Goal: Task Accomplishment & Management: Complete application form

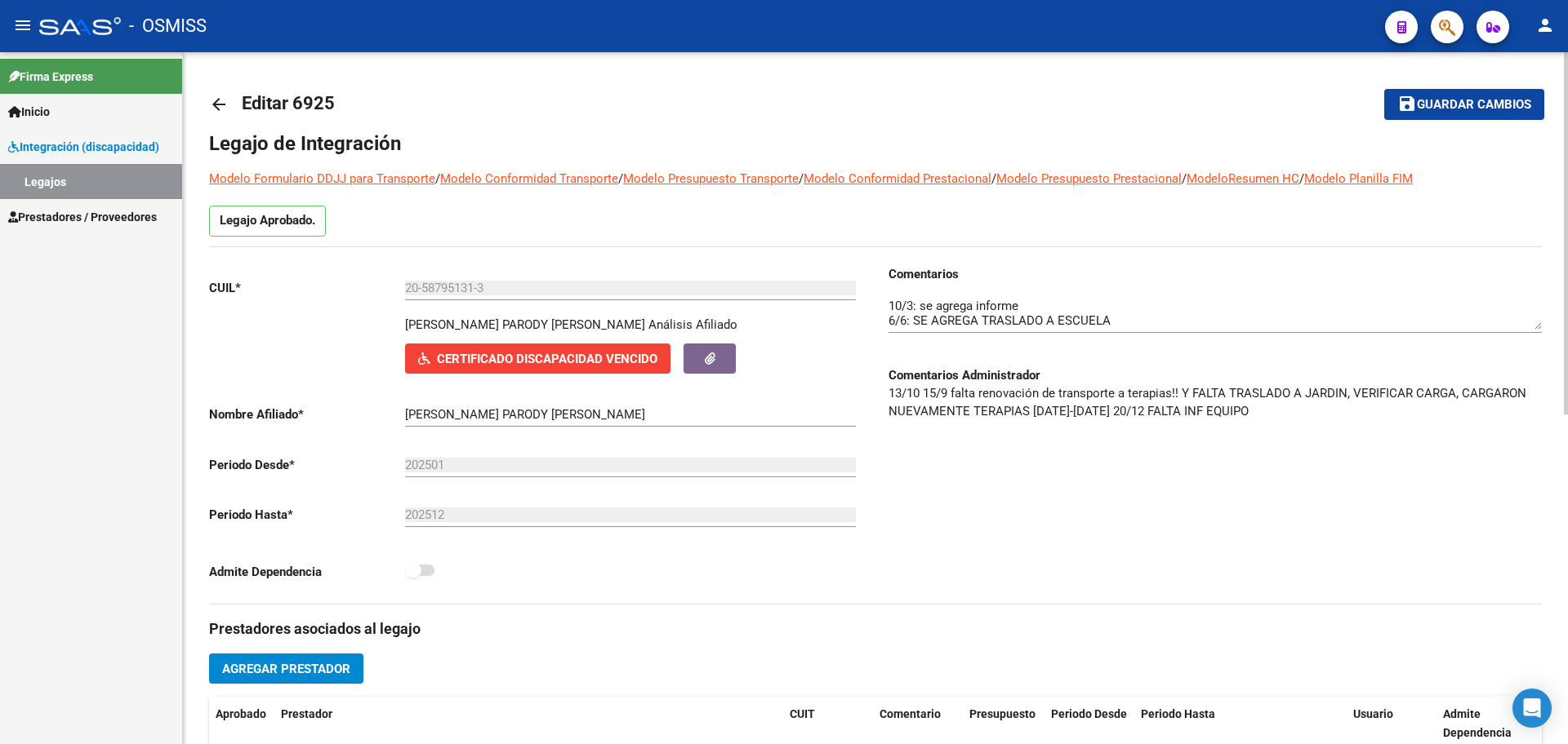
click at [215, 107] on mat-icon "arrow_back" at bounding box center [218, 104] width 20 height 20
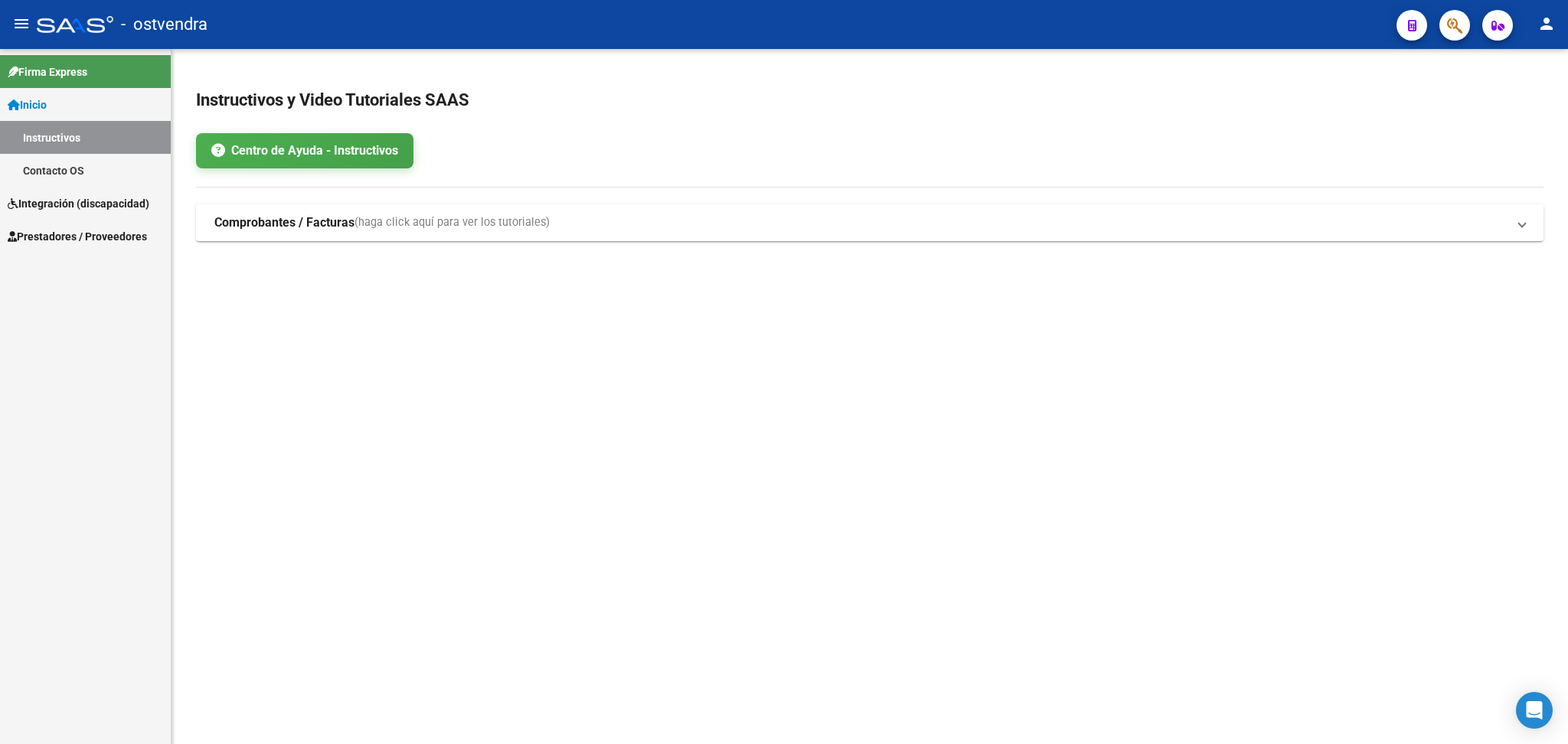
click at [54, 196] on span "Integración (discapacidad)" at bounding box center [79, 203] width 142 height 17
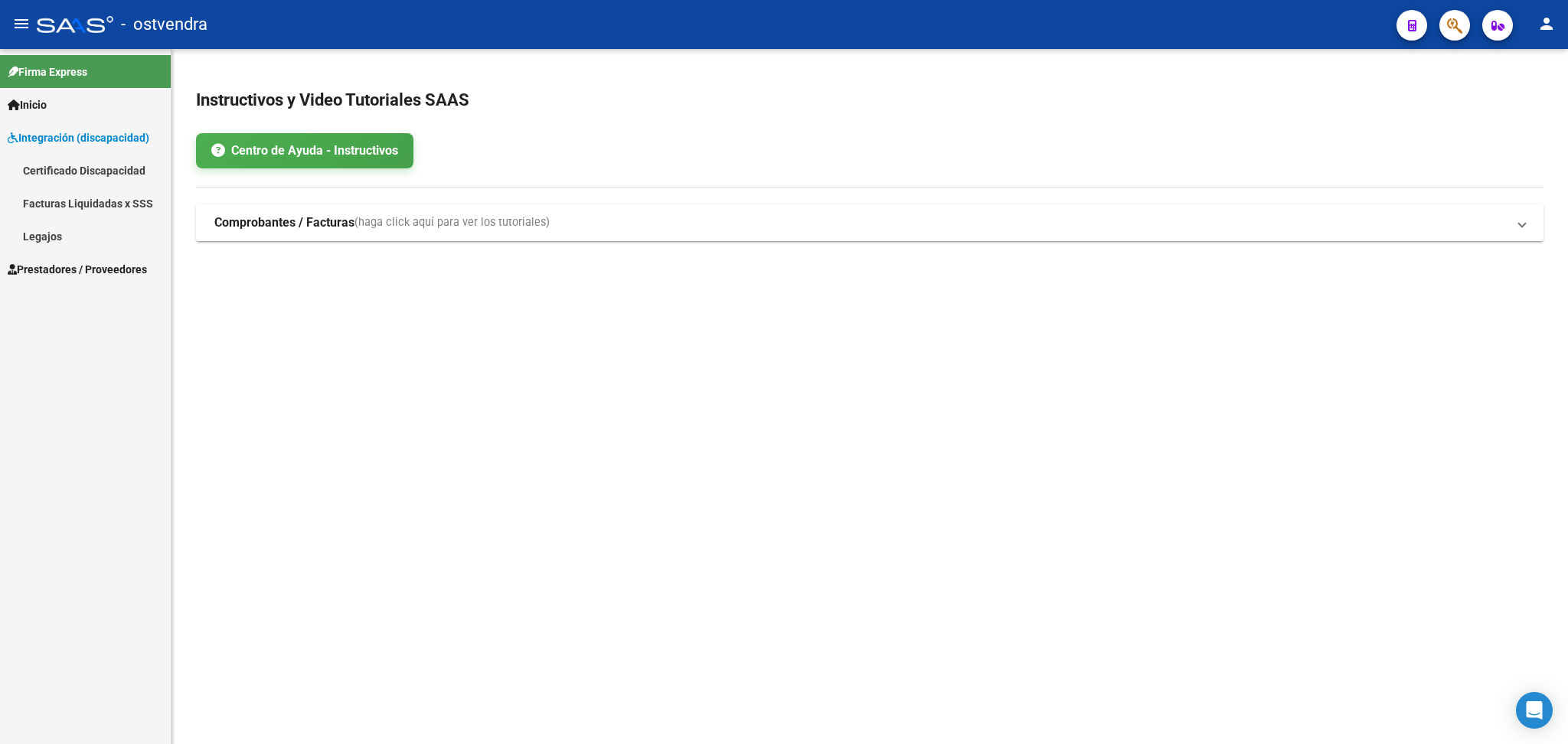
click at [40, 234] on link "Legajos" at bounding box center [85, 236] width 171 height 33
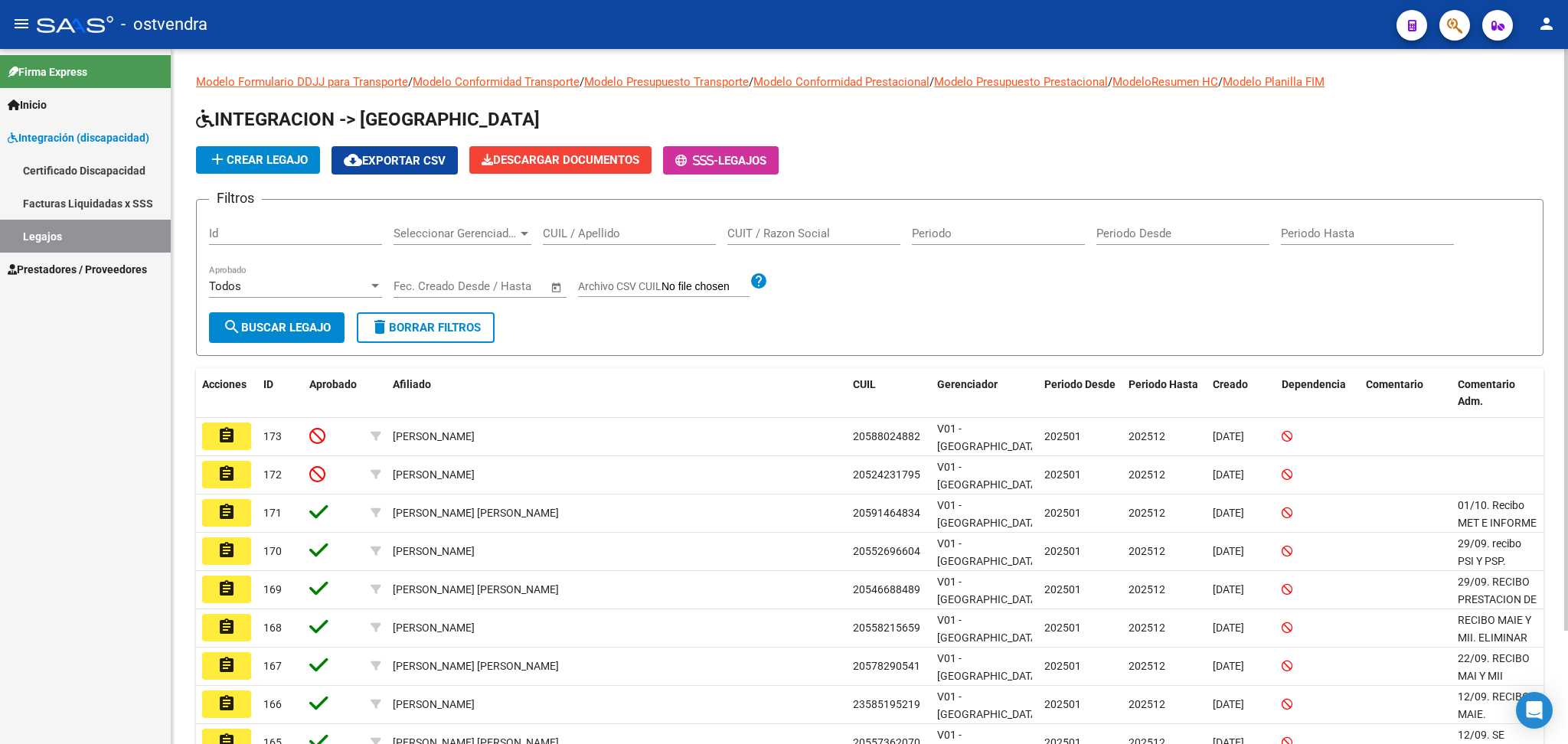
click at [276, 153] on span "add Crear Legajo" at bounding box center [258, 160] width 100 height 14
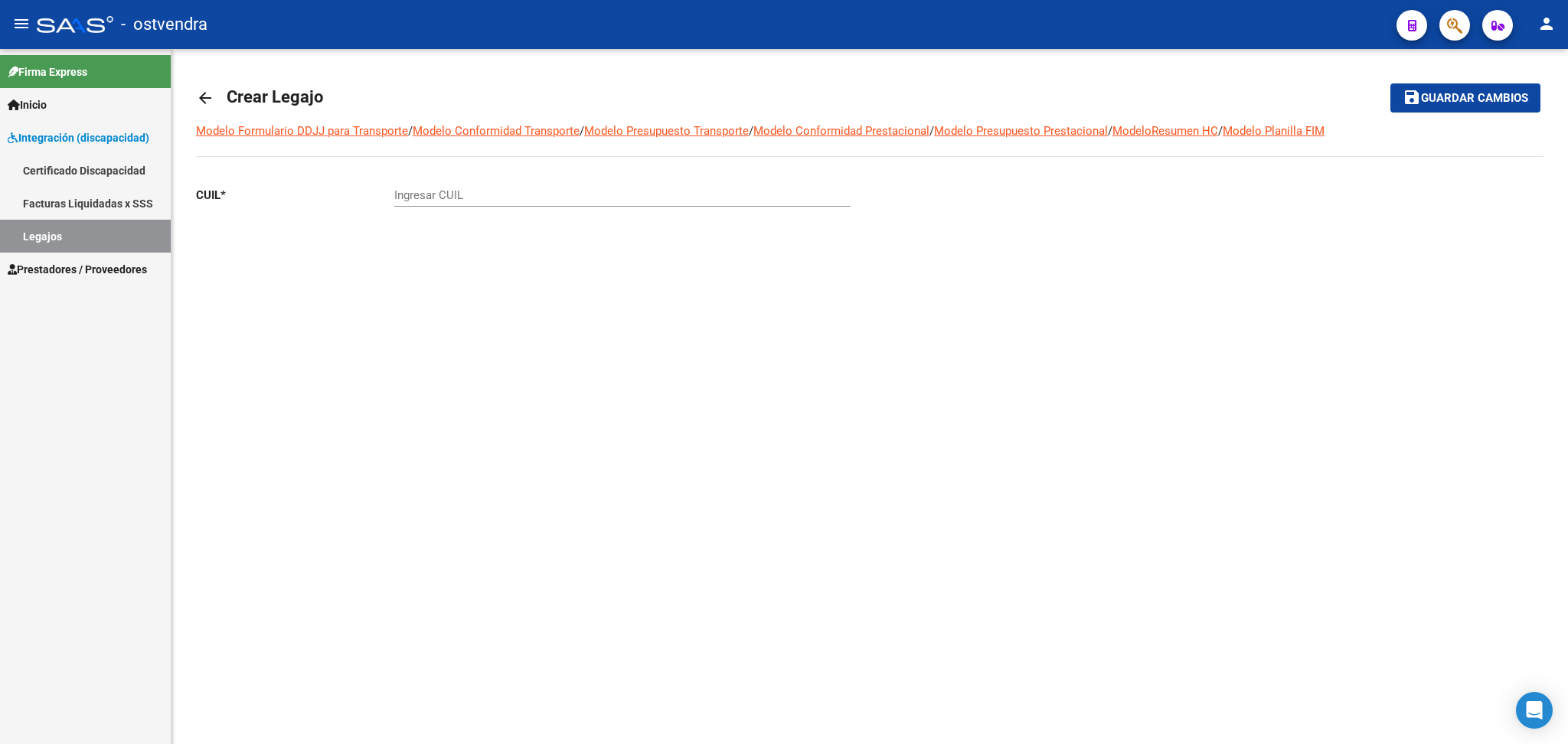
click at [479, 207] on div "Ingresar CUIL" at bounding box center [622, 197] width 456 height 48
click at [479, 194] on input "Ingresar CUIL" at bounding box center [622, 195] width 456 height 14
paste input "-57026703"
type input "20-57026703-6"
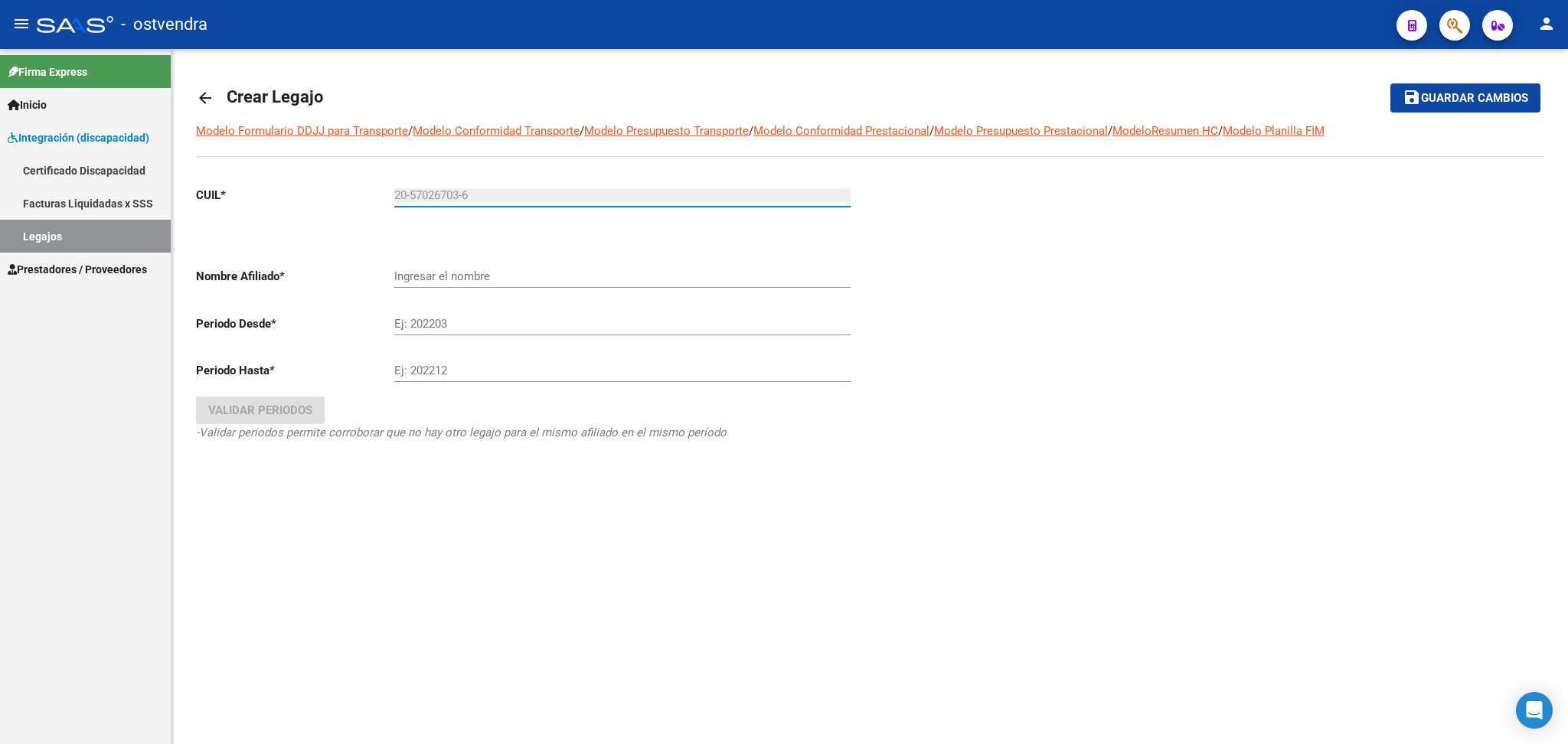
type input "CORDOBA [PERSON_NAME]"
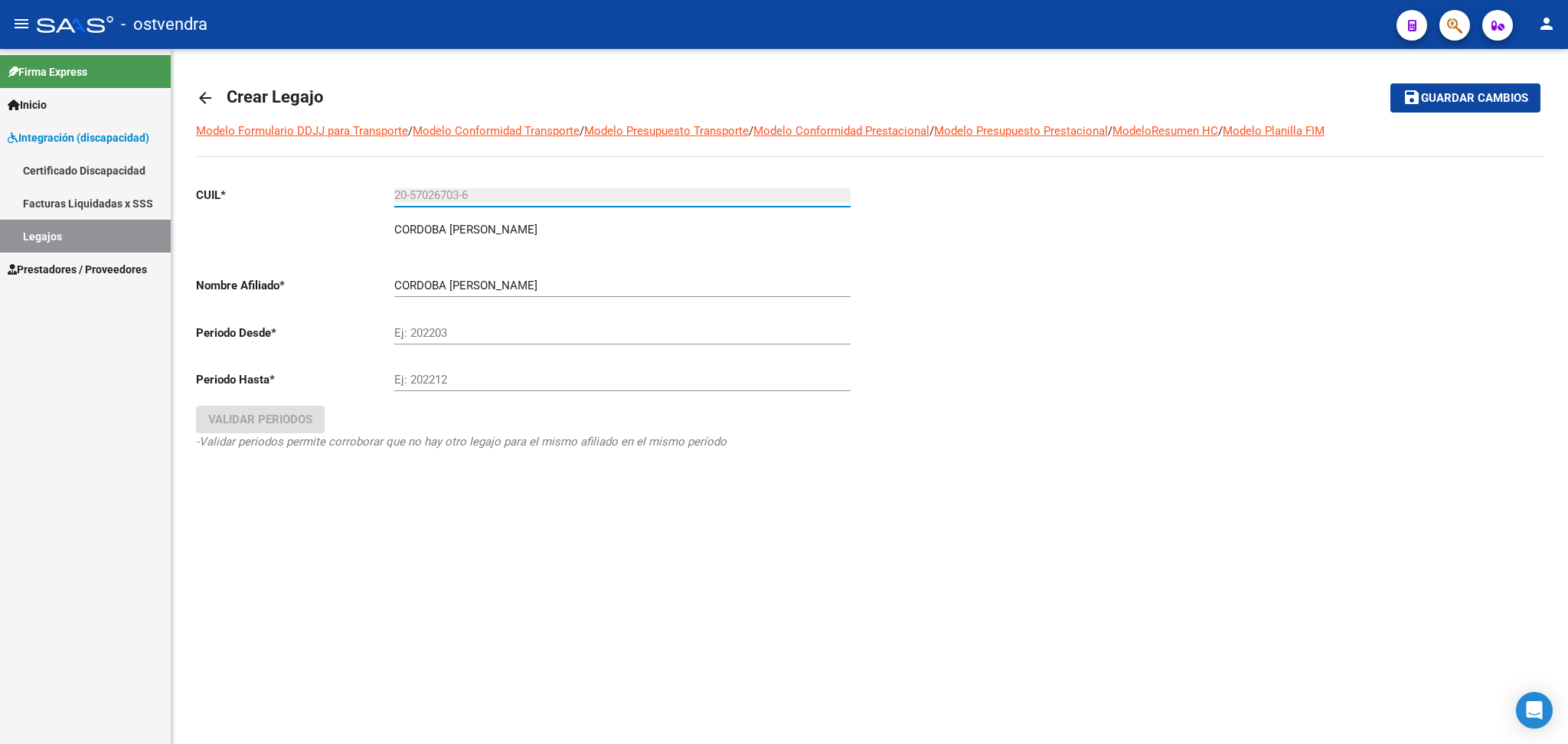
type input "20-57026703-6"
click at [457, 333] on input "Ej: 202203" at bounding box center [622, 333] width 456 height 14
type input "202501"
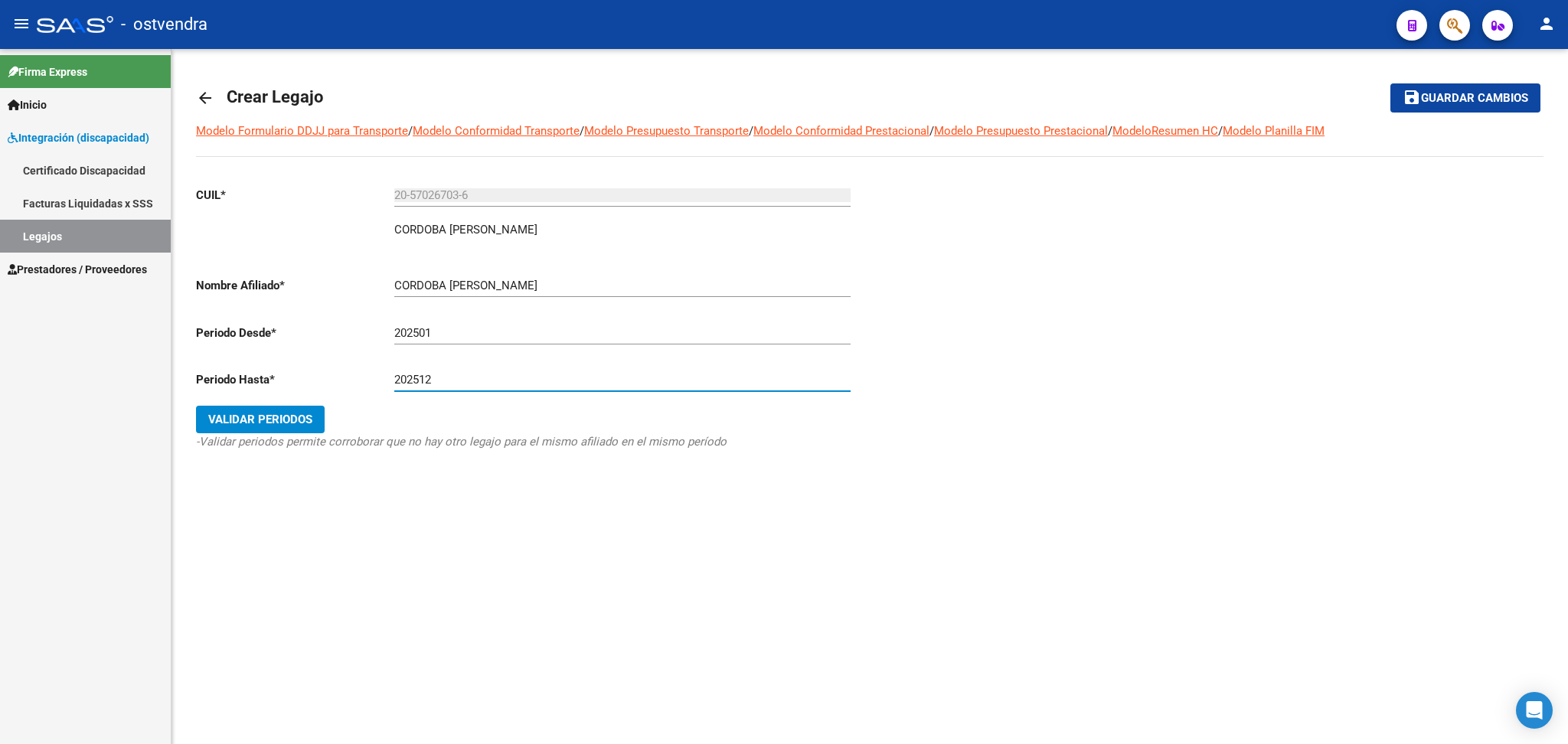
type input "202512"
click at [238, 413] on span "Validar Periodos" at bounding box center [259, 419] width 104 height 14
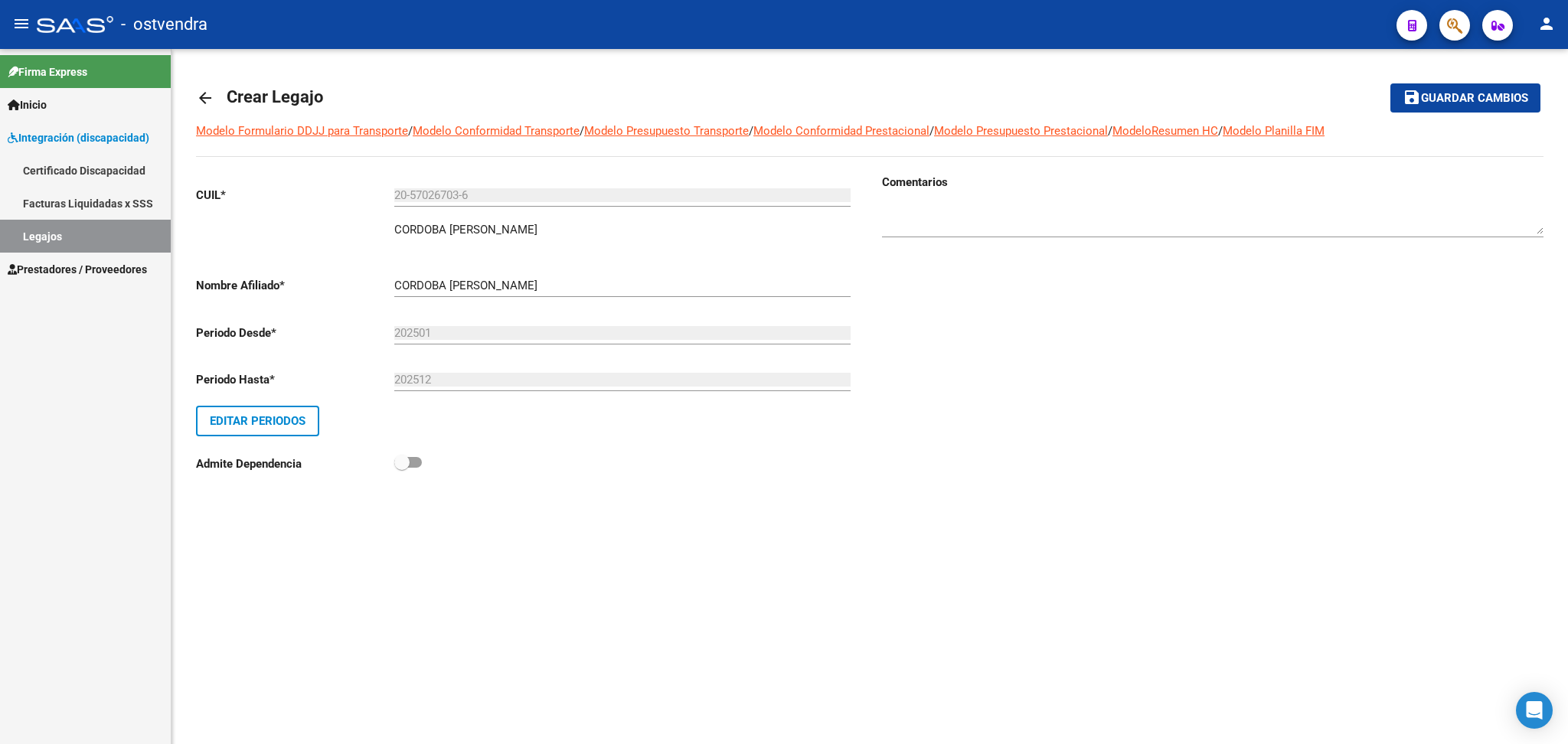
click at [1484, 100] on span "Guardar cambios" at bounding box center [1474, 98] width 107 height 14
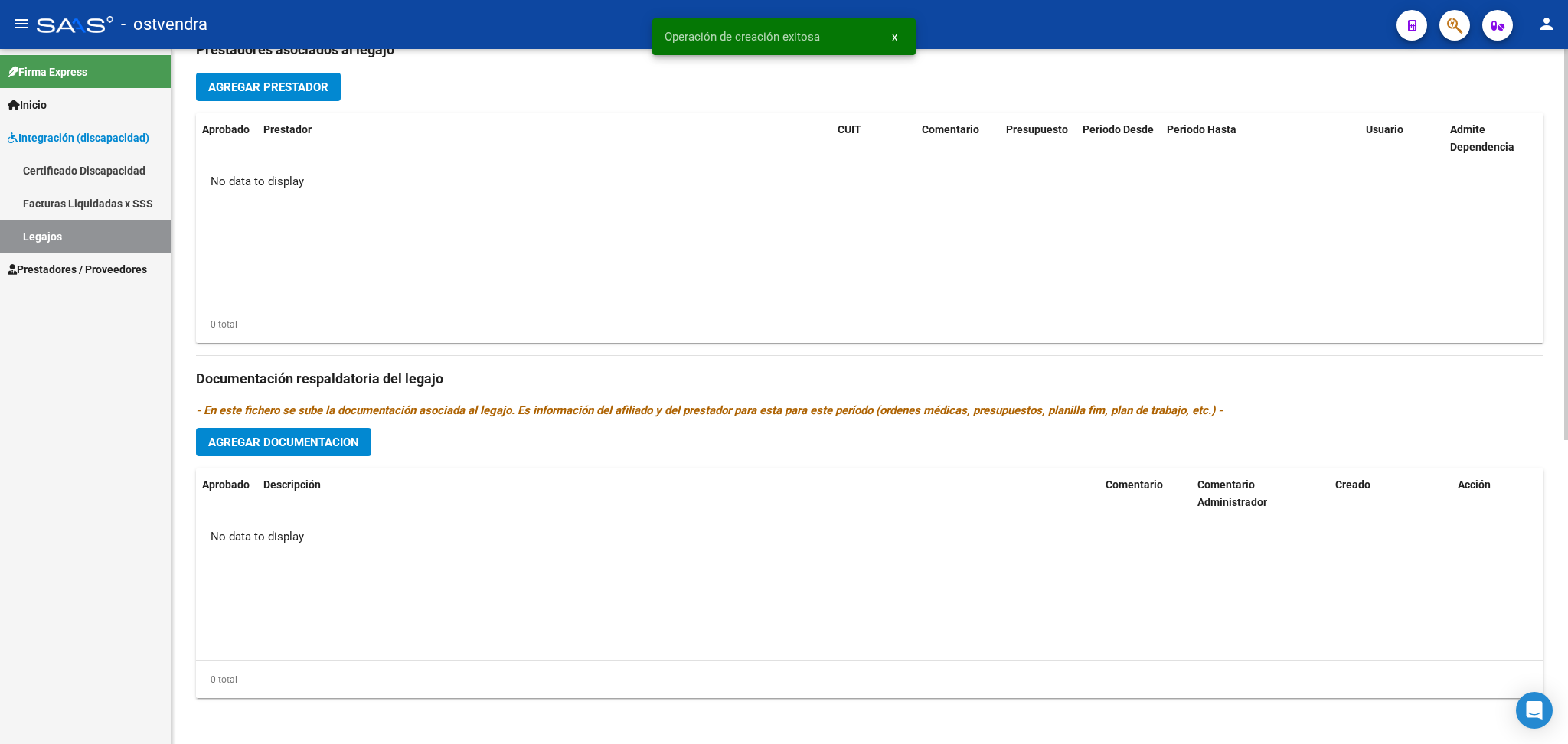
scroll to position [542, 0]
click at [302, 451] on button "Agregar Documentacion" at bounding box center [284, 440] width 176 height 28
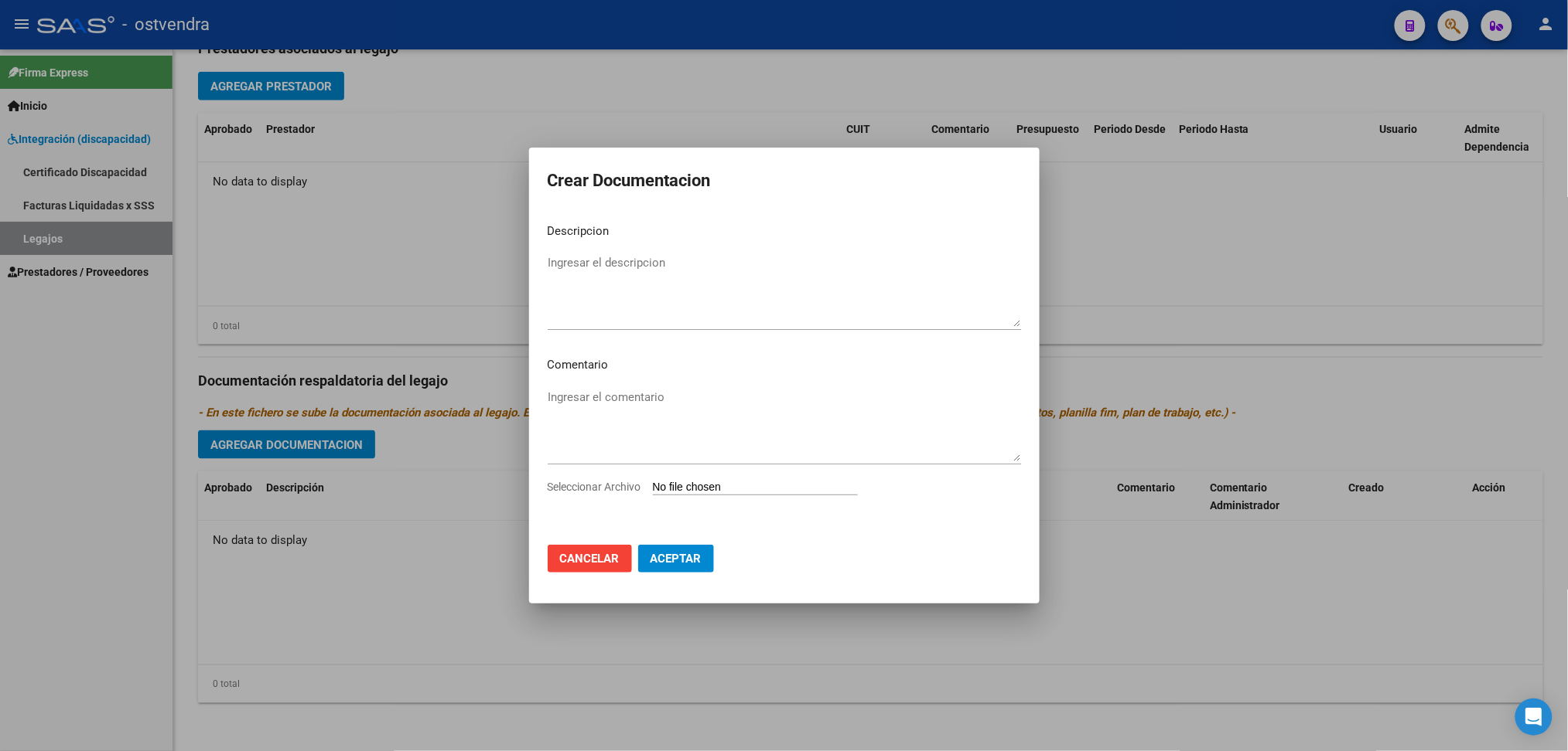
click at [691, 486] on input "Seleccionar Archivo" at bounding box center [756, 488] width 205 height 15
type input "C:\fakepath\.[PERSON_NAME]- PSICOLOGIA.pdf"
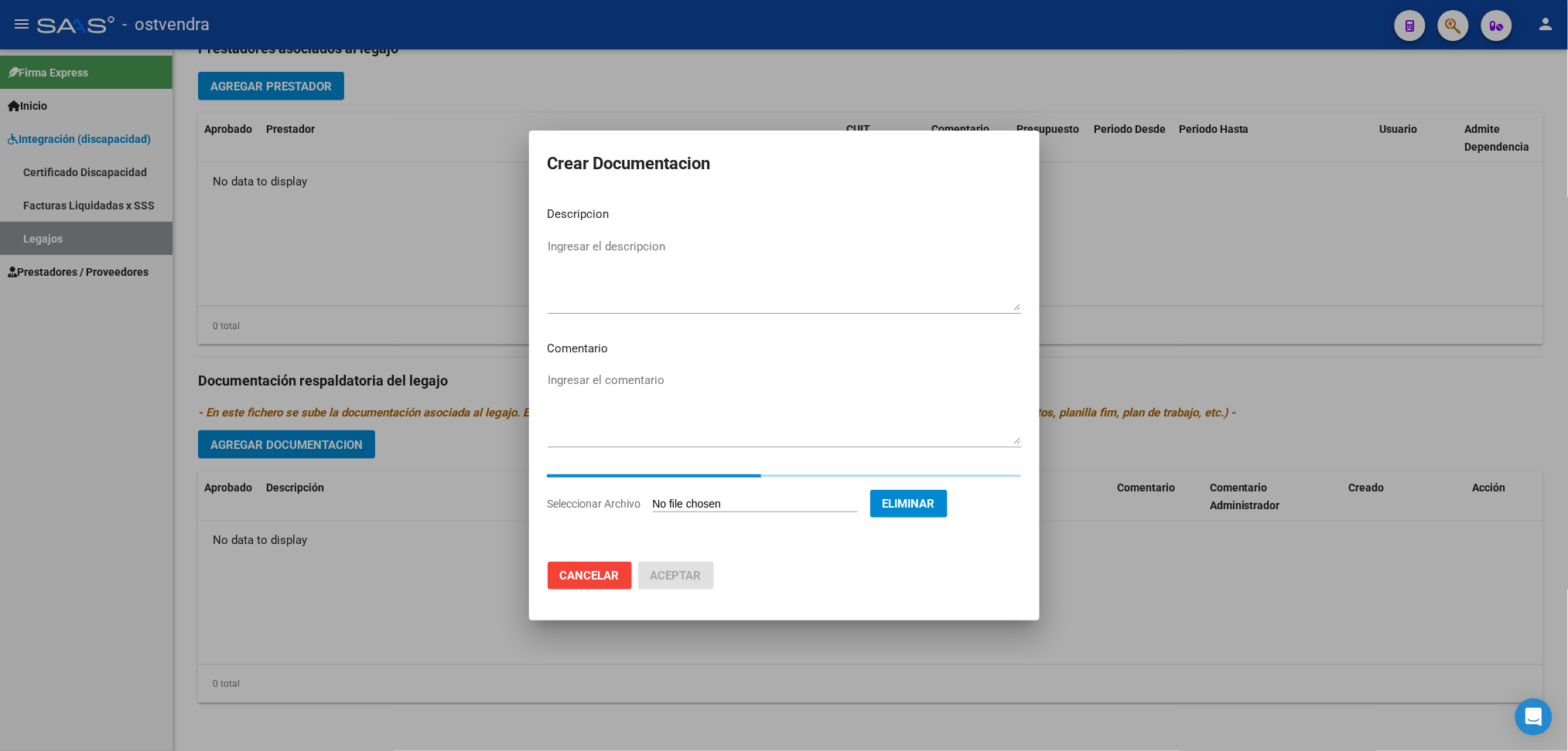
click at [609, 270] on textarea "Ingresar el descripcion" at bounding box center [784, 274] width 473 height 72
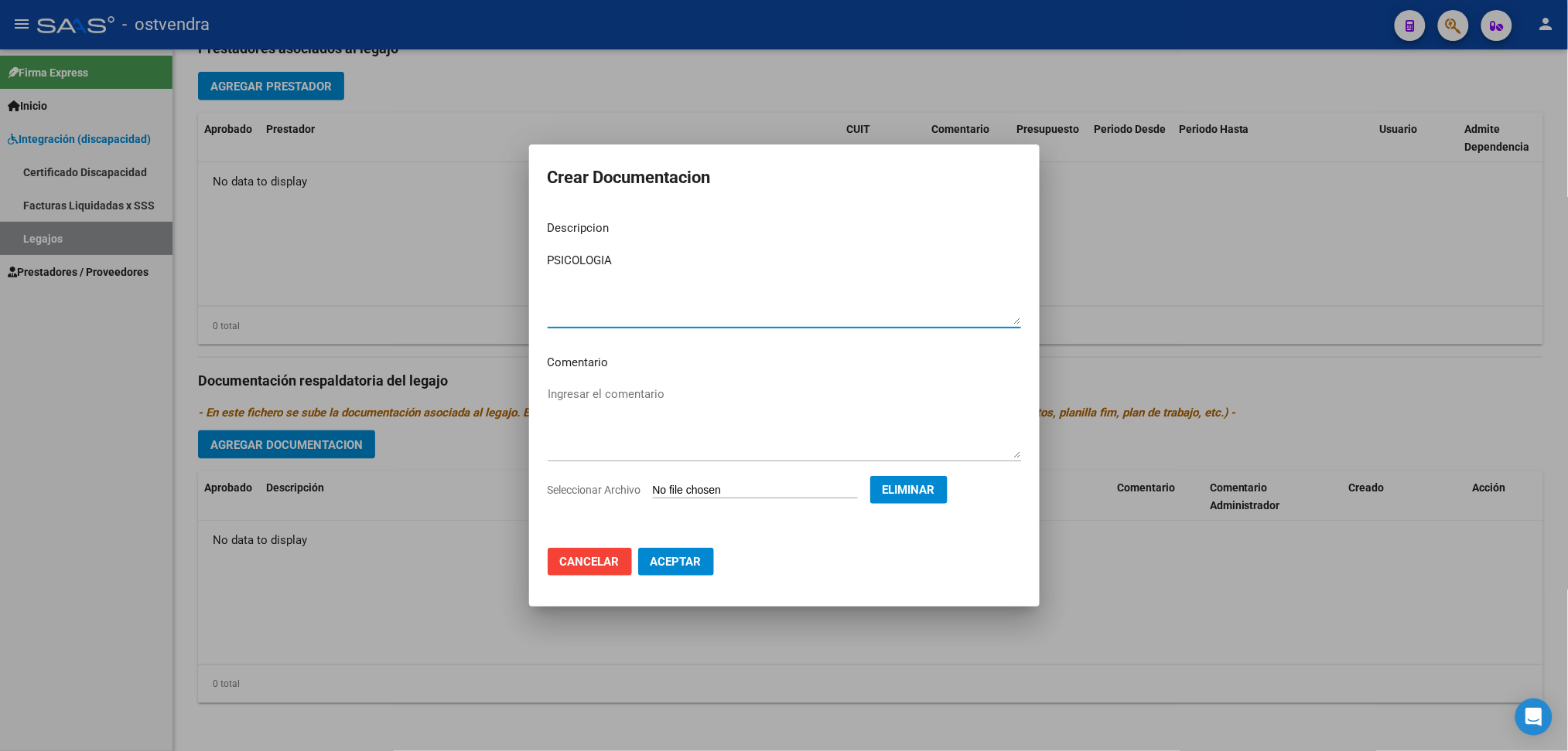
type textarea "PSICOLOGIA"
click at [685, 569] on button "Aceptar" at bounding box center [676, 562] width 76 height 28
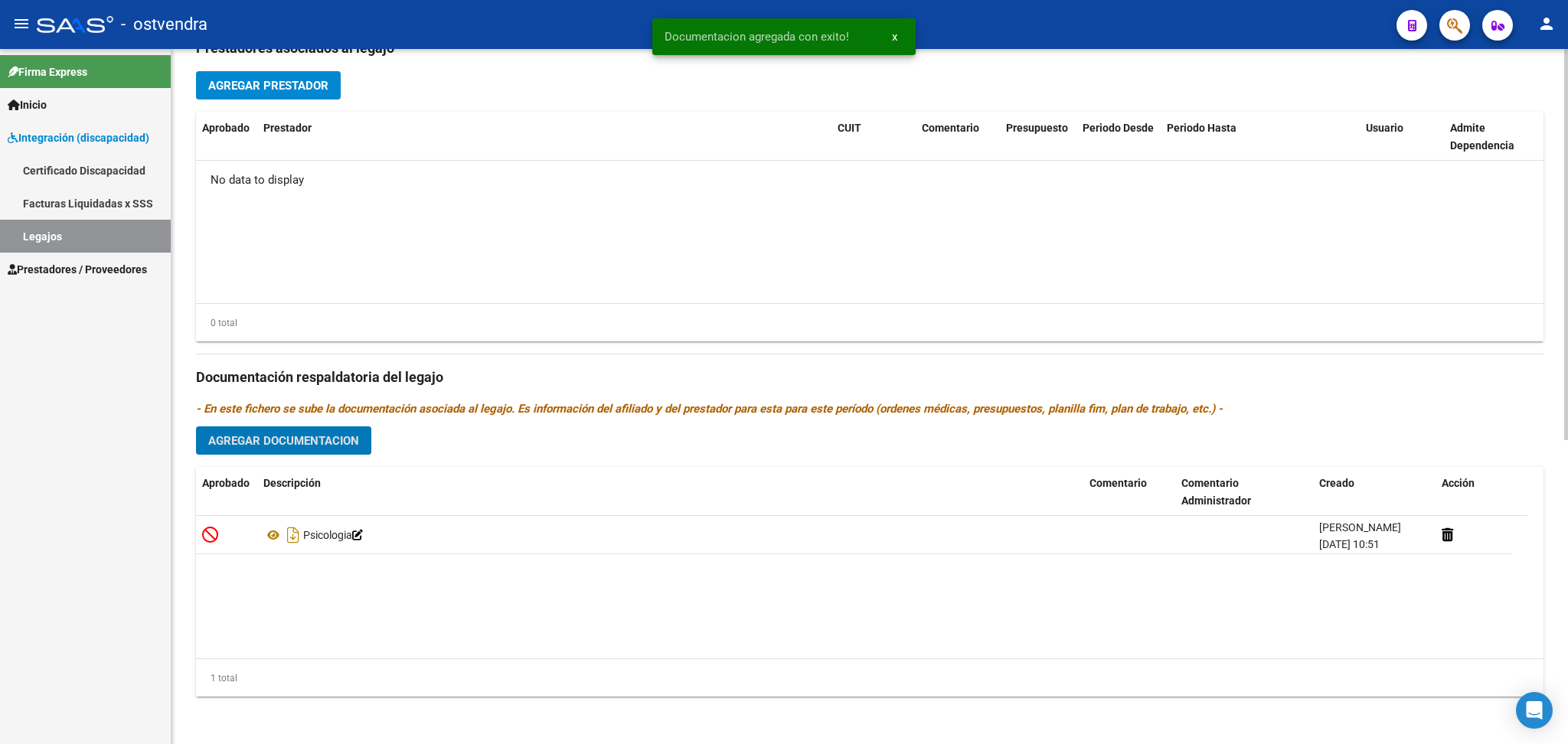
click at [326, 452] on button "Agregar Documentacion" at bounding box center [284, 440] width 176 height 28
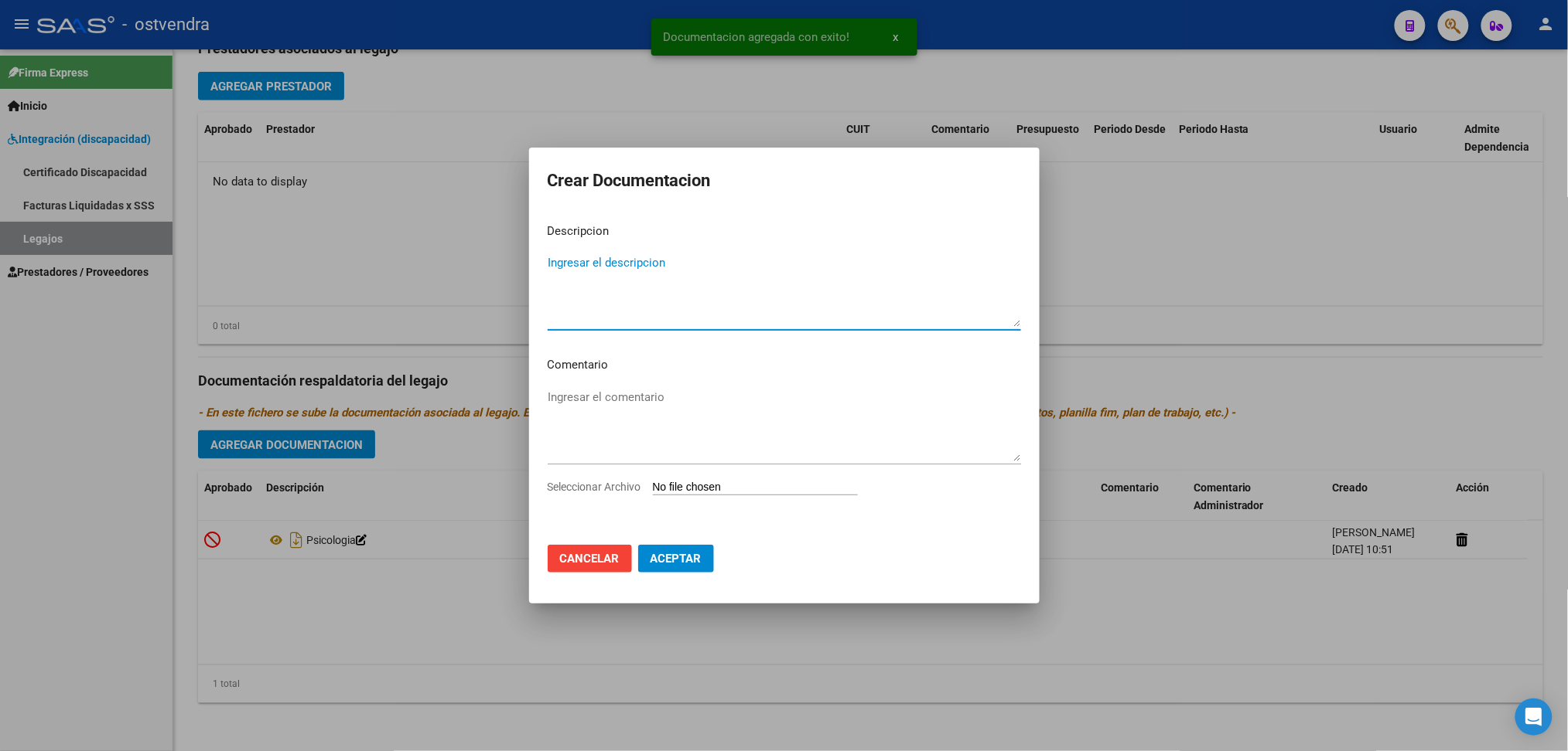
click at [720, 487] on input "Seleccionar Archivo" at bounding box center [756, 488] width 205 height 15
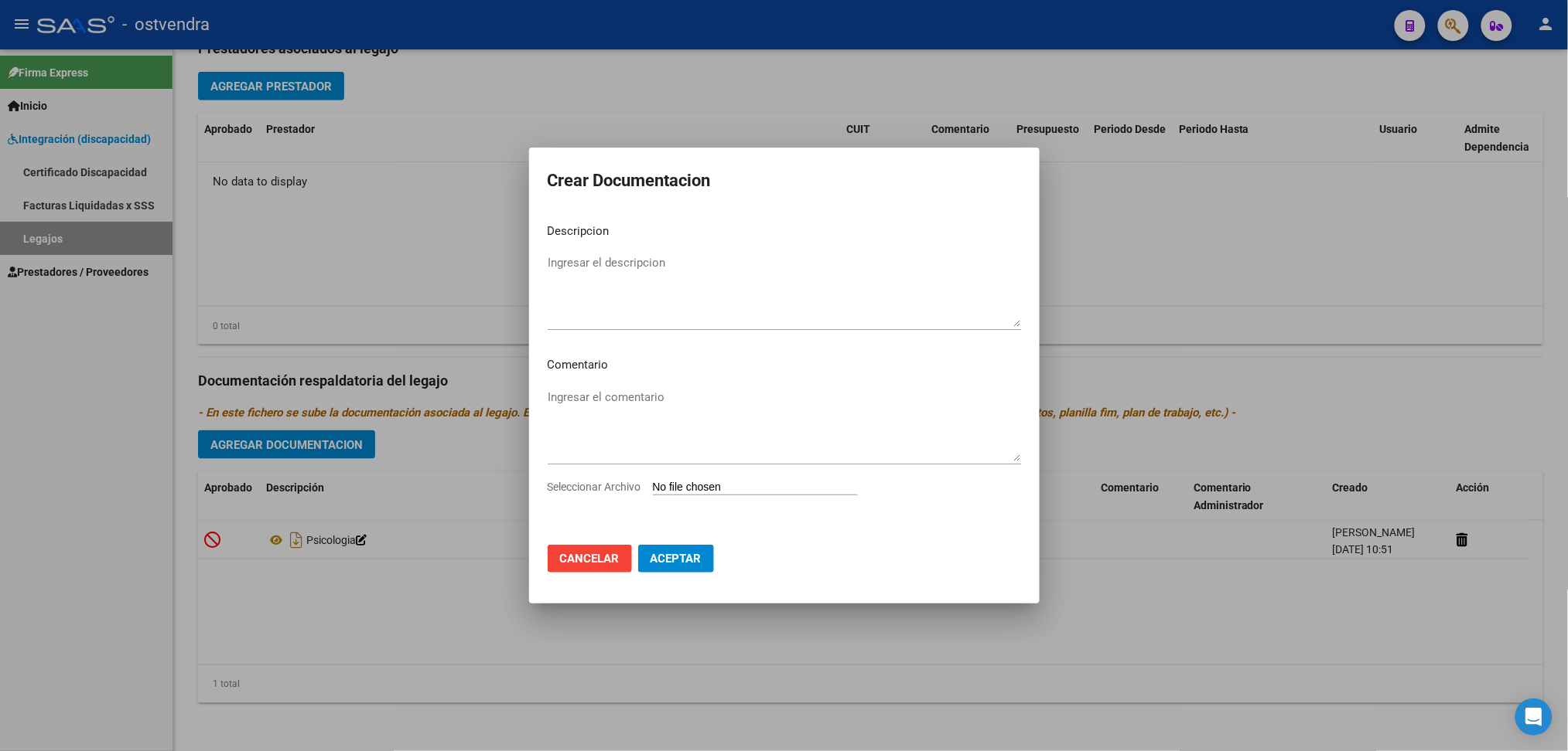
type input "C:\fakepath\.[PERSON_NAME]- PSICOPEDAGOGIA.pdf"
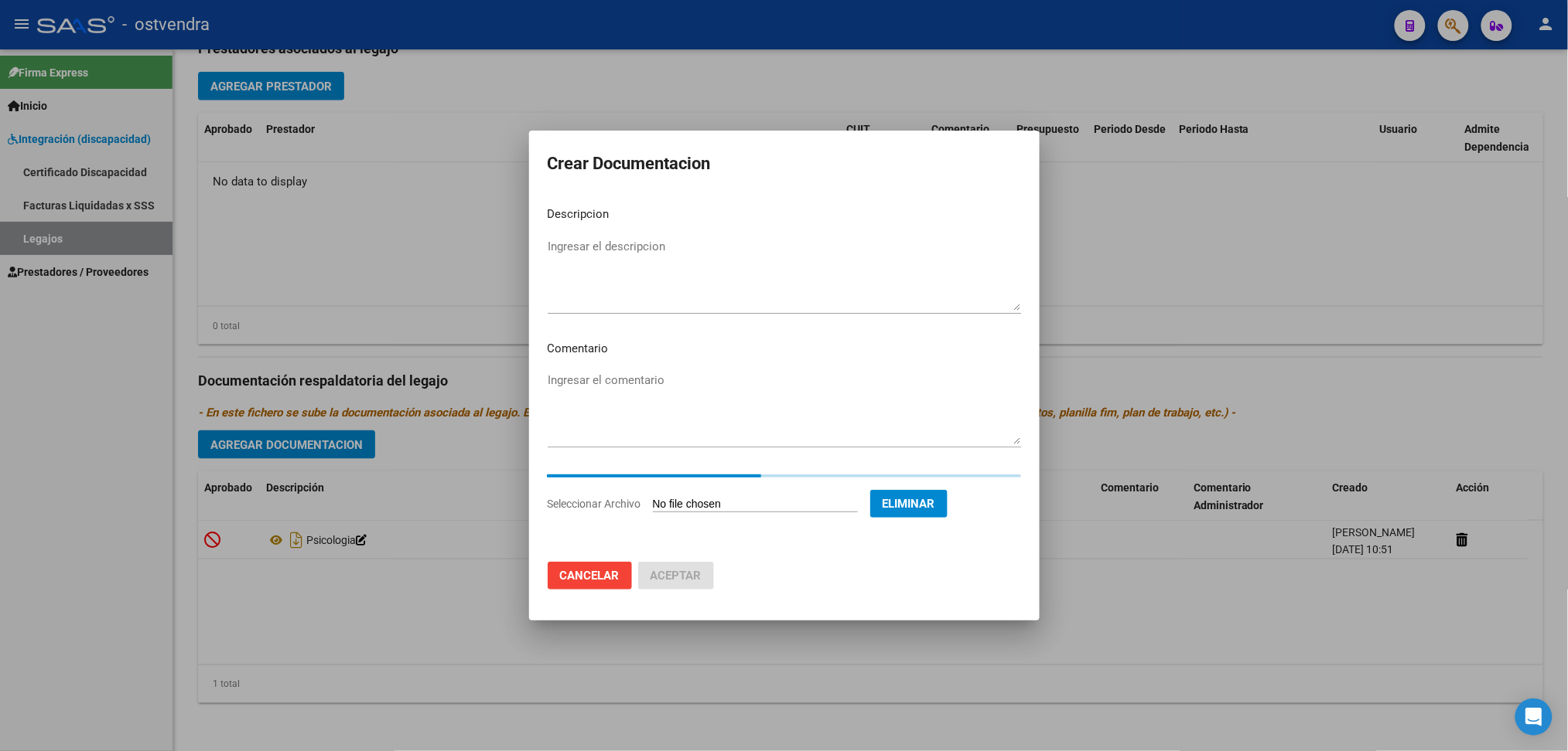
click at [564, 245] on textarea "Ingresar el descripcion" at bounding box center [784, 274] width 473 height 72
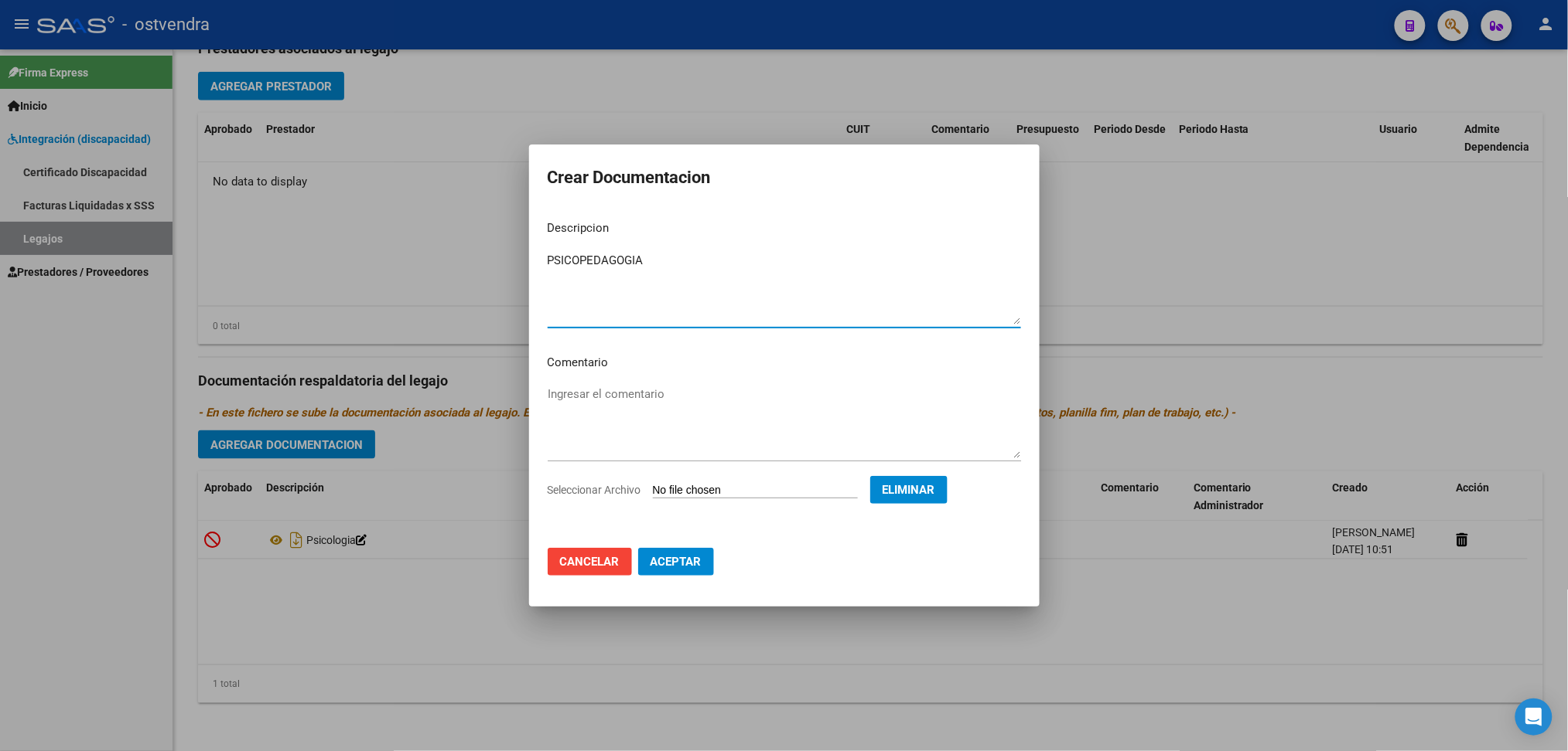
type textarea "PSICOPEDAGOGIA"
click at [706, 556] on button "Aceptar" at bounding box center [676, 562] width 76 height 28
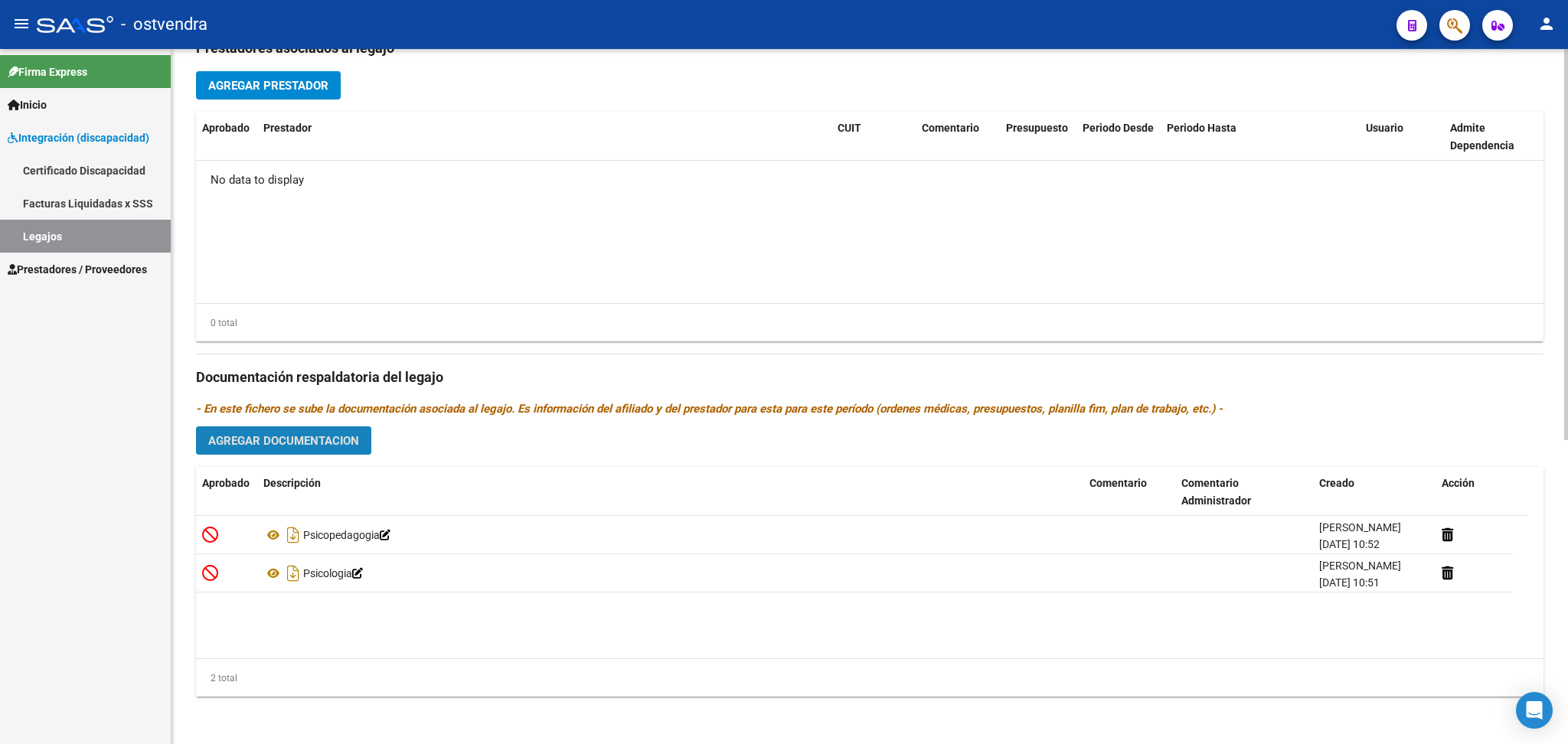
click at [327, 443] on span "Agregar Documentacion" at bounding box center [283, 441] width 151 height 14
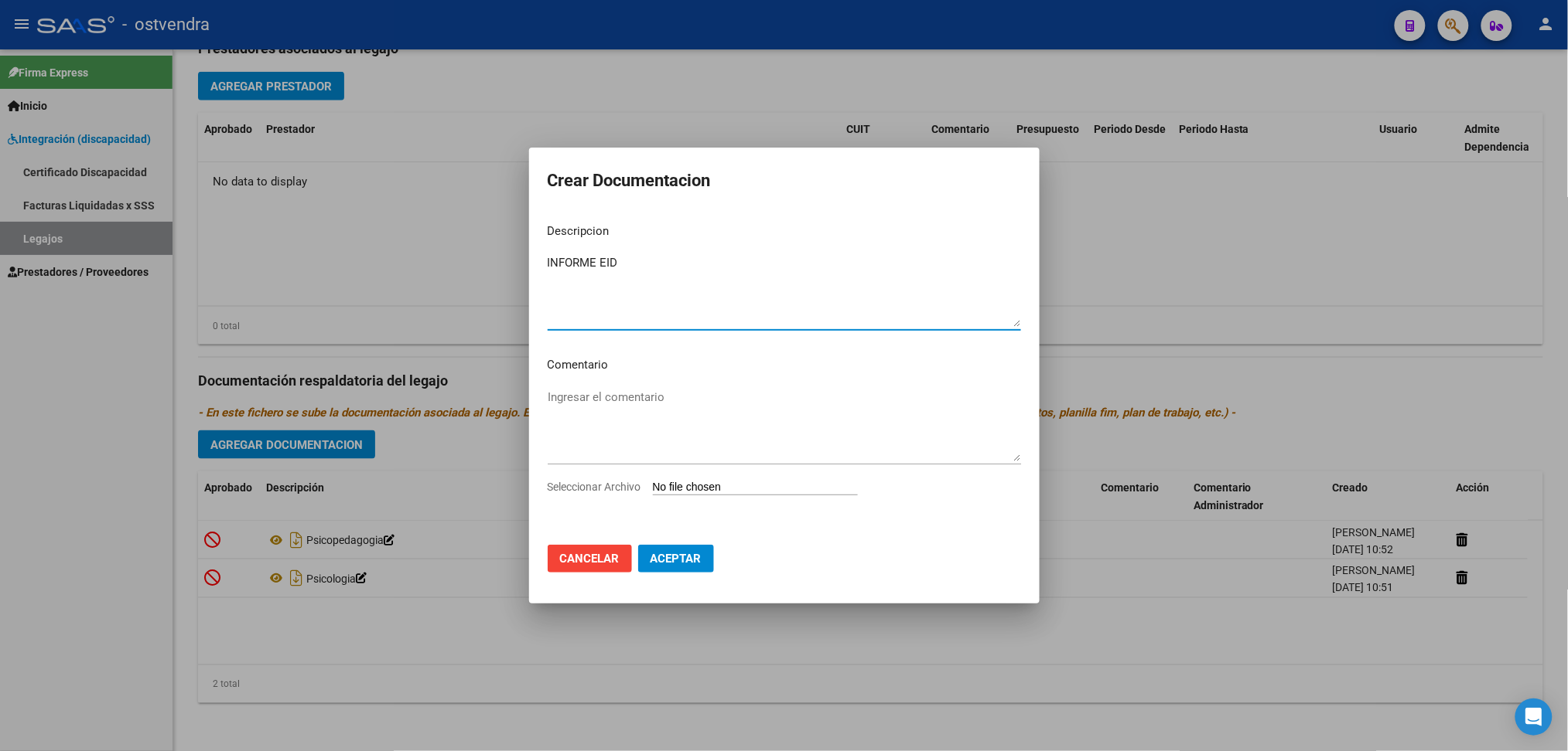
type textarea "INFORME EID"
click at [713, 484] on input "Seleccionar Archivo" at bounding box center [756, 488] width 205 height 15
type input "C:\fakepath\[PERSON_NAME] [PERSON_NAME].pdf"
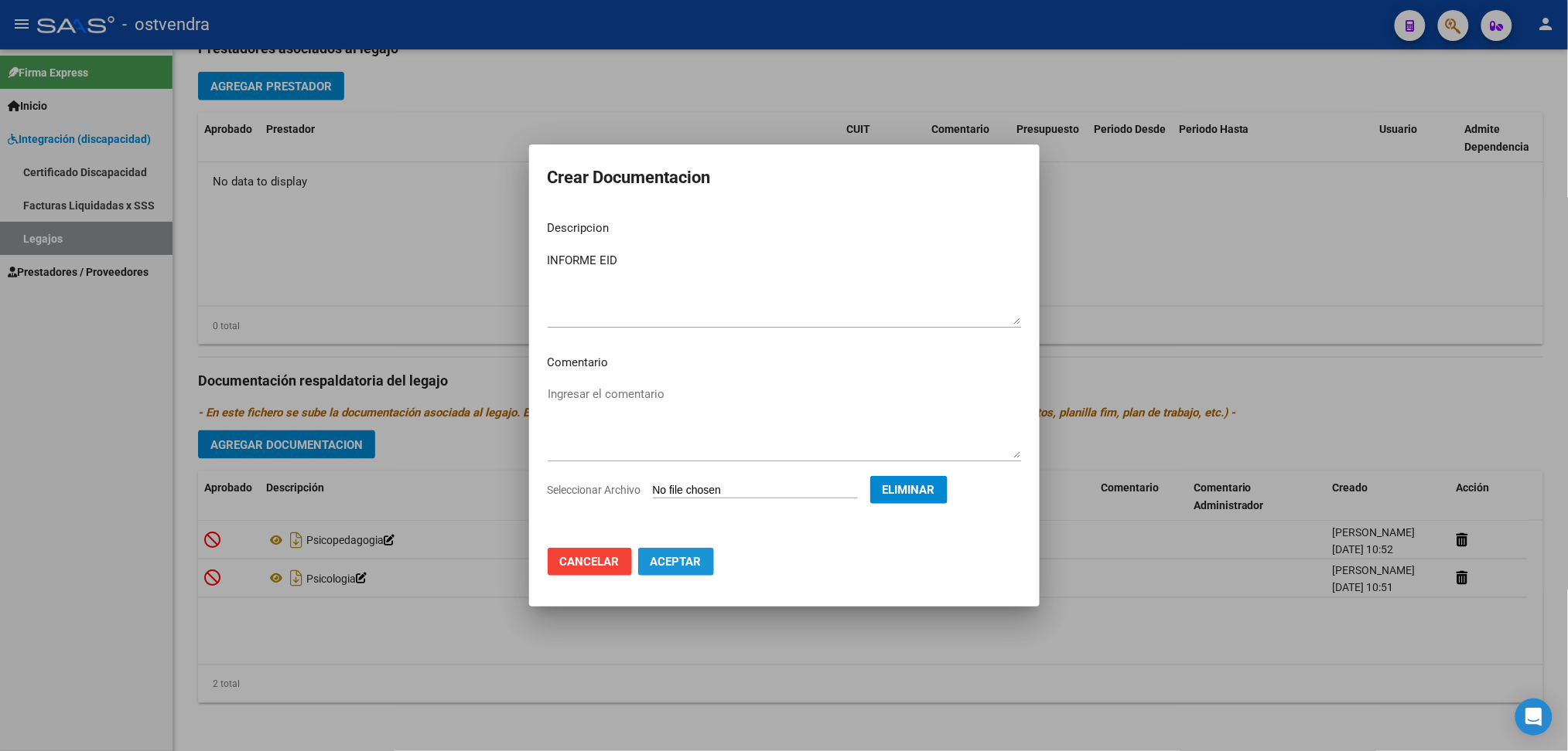
click at [685, 565] on span "Aceptar" at bounding box center [676, 561] width 51 height 14
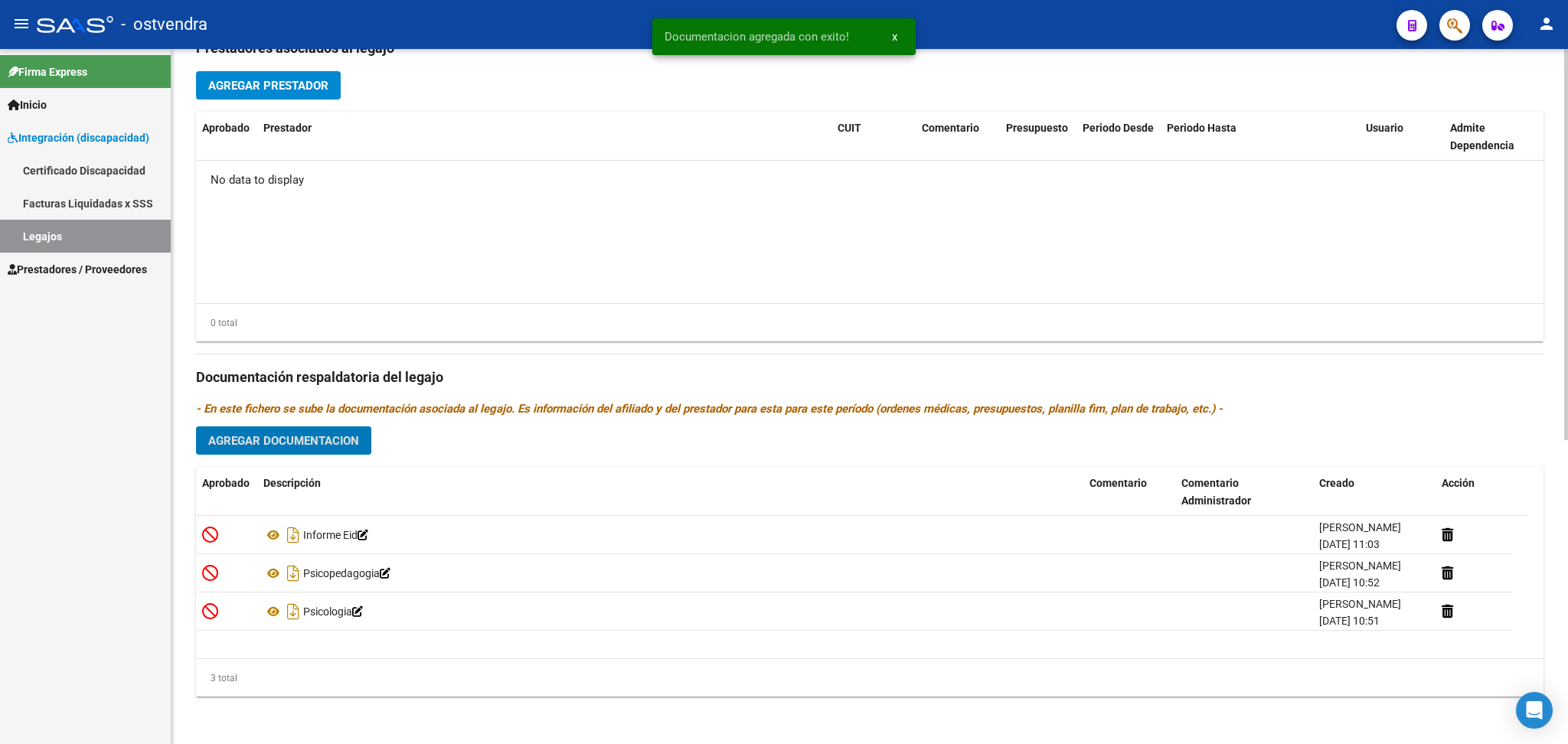
click at [309, 90] on span "Agregar Prestador" at bounding box center [268, 85] width 120 height 14
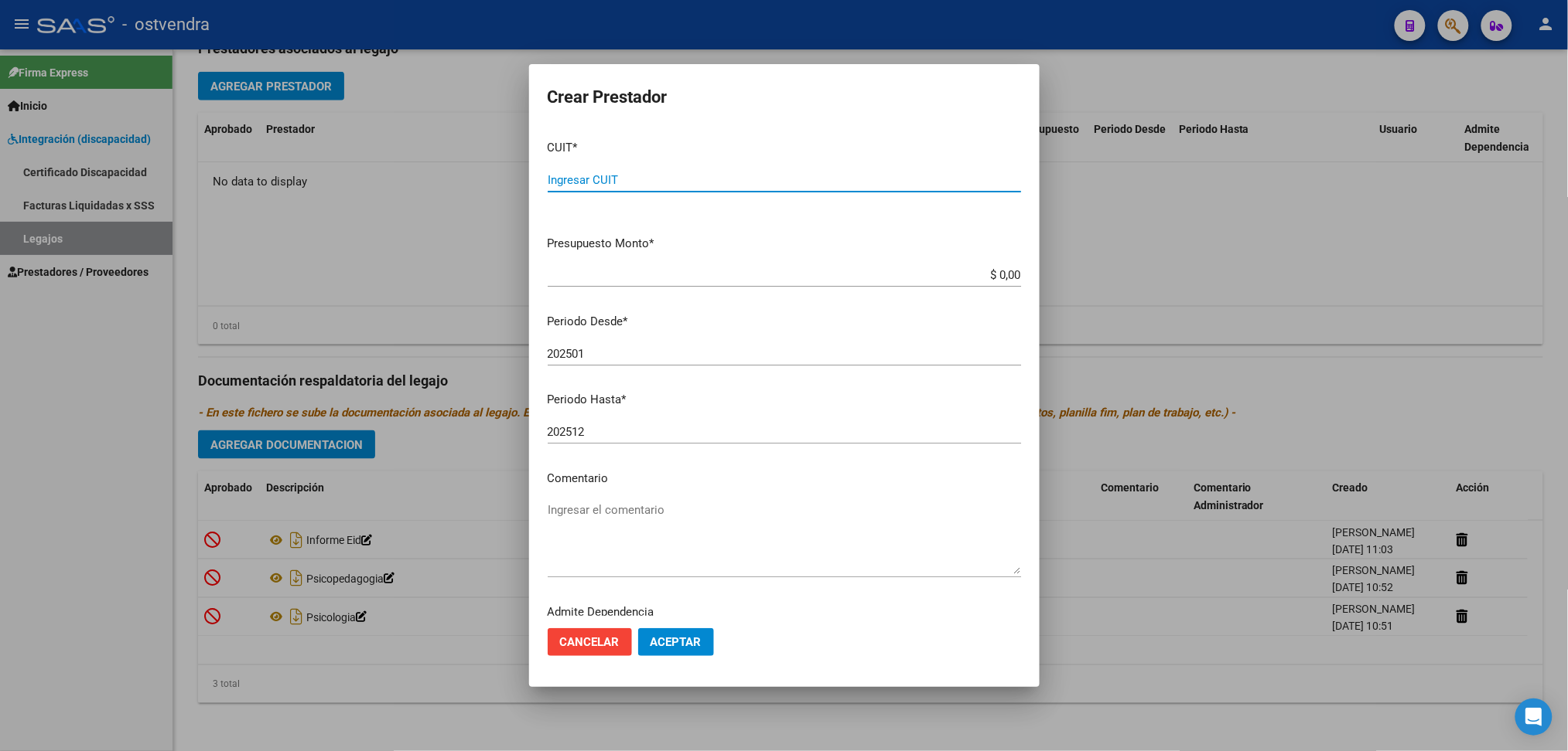
paste input "27-32011133-7"
type input "27-32011133-7"
type input "$ 0,01"
type input "202510"
click at [690, 633] on button "Aceptar" at bounding box center [676, 642] width 76 height 28
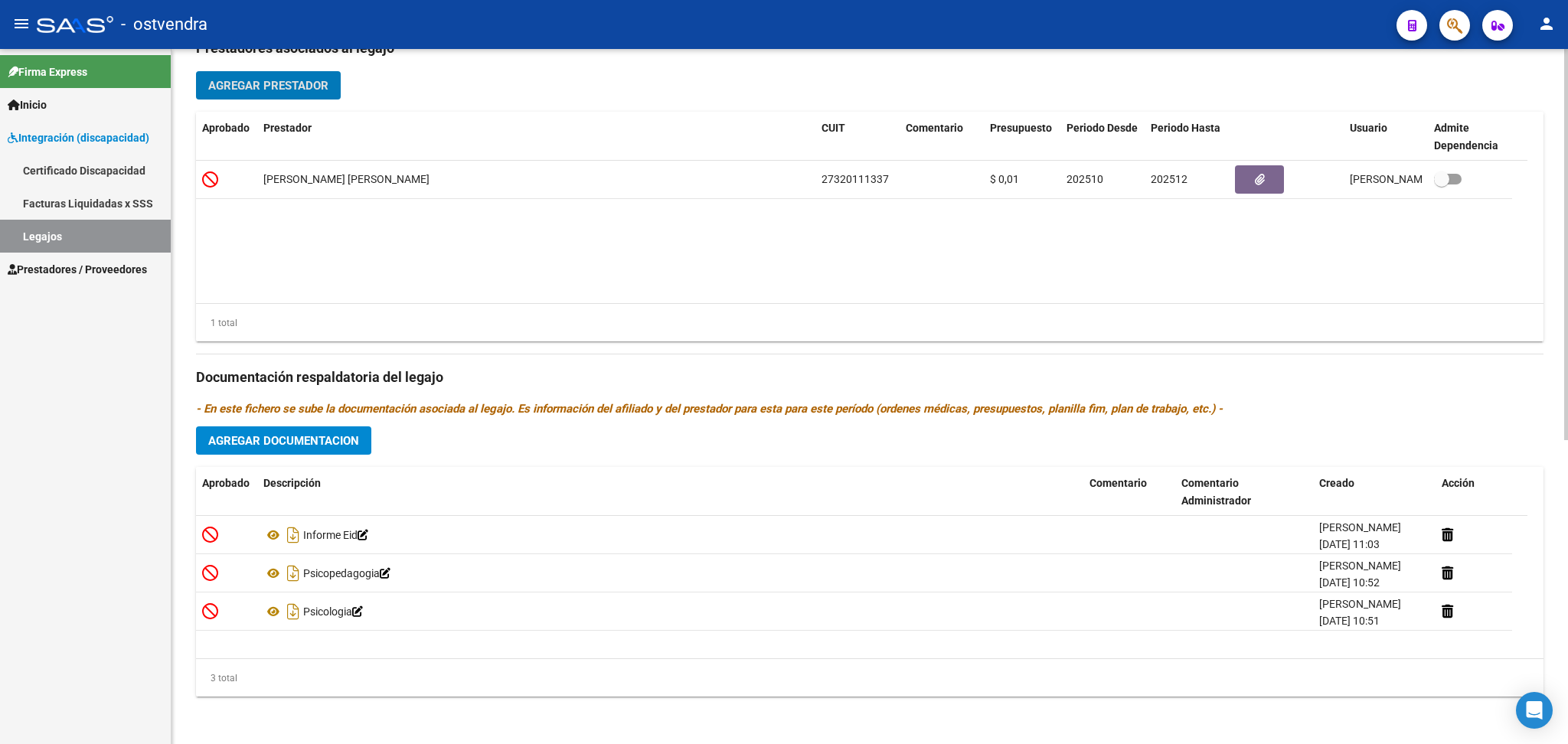
click at [234, 79] on span "Agregar Prestador" at bounding box center [268, 85] width 120 height 14
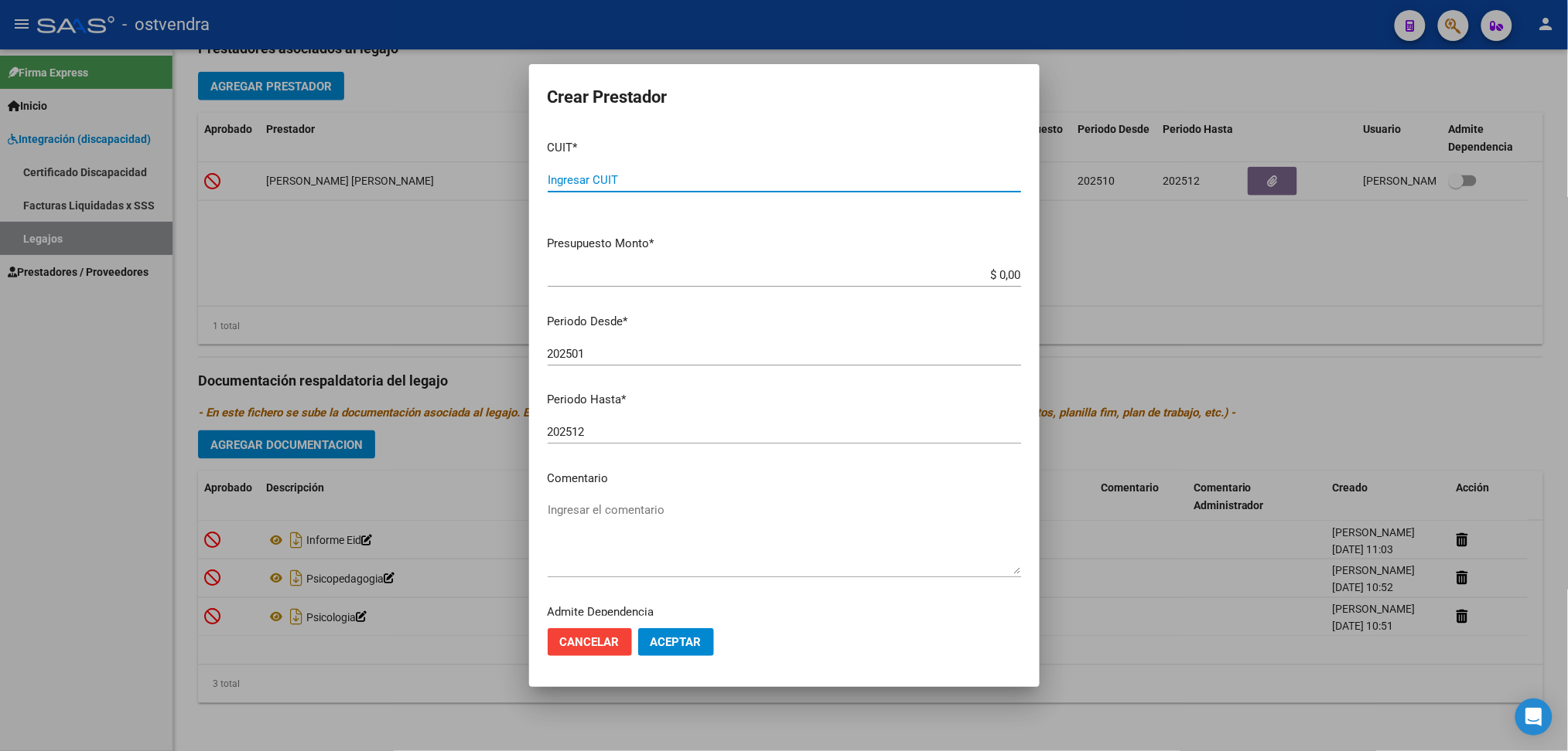
paste input "27-27640165-9"
type input "27-27640165-9"
type input "$ 0,01"
type input "202510"
click at [682, 645] on span "Aceptar" at bounding box center [676, 642] width 51 height 14
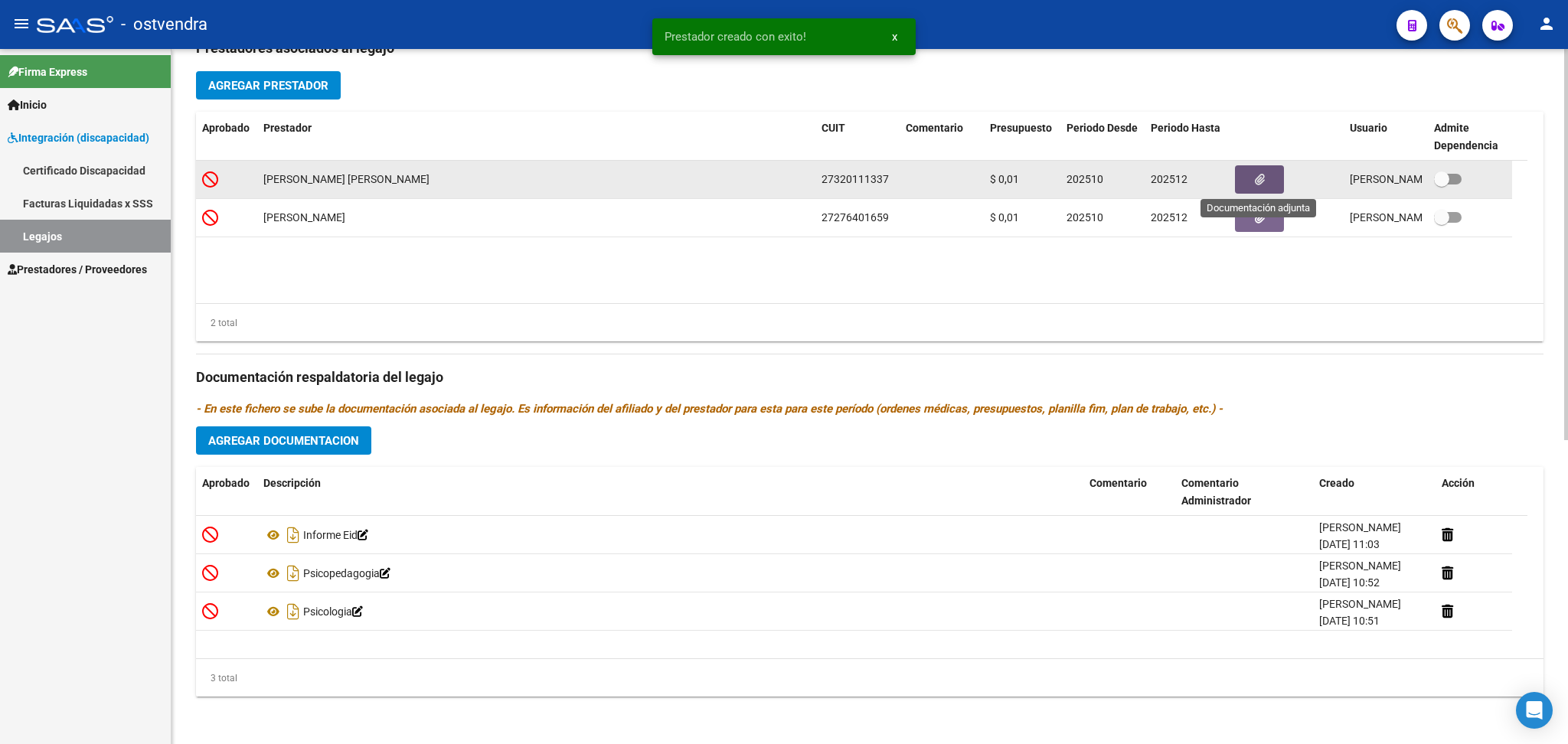
click at [1257, 179] on icon "button" at bounding box center [1259, 180] width 10 height 11
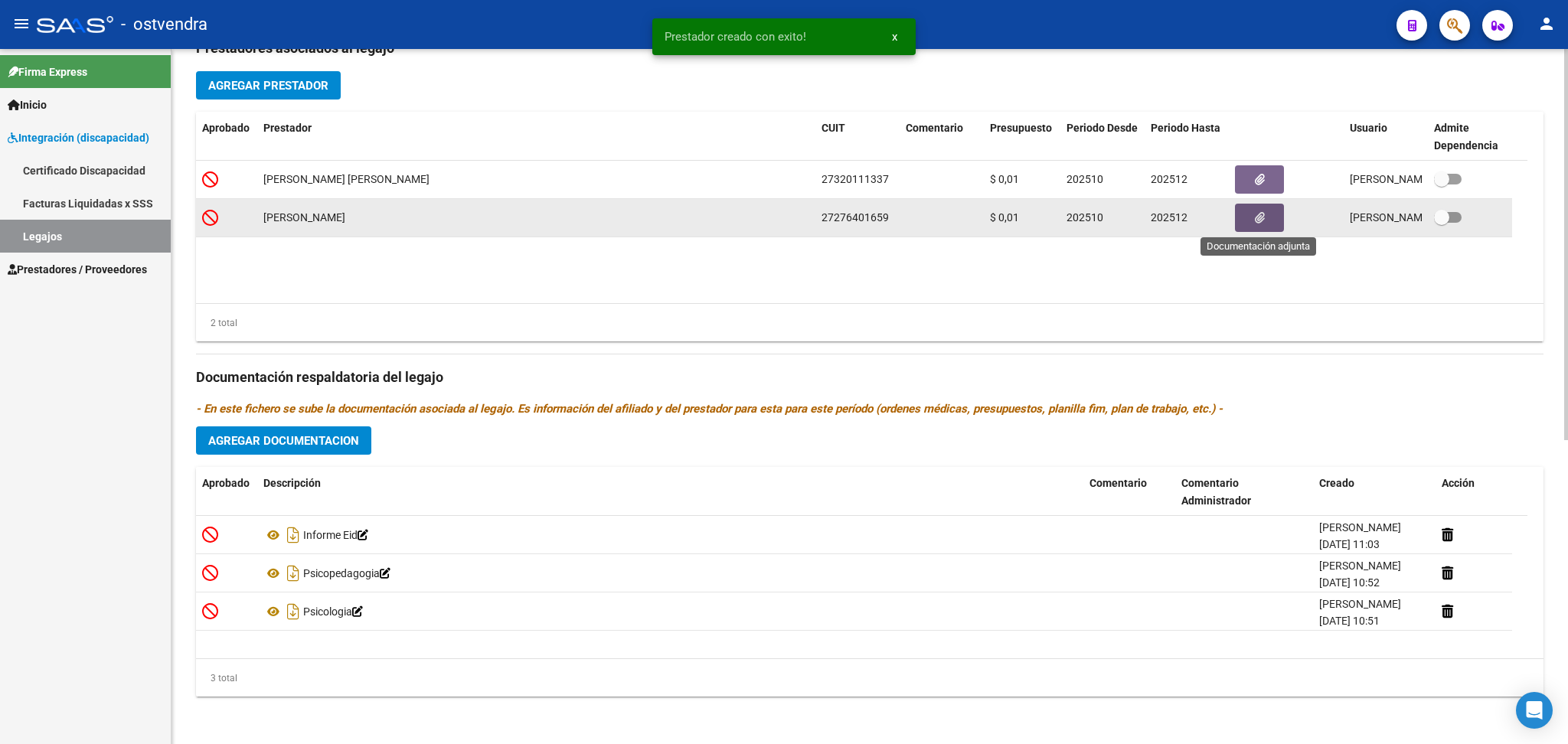
click at [1259, 223] on button "button" at bounding box center [1259, 218] width 49 height 28
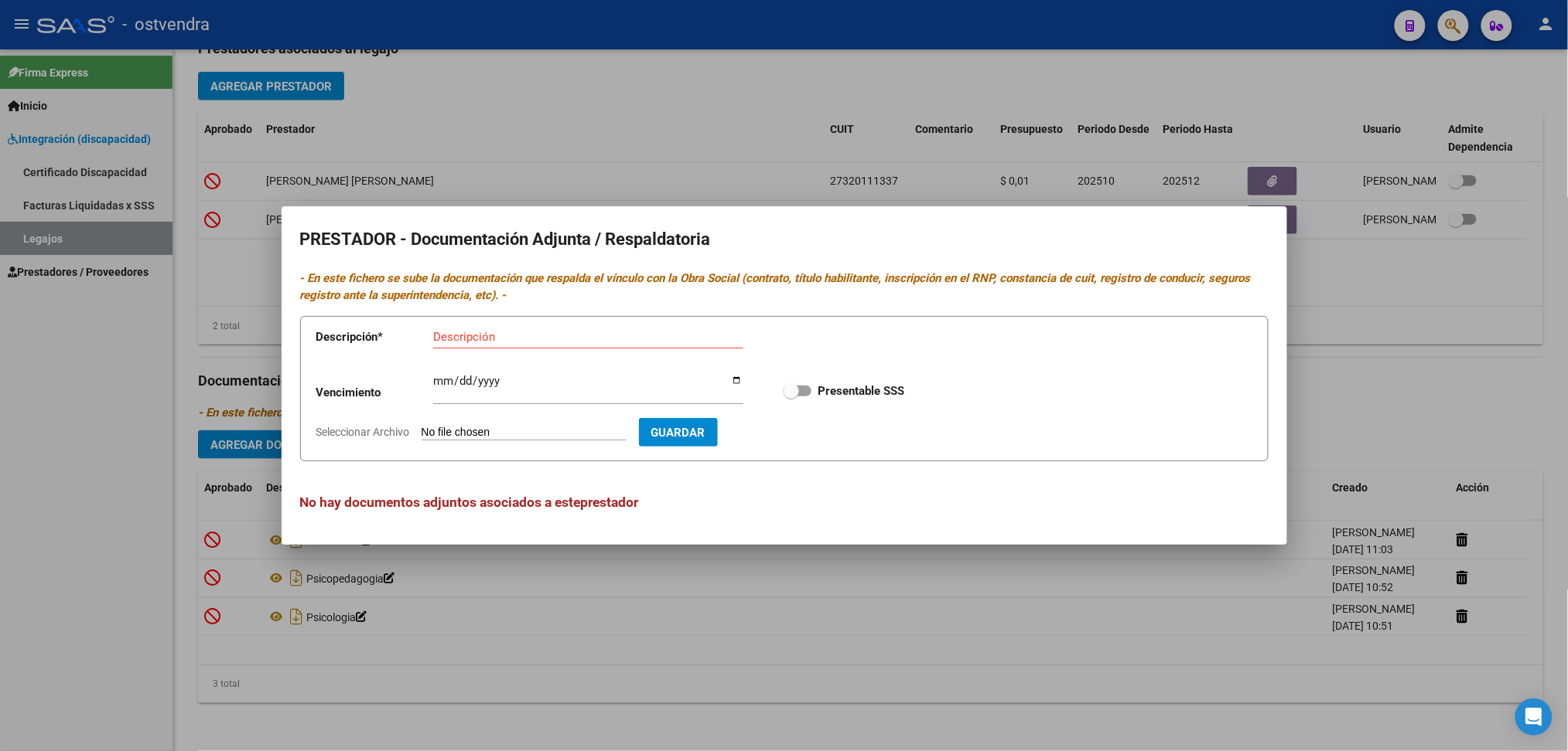
click at [545, 433] on input "Seleccionar Archivo" at bounding box center [524, 433] width 205 height 15
type input "C:\fakepath\AFIP.pdf"
click at [543, 330] on input "Descripción" at bounding box center [588, 337] width 310 height 14
type input "ARCA"
click at [772, 428] on span "Guardar" at bounding box center [768, 432] width 55 height 14
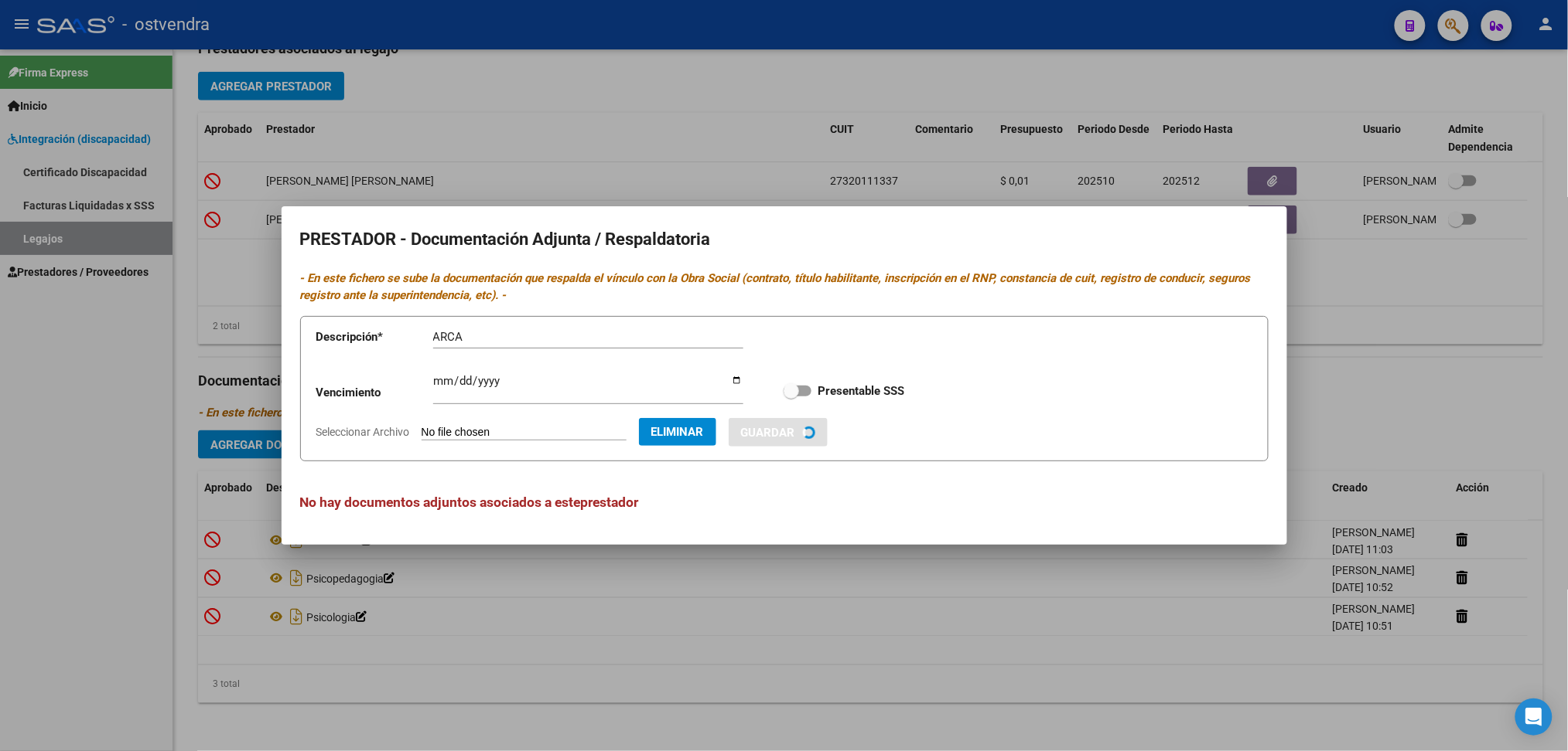
checkbox input "true"
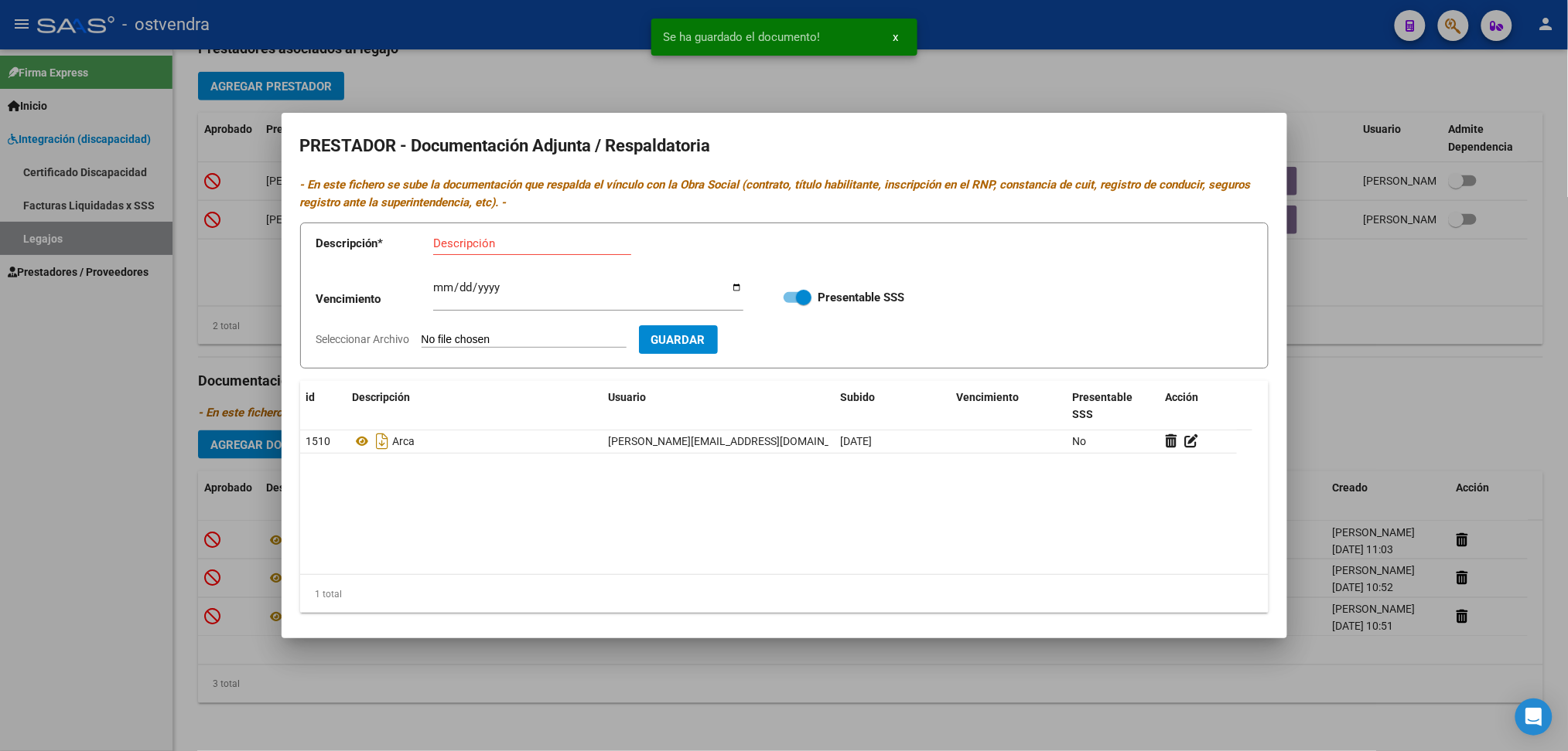
click at [440, 250] on input "Descripción" at bounding box center [532, 243] width 198 height 14
click at [464, 336] on input "Seleccionar Archivo" at bounding box center [524, 340] width 205 height 15
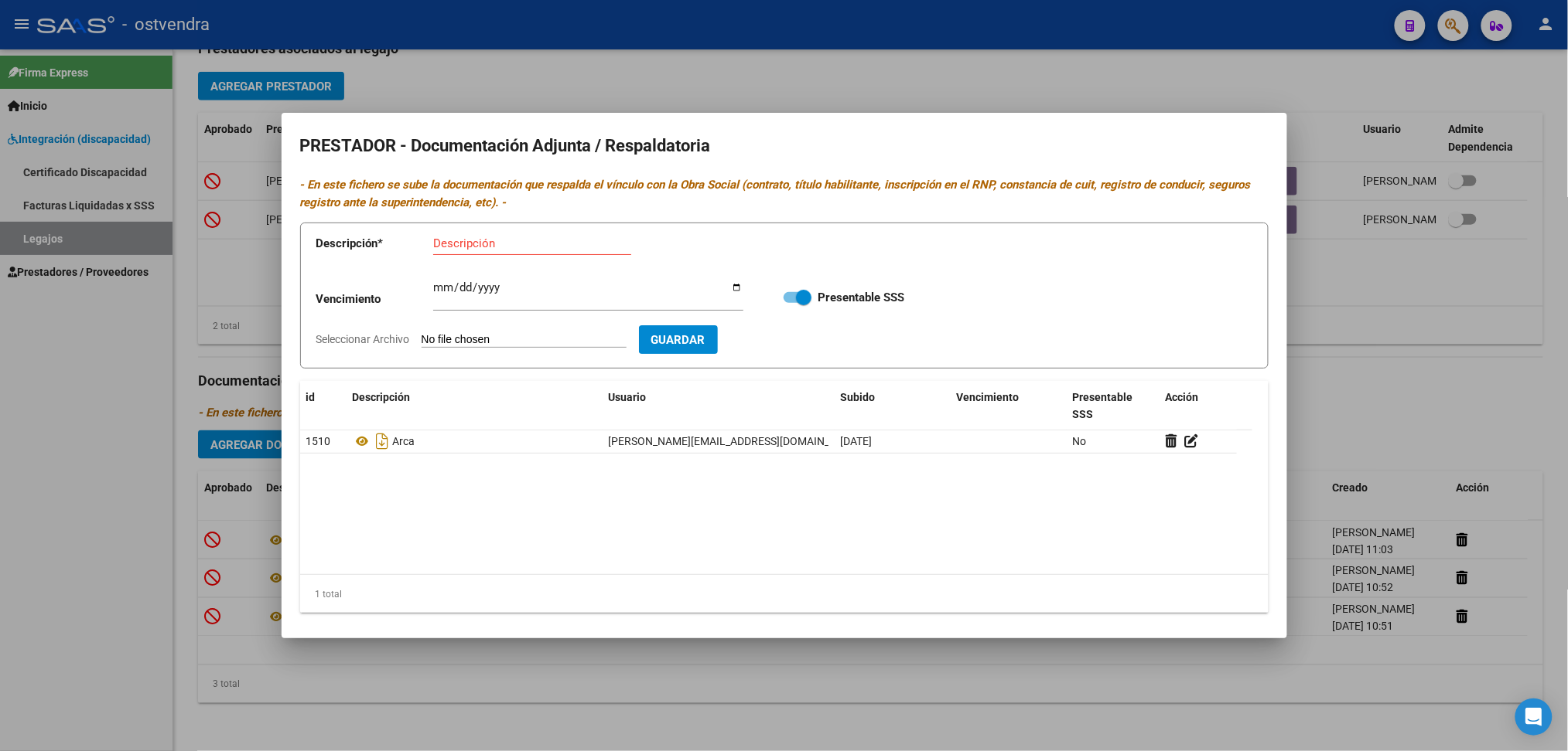
type input "C:\fakepath\CBU.pdf"
click at [495, 251] on input "Descripción" at bounding box center [532, 243] width 198 height 14
type input "CBU"
click at [792, 348] on button "Guardar" at bounding box center [768, 339] width 79 height 28
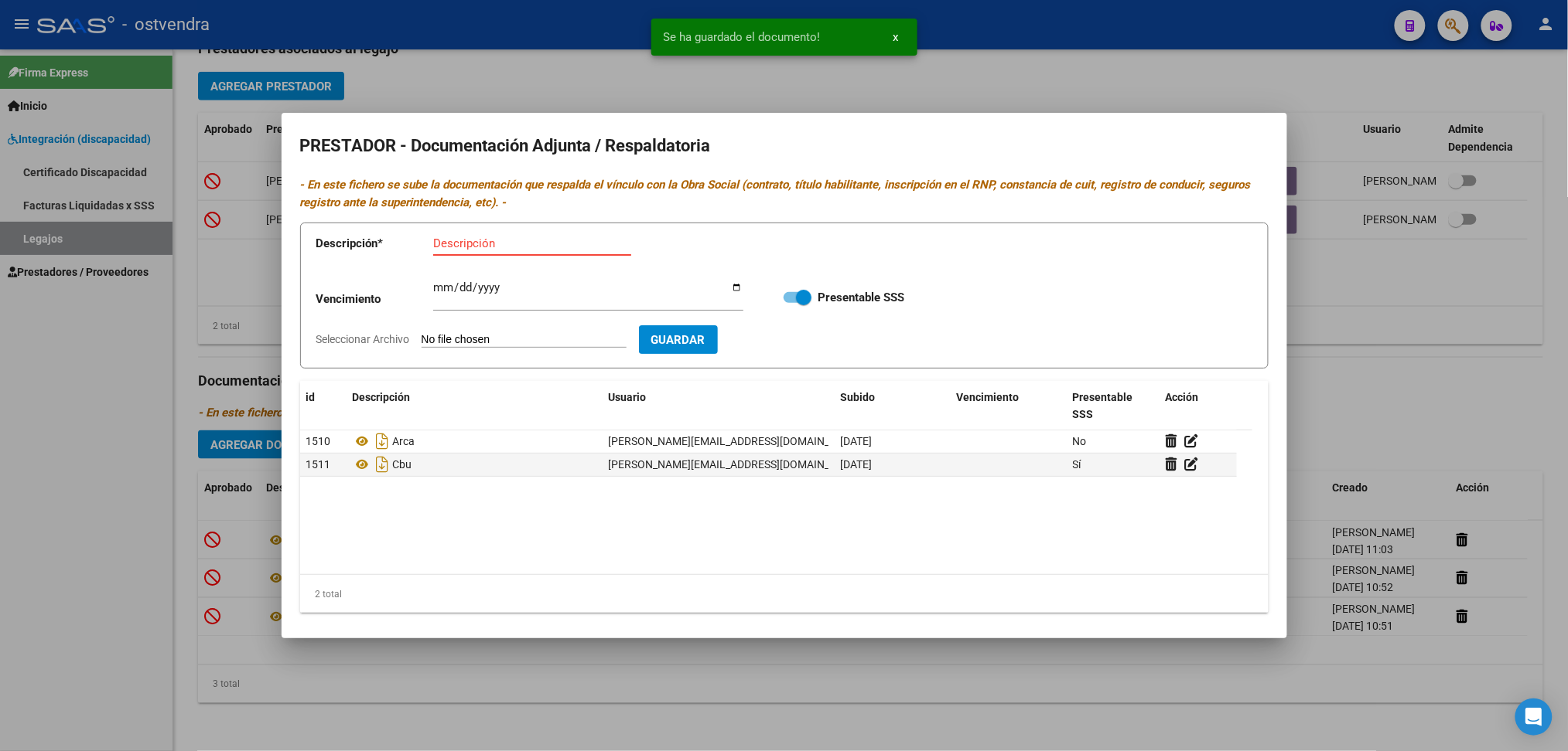
click at [454, 249] on input "Descripción" at bounding box center [532, 243] width 198 height 14
click at [489, 336] on input "Seleccionar Archivo" at bounding box center [524, 340] width 205 height 15
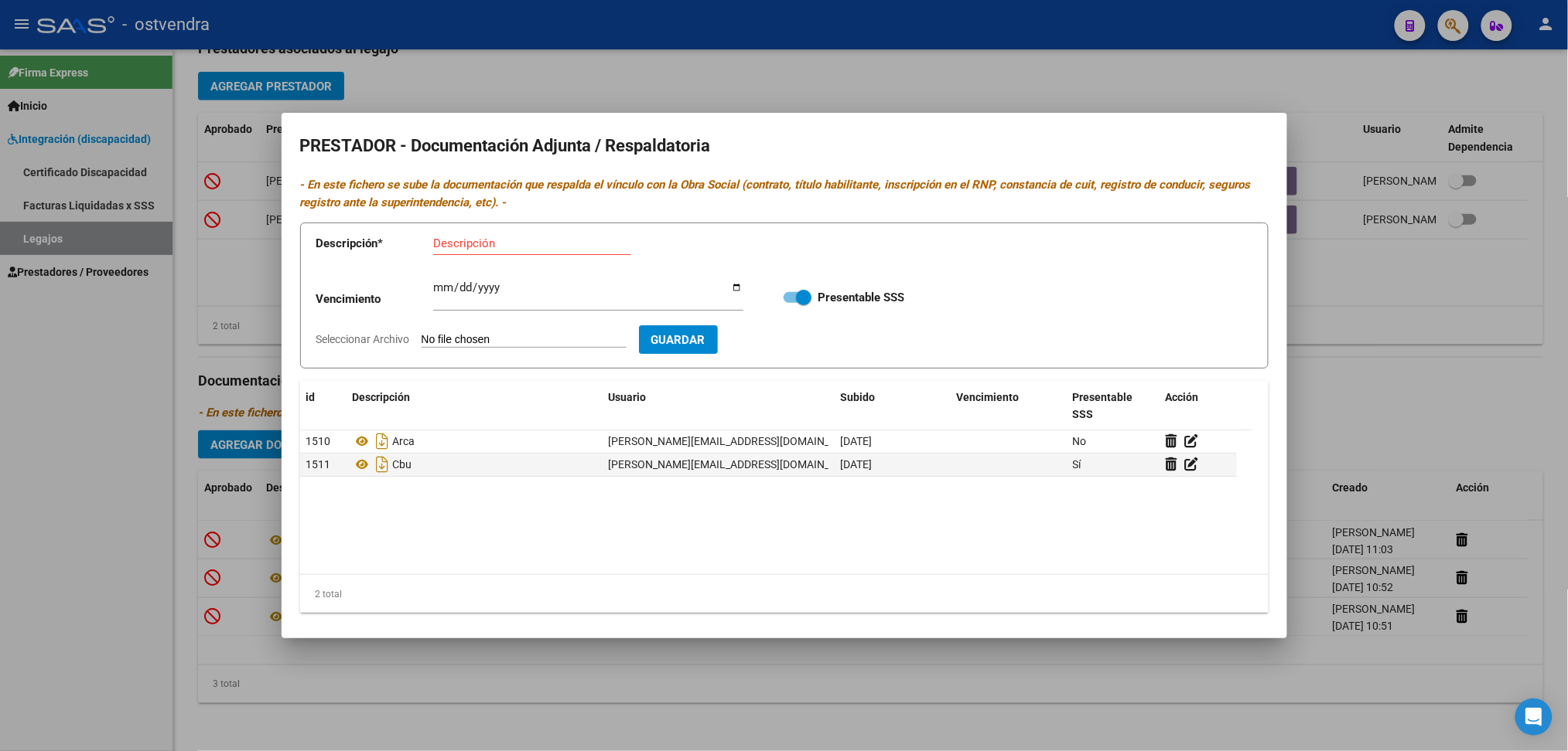
type input "C:\fakepath\RNP OK.pdf"
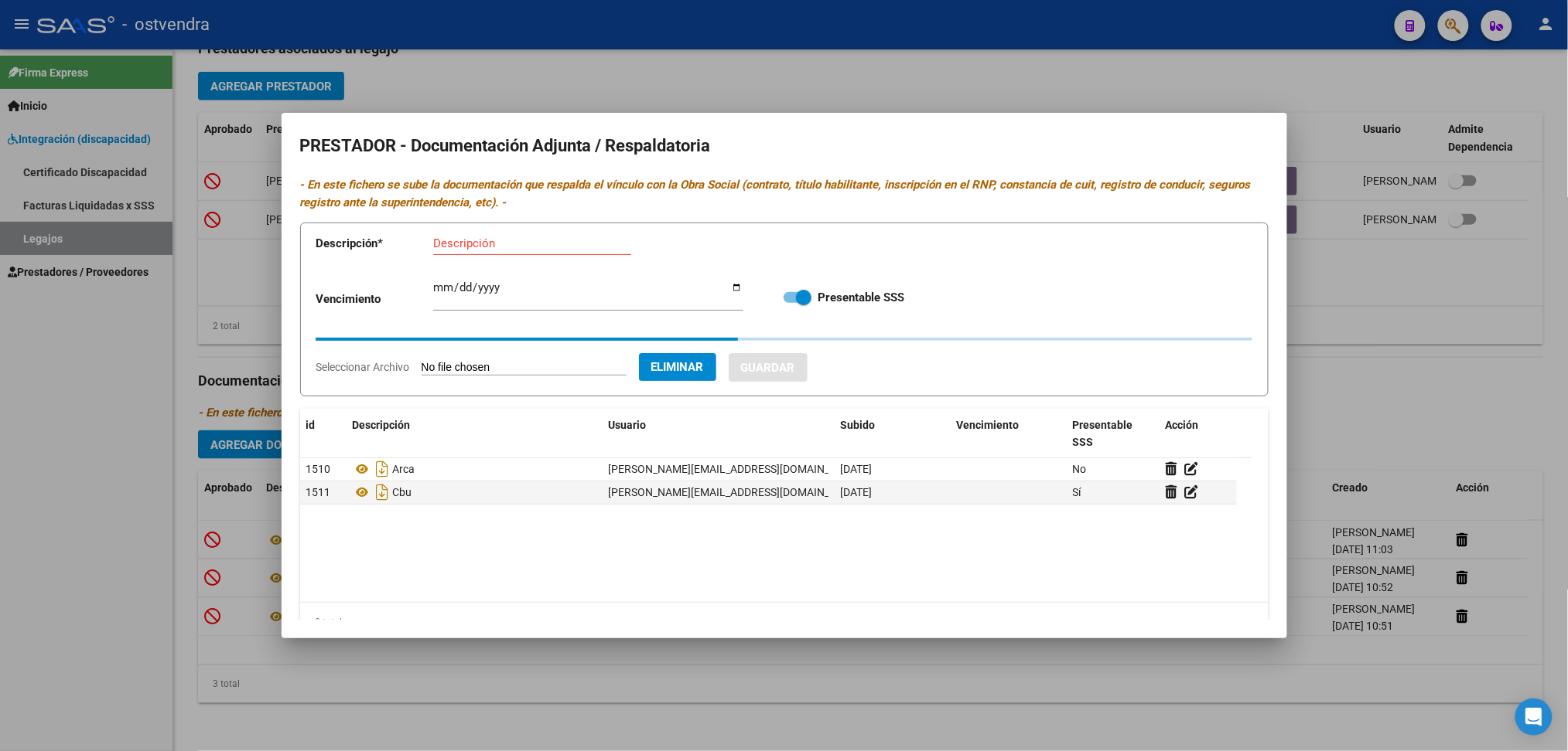
click at [491, 248] on input "Descripción" at bounding box center [532, 243] width 198 height 14
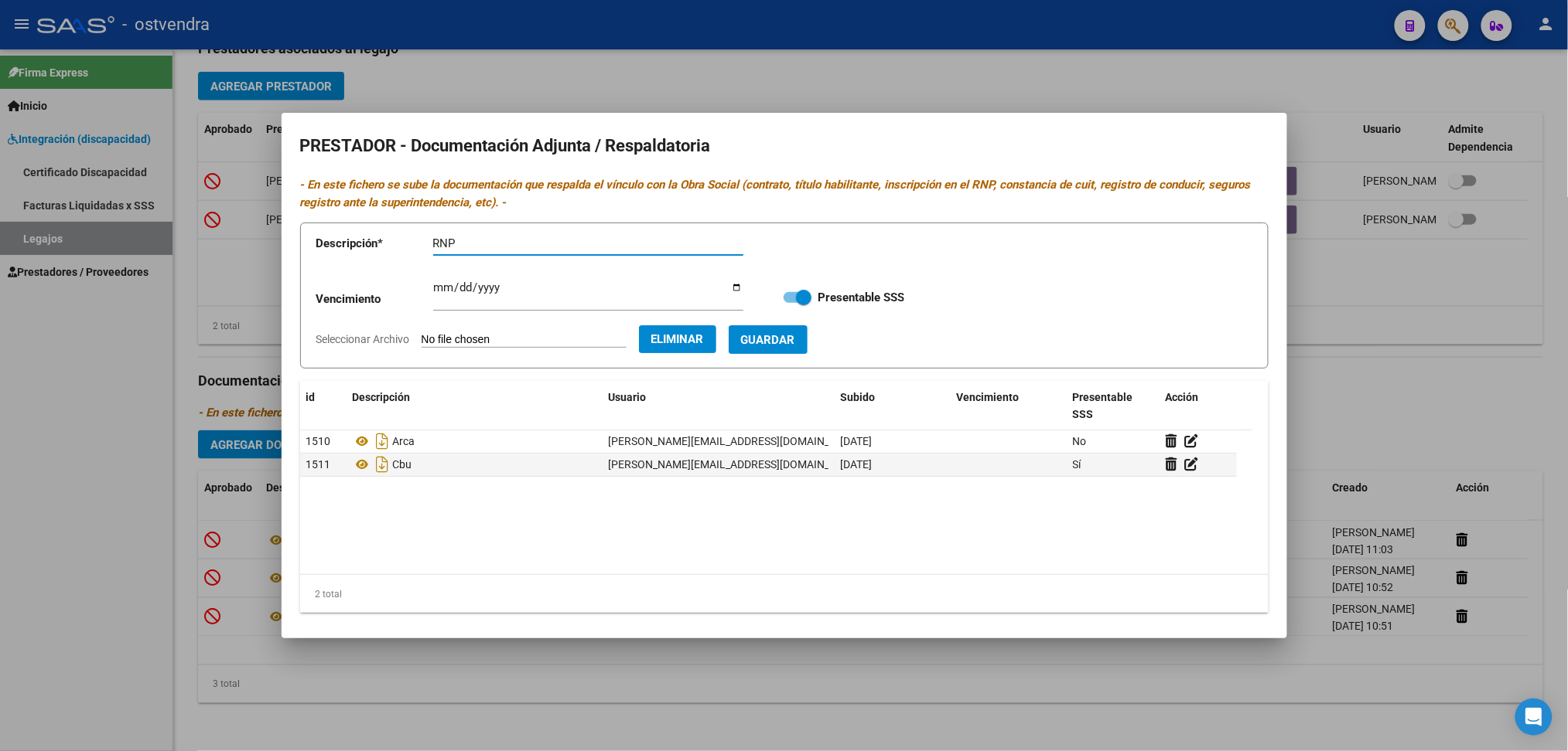
type input "RNP"
click at [786, 344] on span "Guardar" at bounding box center [768, 339] width 55 height 14
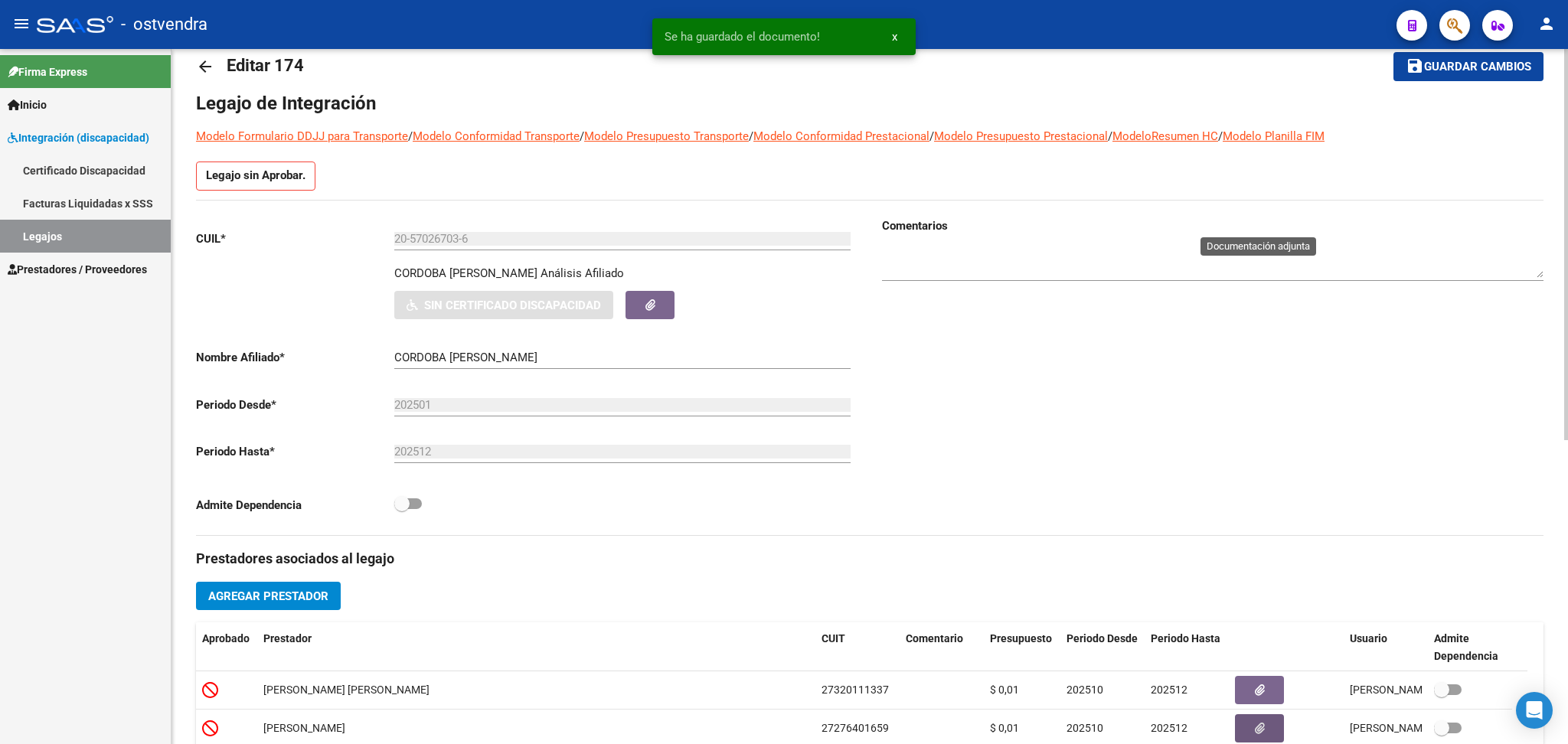
scroll to position [0, 0]
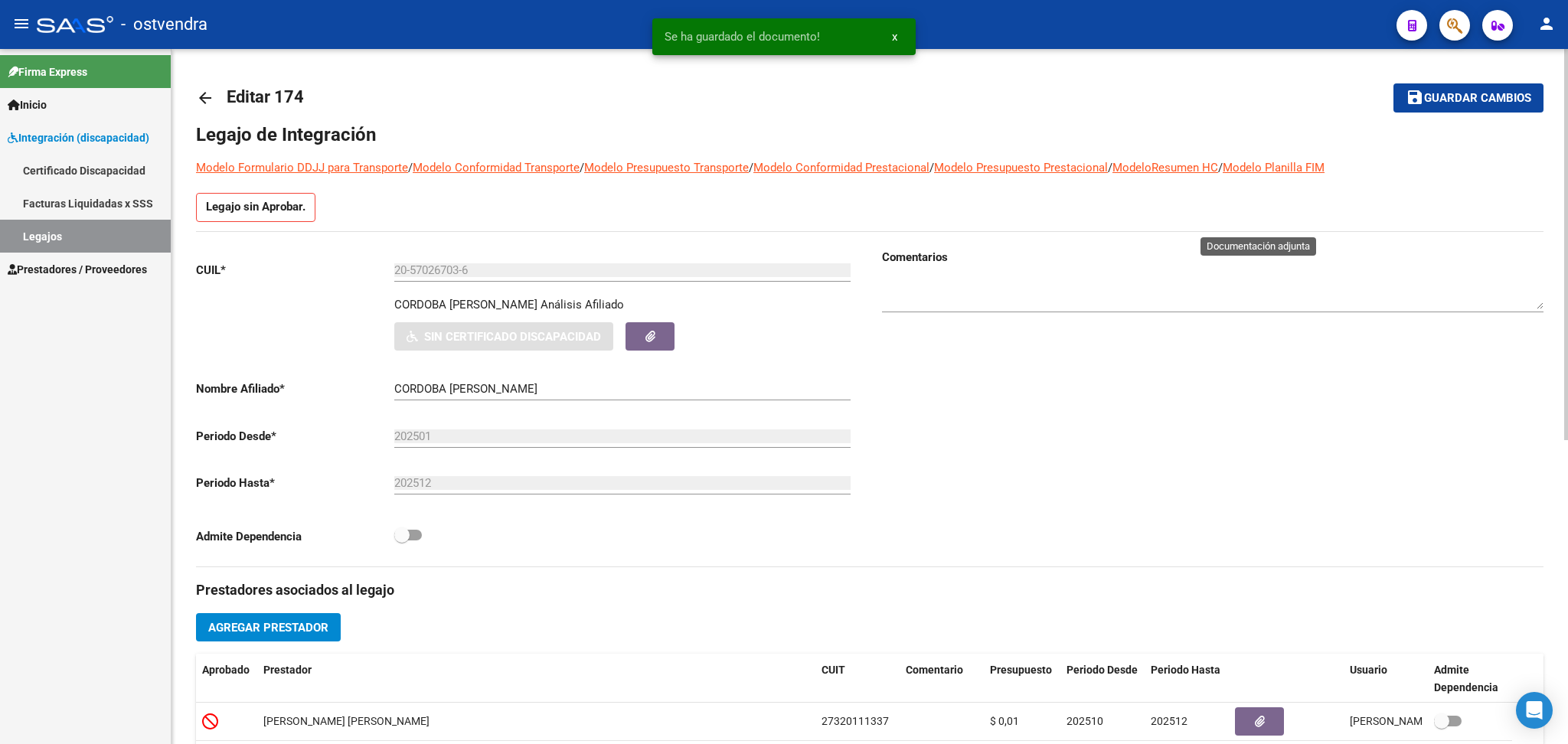
click at [1468, 100] on span "Guardar cambios" at bounding box center [1477, 98] width 107 height 14
click at [207, 100] on mat-icon "arrow_back" at bounding box center [205, 98] width 19 height 19
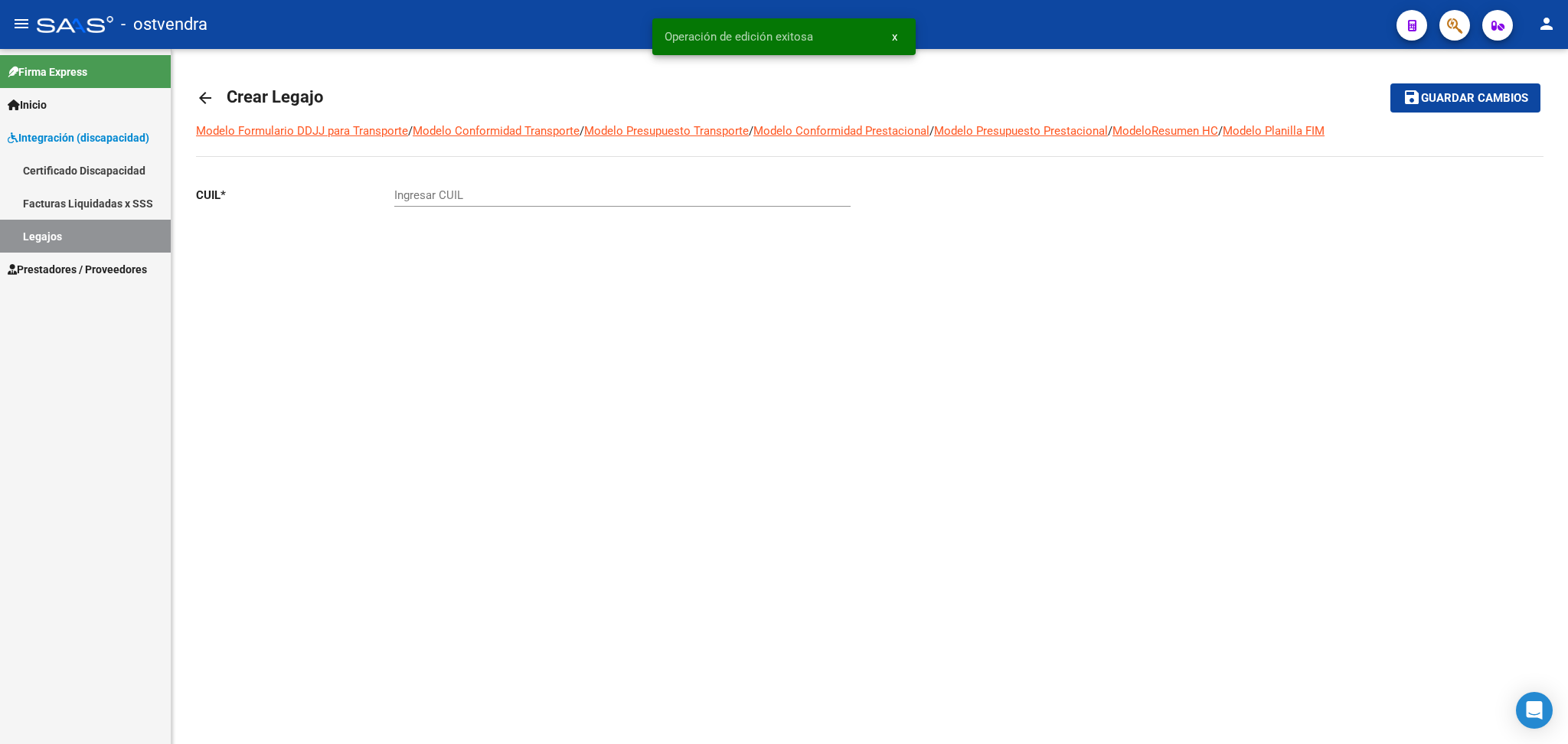
click at [206, 99] on mat-icon "arrow_back" at bounding box center [205, 98] width 19 height 19
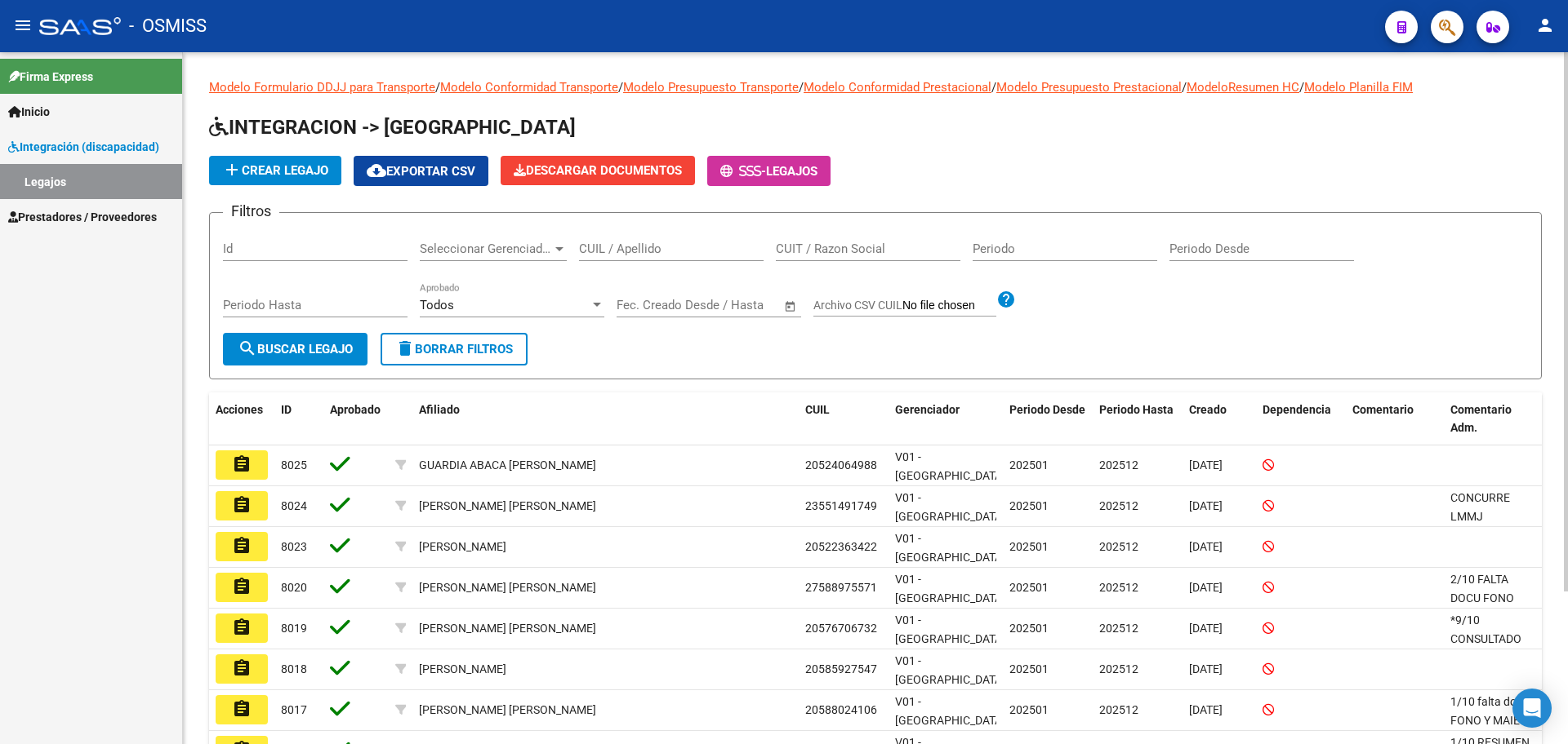
click at [609, 252] on input "CUIL / Apellido" at bounding box center [671, 248] width 185 height 15
type input "MUÑOZ"
click at [275, 339] on button "search Buscar Legajo" at bounding box center [295, 350] width 144 height 33
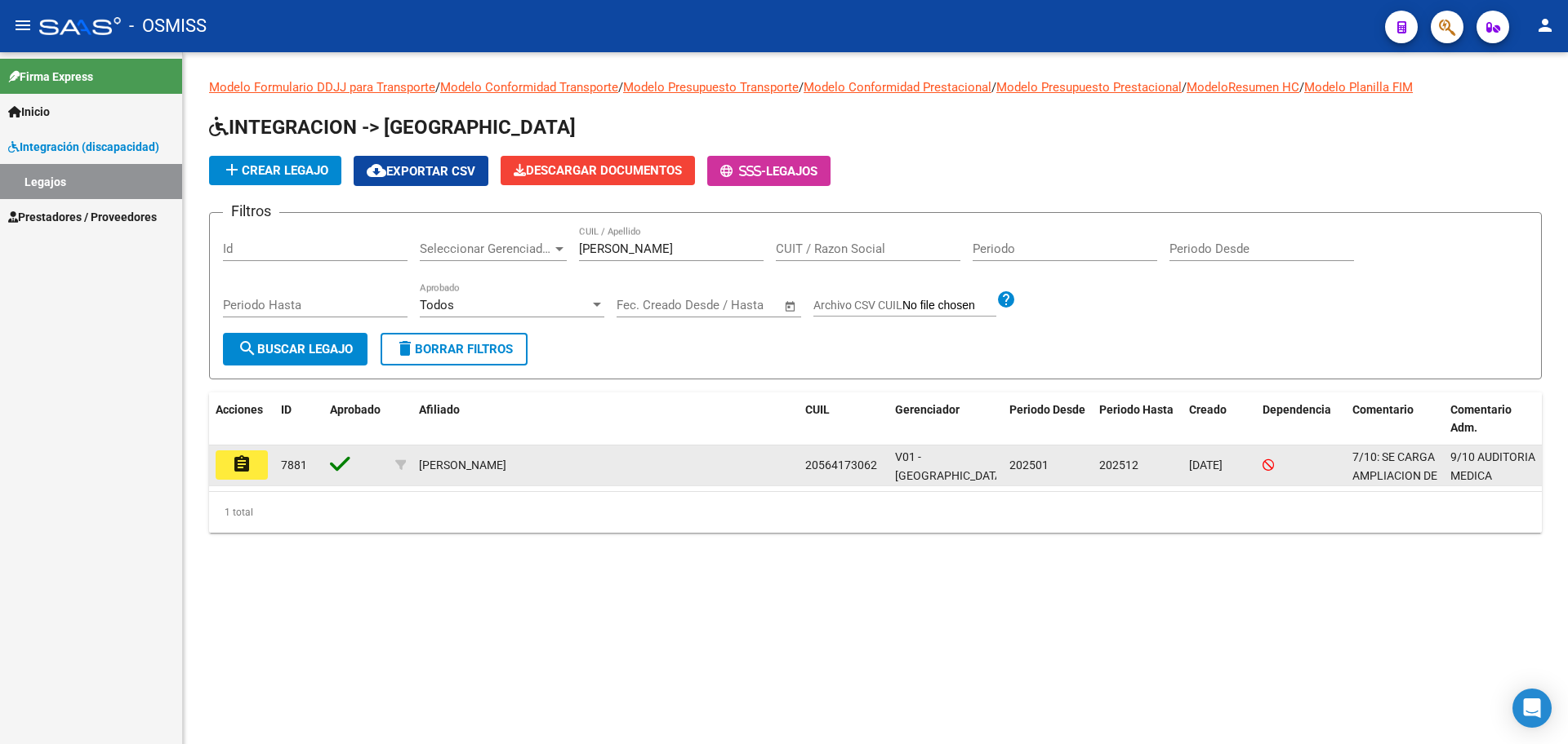
click at [247, 466] on mat-icon "assignment" at bounding box center [242, 464] width 20 height 20
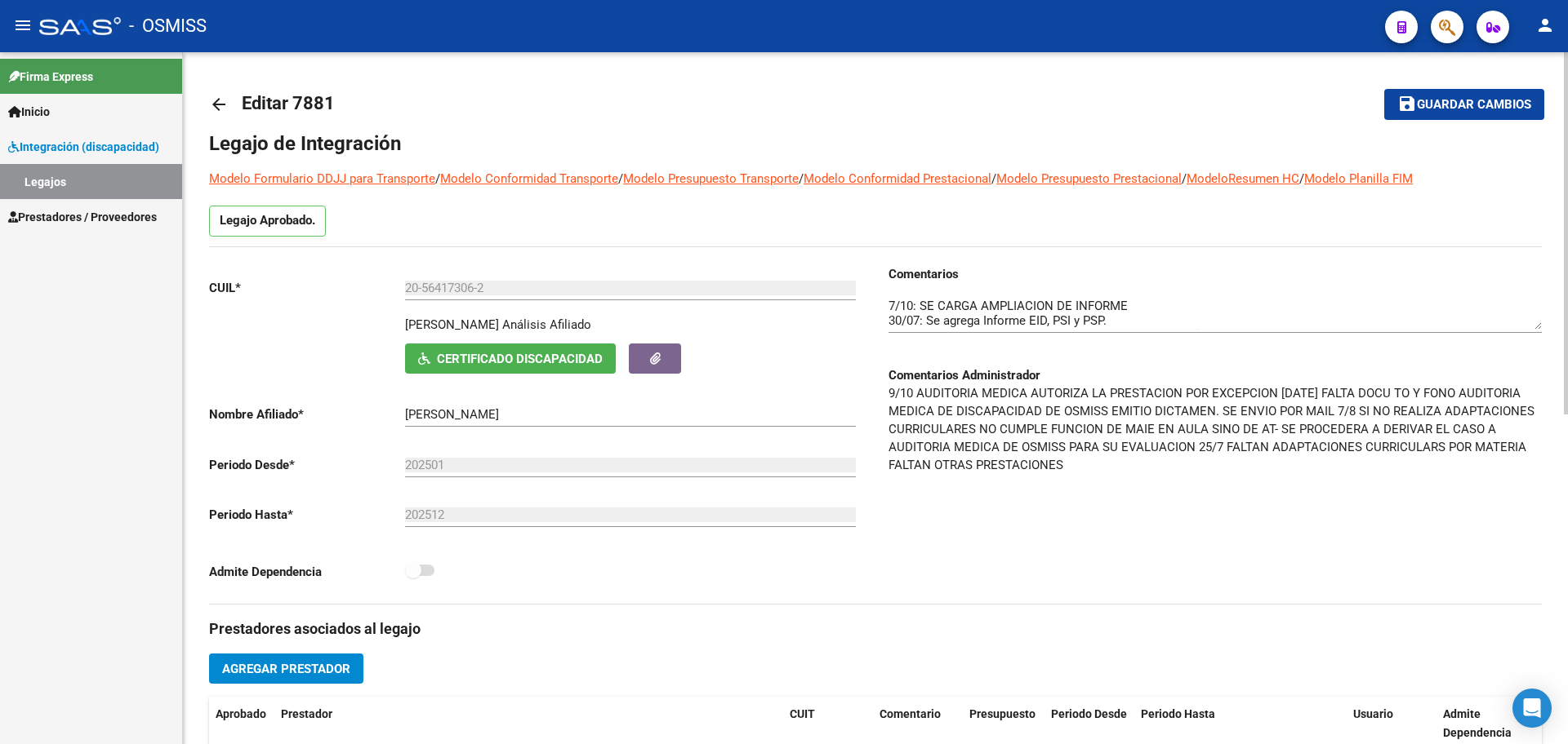
drag, startPoint x: 888, startPoint y: 304, endPoint x: 1022, endPoint y: 292, distance: 134.5
click at [1022, 292] on div "Comentarios Comentarios Administrador 9/10 AUDITORIA MEDICA AUTORIZA LA PRESTAC…" at bounding box center [1208, 435] width 666 height 338
click at [224, 106] on mat-icon "arrow_back" at bounding box center [218, 104] width 20 height 20
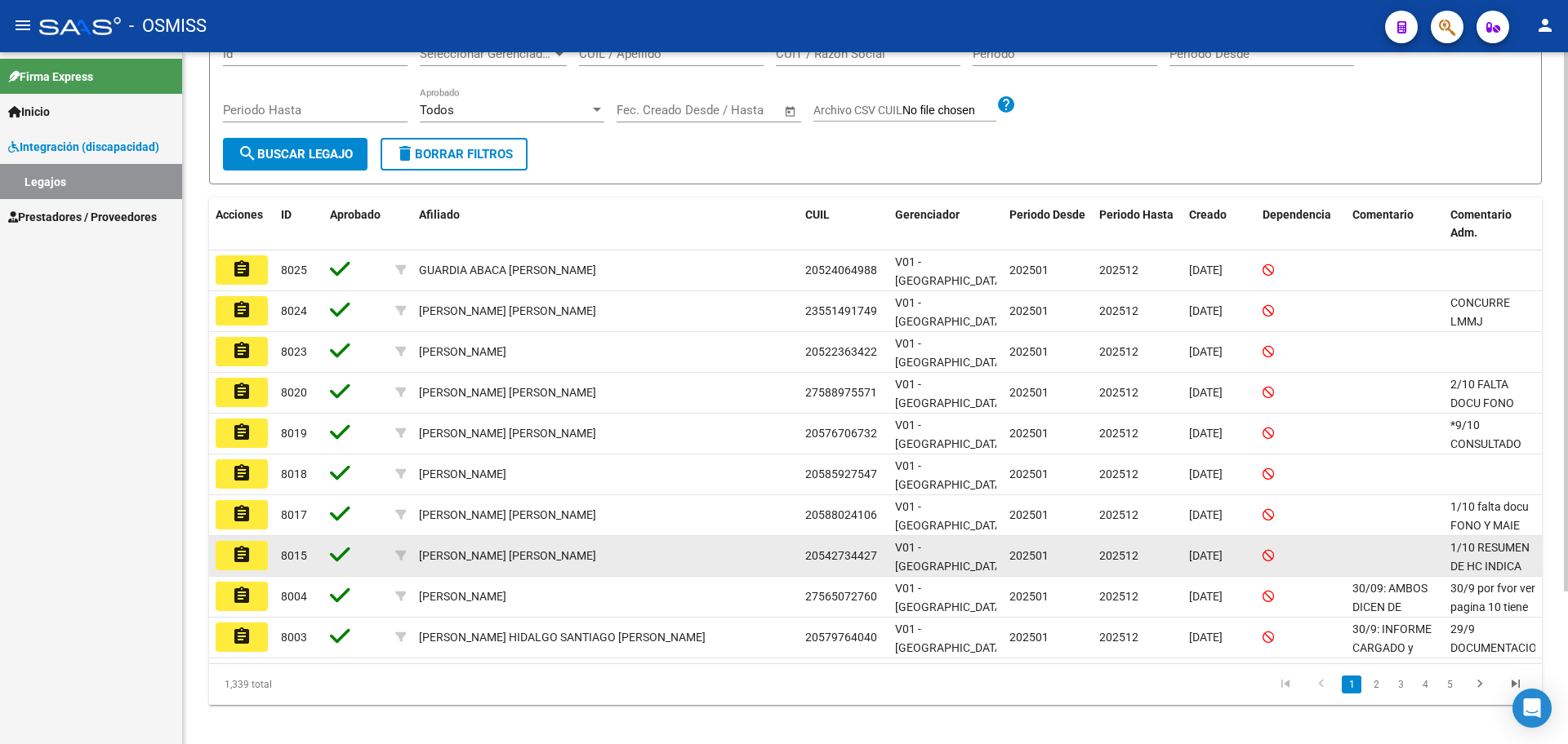
scroll to position [196, 0]
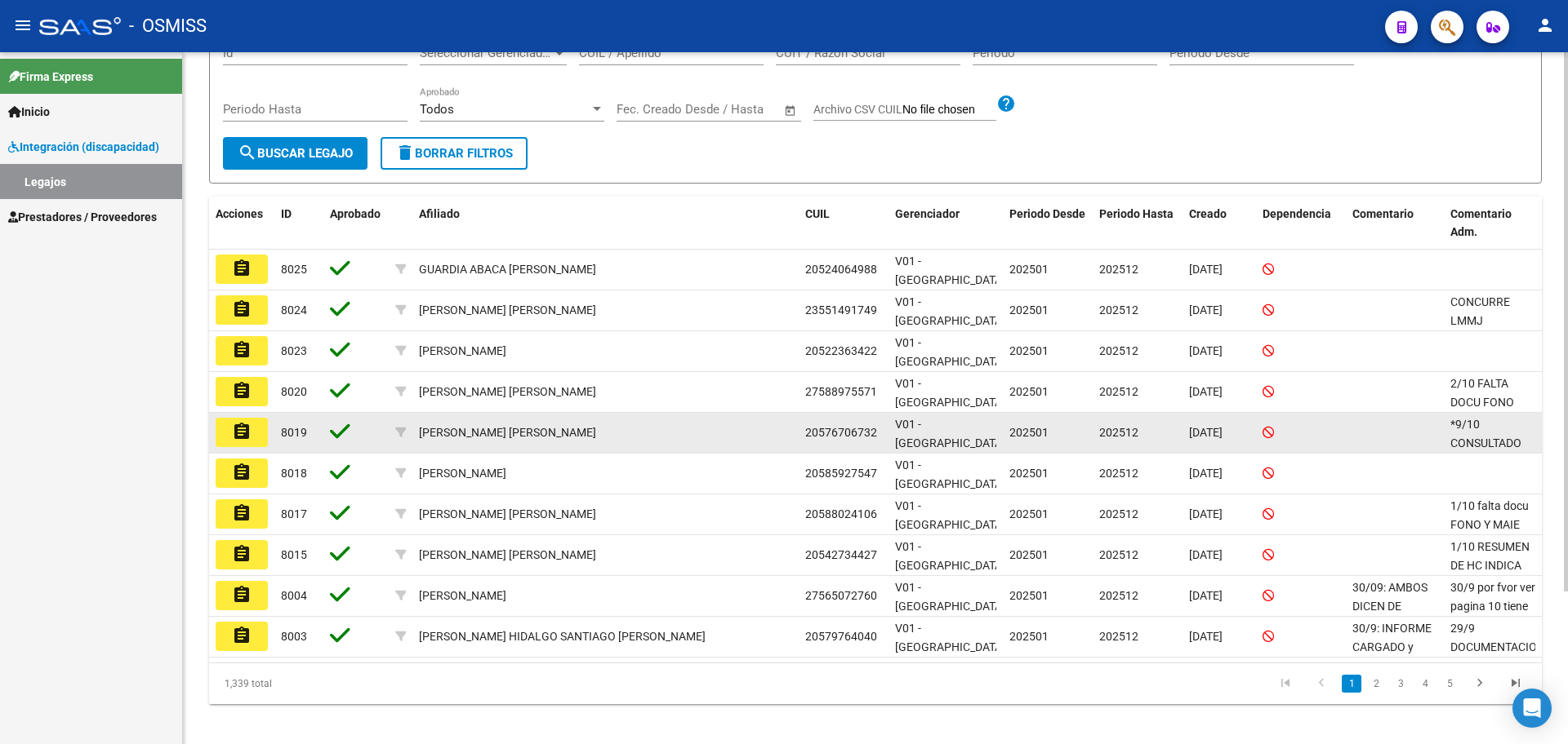
click at [223, 430] on button "assignment" at bounding box center [242, 432] width 52 height 29
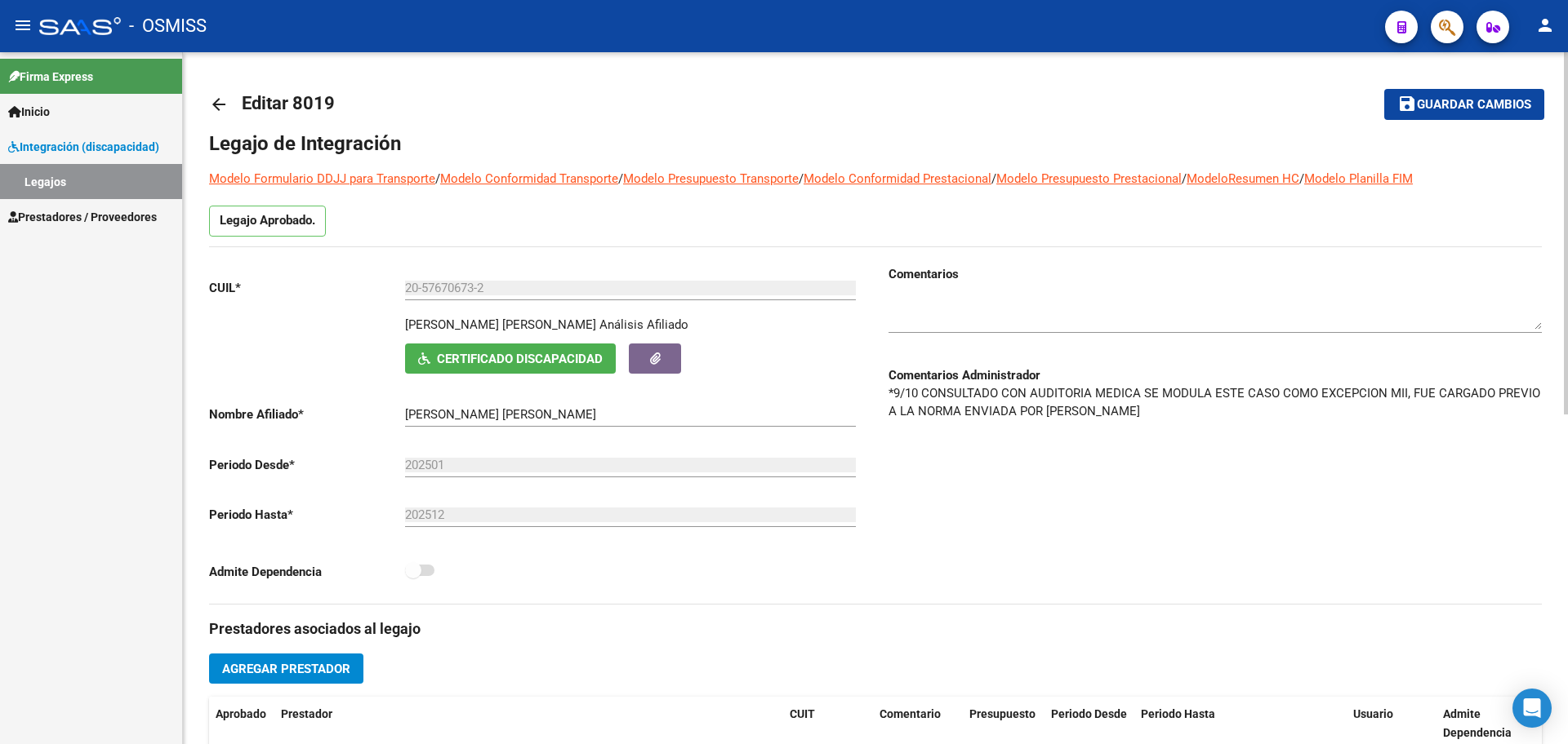
click at [221, 102] on mat-icon "arrow_back" at bounding box center [218, 104] width 20 height 20
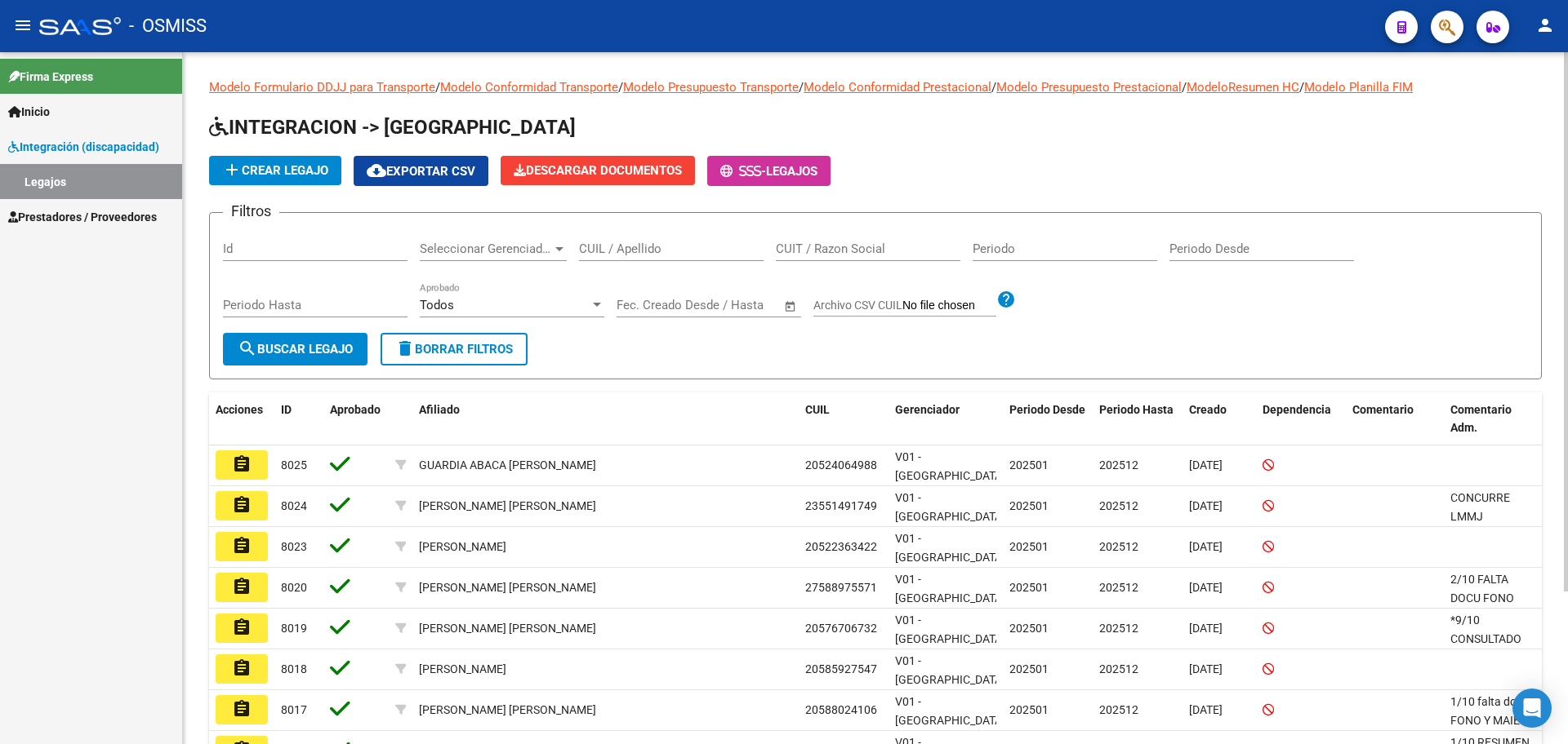
click at [616, 251] on input "CUIL / Apellido" at bounding box center [671, 248] width 185 height 15
type input "MANSILLA"
click at [270, 351] on span "search Buscar Legajo" at bounding box center [295, 349] width 115 height 15
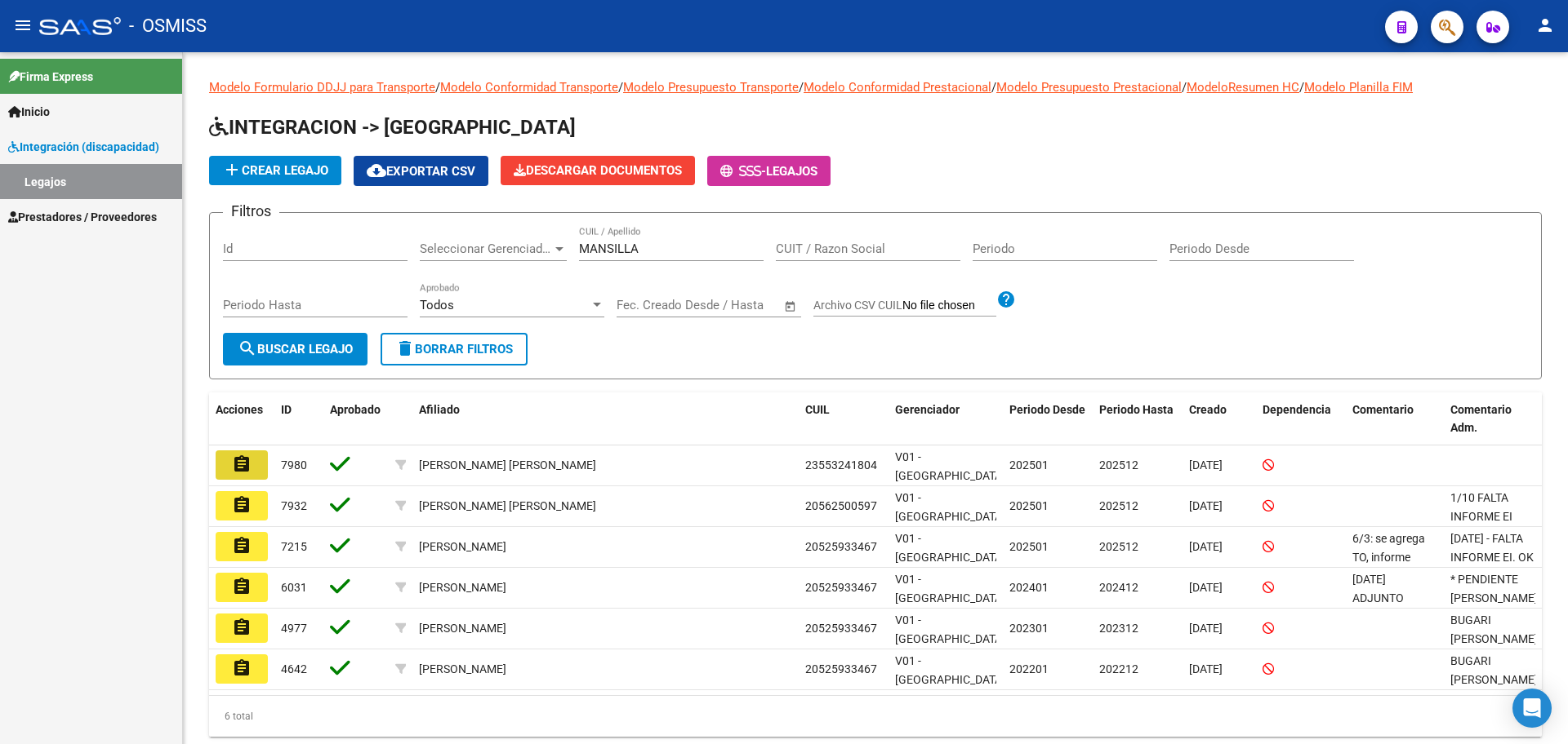
click at [242, 450] on button "assignment" at bounding box center [242, 465] width 52 height 29
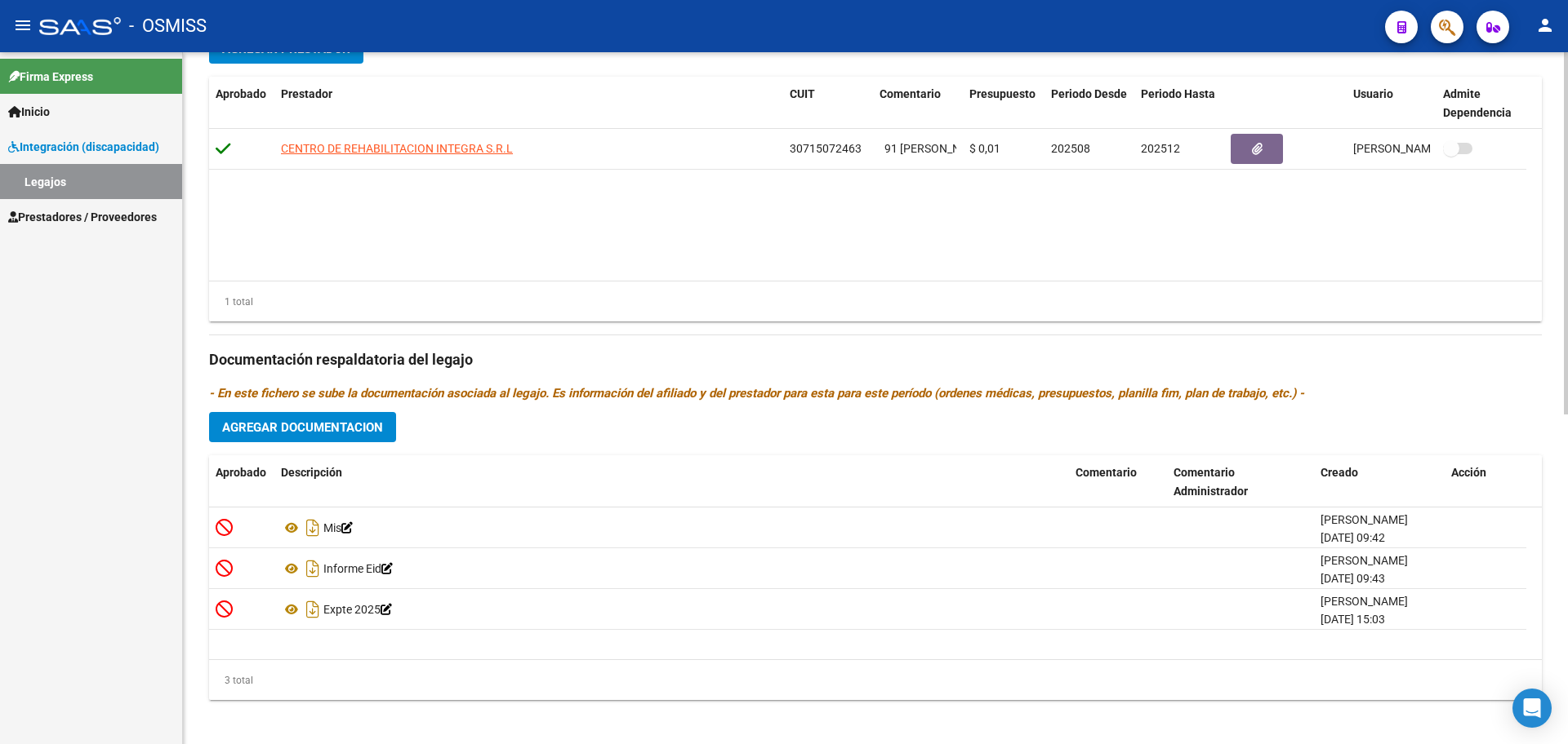
scroll to position [629, 0]
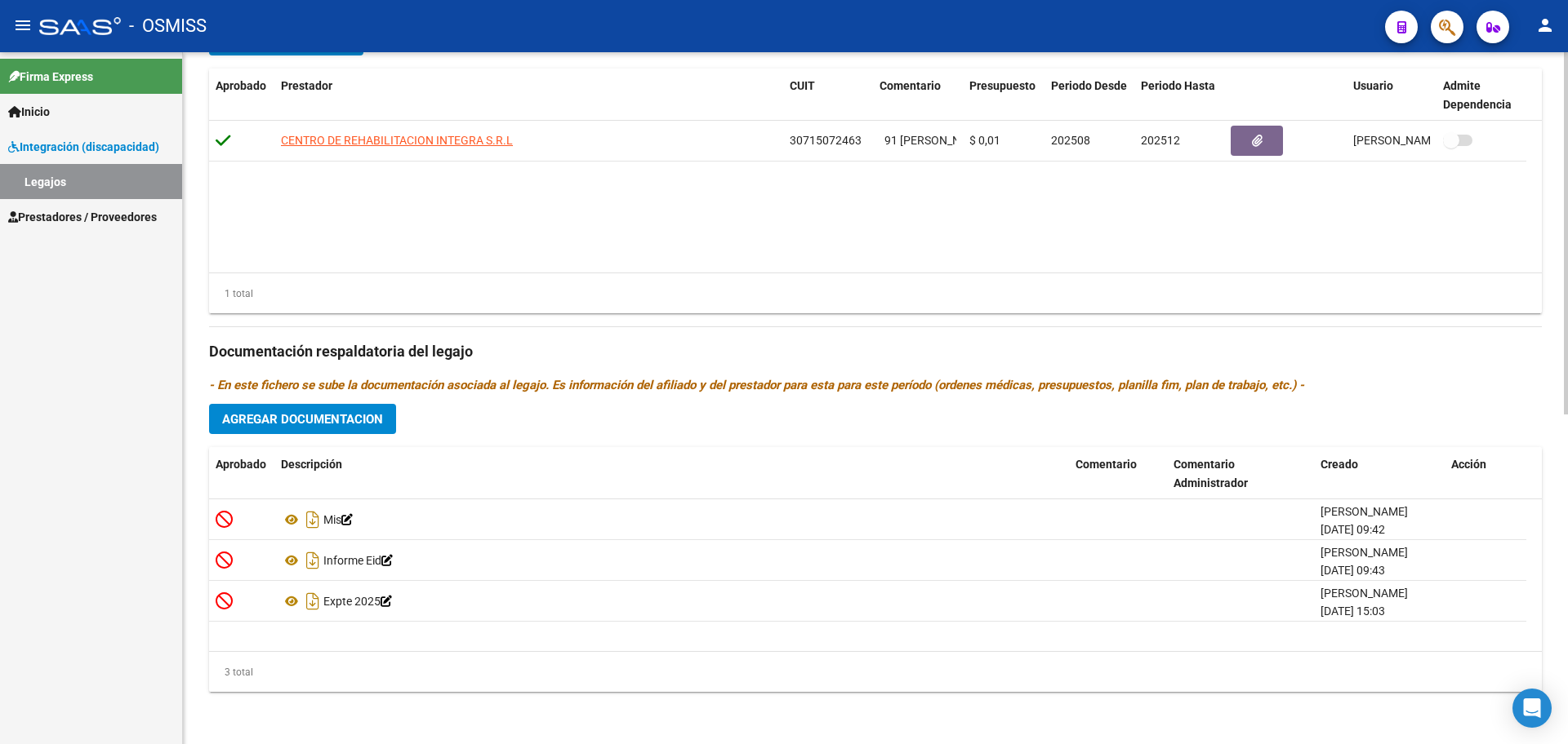
click at [335, 412] on span "Agregar Documentacion" at bounding box center [302, 419] width 161 height 15
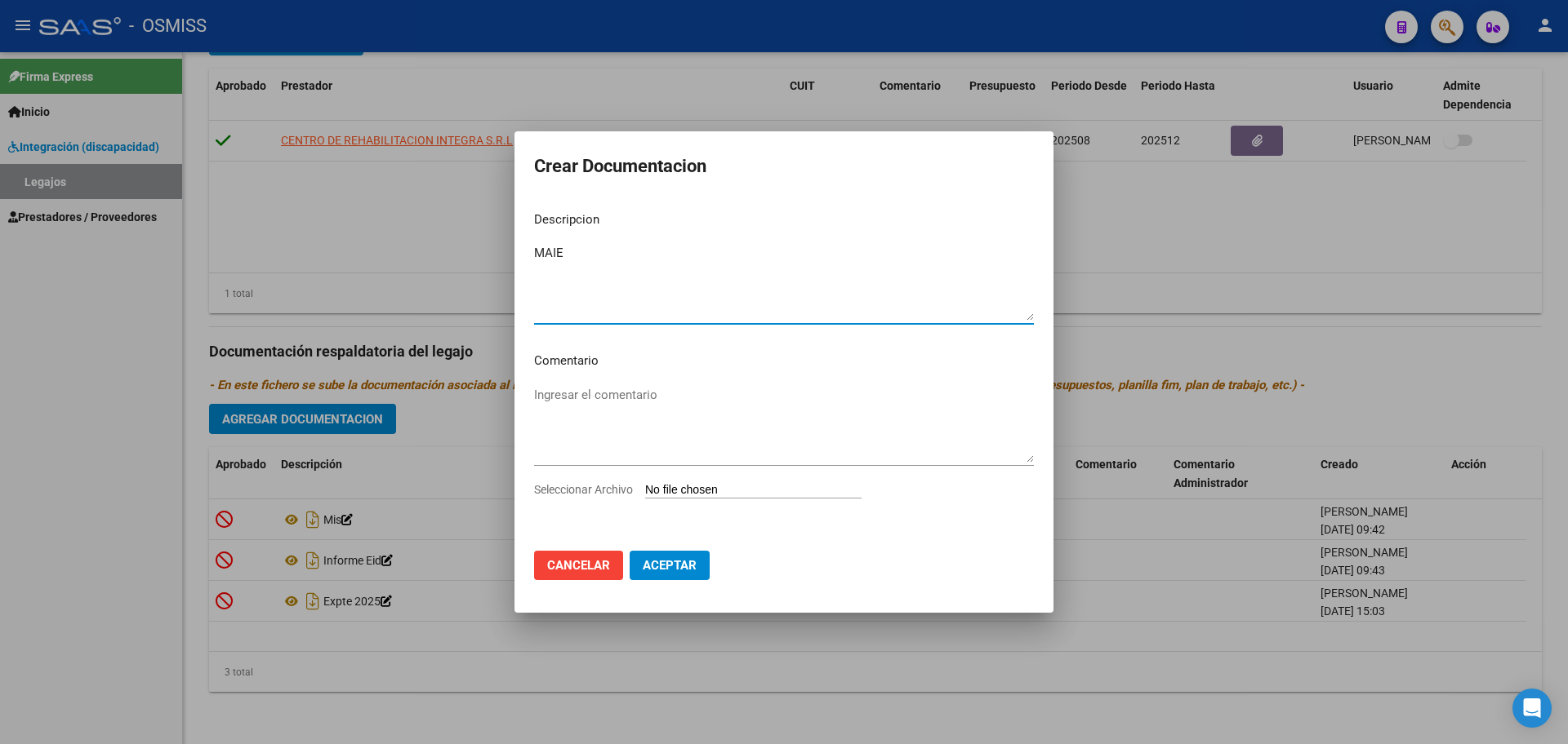
type textarea "MAIE"
click at [732, 500] on div "Seleccionar Archivo" at bounding box center [783, 497] width 499 height 31
click at [728, 491] on input "Seleccionar Archivo" at bounding box center [754, 491] width 217 height 15
type input "C:\fakepath\.MANSILLA GOYENECHE JAZMIN ISABELLA- MAIE.pdf"
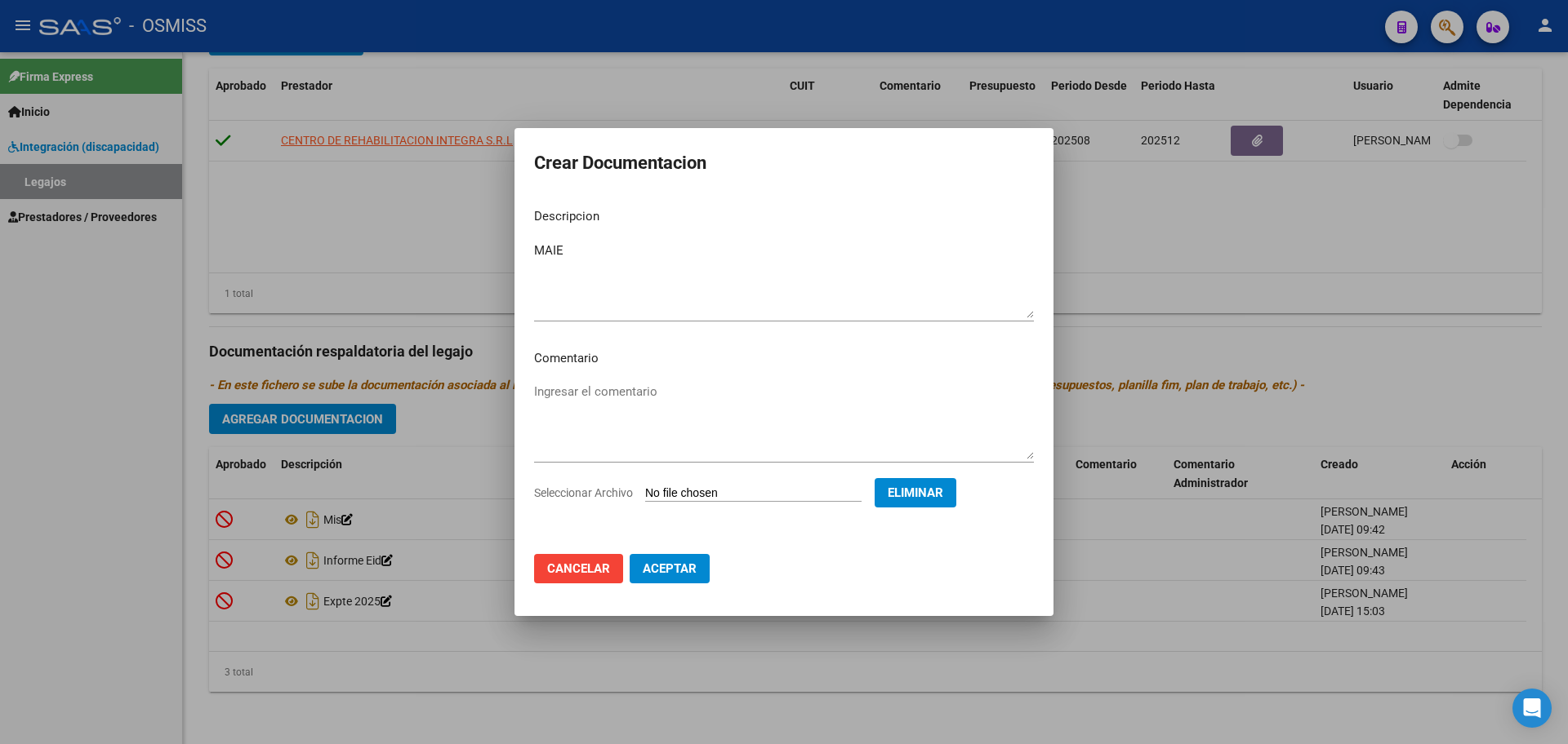
click at [712, 565] on mat-dialog-actions "Cancelar Aceptar" at bounding box center [783, 569] width 499 height 56
click at [697, 568] on button "Aceptar" at bounding box center [669, 569] width 80 height 29
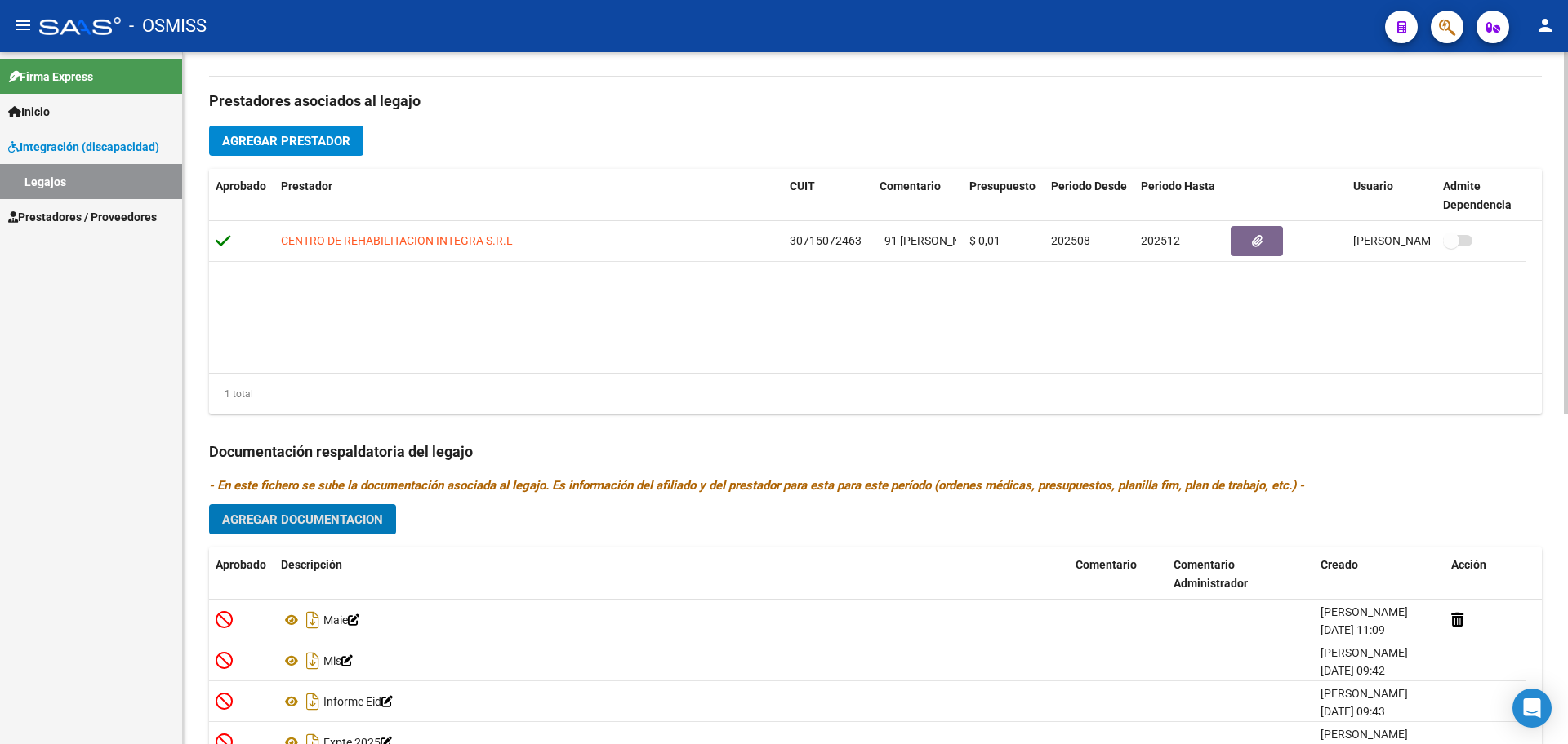
scroll to position [527, 0]
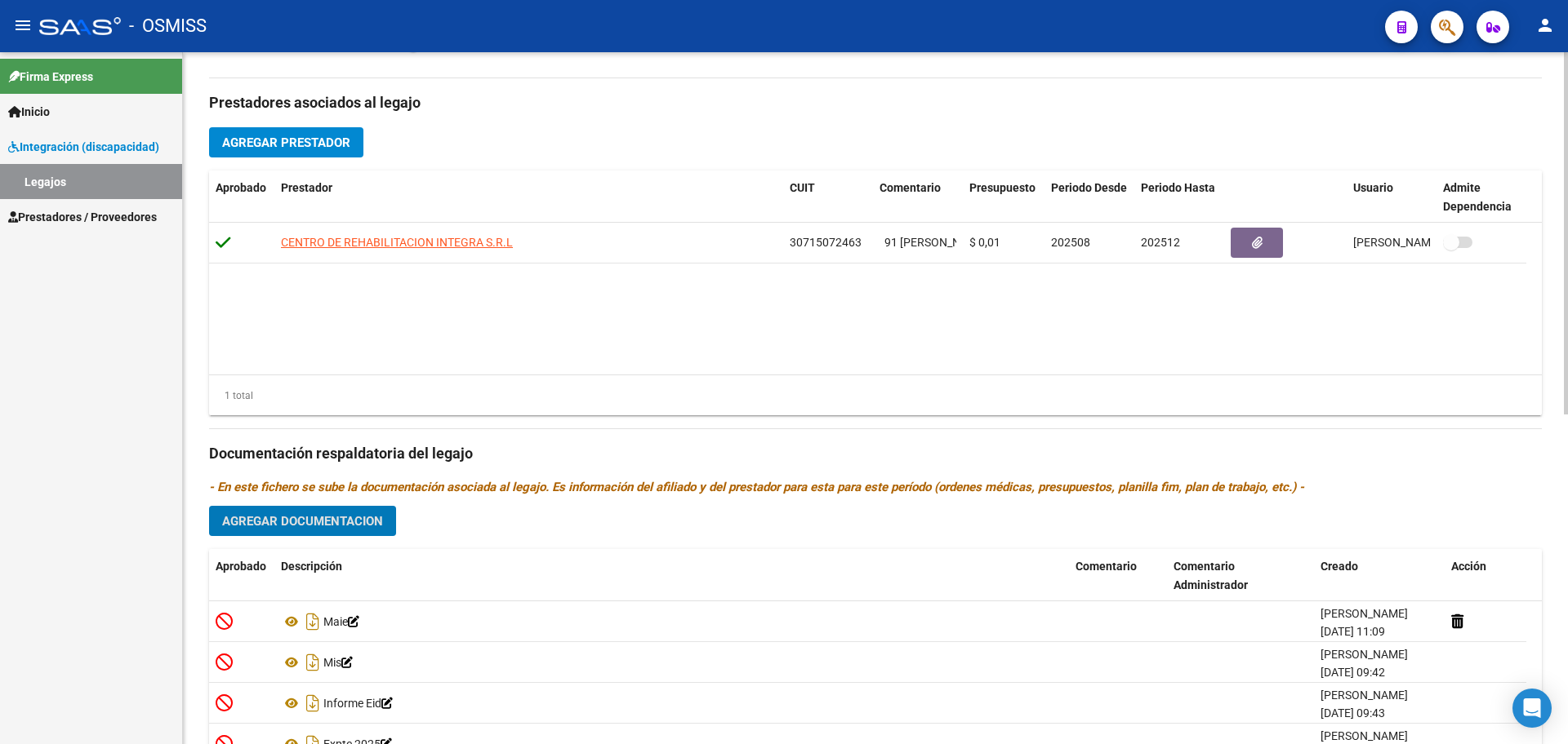
click at [329, 142] on span "Agregar Prestador" at bounding box center [285, 143] width 128 height 15
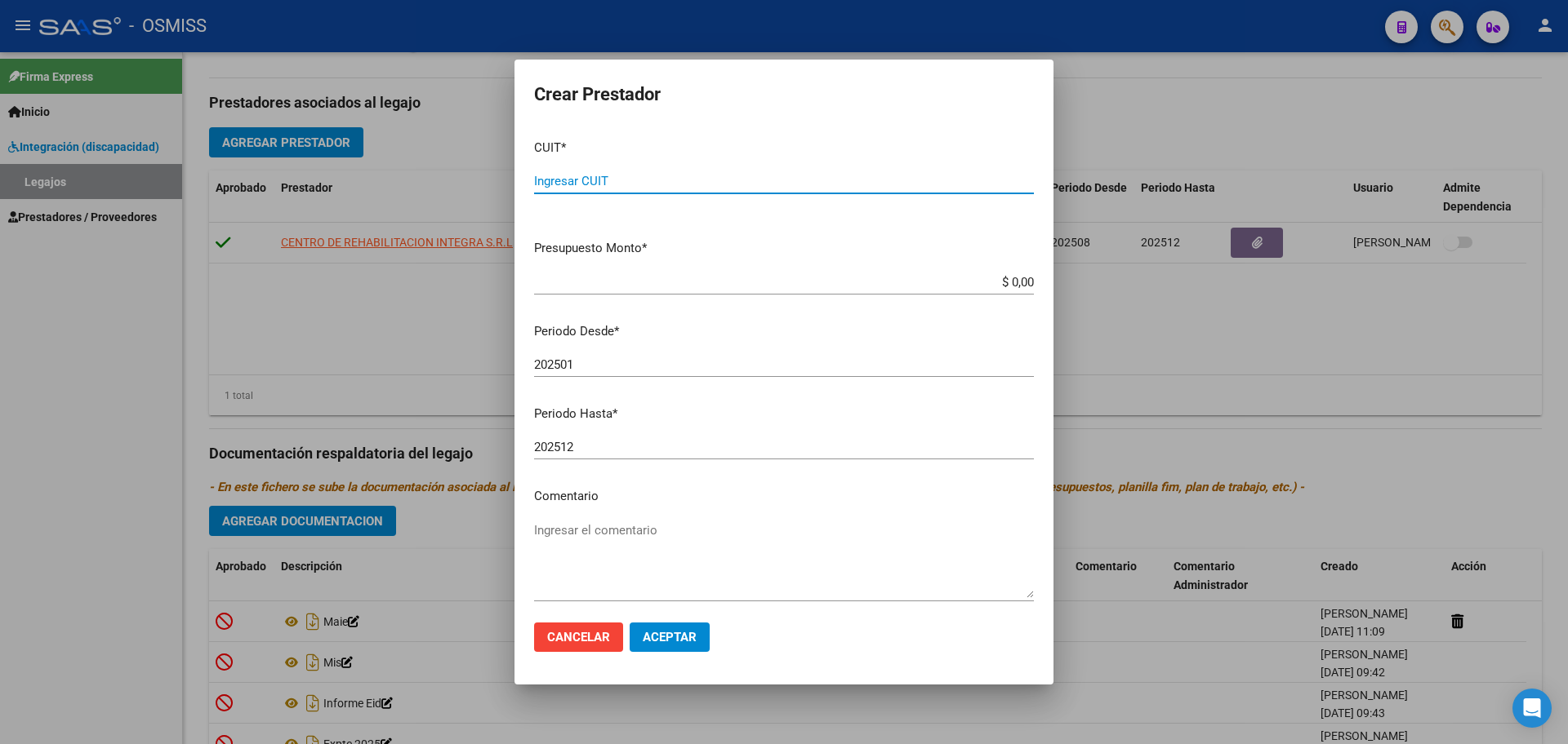
paste input "20-34043895-8"
type input "20-34043895-8"
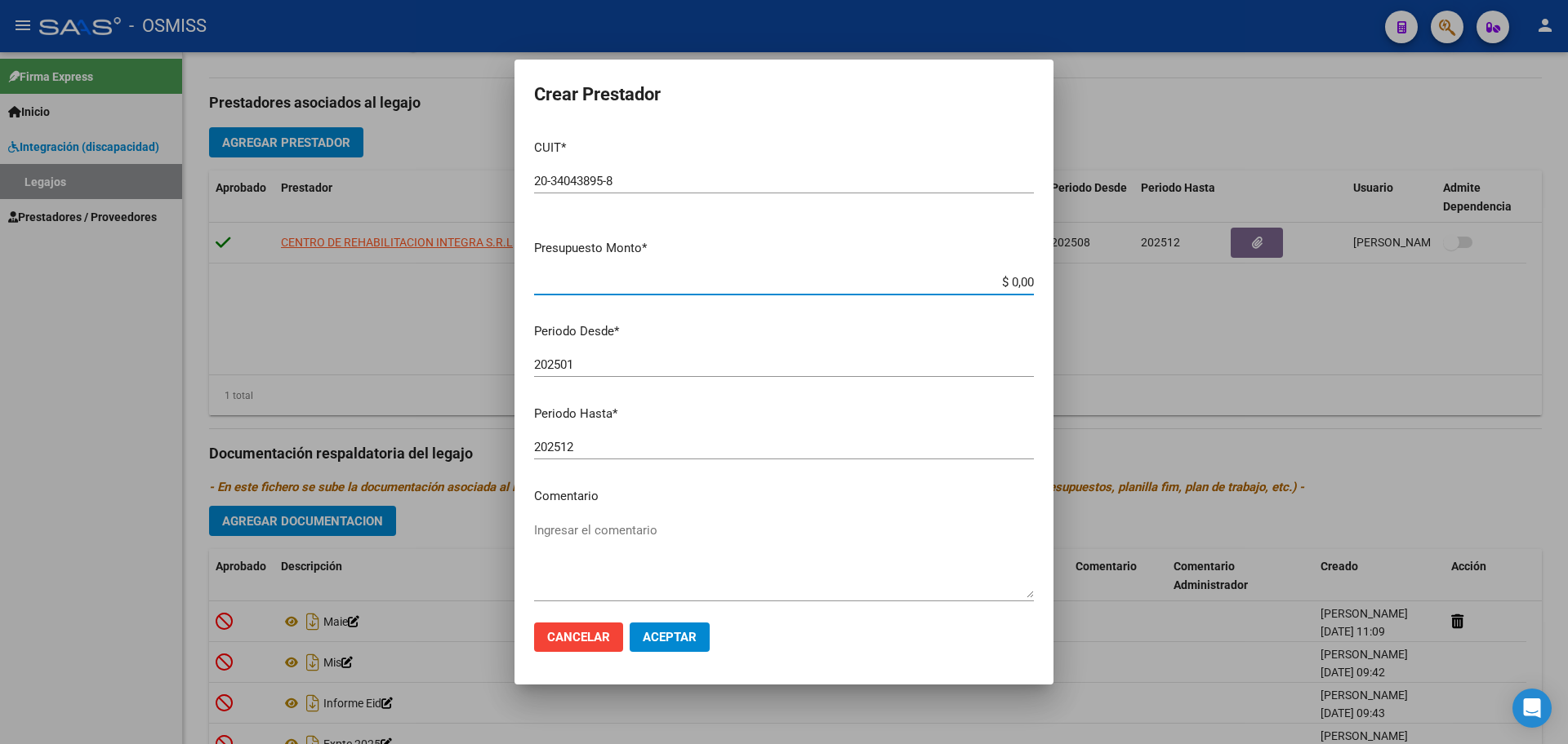
type input "$ 0,01"
type input "202510"
click at [680, 639] on span "Aceptar" at bounding box center [670, 637] width 54 height 15
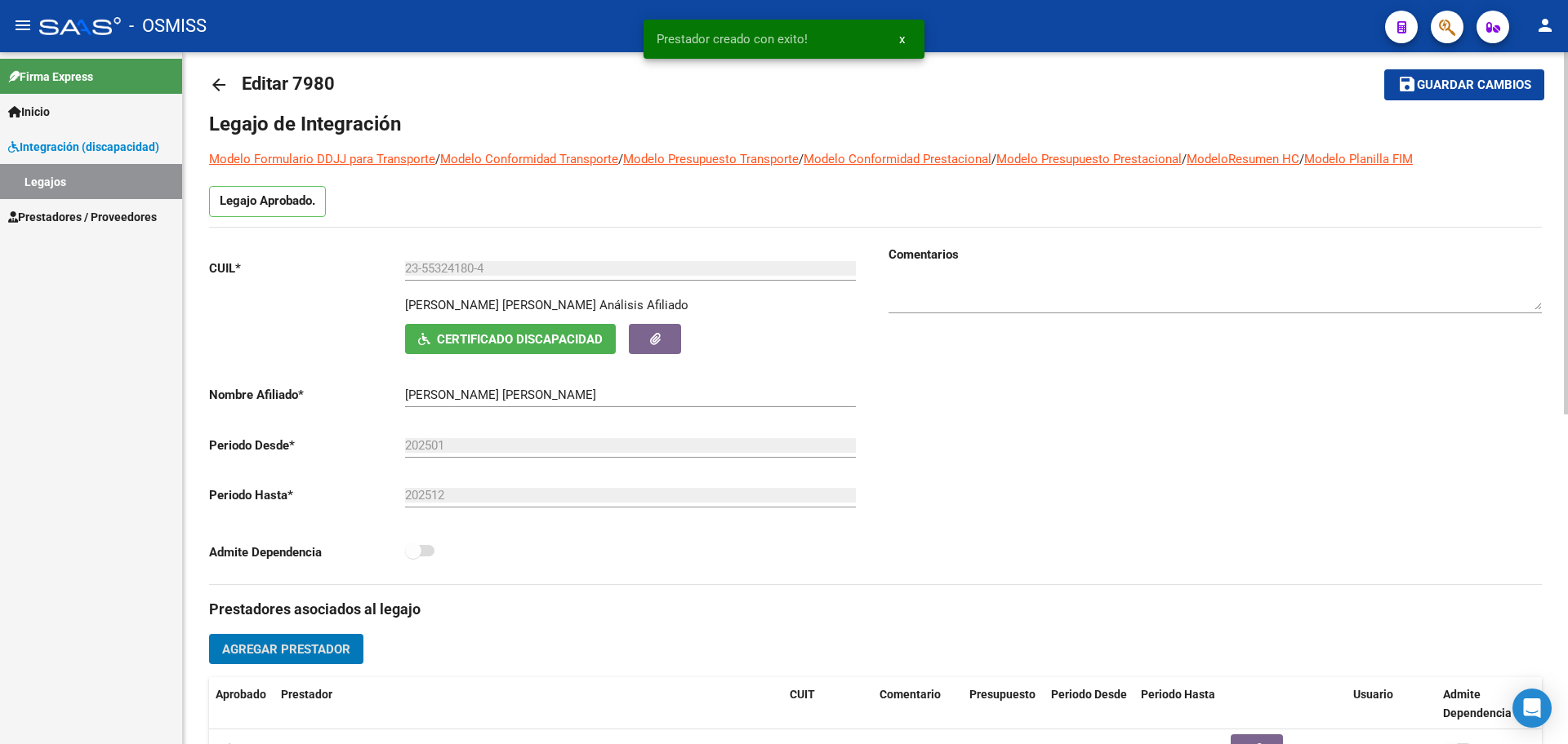
scroll to position [16, 0]
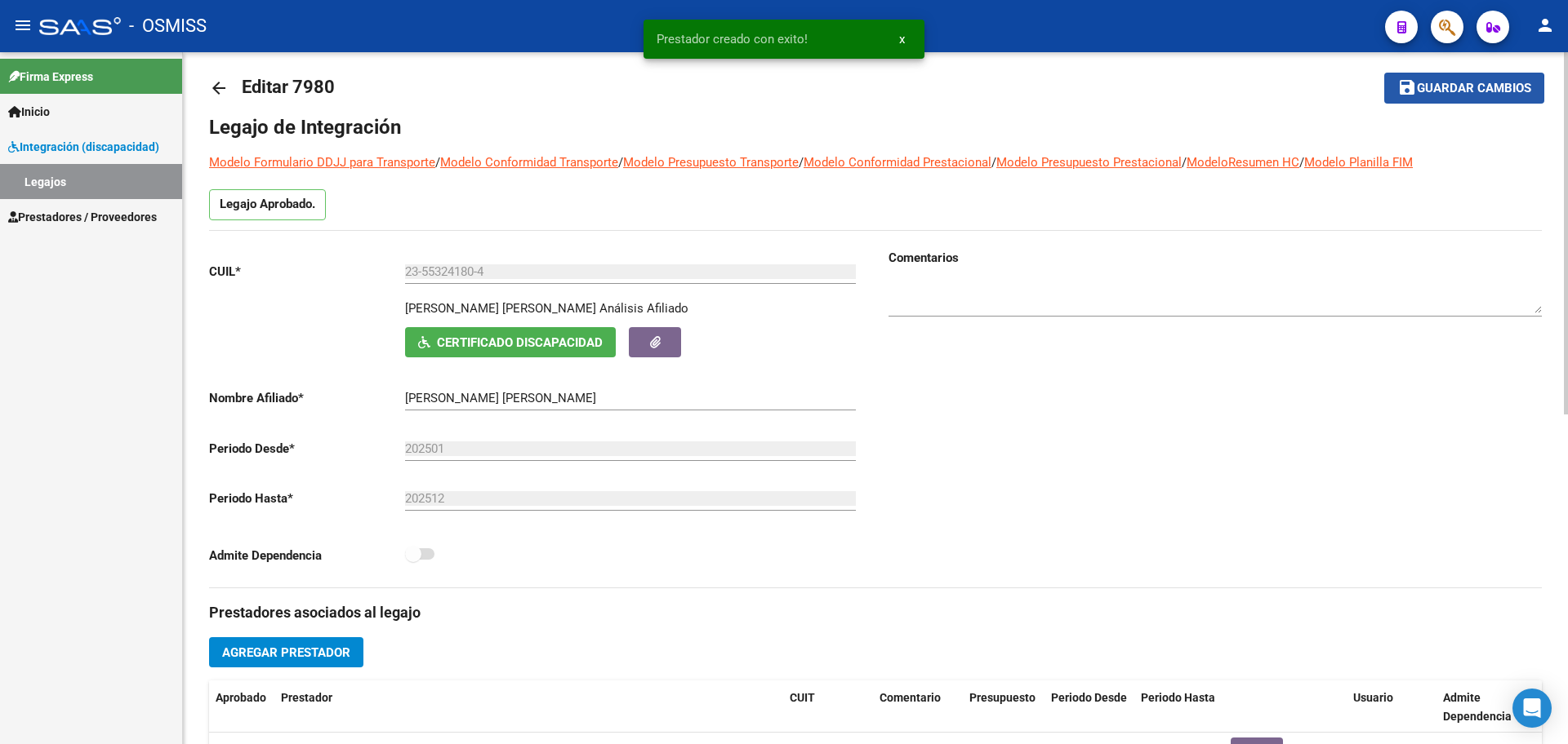
click at [1446, 91] on span "Guardar cambios" at bounding box center [1473, 88] width 114 height 15
click at [214, 90] on mat-icon "arrow_back" at bounding box center [218, 88] width 20 height 20
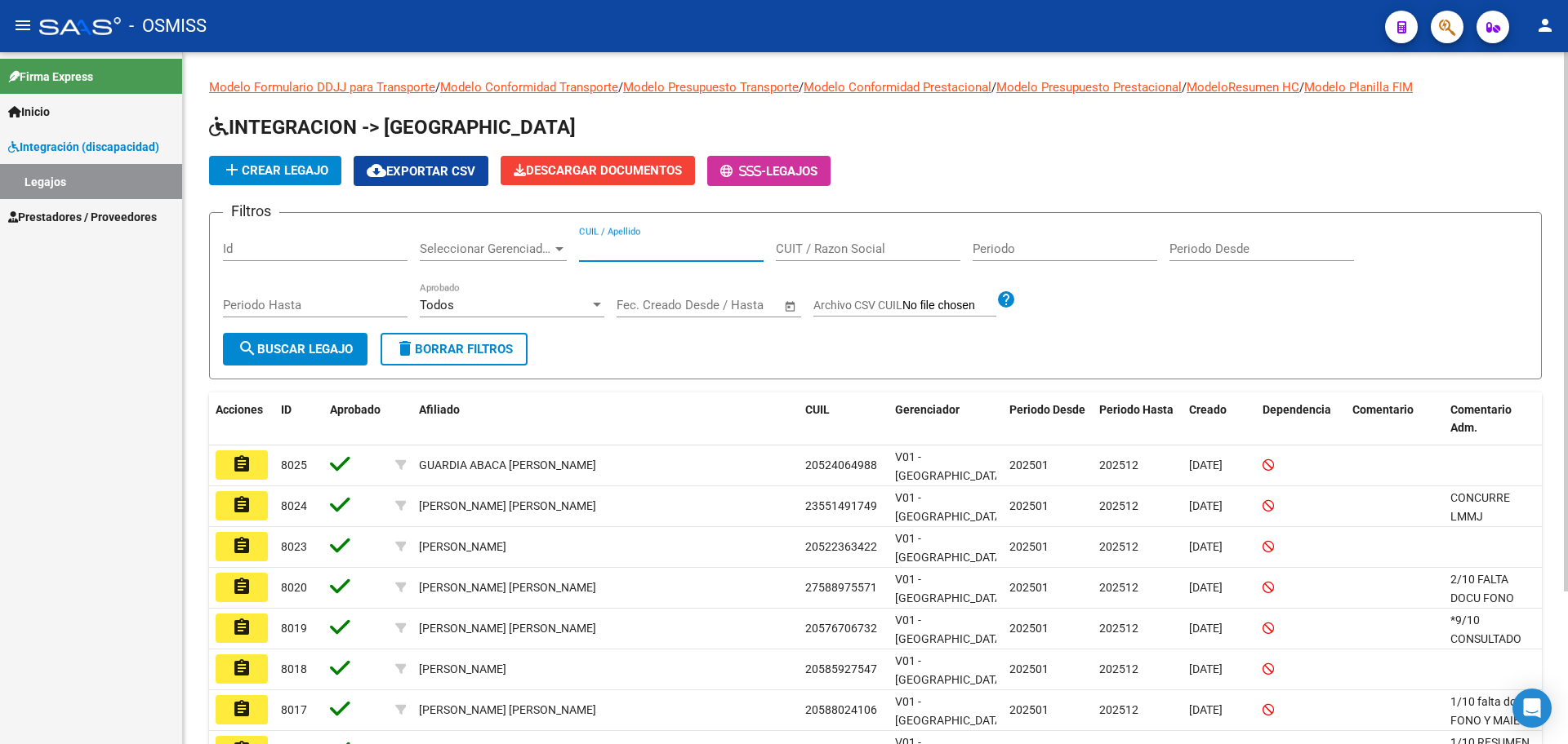
click at [633, 253] on input "CUIL / Apellido" at bounding box center [671, 248] width 185 height 15
type input "SILVA T"
click at [284, 357] on button "search Buscar Legajo" at bounding box center [295, 350] width 144 height 33
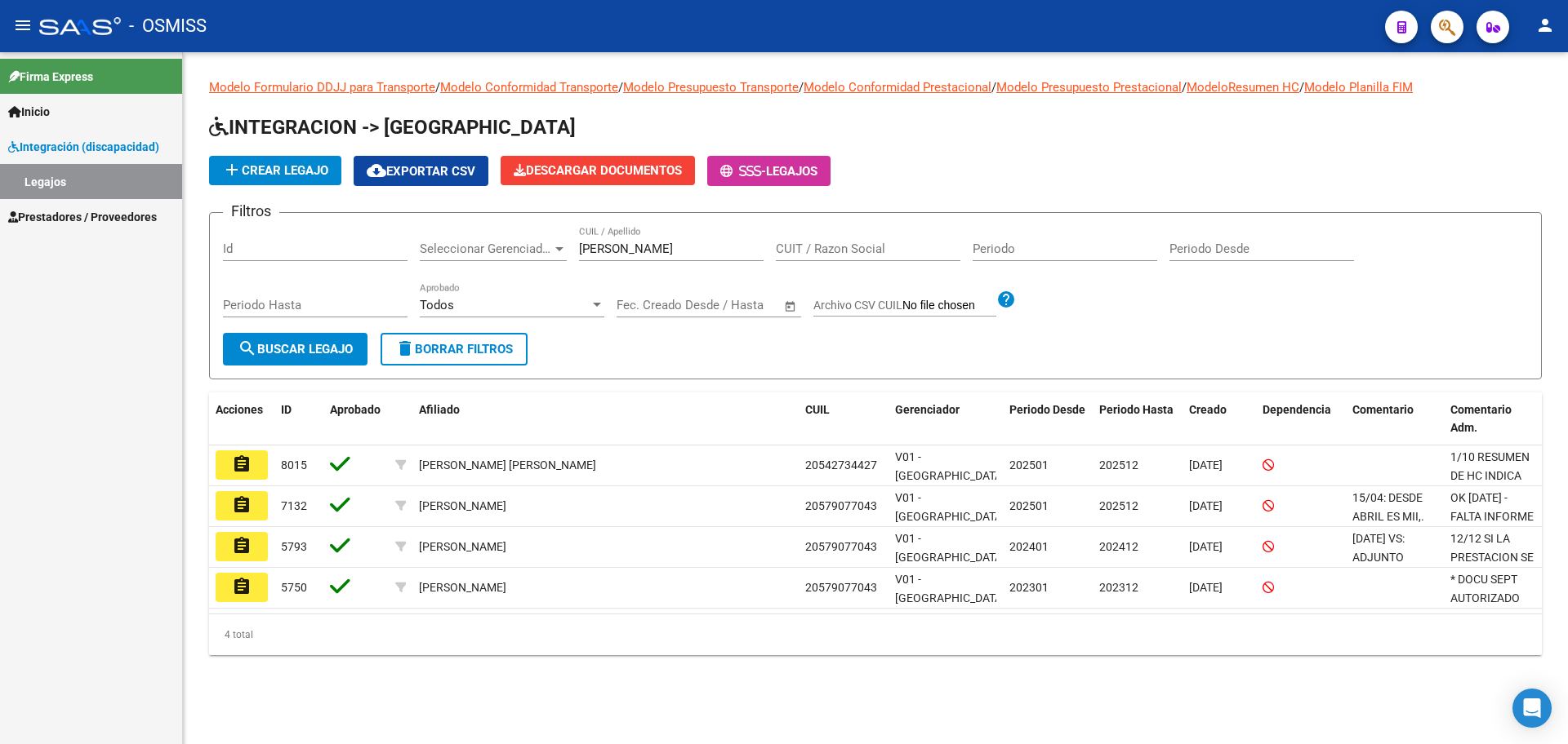
click at [233, 509] on mat-icon "assignment" at bounding box center [242, 505] width 20 height 20
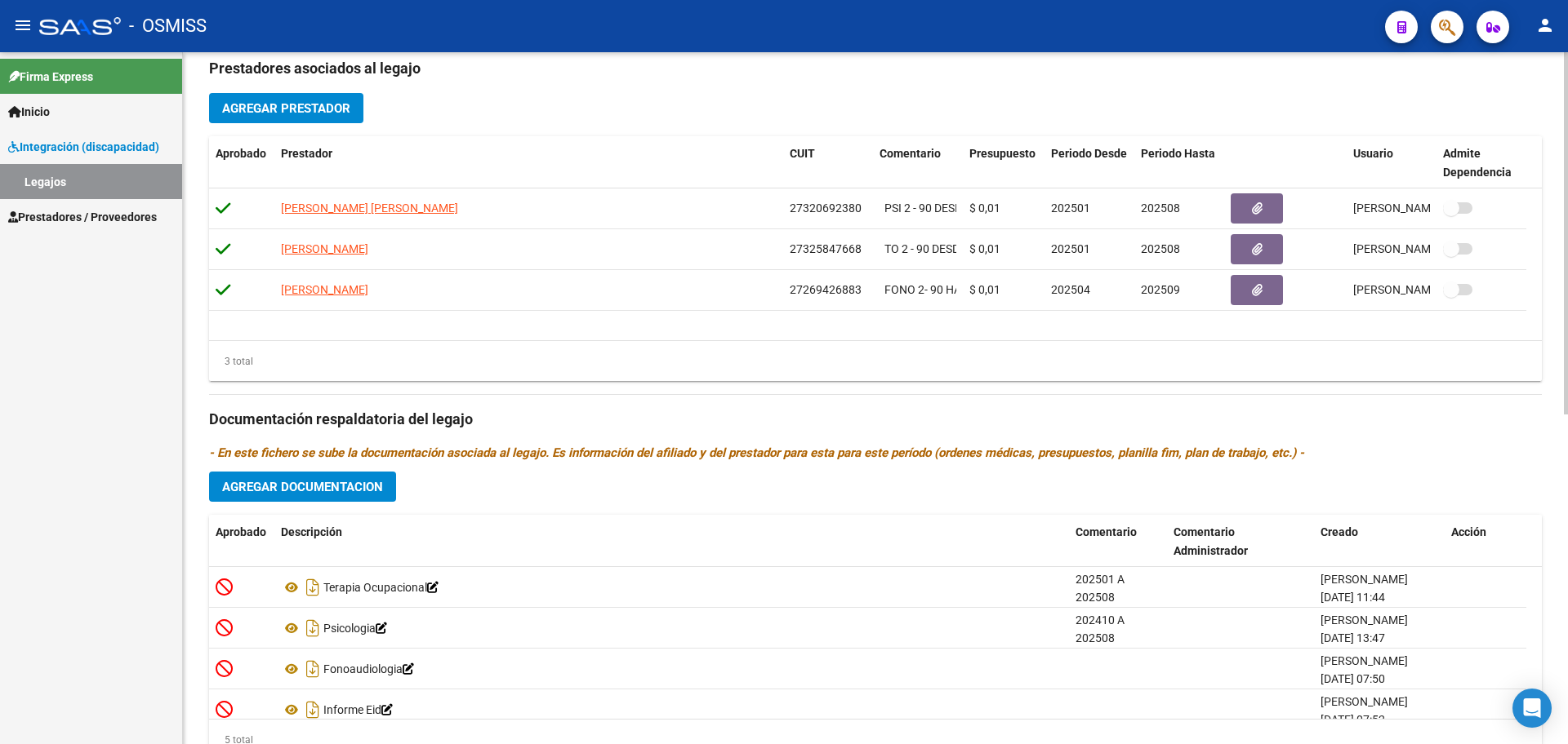
scroll to position [629, 0]
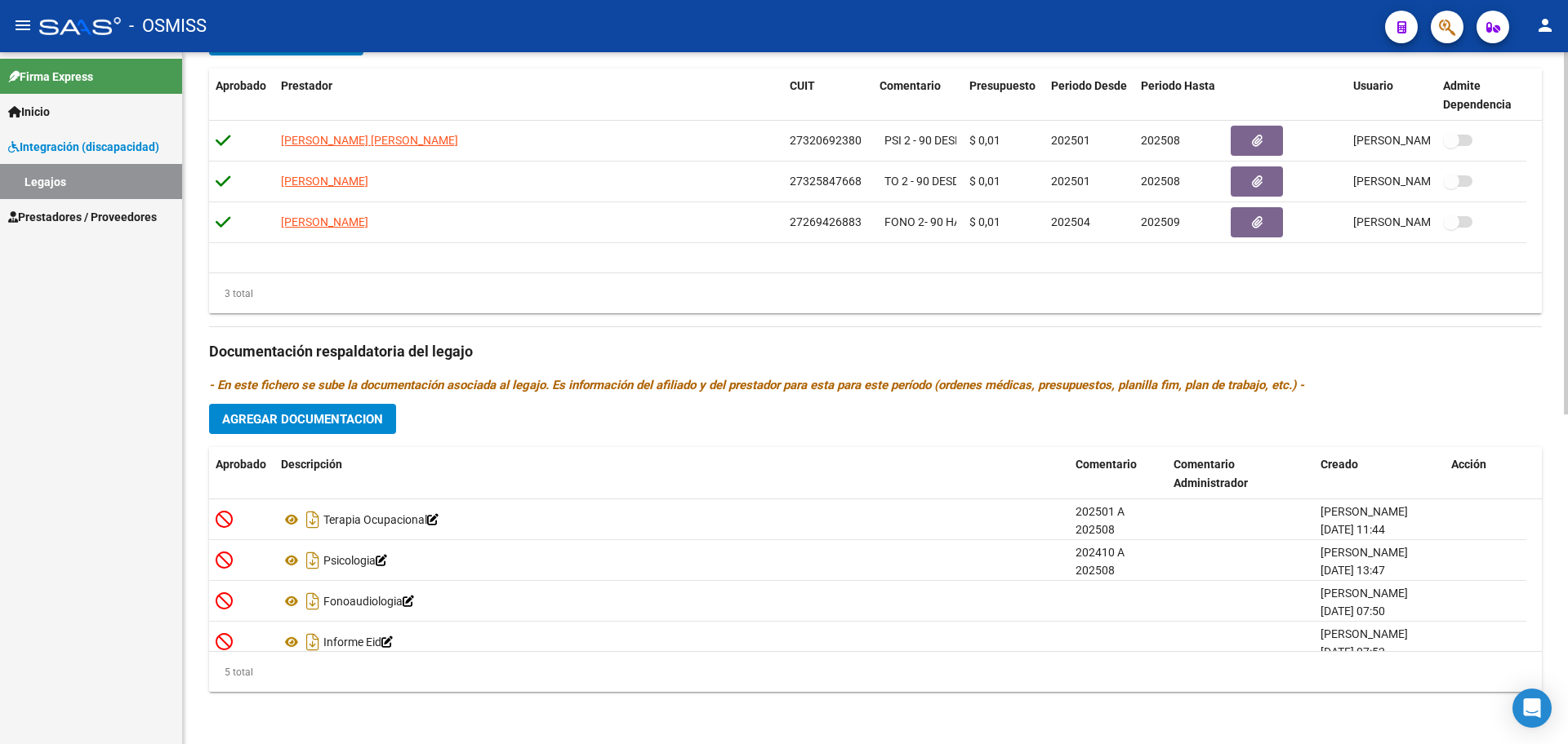
click at [347, 428] on button "Agregar Documentacion" at bounding box center [303, 418] width 187 height 30
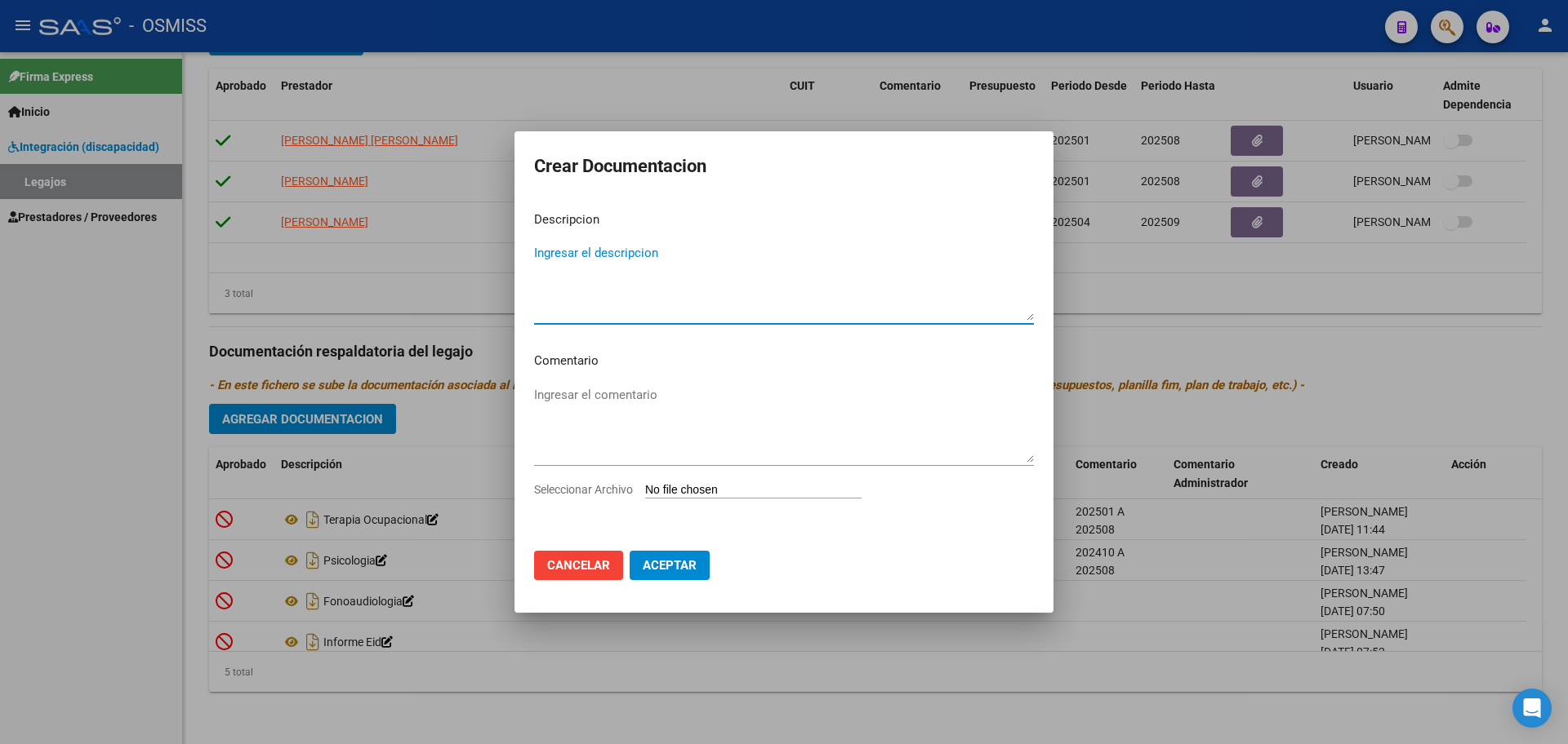
click at [669, 484] on input "Seleccionar Archivo" at bounding box center [754, 491] width 217 height 15
type input "C:\fakepath\.SILVA THIAGO - FONO.pdf"
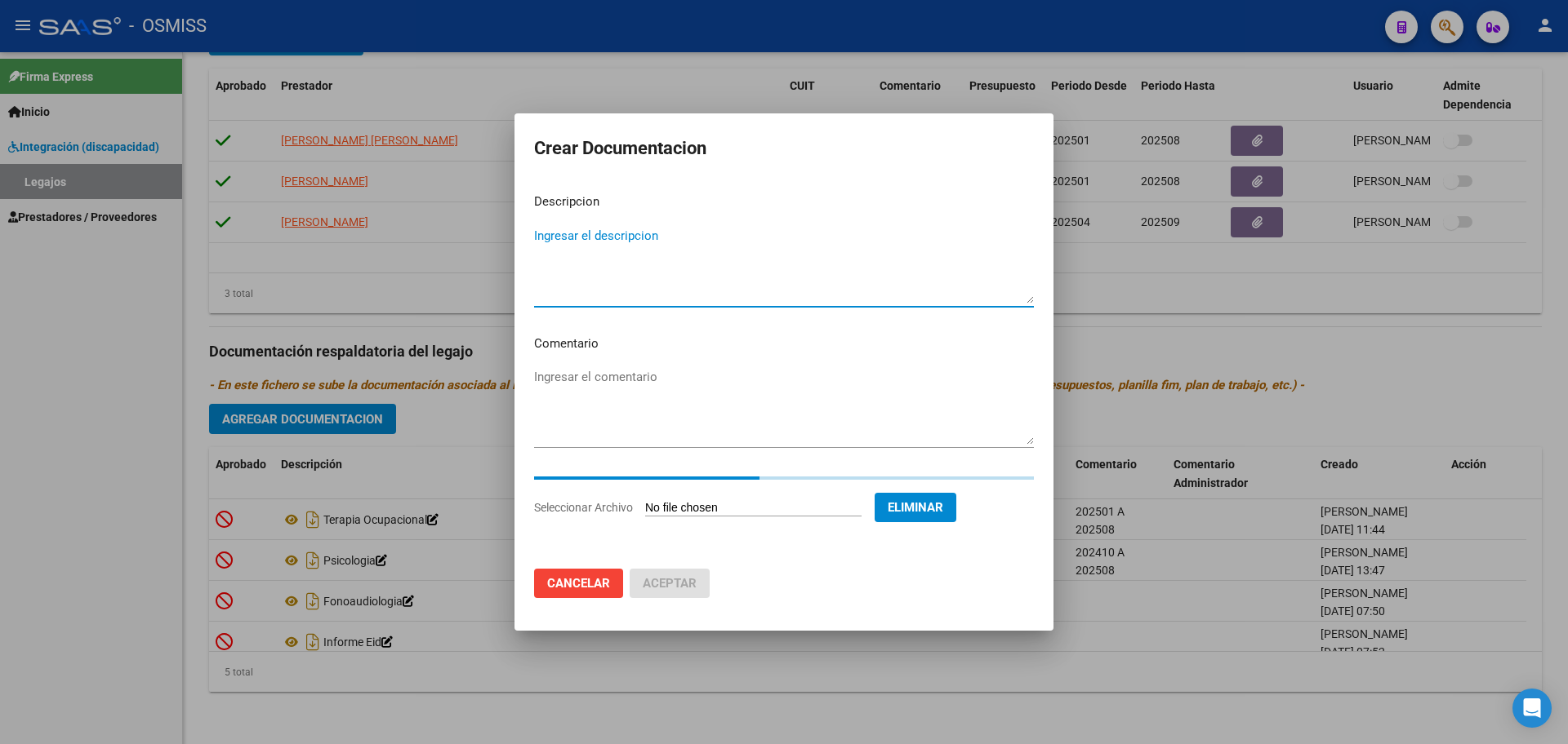
click at [574, 244] on textarea "Ingresar el descripcion" at bounding box center [783, 265] width 499 height 76
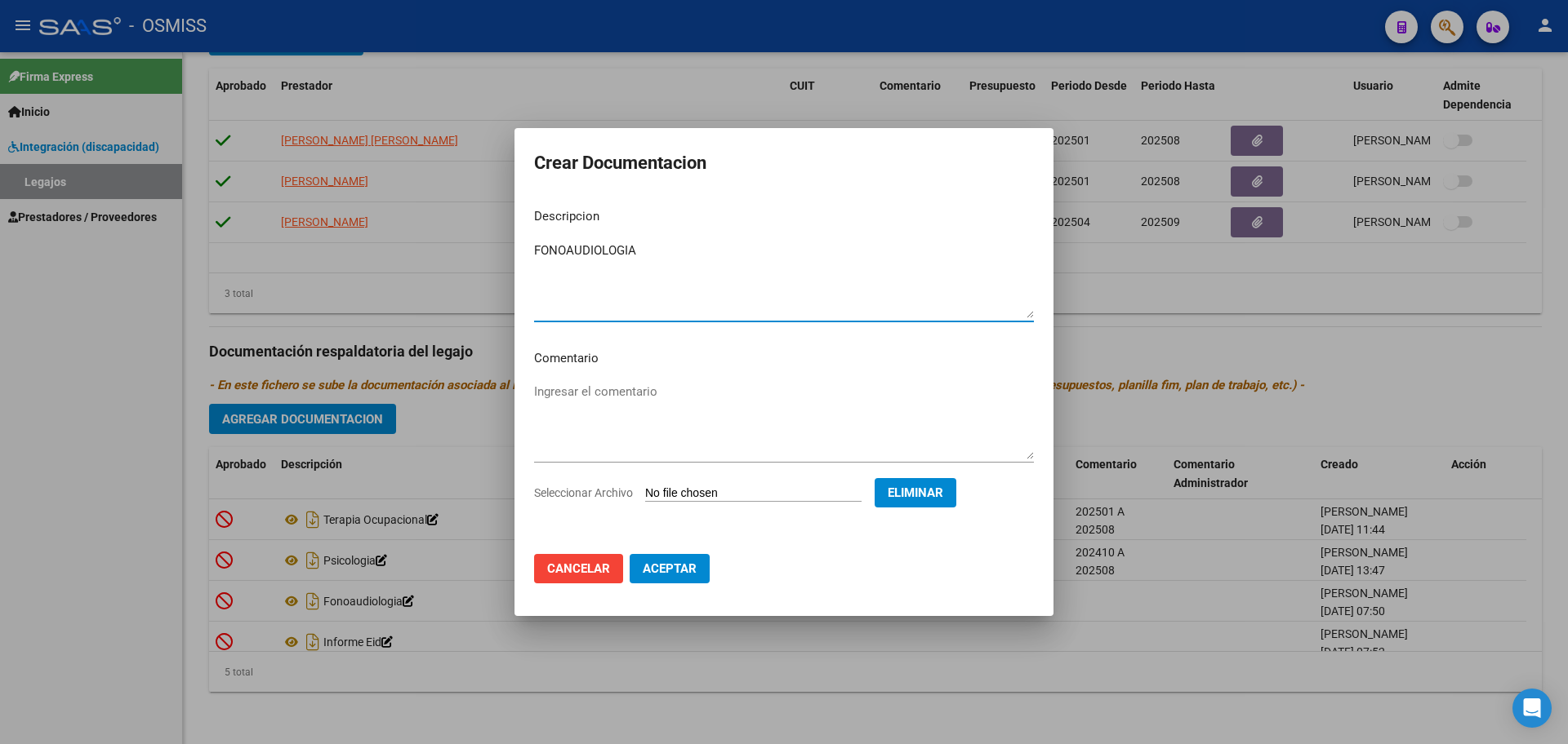
type textarea "FONOAUDIOLOGIA"
click at [683, 558] on button "Aceptar" at bounding box center [669, 569] width 80 height 29
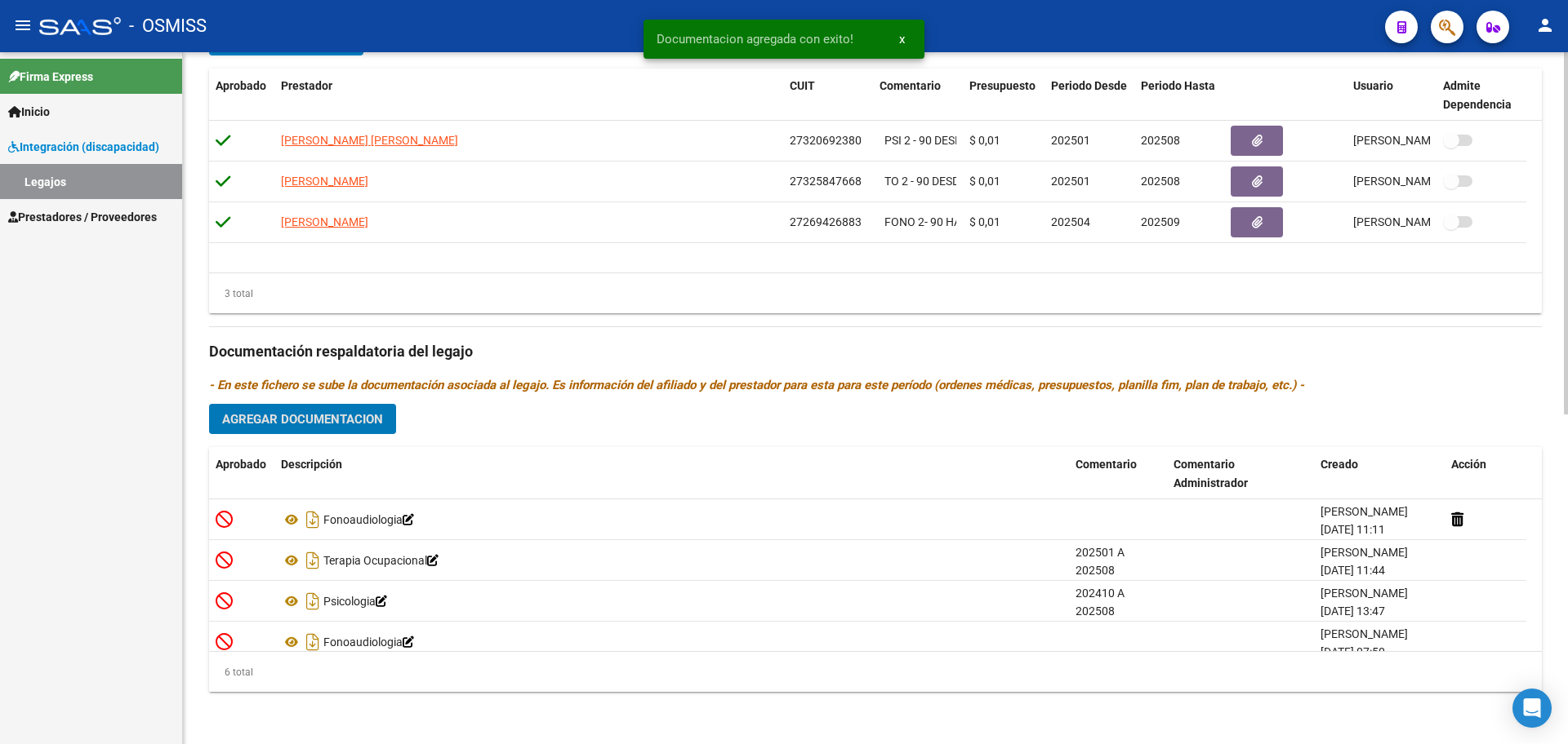
click at [358, 418] on span "Agregar Documentacion" at bounding box center [302, 419] width 161 height 15
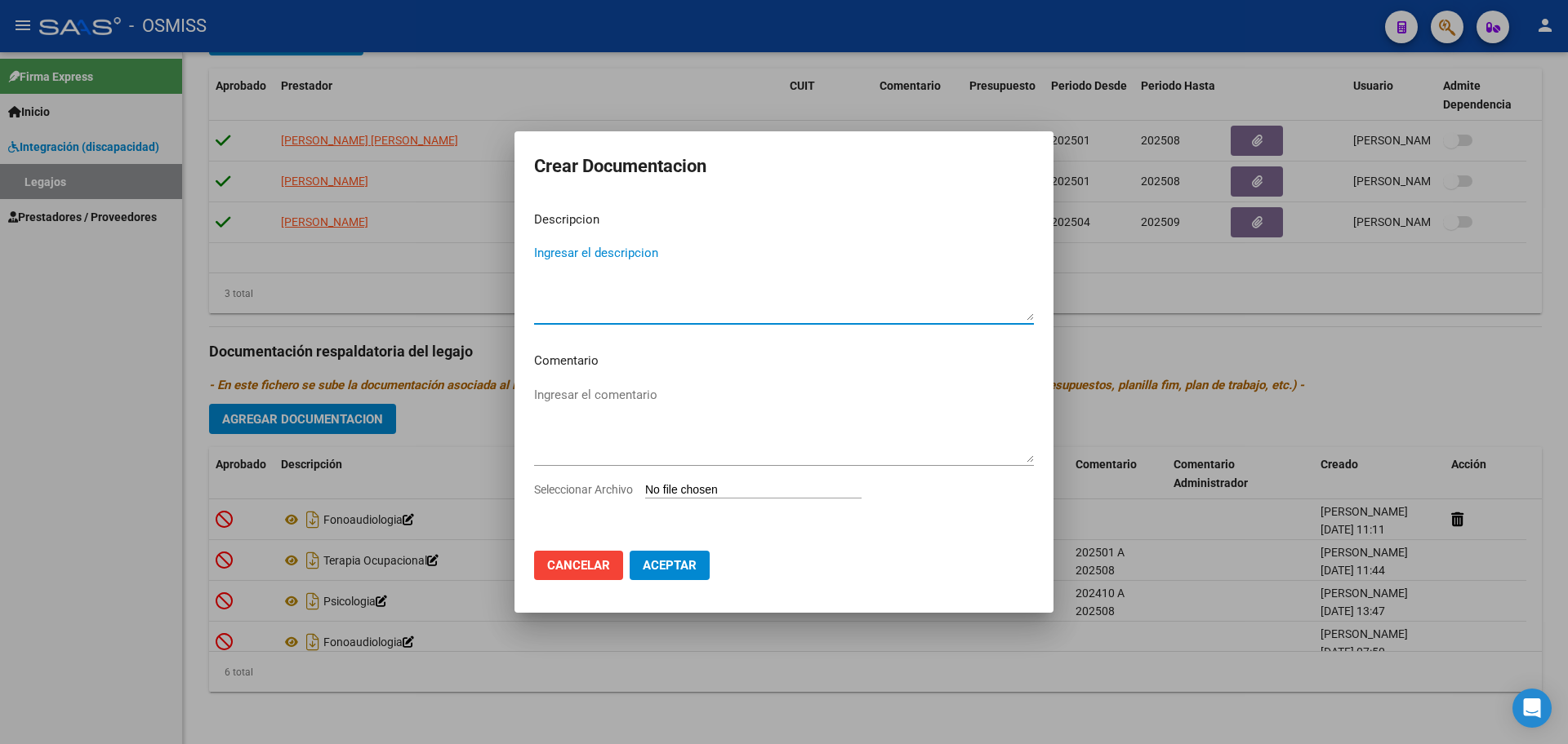
click at [678, 485] on input "Seleccionar Archivo" at bounding box center [754, 491] width 217 height 15
type input "C:\fakepath\.SILVA THIAGO FRANCISCO- PSICOLOGIA.pdf"
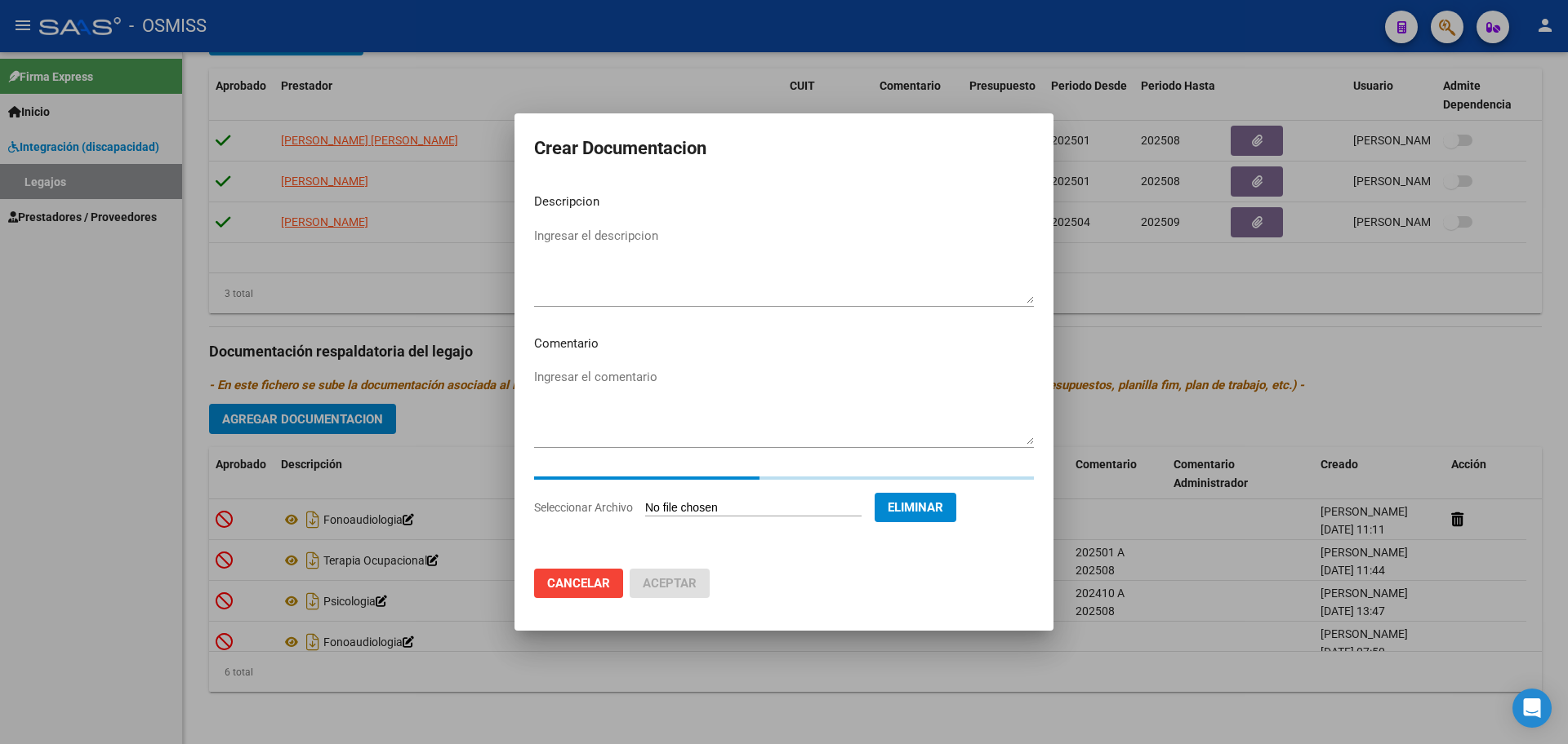
click at [579, 223] on div "Ingresar el descripcion" at bounding box center [783, 265] width 499 height 83
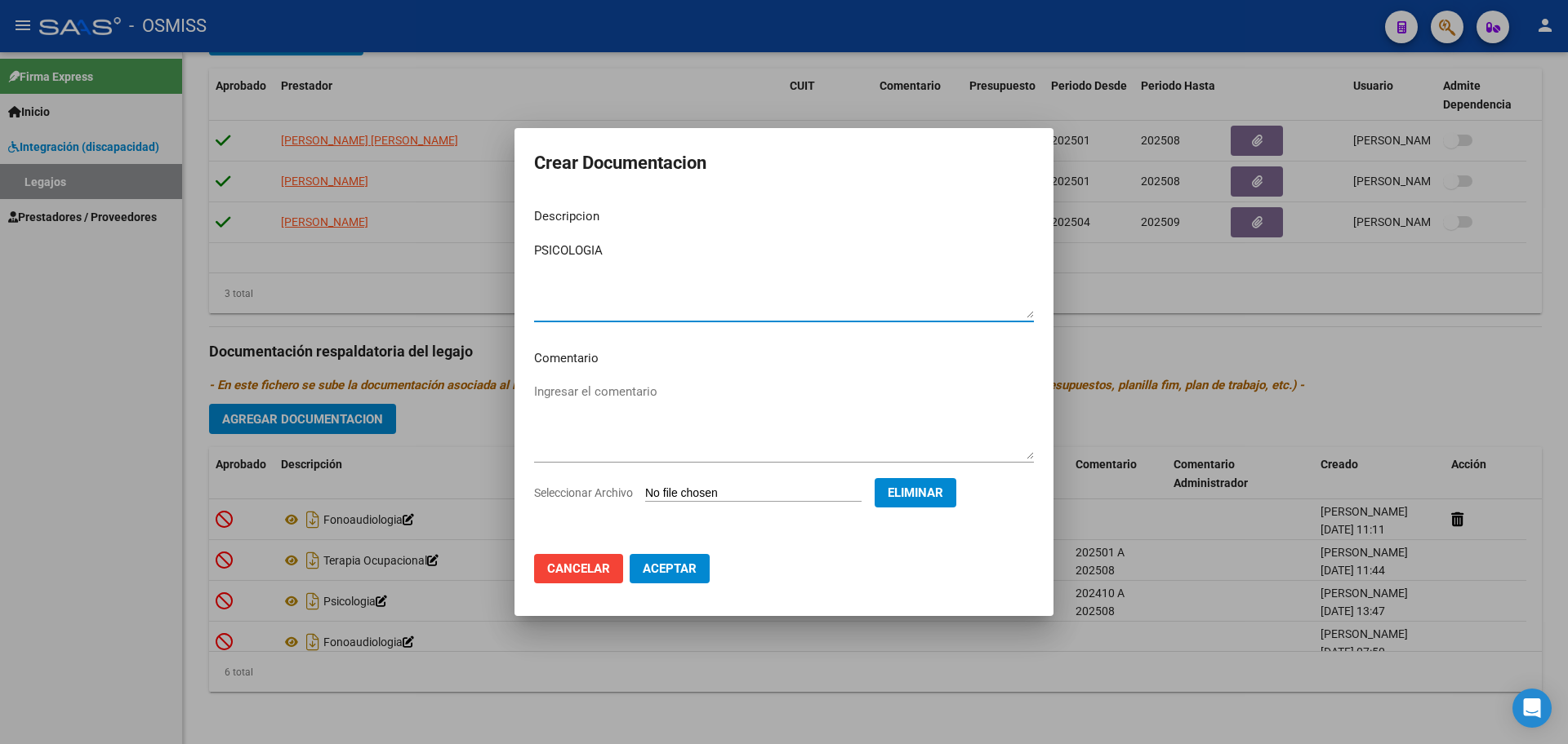
type textarea "PSICOLOGIA"
click at [663, 567] on span "Aceptar" at bounding box center [670, 569] width 54 height 15
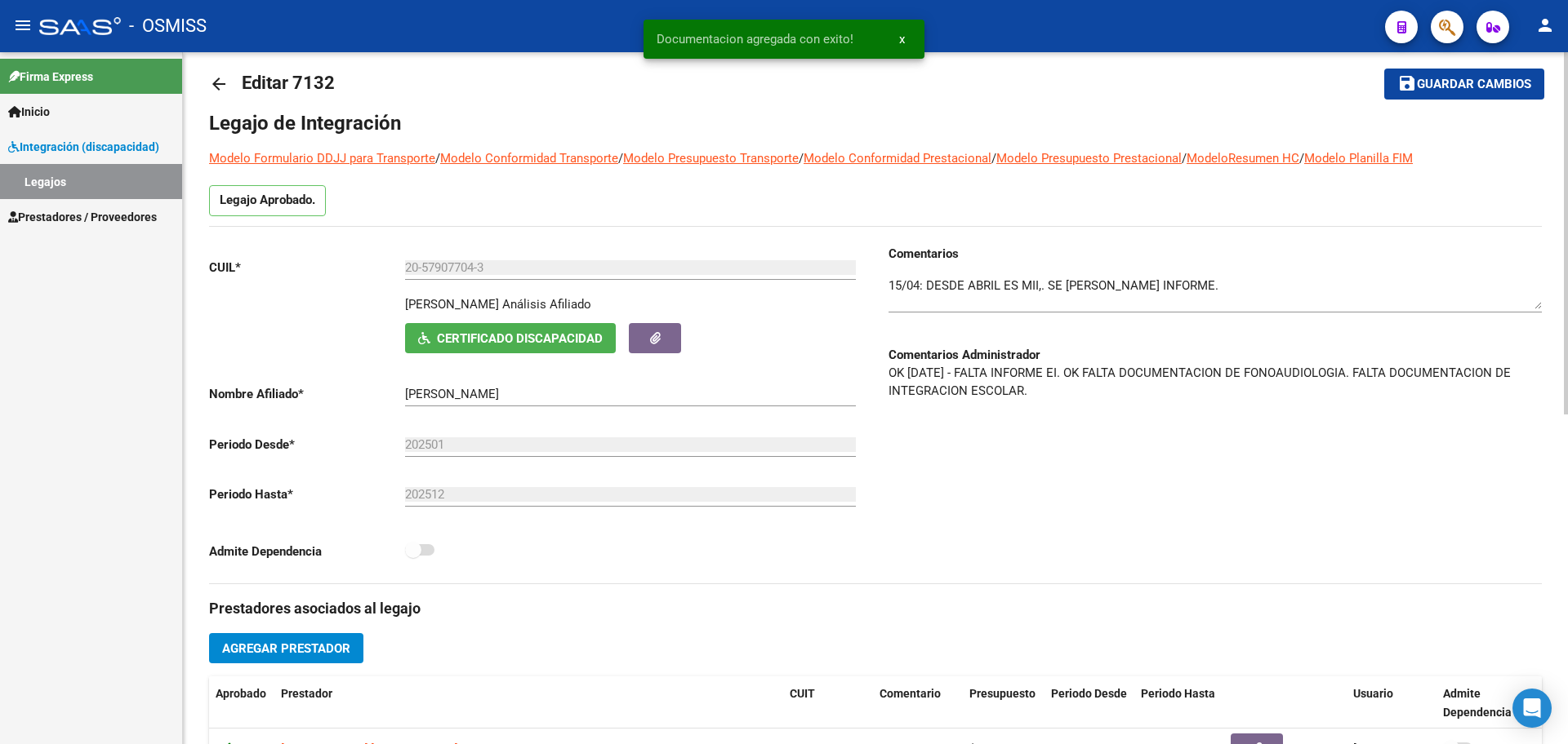
scroll to position [0, 0]
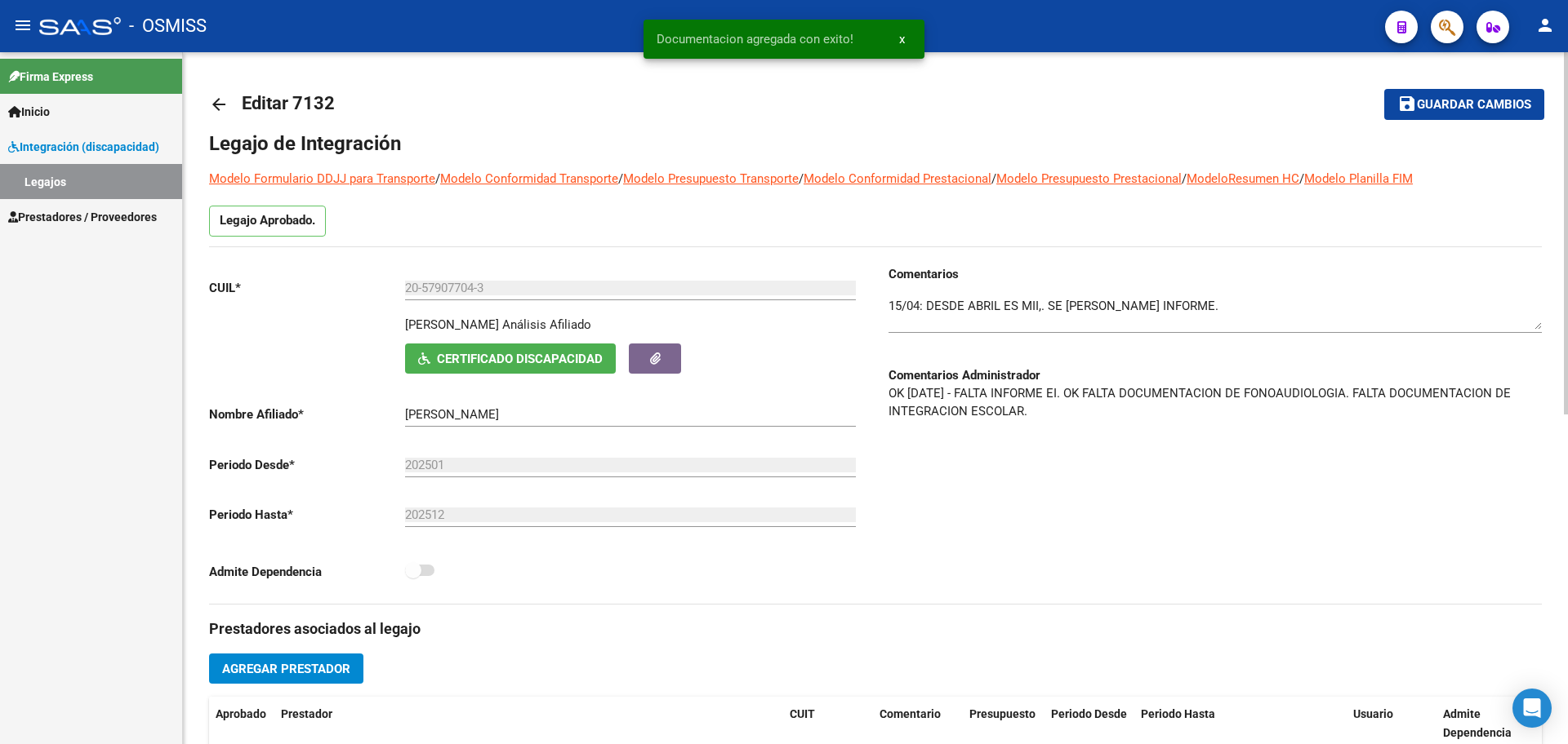
click at [1486, 105] on span "Guardar cambios" at bounding box center [1473, 105] width 114 height 15
click at [227, 104] on mat-icon "arrow_back" at bounding box center [218, 104] width 20 height 20
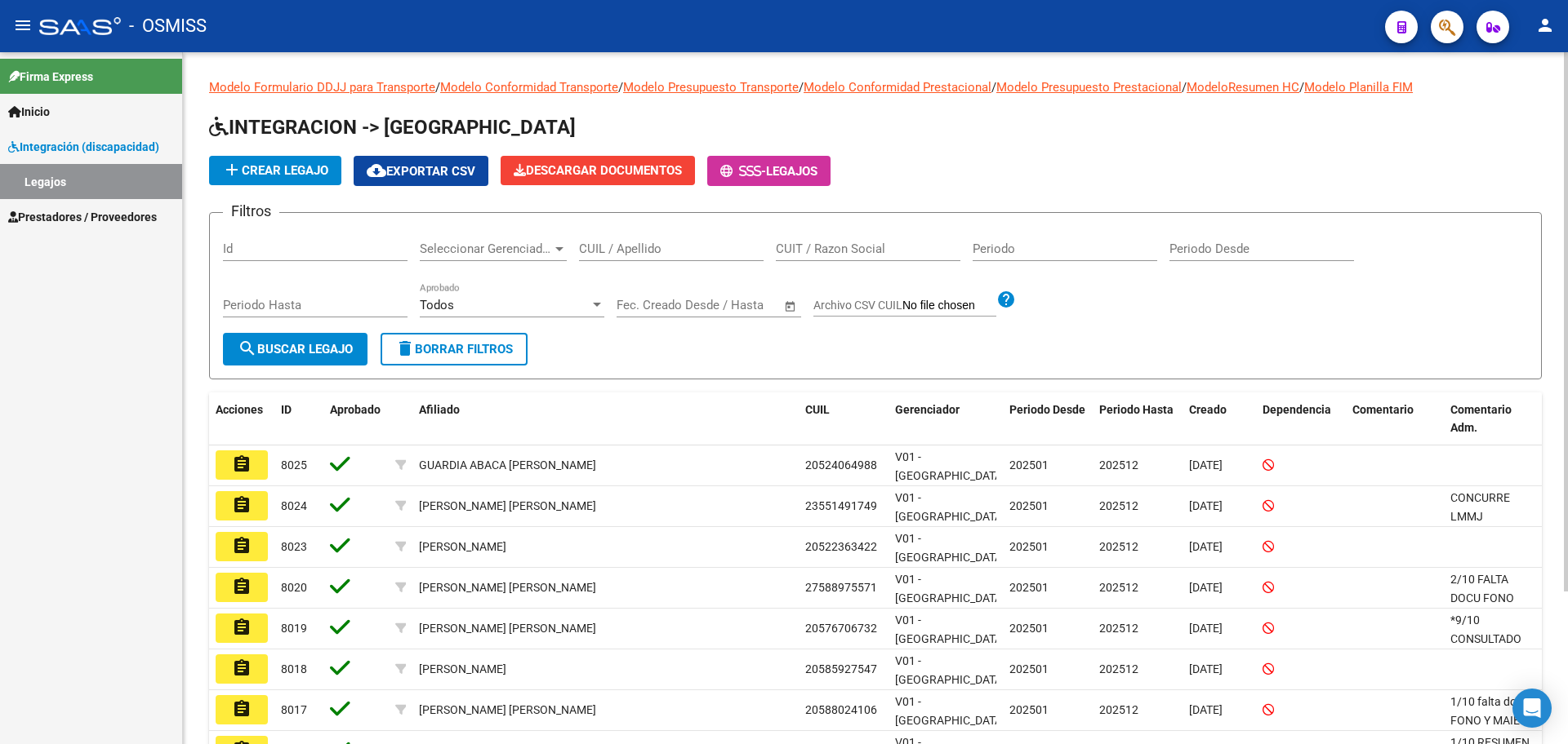
click at [70, 211] on span "Prestadores / Proveedores" at bounding box center [83, 216] width 149 height 18
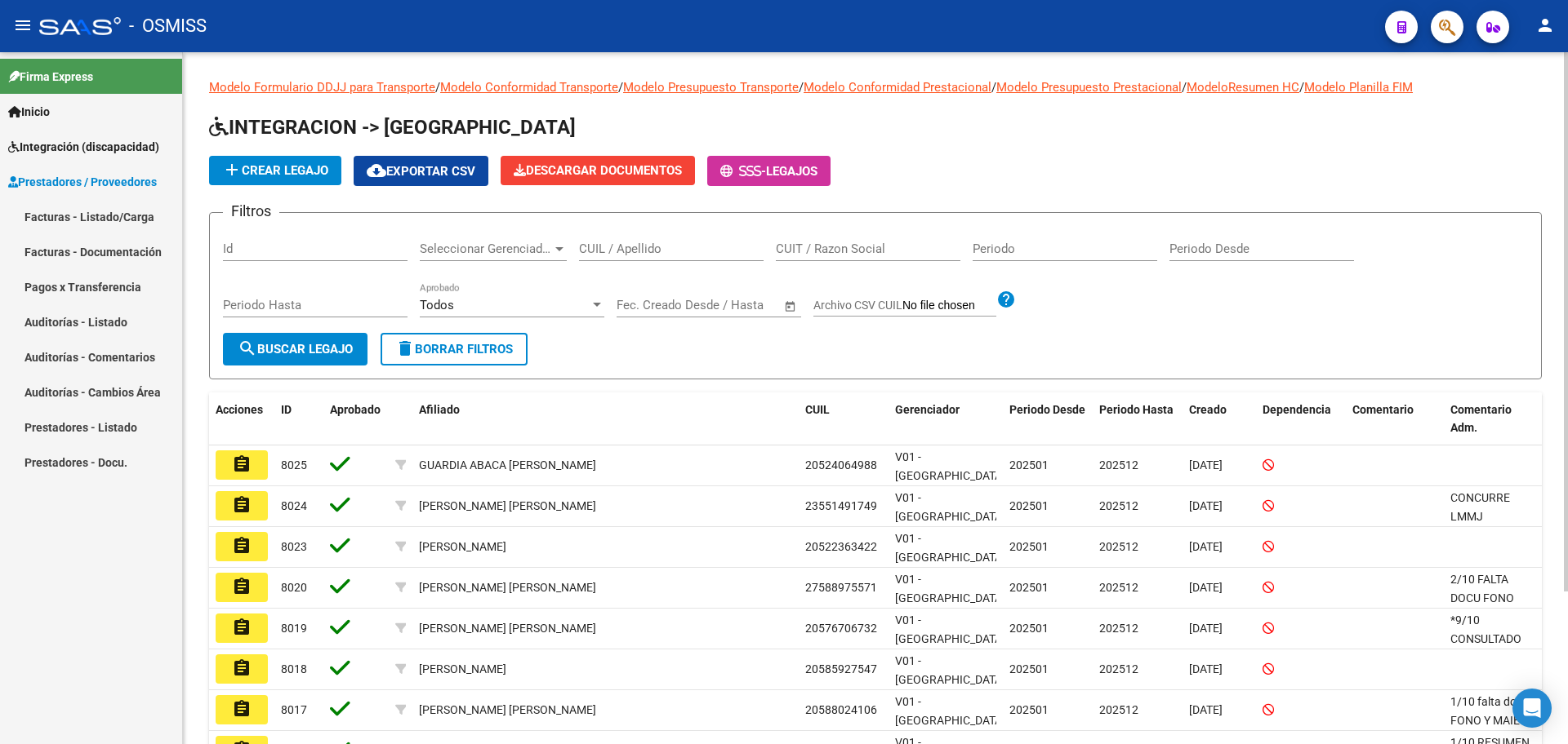
click at [46, 217] on link "Facturas - Listado/Carga" at bounding box center [91, 216] width 182 height 35
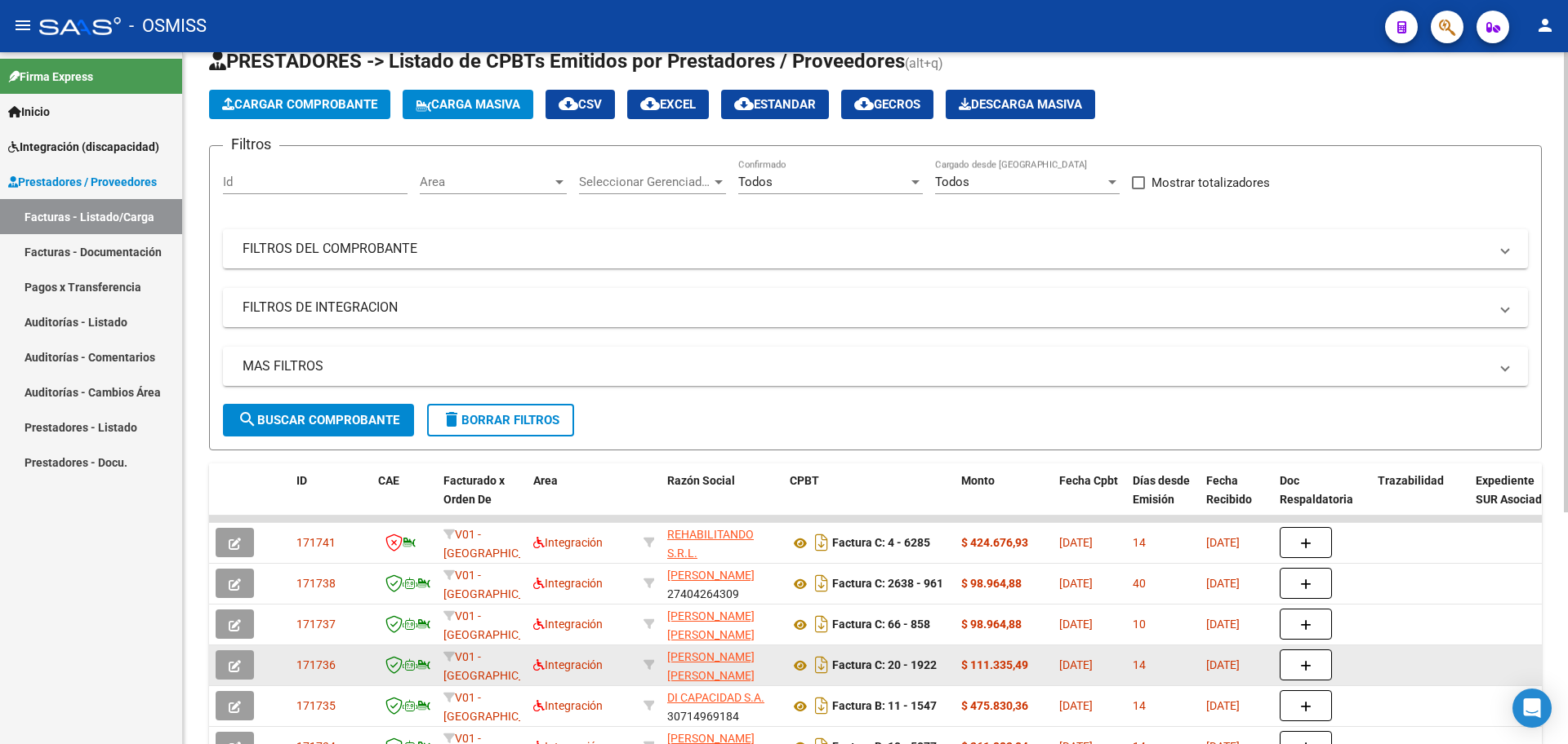
scroll to position [204, 0]
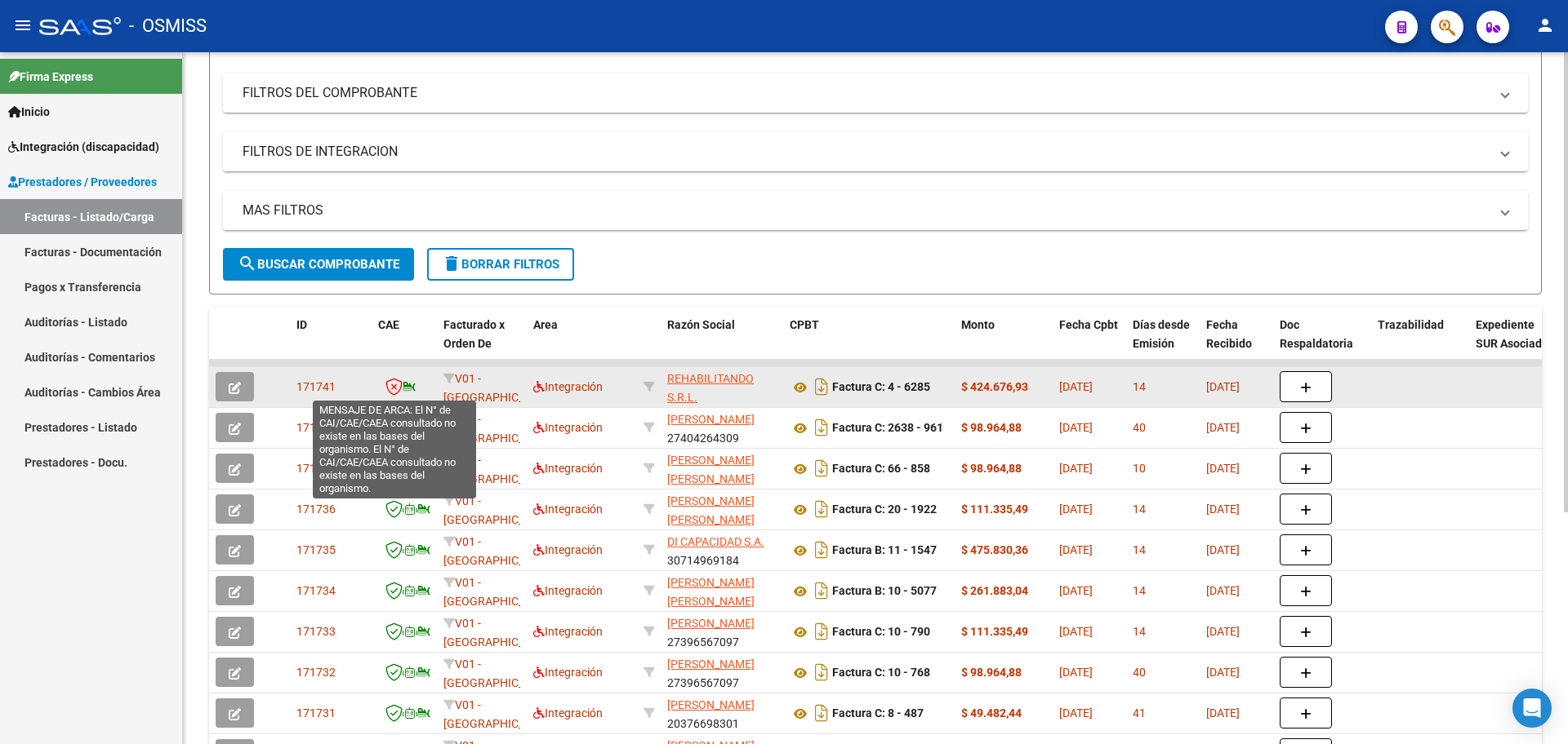
click at [394, 386] on icon at bounding box center [394, 387] width 17 height 18
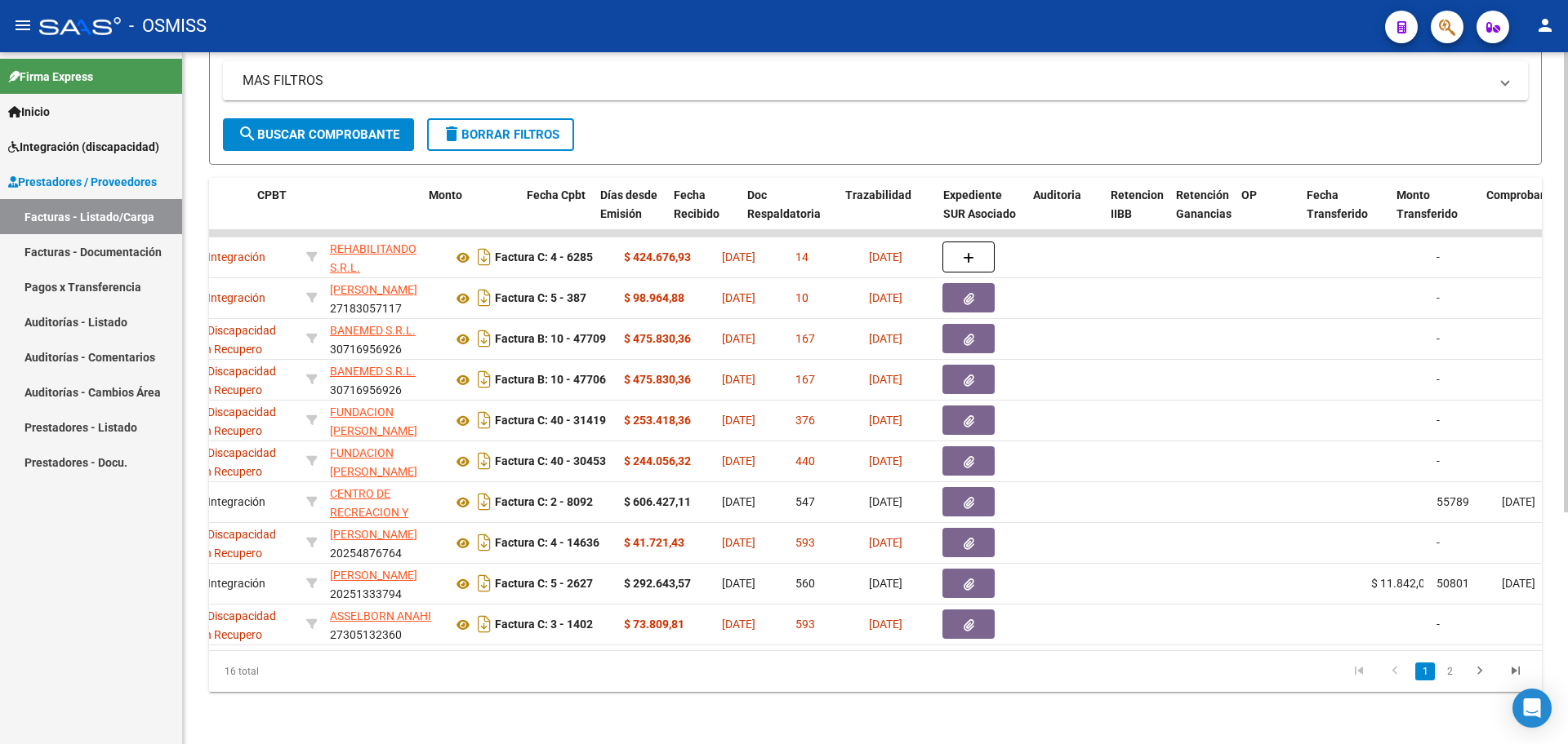
scroll to position [0, 0]
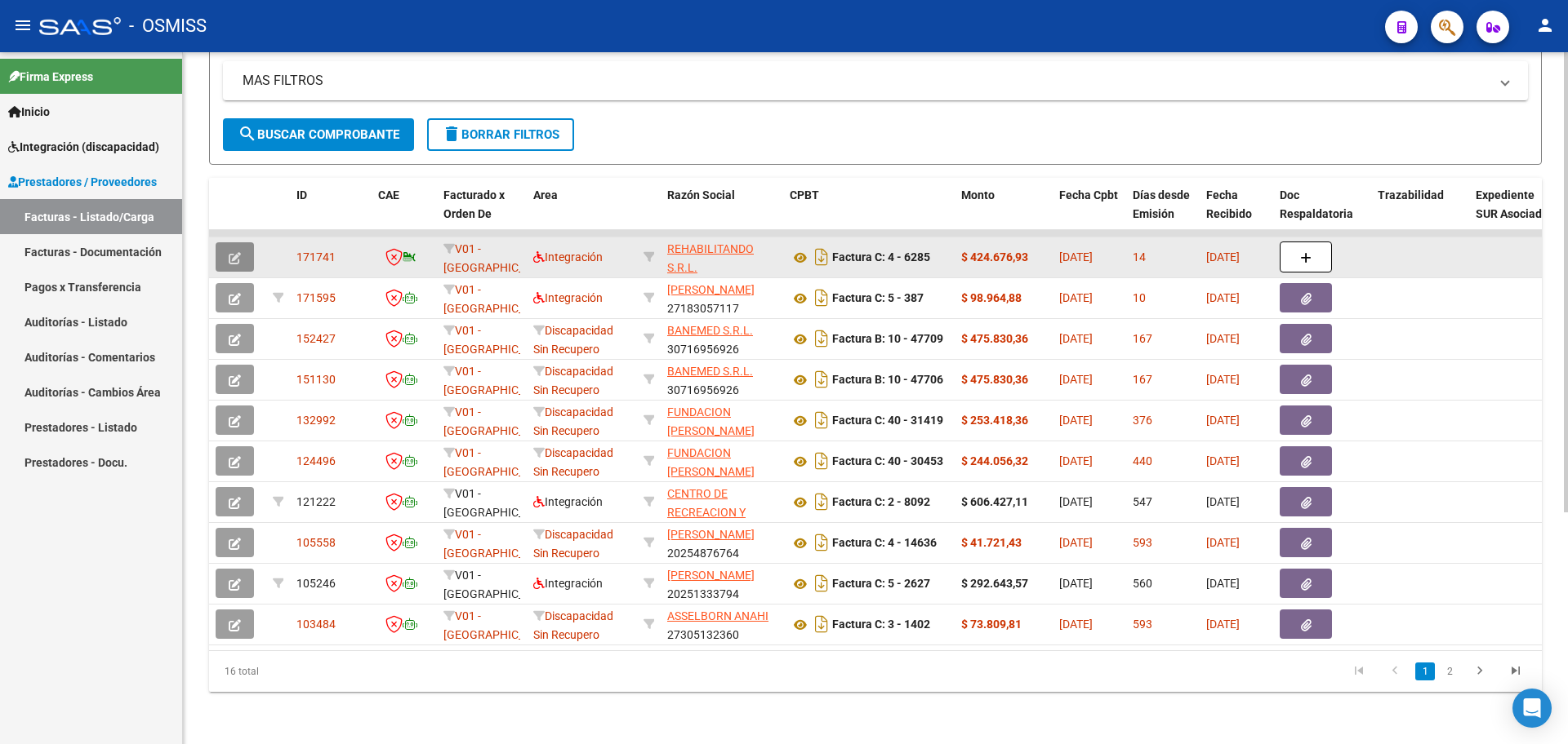
click at [231, 253] on icon "button" at bounding box center [235, 259] width 12 height 12
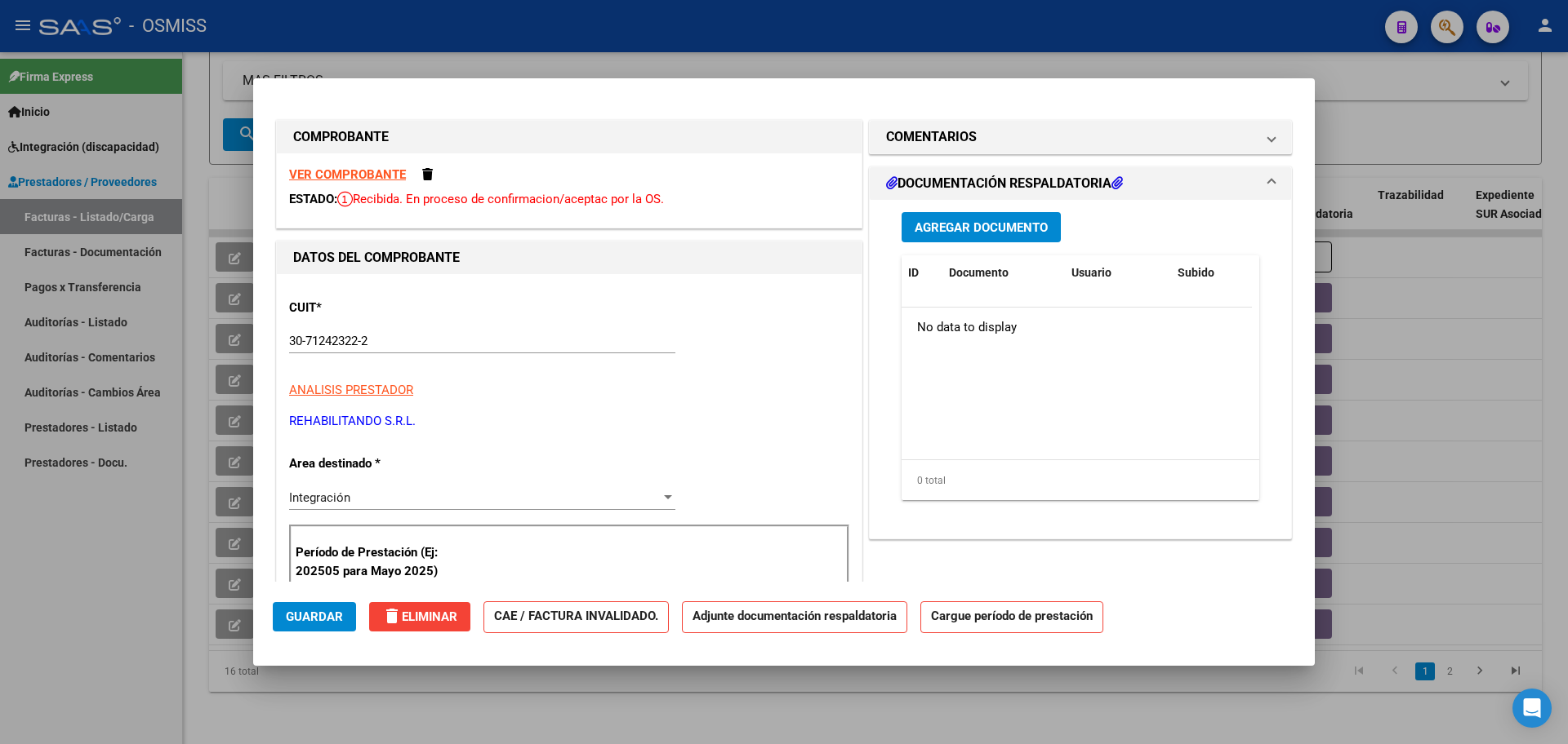
click at [309, 180] on strong "VER COMPROBANTE" at bounding box center [347, 174] width 117 height 15
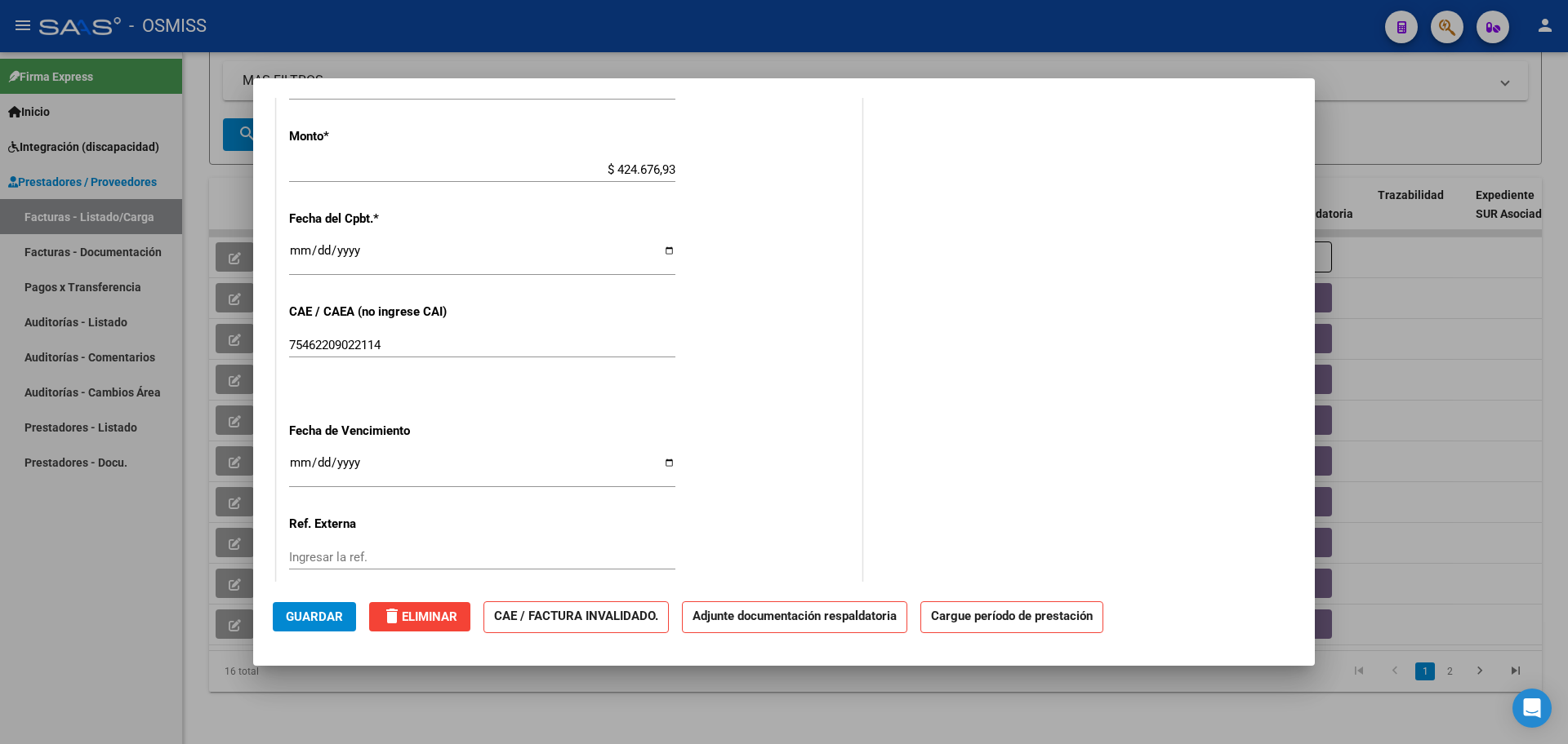
scroll to position [874, 0]
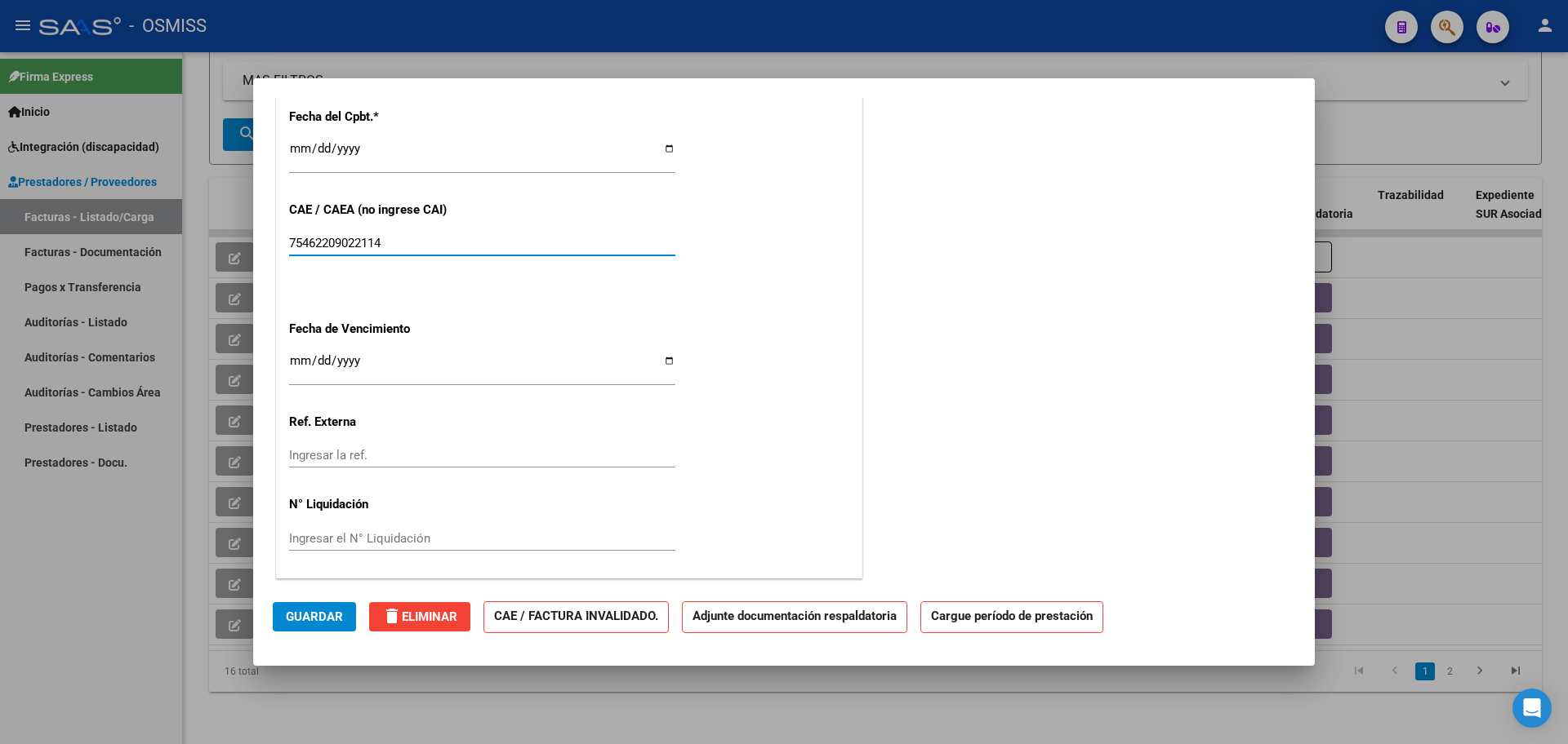
click at [322, 239] on input "75462209022114" at bounding box center [481, 243] width 386 height 15
click at [316, 241] on input "75462209022114" at bounding box center [481, 243] width 386 height 15
type input "75402209022114"
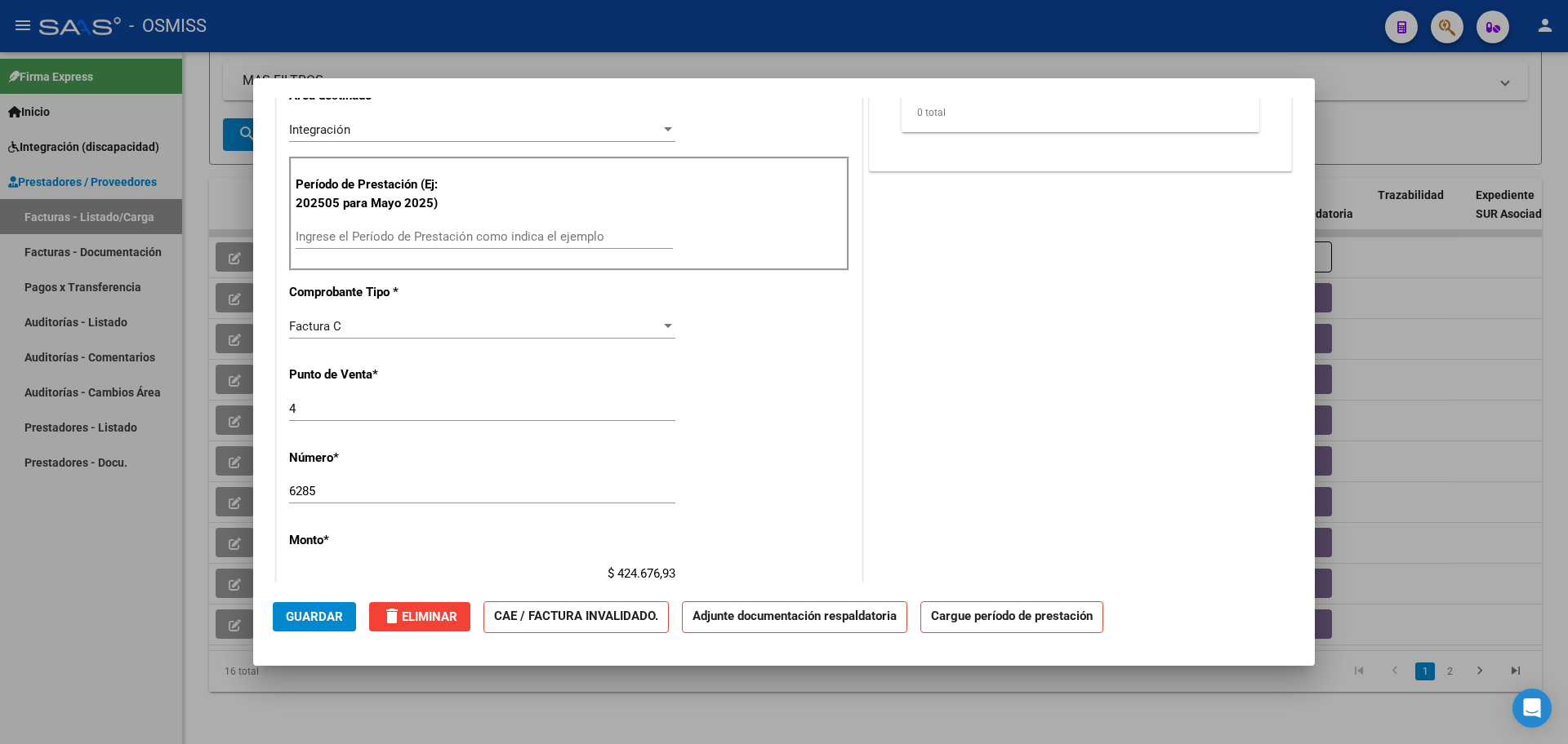
scroll to position [364, 0]
click at [352, 244] on input "Ingrese el Período de Prestación como indica el ejemplo" at bounding box center [484, 241] width 377 height 15
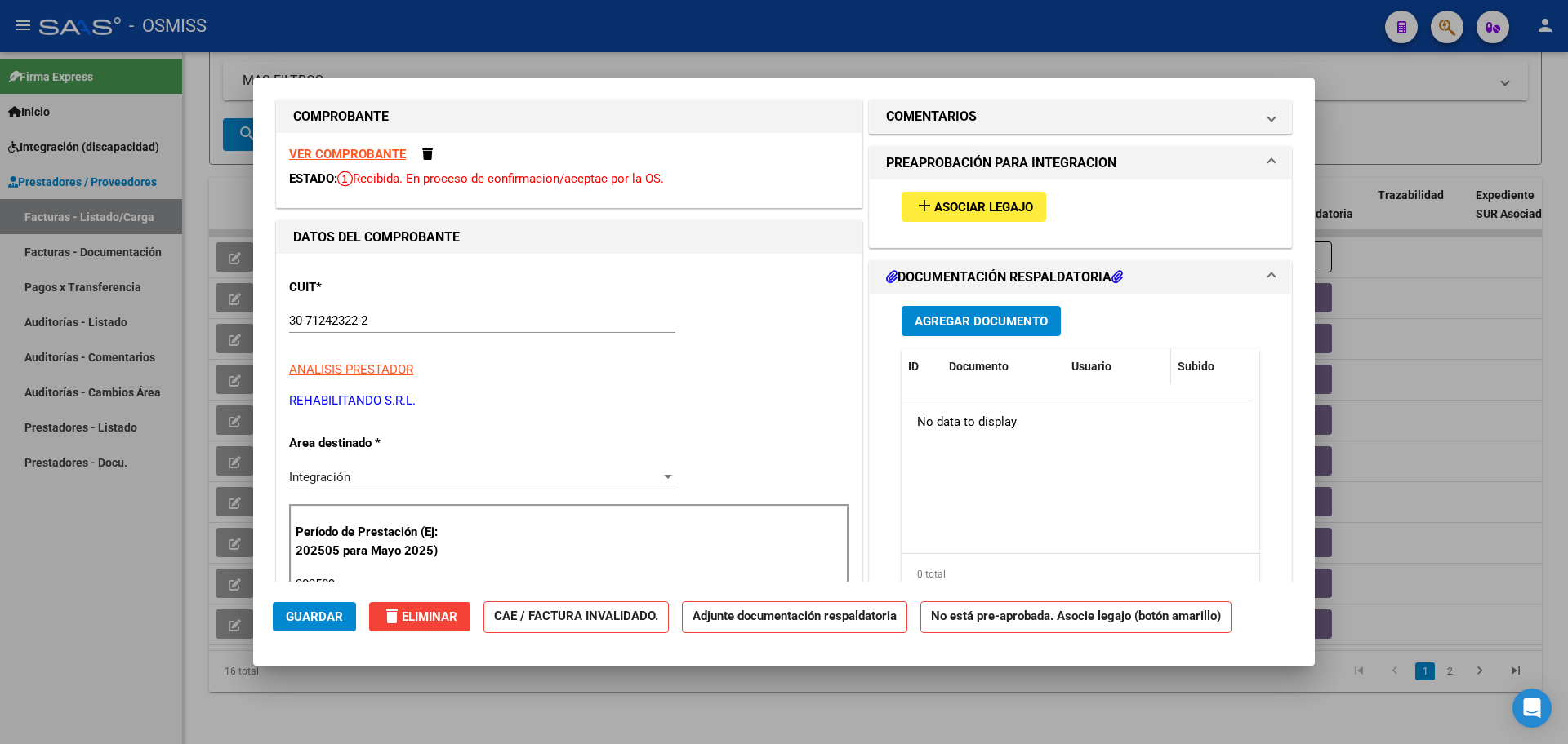
scroll to position [0, 0]
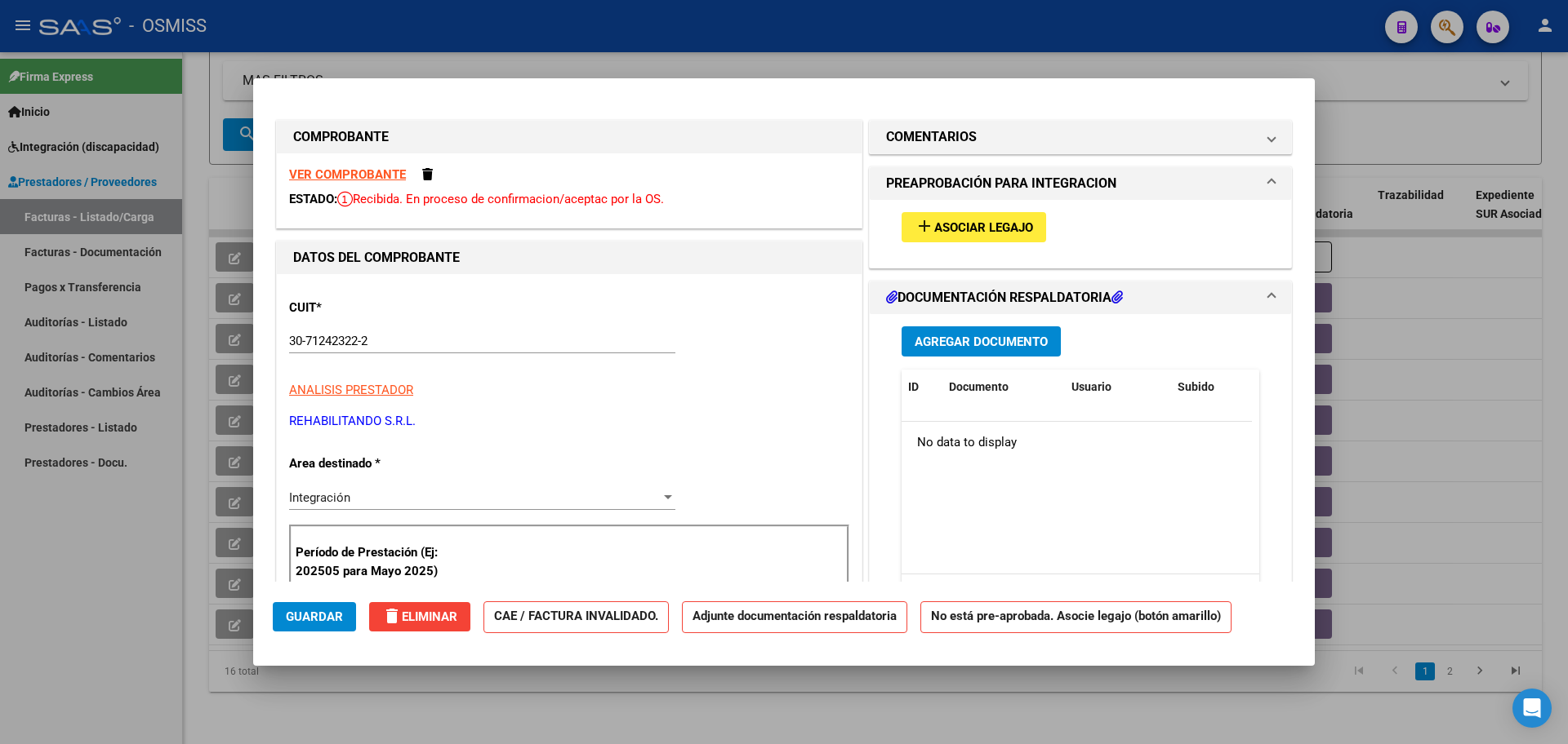
type input "202509"
click at [986, 225] on span "Asociar Legajo" at bounding box center [983, 228] width 99 height 15
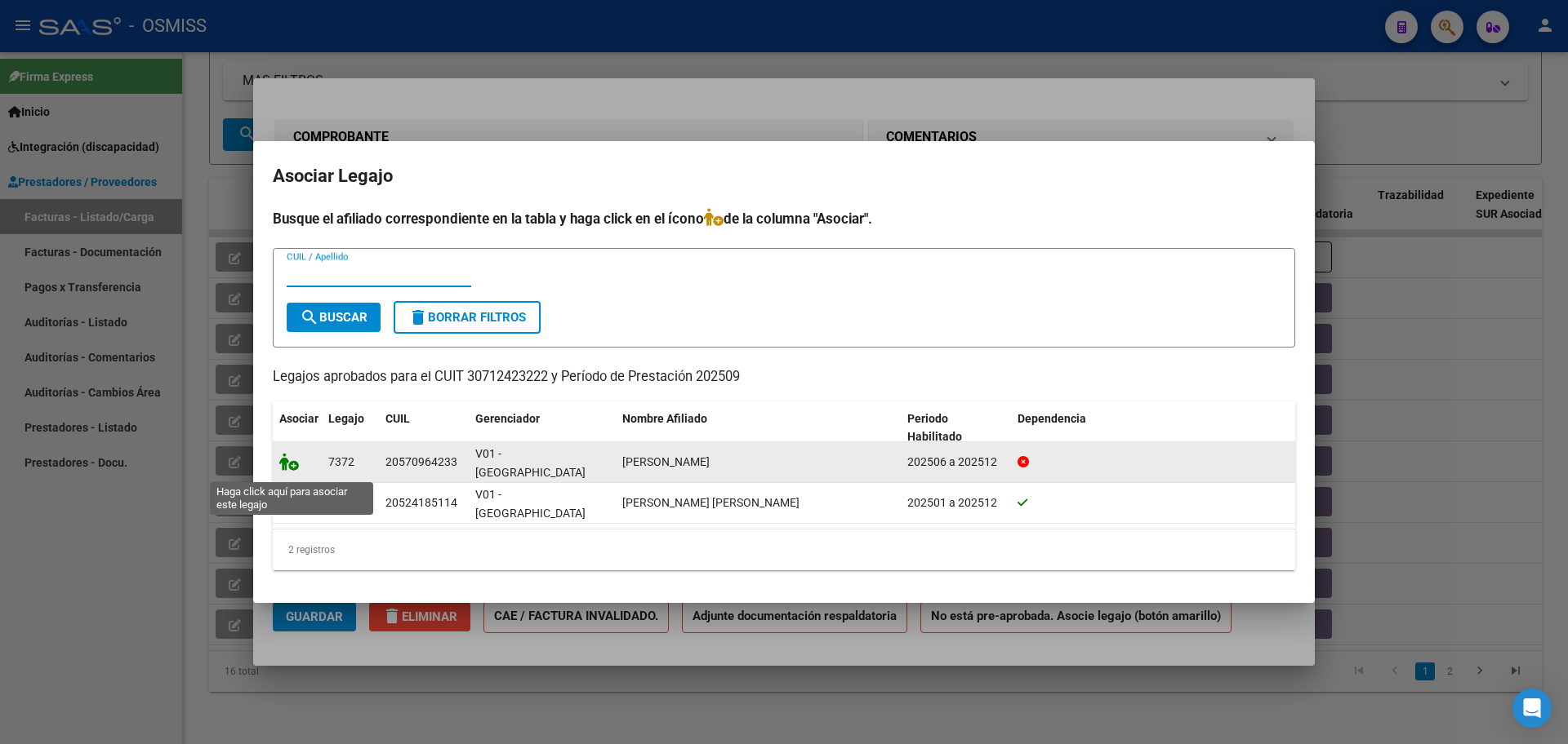
click at [288, 469] on icon at bounding box center [289, 461] width 20 height 18
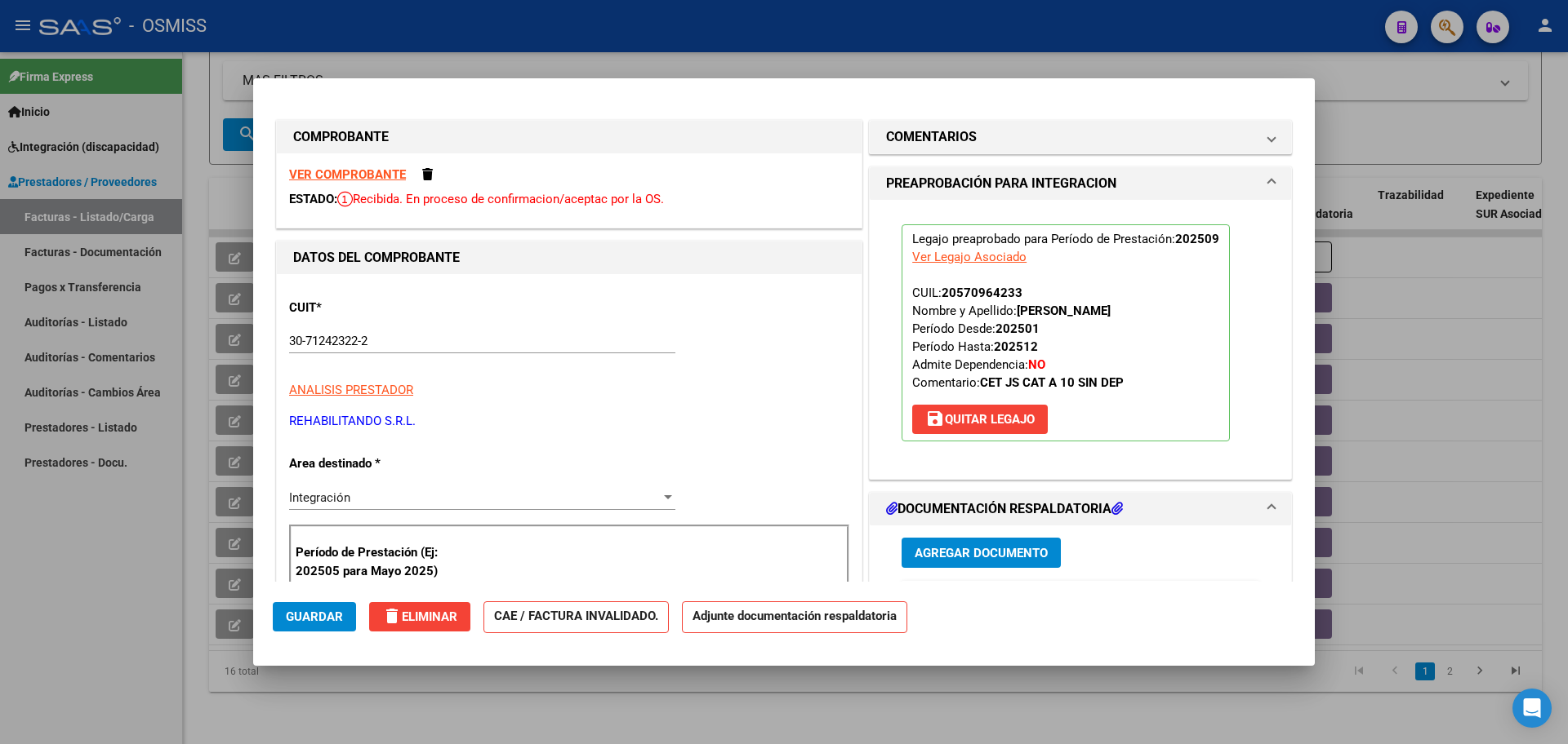
click at [972, 560] on button "Agregar Documento" at bounding box center [981, 552] width 159 height 30
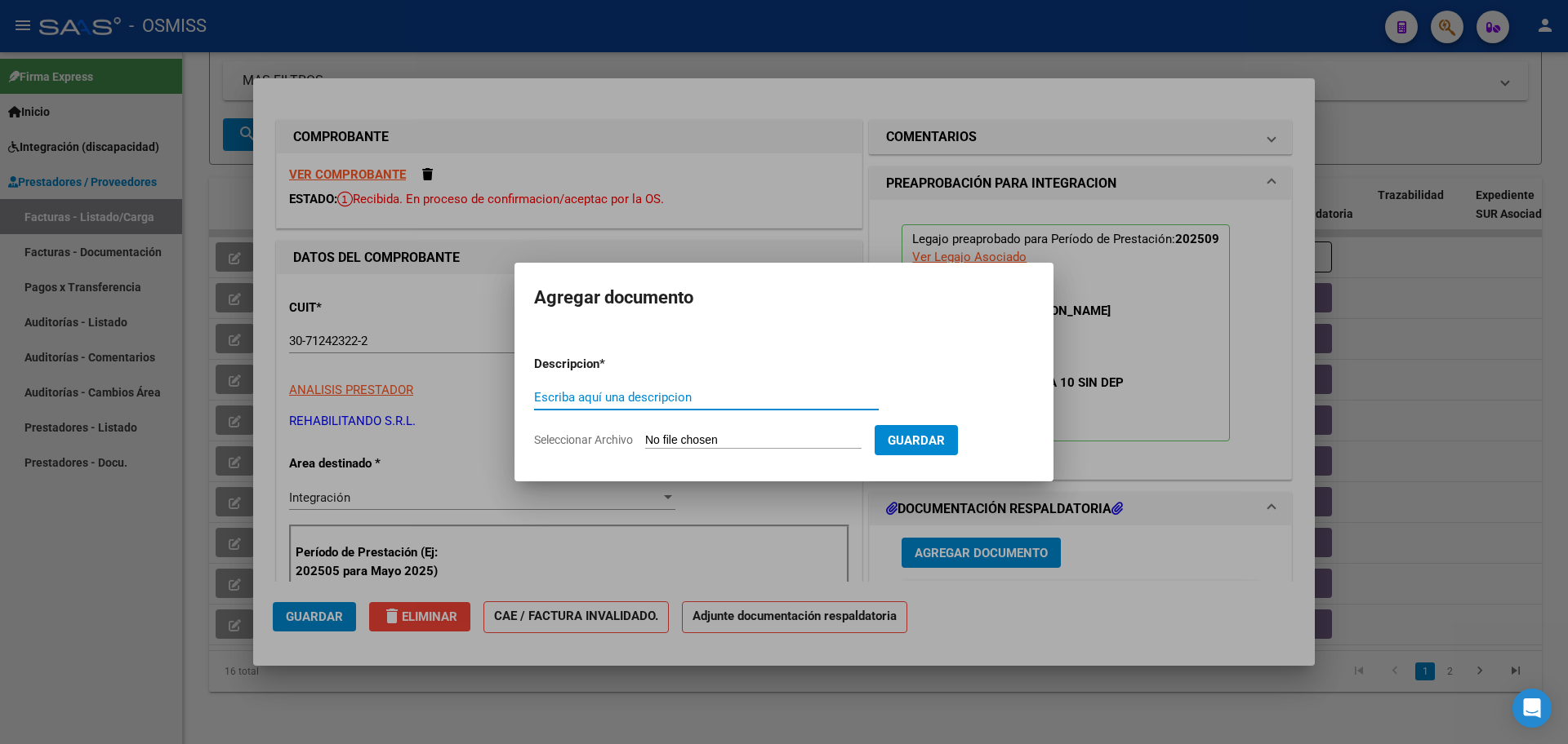
click at [756, 434] on input "Seleccionar Archivo" at bounding box center [754, 441] width 217 height 15
type input "C:\fakepath\PL 4-6285 DE OLIVERA M CET 09.pdf"
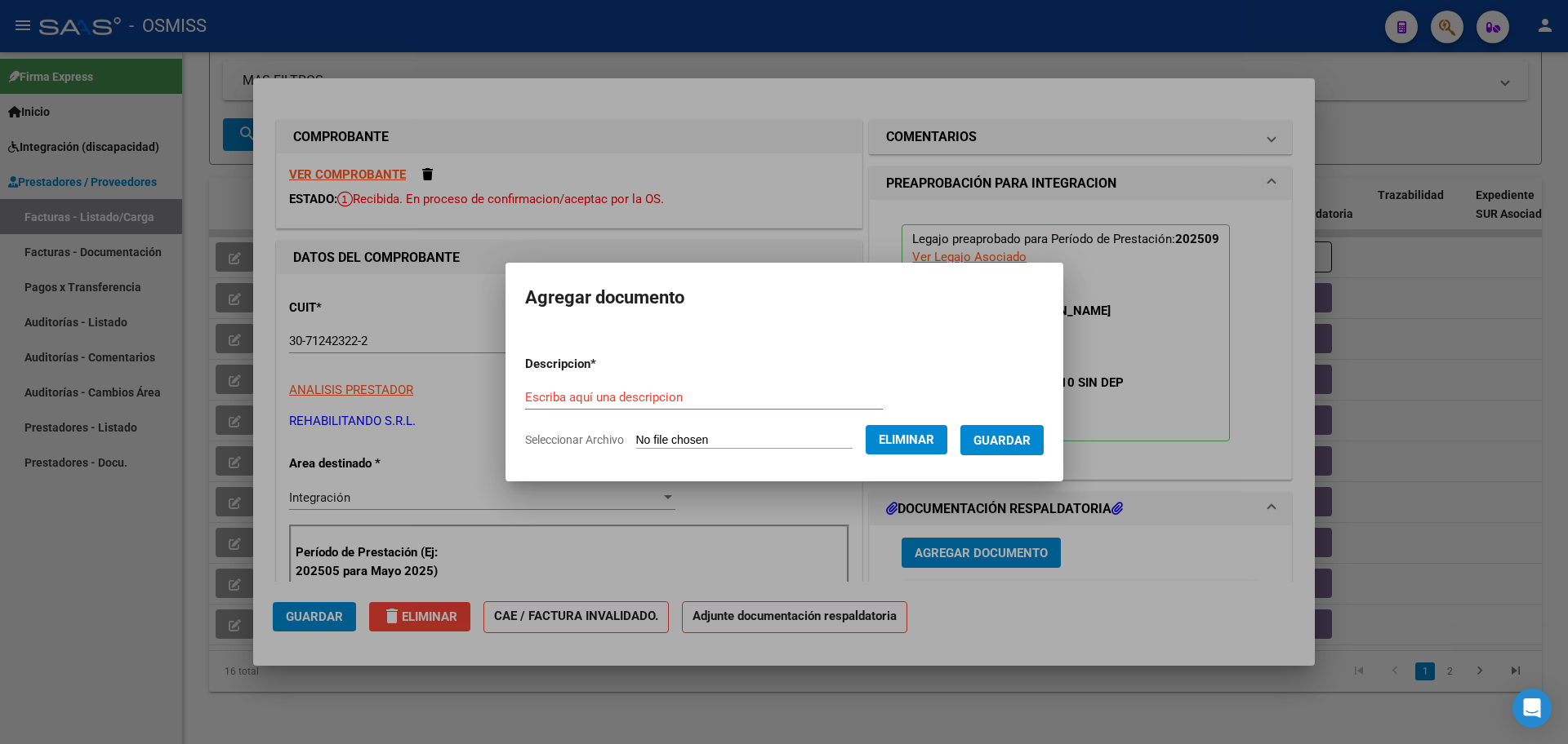
click at [653, 373] on p "Descripcion *" at bounding box center [603, 364] width 156 height 19
click at [654, 389] on div "Escriba aquí una descripcion" at bounding box center [704, 397] width 358 height 25
type input "PL"
click at [1010, 433] on span "Guardar" at bounding box center [1001, 440] width 58 height 15
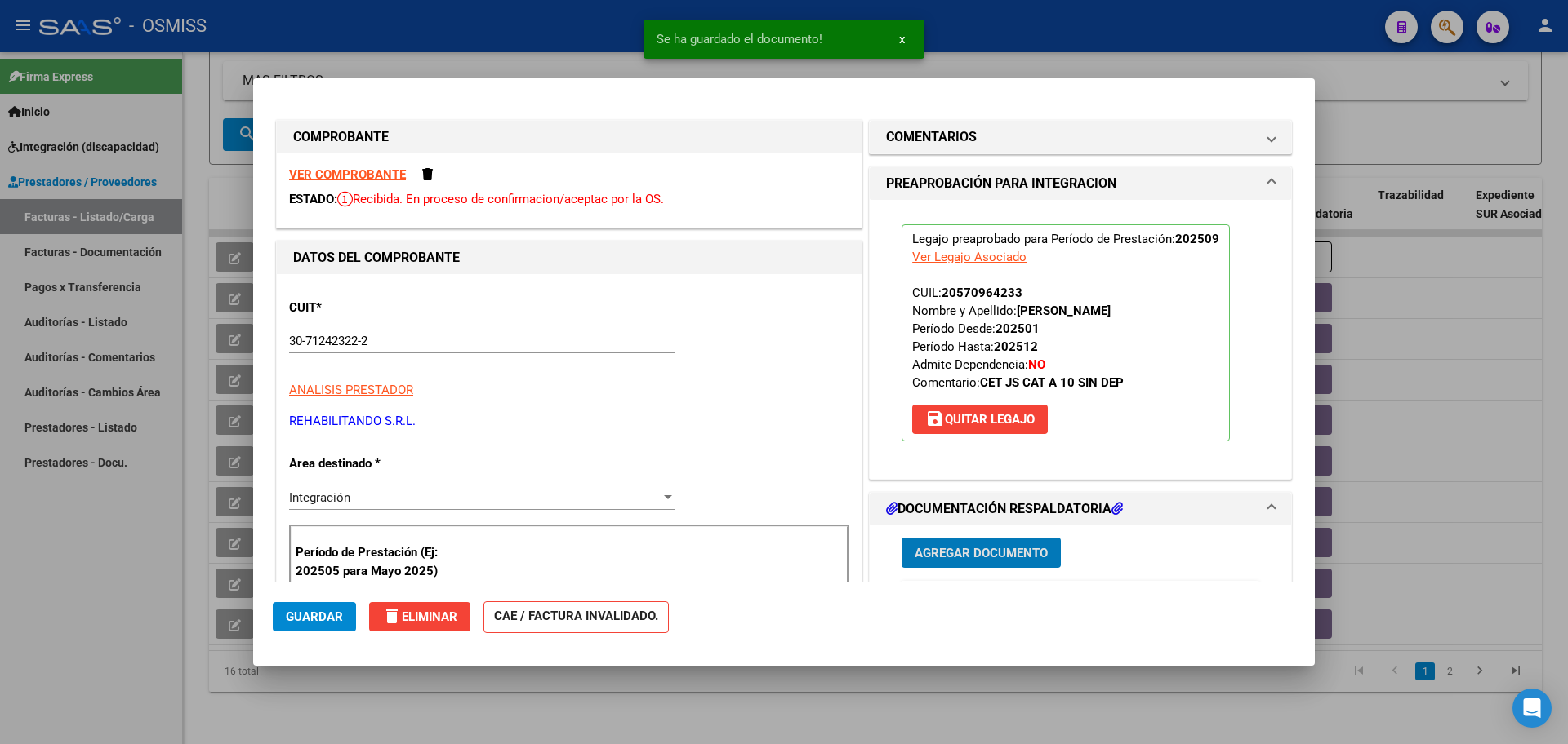
click at [293, 613] on span "Guardar" at bounding box center [315, 617] width 58 height 15
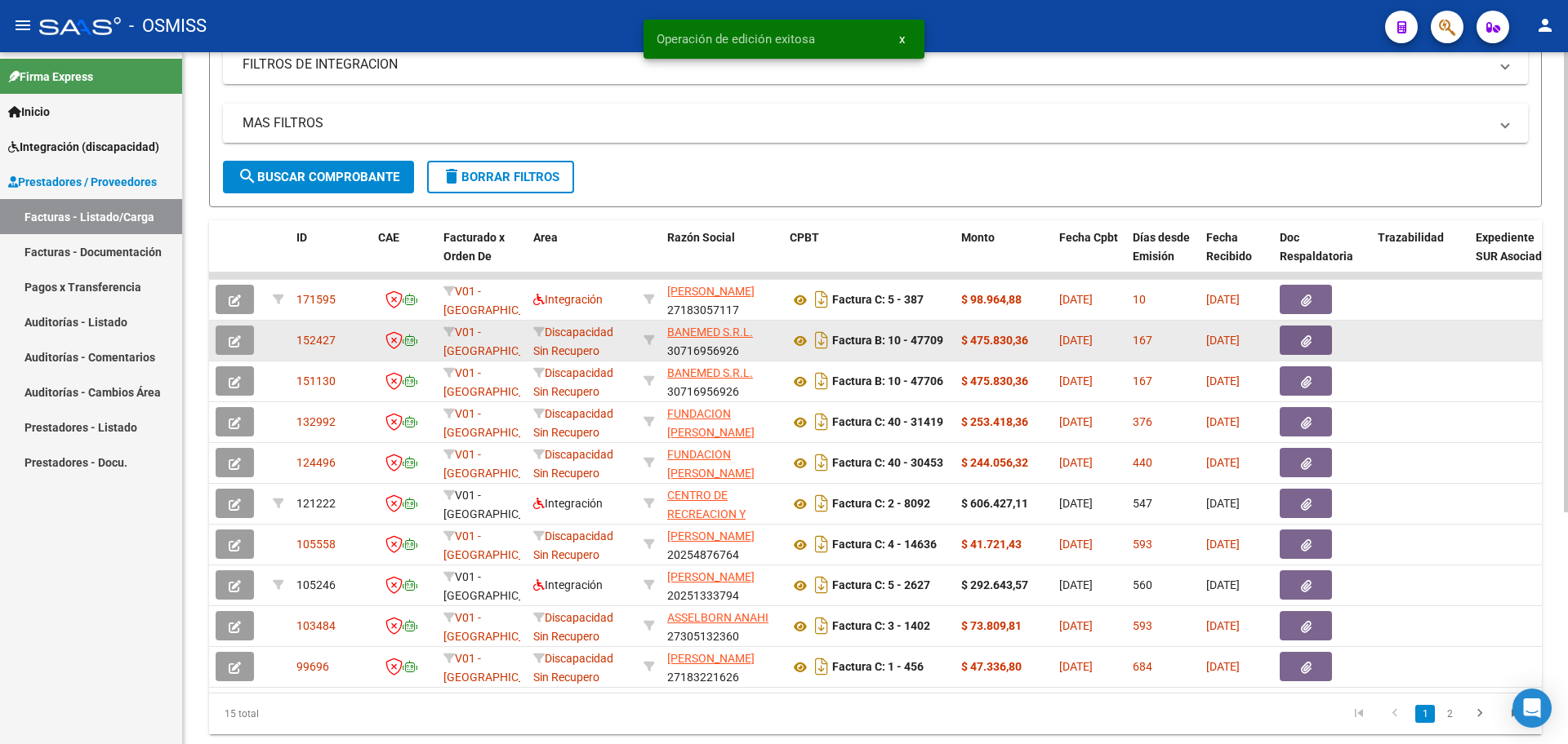
scroll to position [145, 0]
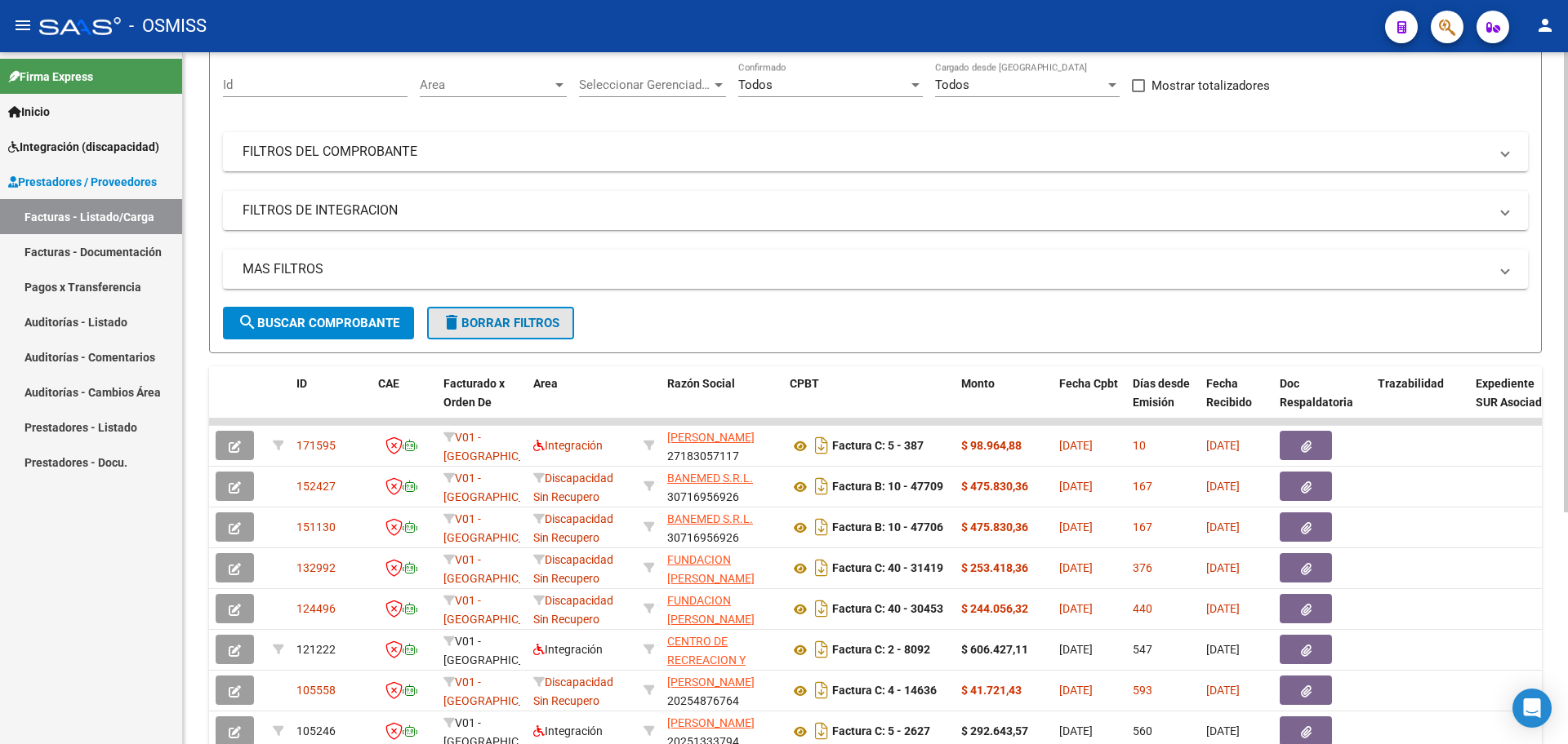
click at [463, 317] on span "delete Borrar Filtros" at bounding box center [500, 323] width 118 height 15
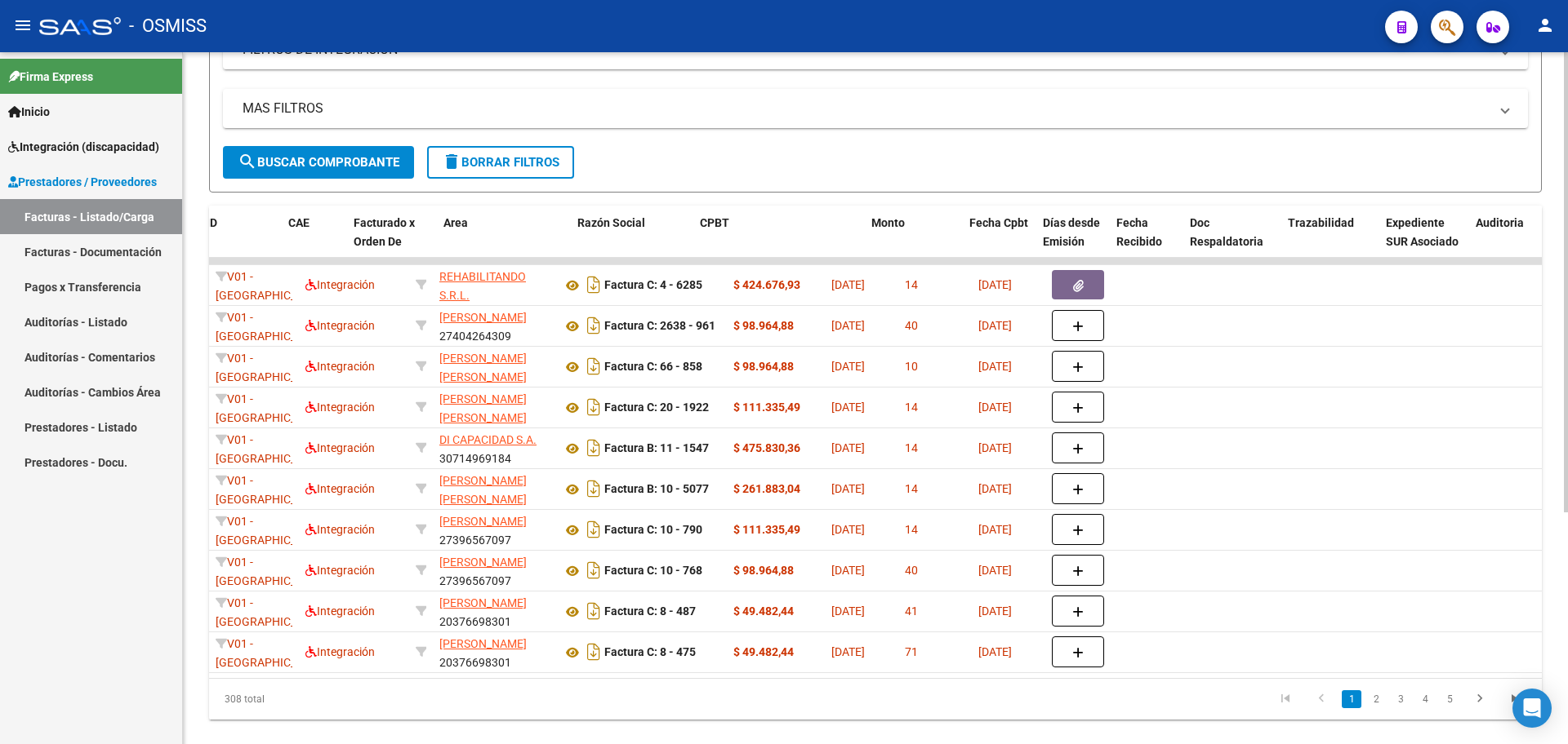
scroll to position [0, 0]
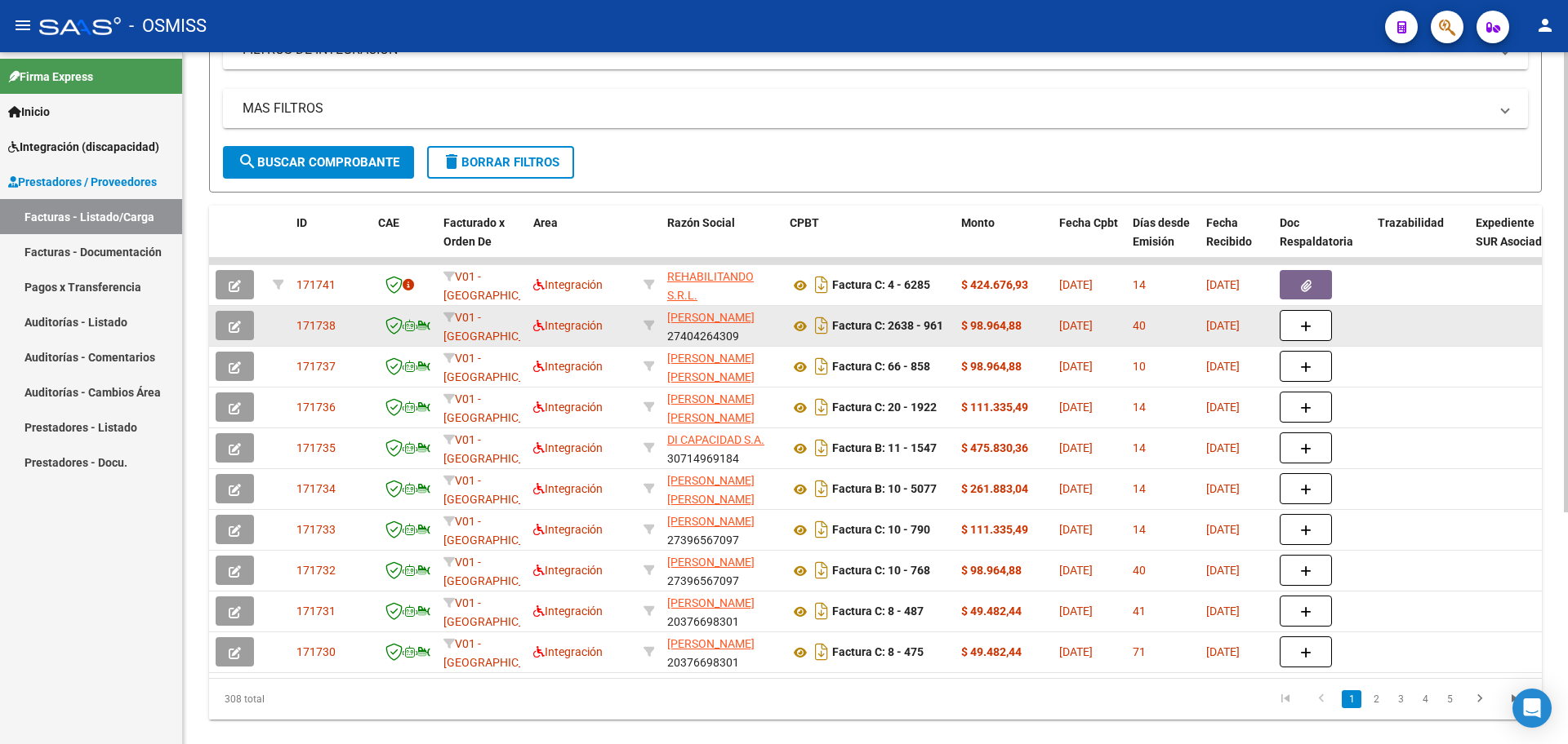
click at [235, 320] on icon "button" at bounding box center [235, 326] width 12 height 12
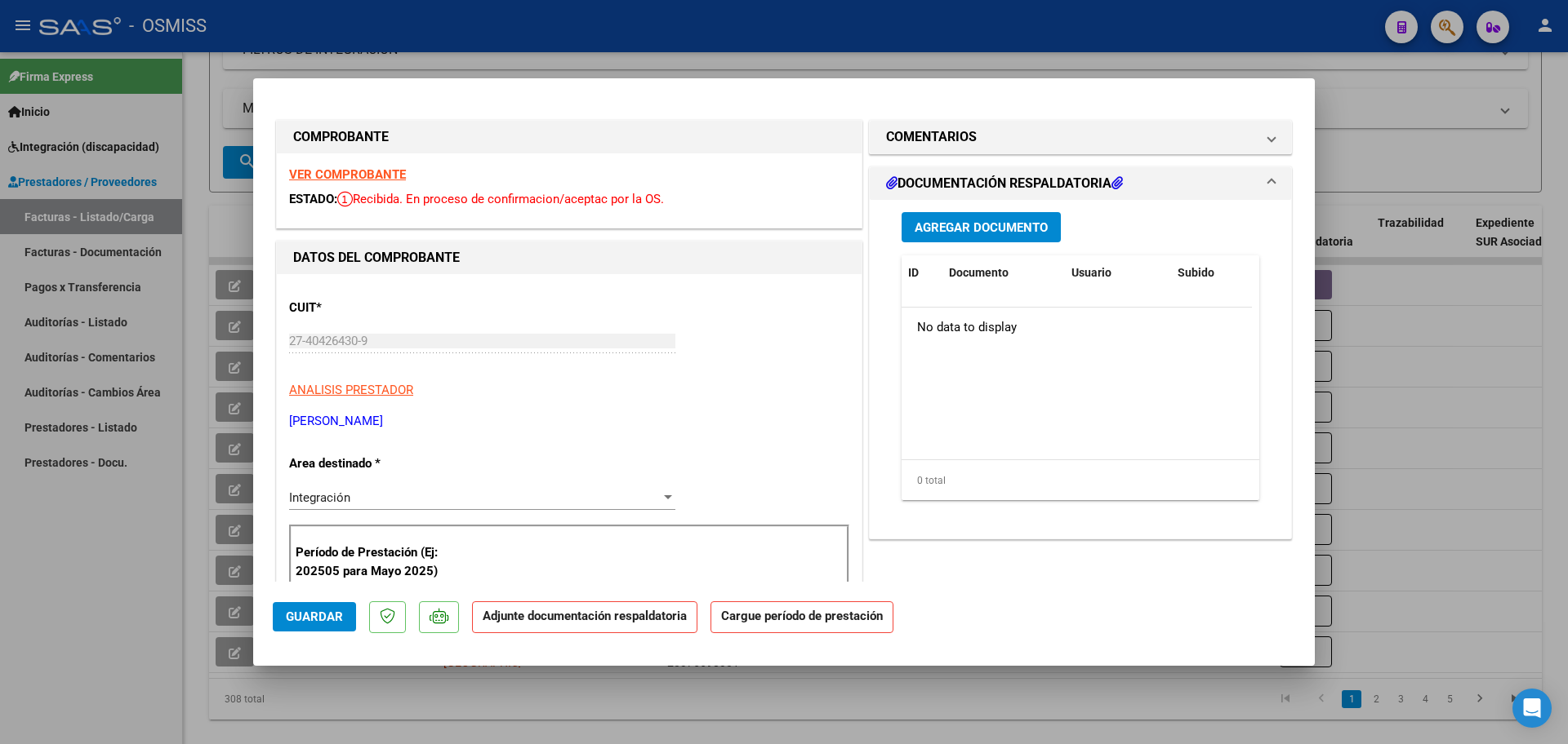
click at [1001, 235] on span "Agregar Documento" at bounding box center [981, 228] width 133 height 15
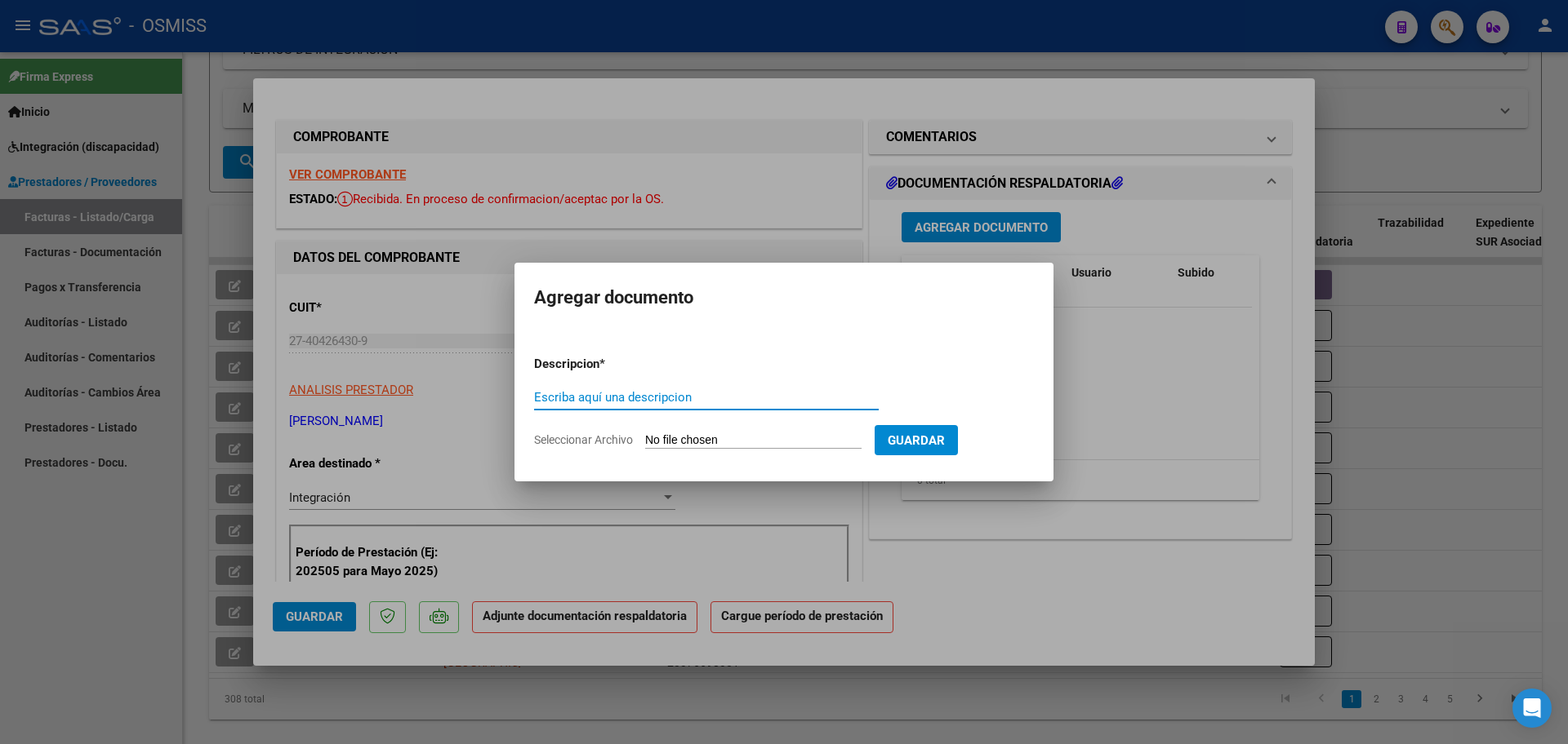
click at [666, 405] on input "Escriba aquí una descripcion" at bounding box center [706, 397] width 345 height 15
click at [694, 439] on input "Seleccionar Archivo" at bounding box center [754, 441] width 217 height 15
type input "C:\fakepath\PL 2638-961 MONGES K PSP 08.pdf"
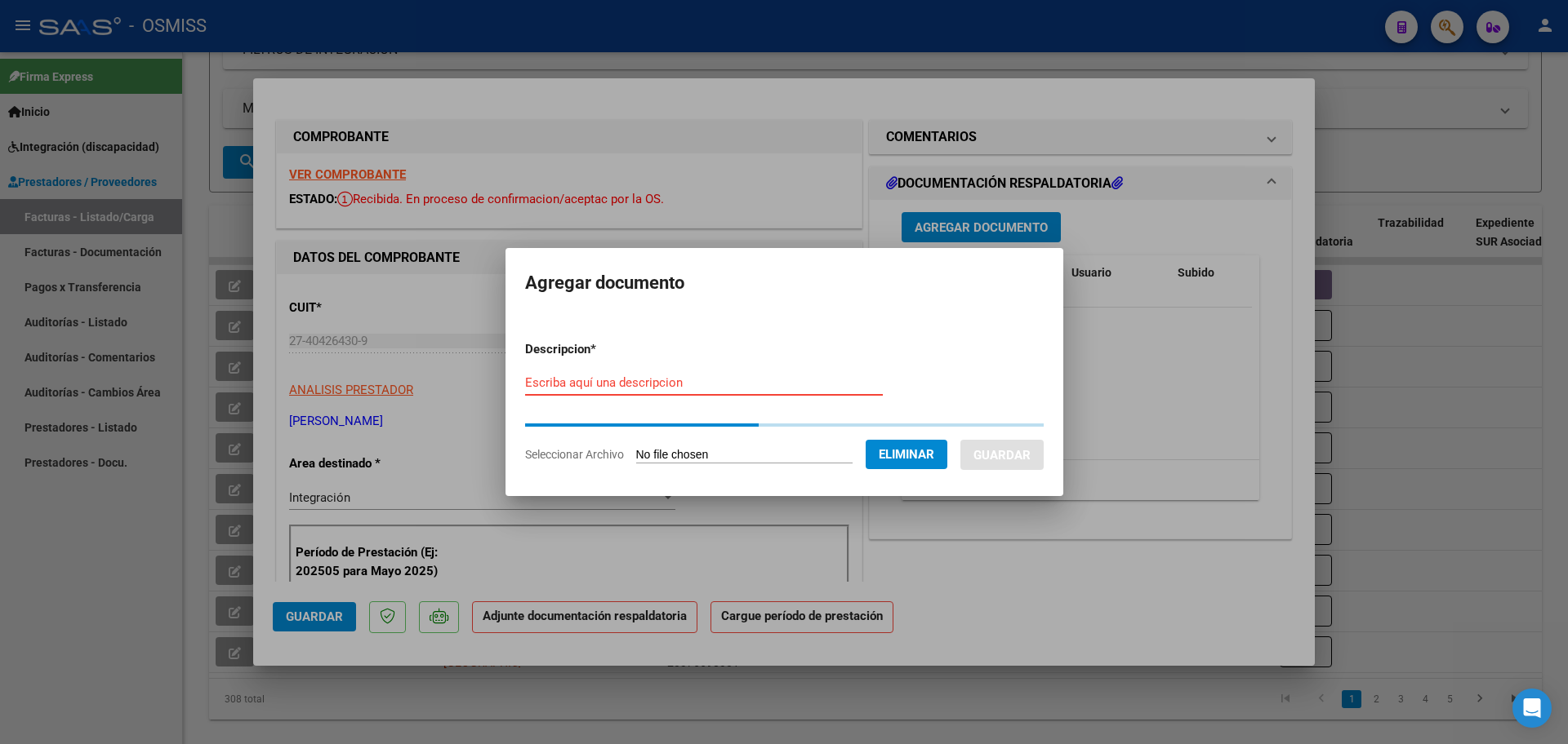
click at [580, 382] on input "Escriba aquí una descripcion" at bounding box center [704, 382] width 358 height 15
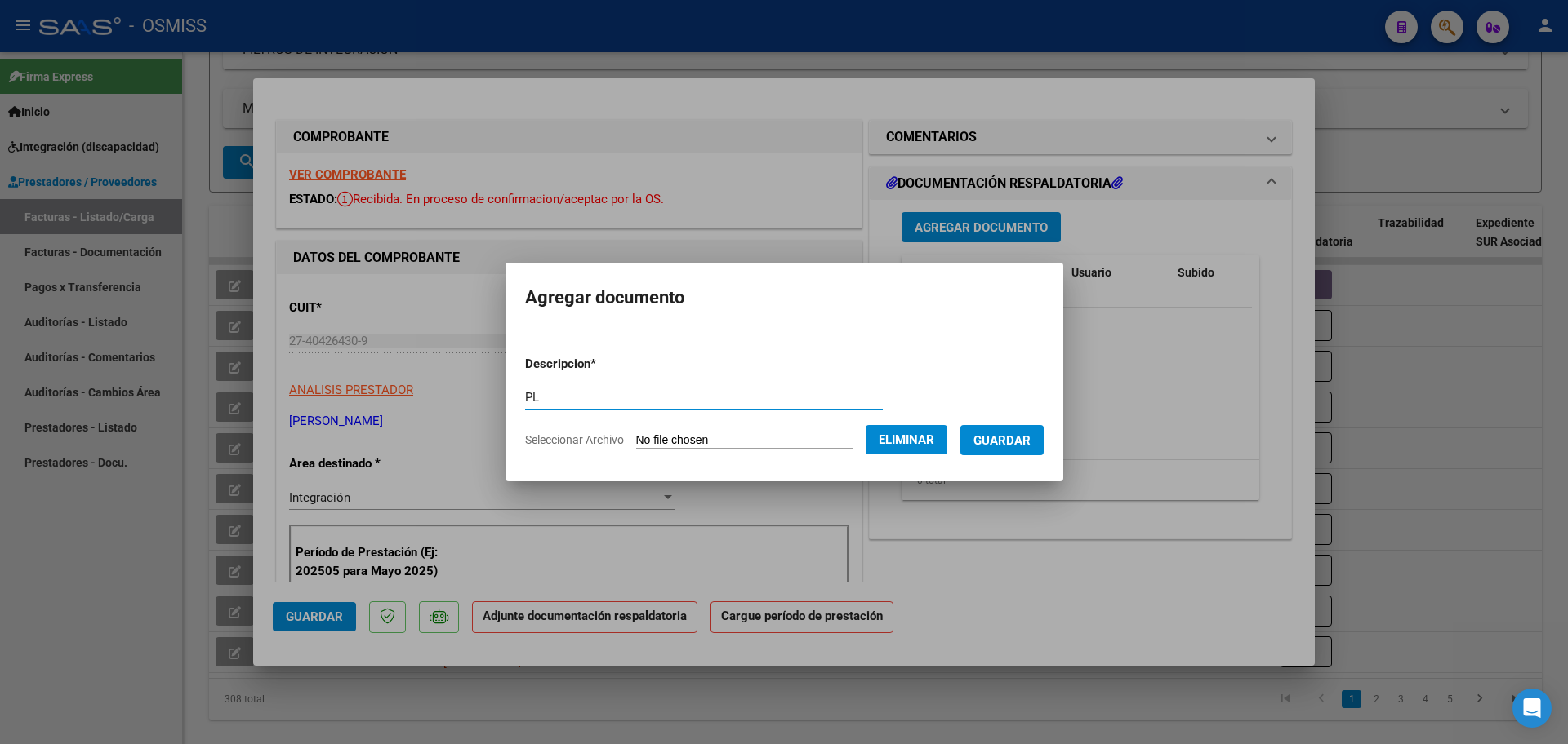
type input "PL"
click at [1007, 440] on span "Guardar" at bounding box center [1001, 440] width 58 height 15
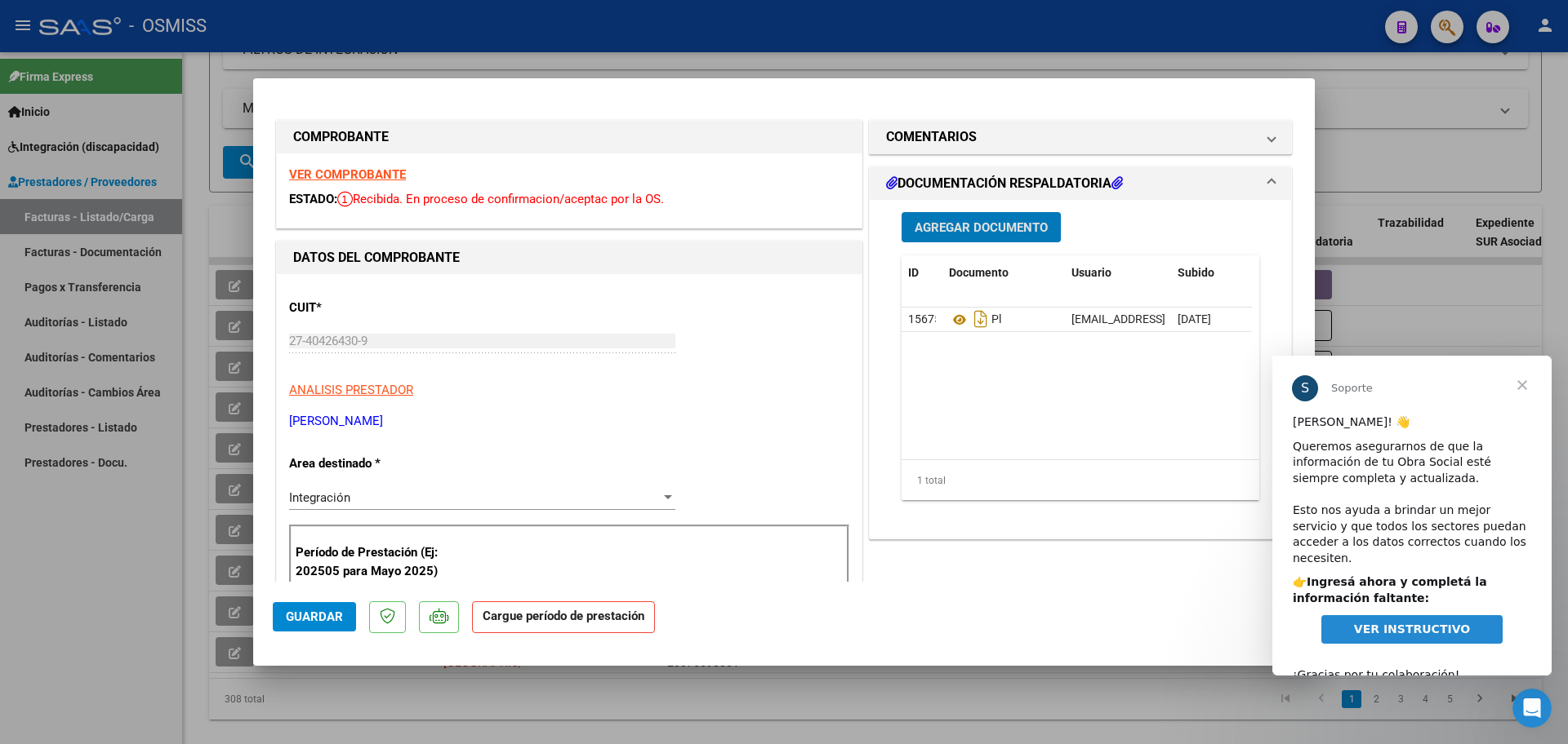
scroll to position [21, 0]
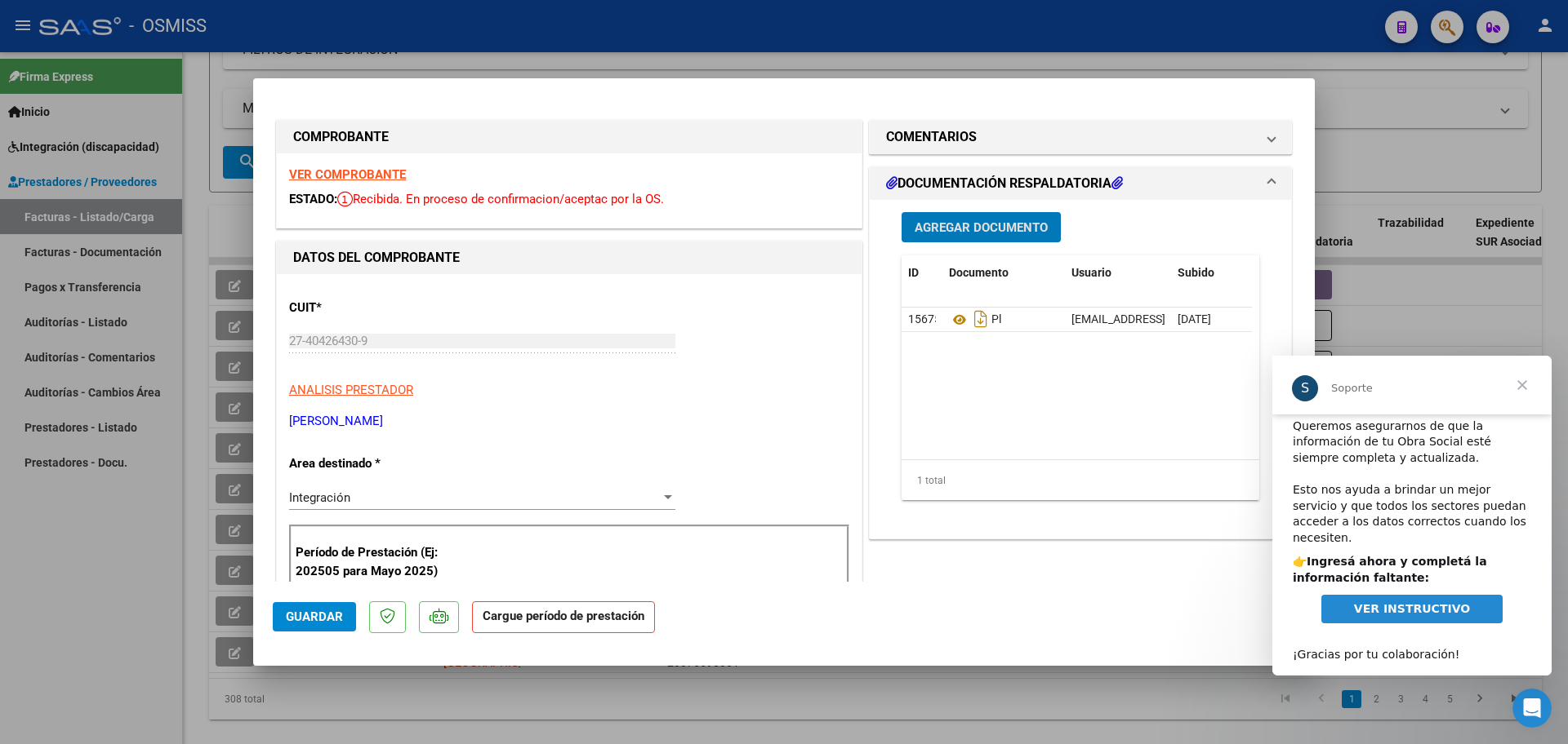
click at [1519, 387] on span "Cerrar" at bounding box center [1522, 385] width 58 height 58
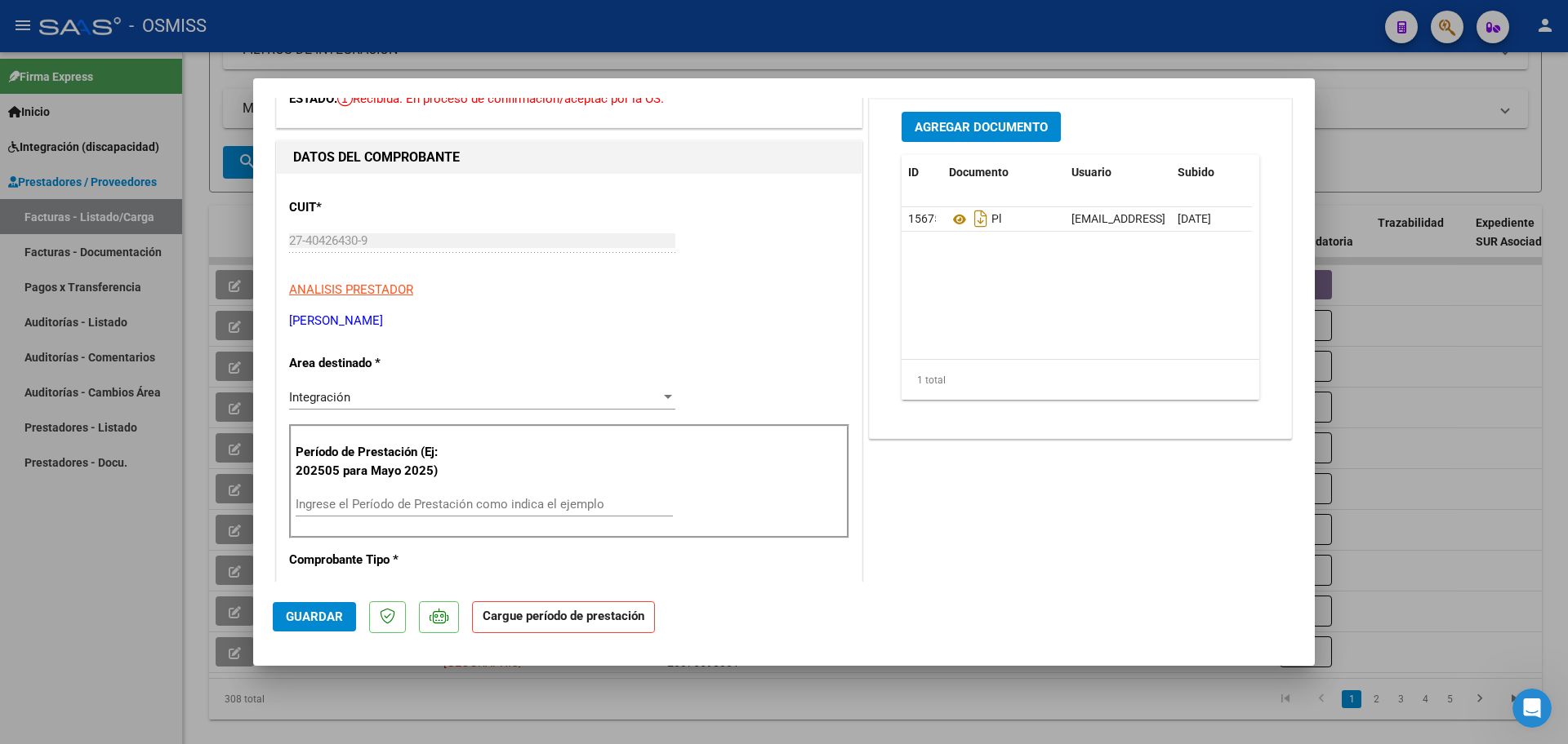
scroll to position [0, 0]
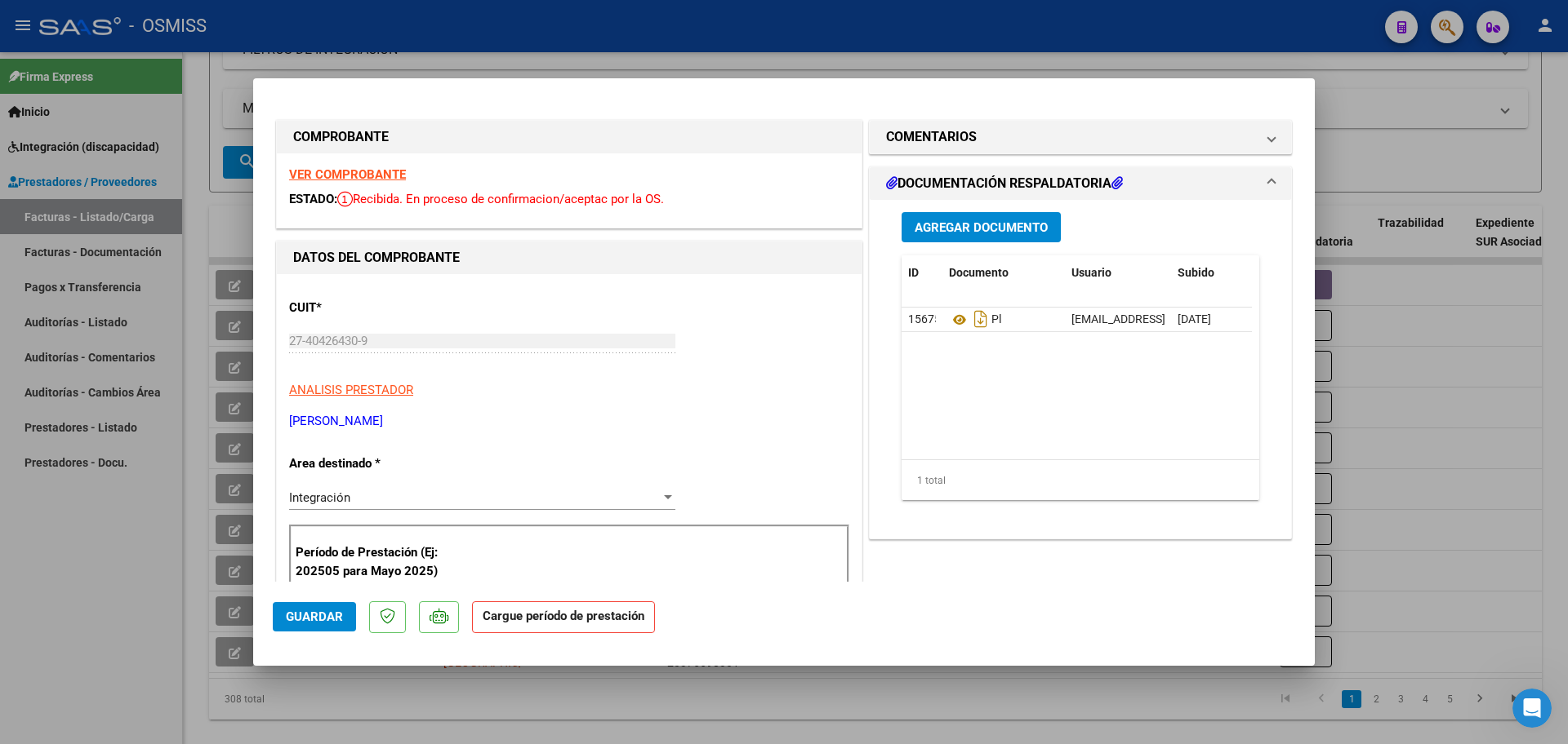
click at [948, 232] on span "Agregar Documento" at bounding box center [981, 228] width 133 height 15
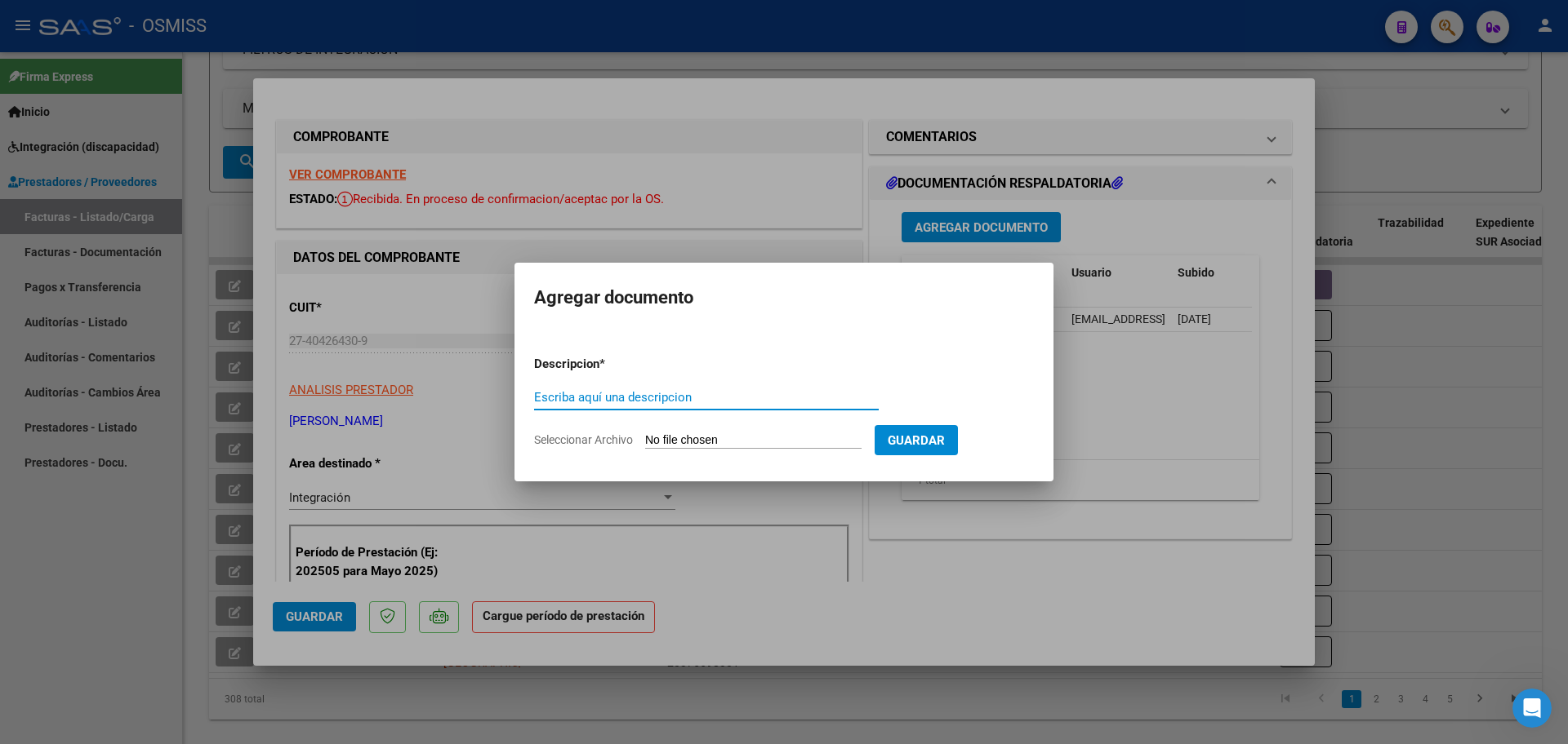
click at [716, 442] on input "Seleccionar Archivo" at bounding box center [754, 441] width 217 height 15
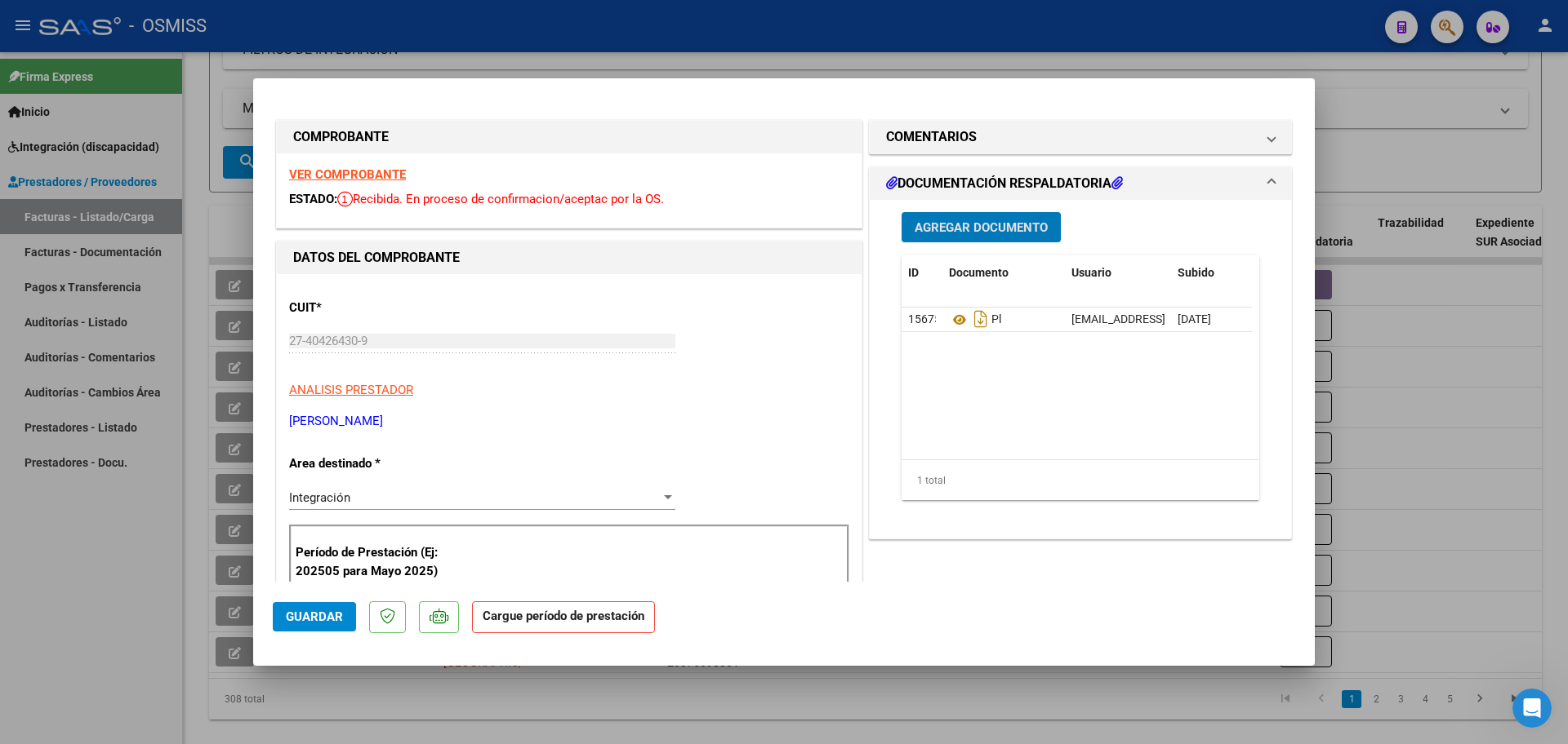
scroll to position [102, 0]
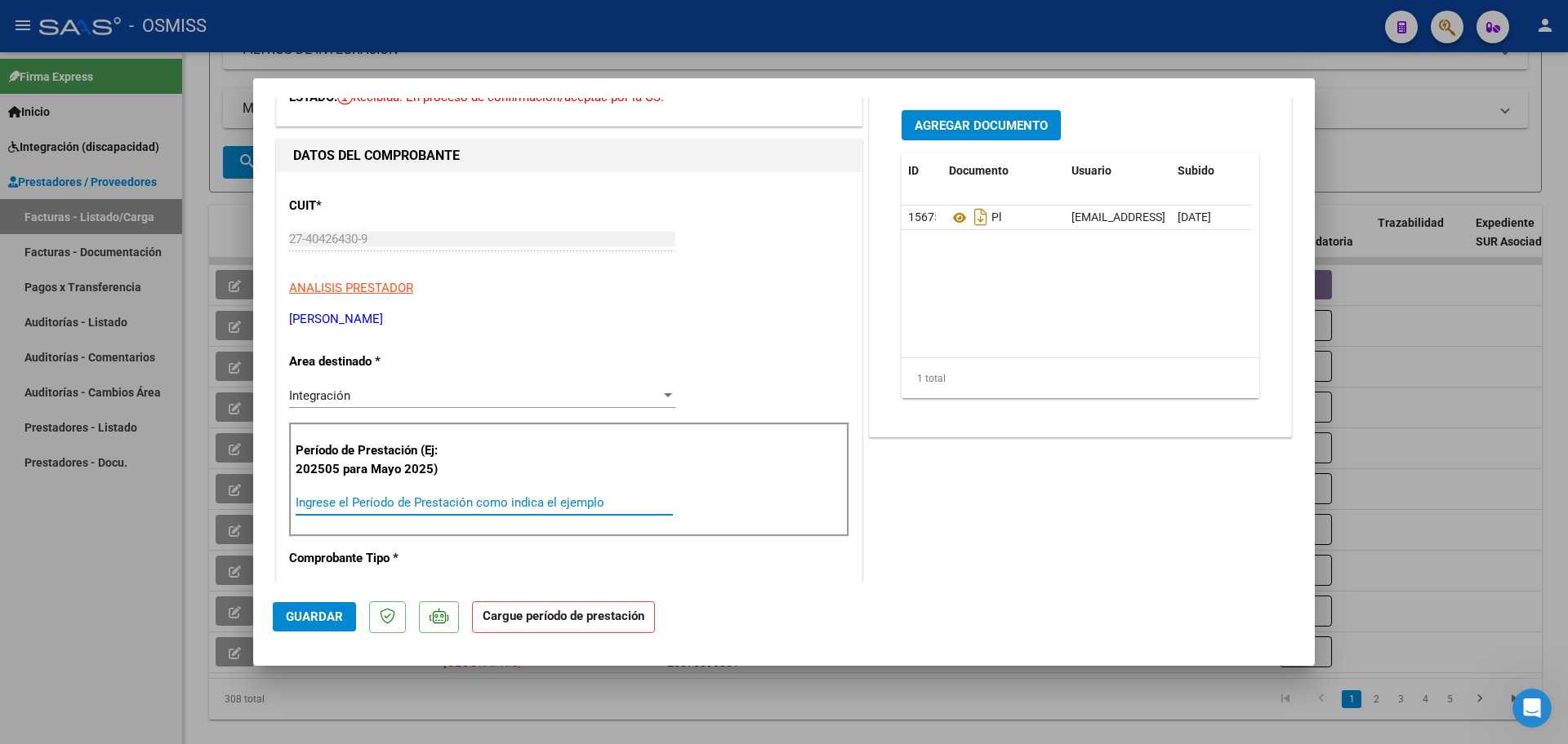
click at [395, 503] on input "Ingrese el Período de Prestación como indica el ejemplo" at bounding box center [484, 503] width 377 height 15
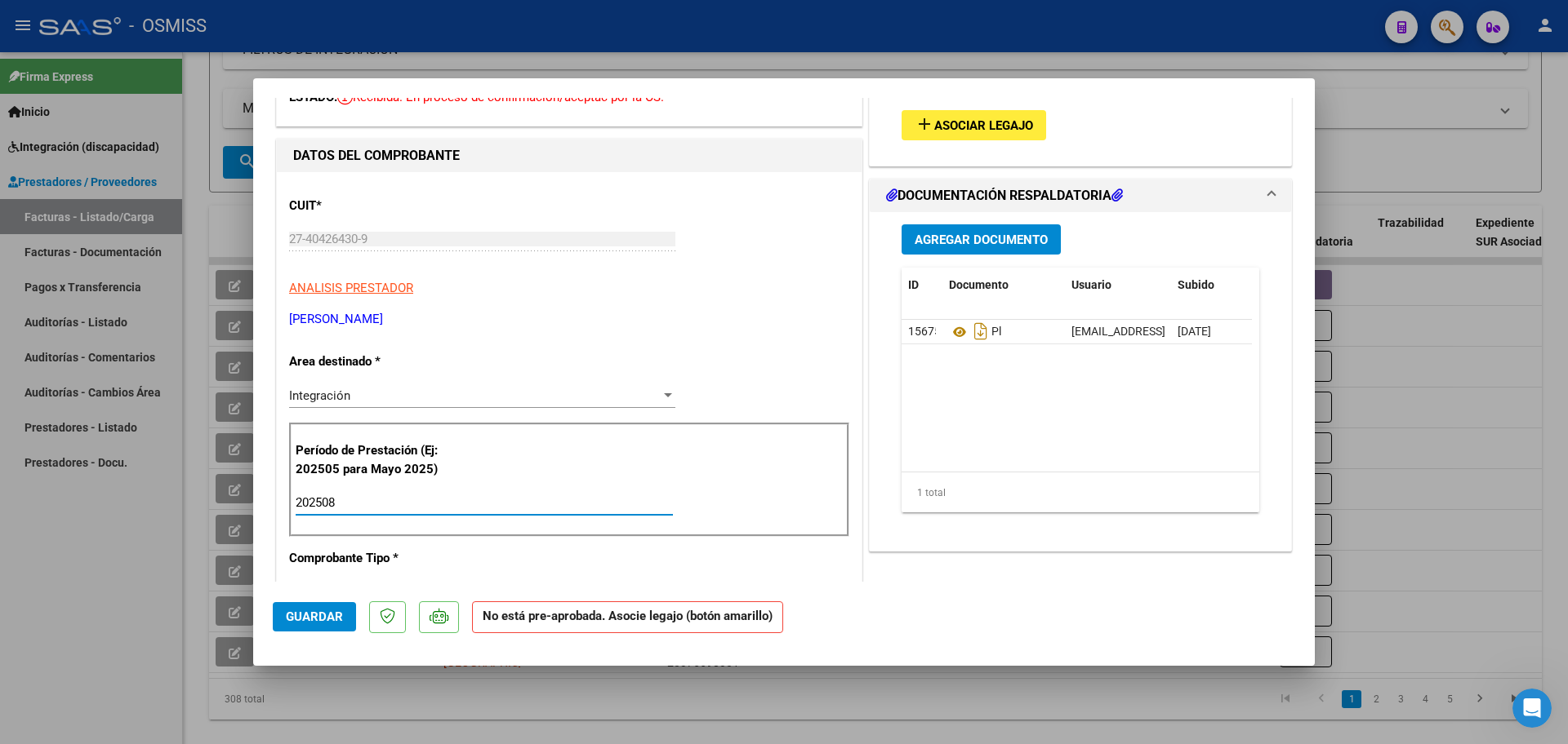
type input "202508"
click at [1008, 130] on span "Asociar Legajo" at bounding box center [983, 125] width 99 height 15
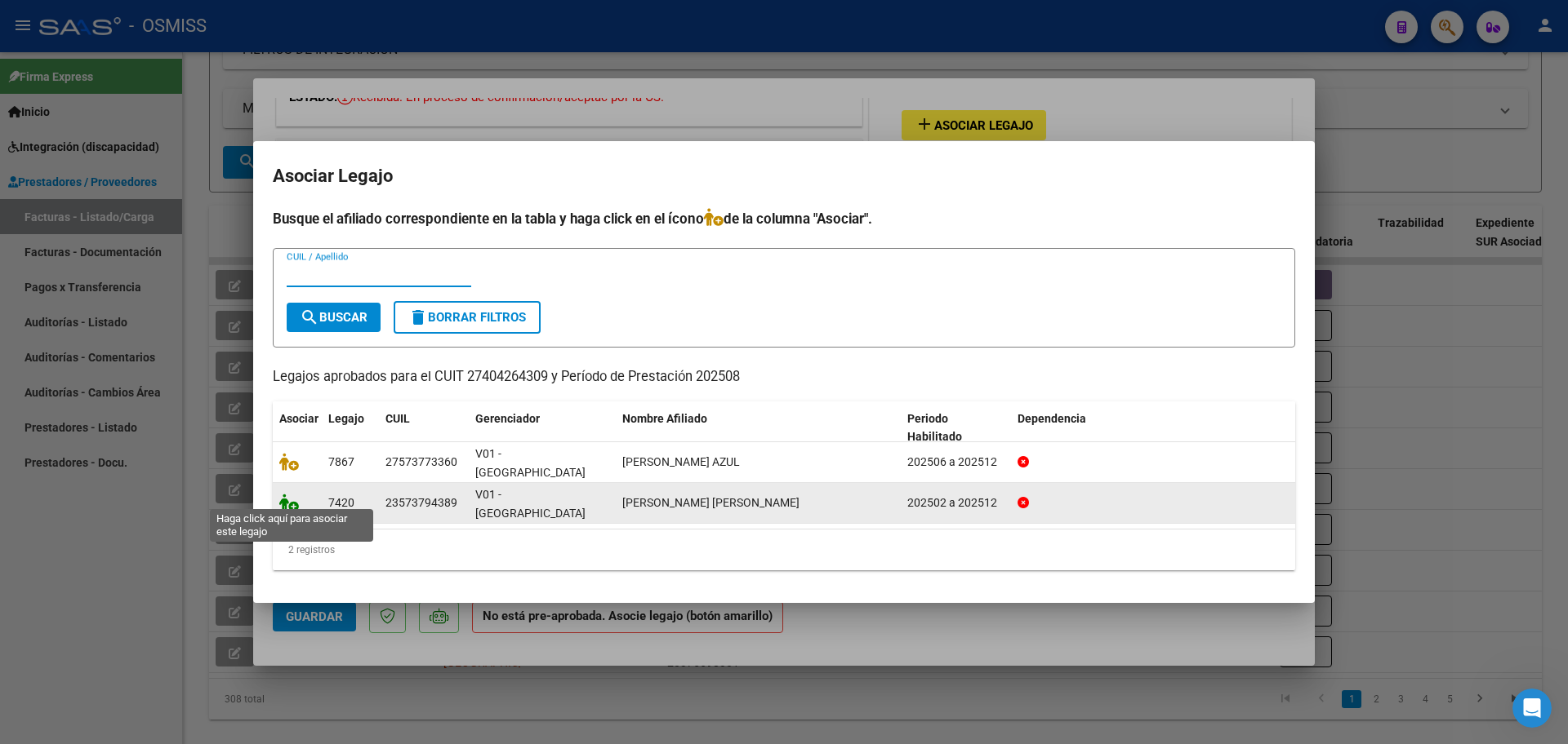
click at [289, 499] on icon at bounding box center [289, 503] width 20 height 18
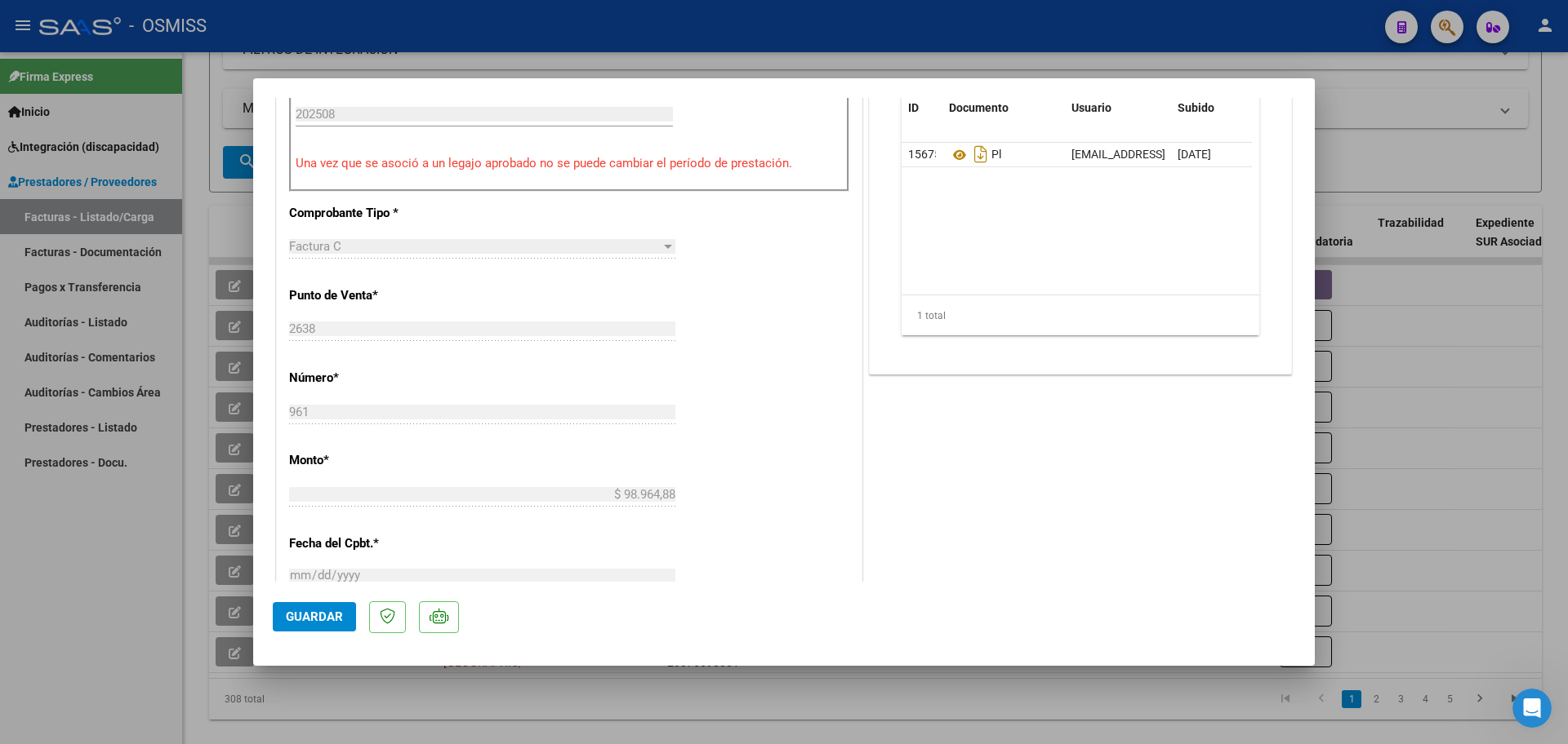
scroll to position [510, 0]
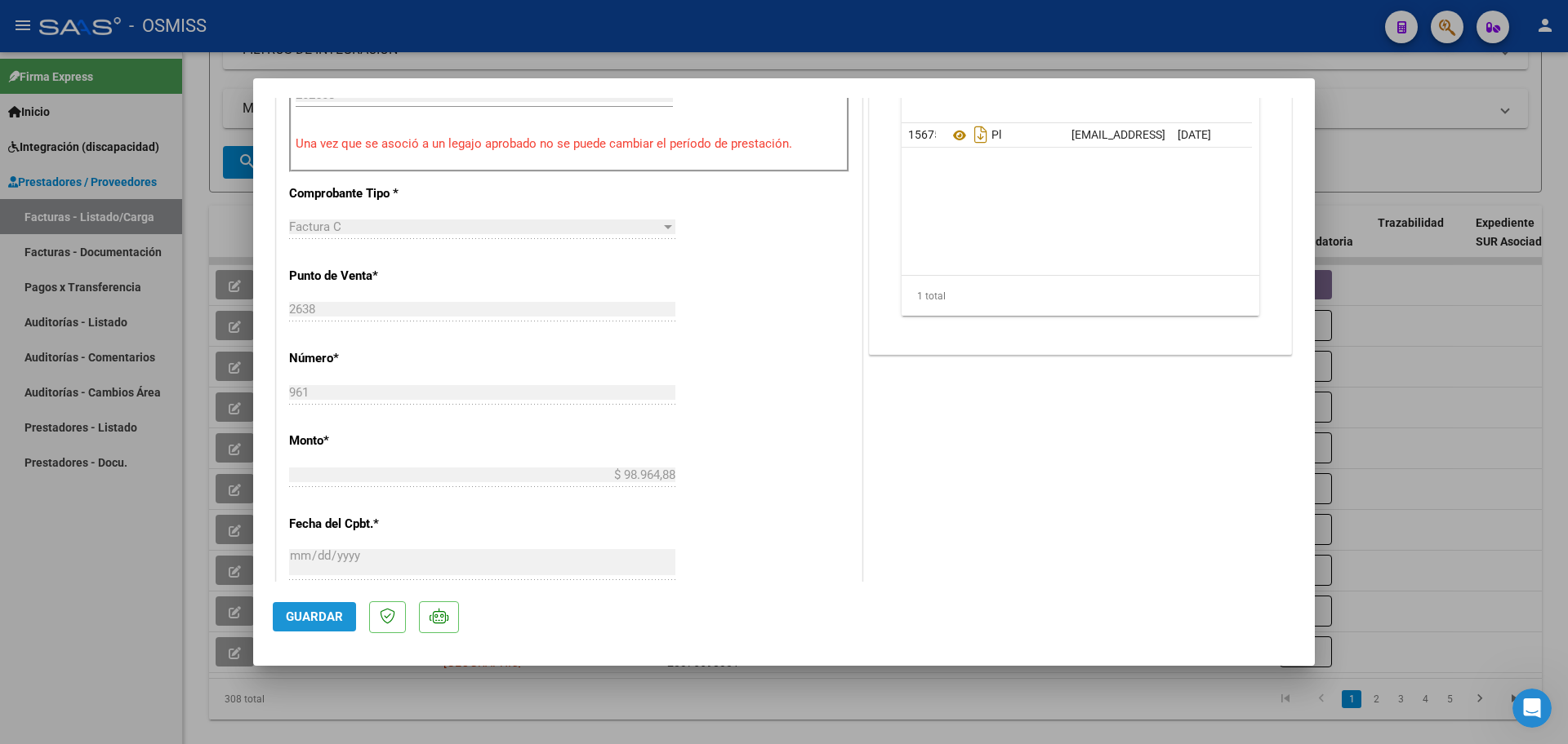
click at [304, 621] on span "Guardar" at bounding box center [315, 617] width 58 height 15
type input "$ 0,00"
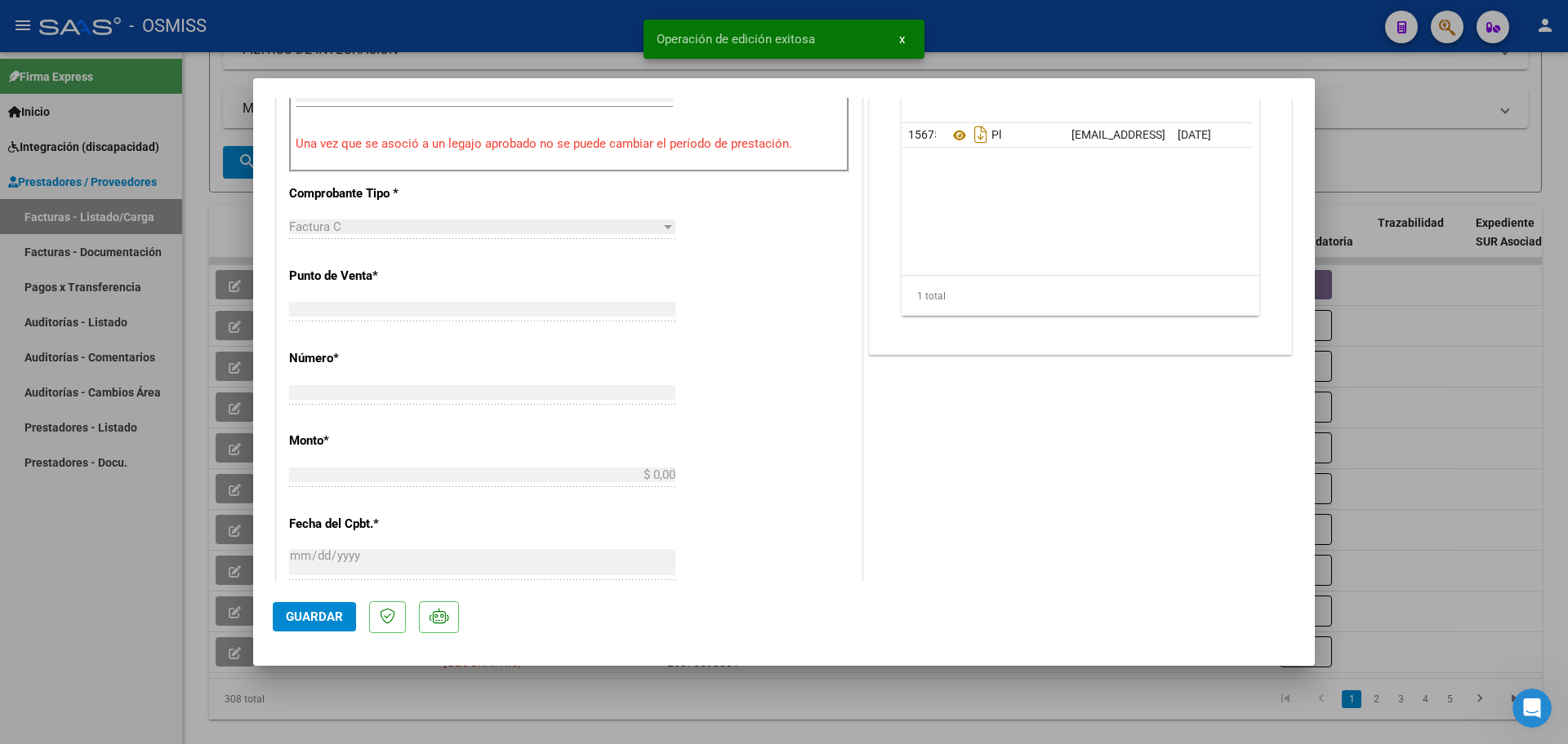
scroll to position [555, 0]
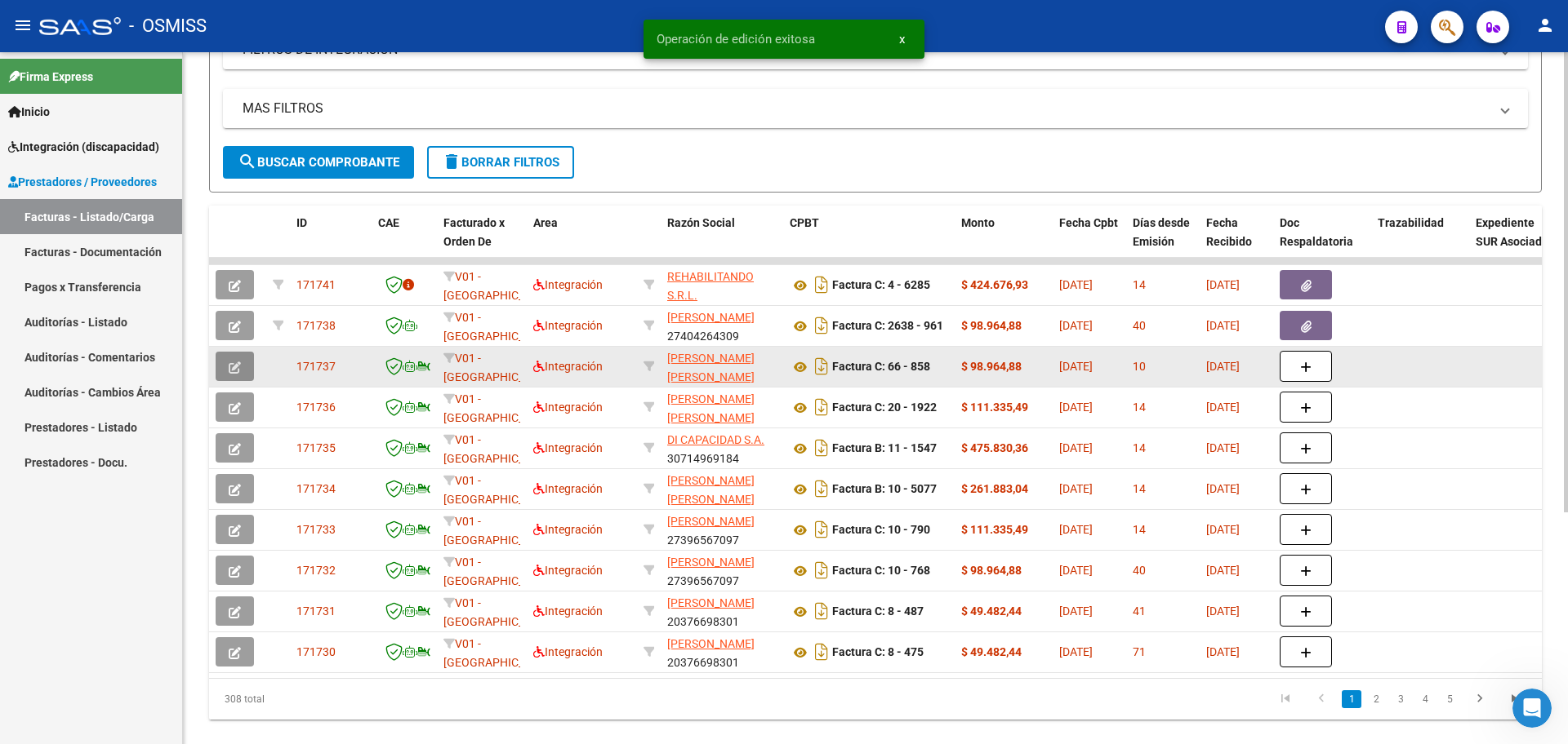
click at [237, 369] on icon "button" at bounding box center [235, 368] width 12 height 12
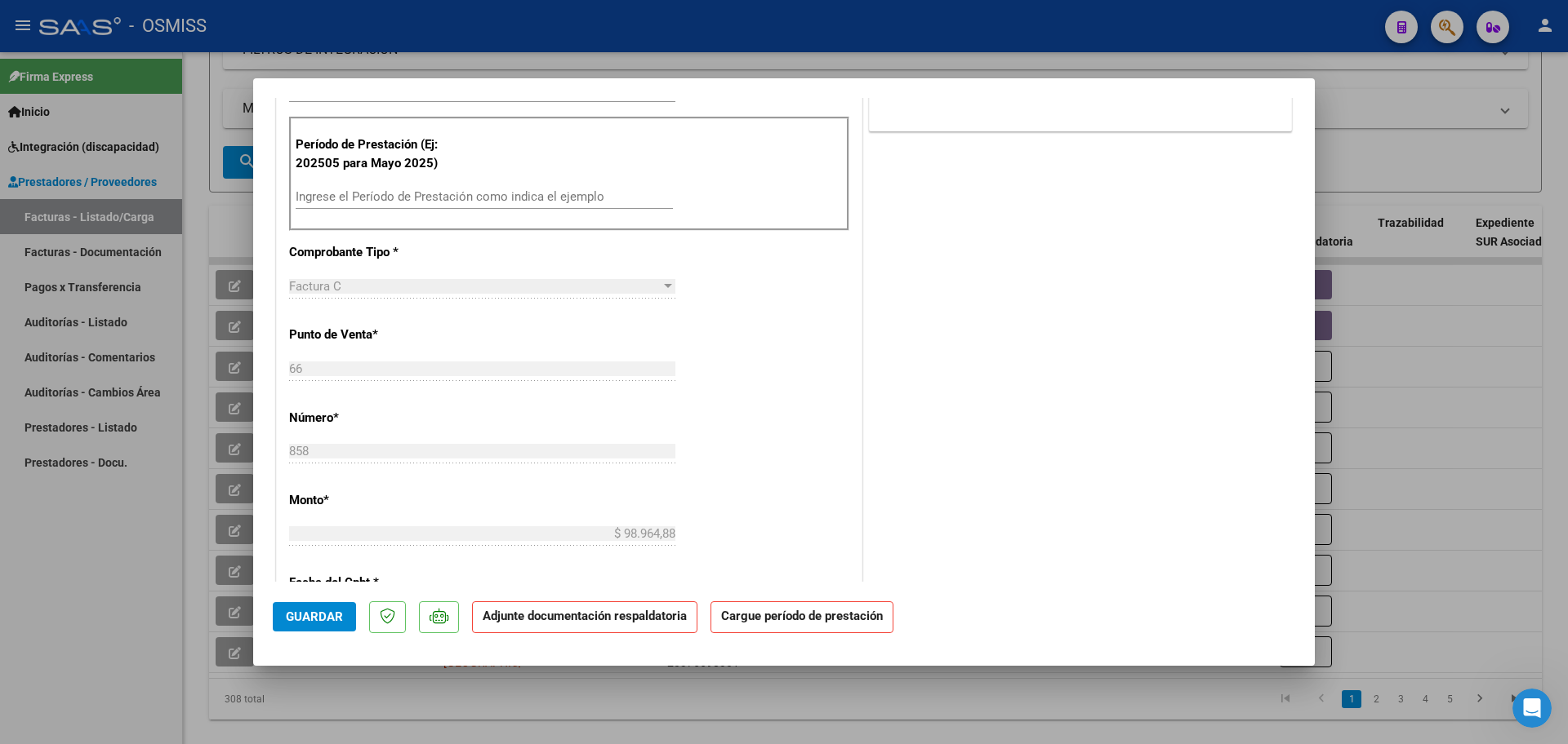
scroll to position [0, 0]
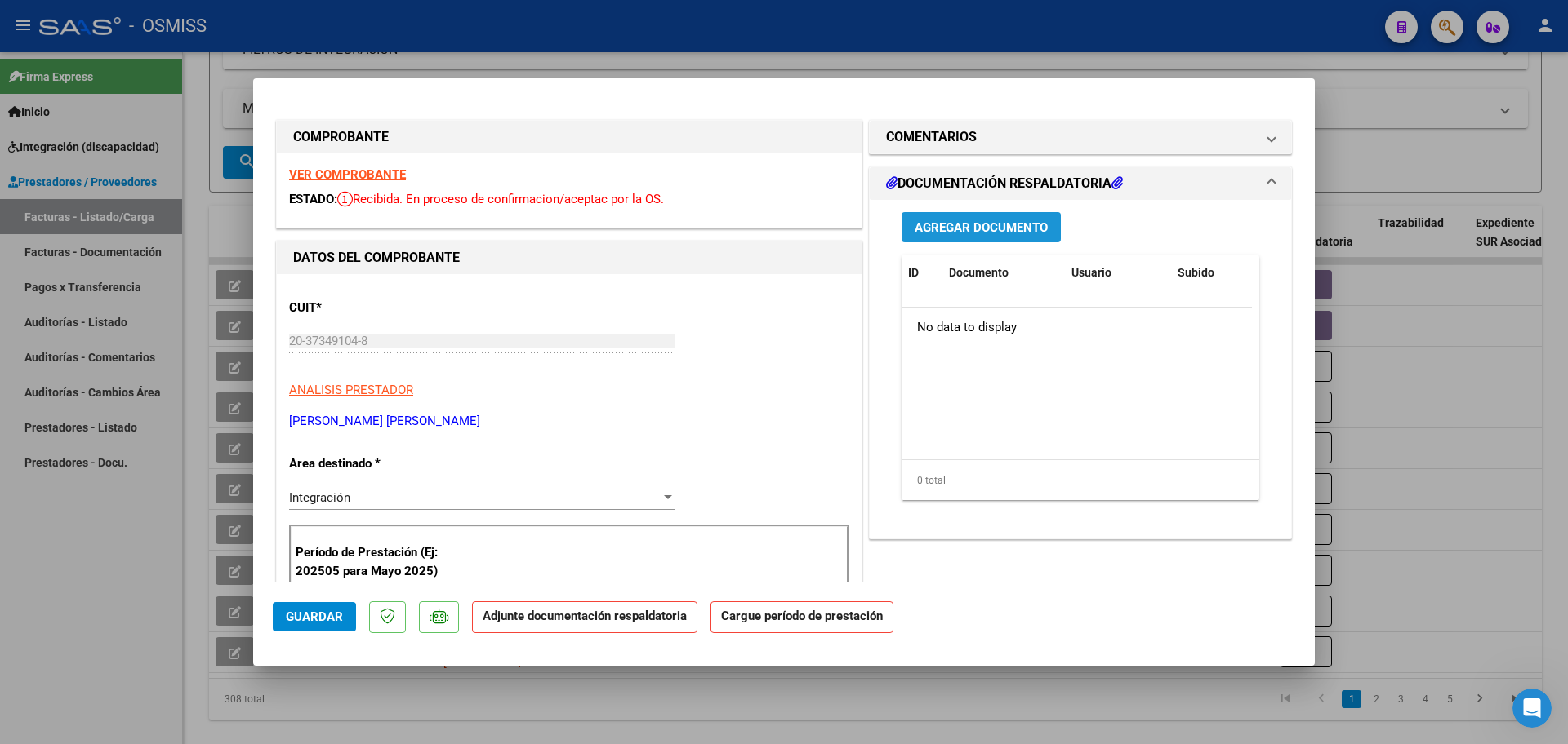
click at [1002, 223] on span "Agregar Documento" at bounding box center [981, 228] width 133 height 15
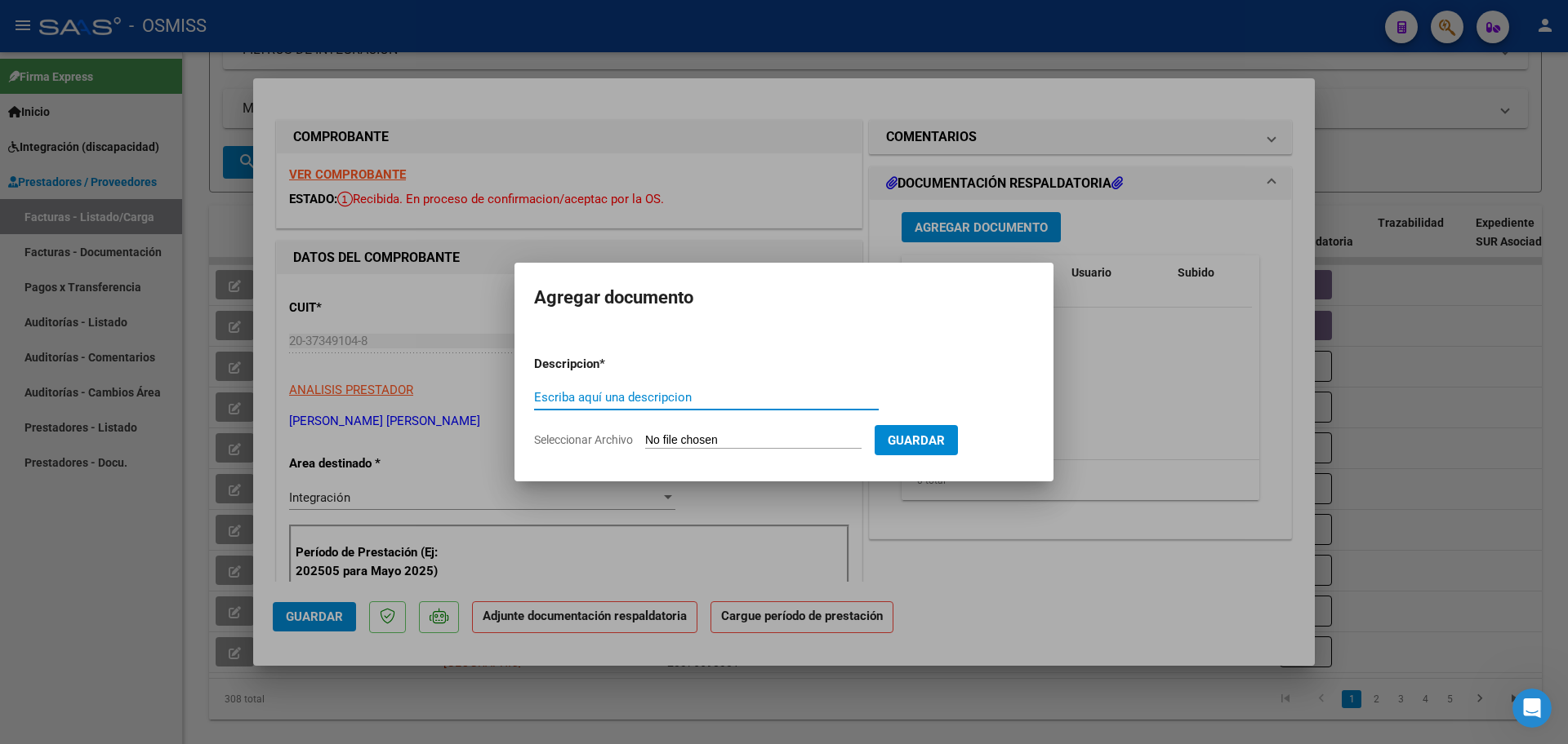
click at [689, 435] on input "Seleccionar Archivo" at bounding box center [754, 441] width 217 height 15
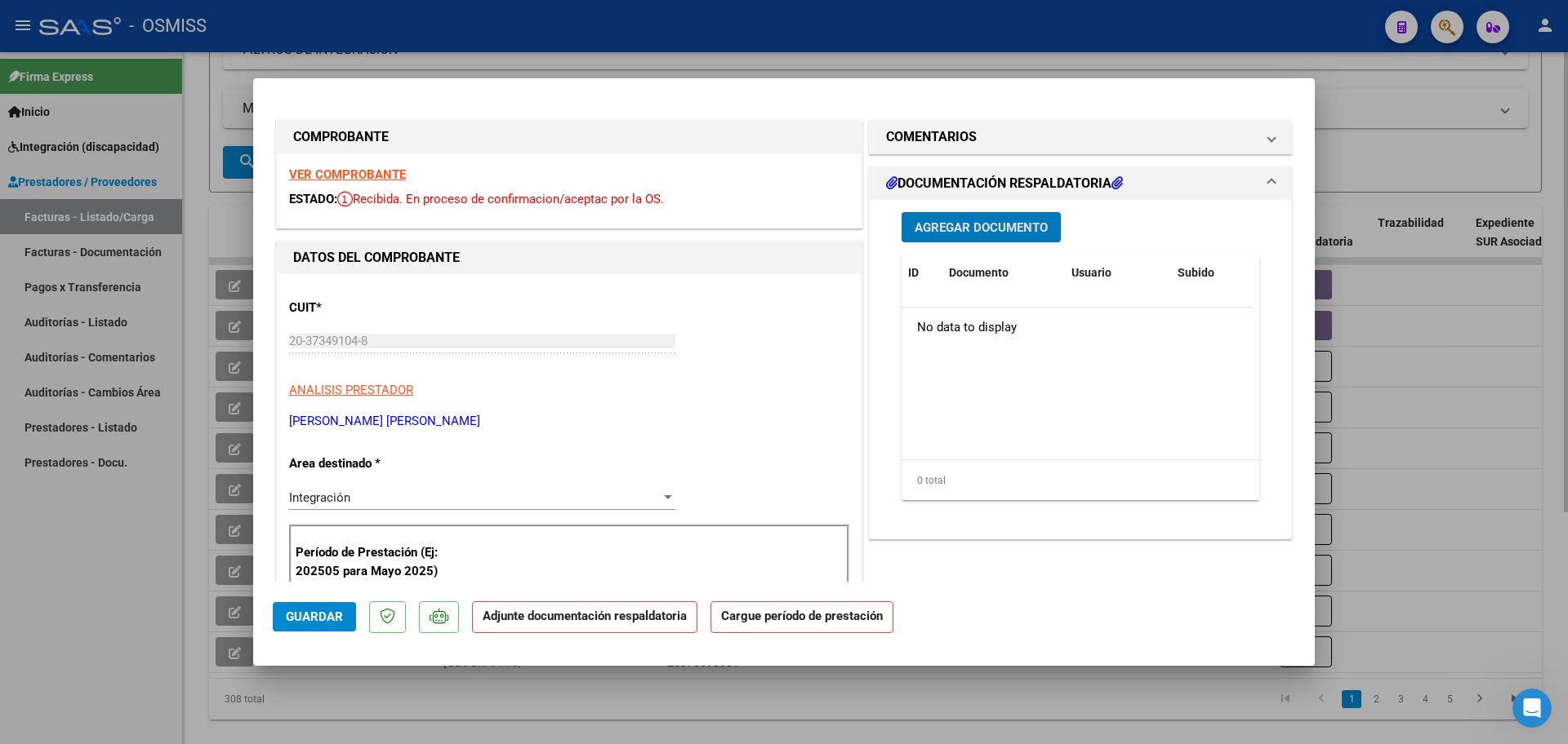
type input "$ 0,00"
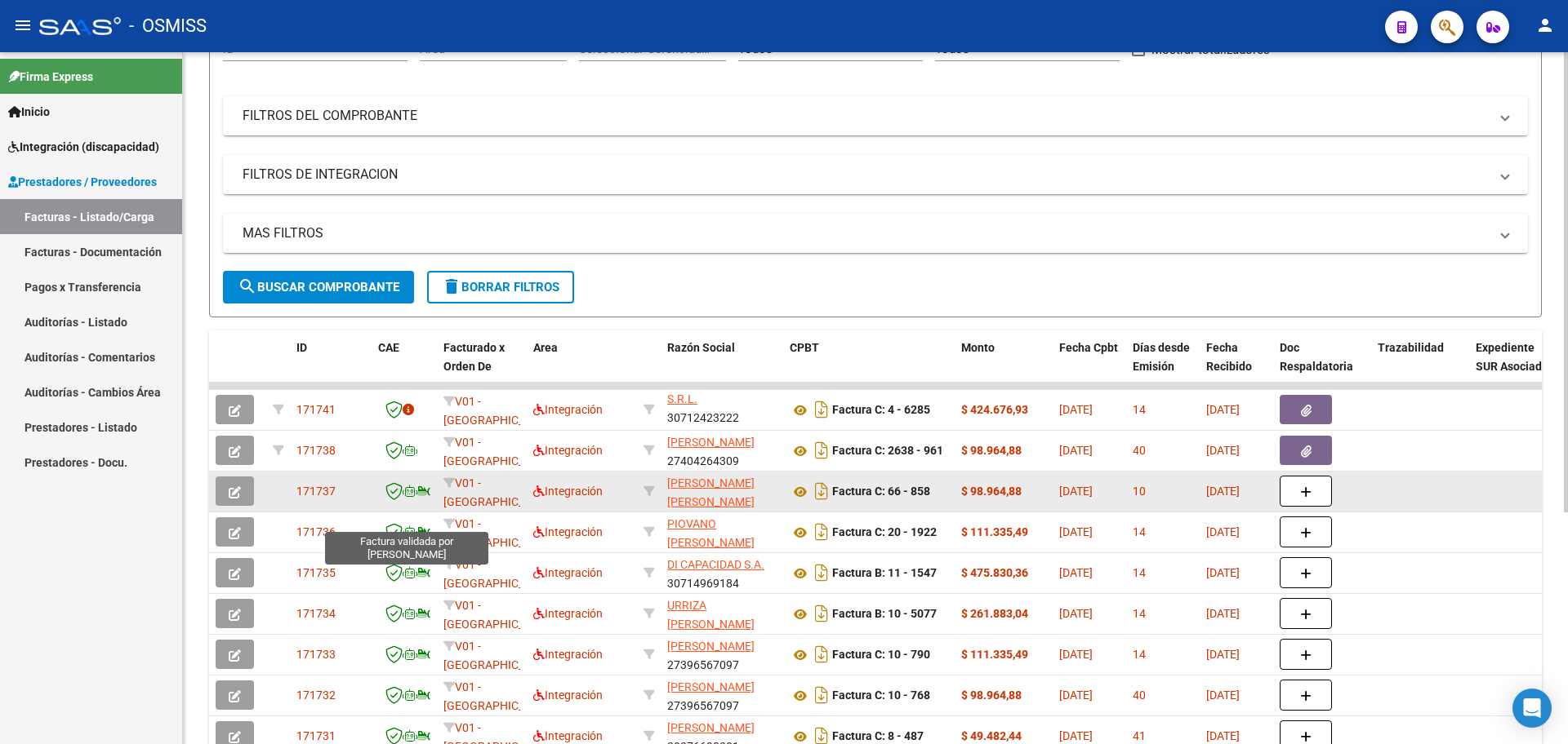
scroll to position [204, 0]
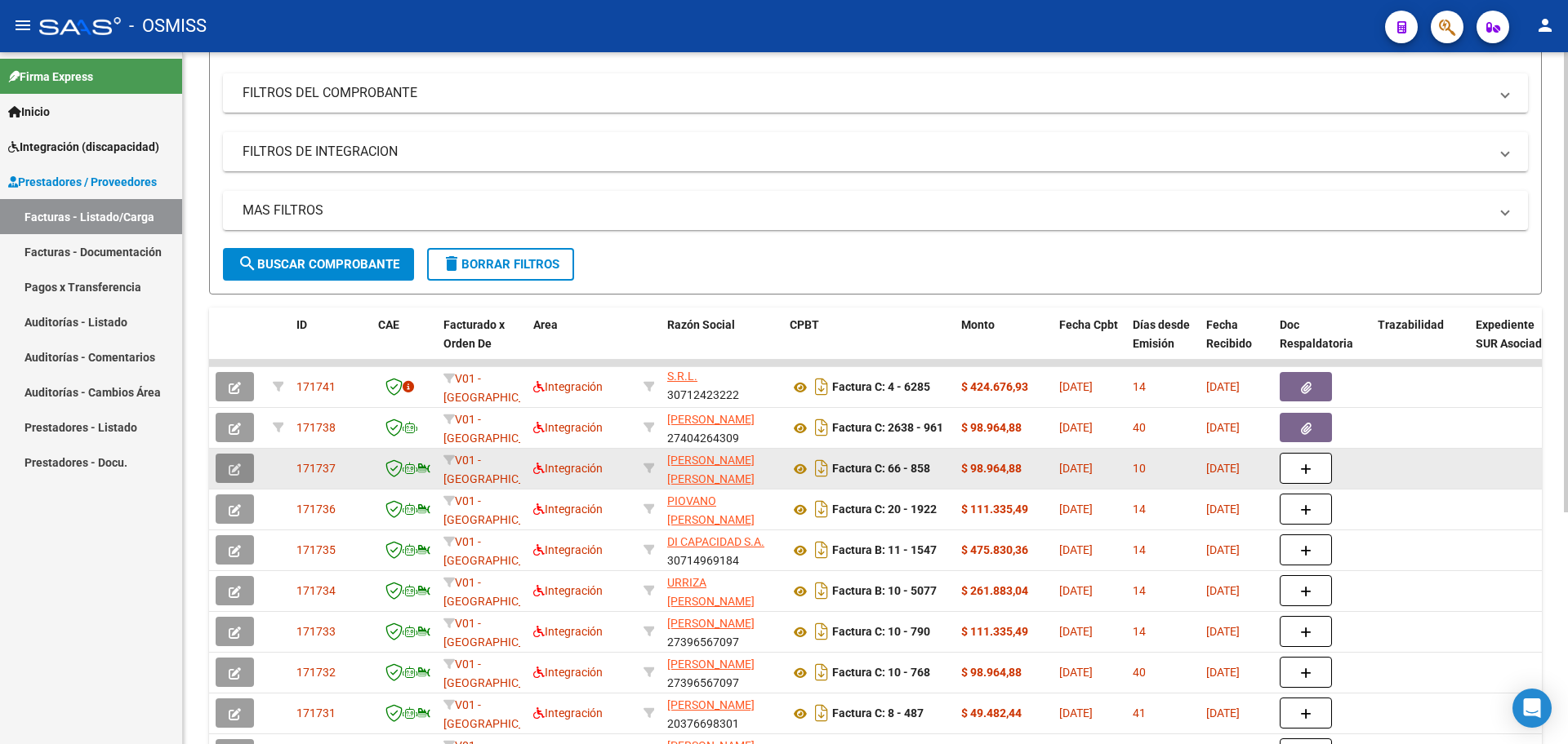
click at [220, 473] on button "button" at bounding box center [235, 468] width 39 height 29
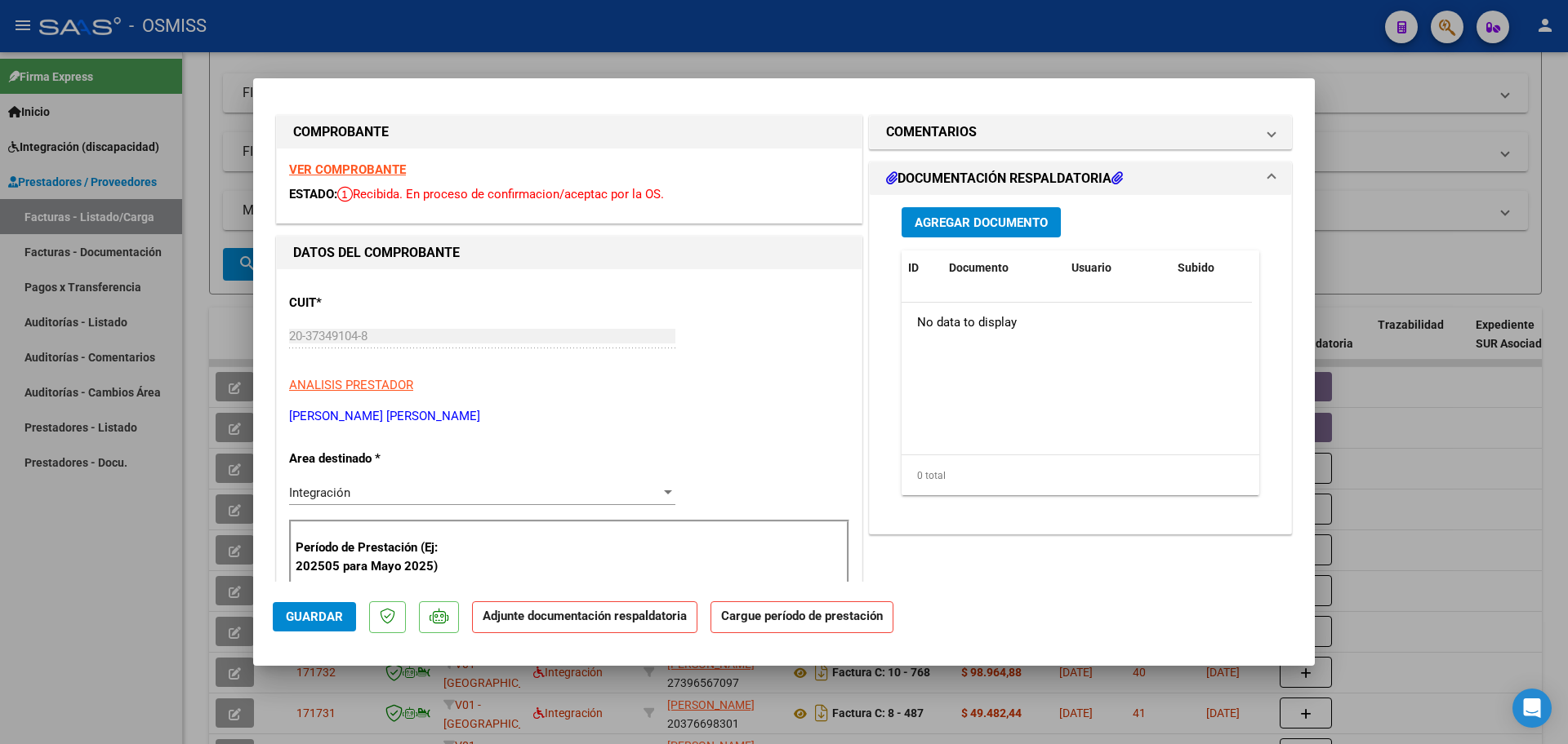
scroll to position [0, 0]
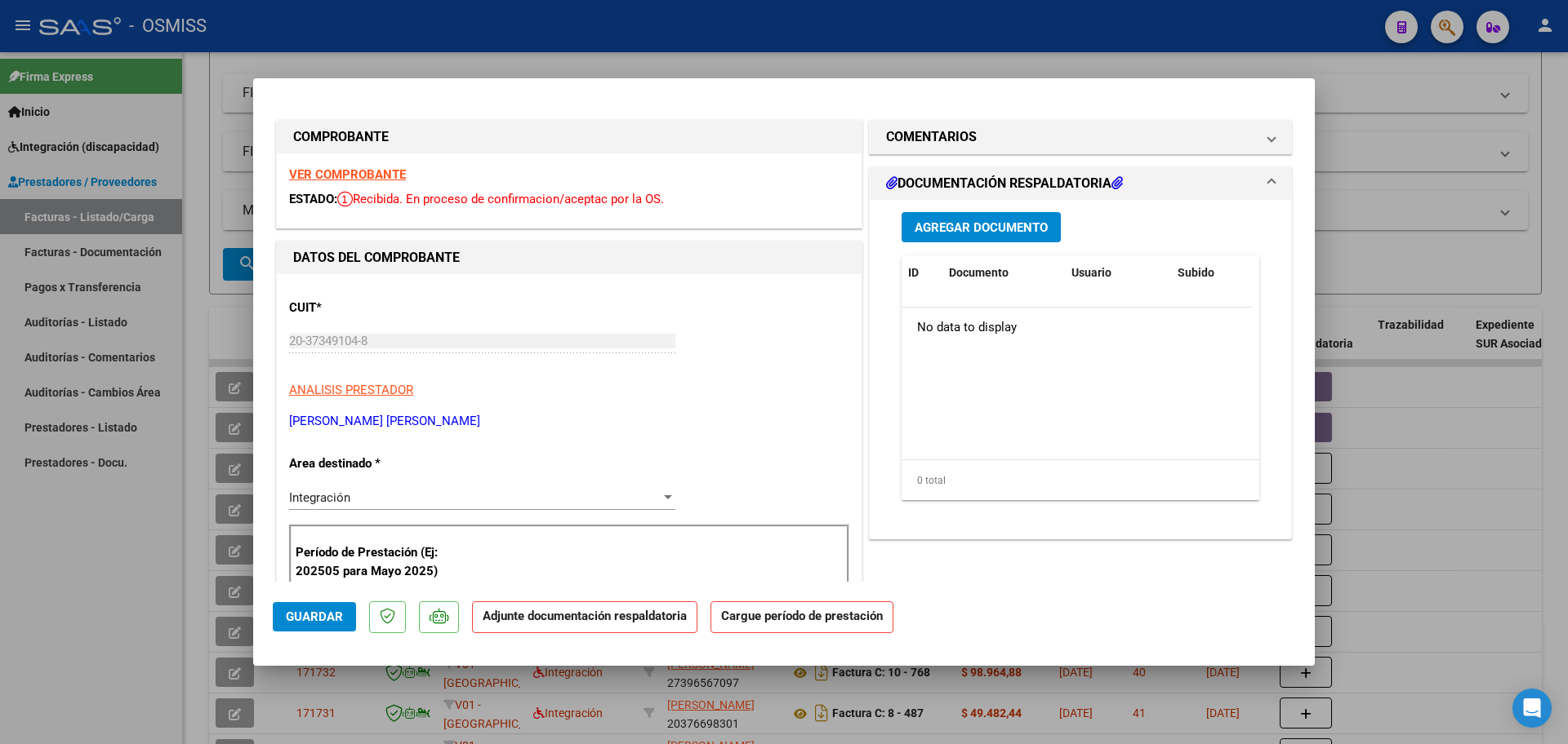
click at [1014, 235] on span "Agregar Documento" at bounding box center [981, 228] width 133 height 15
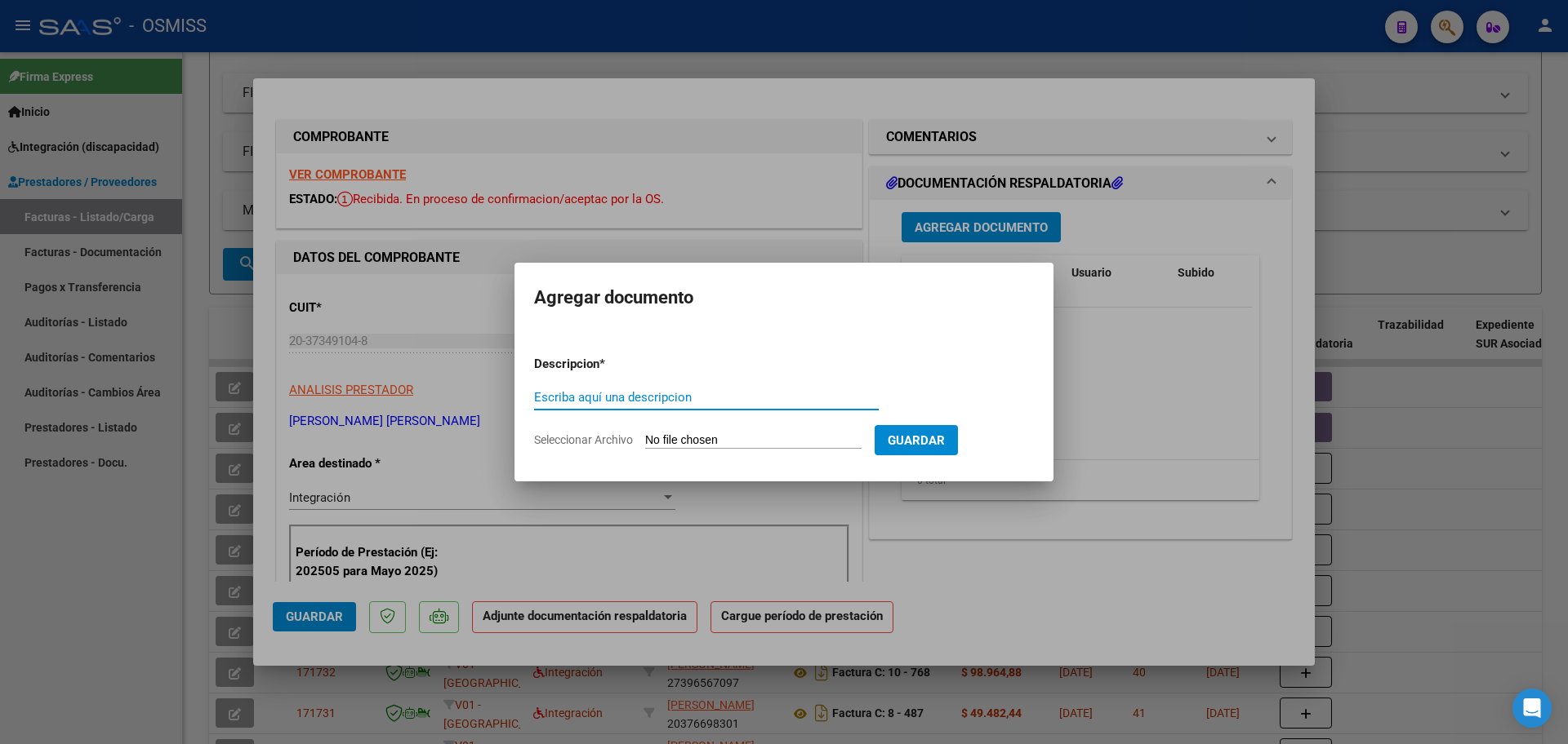
click at [778, 436] on input "Seleccionar Archivo" at bounding box center [754, 441] width 217 height 15
type input "C:\fakepath\PL 66-858 PERALTA I PSICO 09.pdf"
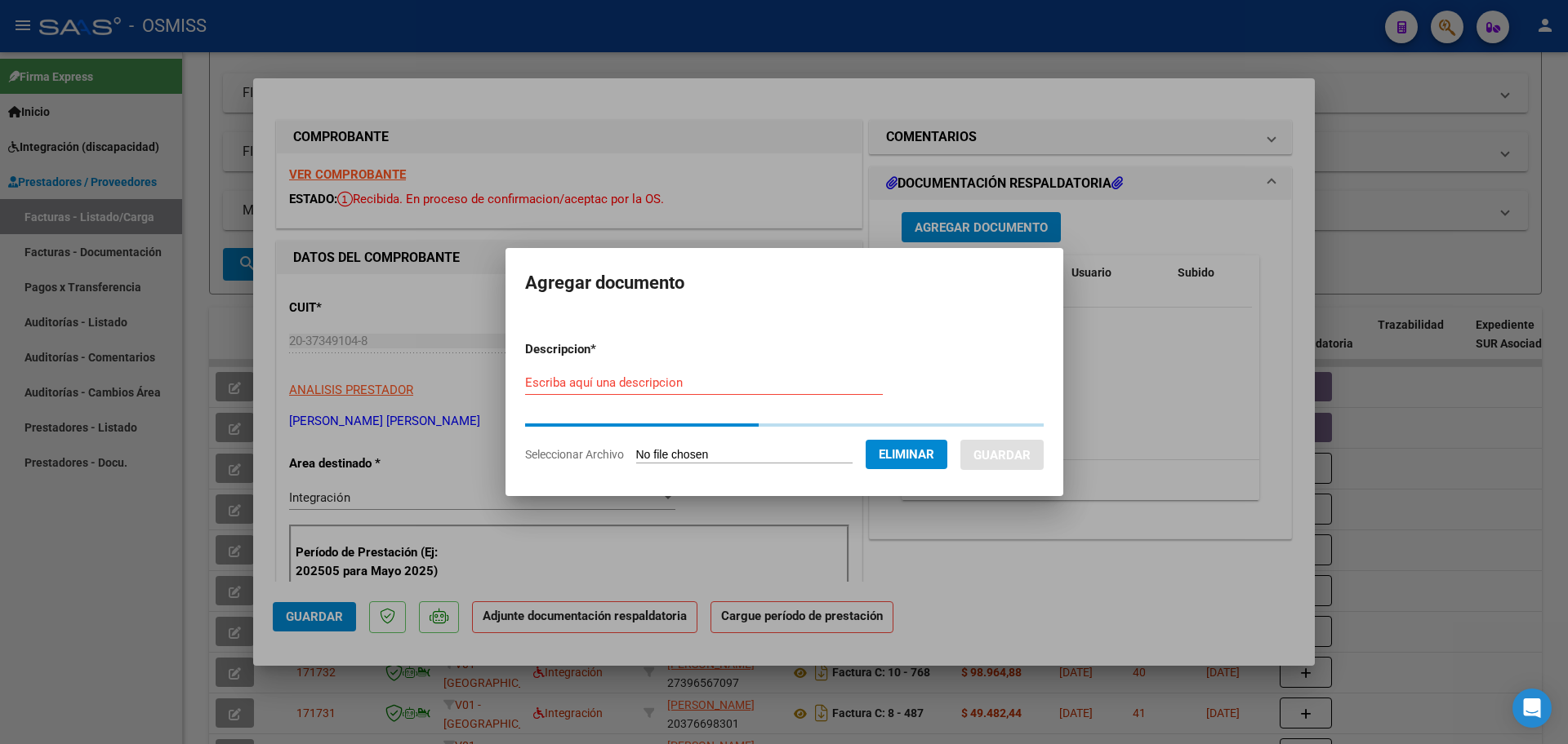
click at [665, 392] on div "Escriba aquí una descripcion" at bounding box center [704, 382] width 358 height 25
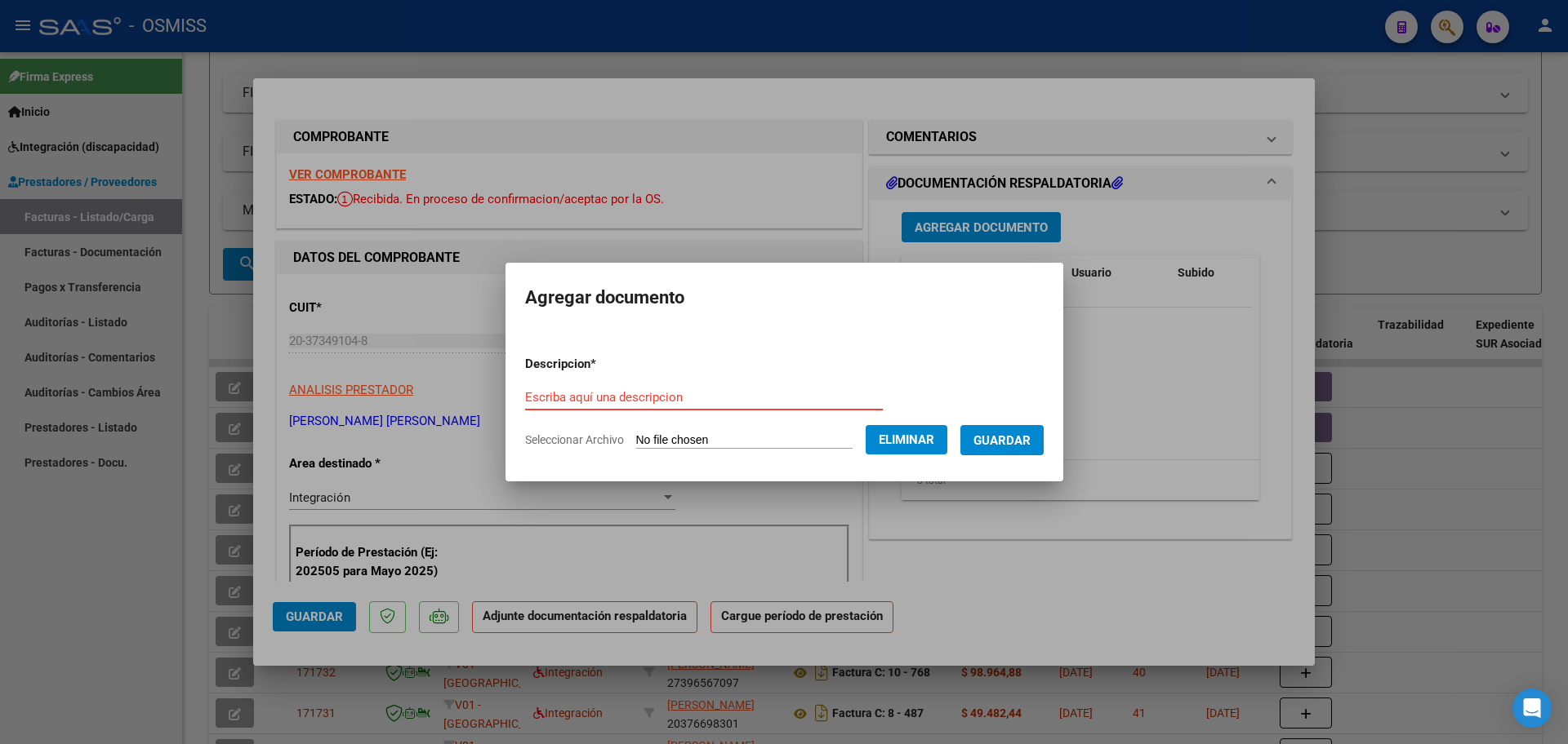
click at [756, 401] on input "Escriba aquí una descripcion" at bounding box center [704, 397] width 358 height 15
type input "p"
type input "PL"
click at [1027, 435] on span "Guardar" at bounding box center [1001, 440] width 58 height 15
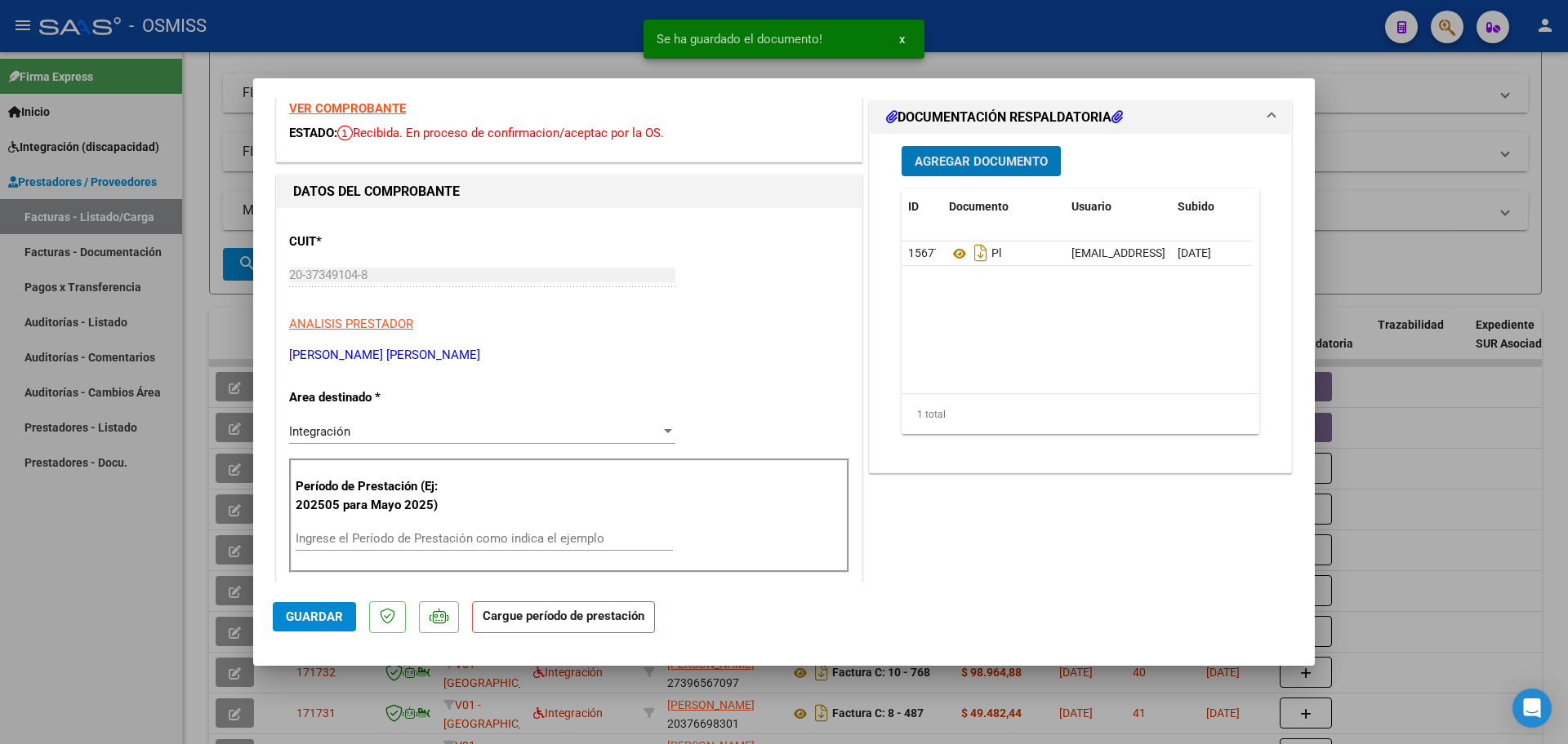
scroll to position [102, 0]
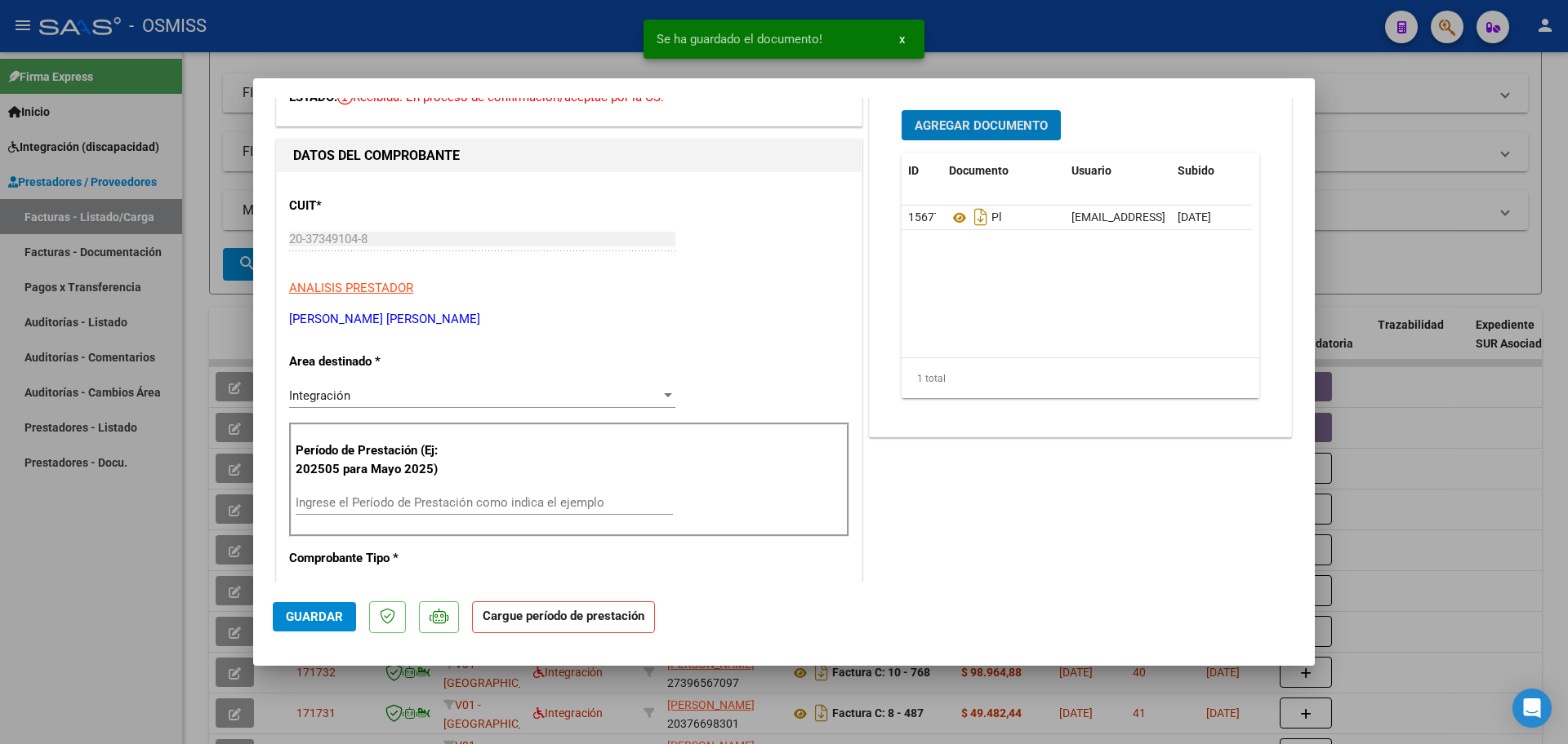
click at [365, 516] on div "Ingrese el Período de Prestación como indica el ejemplo" at bounding box center [484, 510] width 377 height 40
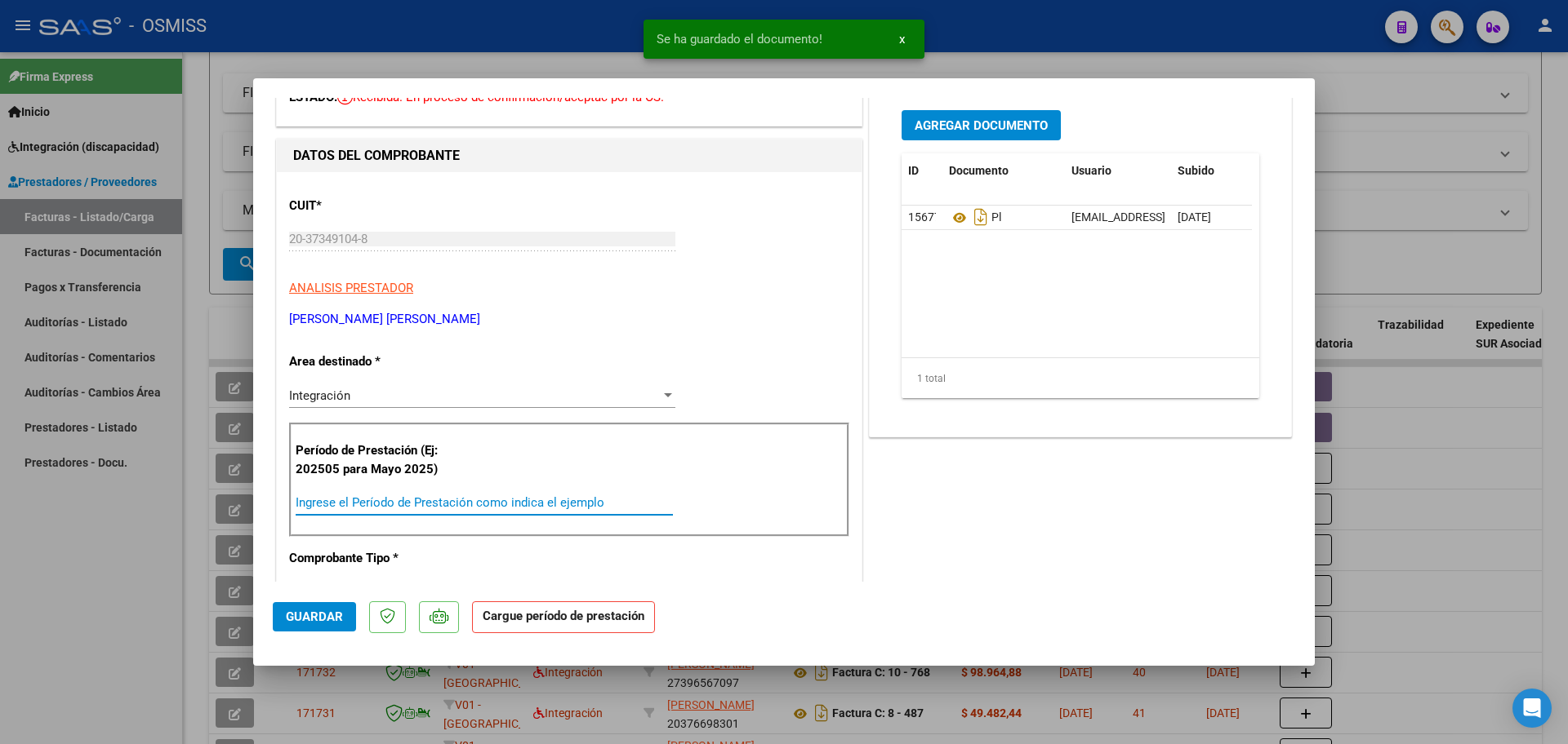
click at [364, 503] on input "Ingrese el Período de Prestación como indica el ejemplo" at bounding box center [484, 503] width 377 height 15
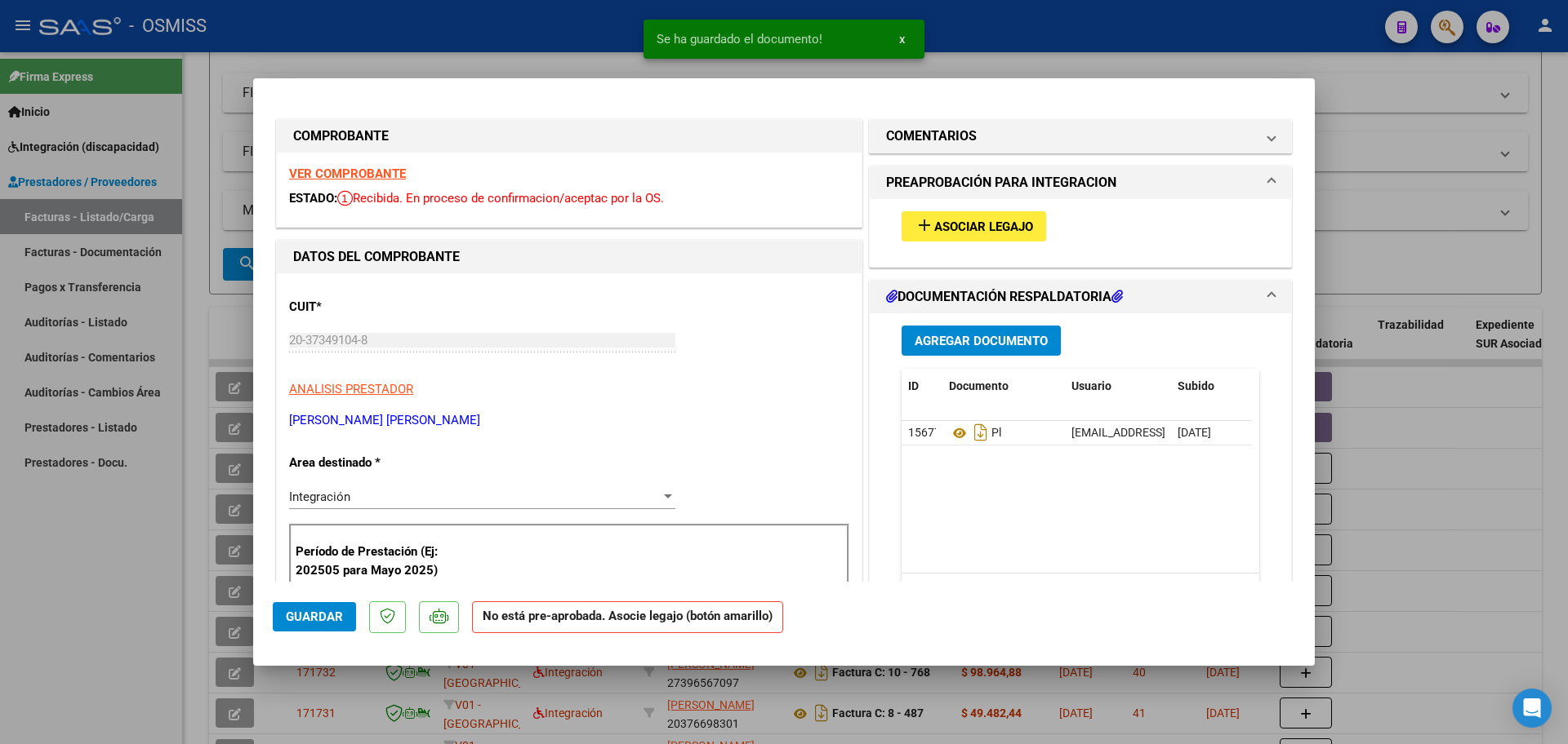
scroll to position [0, 0]
type input "202509"
click at [958, 222] on span "Asociar Legajo" at bounding box center [983, 228] width 99 height 15
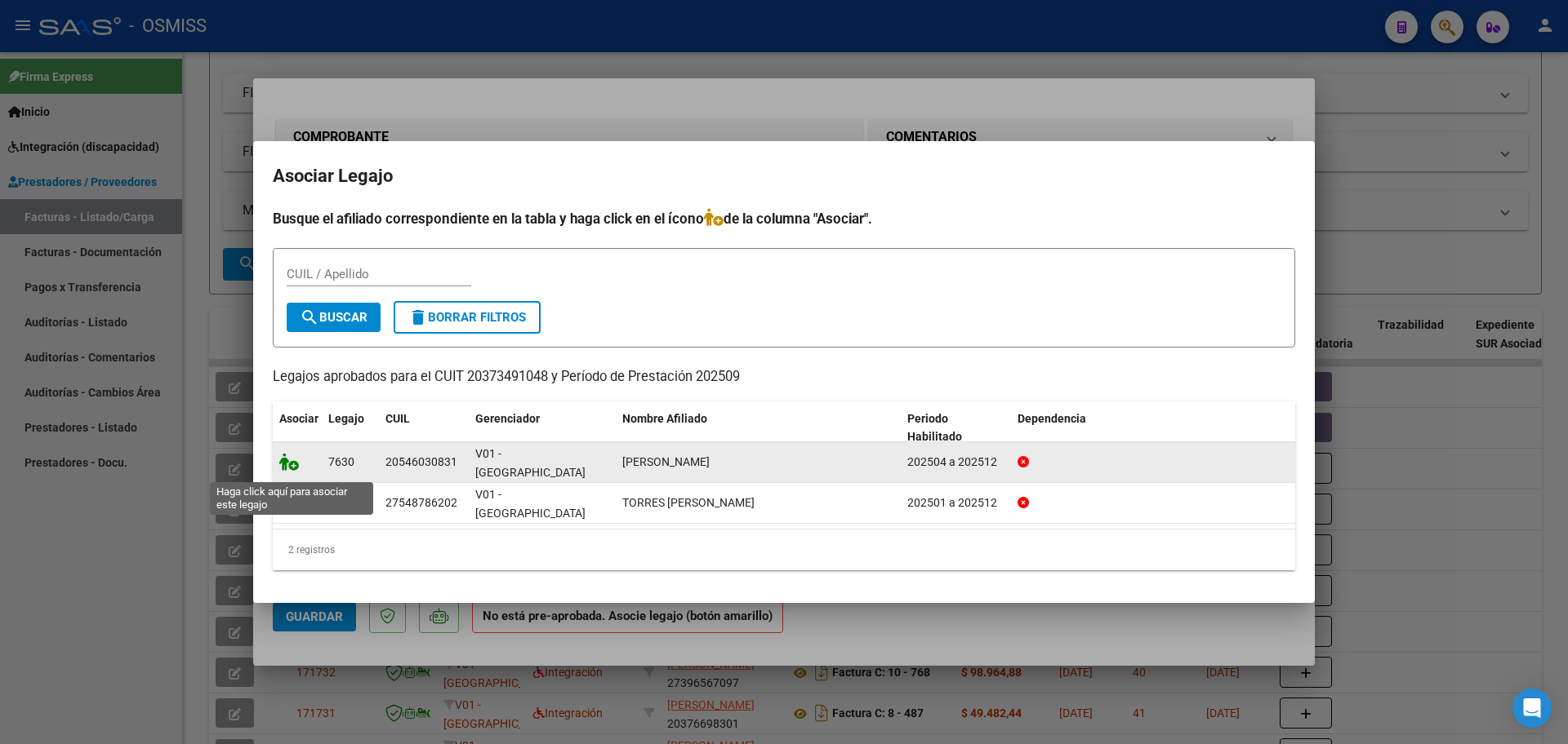
click at [286, 468] on icon at bounding box center [289, 461] width 20 height 18
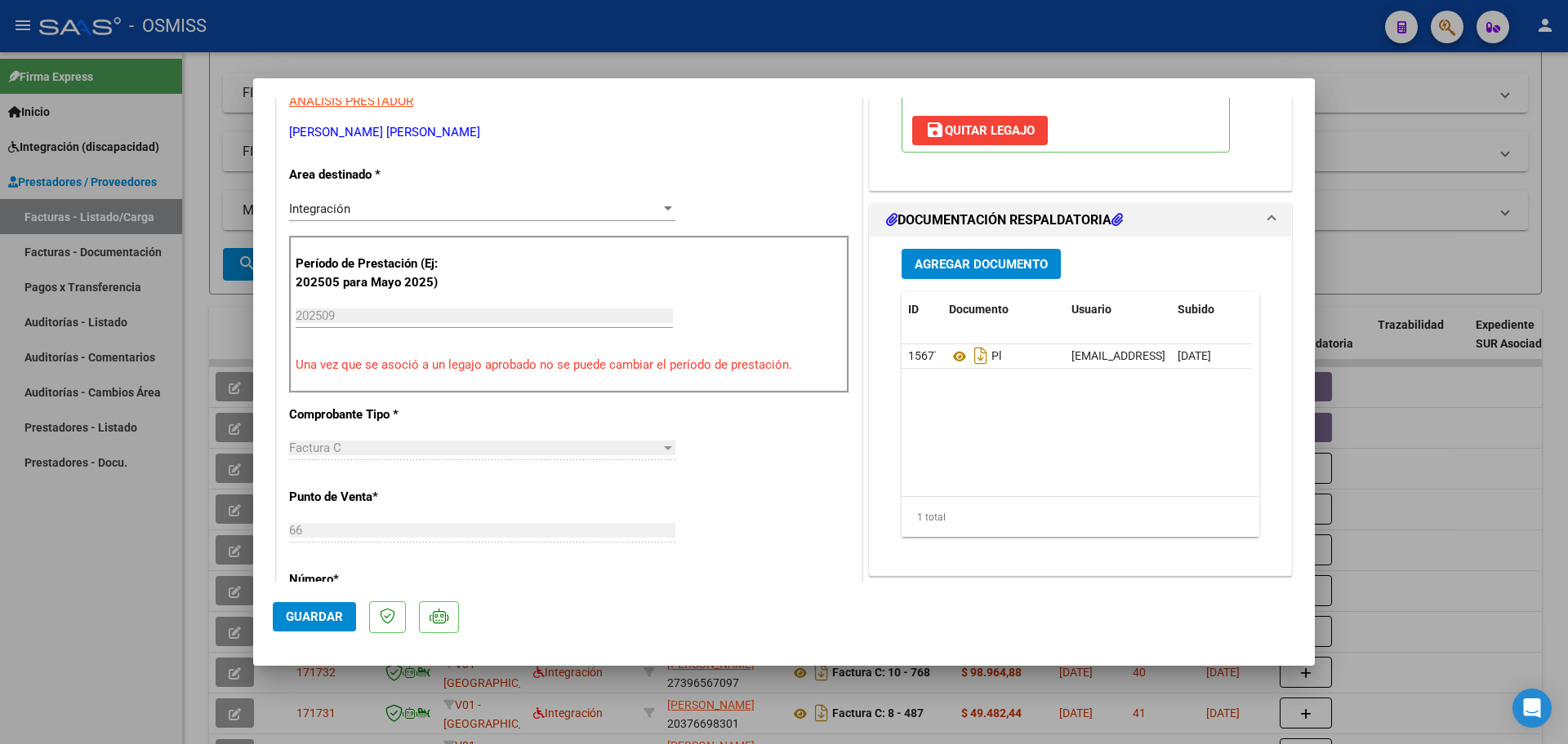
scroll to position [306, 0]
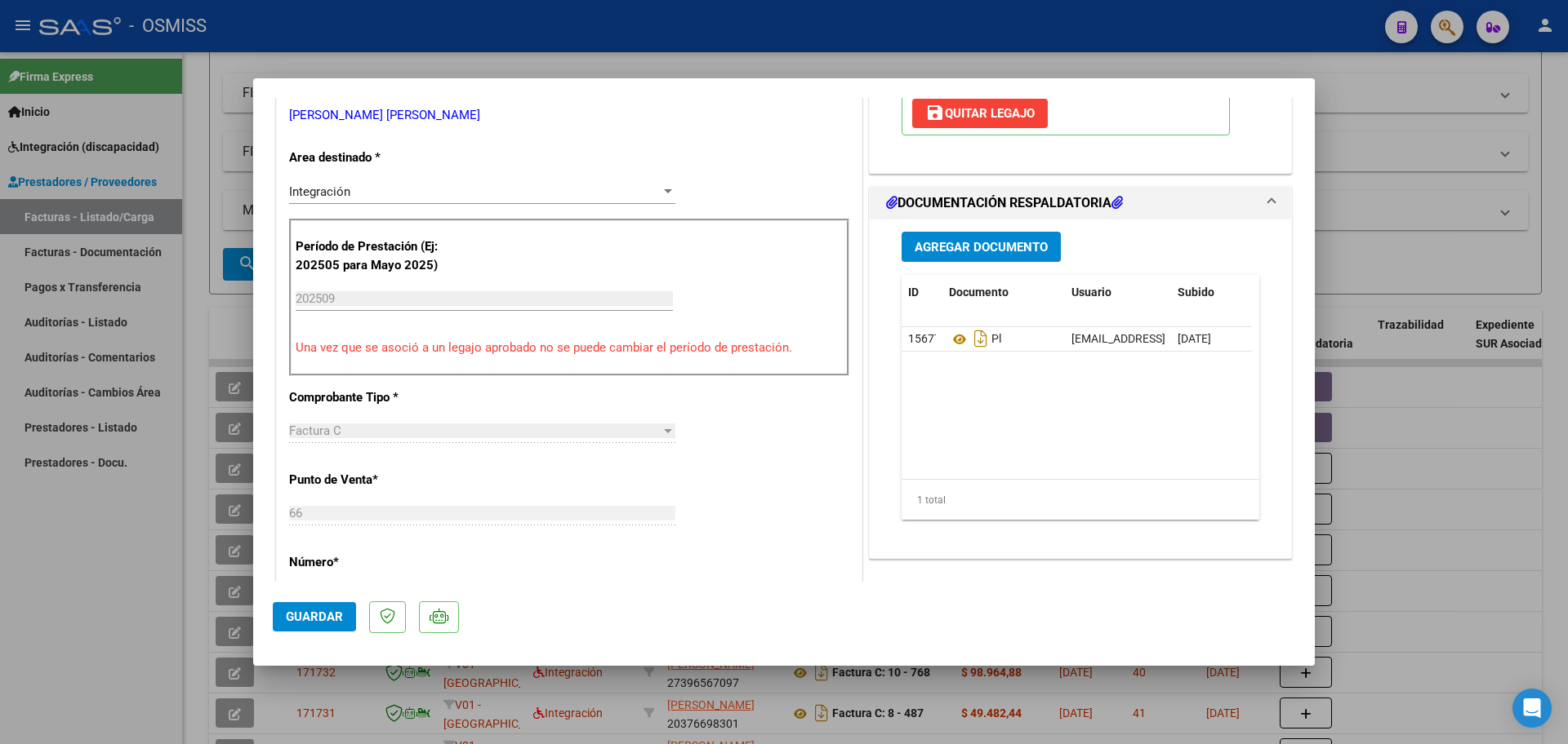
click at [306, 622] on span "Guardar" at bounding box center [315, 617] width 58 height 15
type input "$ 0,00"
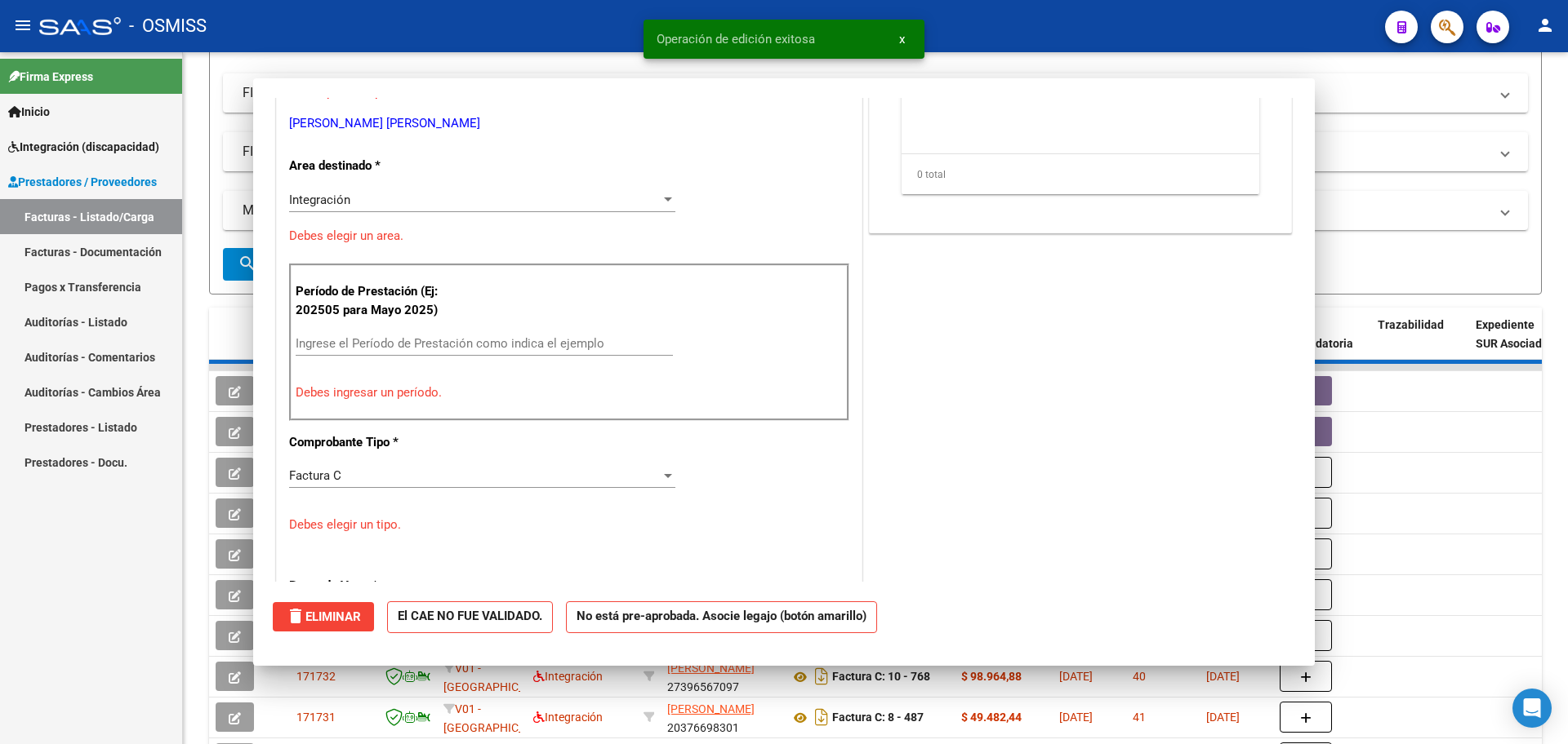
scroll to position [314, 0]
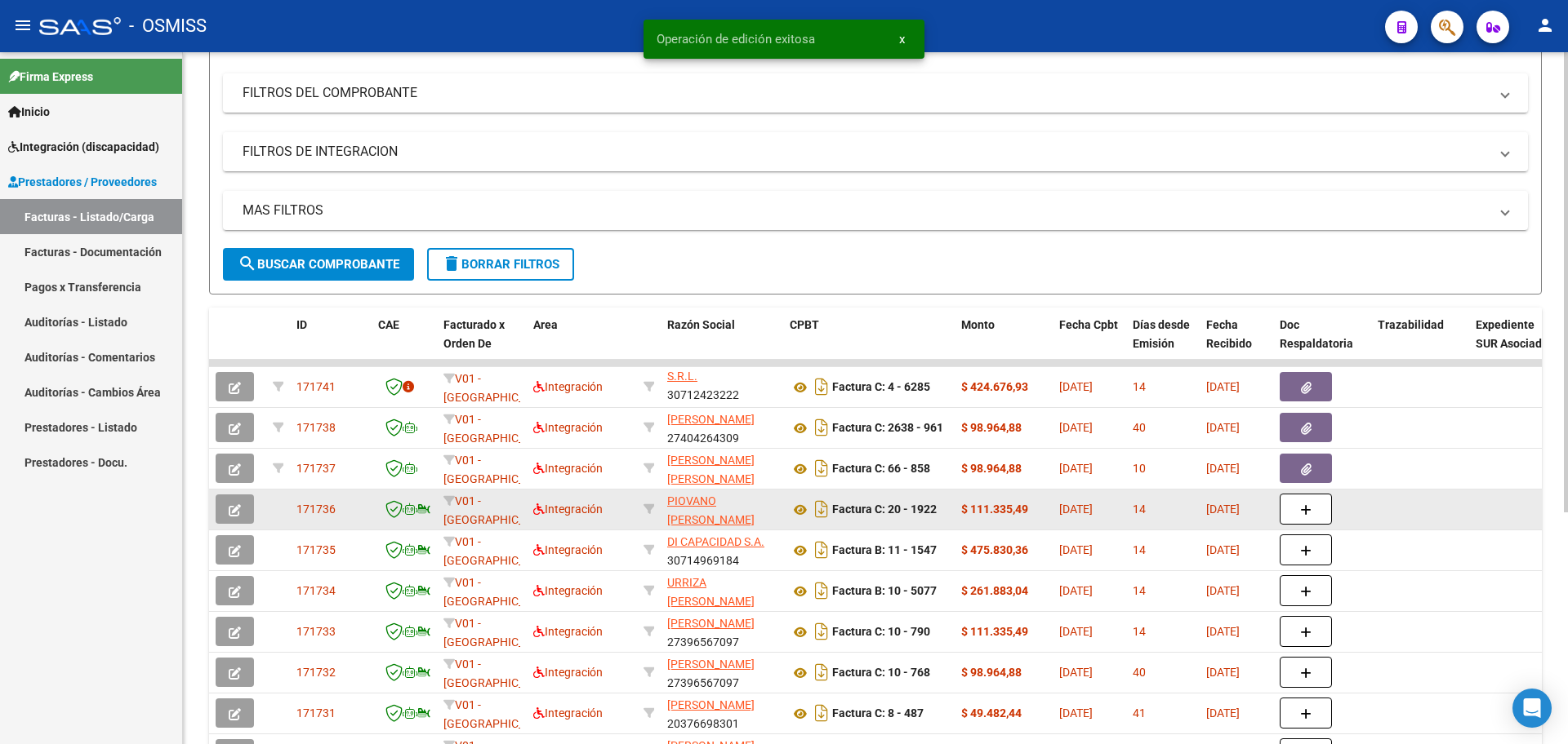
click at [224, 513] on button "button" at bounding box center [235, 509] width 39 height 29
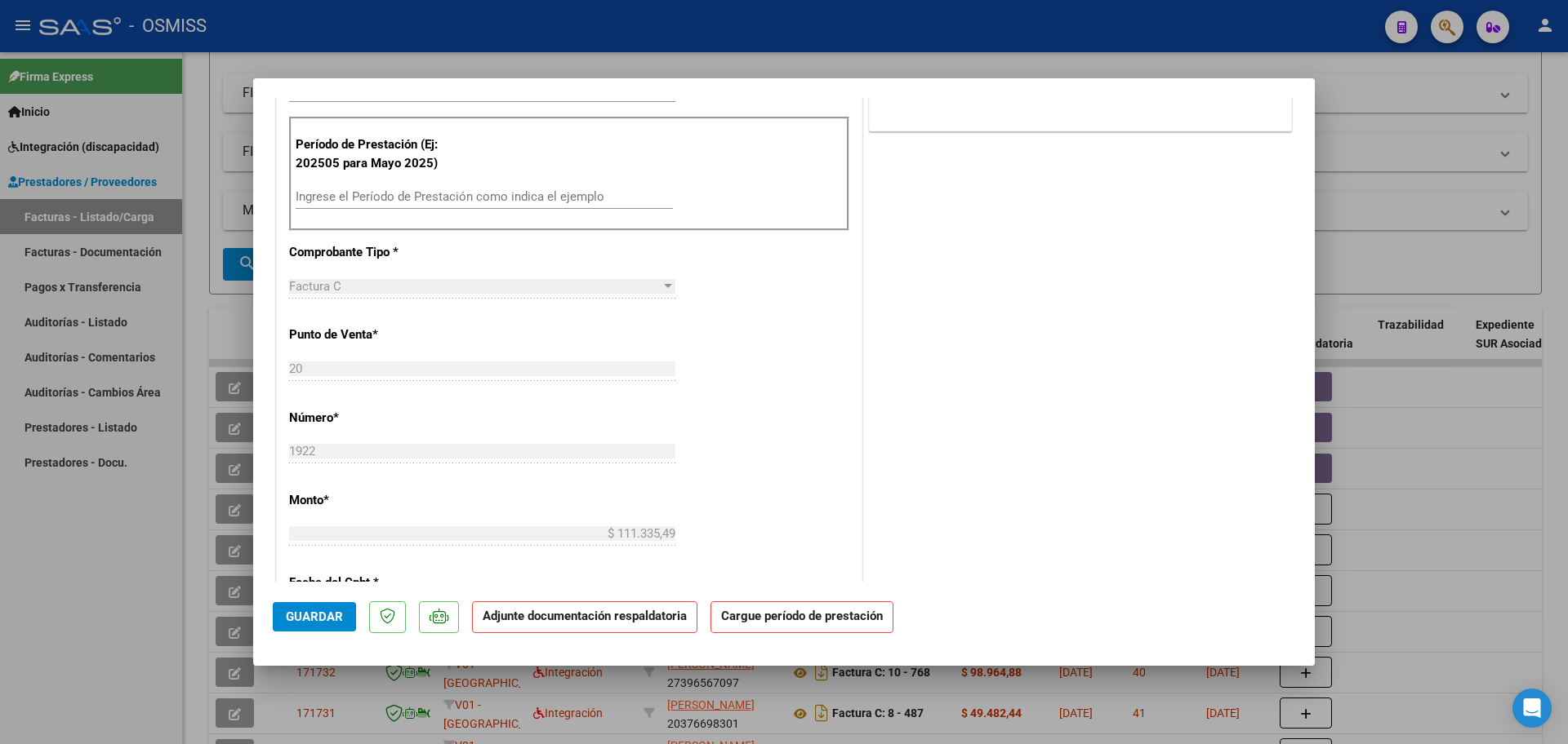
scroll to position [0, 0]
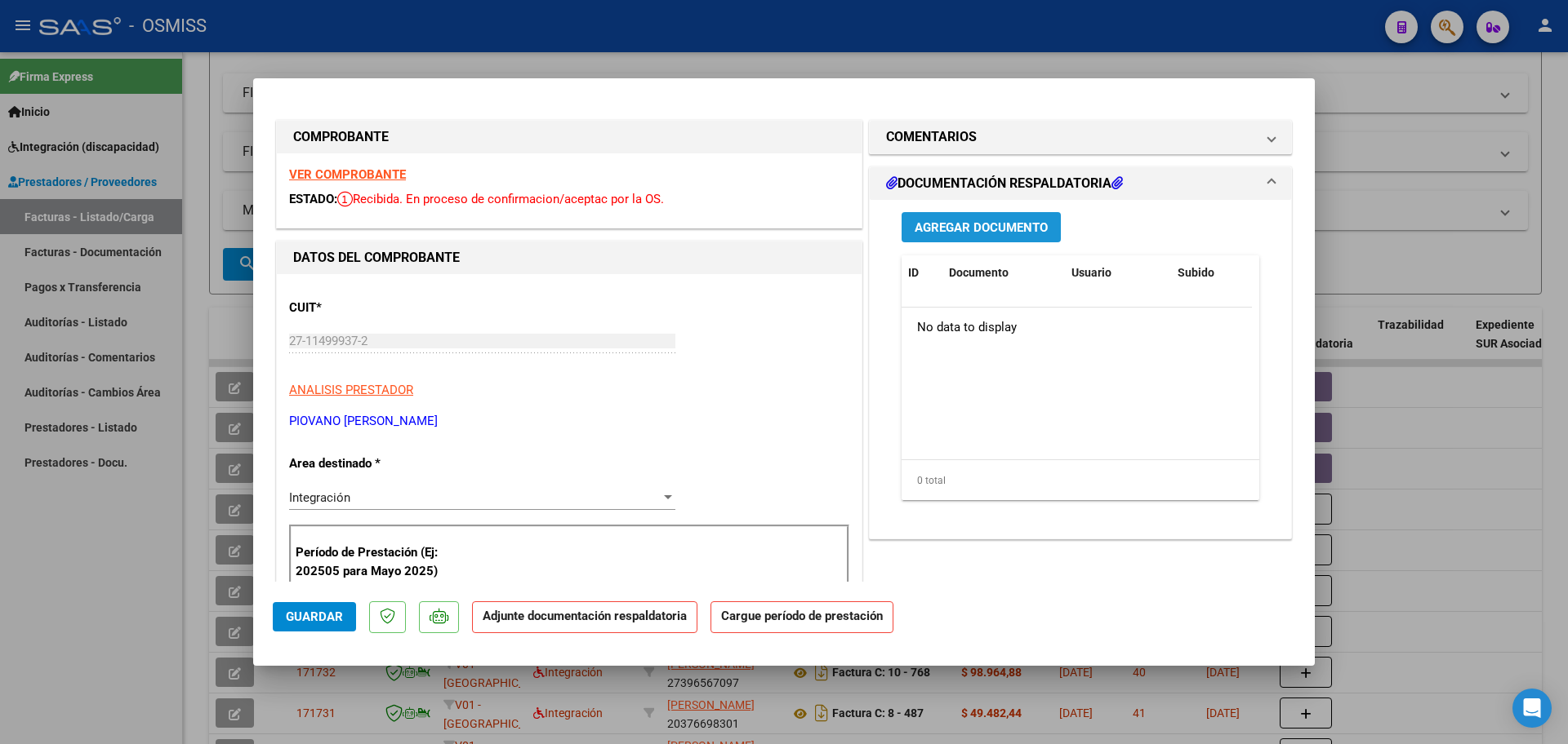
click at [1001, 229] on span "Agregar Documento" at bounding box center [981, 228] width 133 height 15
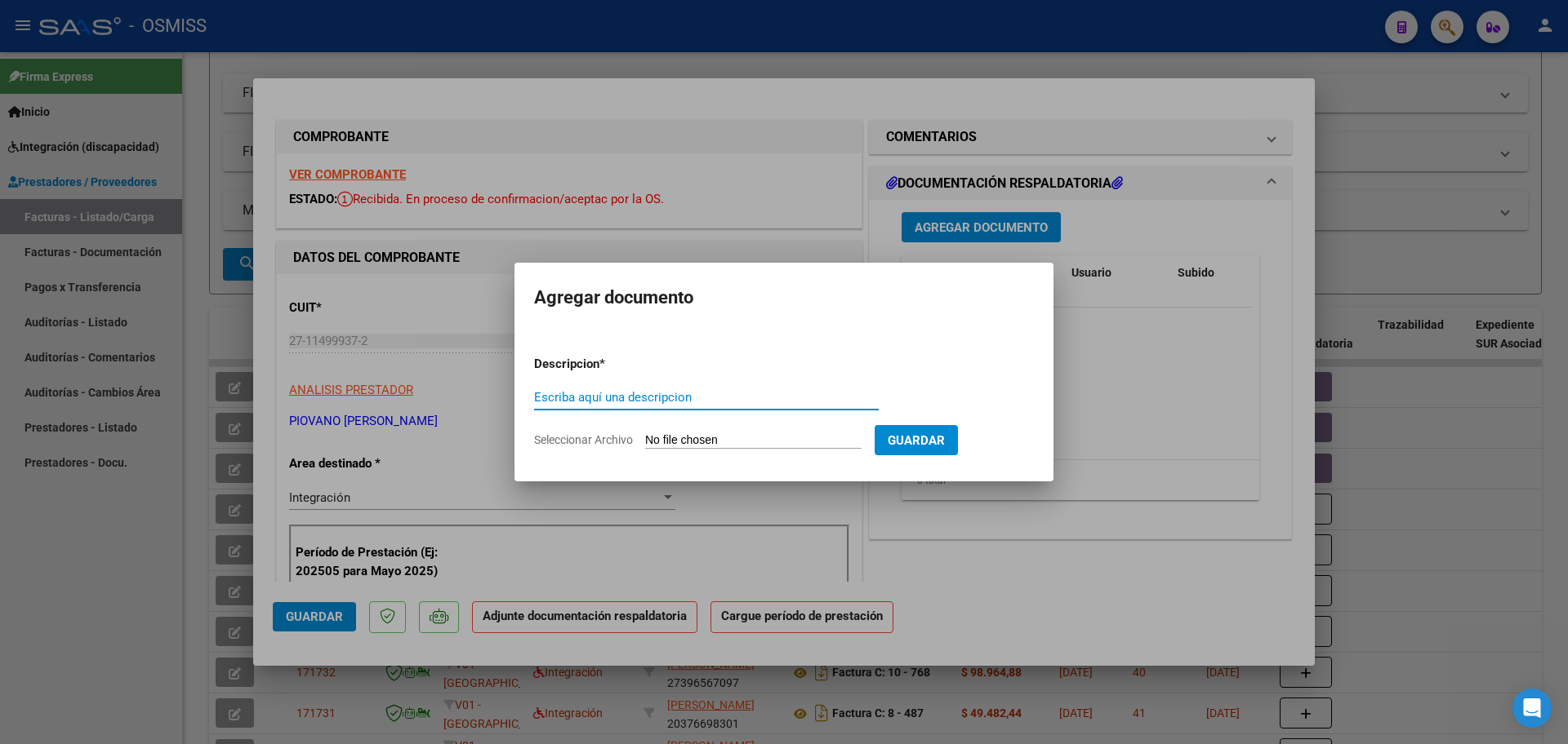
click at [711, 444] on input "Seleccionar Archivo" at bounding box center [754, 441] width 217 height 15
type input "C:\fakepath\PL 20-1922 JUAREZ L PSICO 09.pdf"
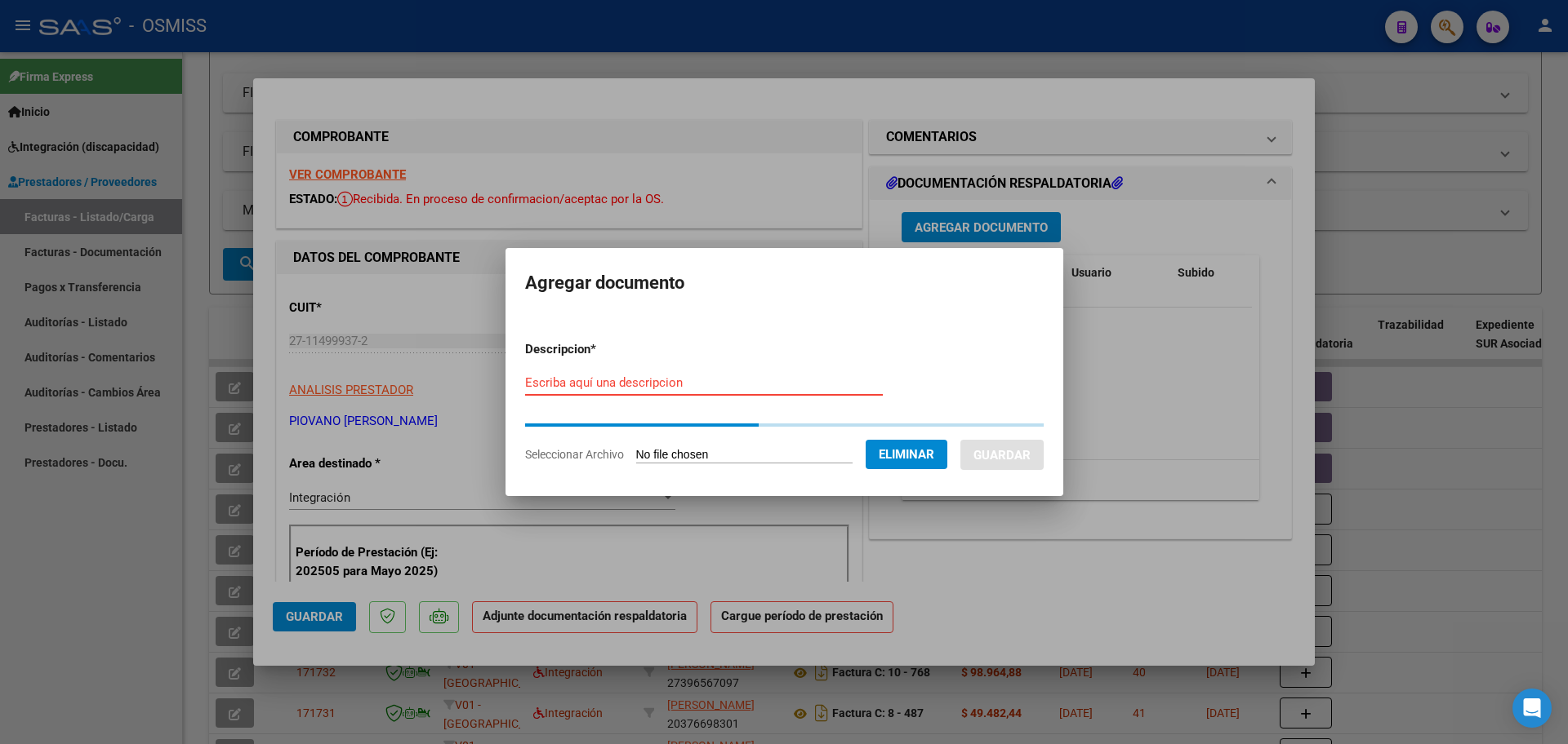
click at [564, 384] on input "Escriba aquí una descripcion" at bounding box center [704, 382] width 358 height 15
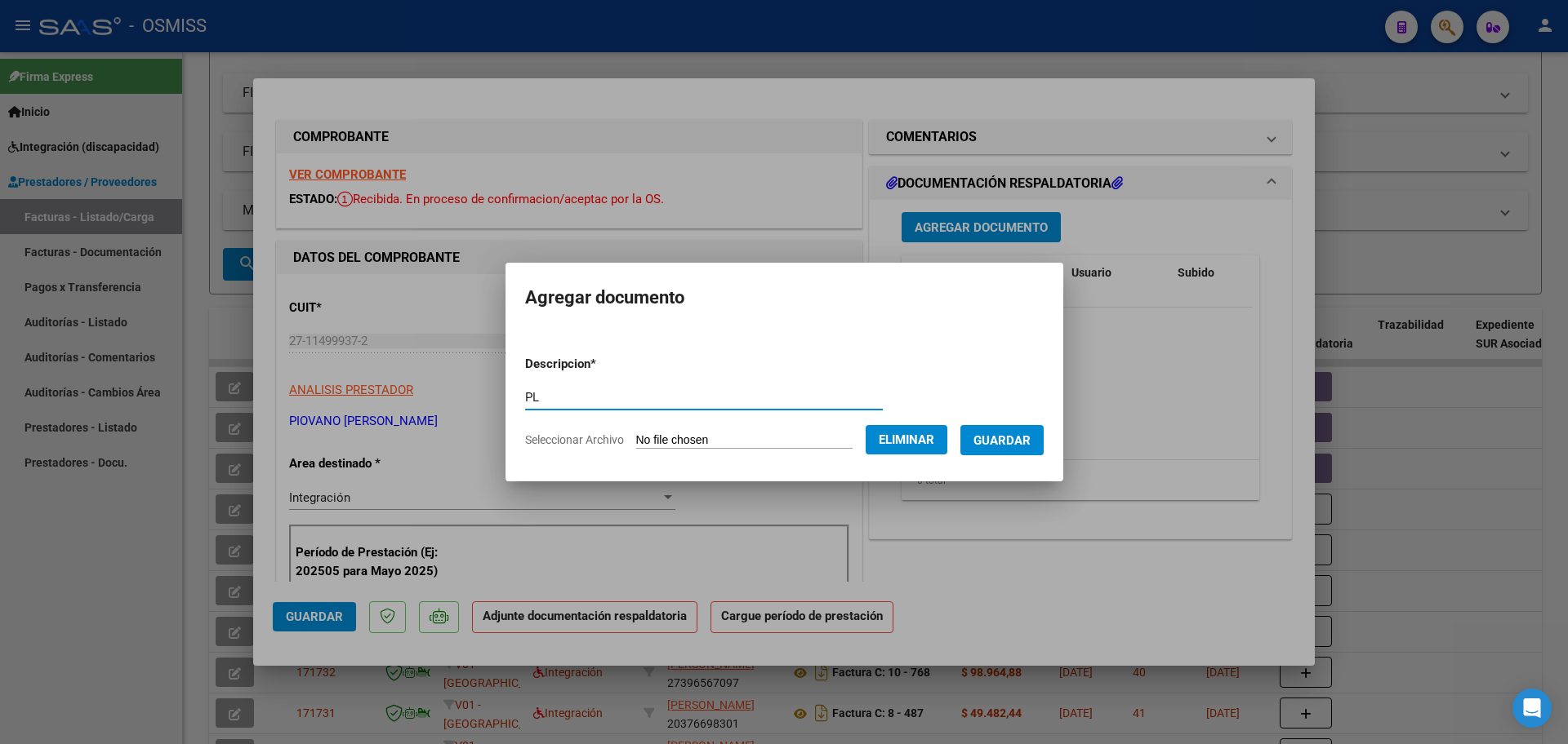
type input "PL"
click at [995, 427] on button "Guardar" at bounding box center [1001, 440] width 83 height 30
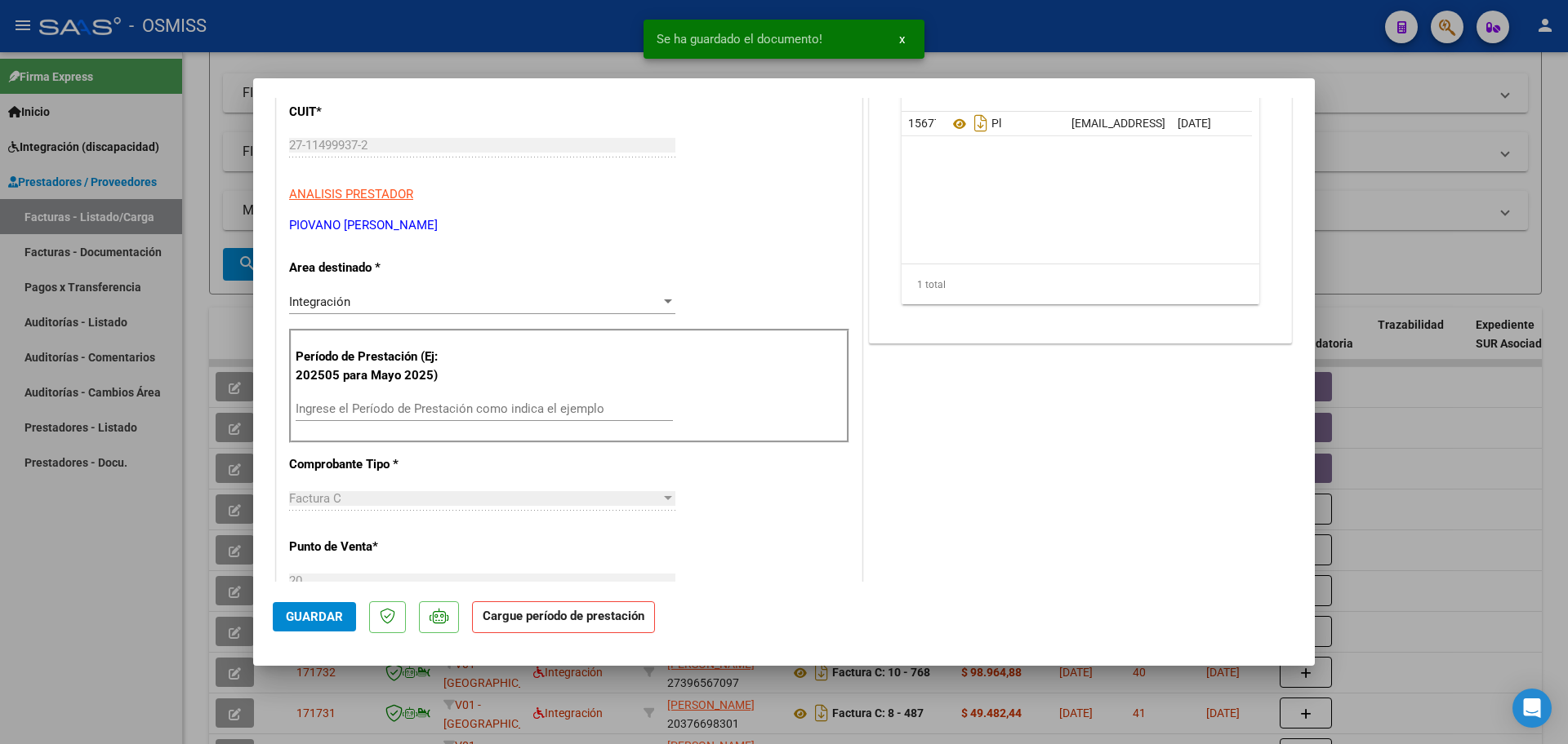
scroll to position [204, 0]
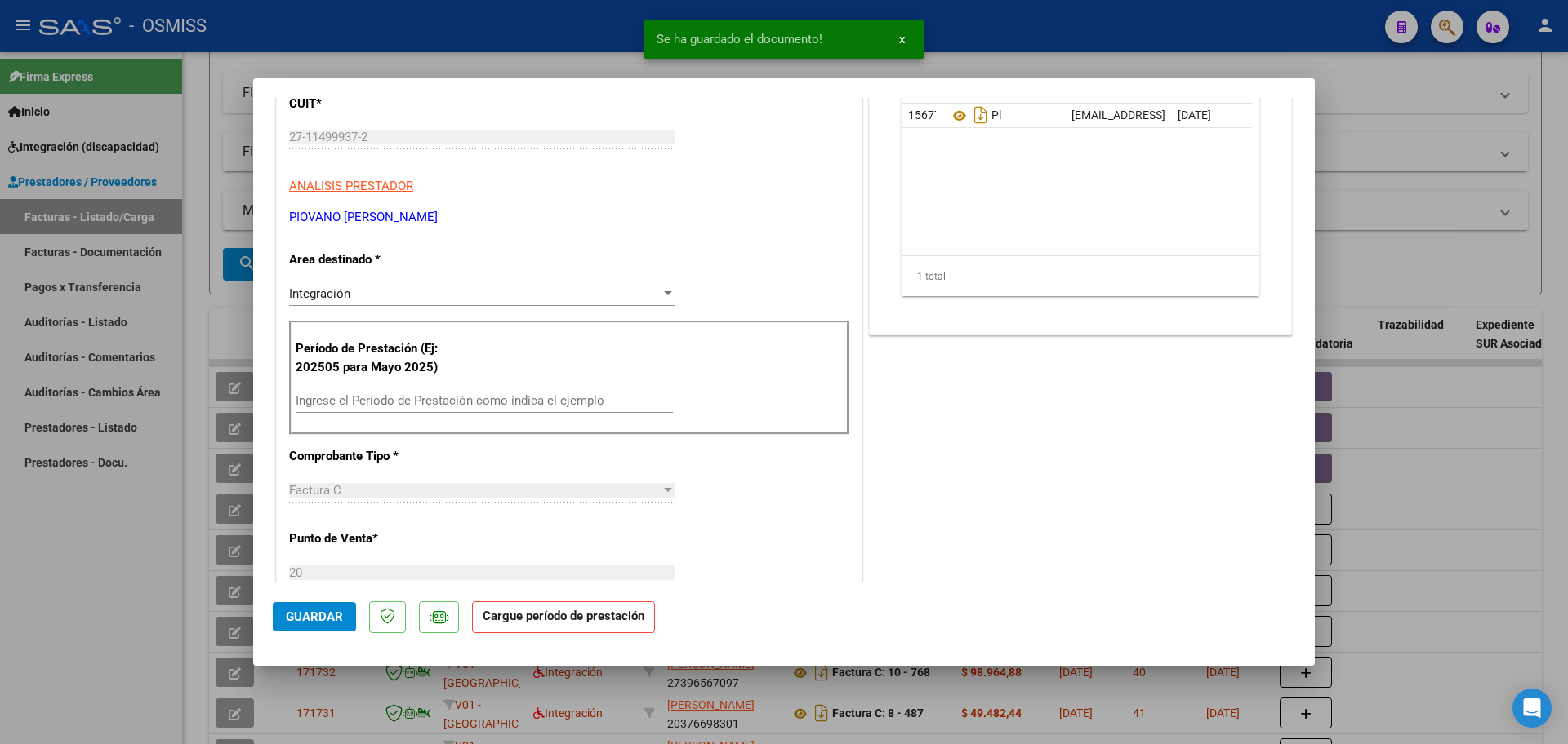
click at [354, 405] on input "Ingrese el Período de Prestación como indica el ejemplo" at bounding box center [484, 400] width 377 height 15
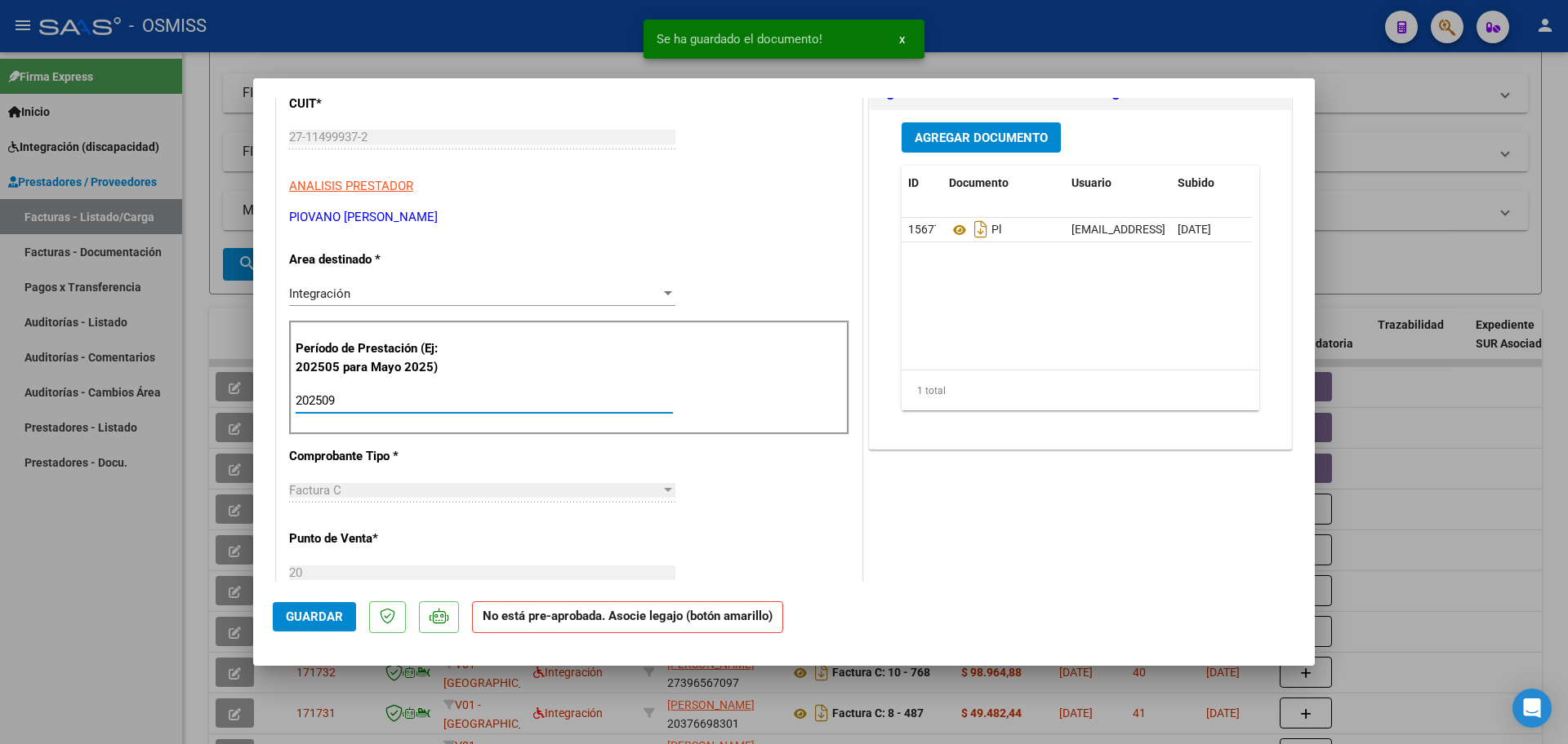
scroll to position [0, 0]
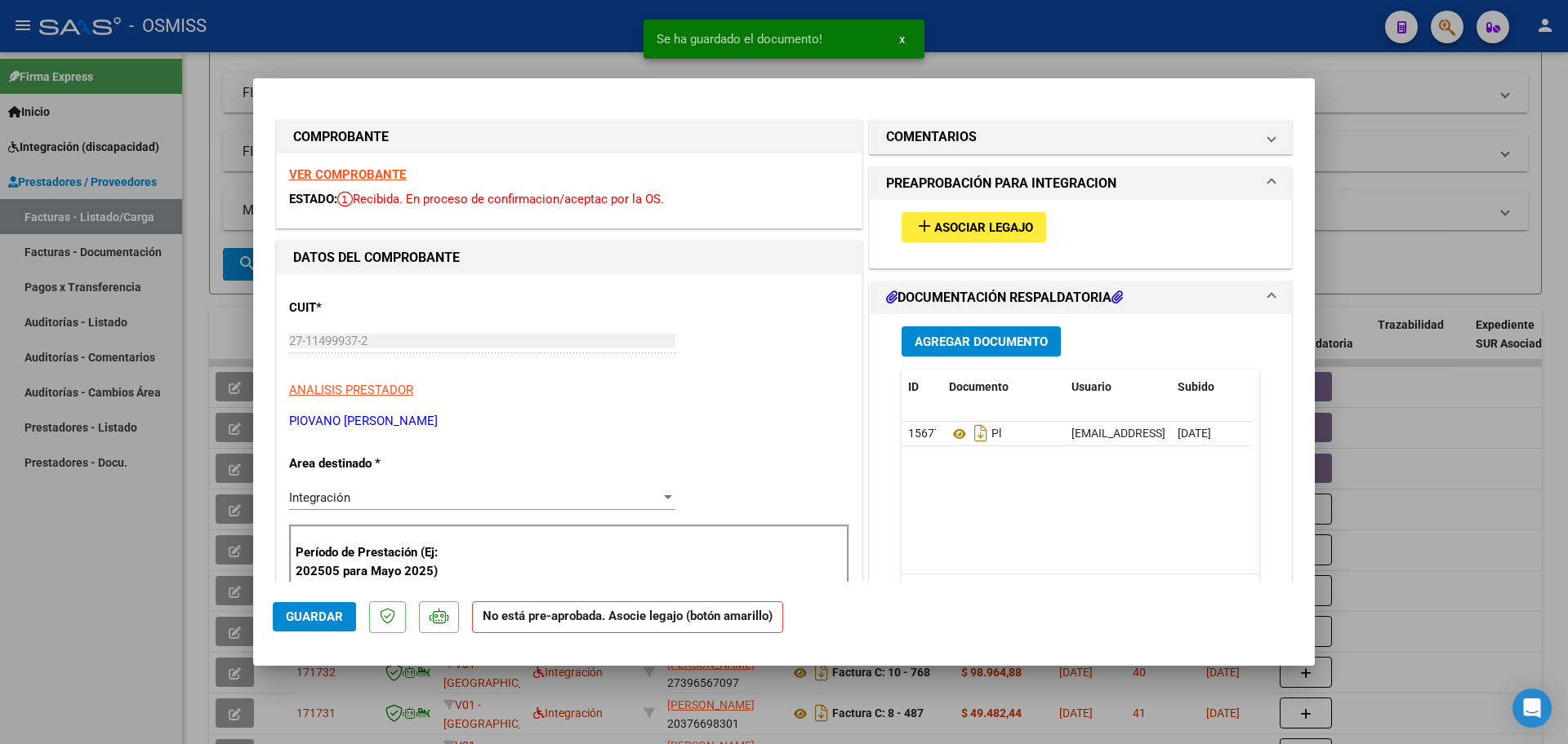
type input "202509"
click at [989, 231] on span "Asociar Legajo" at bounding box center [983, 228] width 99 height 15
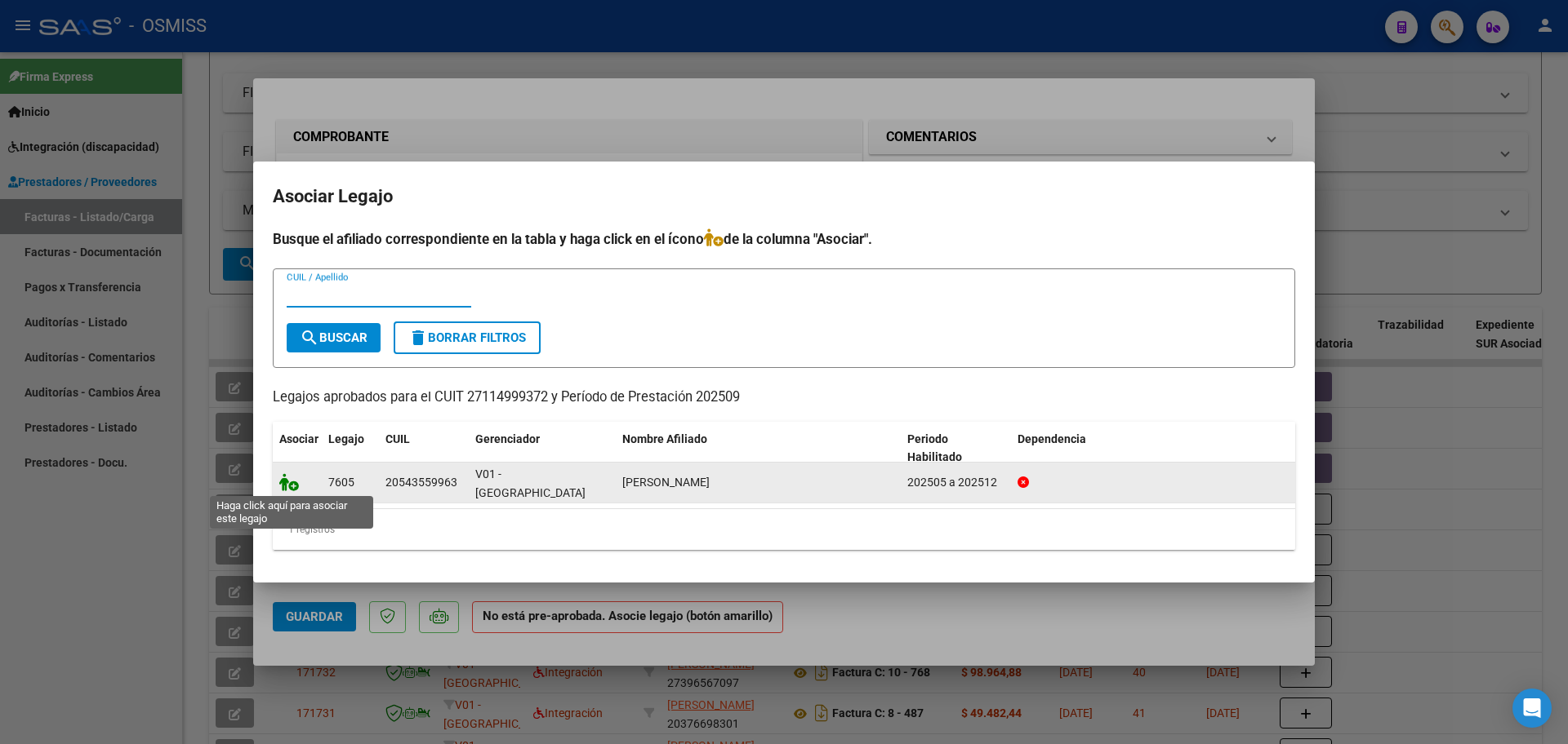
click at [294, 479] on icon at bounding box center [289, 482] width 20 height 18
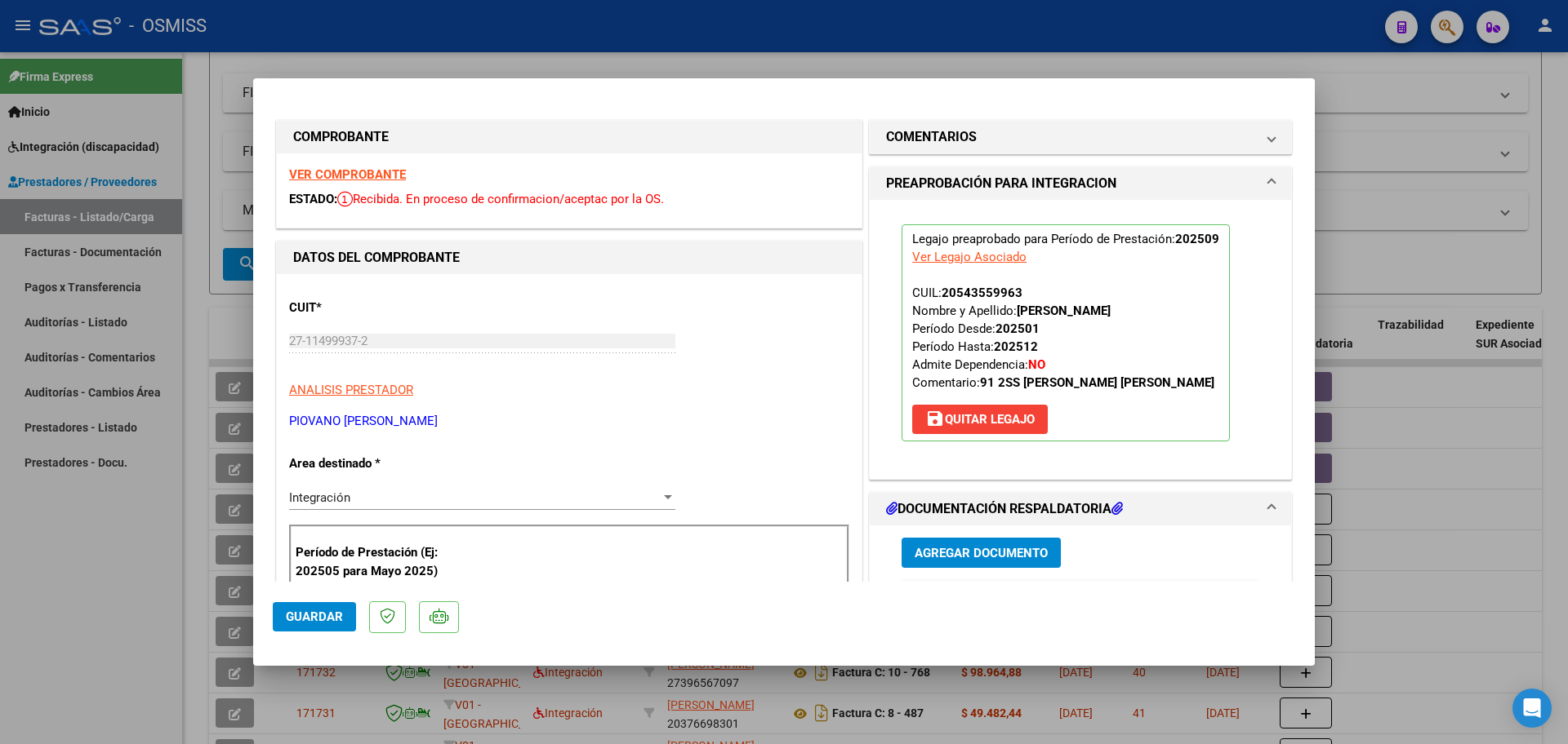
click at [309, 618] on span "Guardar" at bounding box center [315, 617] width 58 height 15
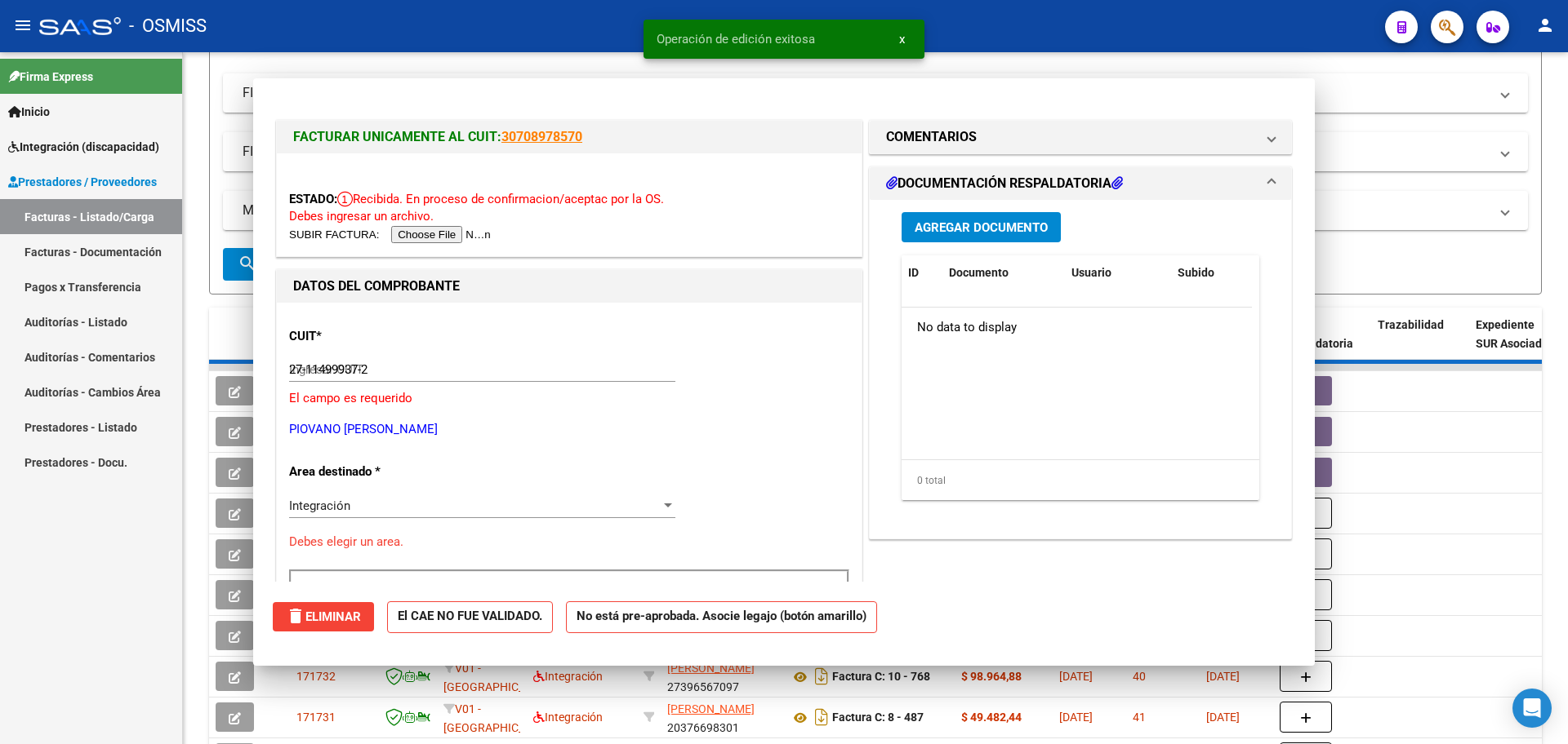
type input "$ 0,00"
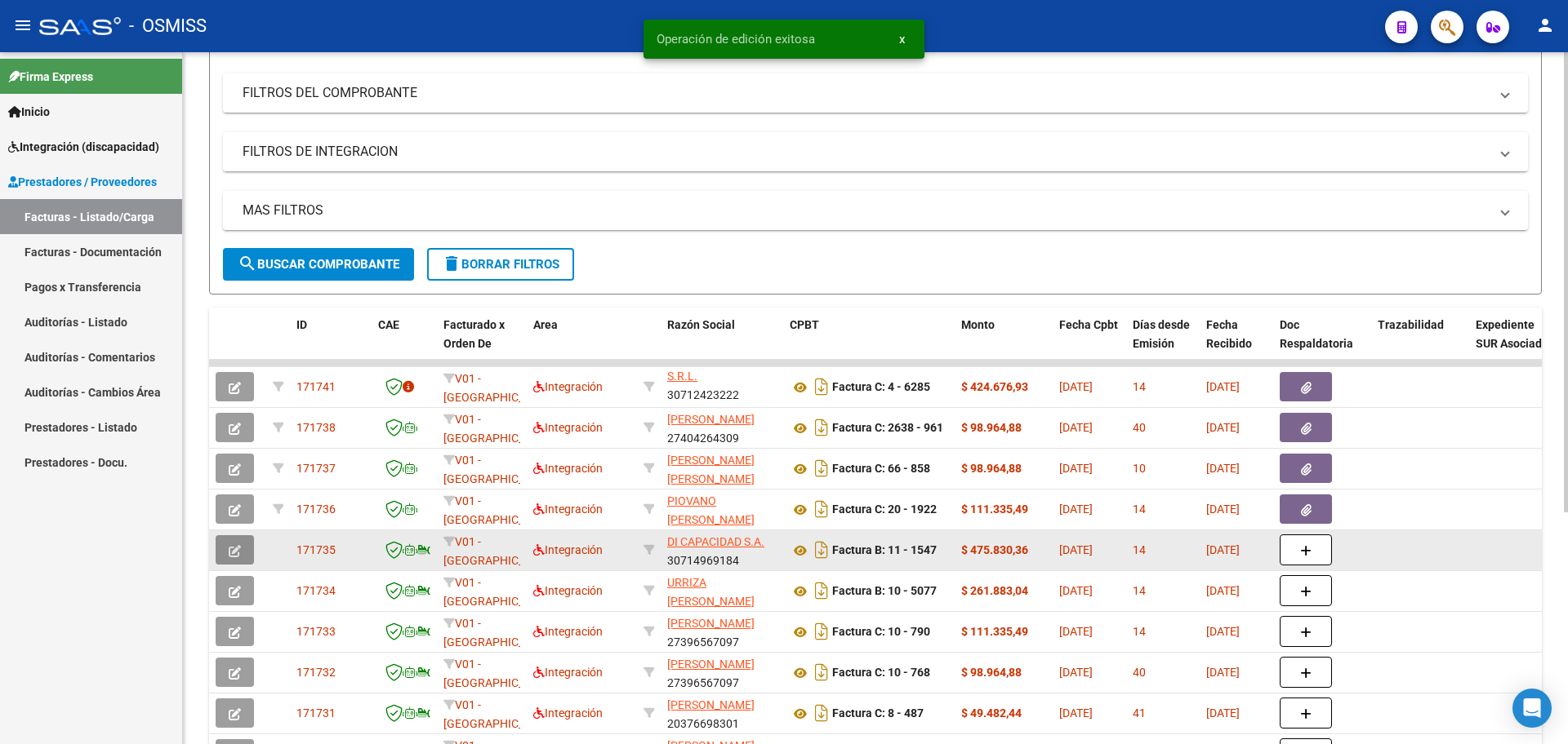
click at [226, 553] on button "button" at bounding box center [235, 550] width 39 height 29
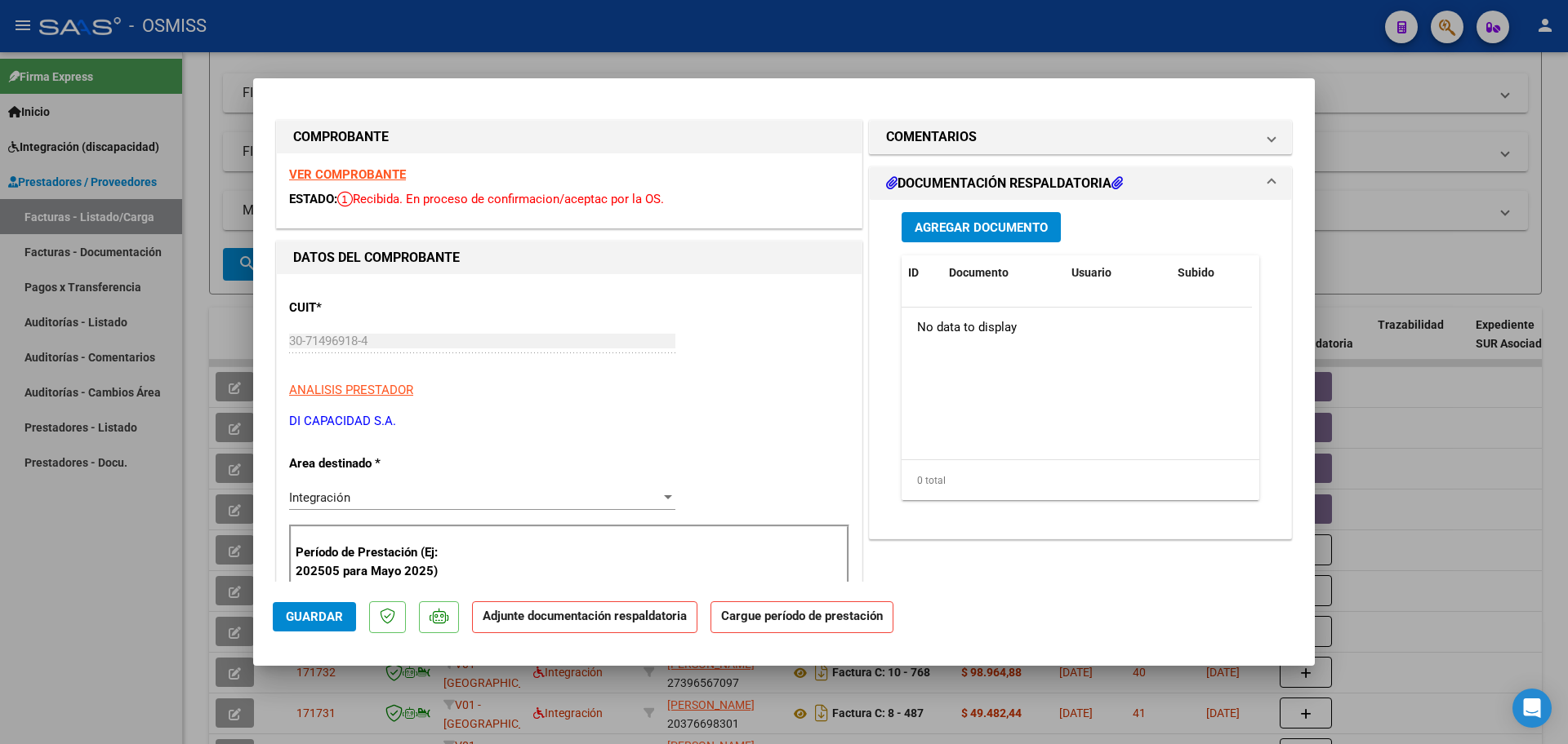
click at [997, 236] on button "Agregar Documento" at bounding box center [981, 227] width 159 height 30
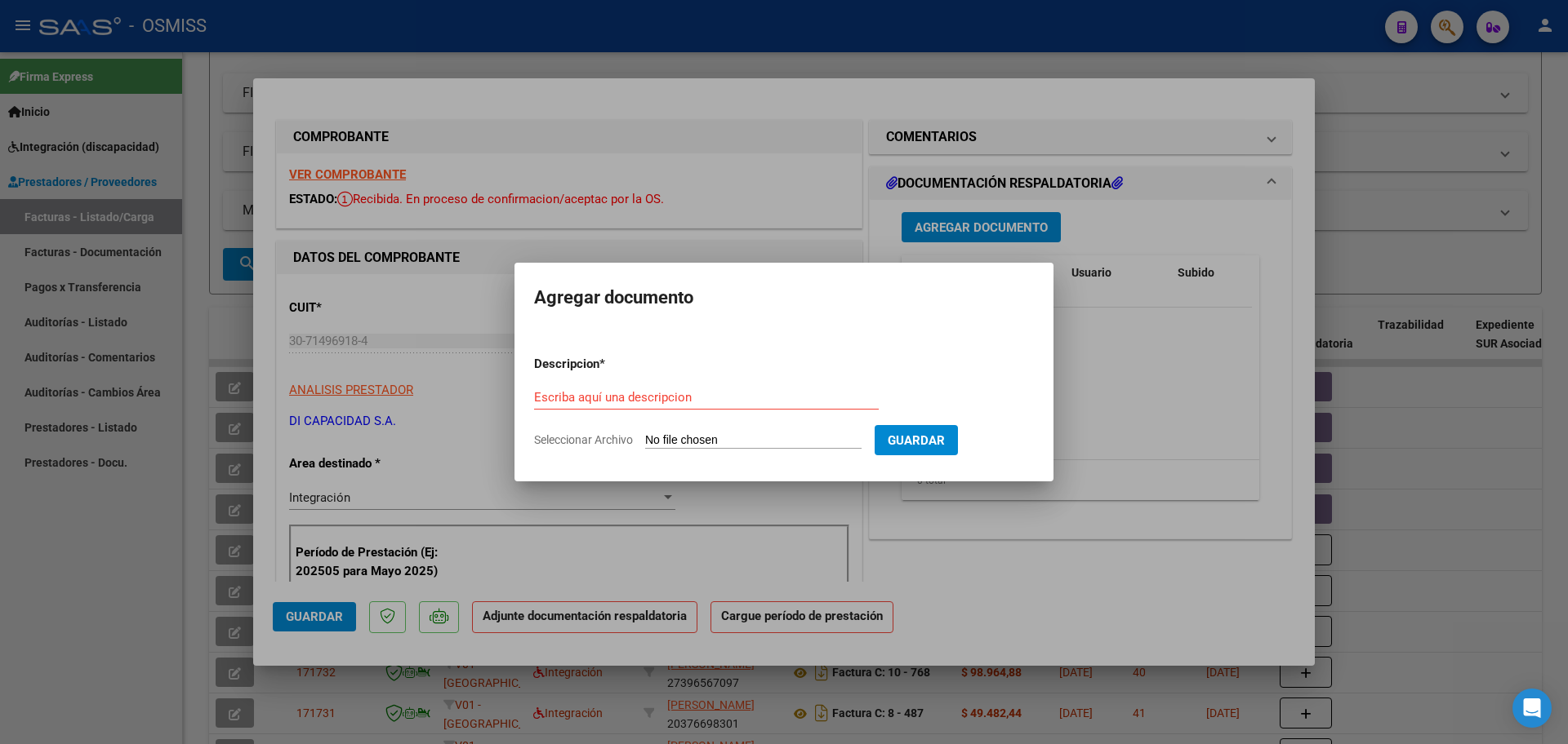
click at [726, 441] on input "Seleccionar Archivo" at bounding box center [754, 441] width 217 height 15
type input "C:\fakepath\PL 11-1547 PUMA M MAIE 09.pdf"
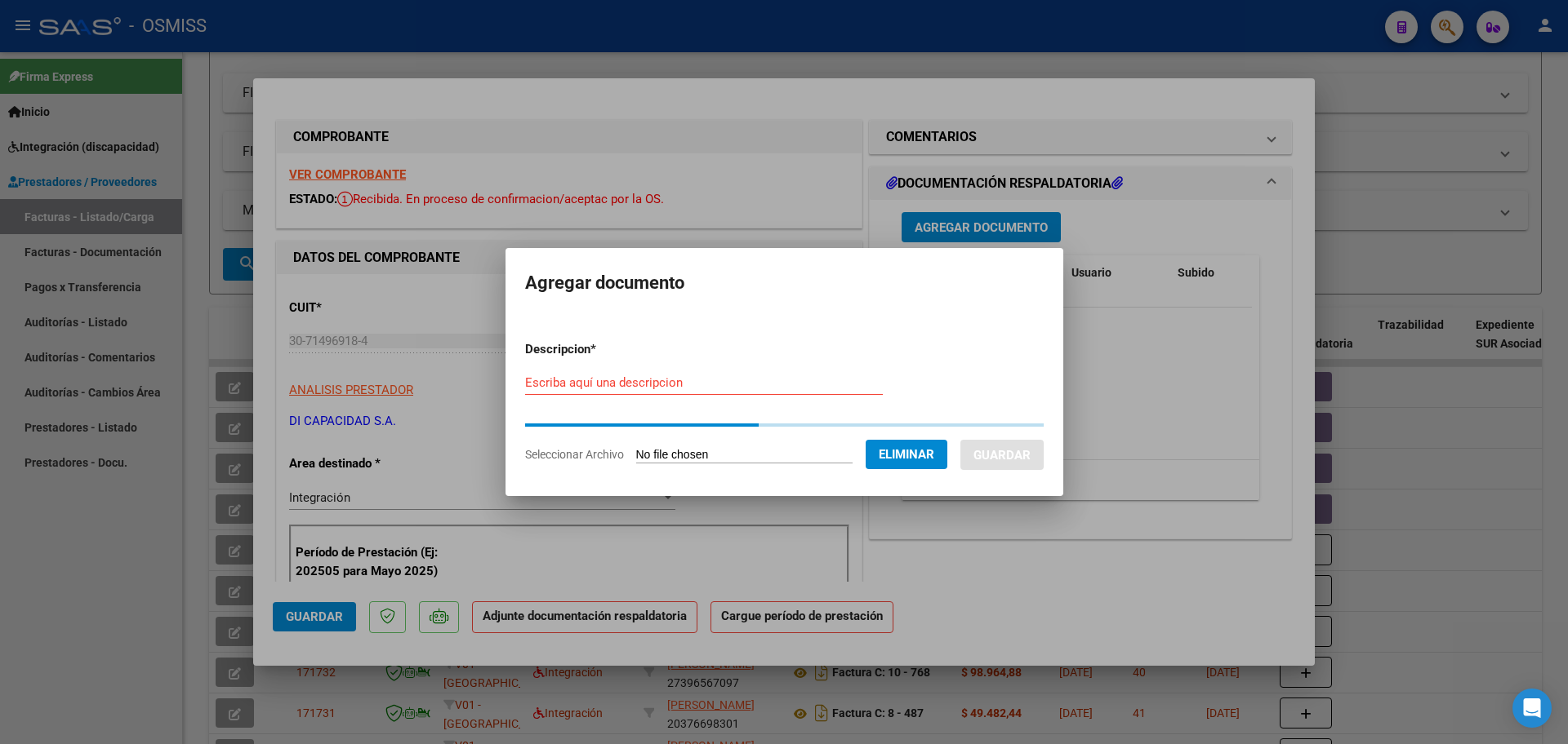
click at [615, 384] on input "Escriba aquí una descripcion" at bounding box center [704, 382] width 358 height 15
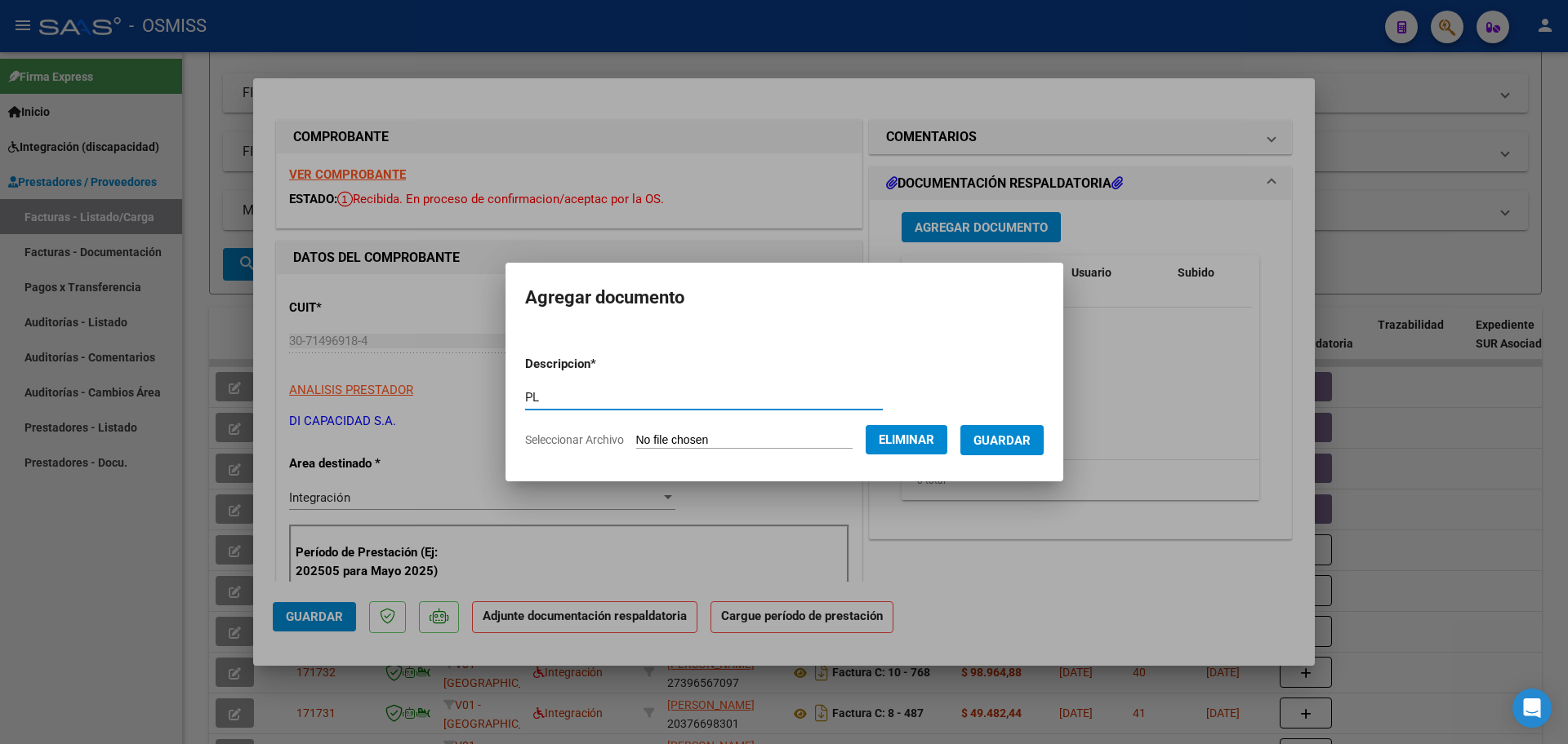
type input "PL"
click at [1000, 433] on span "Guardar" at bounding box center [1001, 440] width 58 height 15
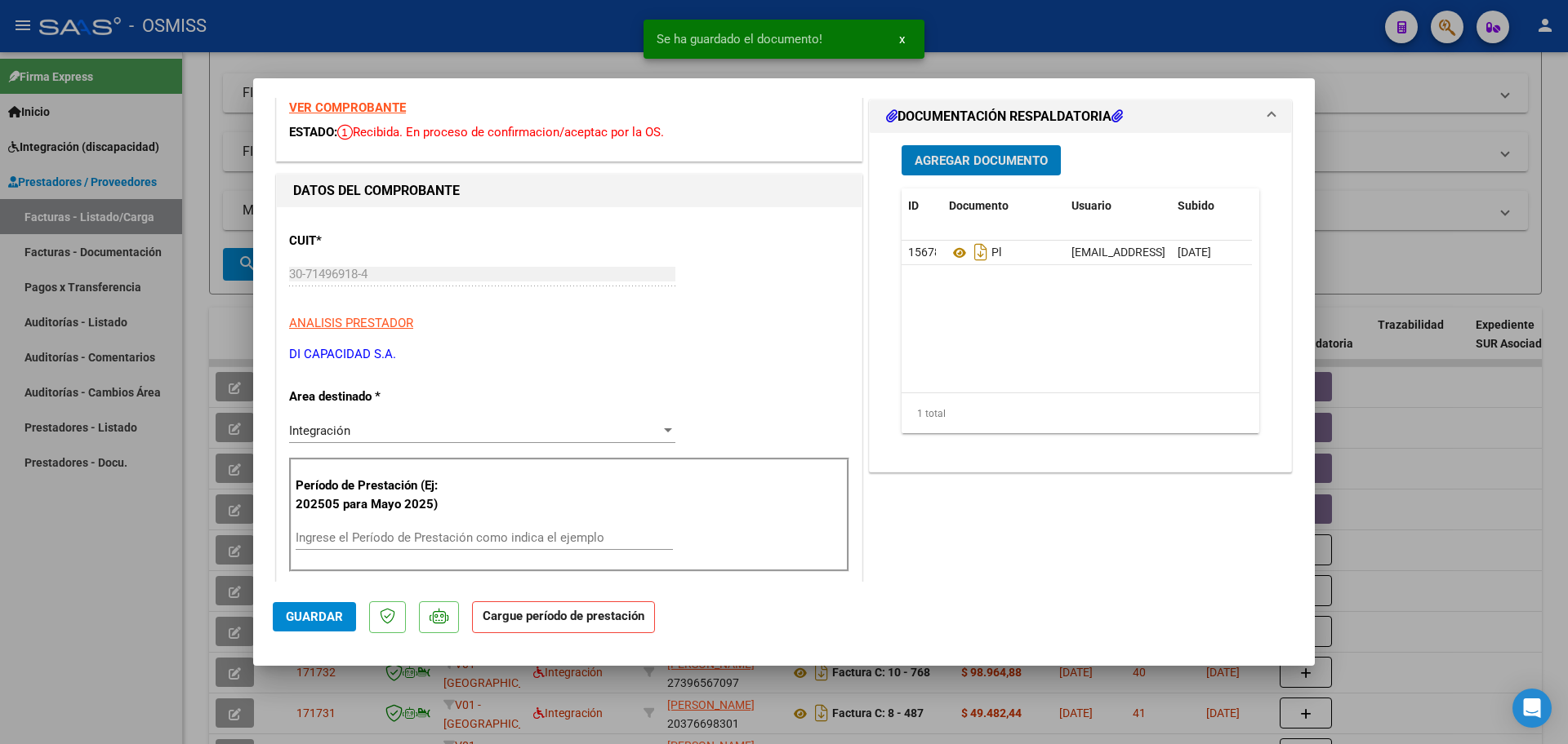
scroll to position [102, 0]
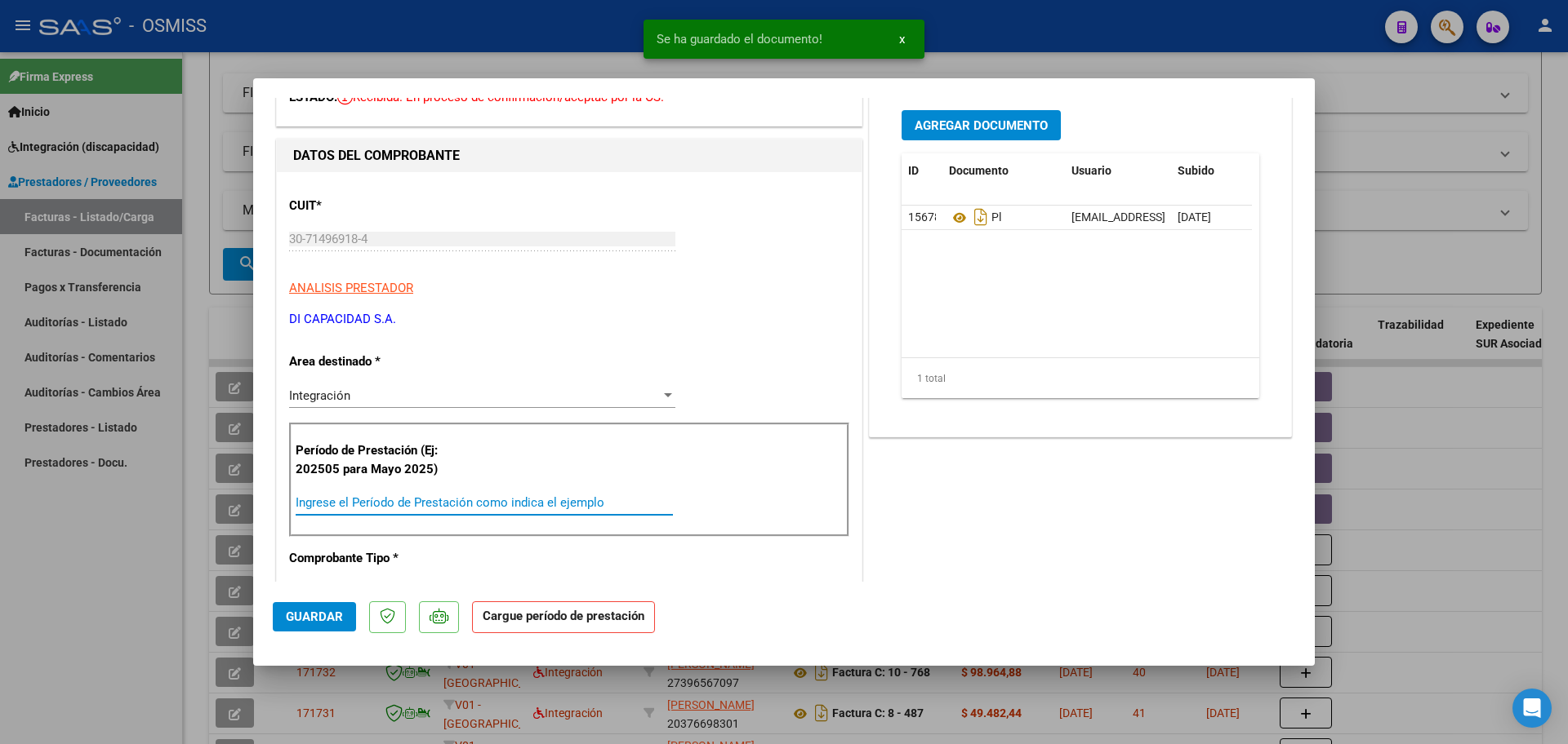
click at [382, 509] on input "Ingrese el Período de Prestación como indica el ejemplo" at bounding box center [484, 503] width 377 height 15
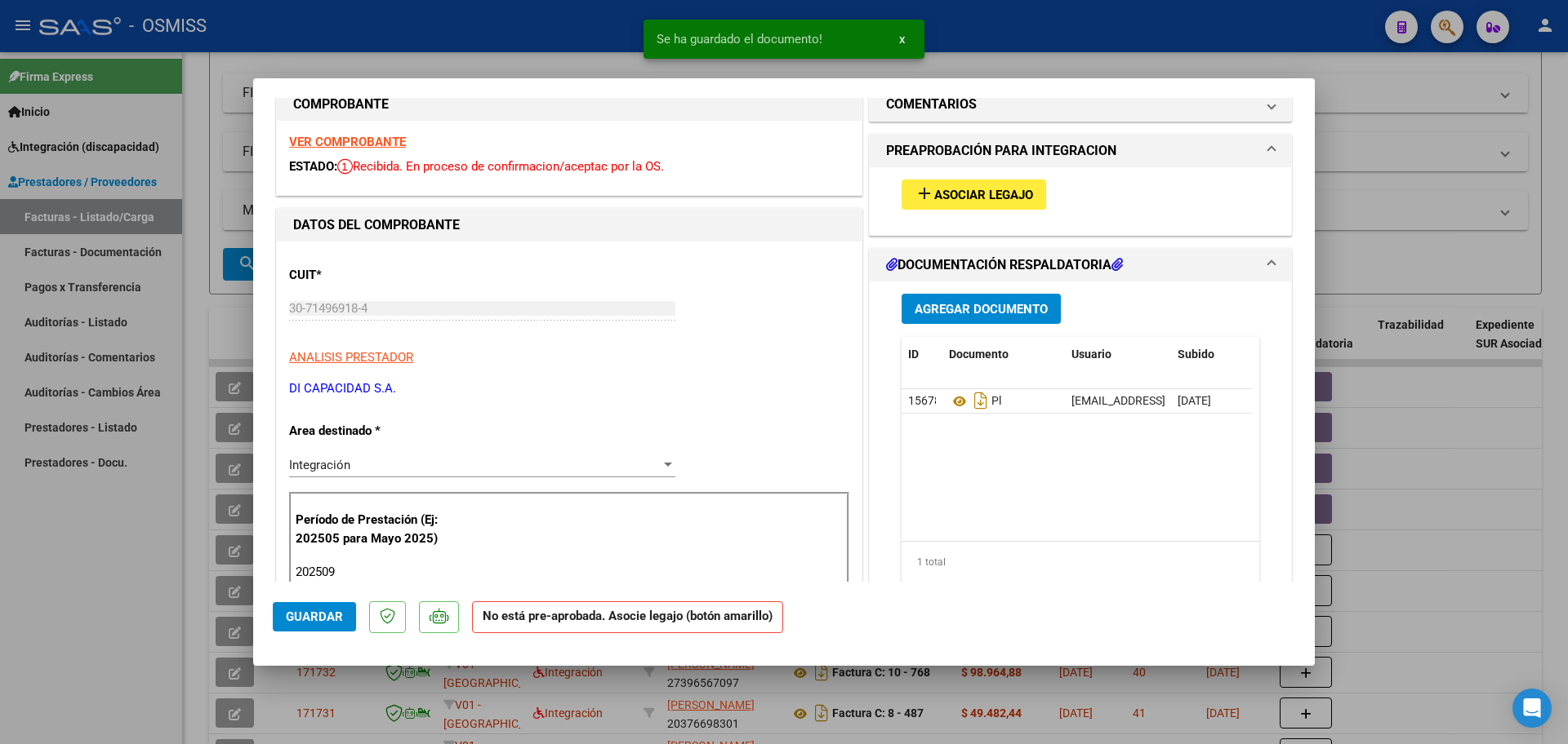
scroll to position [0, 0]
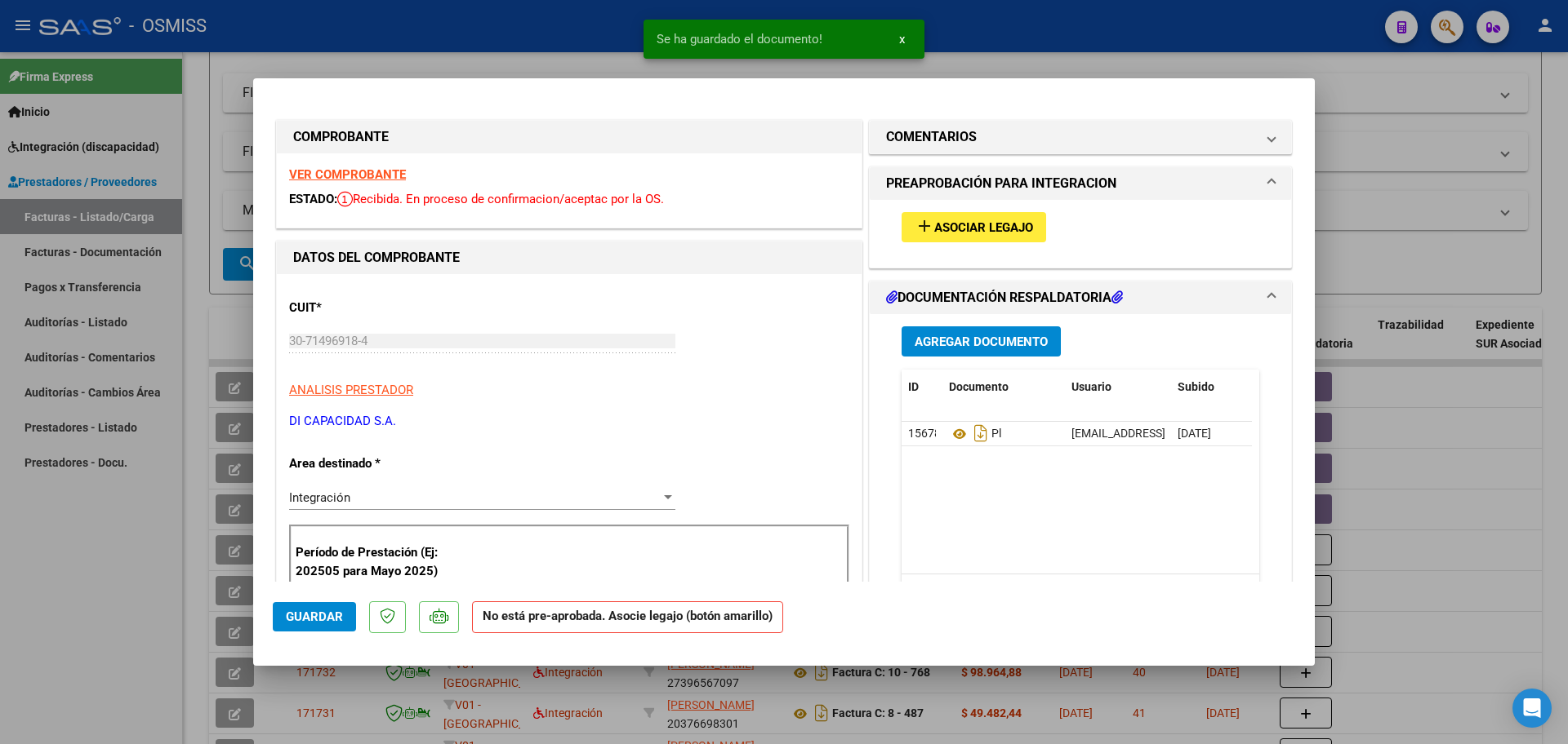
type input "202509"
click at [975, 234] on span "Asociar Legajo" at bounding box center [983, 228] width 99 height 15
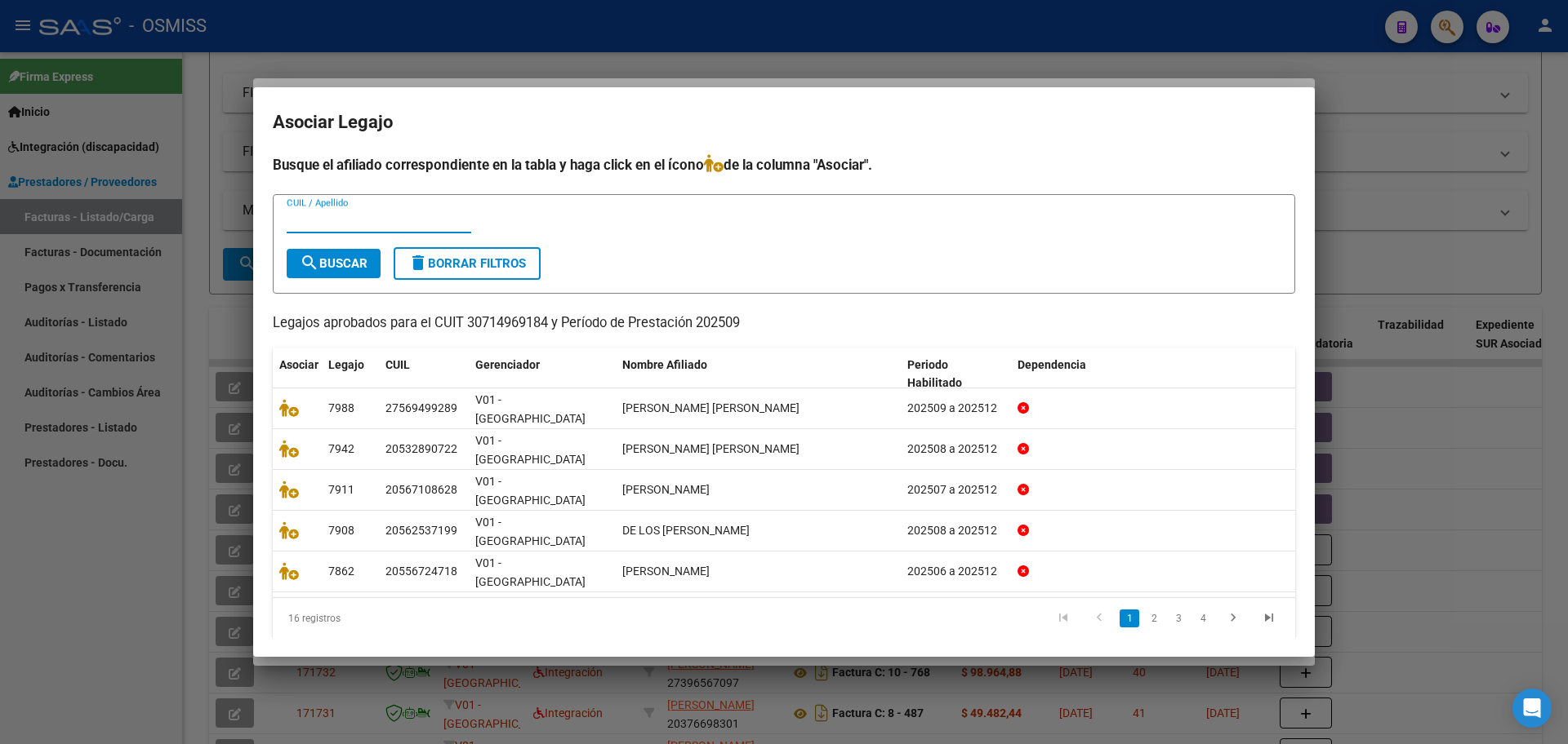
click at [396, 228] on input "CUIL / Apellido" at bounding box center [378, 220] width 185 height 15
type input "PUMA"
click at [335, 271] on span "search Buscar" at bounding box center [334, 263] width 68 height 15
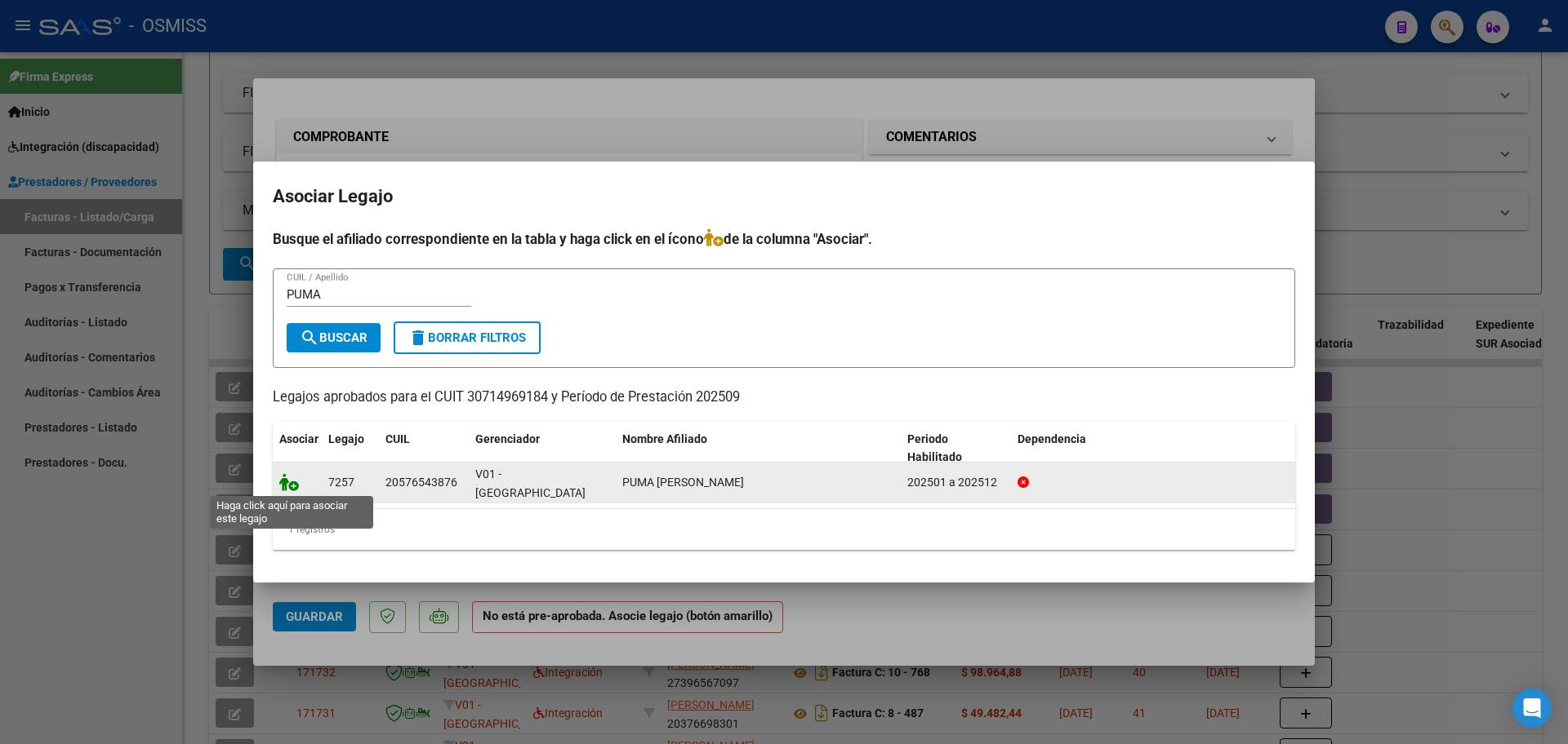
click at [286, 489] on icon at bounding box center [289, 482] width 20 height 18
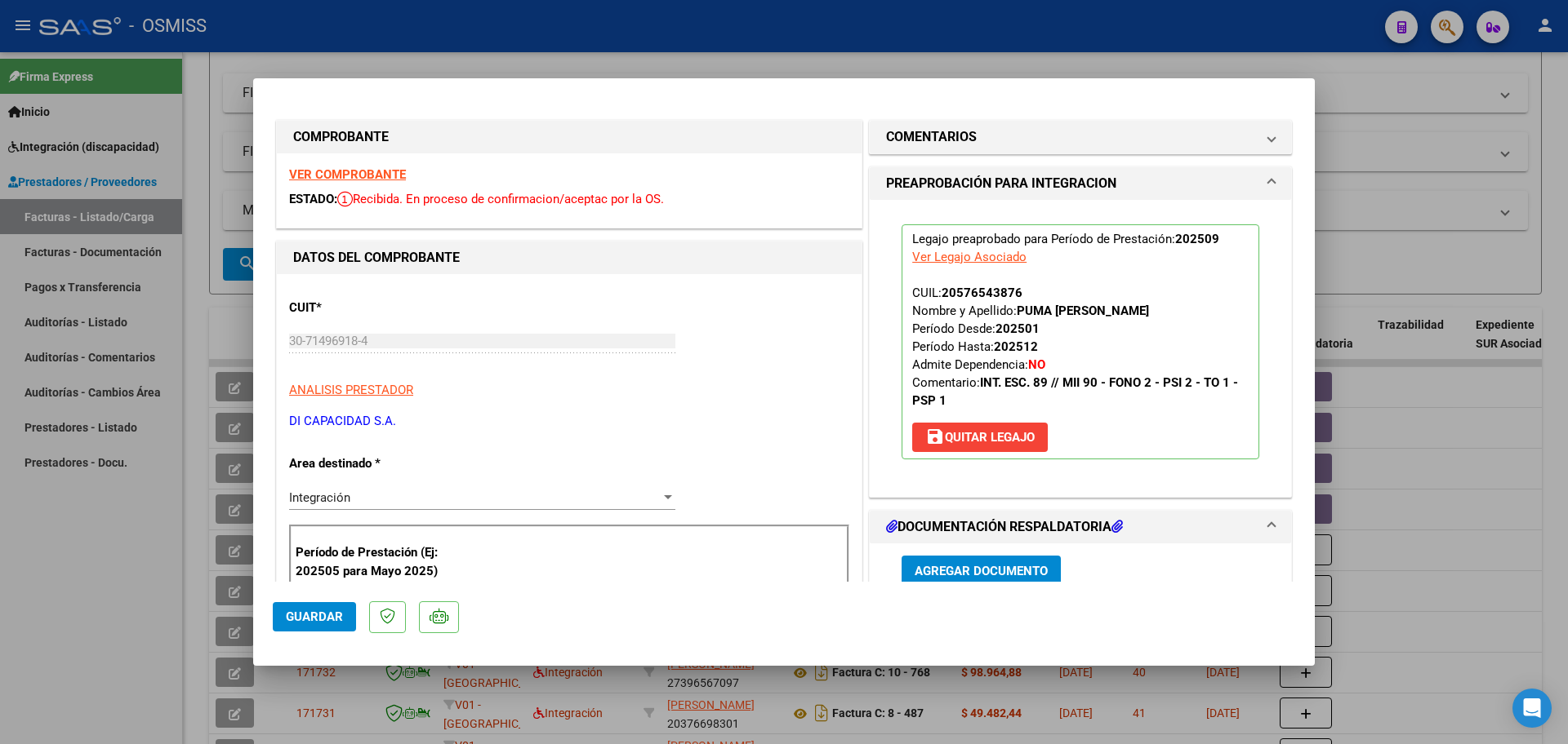
click at [312, 627] on button "Guardar" at bounding box center [314, 617] width 83 height 29
type input "$ 0,00"
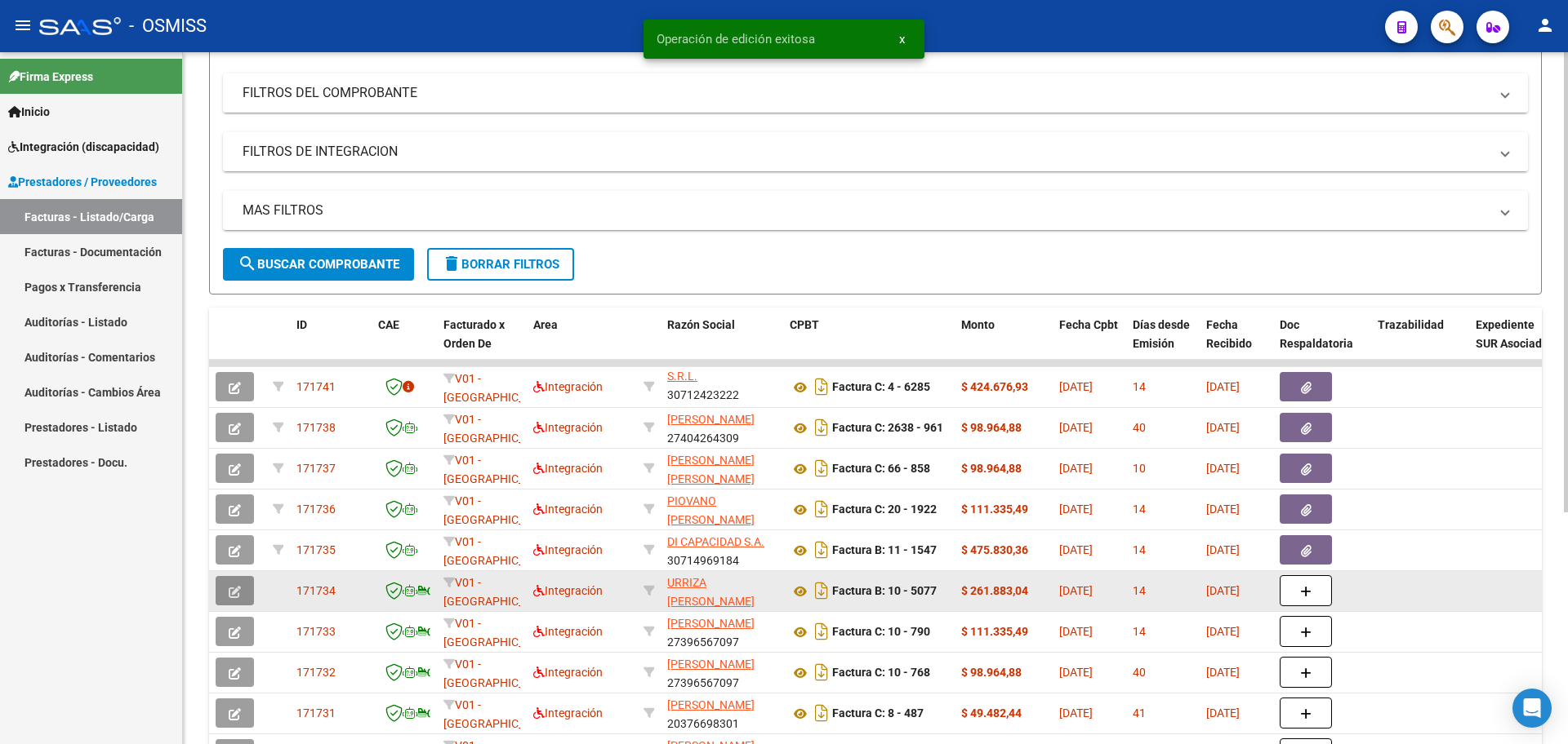
click at [228, 596] on button "button" at bounding box center [235, 591] width 39 height 29
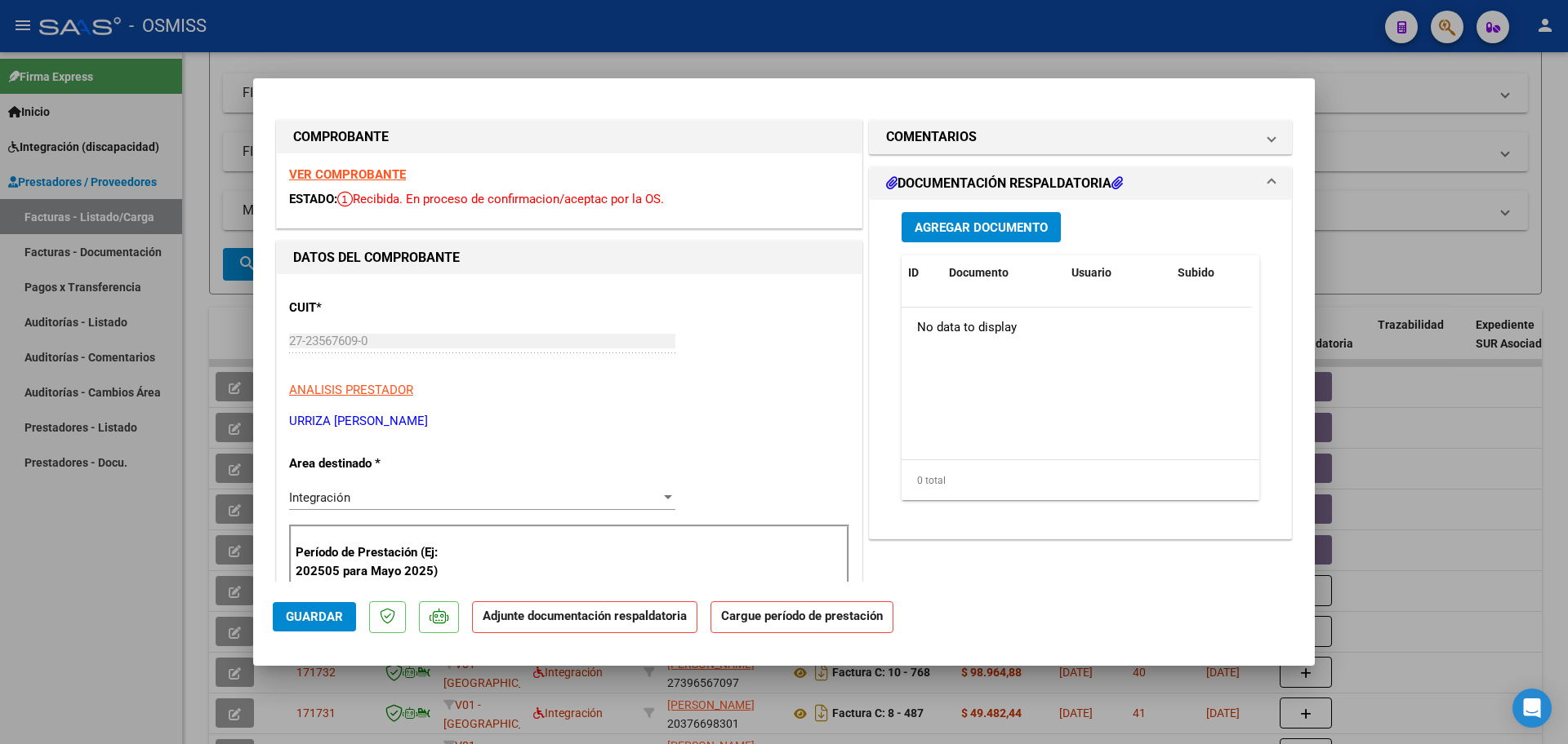
click at [990, 235] on span "Agregar Documento" at bounding box center [981, 228] width 133 height 15
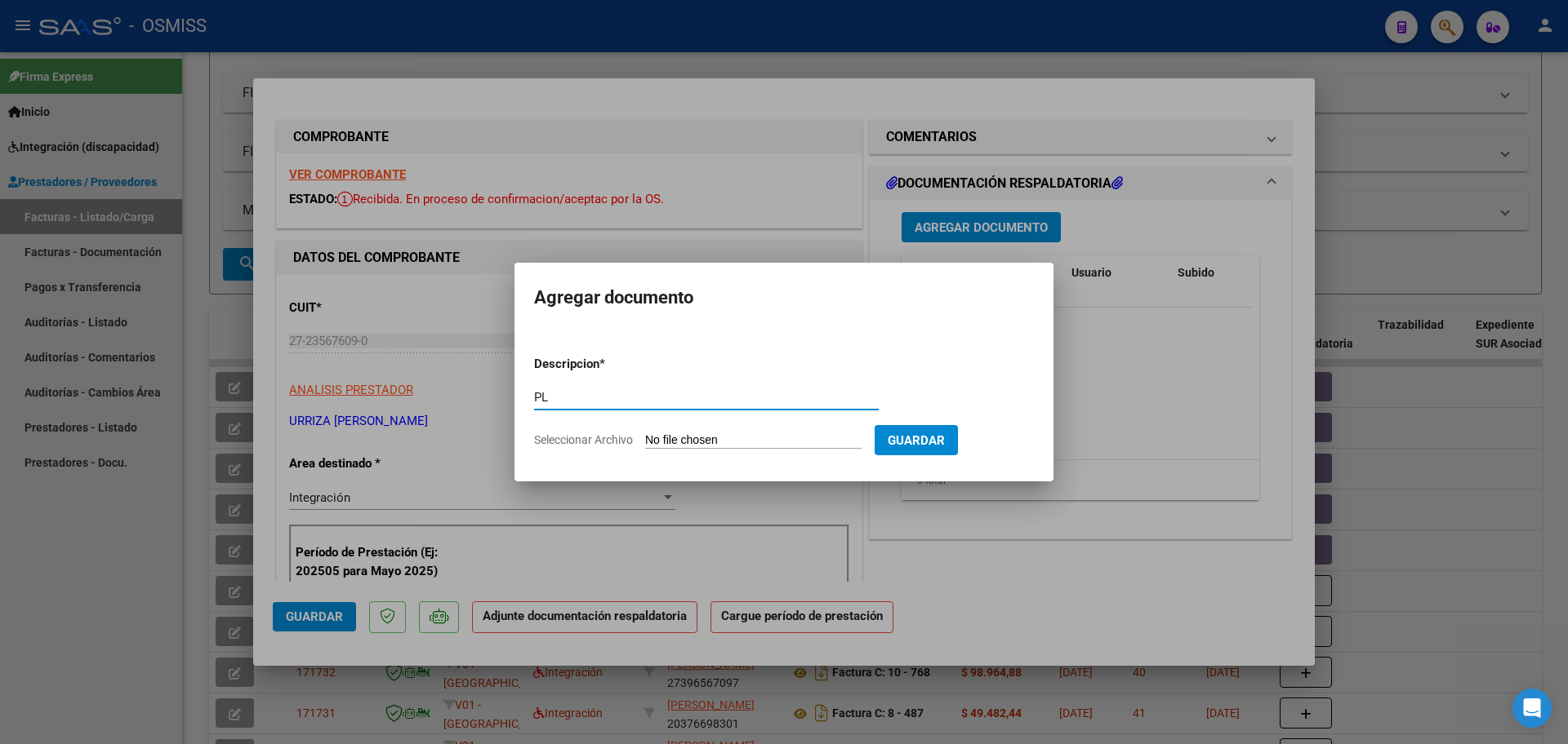
type input "PL"
click at [710, 448] on input "Seleccionar Archivo" at bounding box center [754, 441] width 217 height 15
type input "C:\fakepath\PL 10-5077 ADDATI Z MIS 09.pdf"
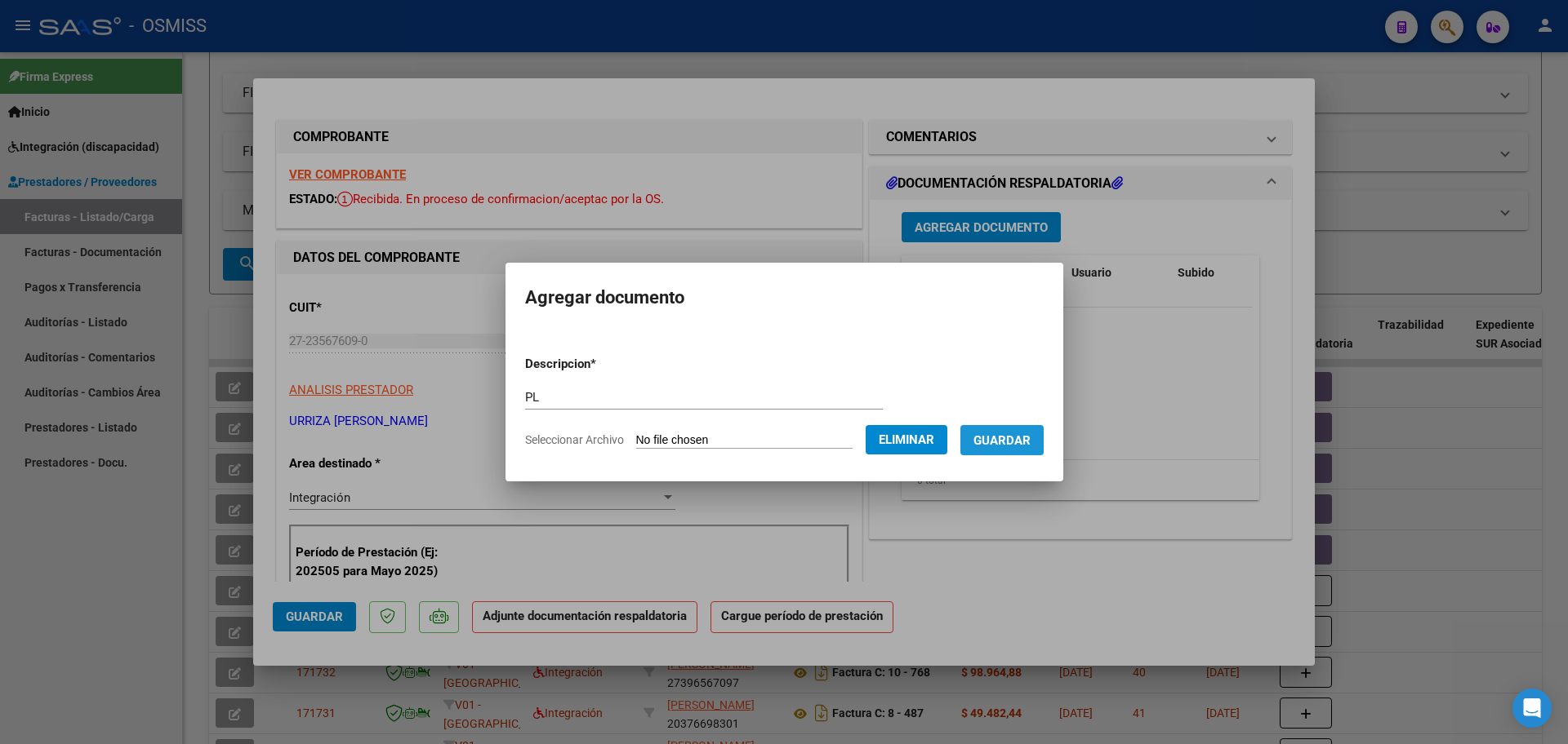
click at [1036, 449] on button "Guardar" at bounding box center [1001, 440] width 83 height 30
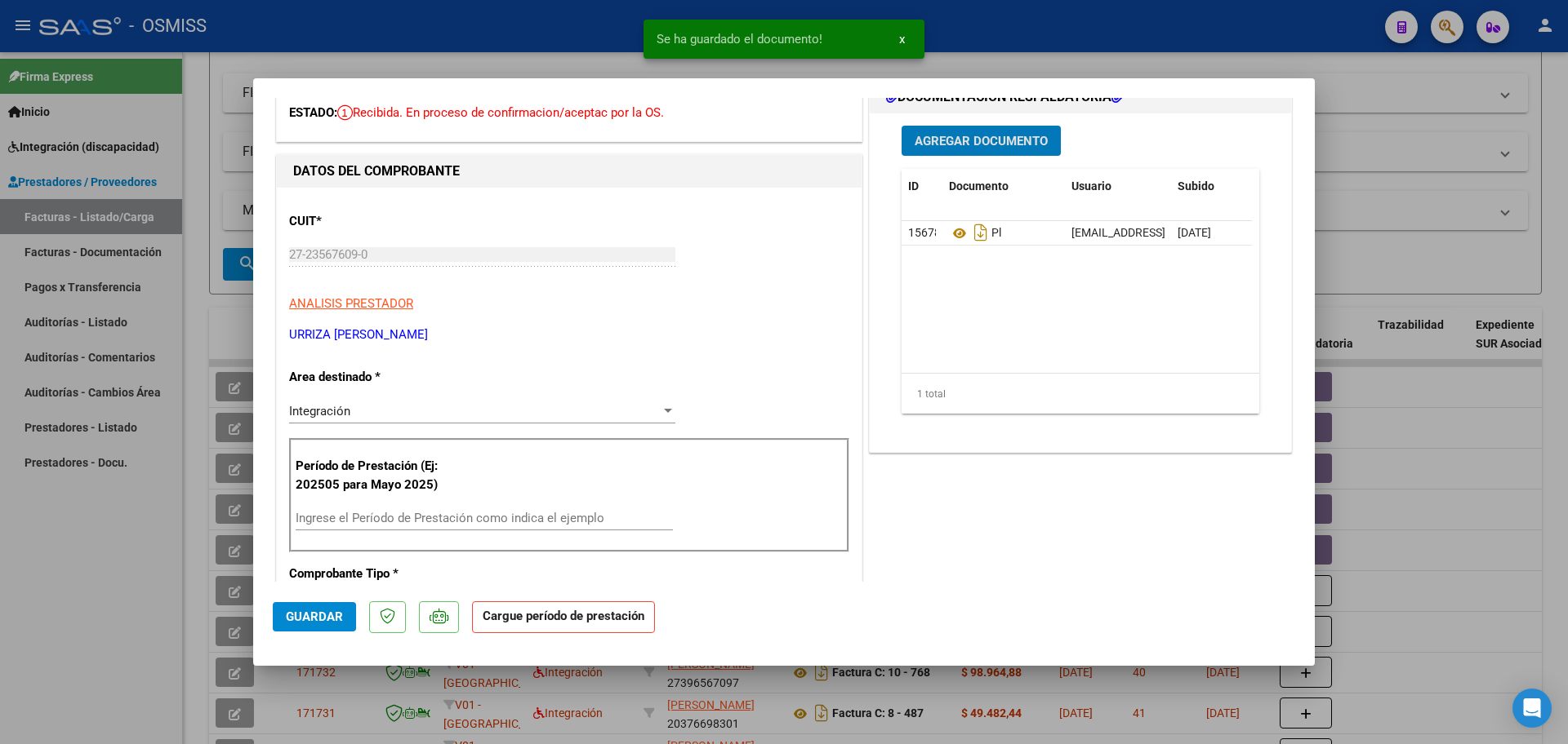
scroll to position [204, 0]
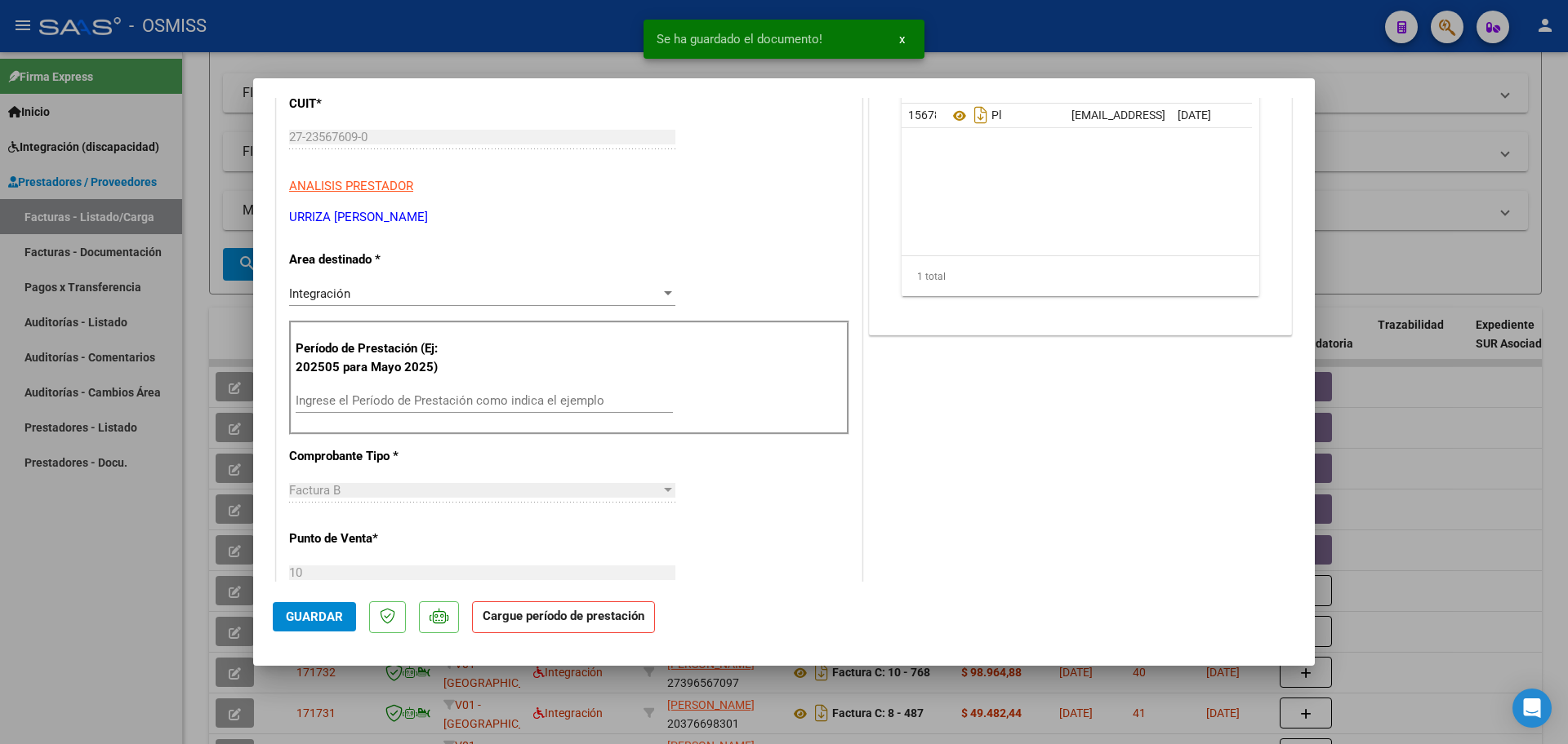
click at [394, 417] on div "Ingrese el Período de Prestación como indica el ejemplo" at bounding box center [484, 408] width 377 height 40
click at [391, 400] on input "Ingrese el Período de Prestación como indica el ejemplo" at bounding box center [484, 400] width 377 height 15
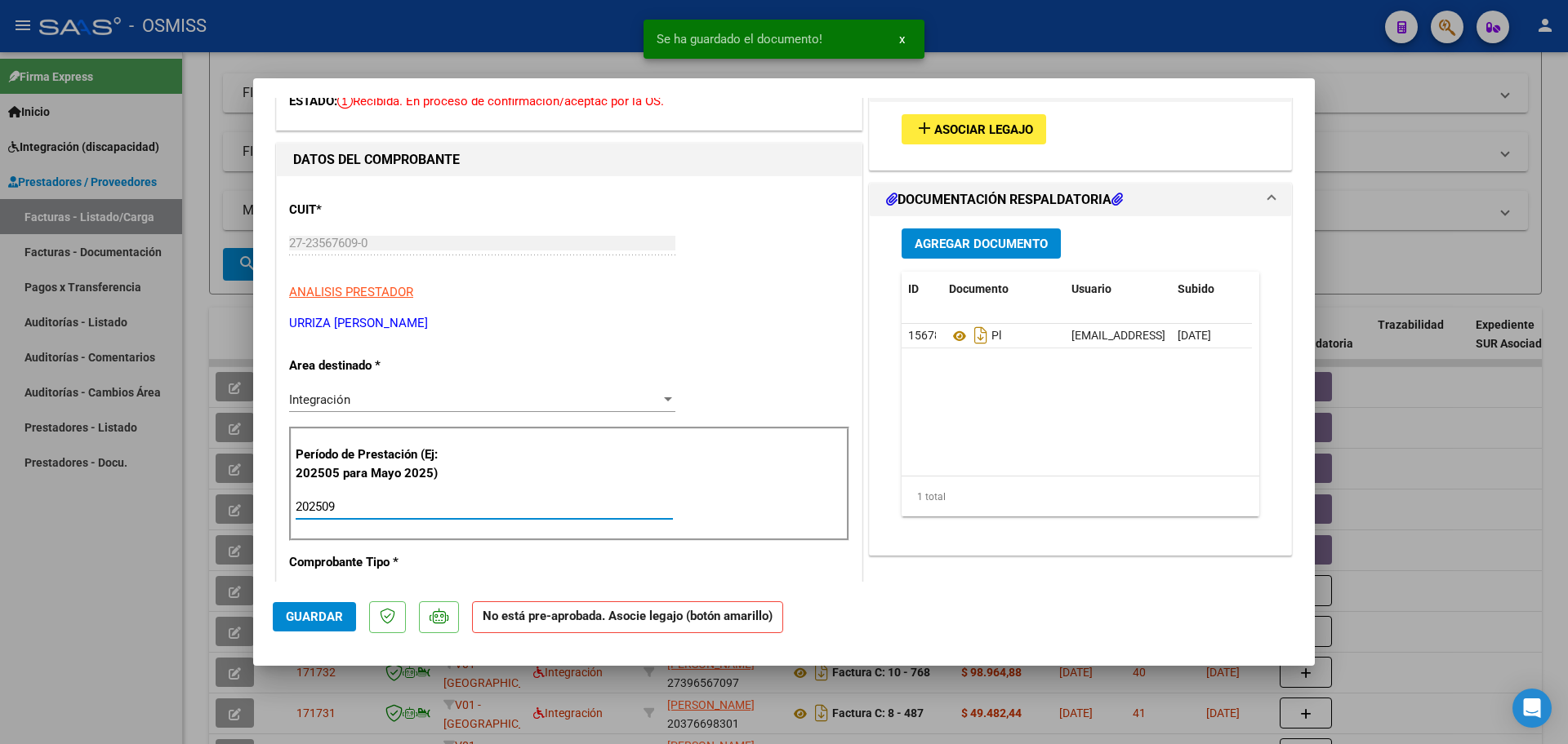
scroll to position [0, 0]
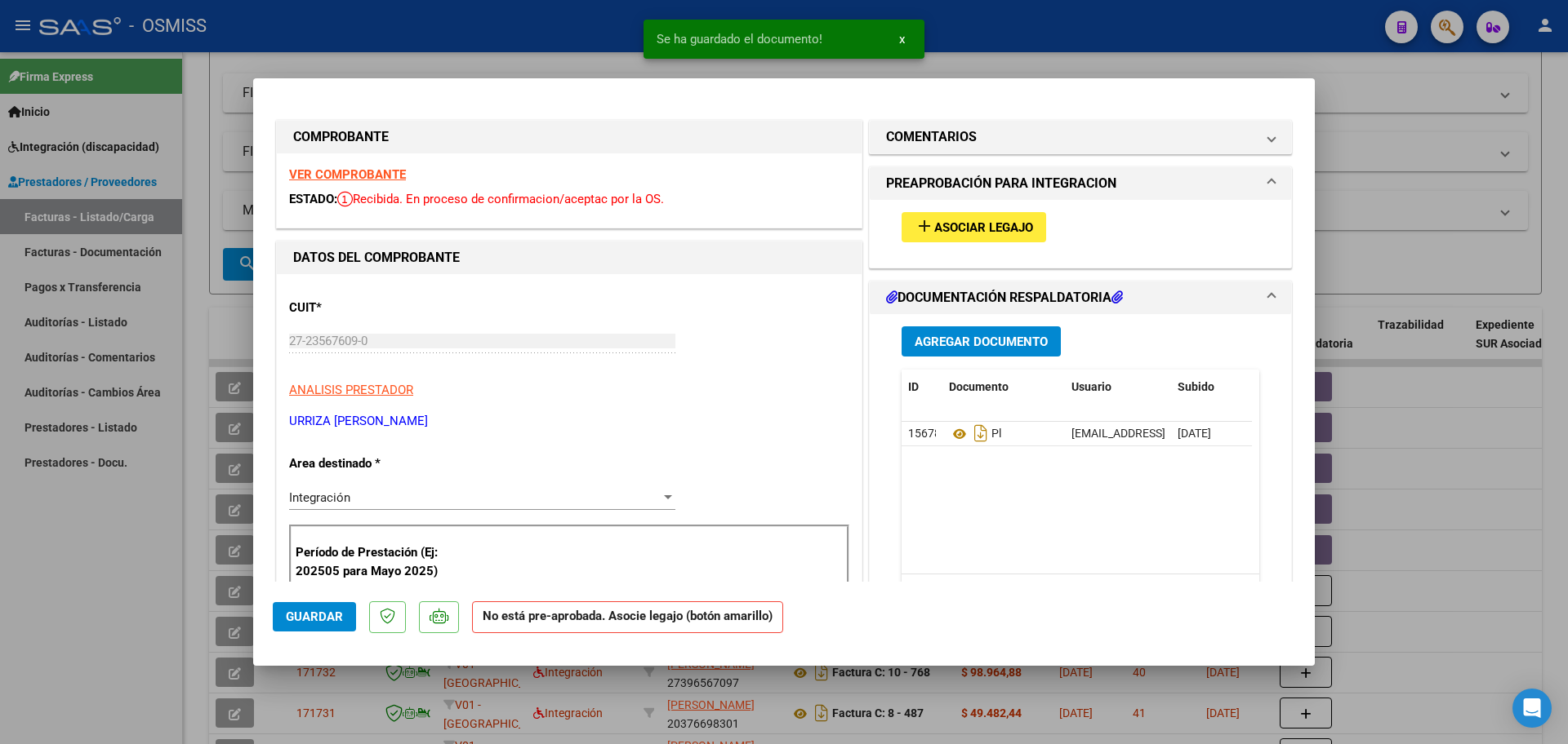
type input "202509"
click at [991, 217] on button "add Asociar Legajo" at bounding box center [974, 227] width 144 height 30
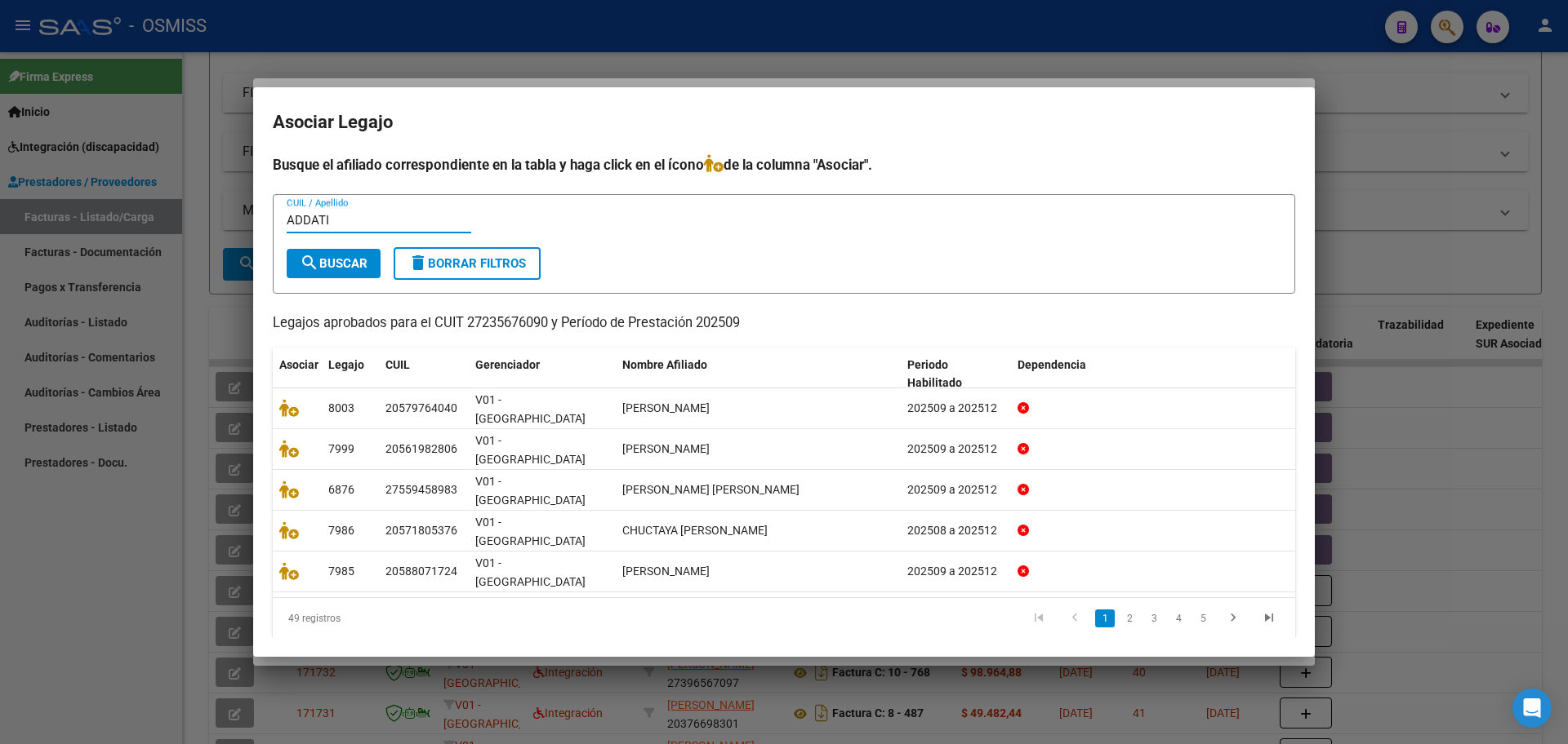
type input "ADDATI"
click at [298, 278] on button "search Buscar" at bounding box center [333, 264] width 94 height 29
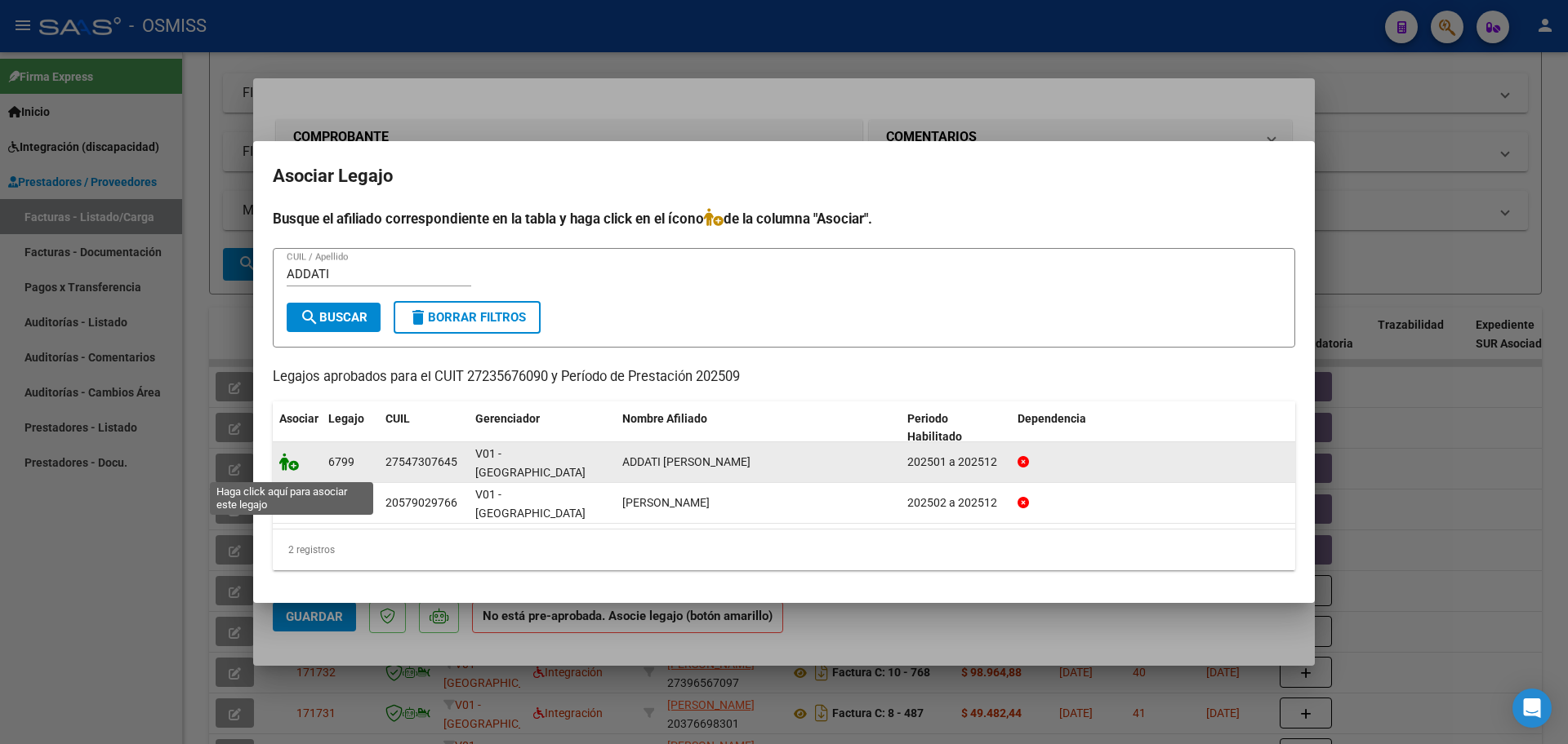
click at [295, 470] on icon at bounding box center [289, 461] width 20 height 18
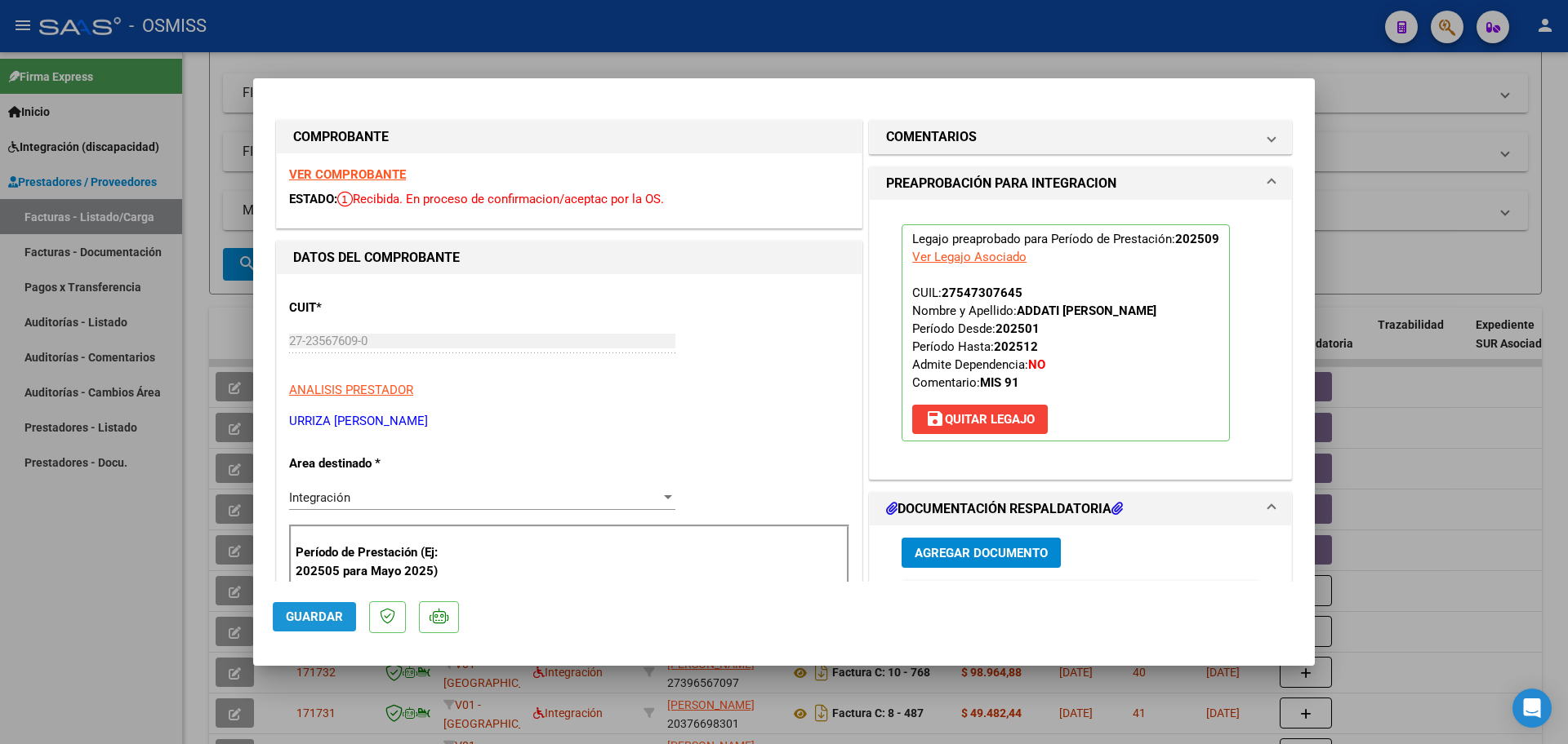
click at [301, 619] on span "Guardar" at bounding box center [315, 617] width 58 height 15
type input "$ 0,00"
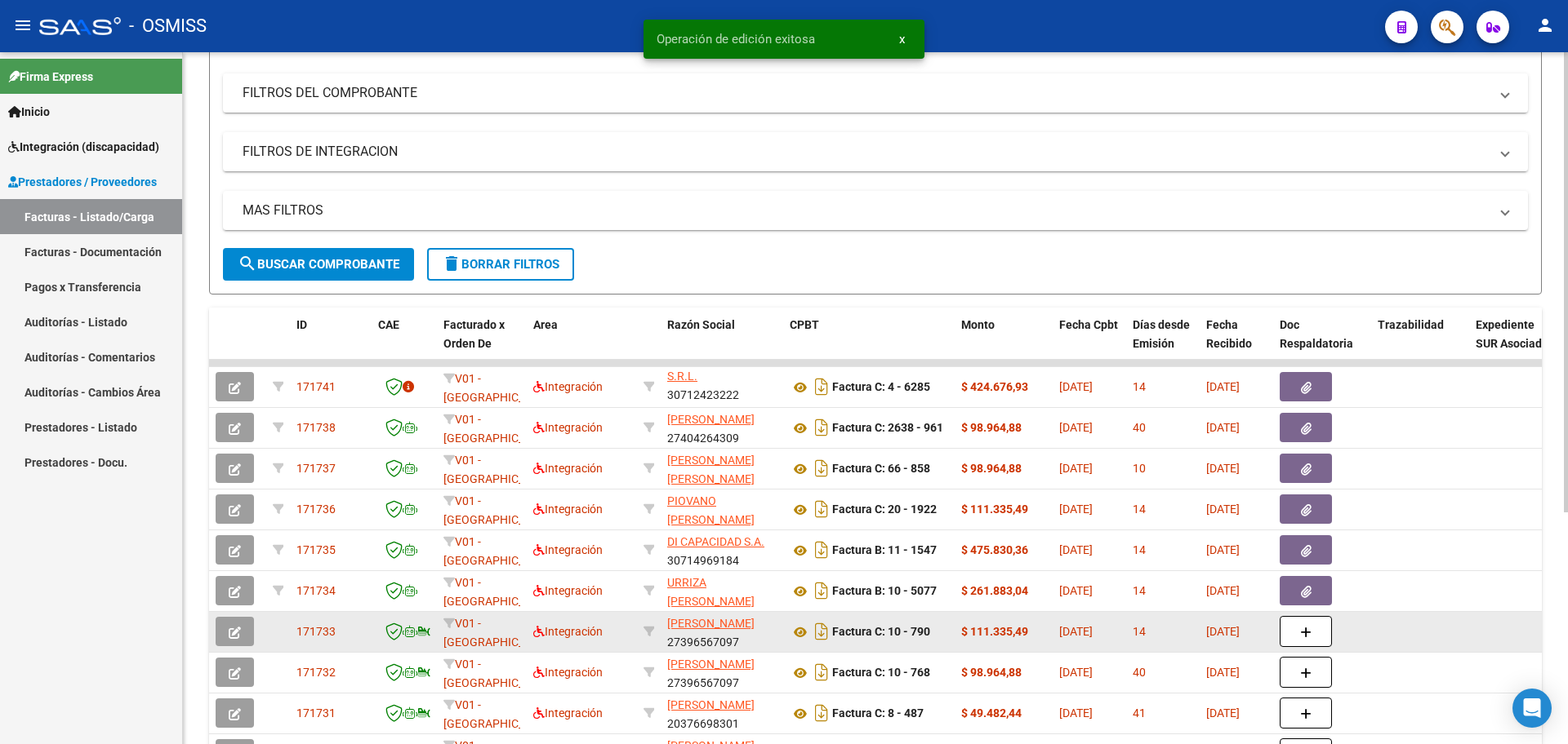
click at [236, 633] on icon "button" at bounding box center [235, 633] width 12 height 12
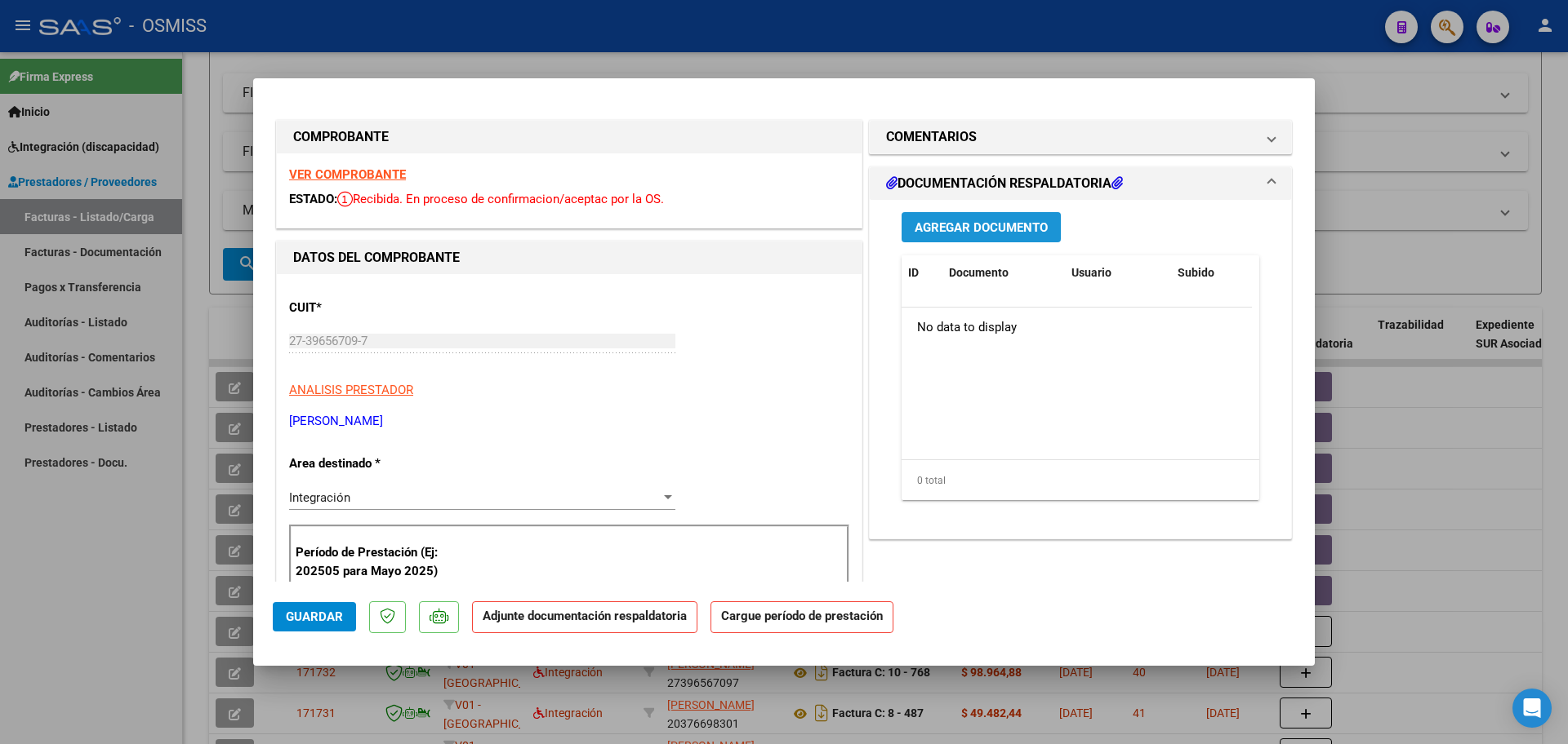
click at [1023, 234] on span "Agregar Documento" at bounding box center [981, 228] width 133 height 15
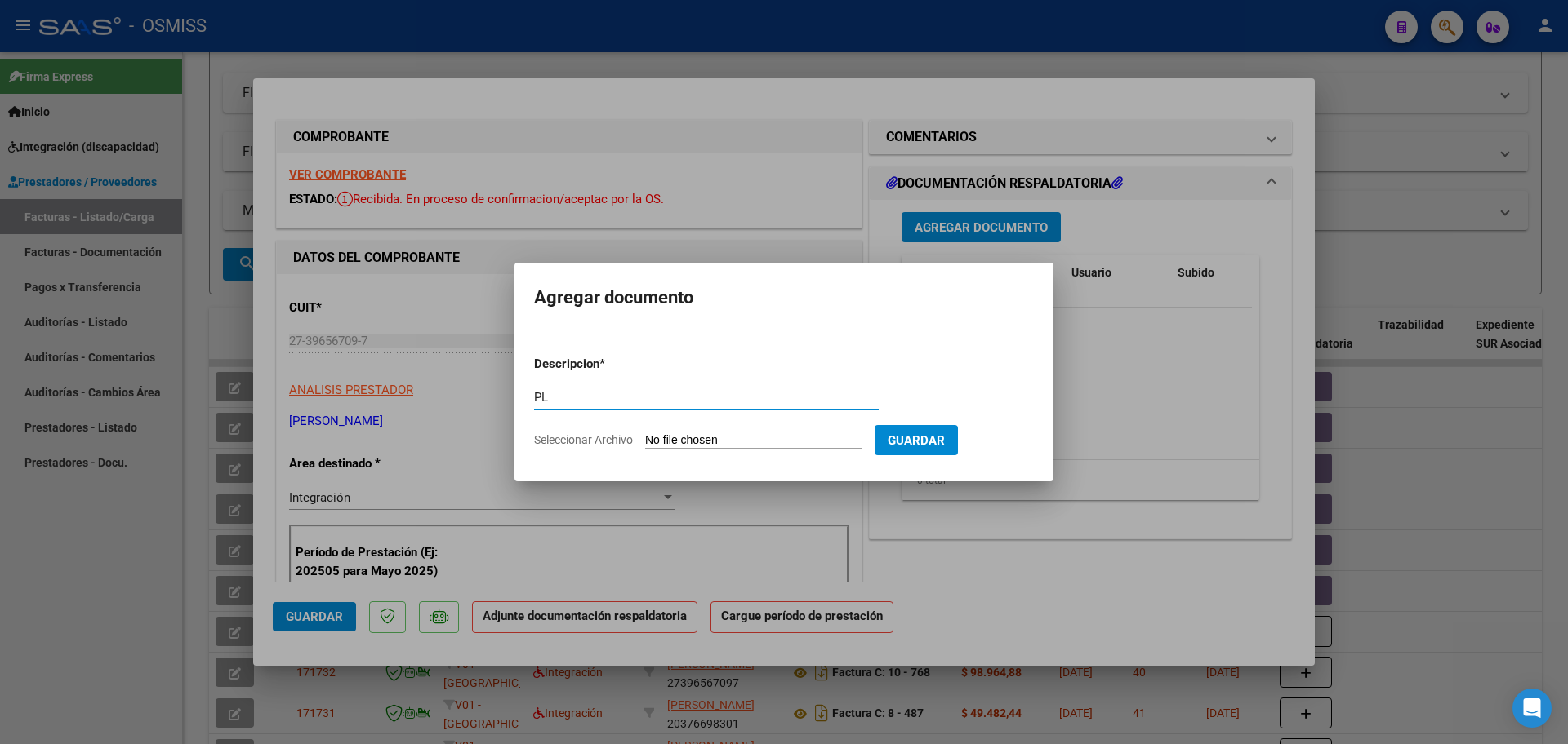
type input "PL"
click at [683, 438] on input "Seleccionar Archivo" at bounding box center [754, 441] width 217 height 15
type input "C:\fakepath\PL 10-790 RIOS P PSICO 09.pdf"
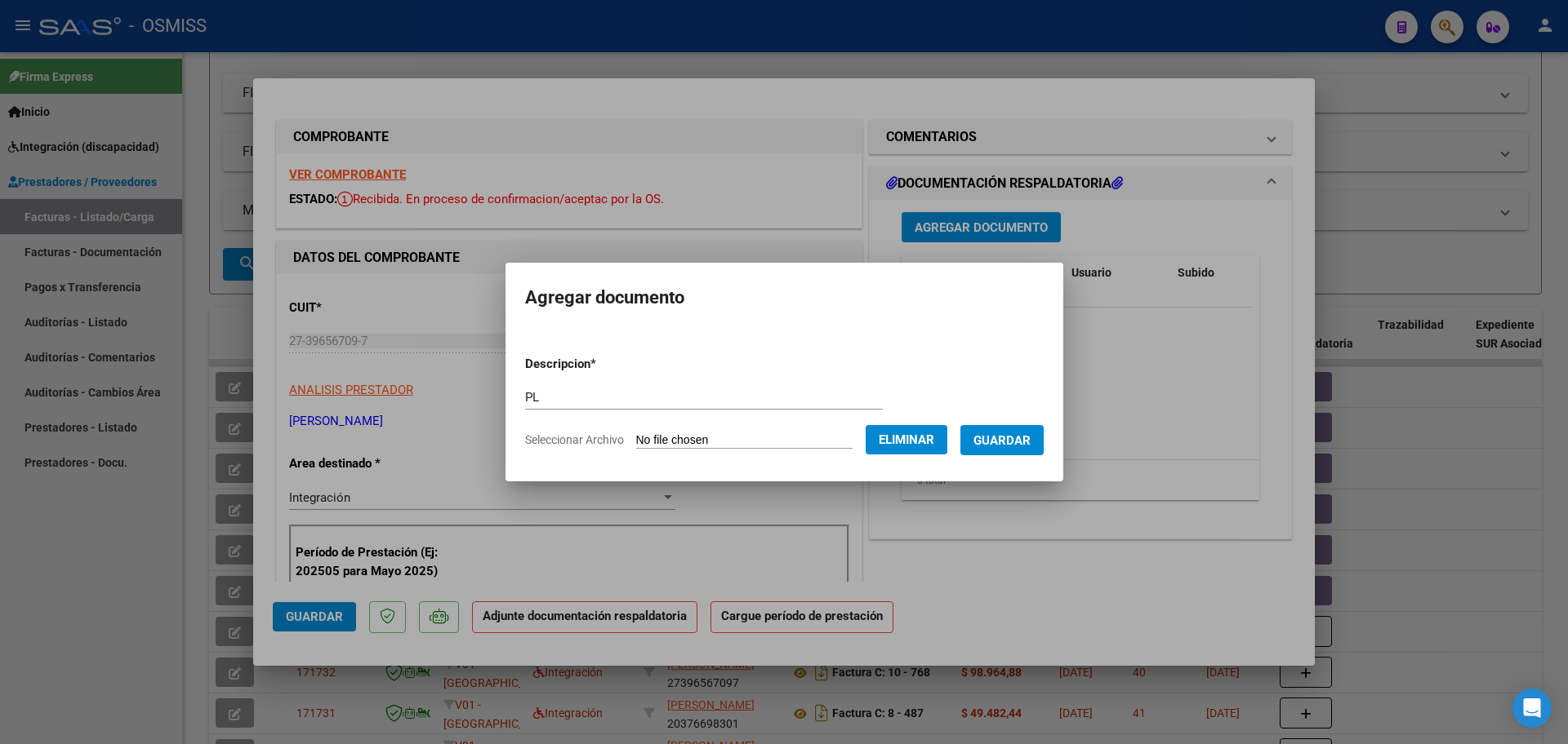
click at [1021, 448] on span "Guardar" at bounding box center [1001, 440] width 58 height 15
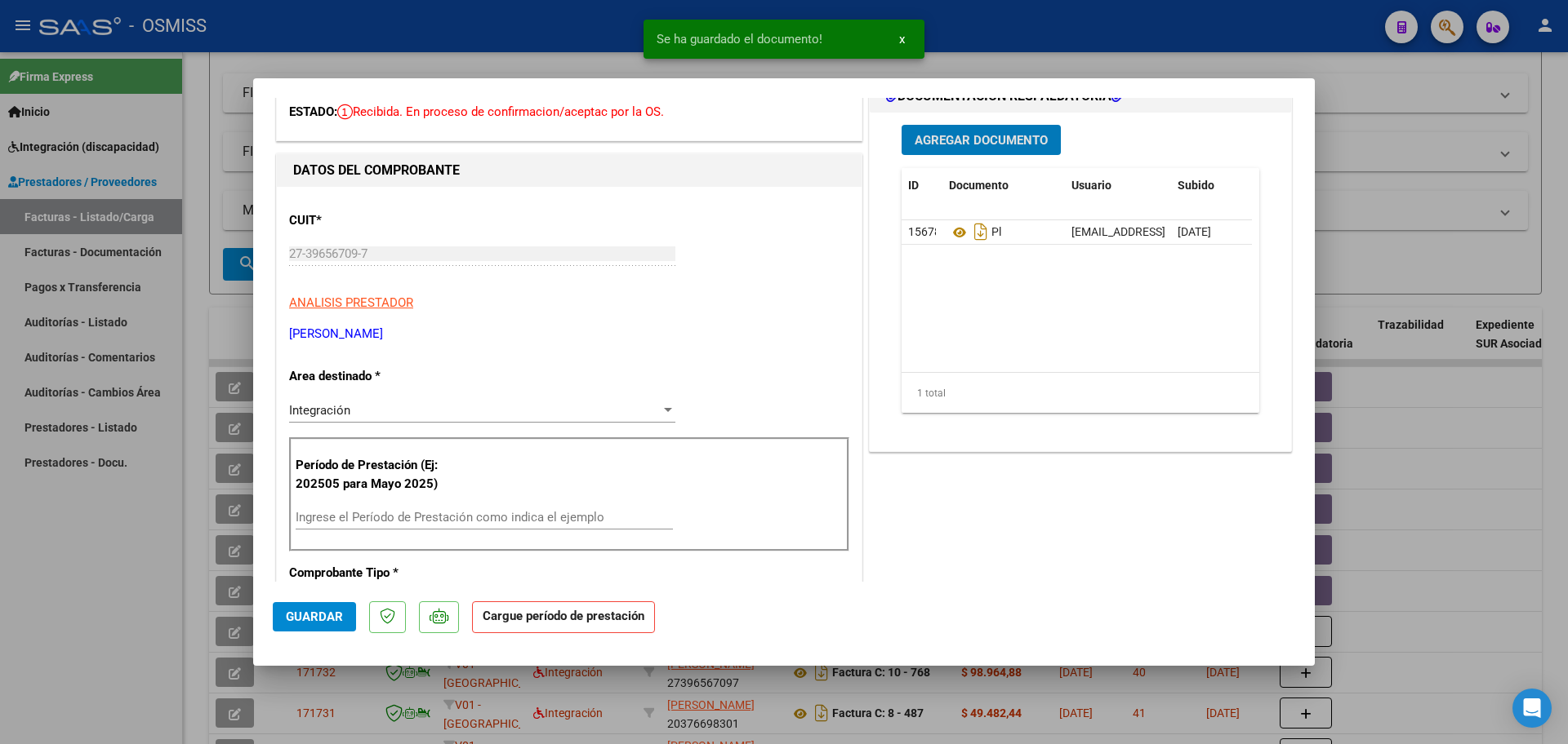
scroll to position [204, 0]
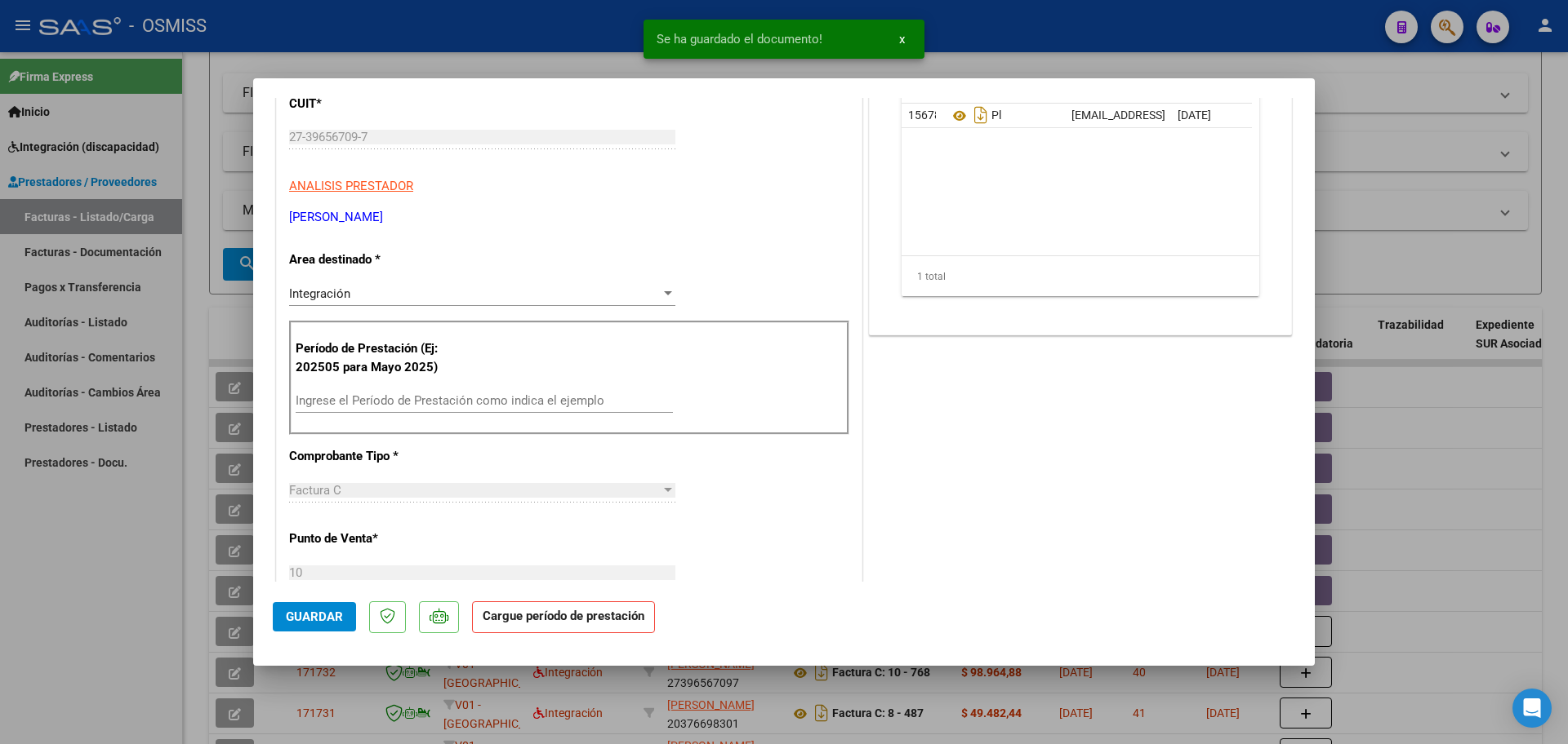
click at [416, 410] on div "Ingrese el Período de Prestación como indica el ejemplo" at bounding box center [484, 400] width 377 height 25
click at [414, 408] on input "Ingrese el Período de Prestación como indica el ejemplo" at bounding box center [484, 400] width 377 height 15
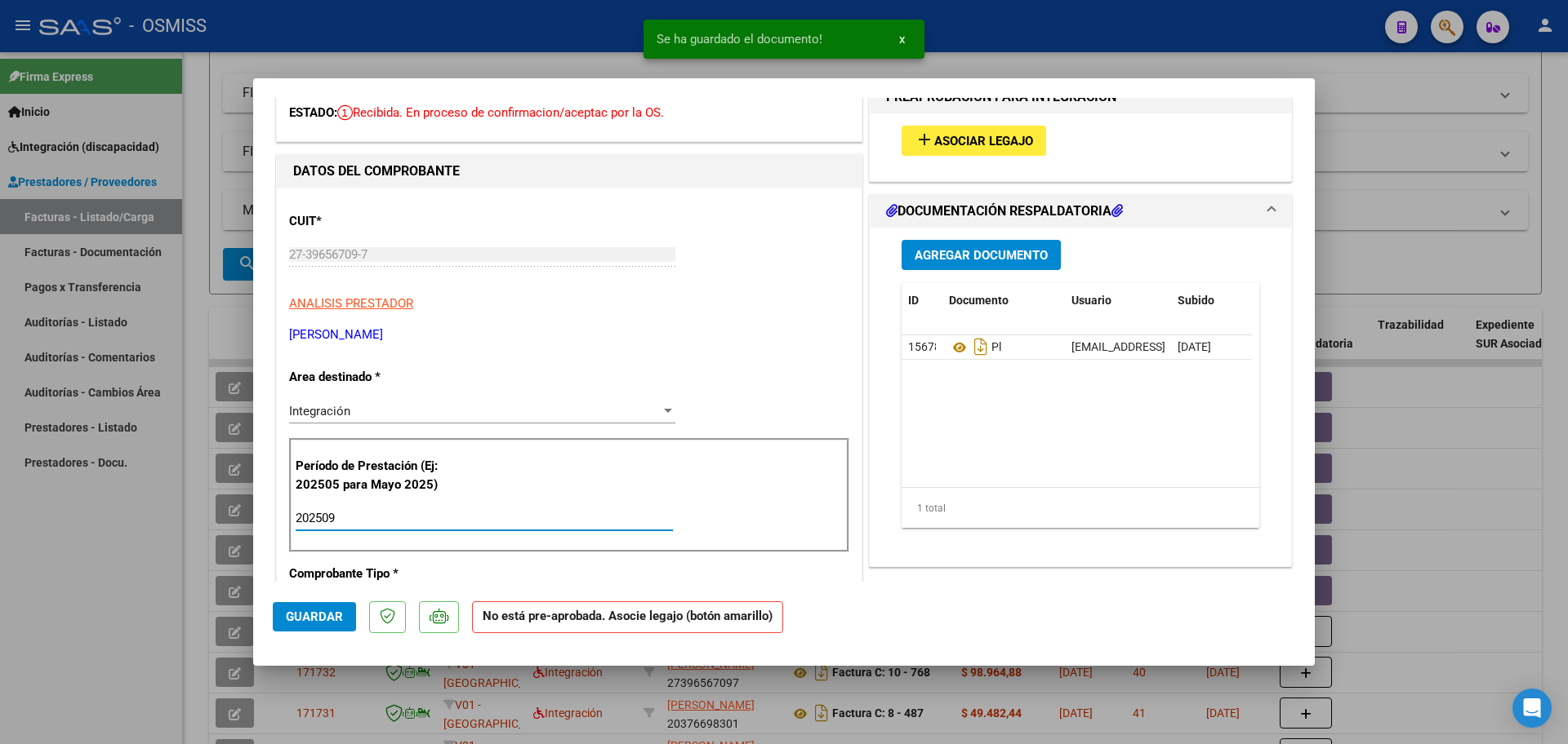
scroll to position [0, 0]
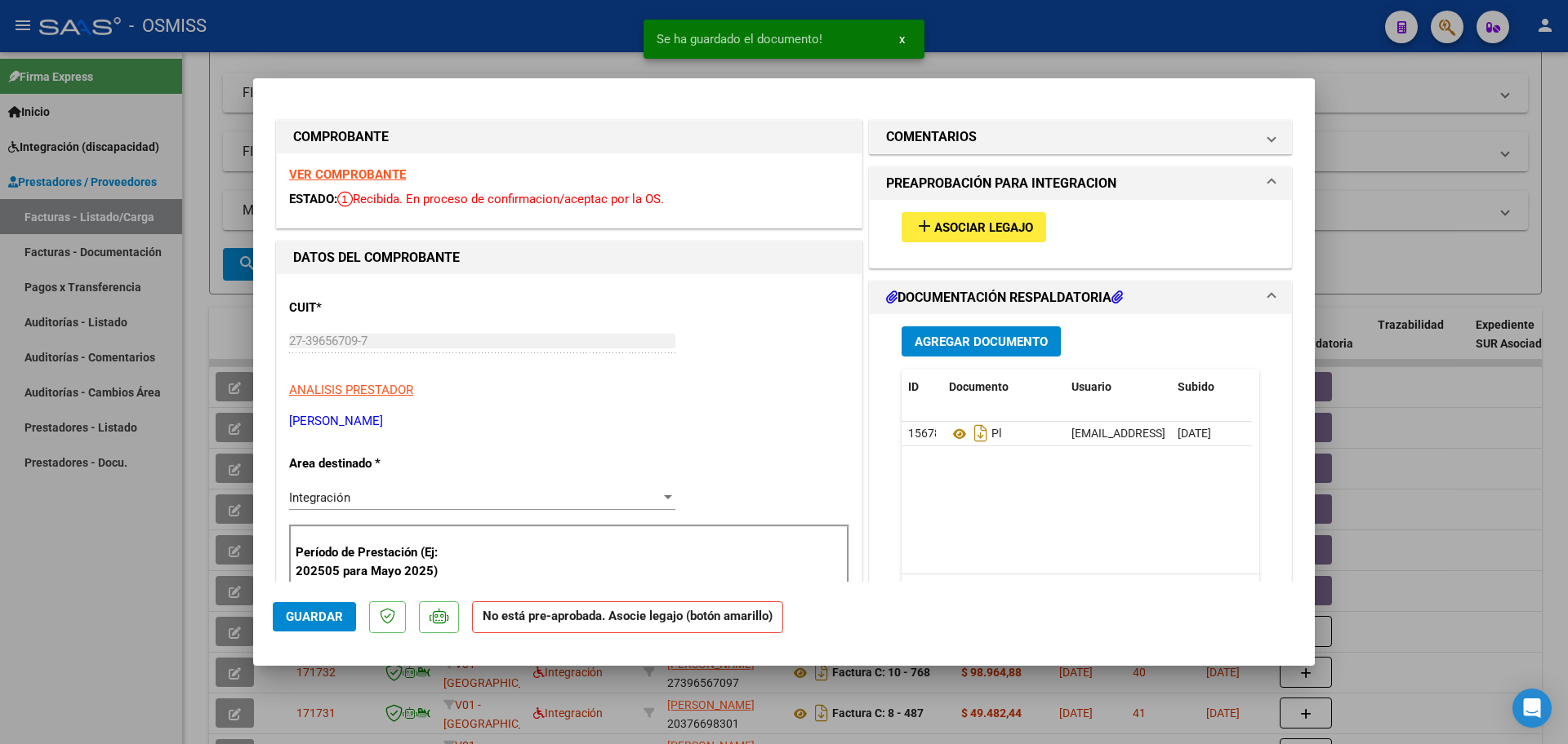
type input "202509"
click at [1003, 237] on button "add Asociar Legajo" at bounding box center [974, 227] width 144 height 30
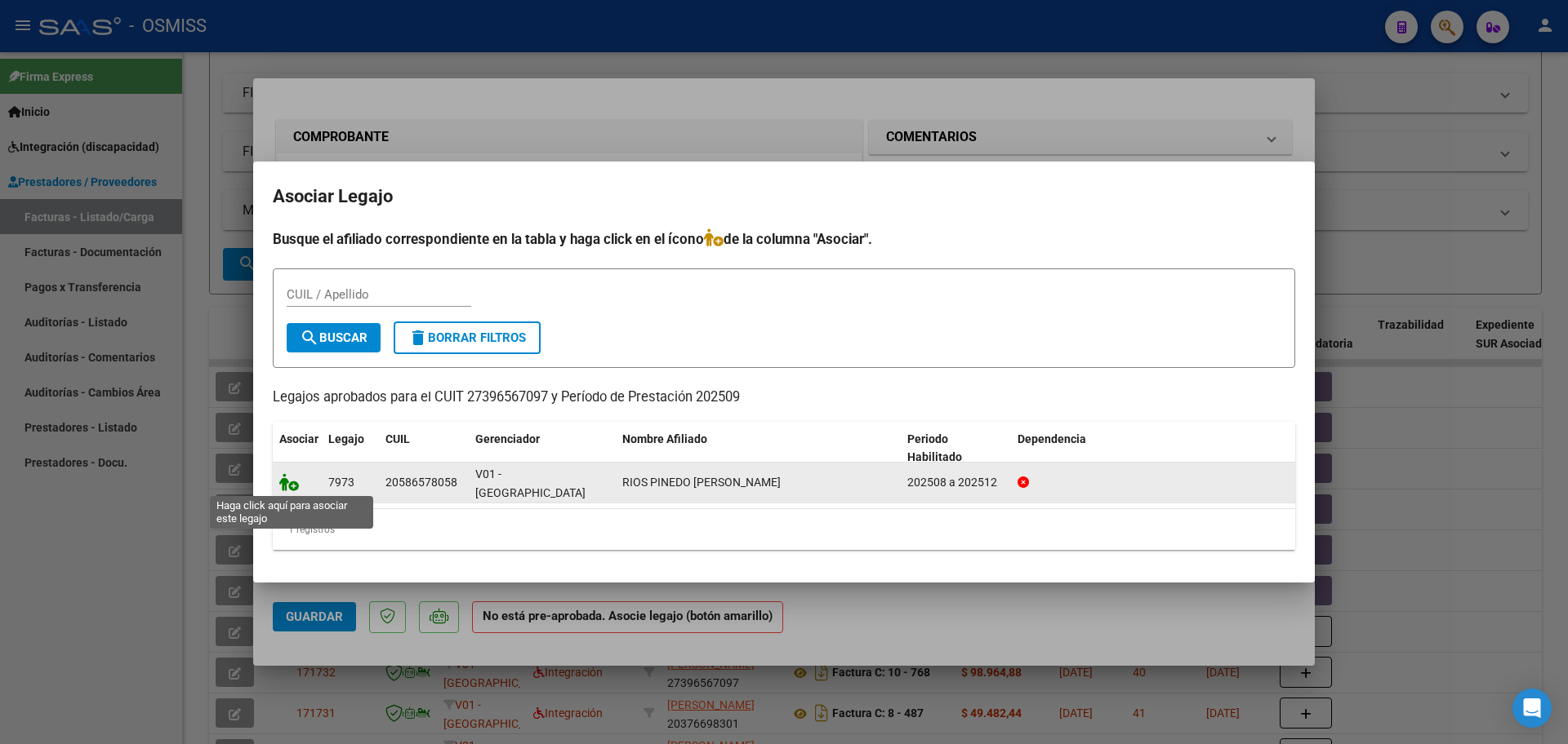
click at [287, 485] on icon at bounding box center [289, 482] width 20 height 18
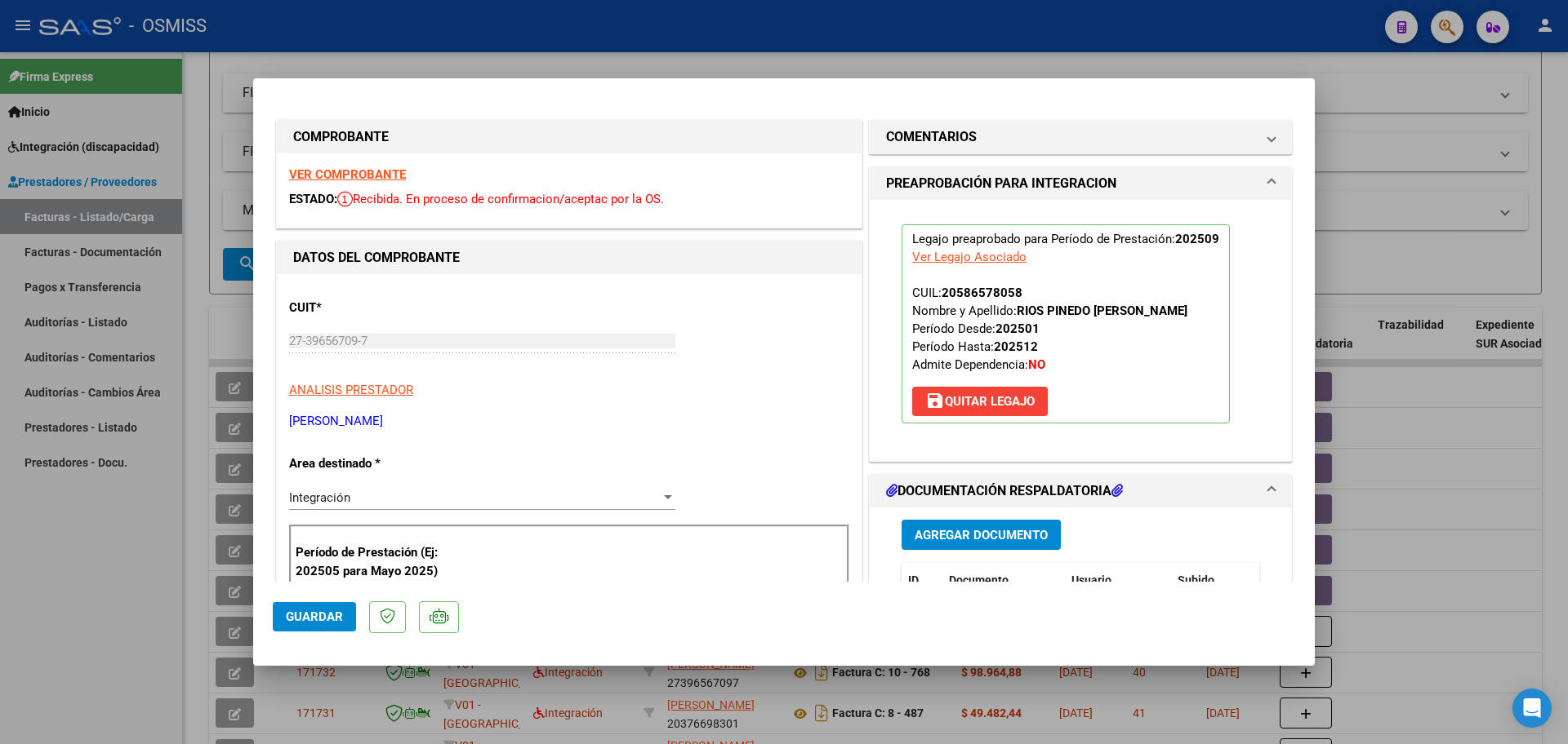
click at [333, 619] on span "Guardar" at bounding box center [315, 617] width 58 height 15
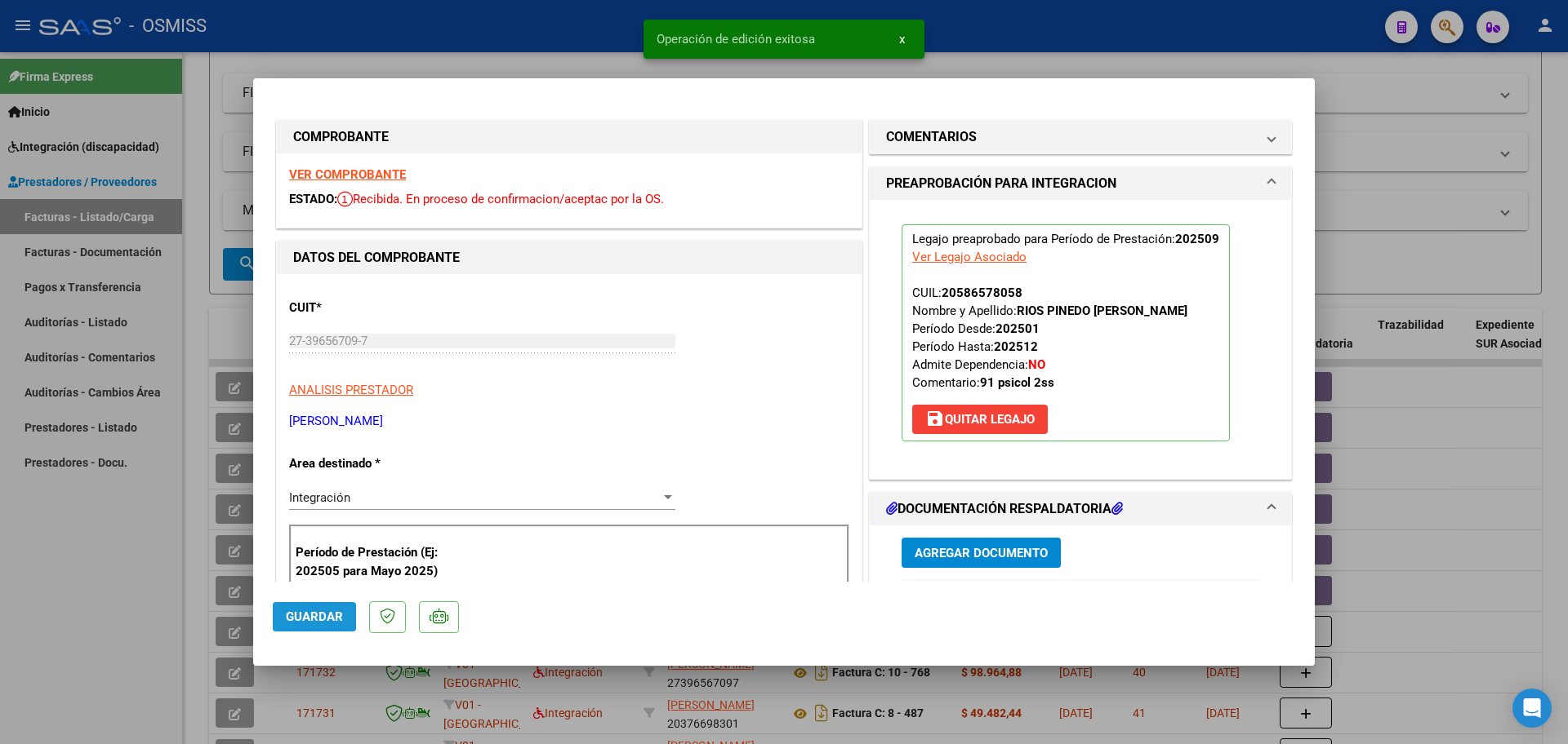
click at [314, 619] on span "Guardar" at bounding box center [315, 617] width 58 height 15
type input "$ 0,00"
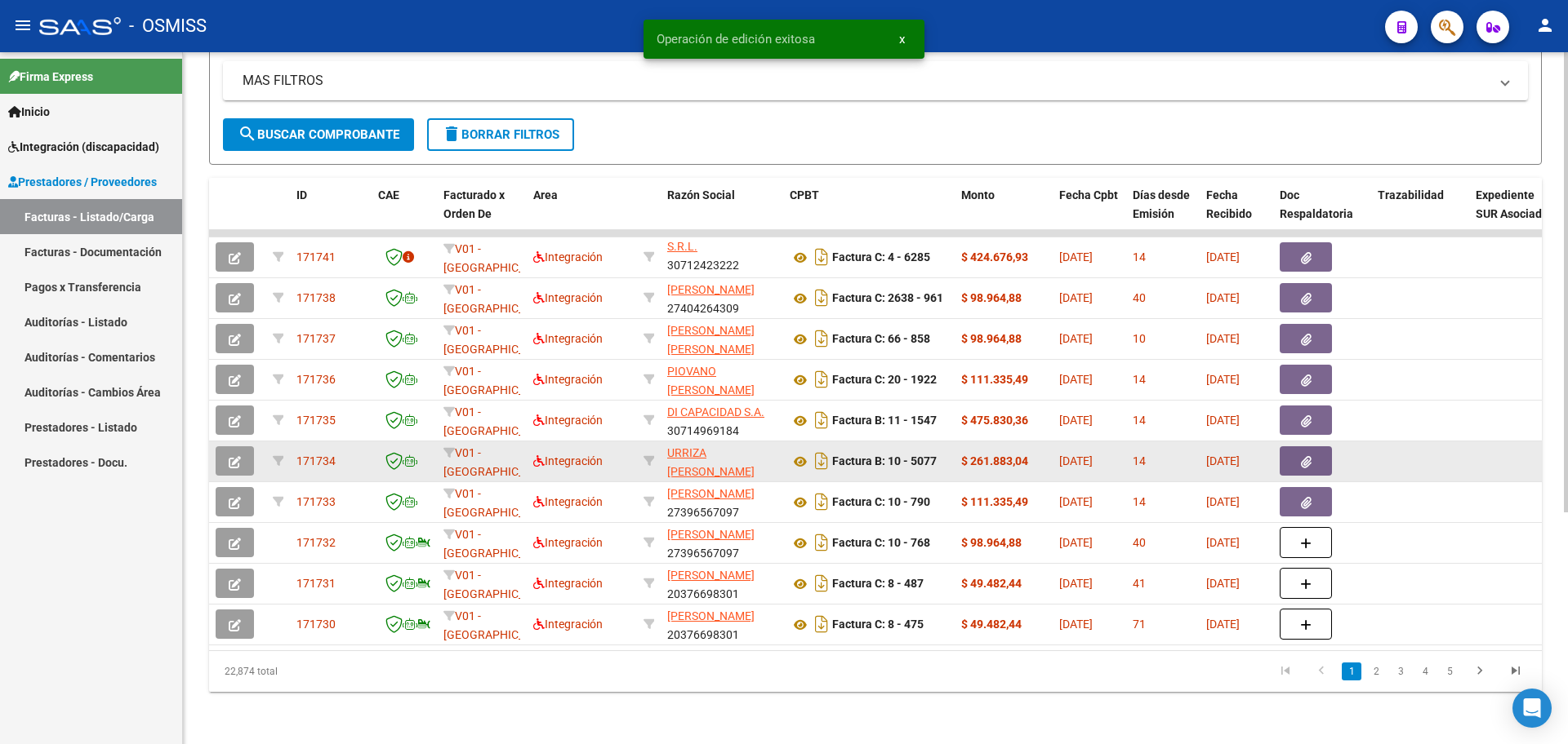
scroll to position [350, 0]
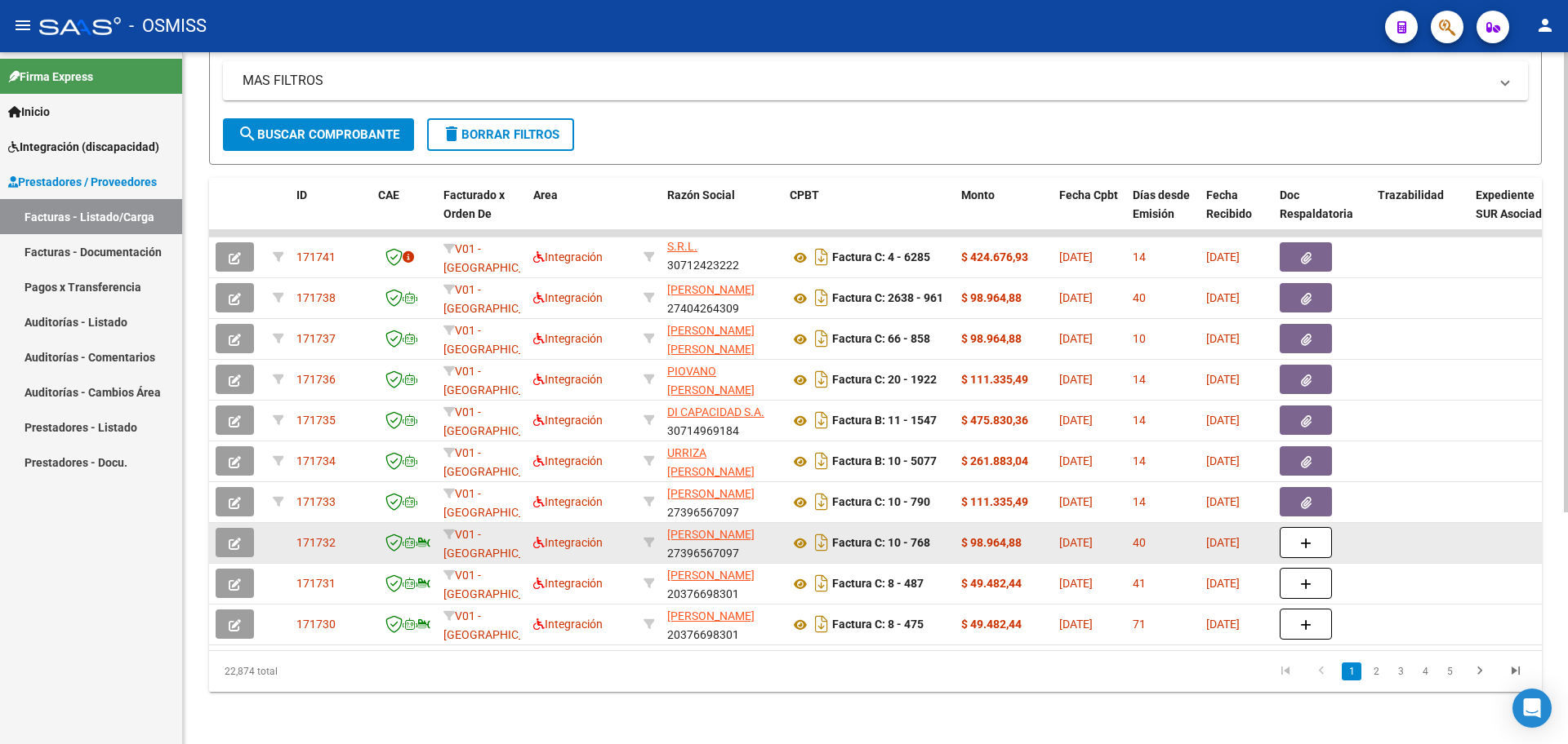
click at [226, 528] on button "button" at bounding box center [235, 543] width 39 height 29
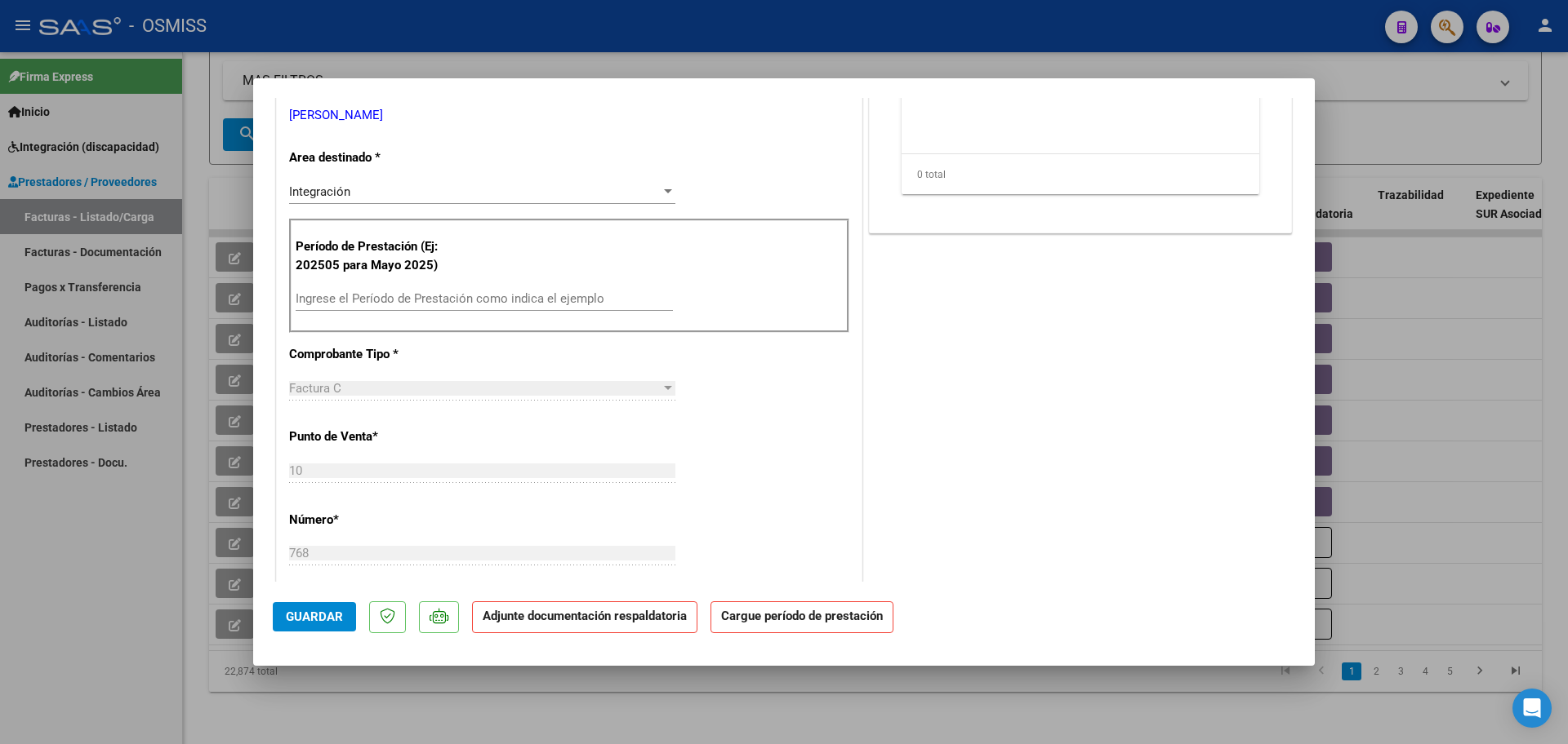
scroll to position [0, 0]
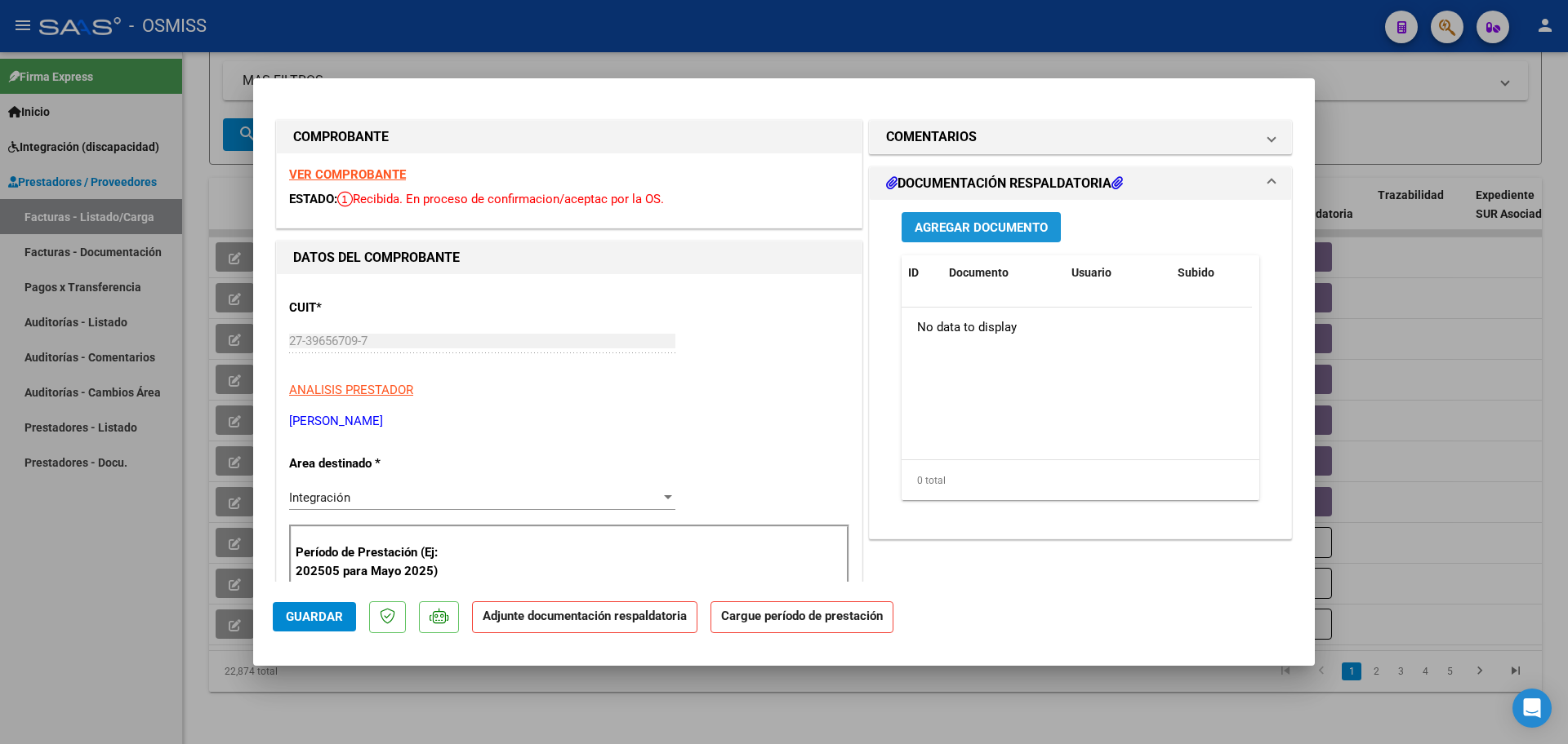
click at [966, 231] on span "Agregar Documento" at bounding box center [981, 228] width 133 height 15
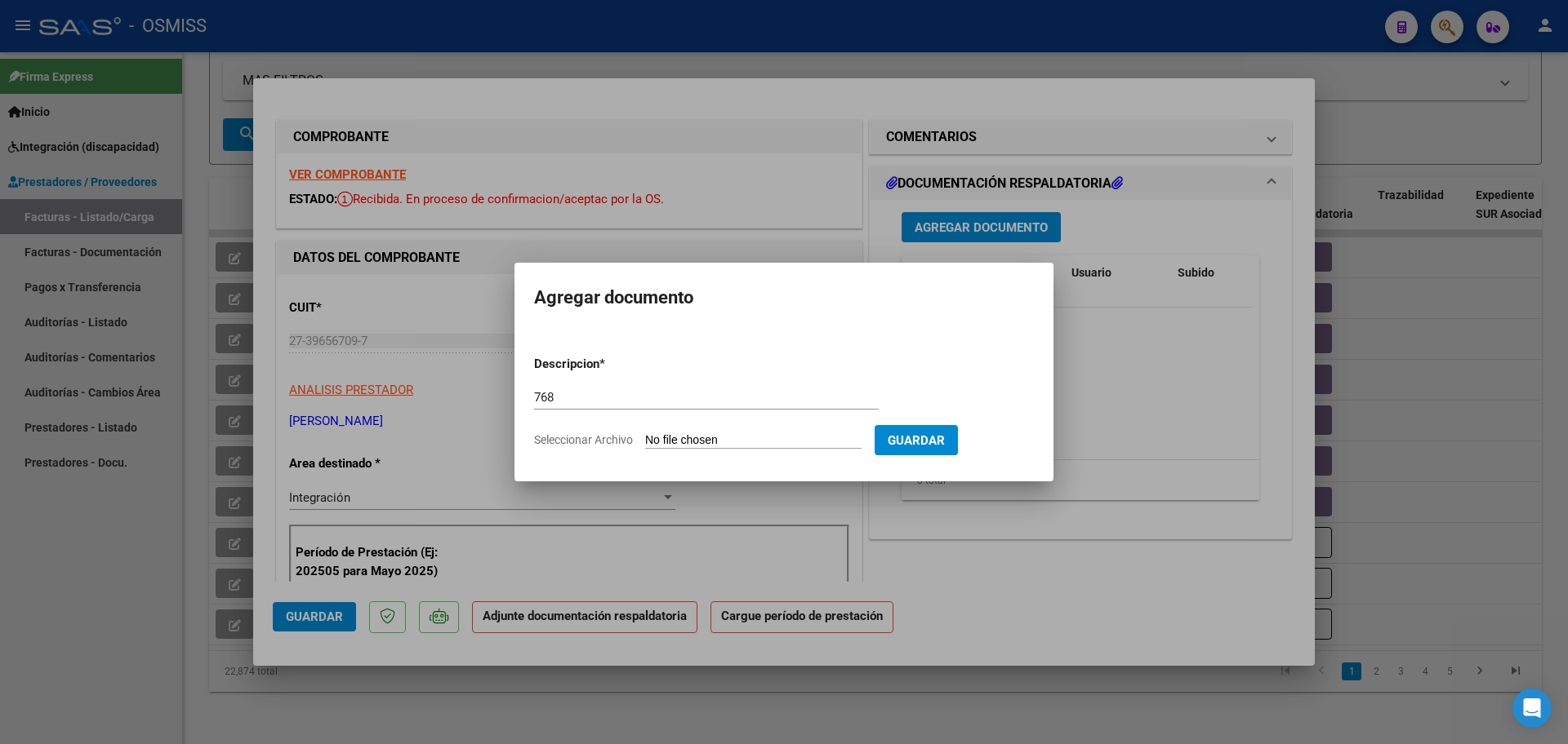
drag, startPoint x: 573, startPoint y: 385, endPoint x: 528, endPoint y: 392, distance: 45.5
click at [528, 392] on mat-dialog-content "Descripcion * 768 Escriba aquí una descripcion Seleccionar Archivo Guardar" at bounding box center [784, 396] width 539 height 132
drag, startPoint x: 556, startPoint y: 393, endPoint x: 461, endPoint y: 401, distance: 95.3
click at [462, 401] on div "COMPROBANTE VER COMPROBANTE ESTADO: Recibida. En proceso de confirmacion/acepta…" at bounding box center [784, 372] width 1568 height 744
type input "PL"
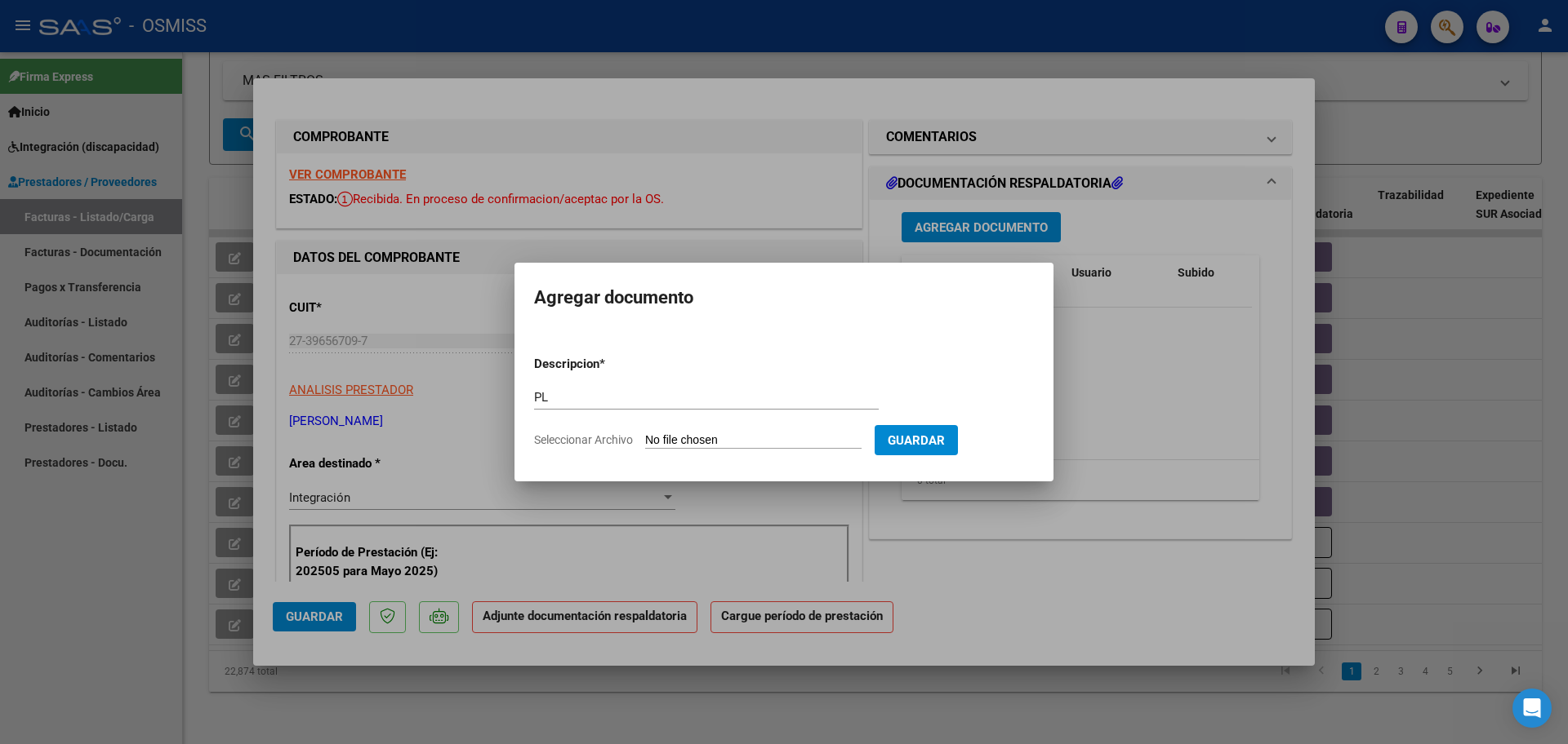
click at [697, 433] on input "Seleccionar Archivo" at bounding box center [754, 441] width 217 height 15
type input "C:\fakepath\PL 10-768 RIOS P - PSICO 08.pdf"
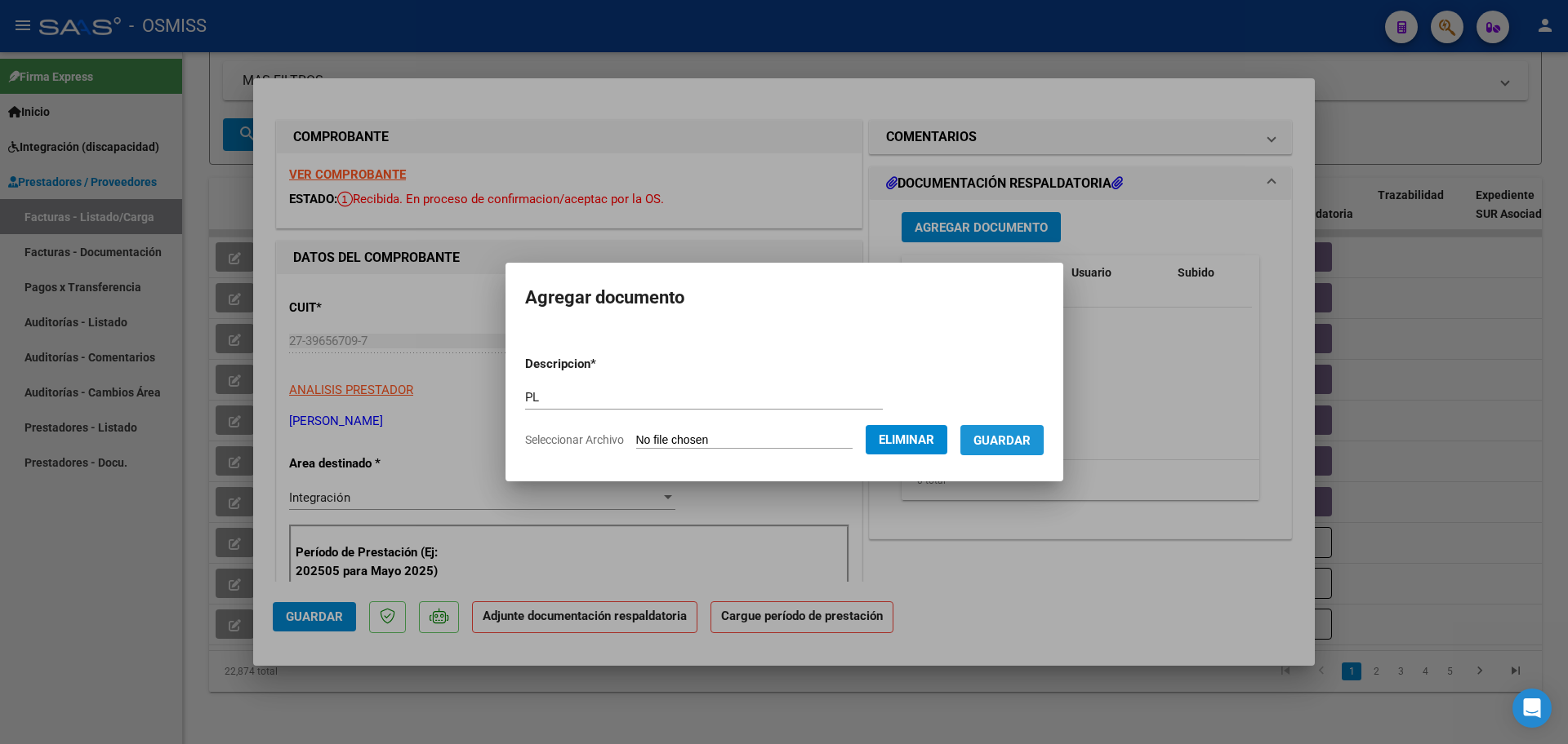
click at [1036, 451] on button "Guardar" at bounding box center [1001, 440] width 83 height 30
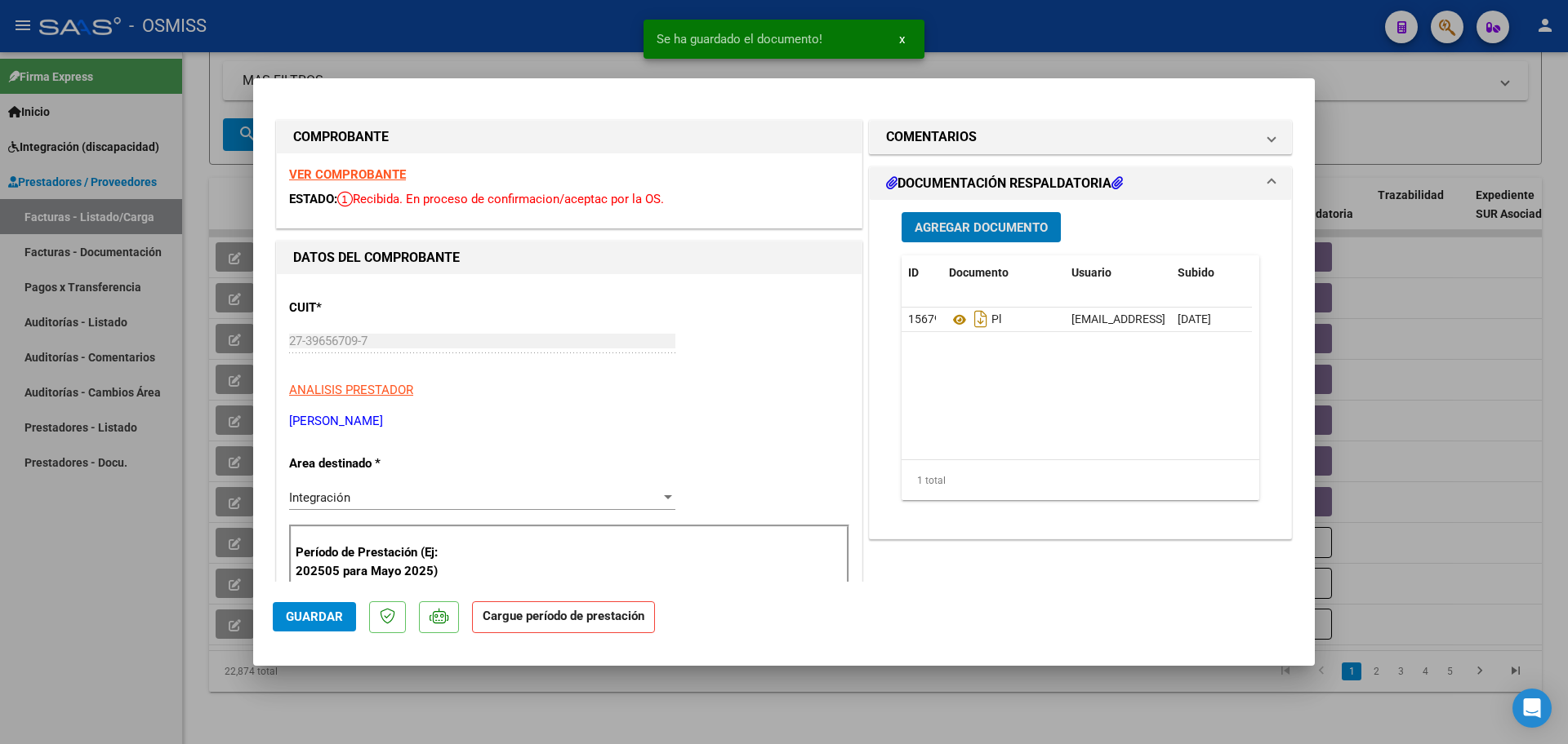
scroll to position [204, 0]
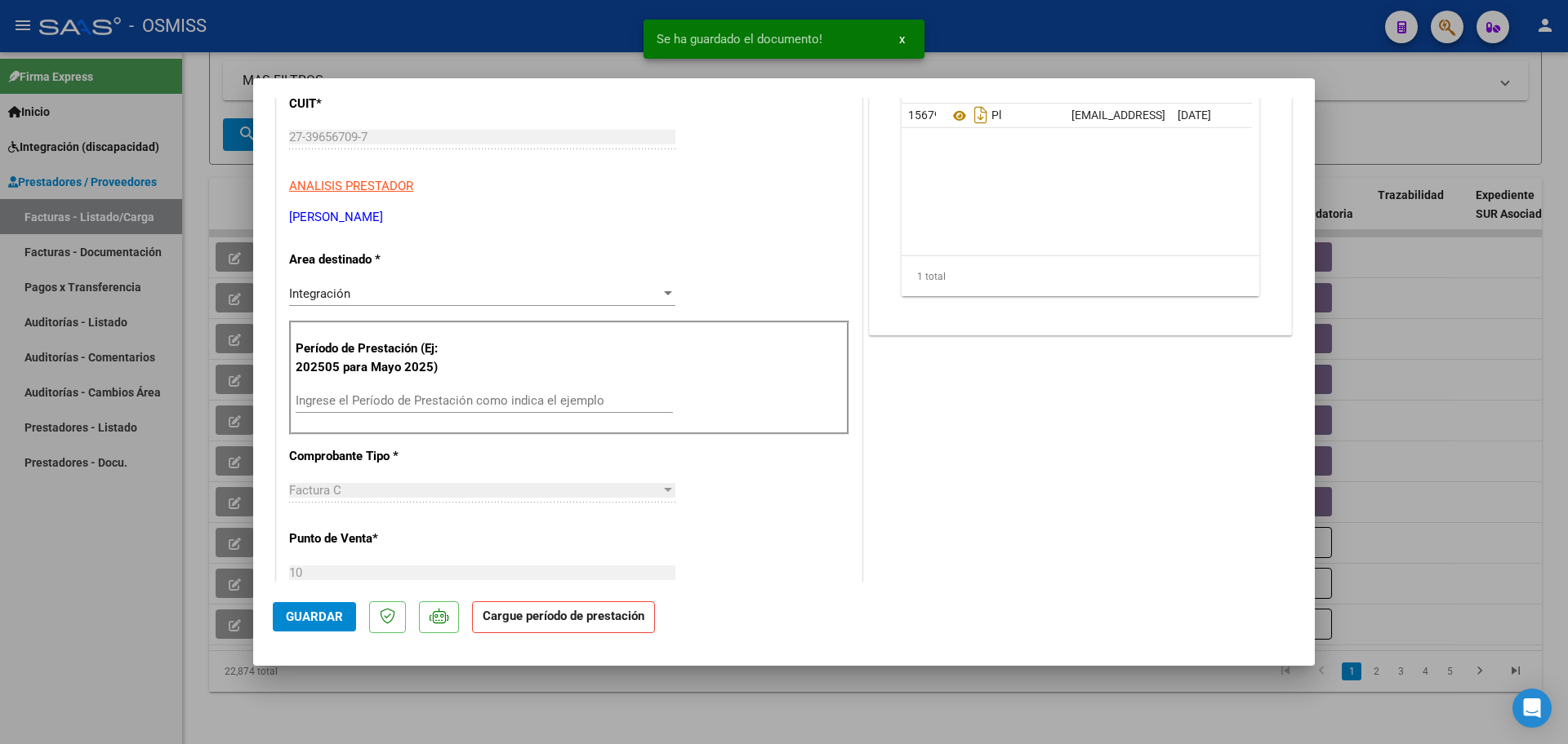
click at [319, 408] on input "Ingrese el Período de Prestación como indica el ejemplo" at bounding box center [484, 400] width 377 height 15
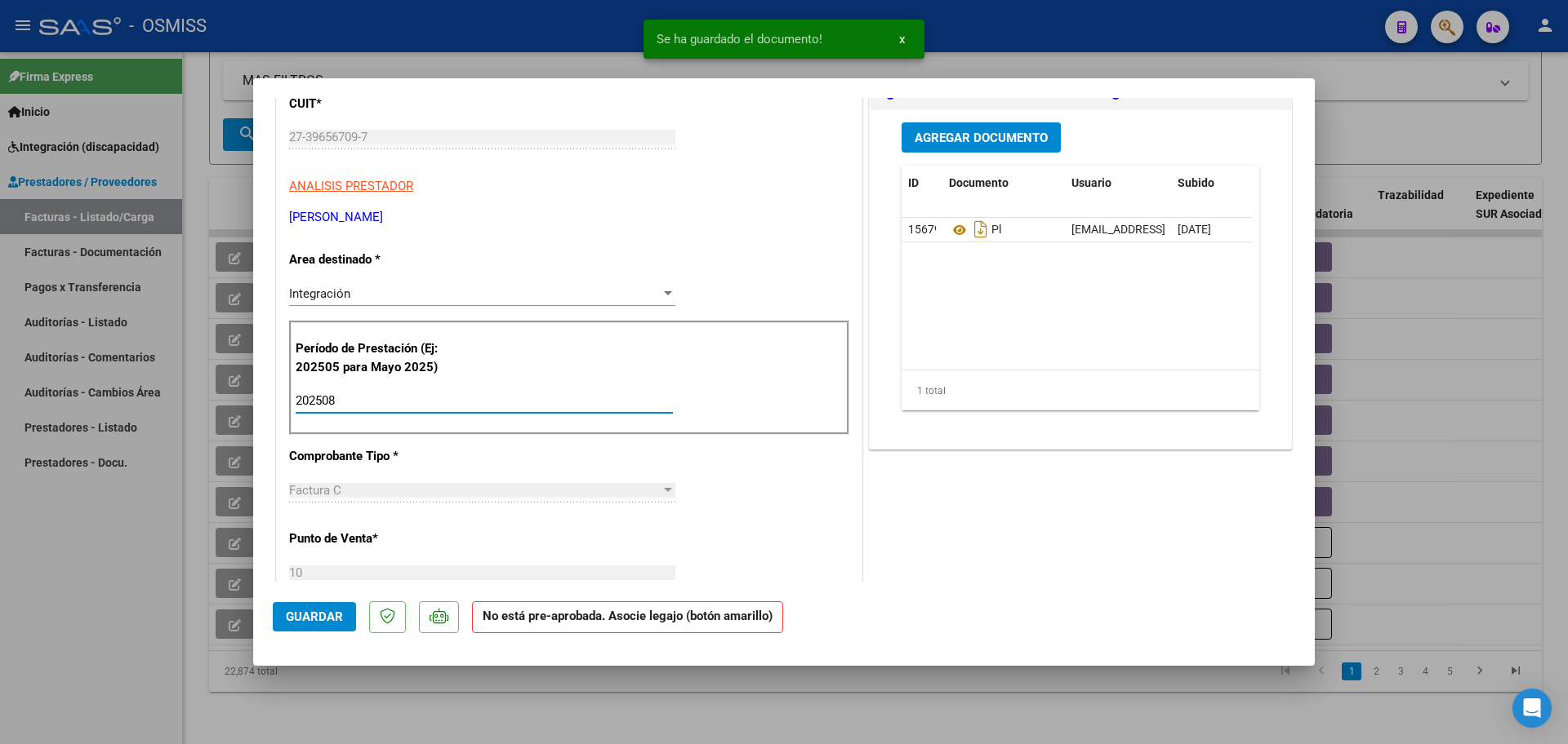
scroll to position [0, 0]
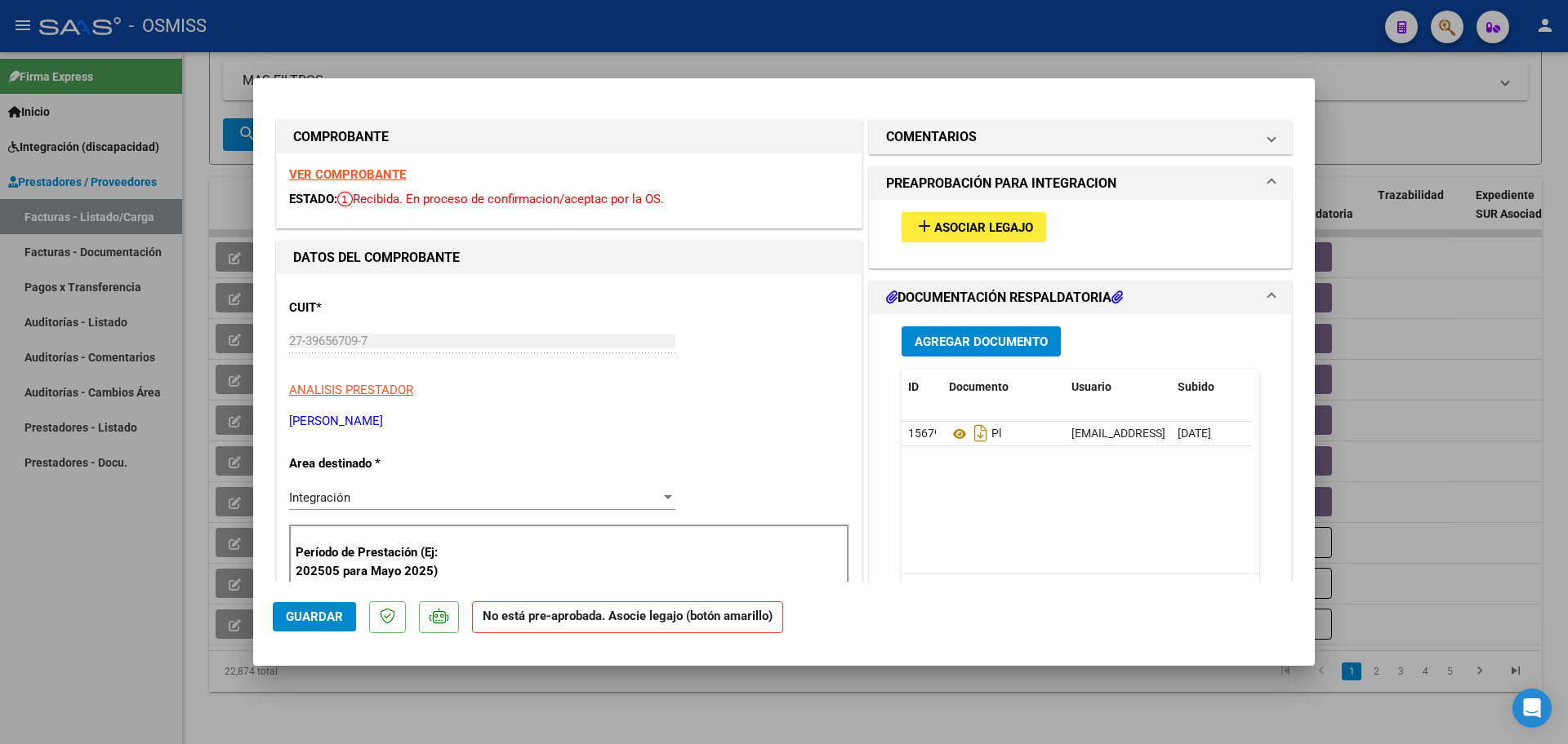
type input "202508"
click at [1008, 229] on span "Asociar Legajo" at bounding box center [983, 228] width 99 height 15
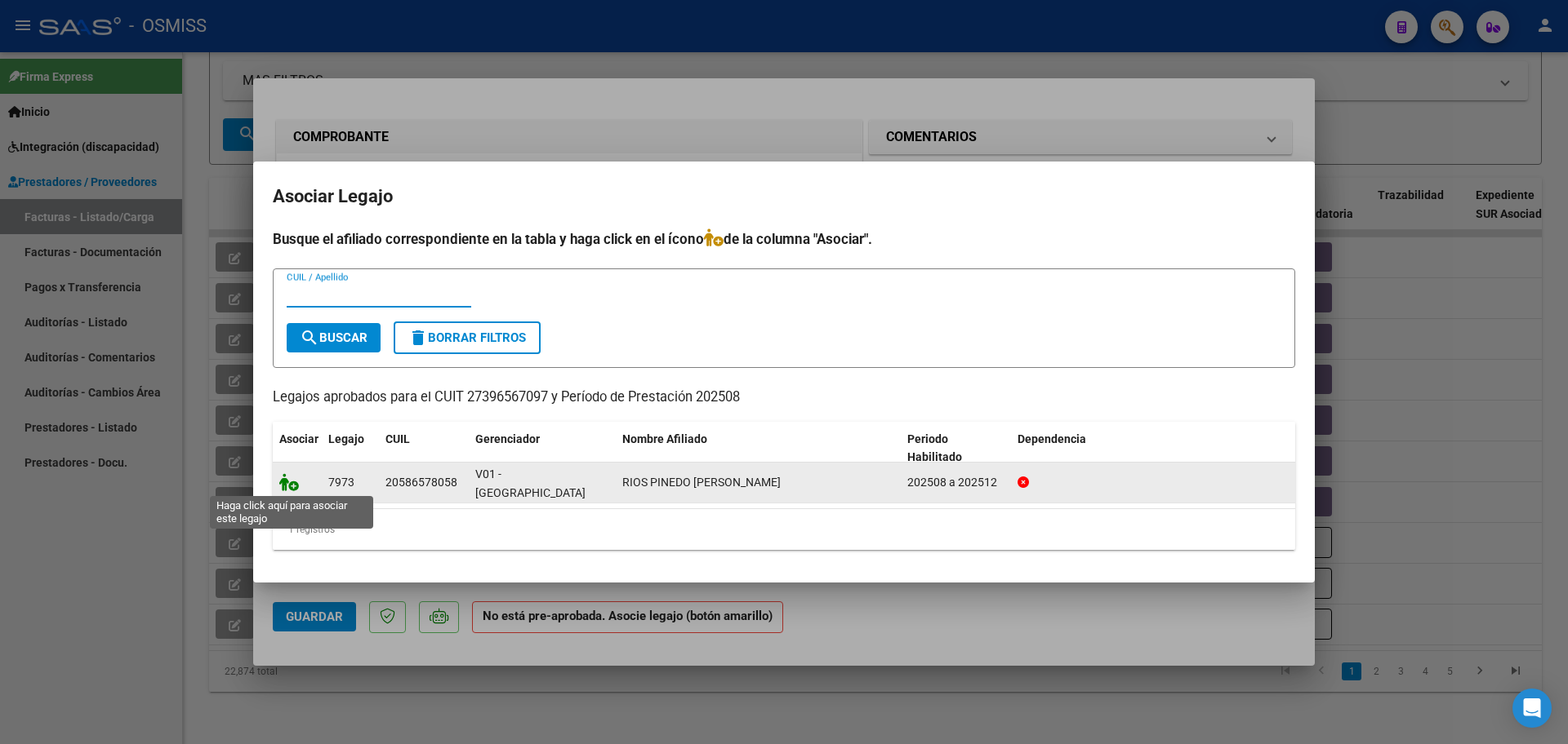
click at [292, 485] on icon at bounding box center [289, 482] width 20 height 18
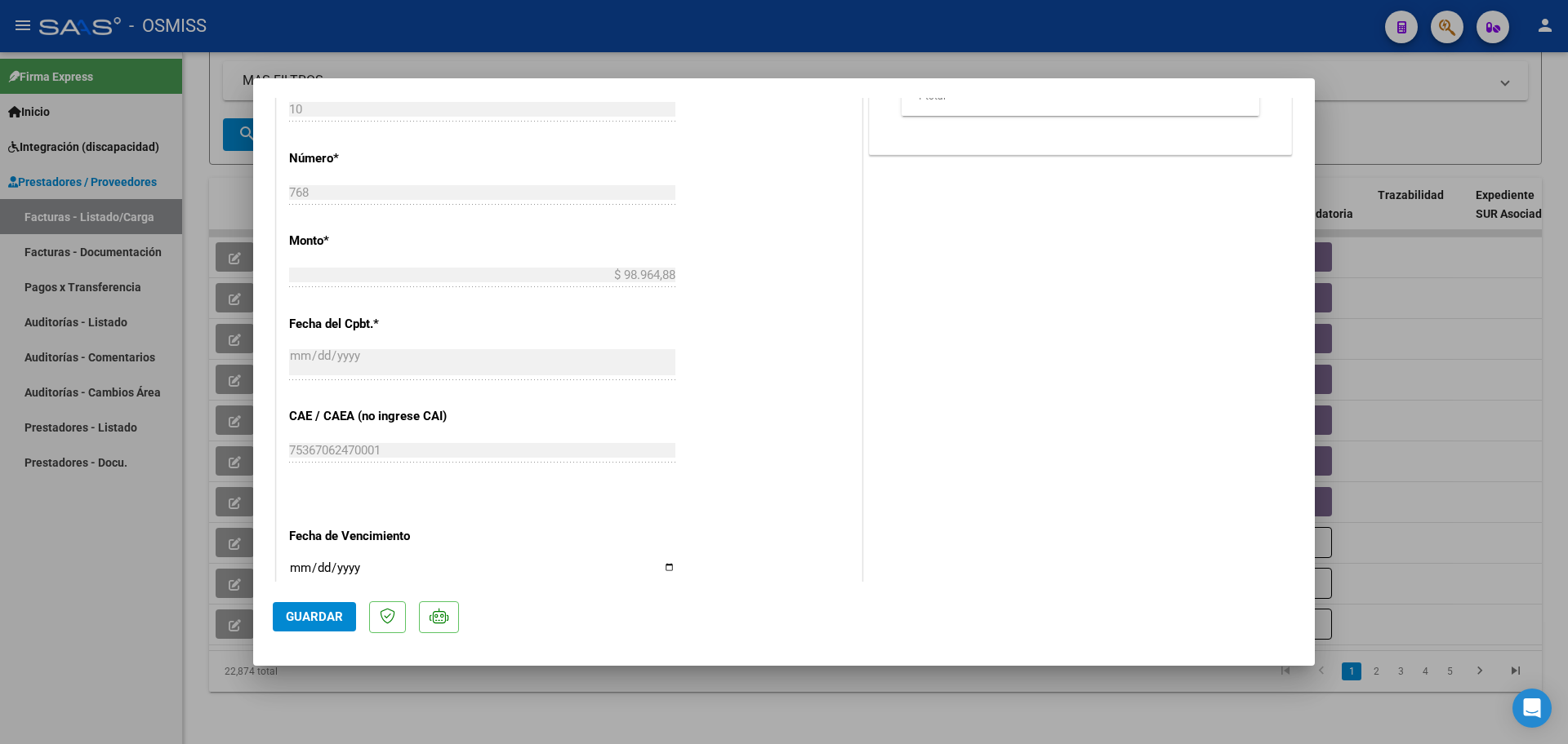
scroll to position [714, 0]
click at [295, 615] on span "Guardar" at bounding box center [315, 617] width 58 height 15
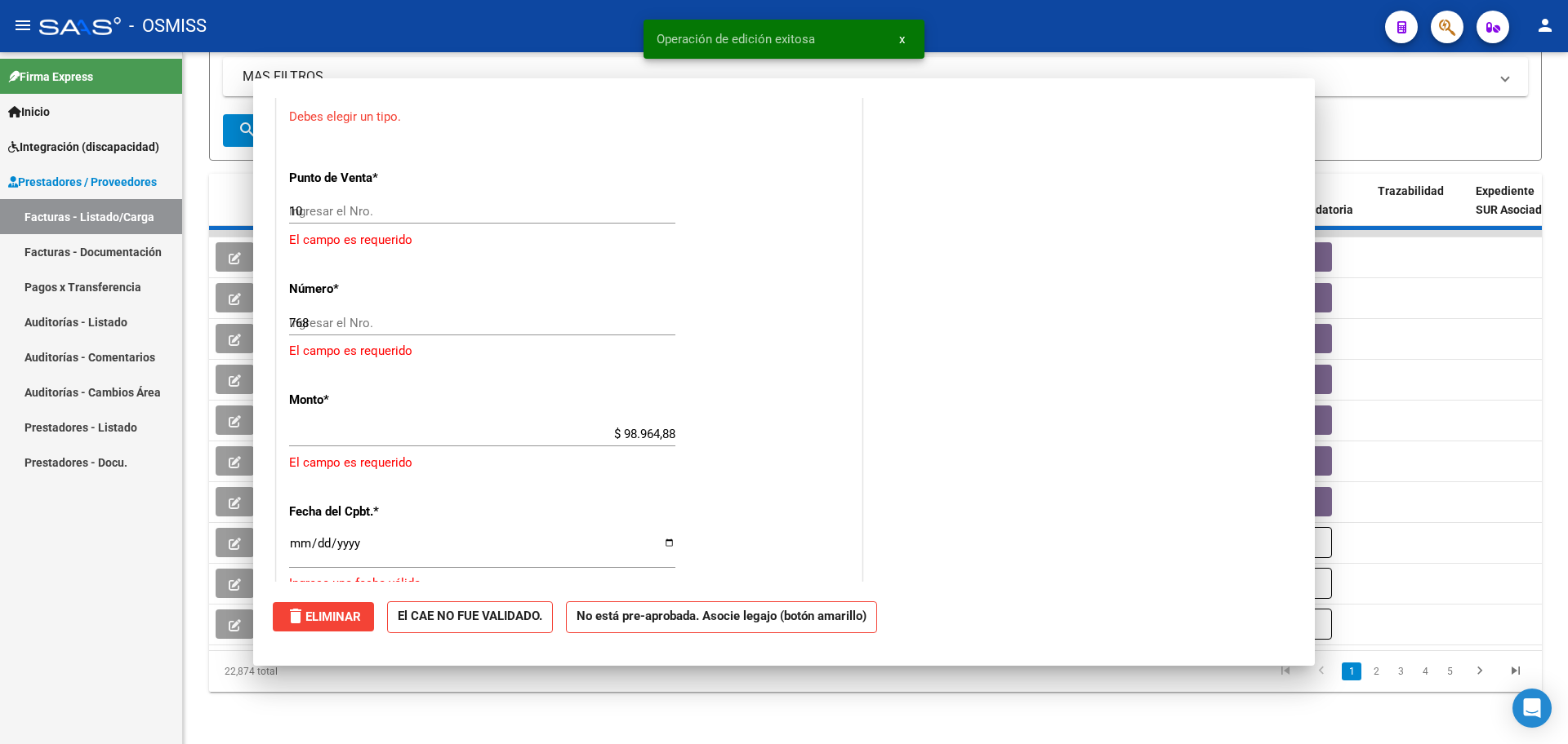
type input "$ 0,00"
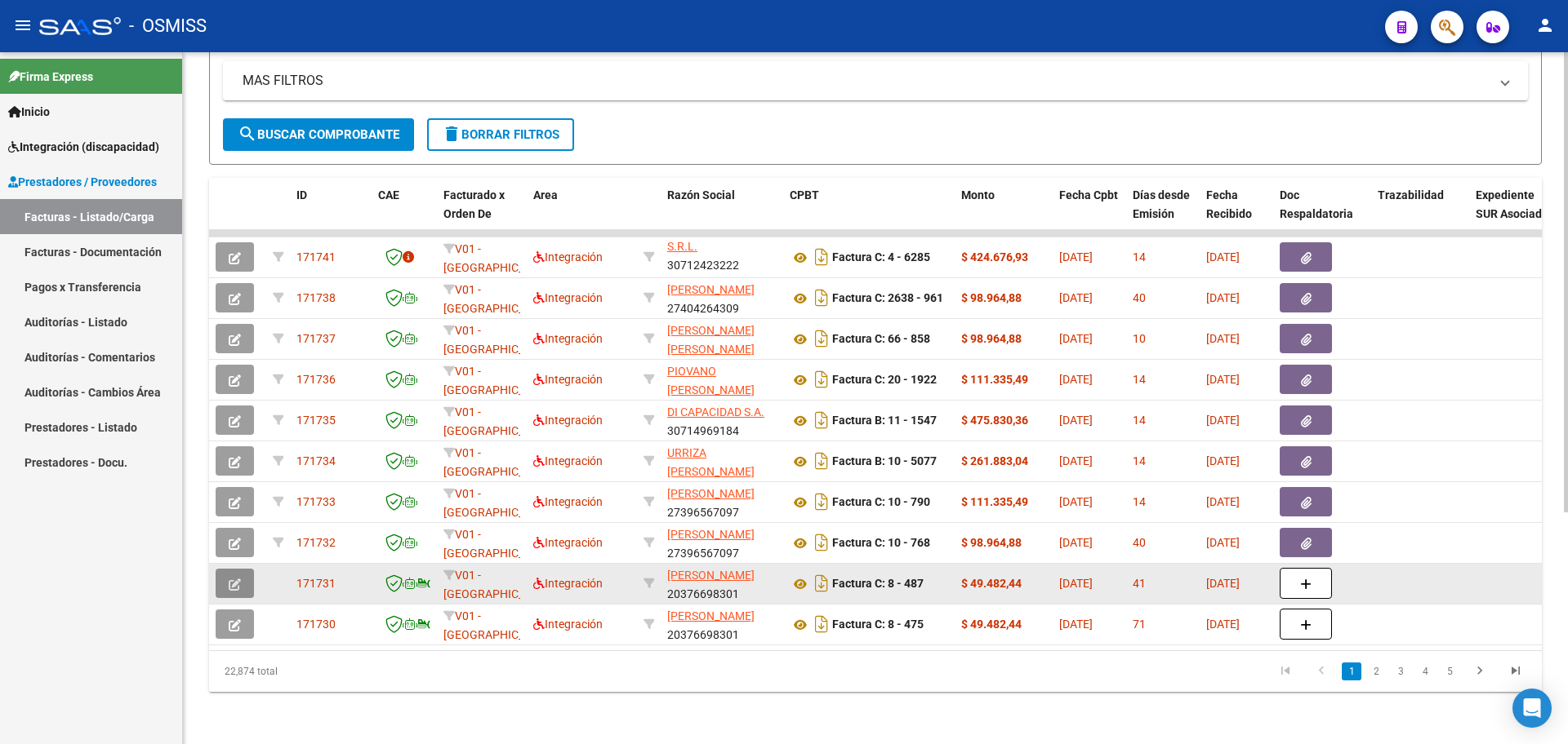
click at [234, 579] on icon "button" at bounding box center [235, 585] width 12 height 12
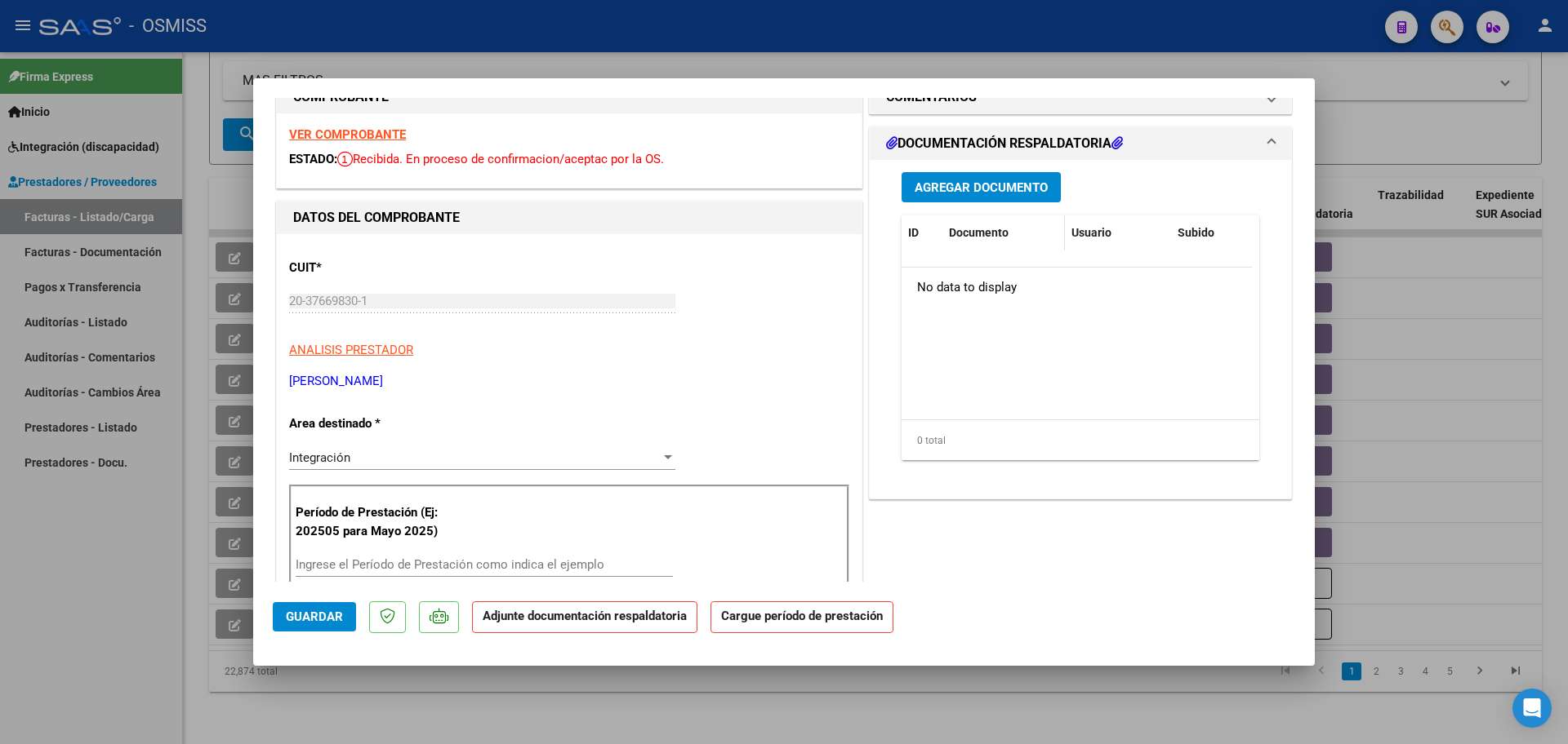
scroll to position [0, 0]
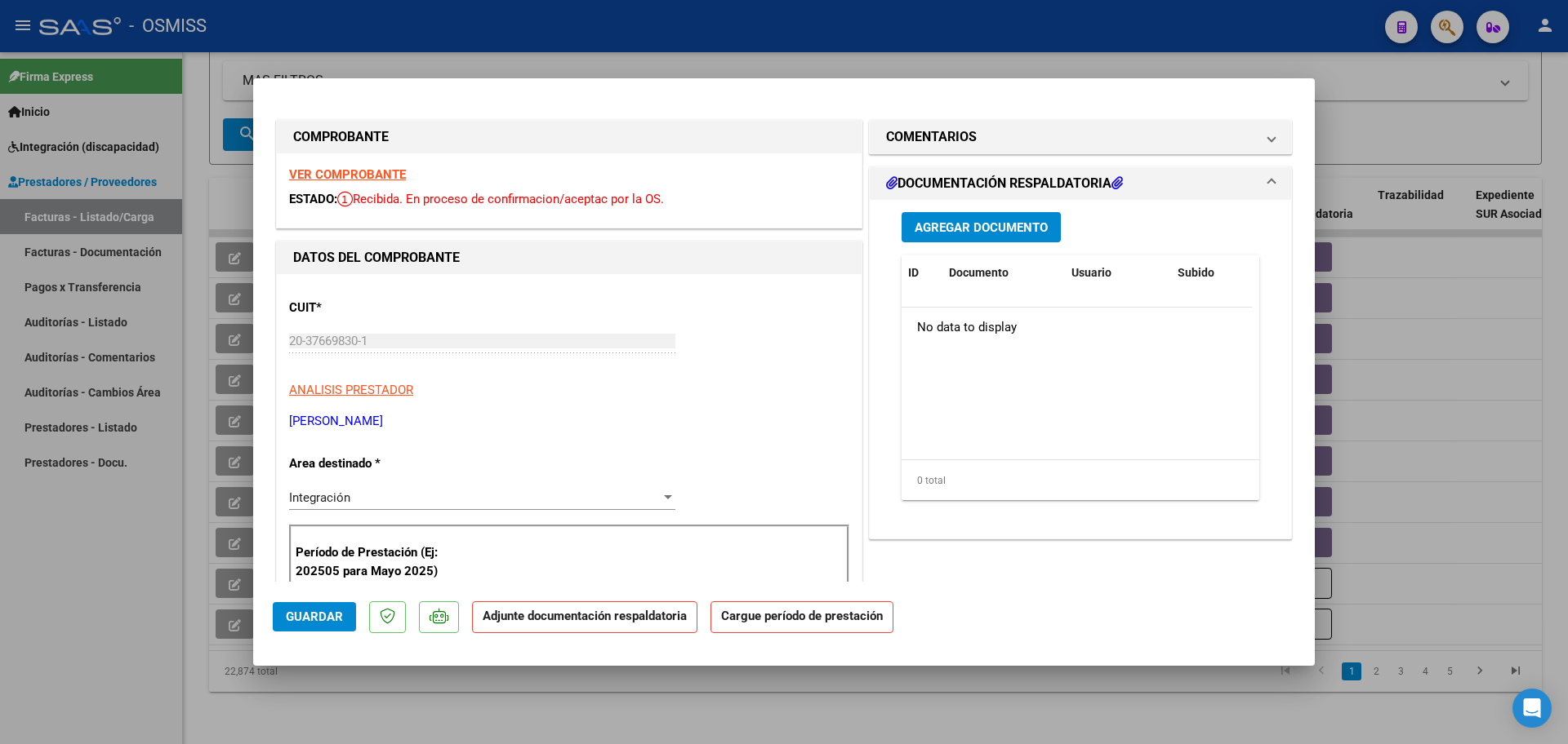
click at [1008, 223] on span "Agregar Documento" at bounding box center [981, 228] width 133 height 15
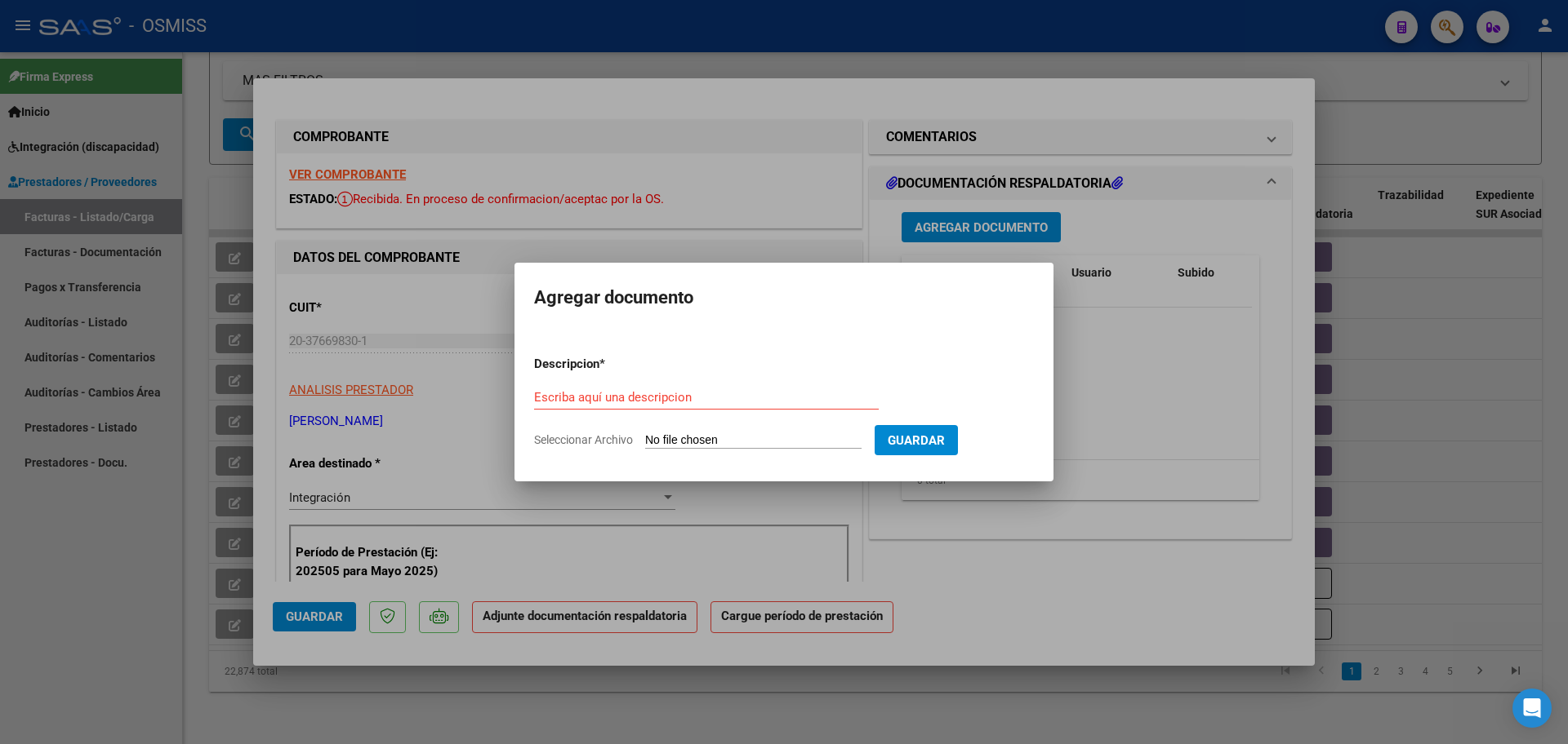
click at [684, 438] on input "Seleccionar Archivo" at bounding box center [754, 441] width 217 height 15
type input "C:\fakepath\PL 8-487 HELMERT C PSICO 08.pdf"
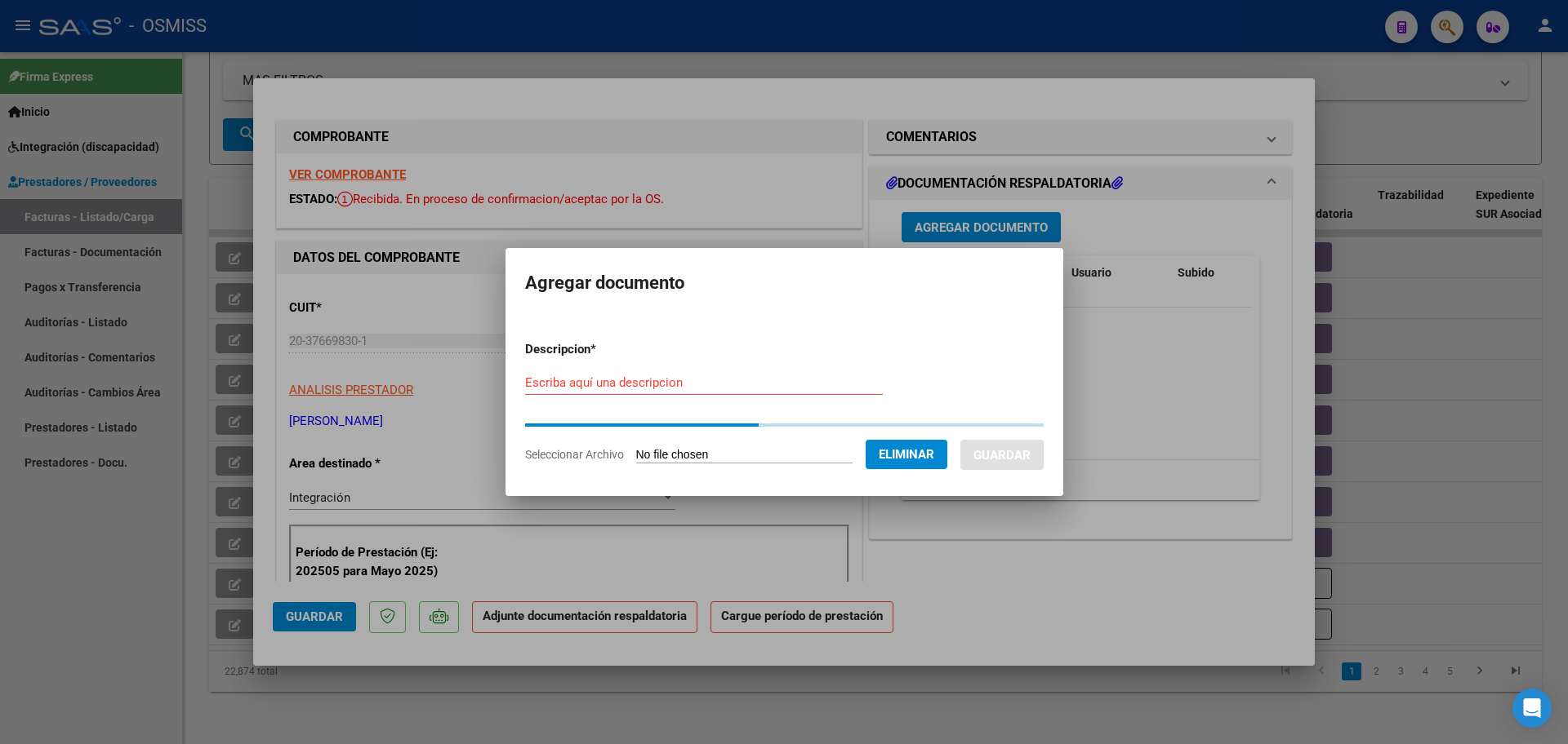
click at [629, 380] on input "Escriba aquí una descripcion" at bounding box center [704, 382] width 358 height 15
click at [641, 380] on input "PL" at bounding box center [704, 382] width 358 height 15
click at [591, 387] on input "PLPL" at bounding box center [704, 382] width 358 height 15
click at [534, 384] on input "PLPL" at bounding box center [704, 382] width 358 height 15
click at [531, 381] on input "PLPL" at bounding box center [704, 382] width 358 height 15
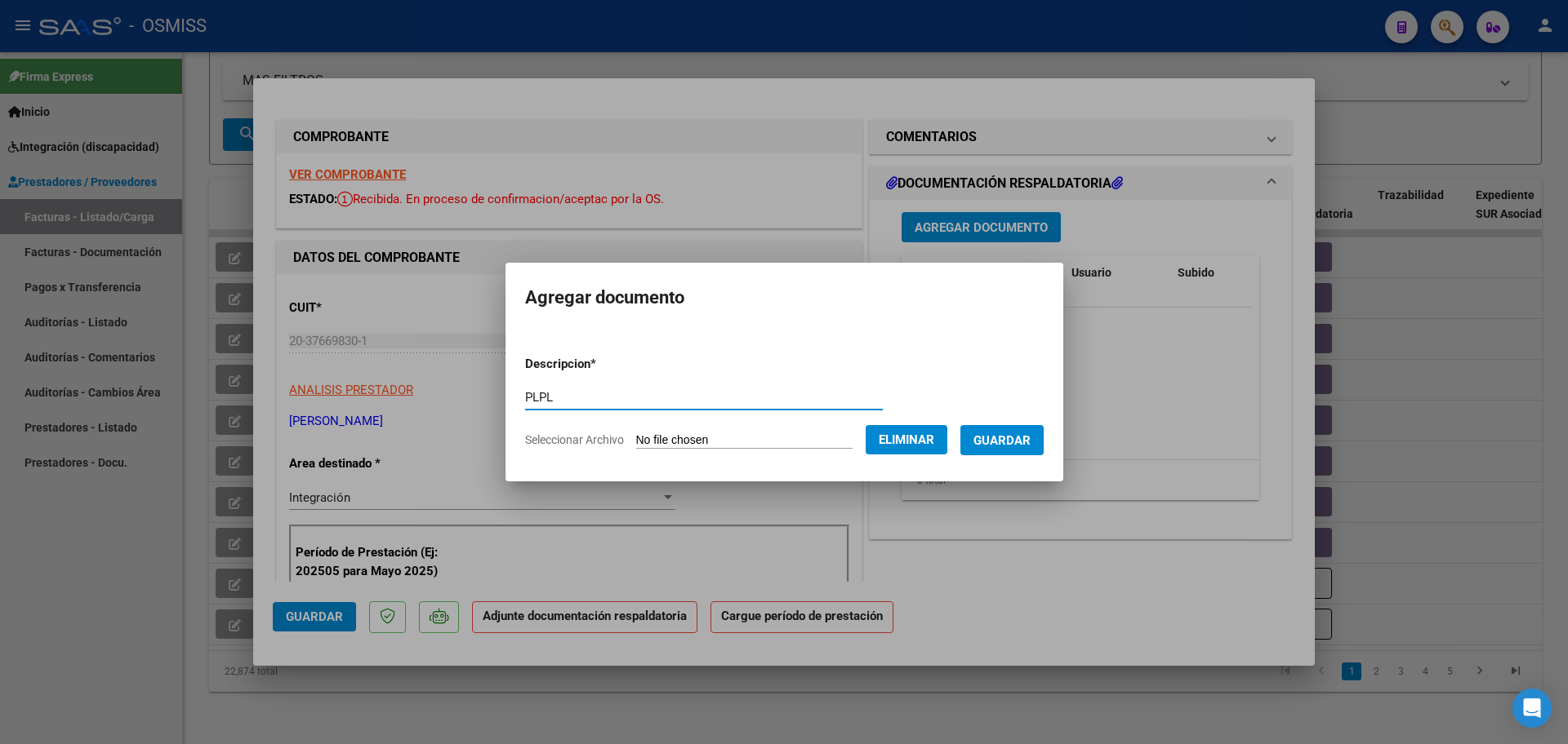
click at [531, 377] on form "Descripcion * PLPL Escriba aquí una descripcion Seleccionar Archivo Eliminar Gu…" at bounding box center [784, 402] width 518 height 119
click at [536, 384] on form "Descripcion * PLPL Escriba aquí una descripcion Seleccionar Archivo Eliminar Gu…" at bounding box center [784, 402] width 518 height 119
click at [634, 399] on input "PLPL" at bounding box center [704, 397] width 358 height 15
type input "PL"
click at [993, 441] on span "Guardar" at bounding box center [1001, 440] width 58 height 15
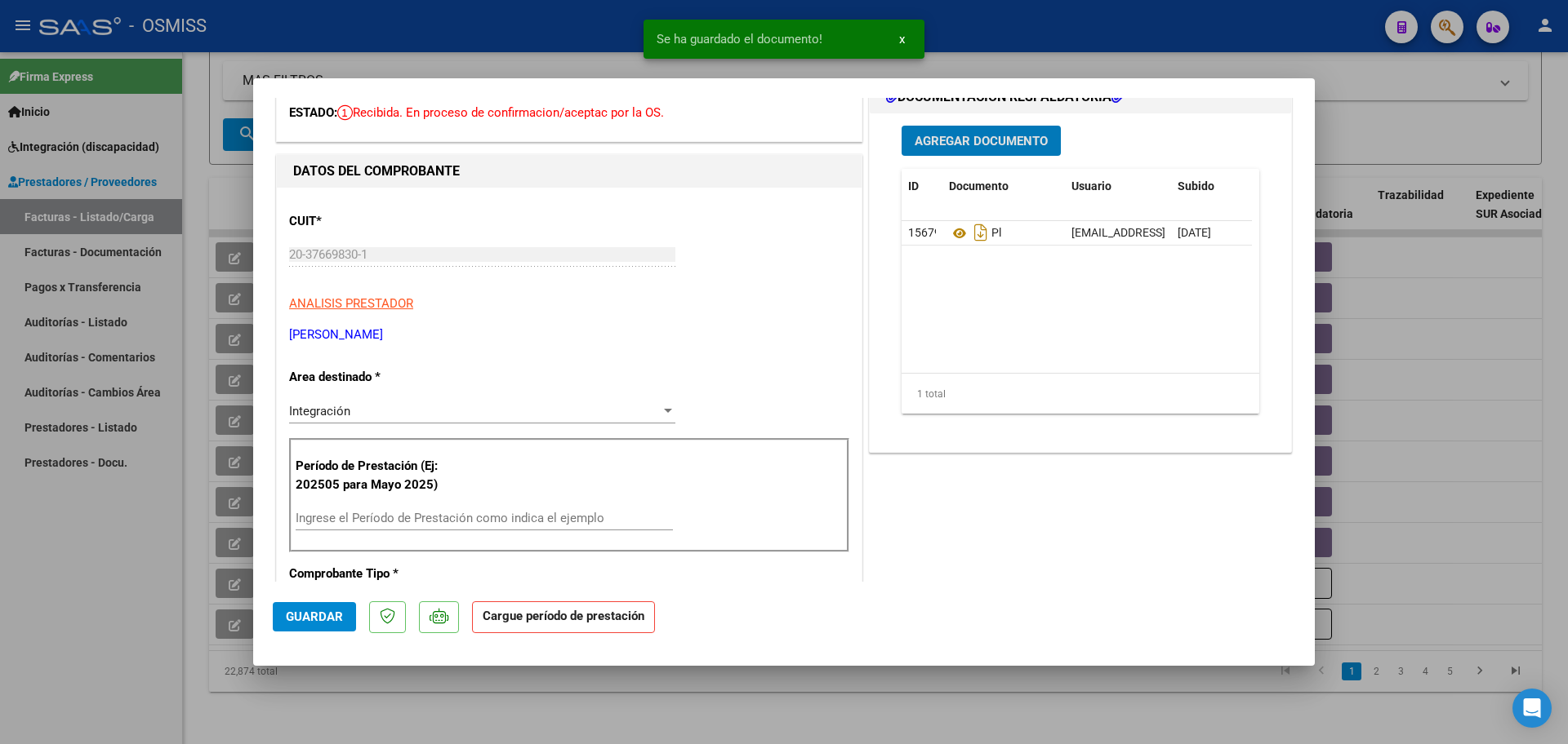
scroll to position [204, 0]
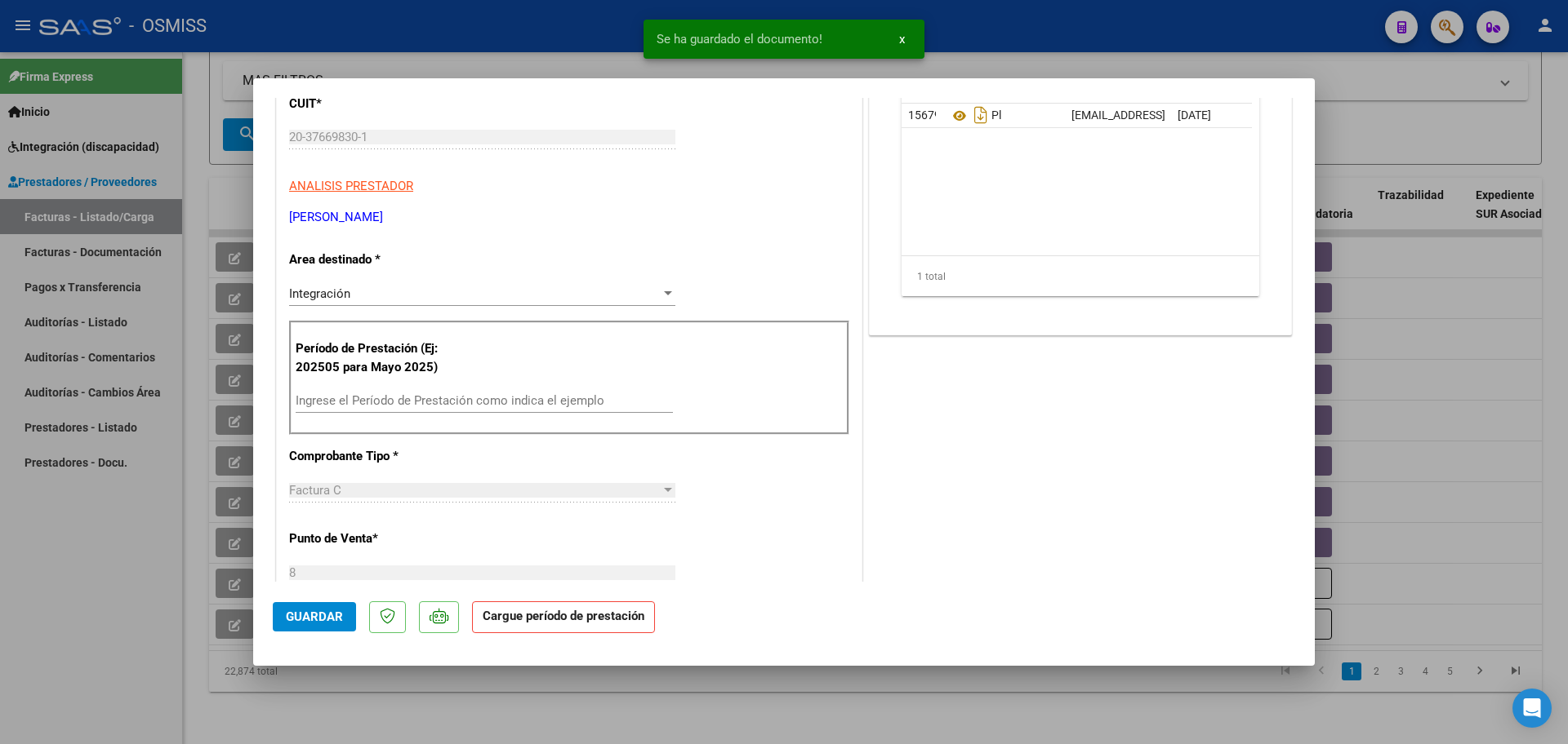
click at [368, 397] on input "Ingrese el Período de Prestación como indica el ejemplo" at bounding box center [484, 400] width 377 height 15
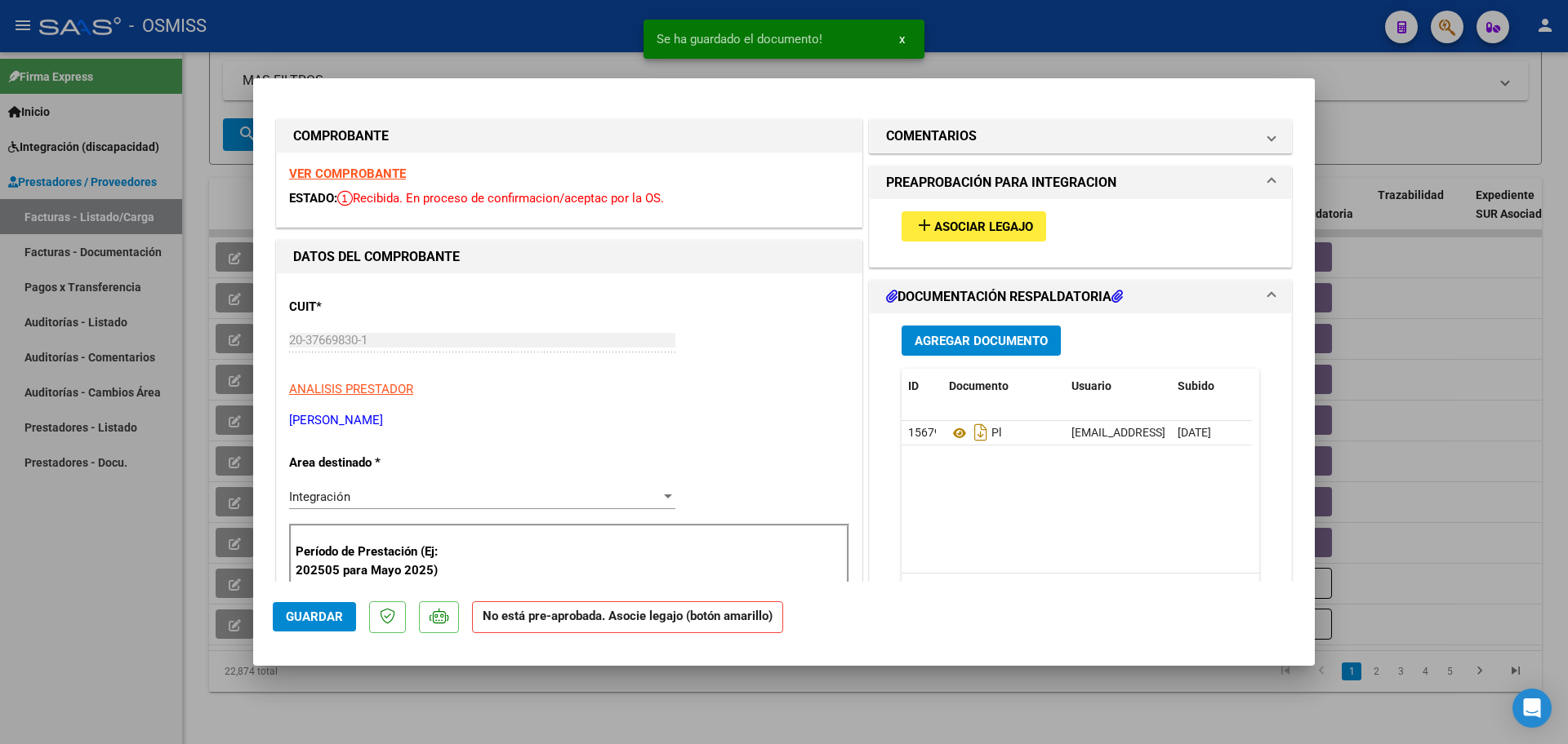
scroll to position [0, 0]
type input "202508"
click at [976, 220] on span "add Asociar Legajo" at bounding box center [974, 227] width 119 height 15
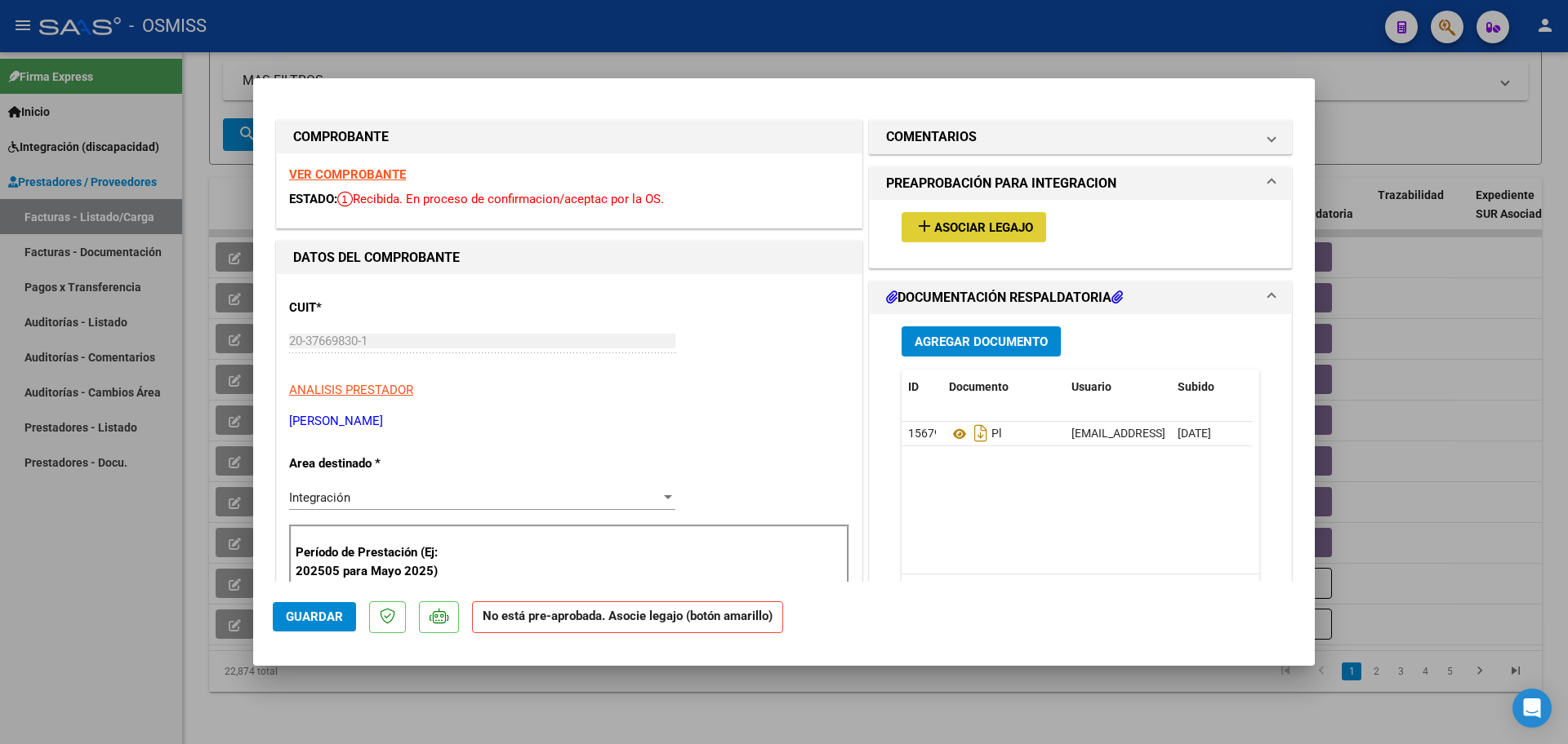
click at [999, 229] on span "Asociar Legajo" at bounding box center [983, 228] width 99 height 15
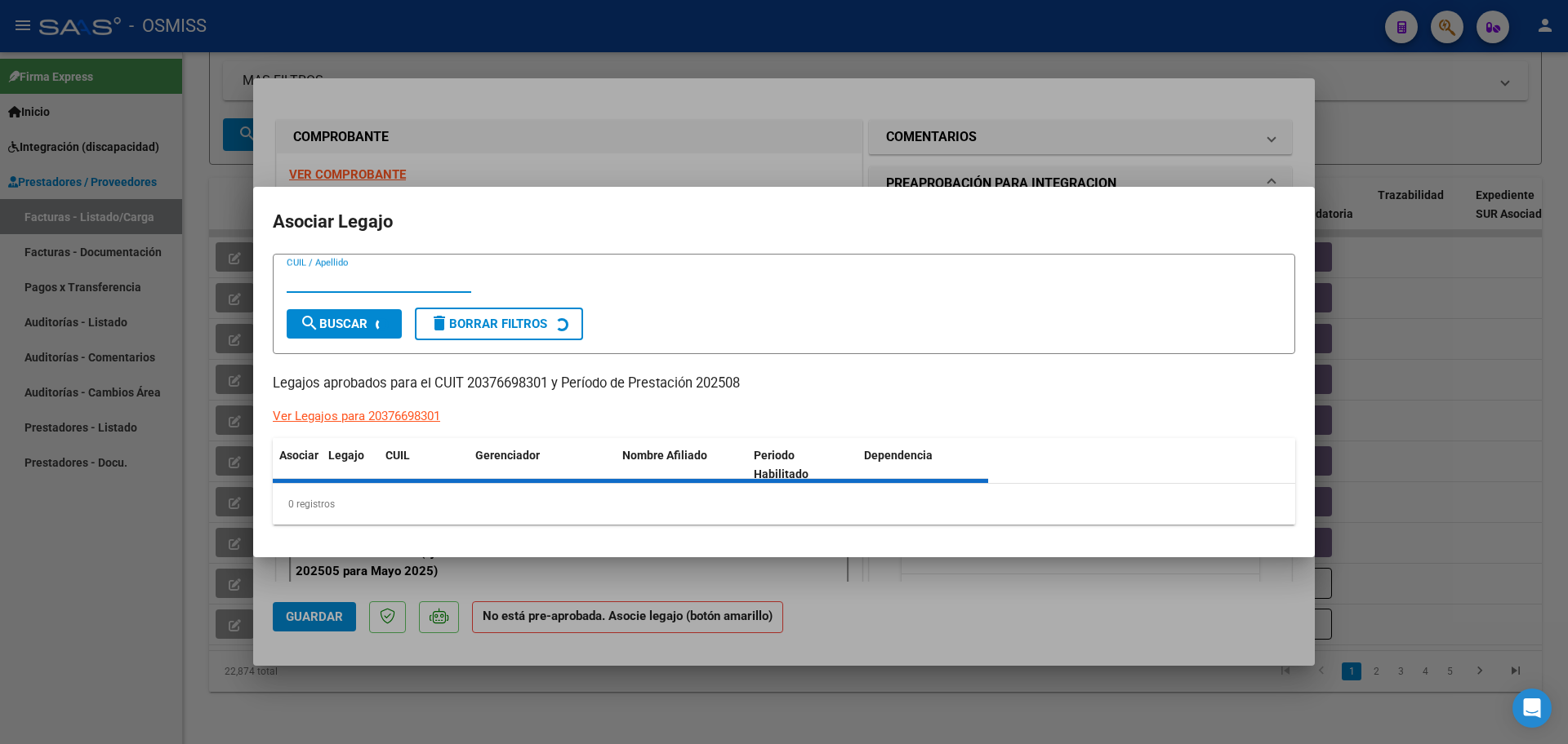
type input "$ 0,00"
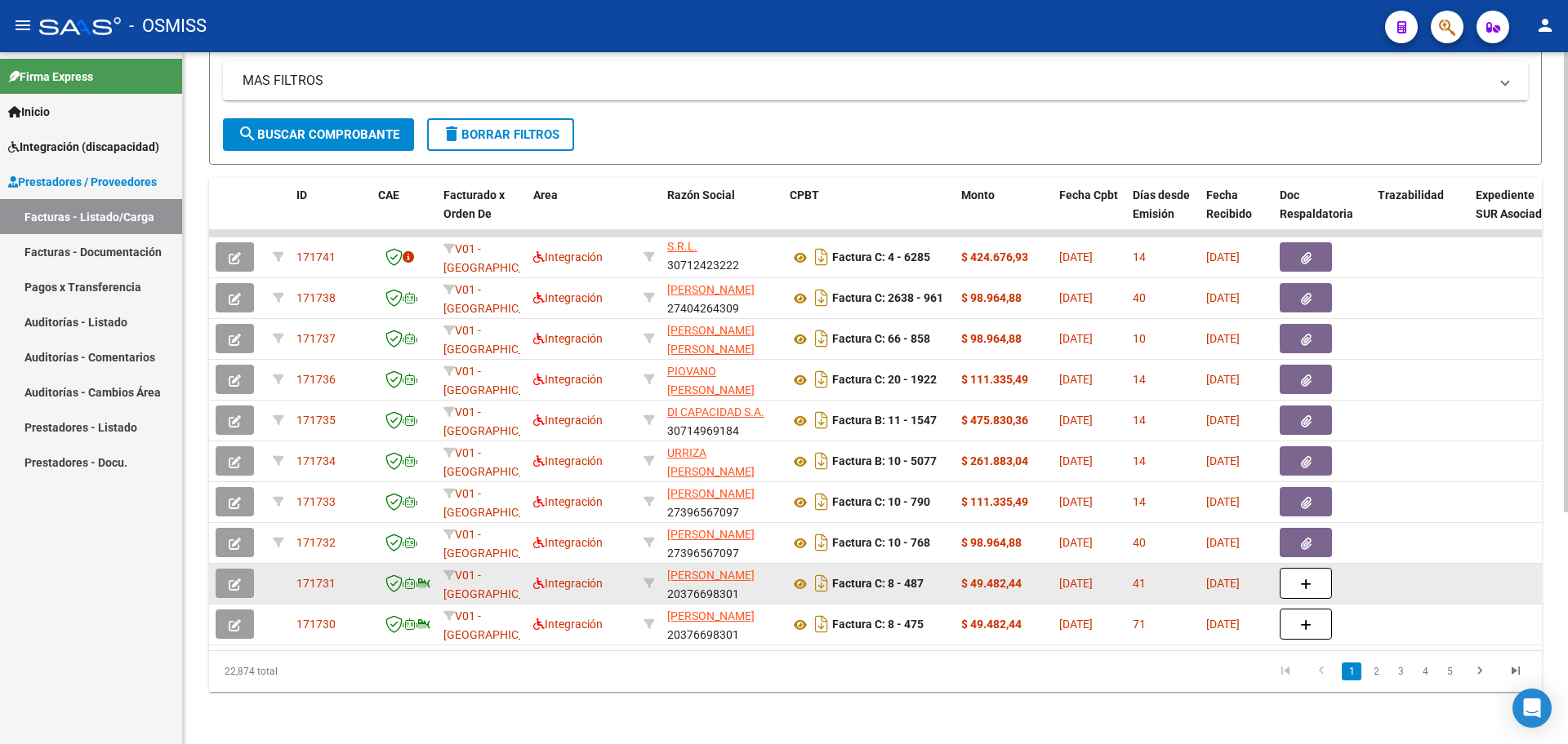
click at [240, 576] on span "button" at bounding box center [235, 583] width 12 height 15
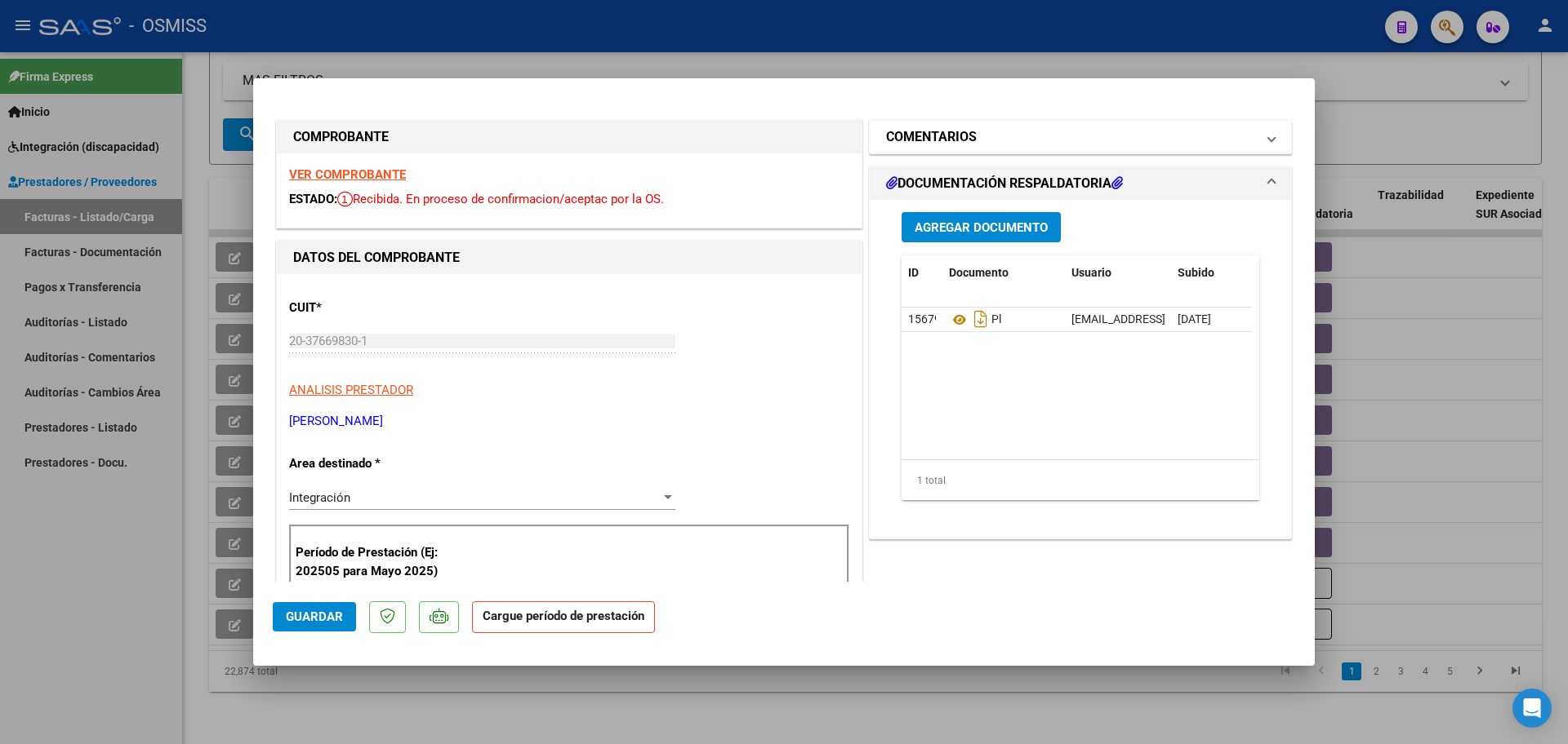
click at [1004, 133] on mat-panel-title "COMENTARIOS" at bounding box center [1070, 137] width 369 height 20
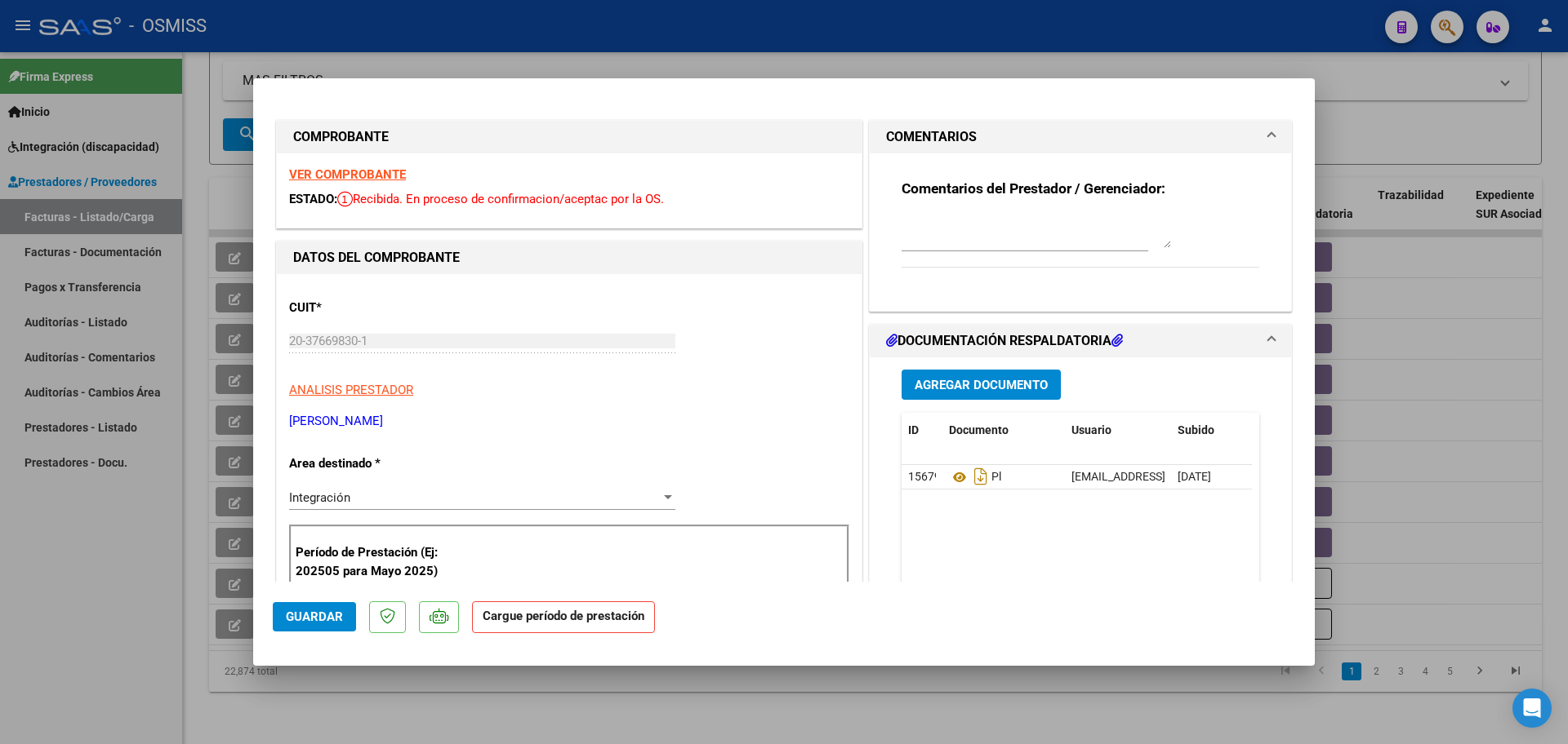
click at [921, 241] on textarea at bounding box center [1037, 232] width 270 height 33
type textarea "SIN LEGAJO PARA ASOCIAR HELMERT"
click at [331, 623] on span "Guardar" at bounding box center [315, 617] width 58 height 15
drag, startPoint x: 1115, startPoint y: 219, endPoint x: 702, endPoint y: 249, distance: 414.1
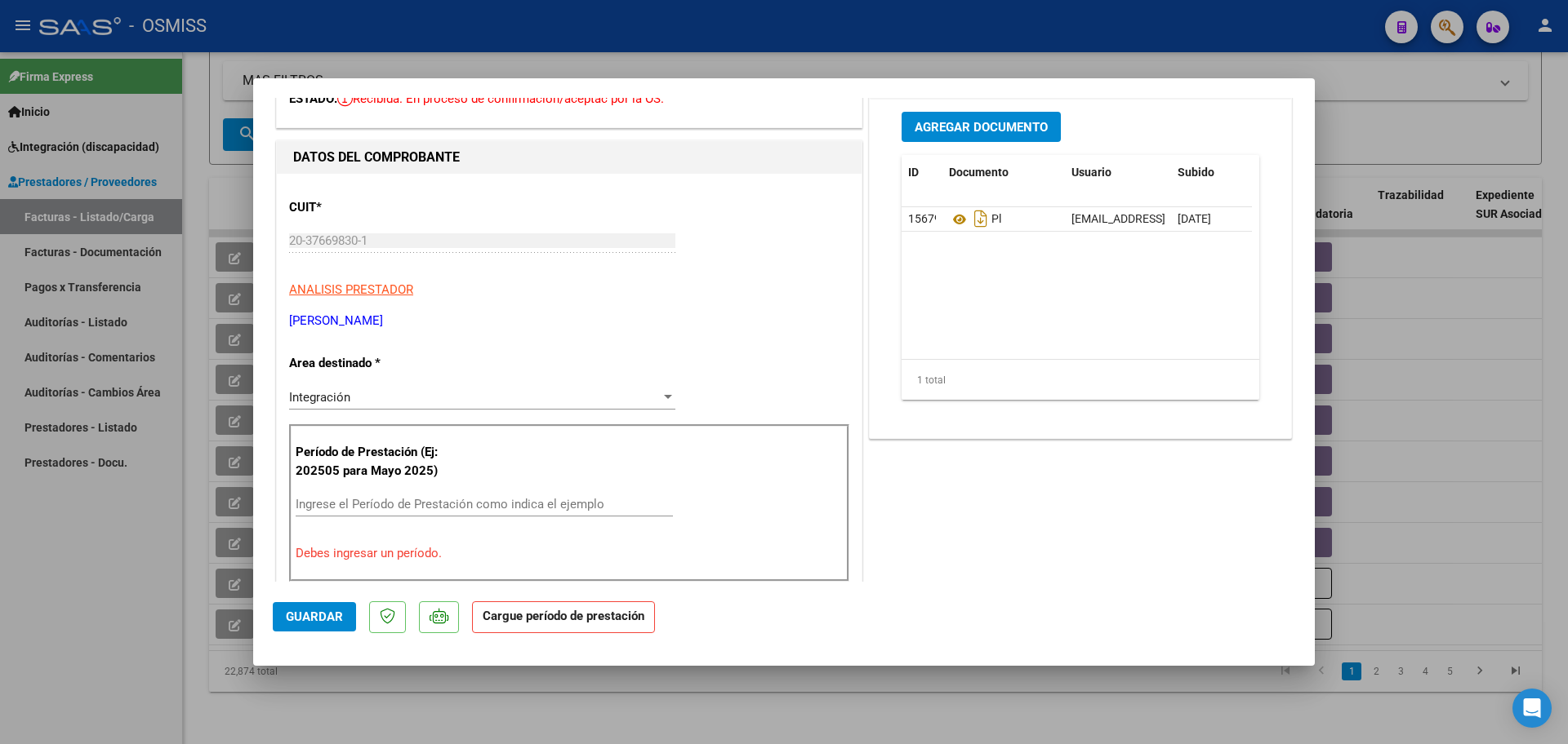
scroll to position [204, 0]
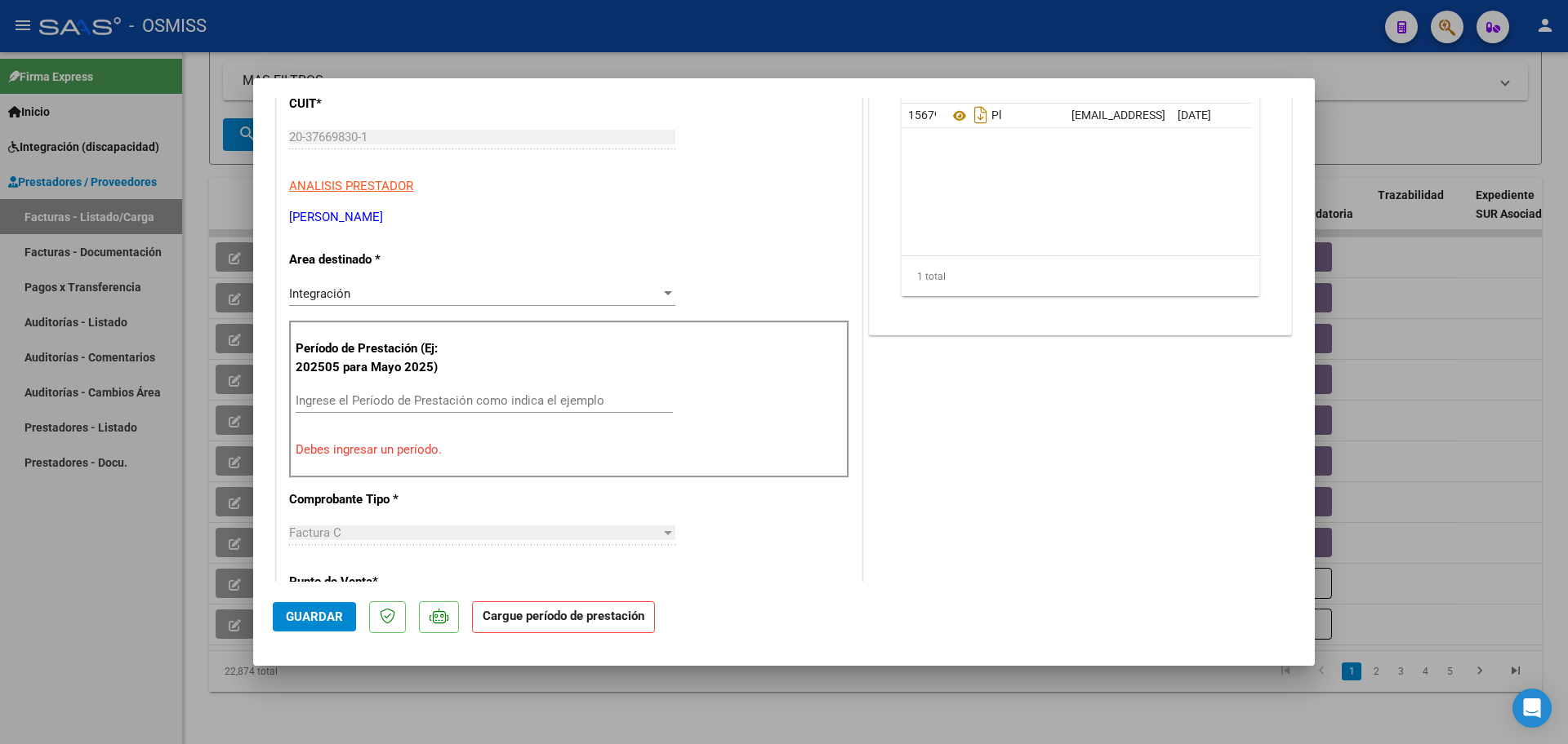
click at [363, 401] on input "Ingrese el Período de Prestación como indica el ejemplo" at bounding box center [484, 400] width 377 height 15
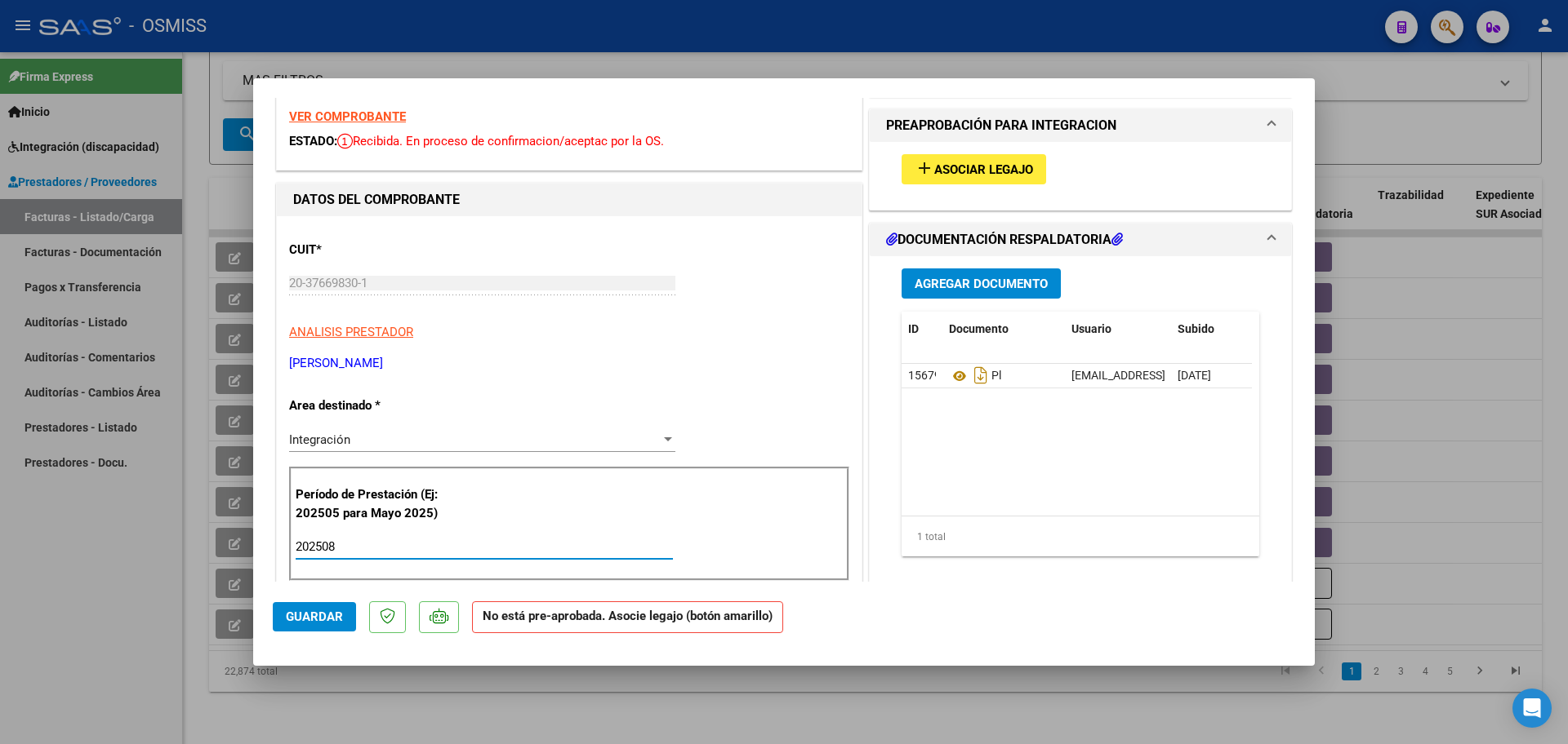
scroll to position [0, 0]
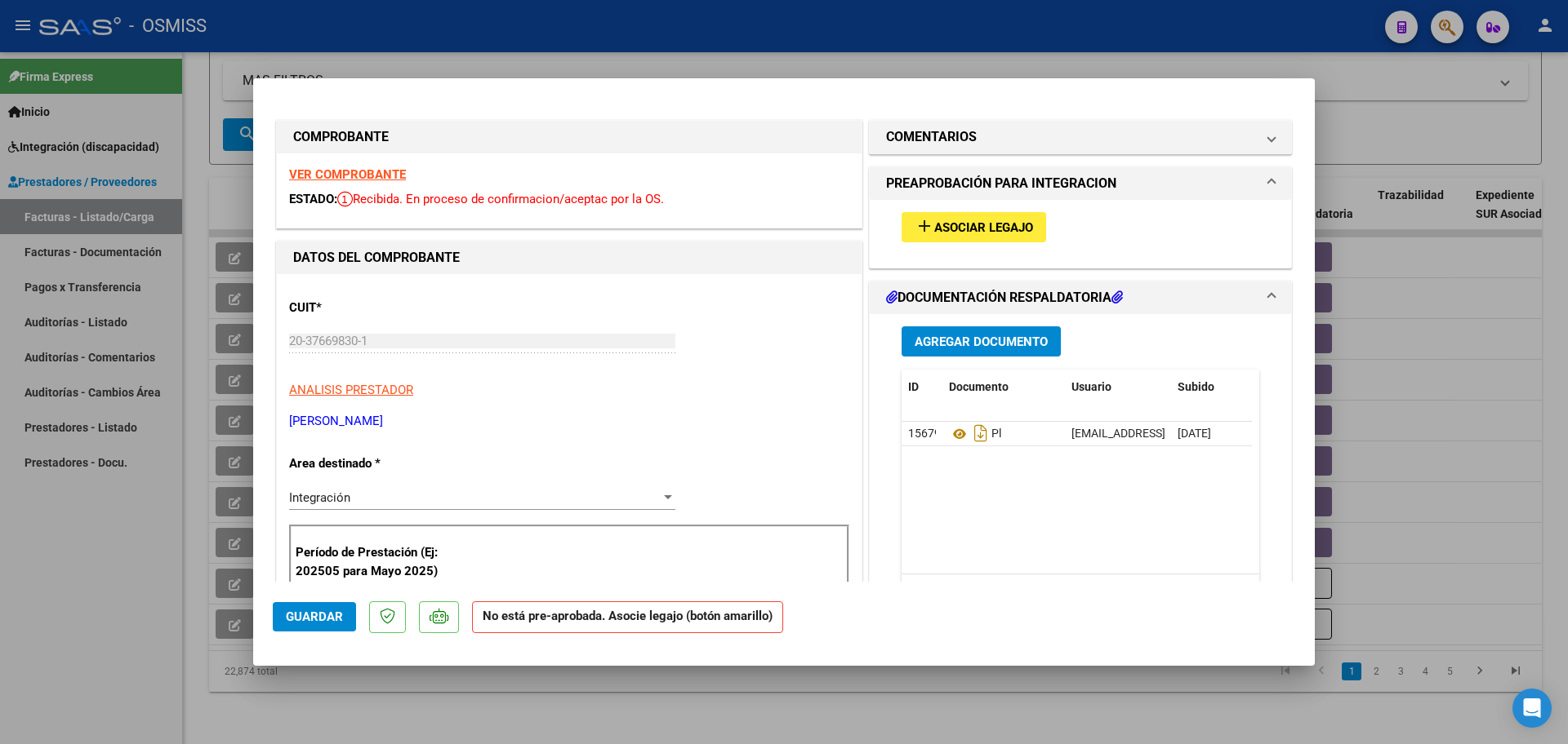
type input "202508"
click at [919, 230] on mat-icon "add" at bounding box center [924, 226] width 20 height 20
click at [989, 140] on mat-panel-title "COMENTARIOS" at bounding box center [1070, 137] width 369 height 20
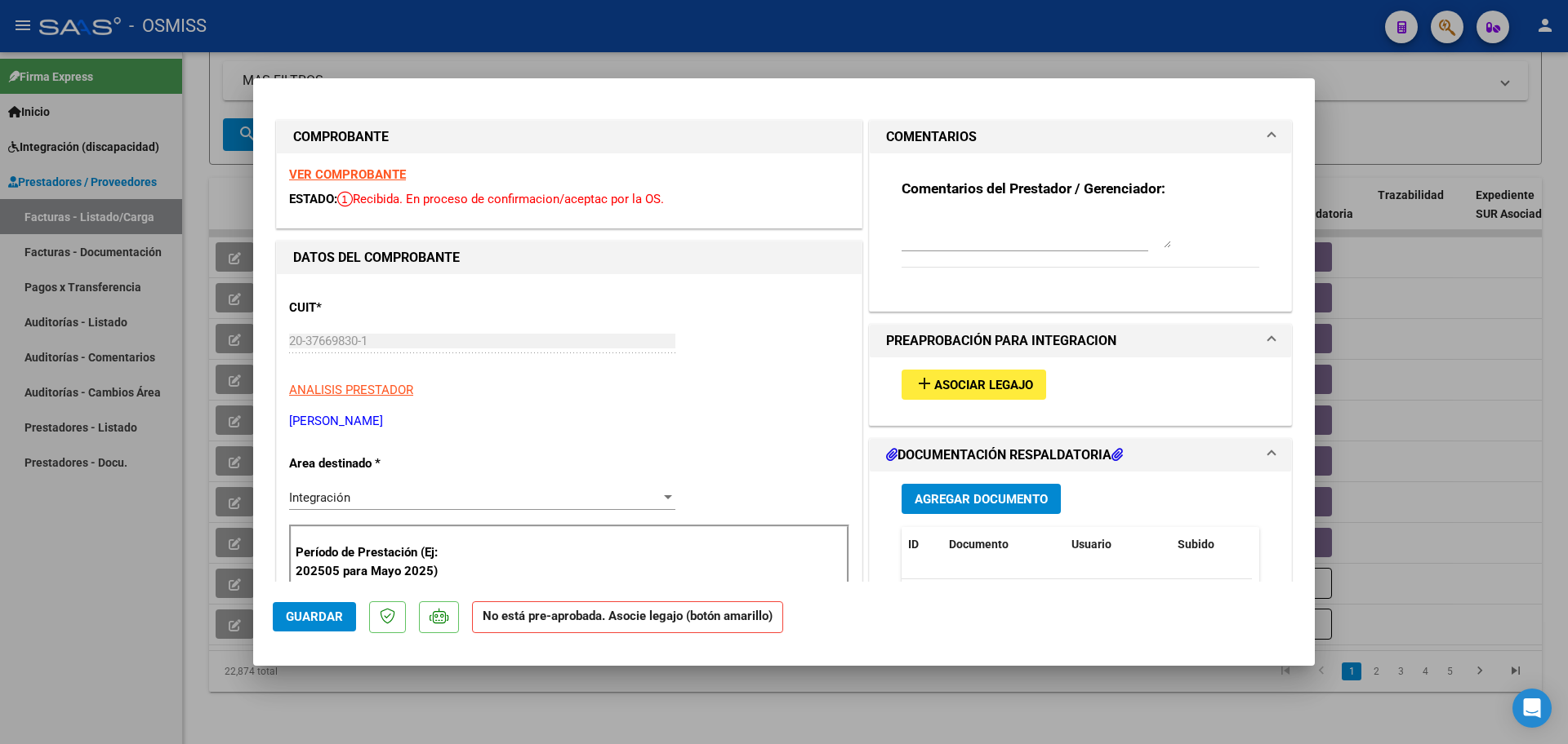
click at [907, 253] on div at bounding box center [1025, 240] width 247 height 55
click at [908, 243] on textarea at bounding box center [1037, 232] width 270 height 33
type textarea "SIN LEGAJO PARA ASOCIAR HELMERT"
click at [334, 611] on span "Guardar" at bounding box center [315, 617] width 58 height 15
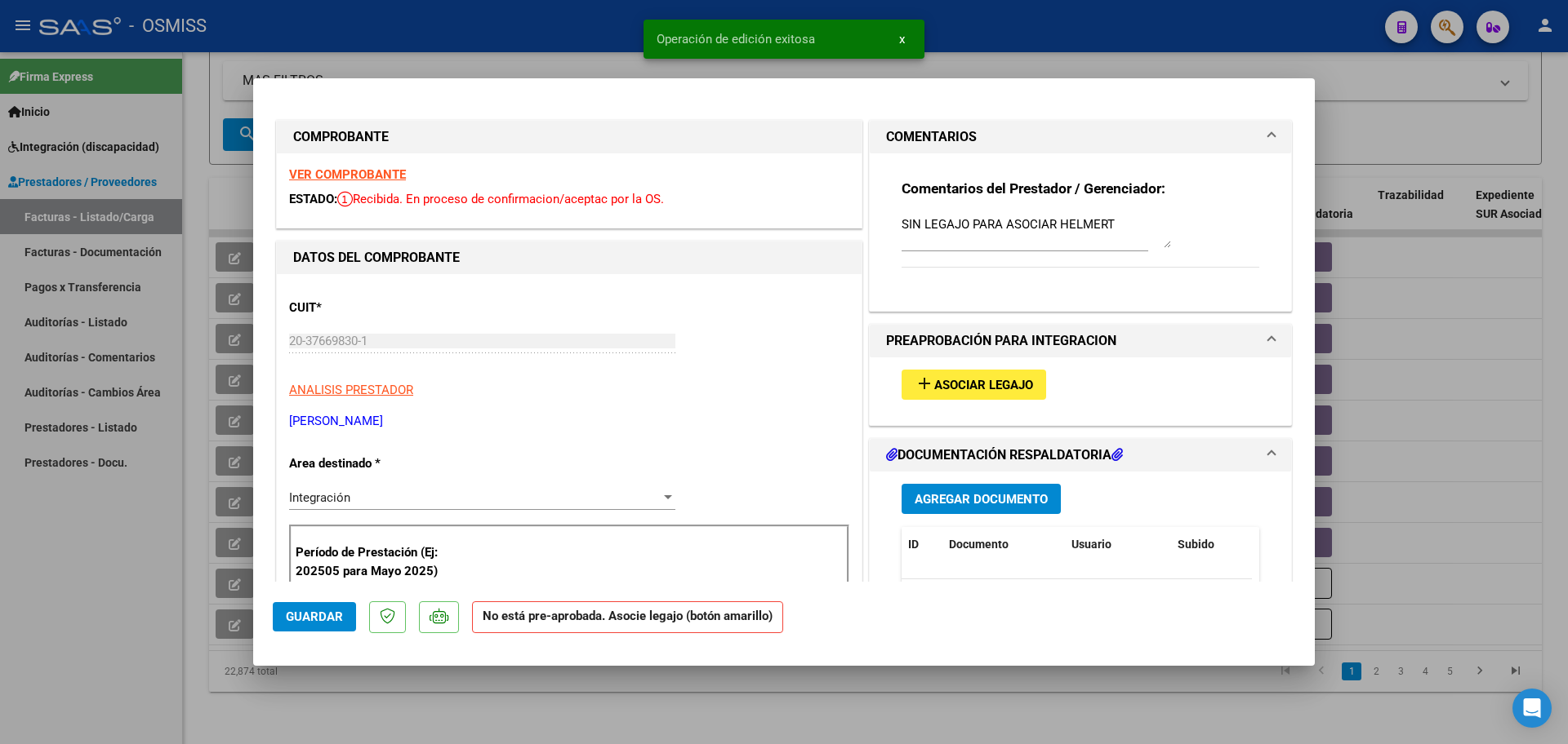
type input "$ 0,00"
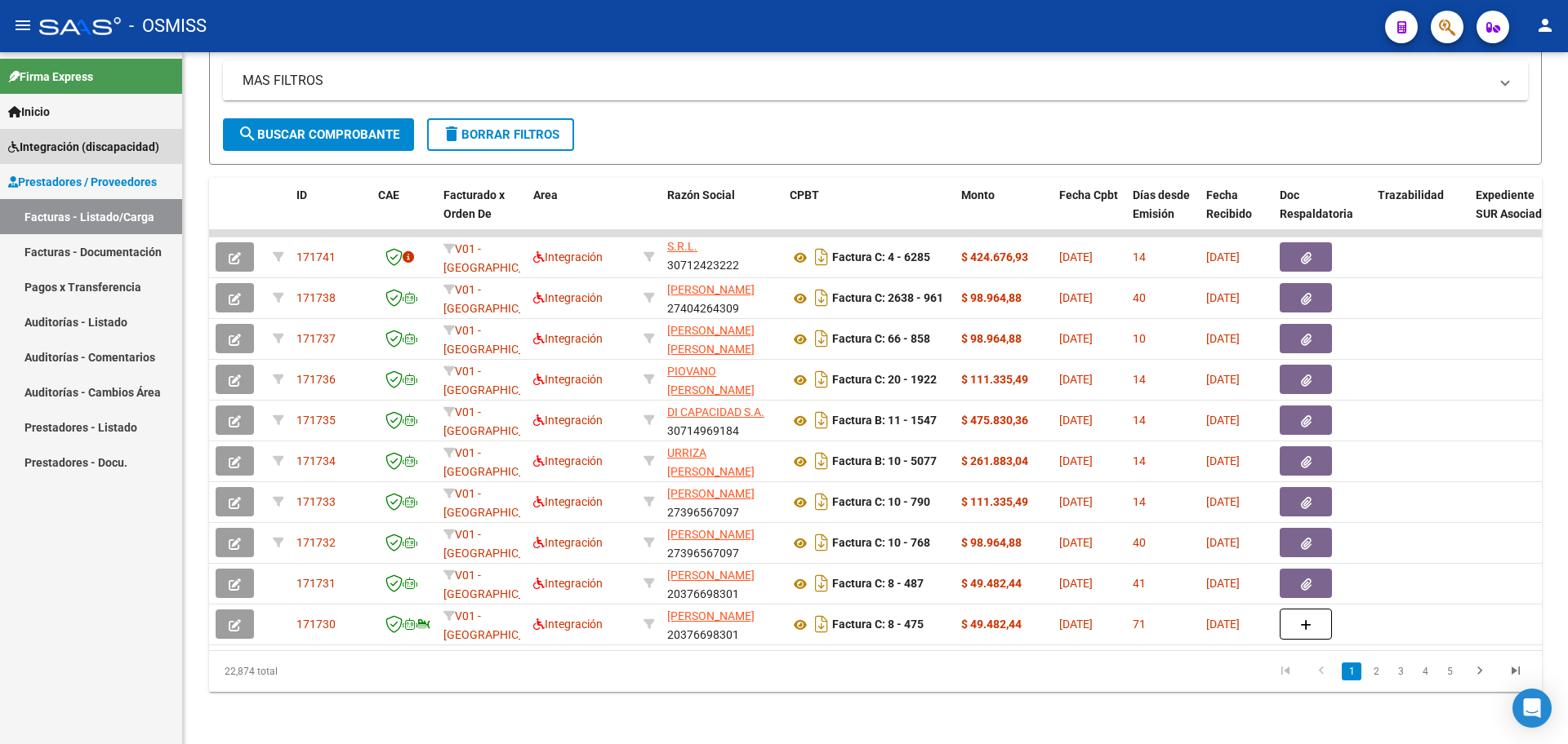
click at [64, 146] on span "Integración (discapacidad)" at bounding box center [84, 147] width 151 height 18
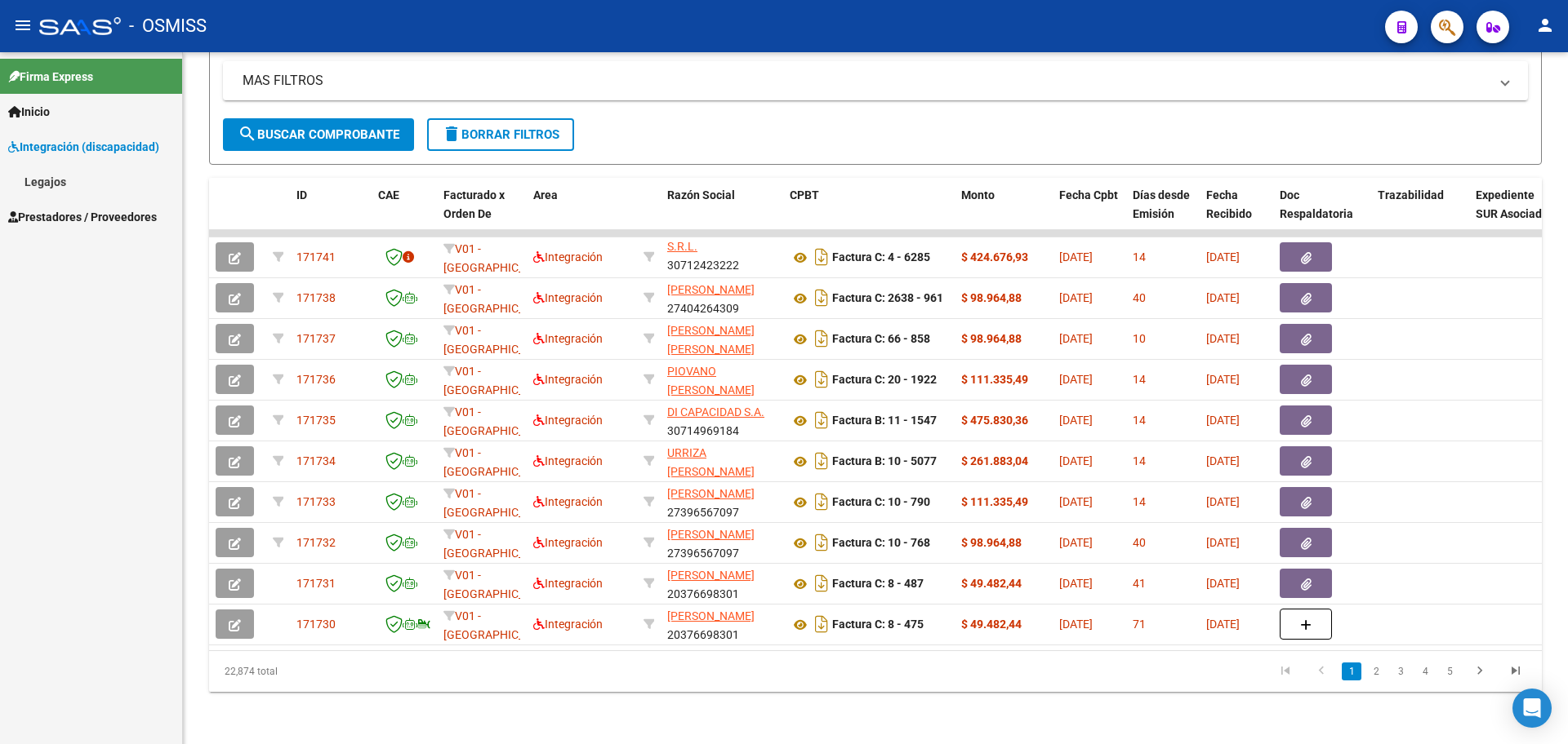
click at [52, 183] on link "Legajos" at bounding box center [91, 181] width 182 height 35
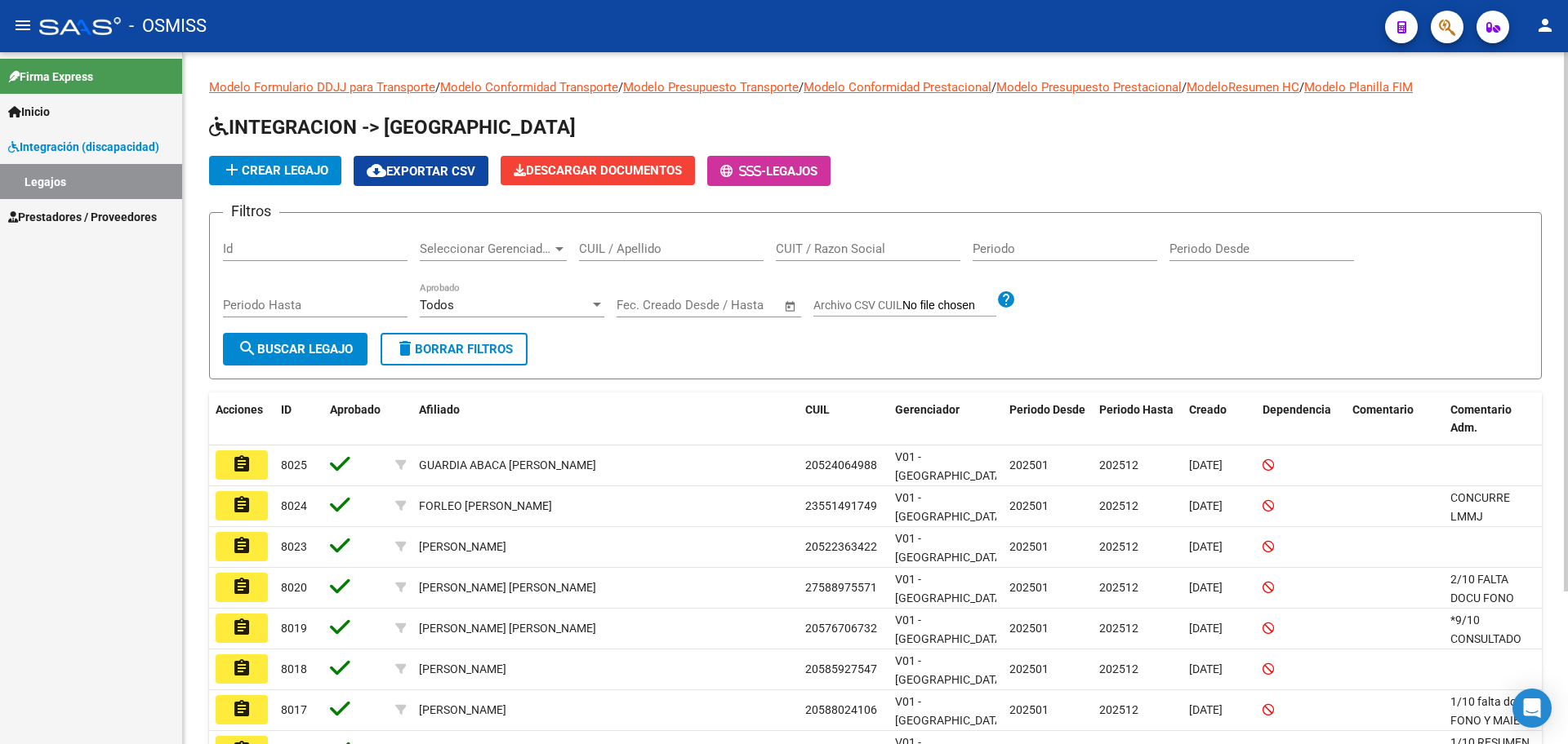
click at [670, 255] on input "CUIL / Apellido" at bounding box center [671, 248] width 185 height 15
type input "HELMERT"
click at [342, 347] on span "search Buscar Legajo" at bounding box center [295, 349] width 115 height 15
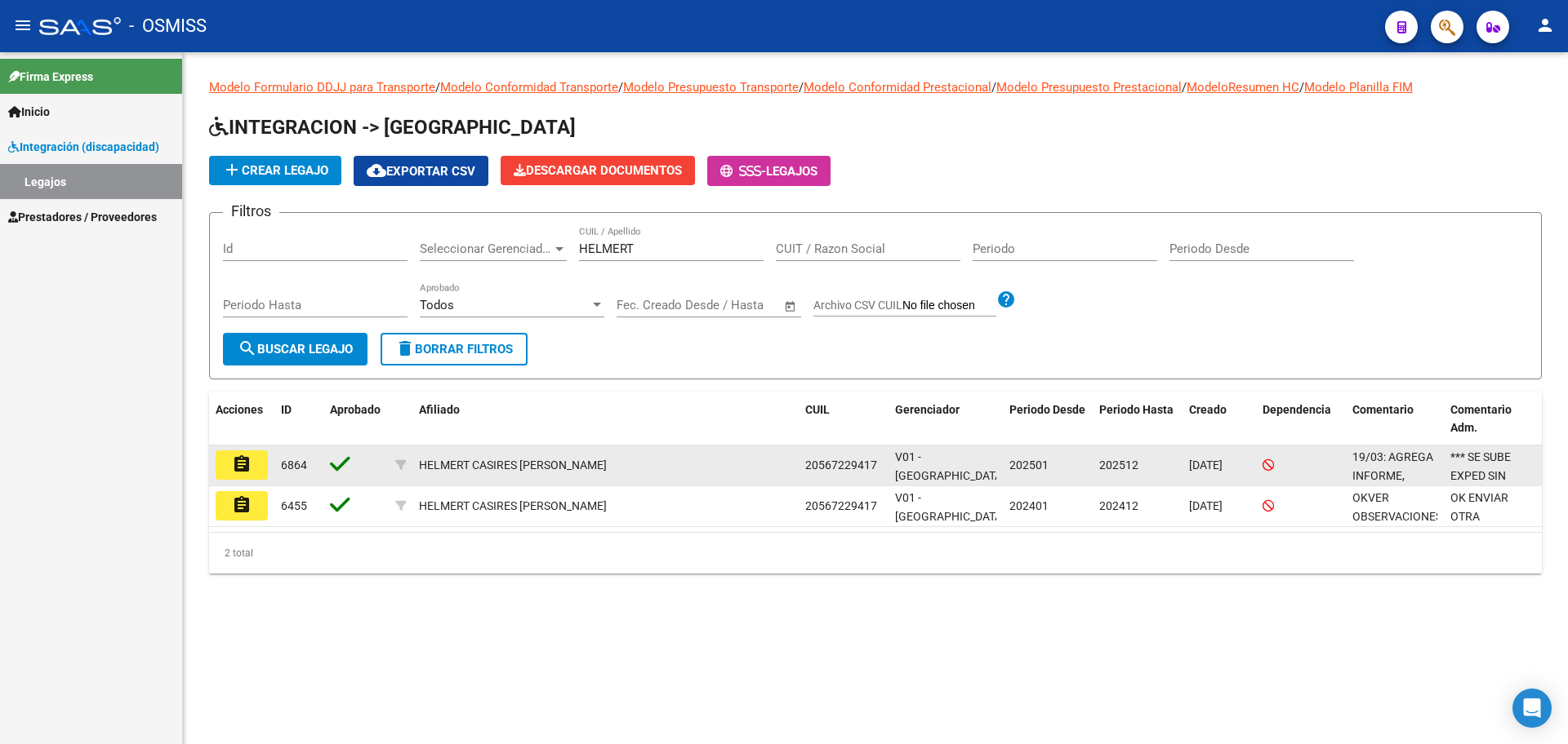
click at [236, 465] on mat-icon "assignment" at bounding box center [242, 464] width 20 height 20
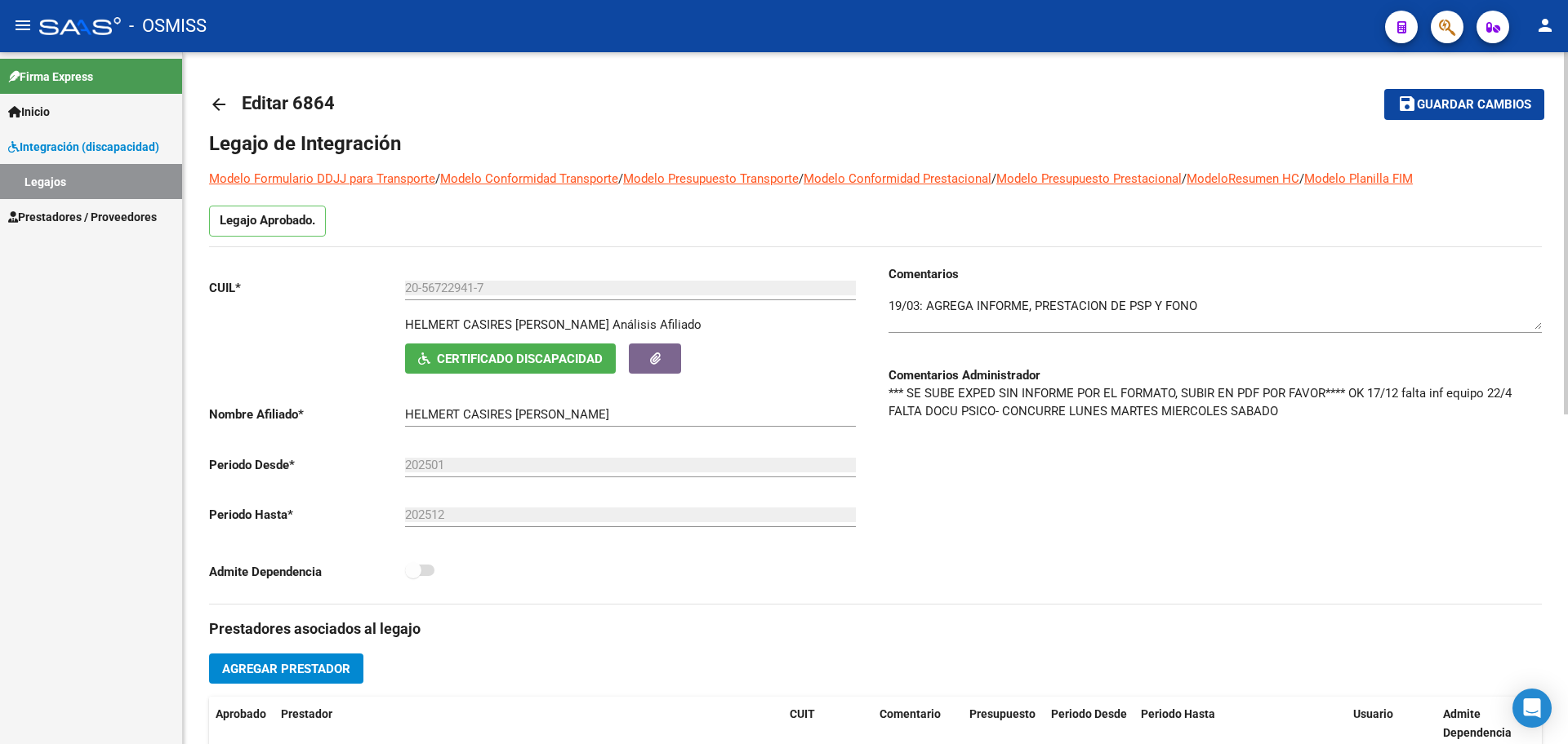
drag, startPoint x: 402, startPoint y: 324, endPoint x: 672, endPoint y: 319, distance: 270.0
click at [672, 319] on div "HELMERT CASIRES JESUS ROBERTO VALENTINO Análisis Afiliado Certificado Discapaci…" at bounding box center [536, 345] width 653 height 58
copy p "HELMERT CASIRES JESUS ROBERTO VALENTINO"
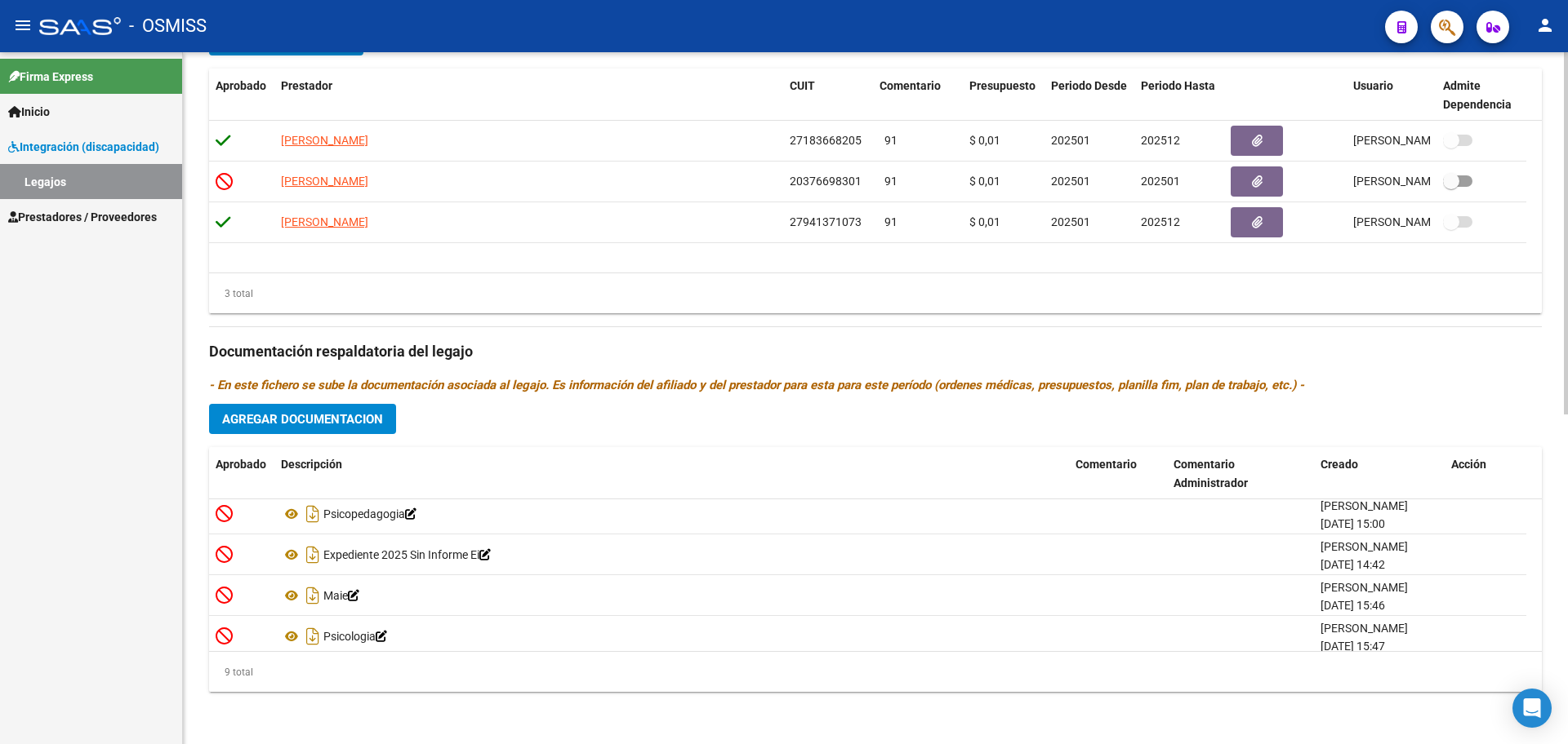
scroll to position [221, 0]
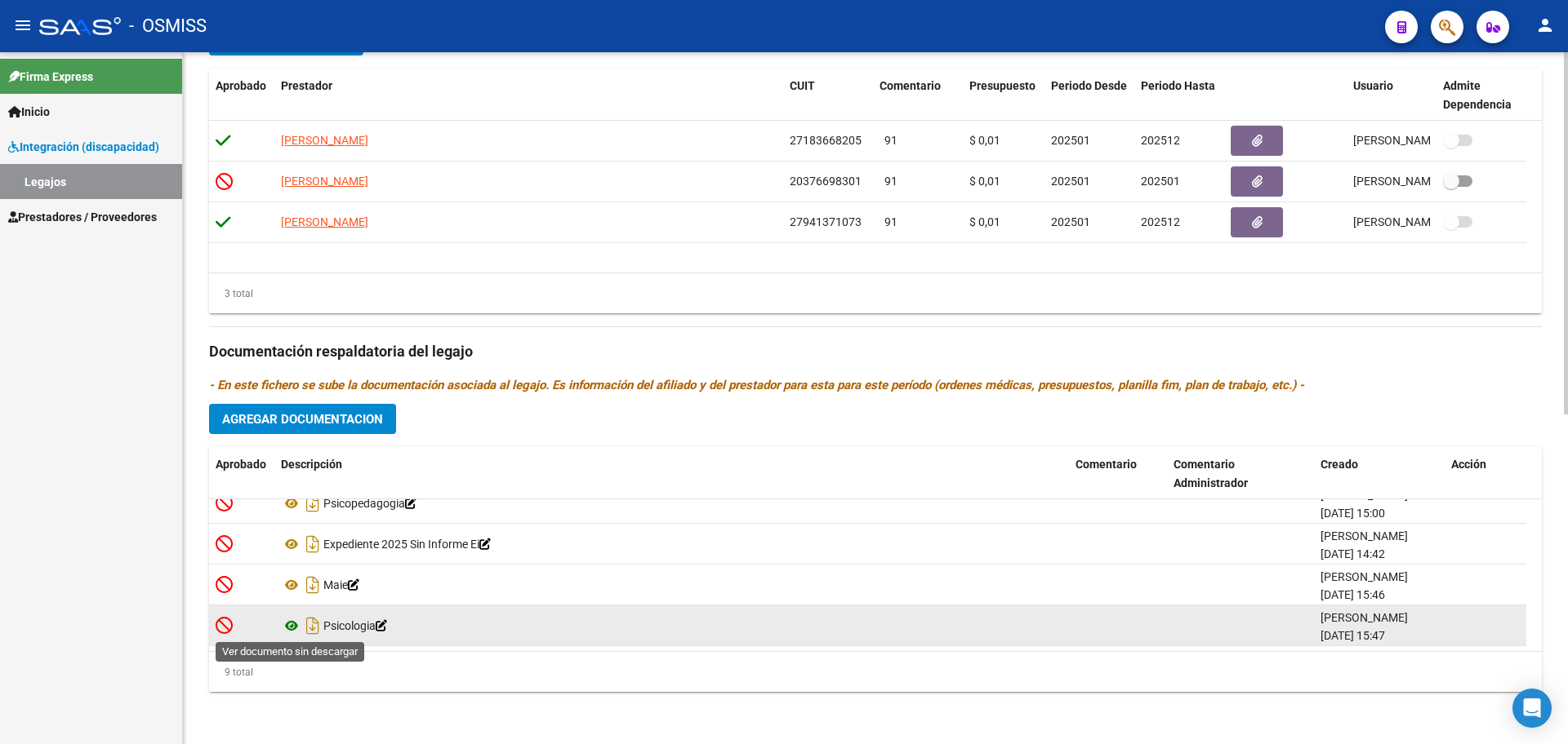
click at [293, 629] on icon at bounding box center [291, 625] width 21 height 20
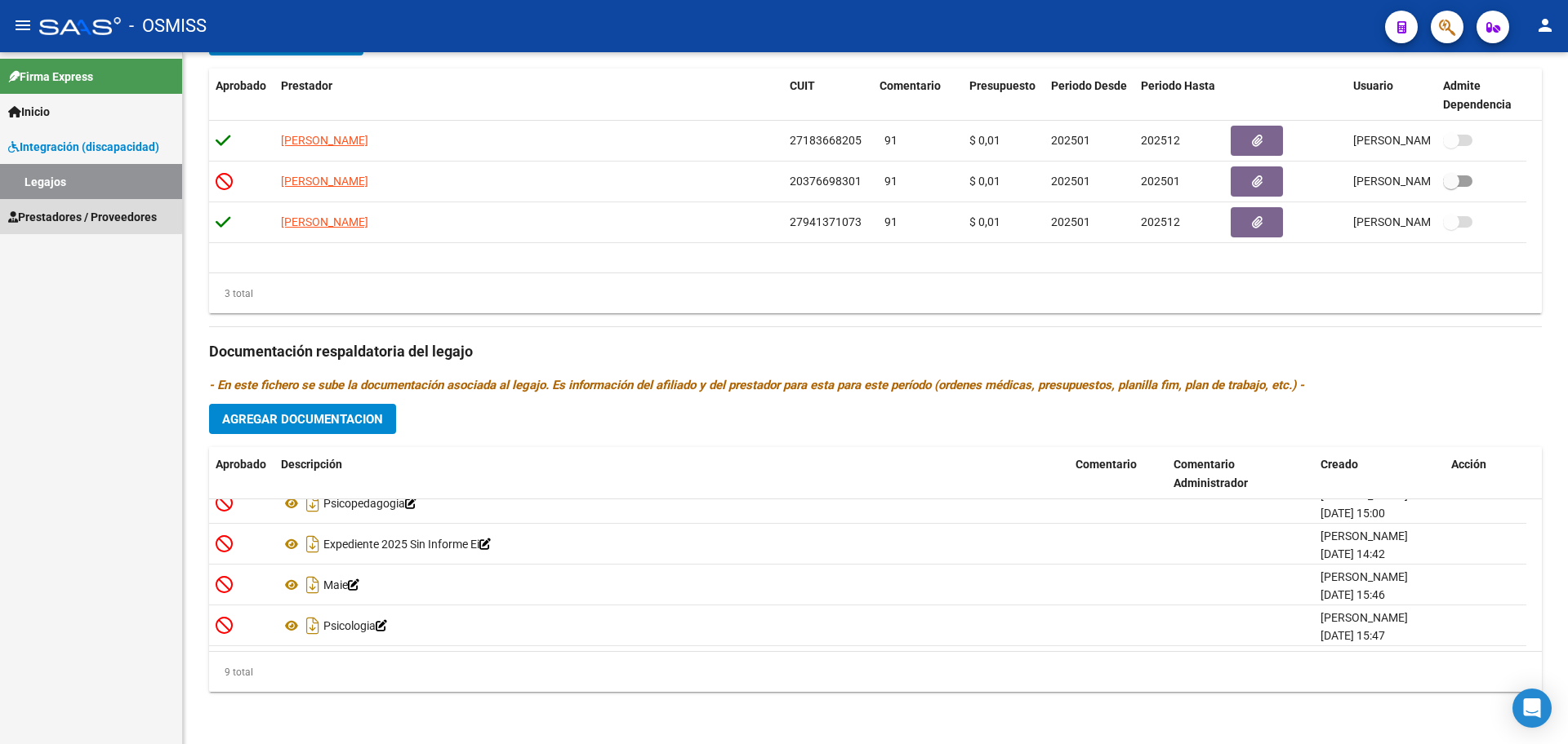
click at [50, 213] on span "Prestadores / Proveedores" at bounding box center [83, 216] width 149 height 18
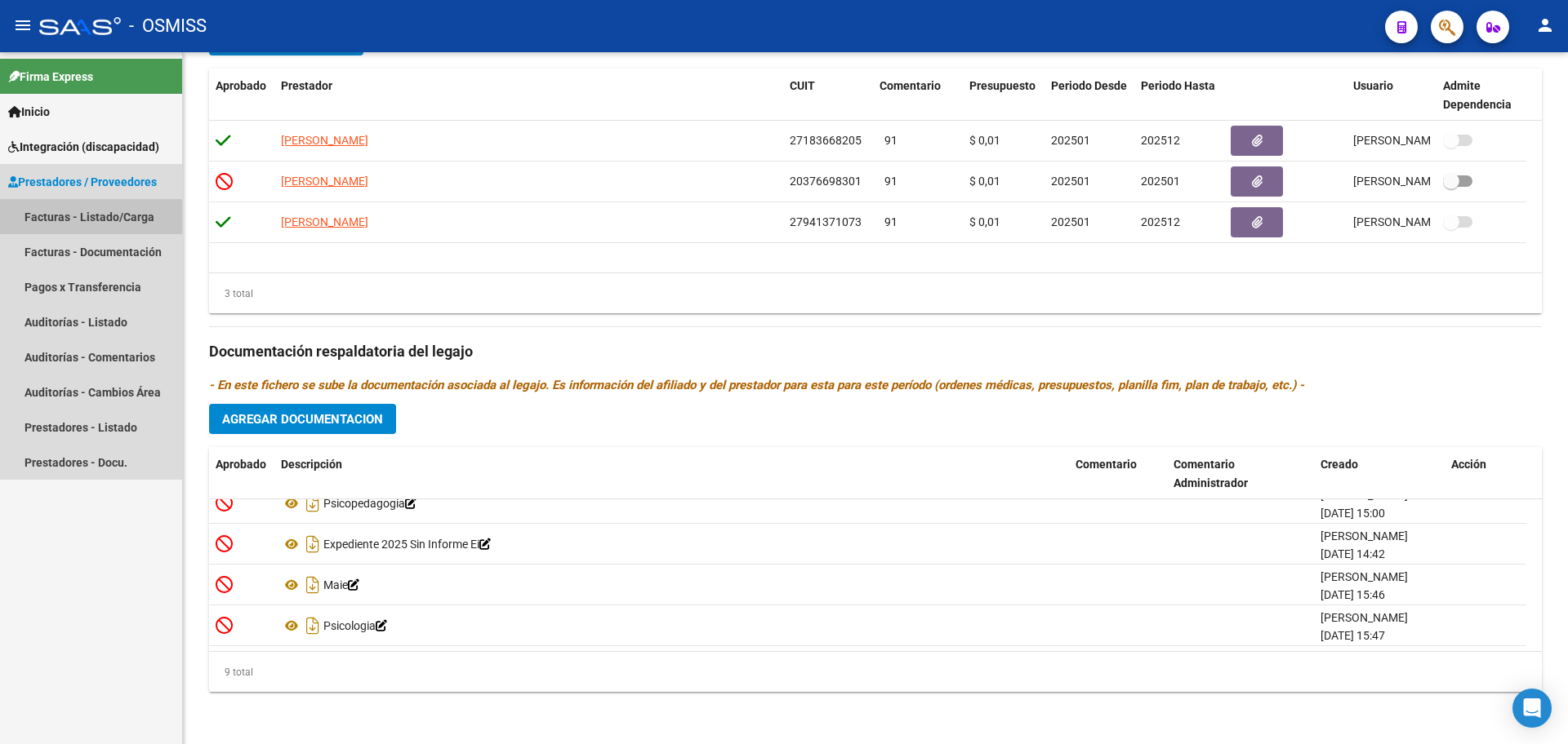
click at [50, 214] on link "Facturas - Listado/Carga" at bounding box center [91, 216] width 182 height 35
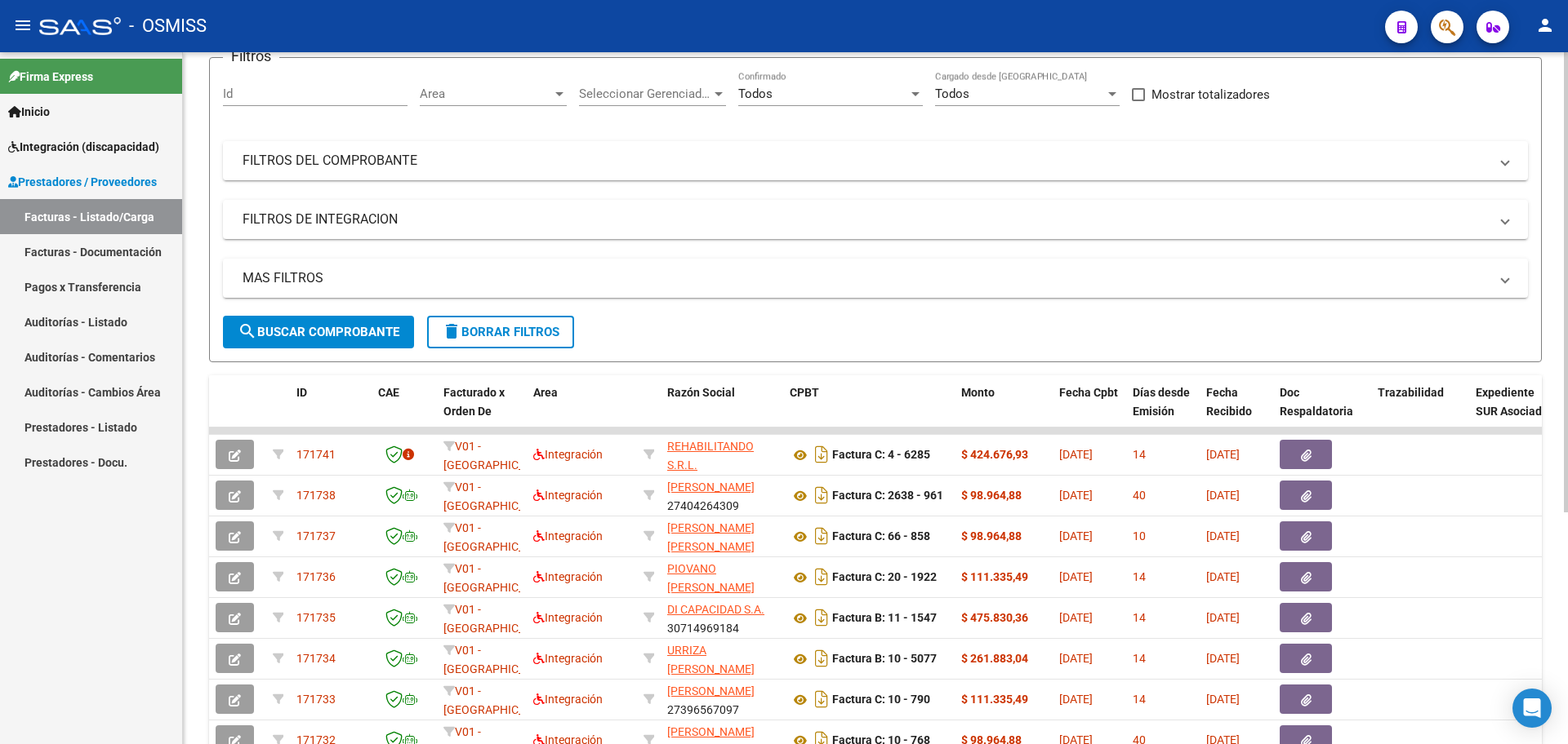
scroll to position [350, 0]
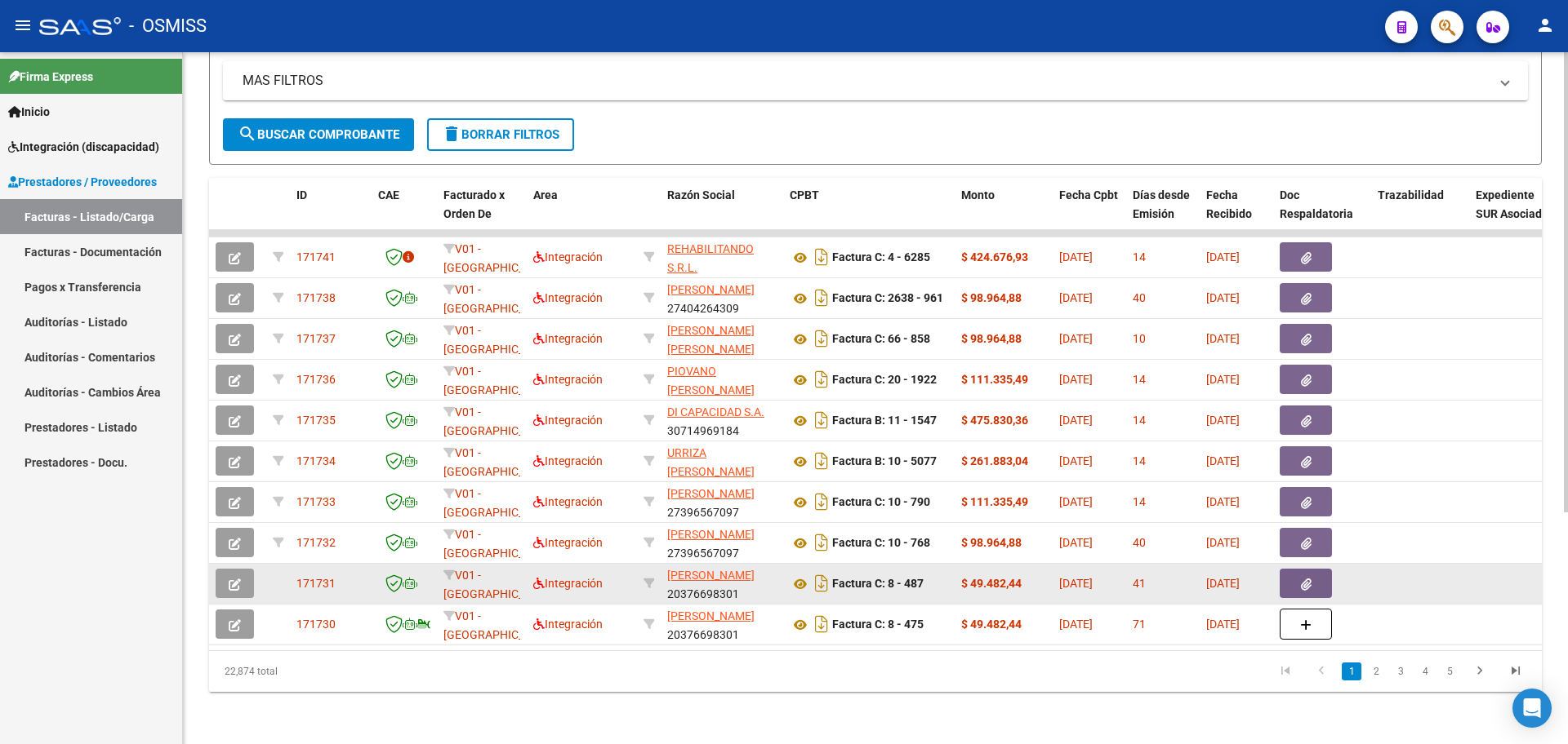
click at [226, 576] on button "button" at bounding box center [235, 583] width 39 height 29
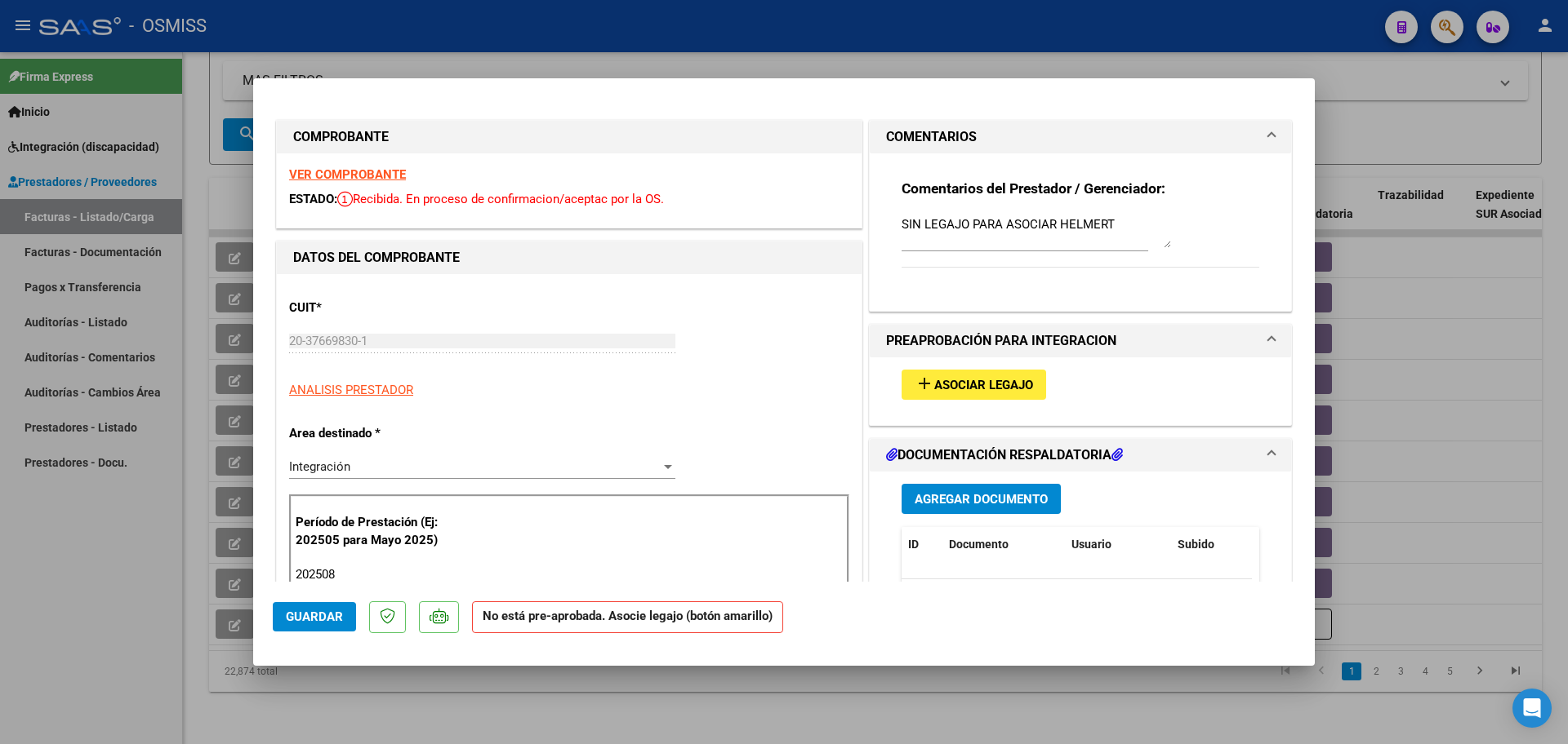
click at [1103, 233] on textarea "SIN LEGAJO PARA ASOCIAR HELMERT" at bounding box center [1037, 232] width 270 height 33
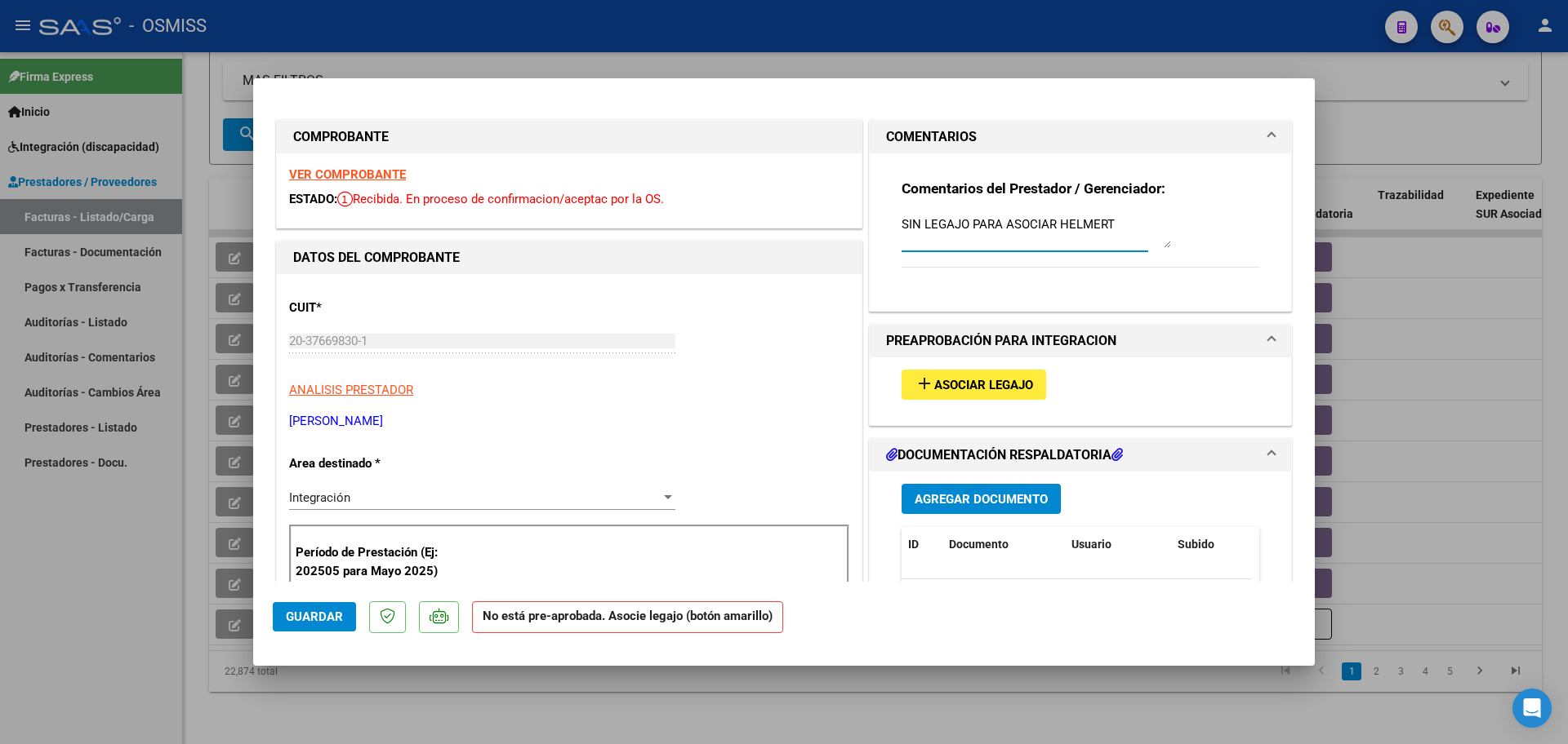
paste textarea "HELMERT CASIRES JESUS ROBERTO VALENTINO"
click at [1106, 220] on textarea "SIN LEGAJO PARA ASOCIAR HELMERTHELMERT CASIRES JESUS ROBERTO VALENTINO" at bounding box center [1037, 232] width 270 height 33
click at [1072, 246] on textarea "SIN LEGAJO PARA ASOCIAR HELMERT CASIRES JESUS ROBERTO VALENTINO" at bounding box center [1037, 232] width 270 height 33
type textarea "SIN LEGAJO PARA ASOCIAR HELMERT CASIRES JESUS ROBERTO VALENTINO CARGADO 30/07"
click at [334, 619] on span "Guardar" at bounding box center [315, 617] width 58 height 15
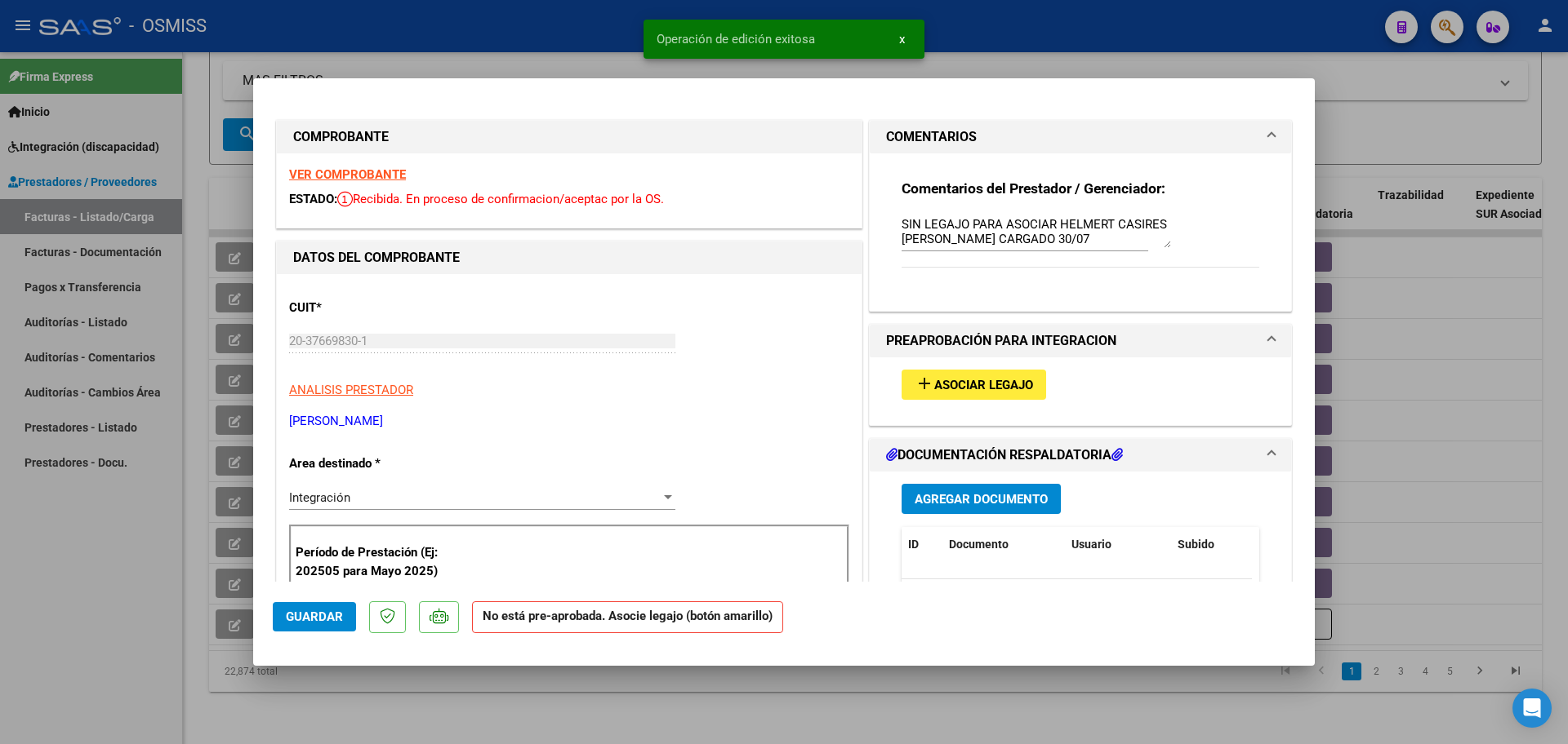
type input "$ 0,00"
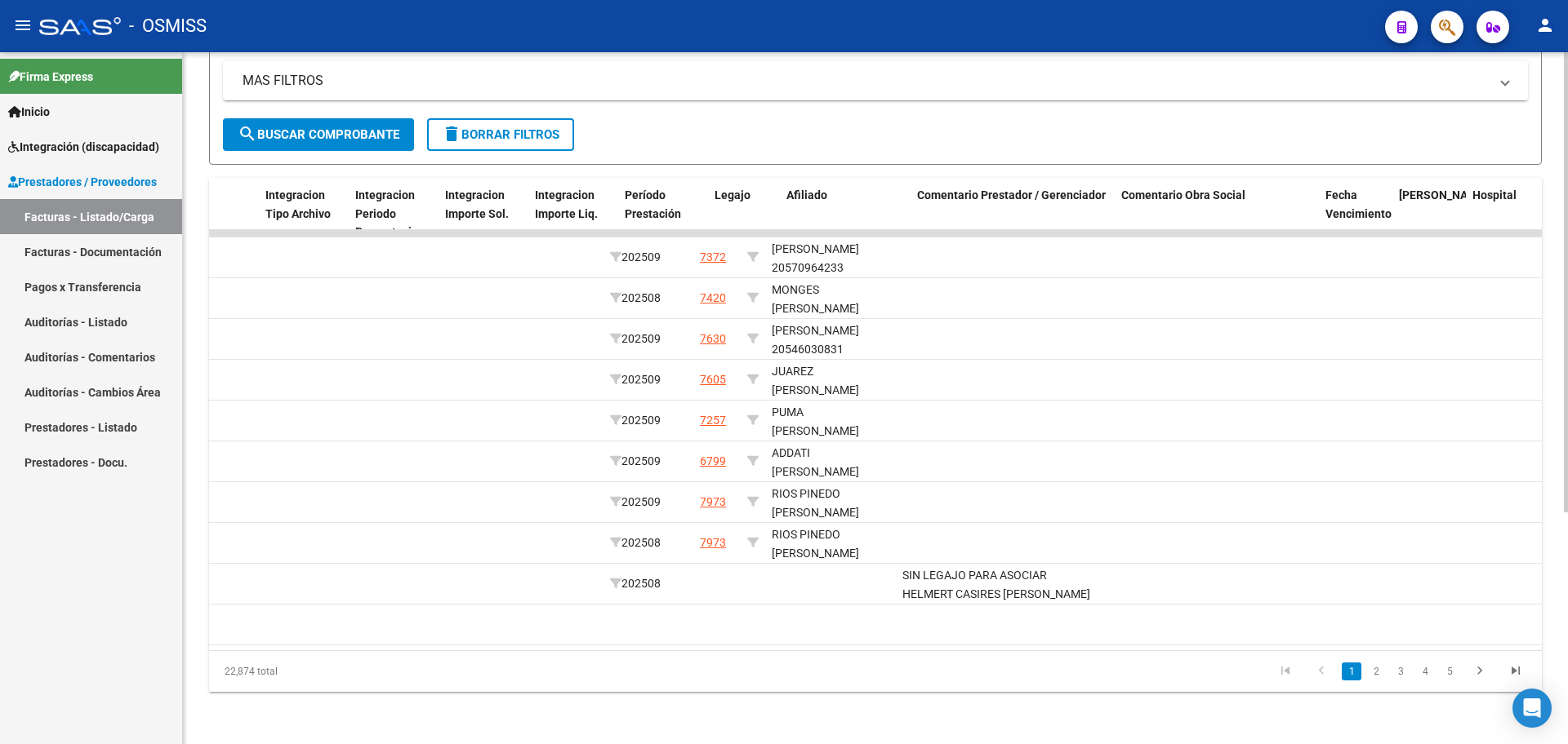
scroll to position [0, 0]
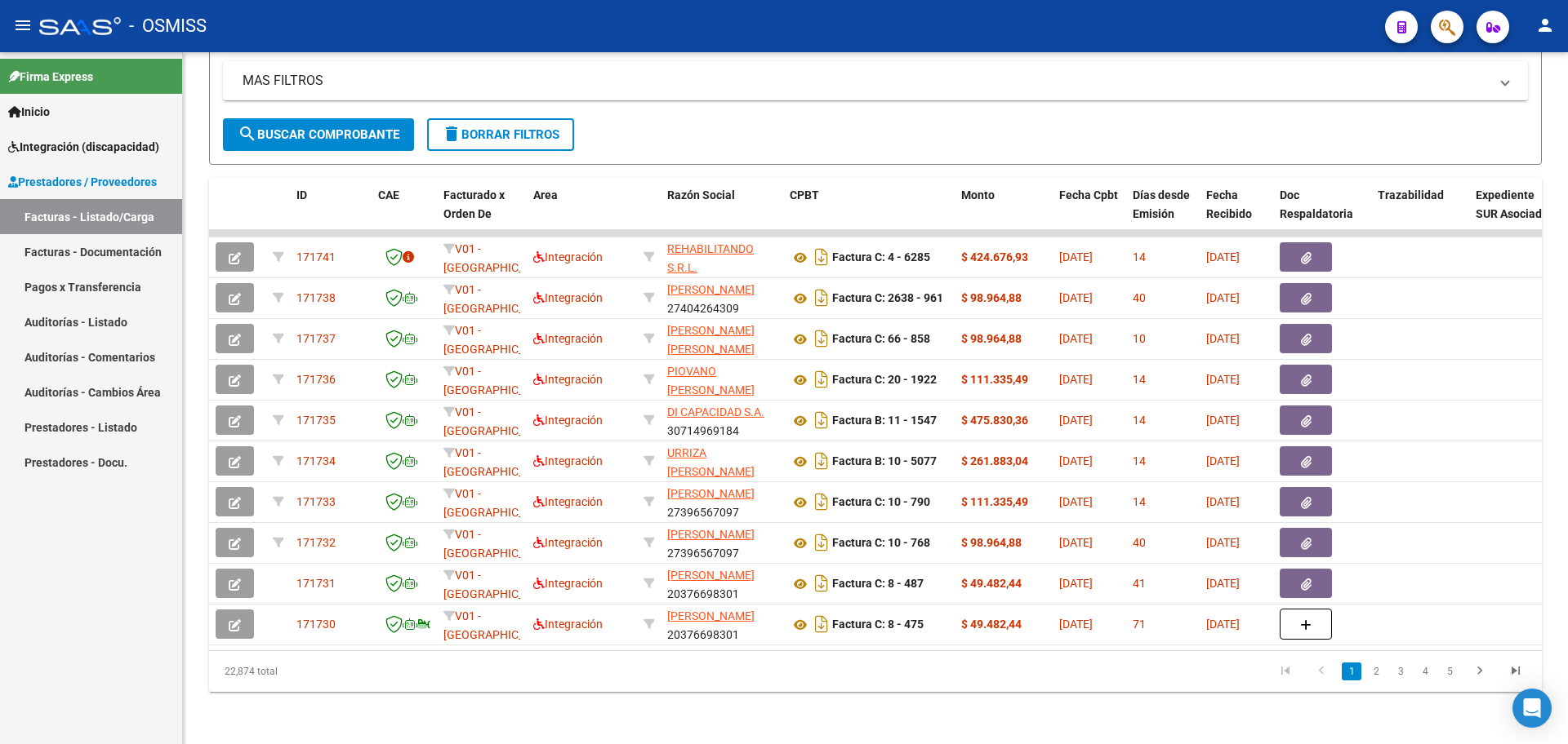
click at [80, 148] on span "Integración (discapacidad)" at bounding box center [84, 147] width 151 height 18
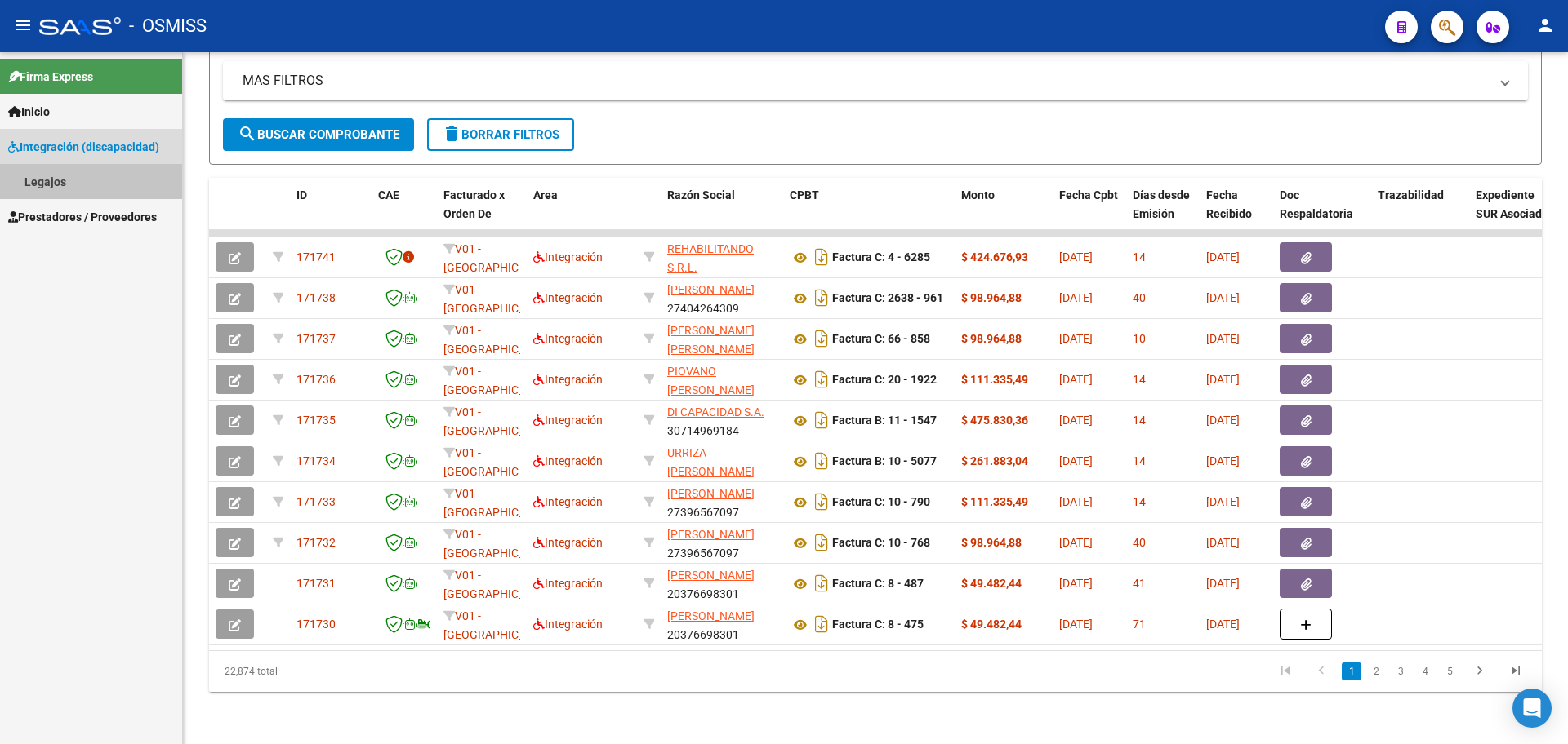
click at [77, 173] on link "Legajos" at bounding box center [91, 181] width 182 height 35
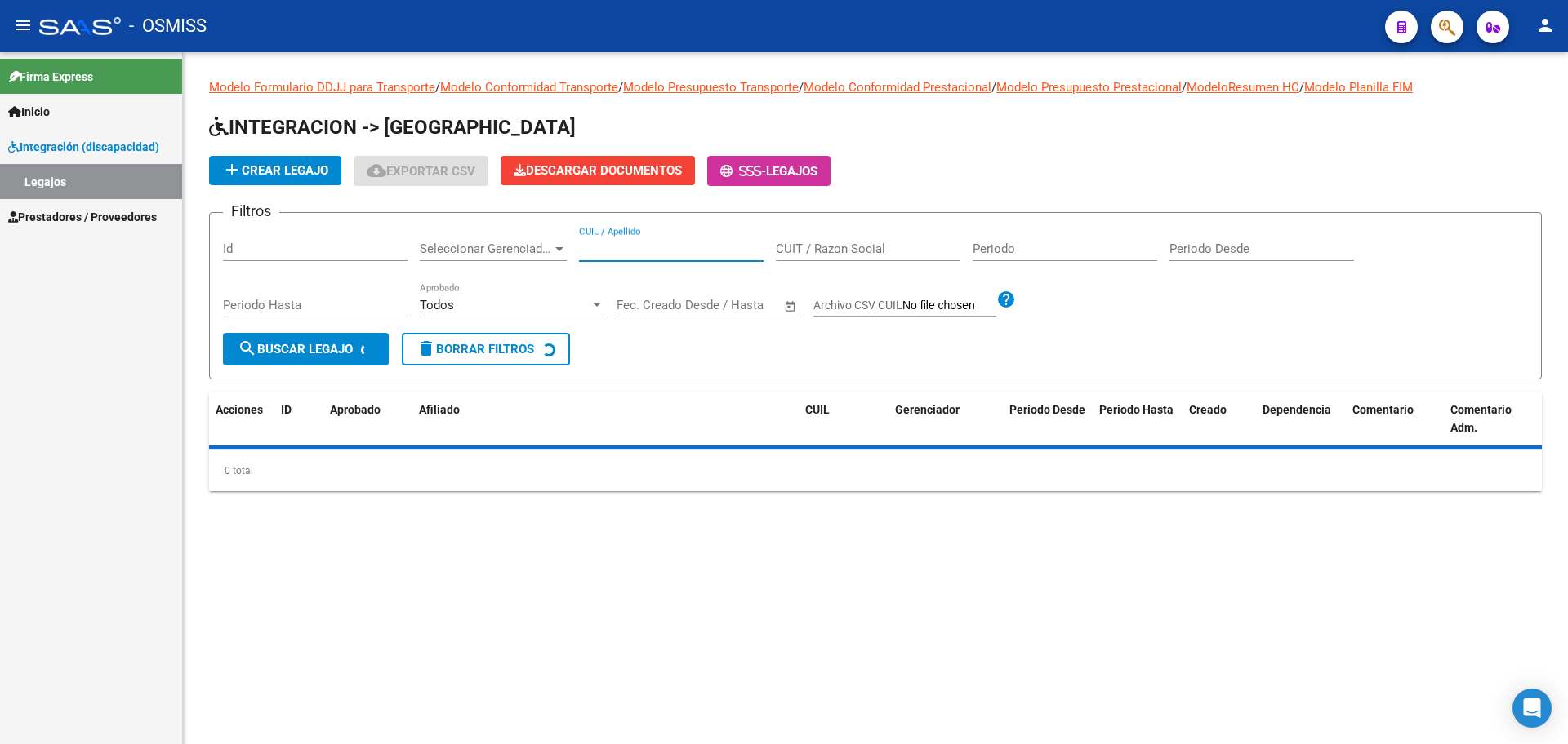
click at [597, 253] on input "CUIL / Apellido" at bounding box center [671, 248] width 185 height 15
type input "SANCHEZ G"
click at [343, 355] on span "search Buscar Legajo" at bounding box center [295, 349] width 115 height 15
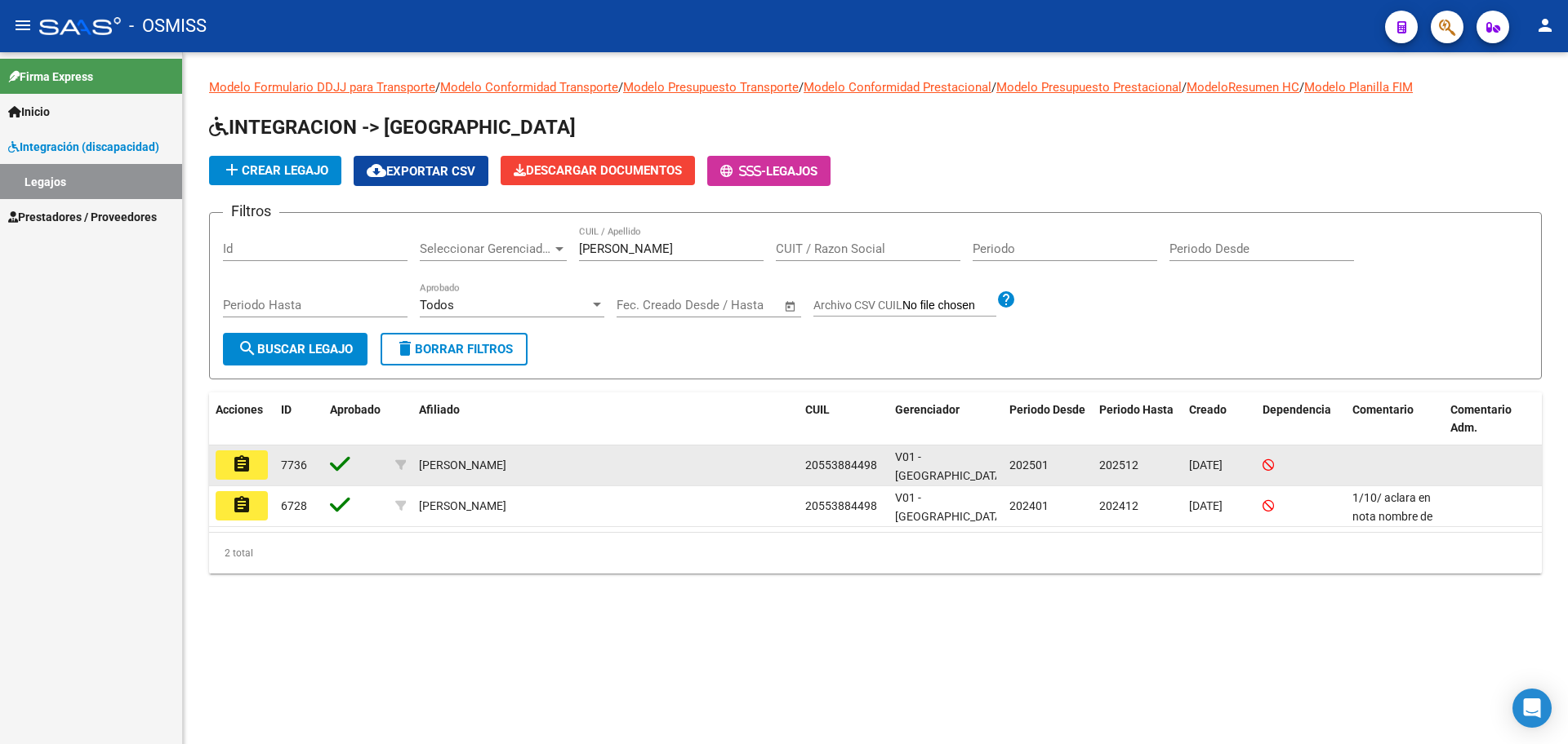
click at [243, 467] on mat-icon "assignment" at bounding box center [242, 464] width 20 height 20
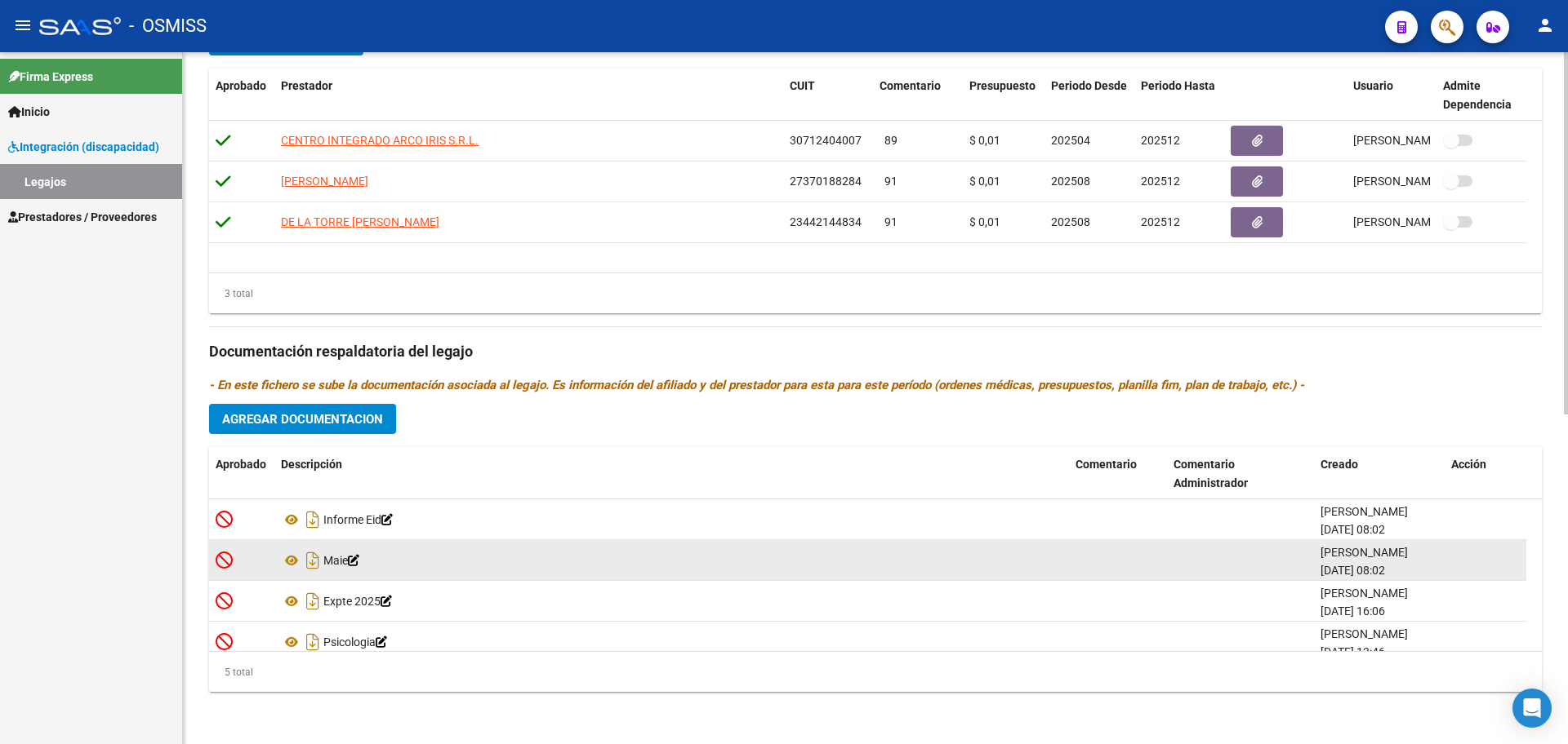
scroll to position [58, 0]
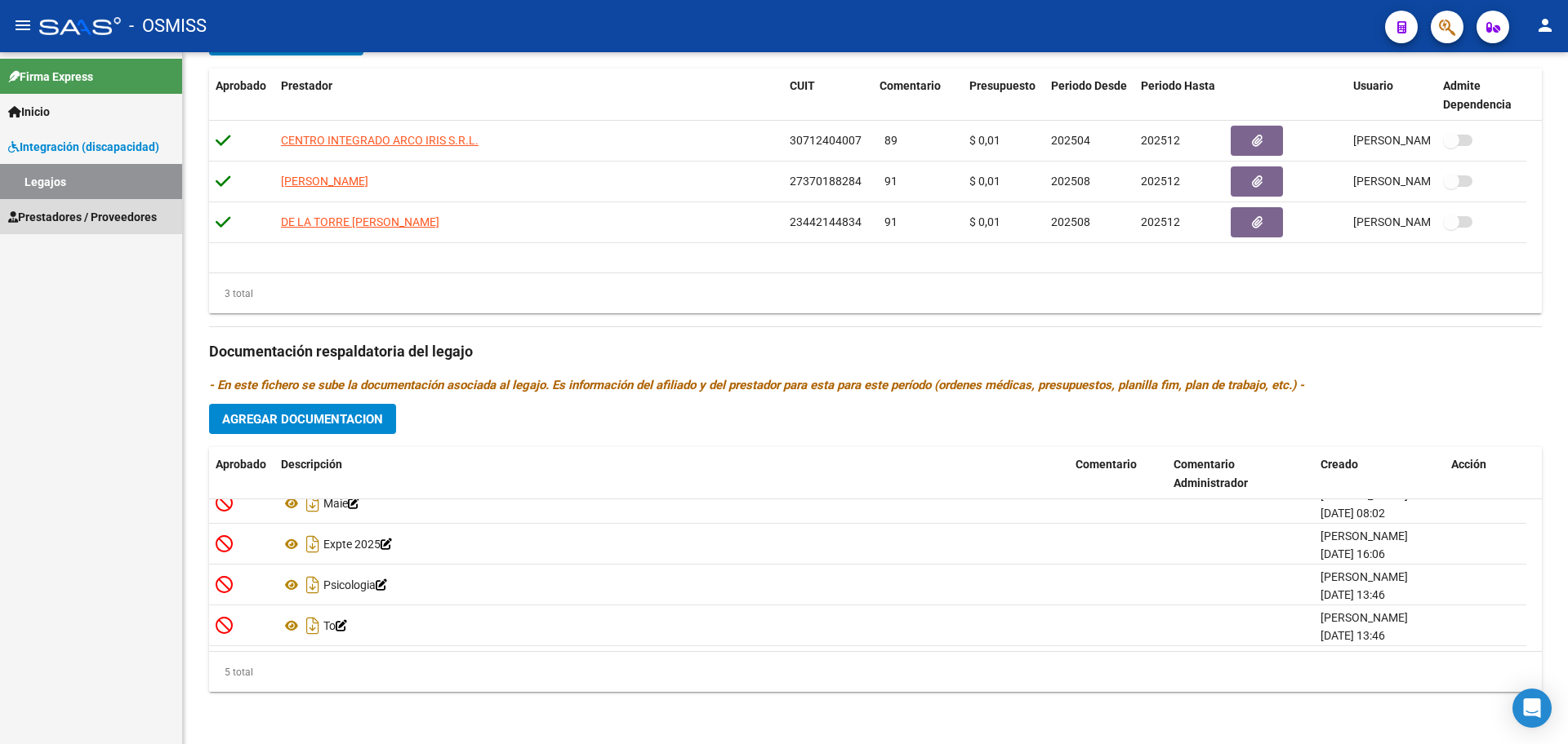
click at [87, 221] on span "Prestadores / Proveedores" at bounding box center [83, 216] width 149 height 18
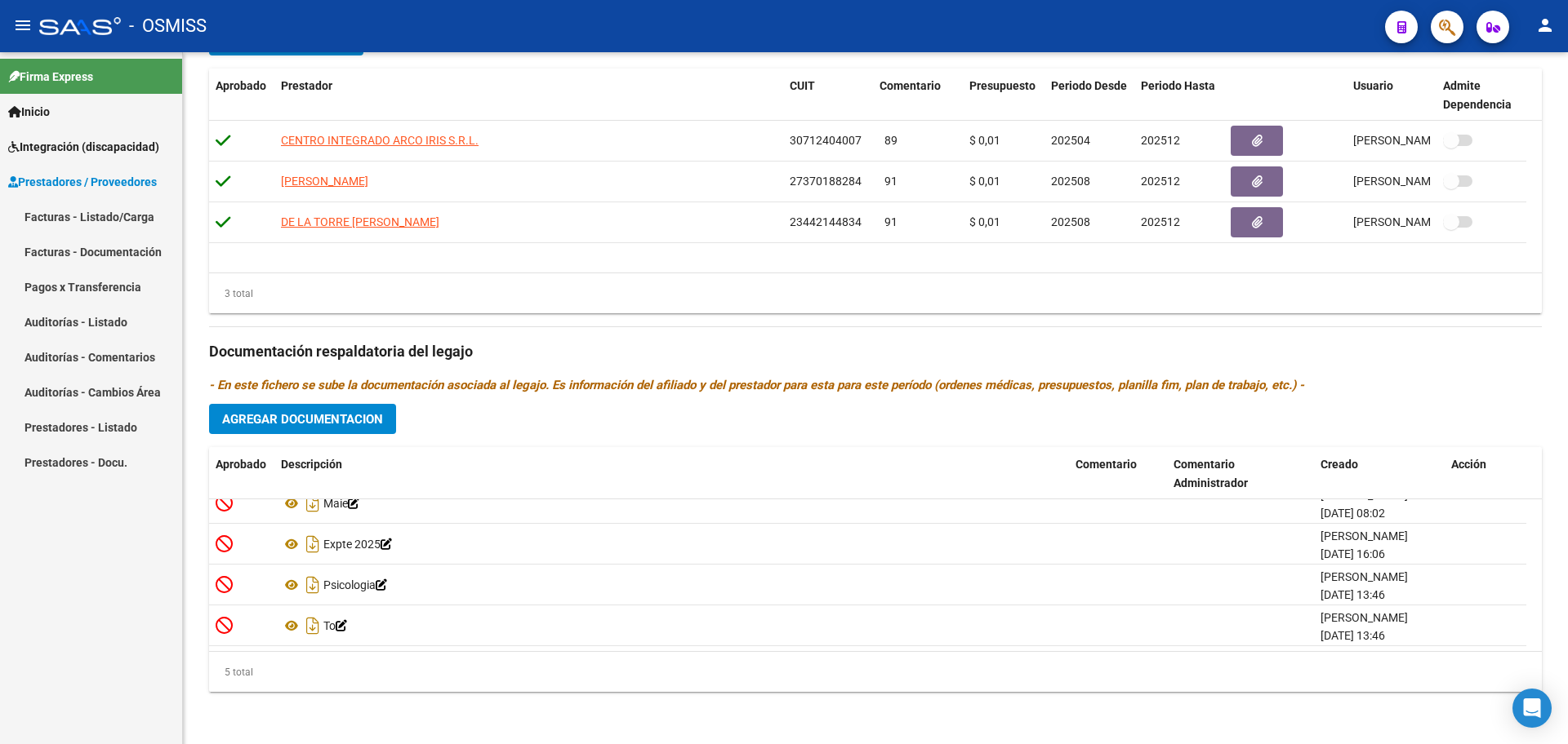
click at [84, 179] on span "Prestadores / Proveedores" at bounding box center [83, 181] width 149 height 18
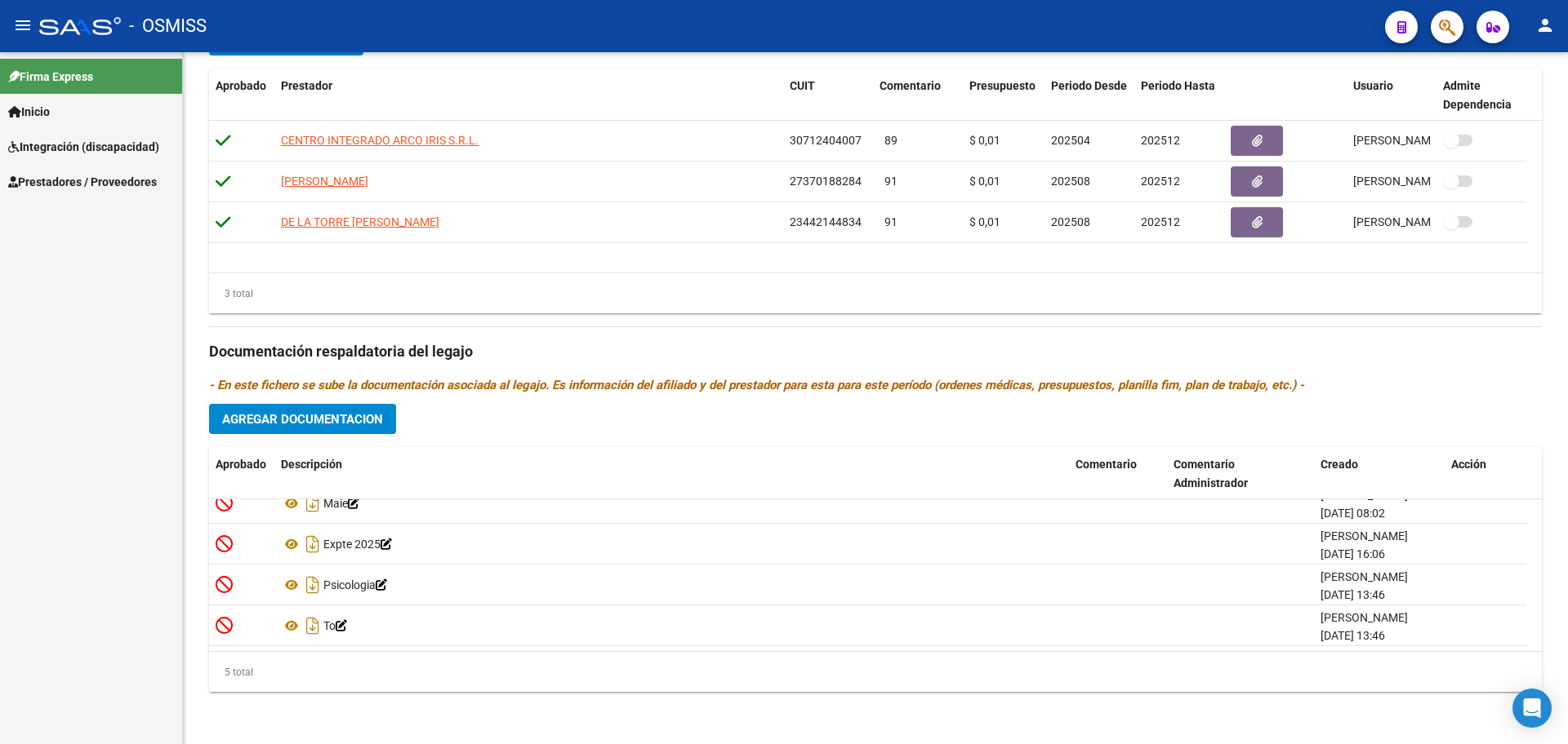
click at [84, 179] on span "Prestadores / Proveedores" at bounding box center [83, 181] width 149 height 18
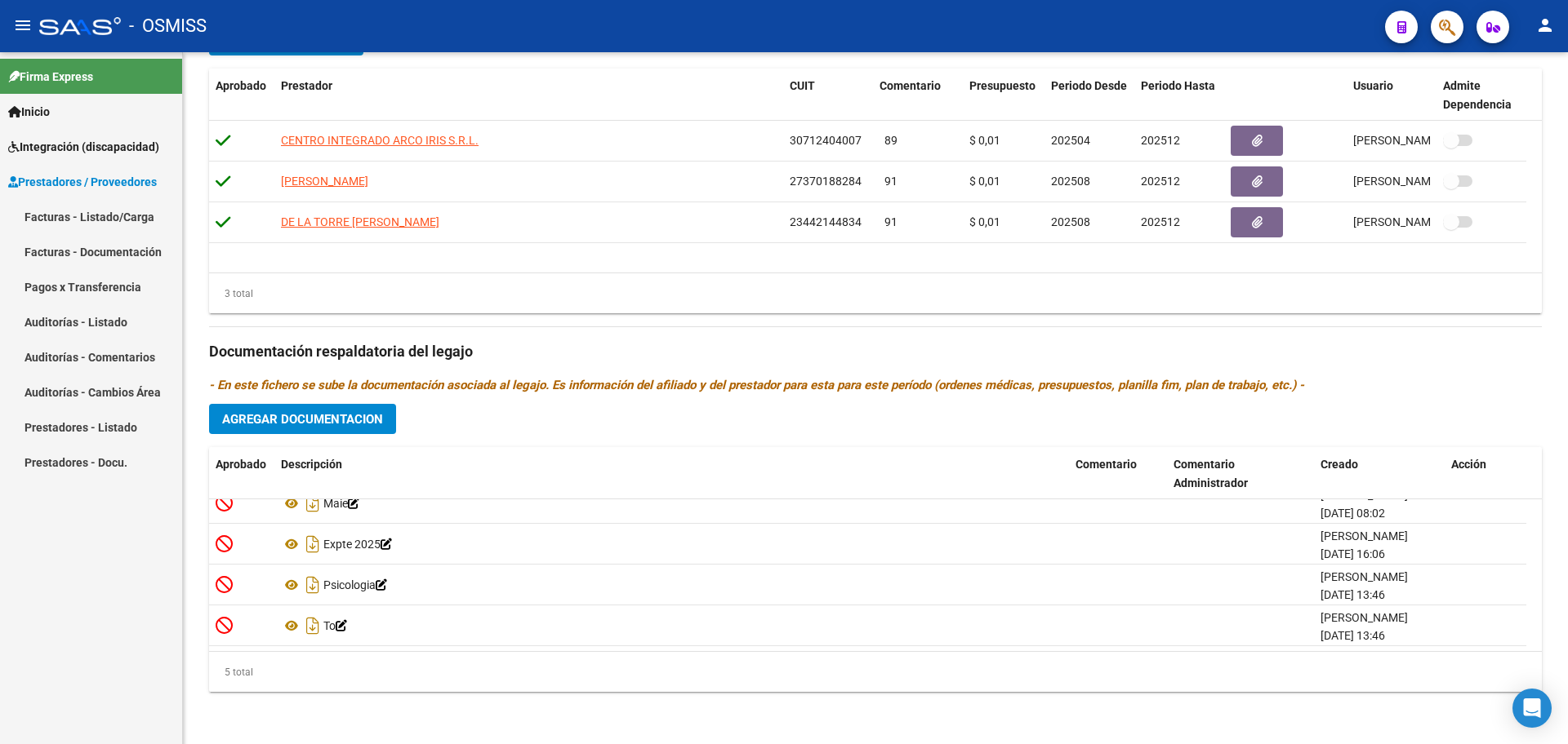
click at [89, 210] on link "Facturas - Listado/Carga" at bounding box center [91, 216] width 182 height 35
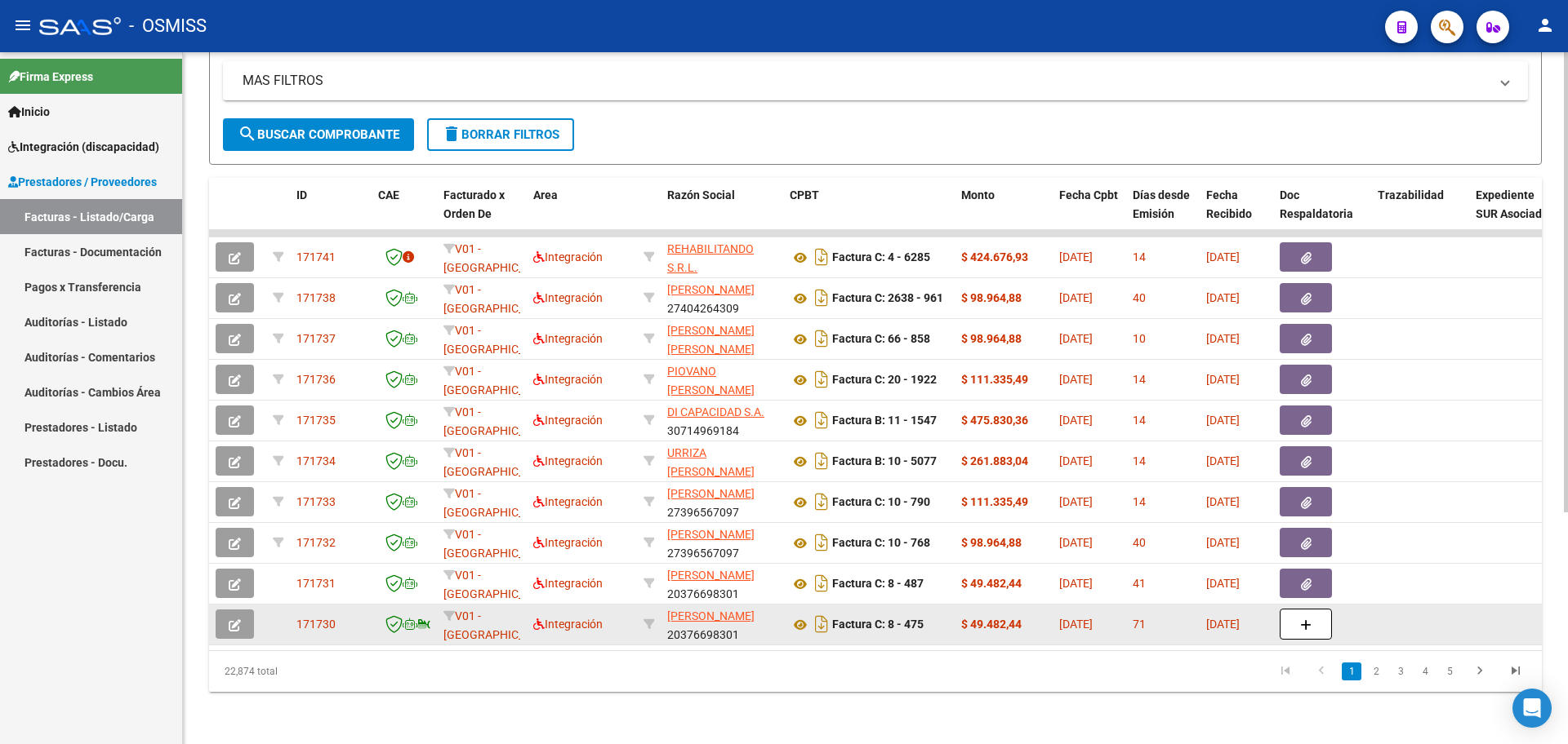
scroll to position [350, 0]
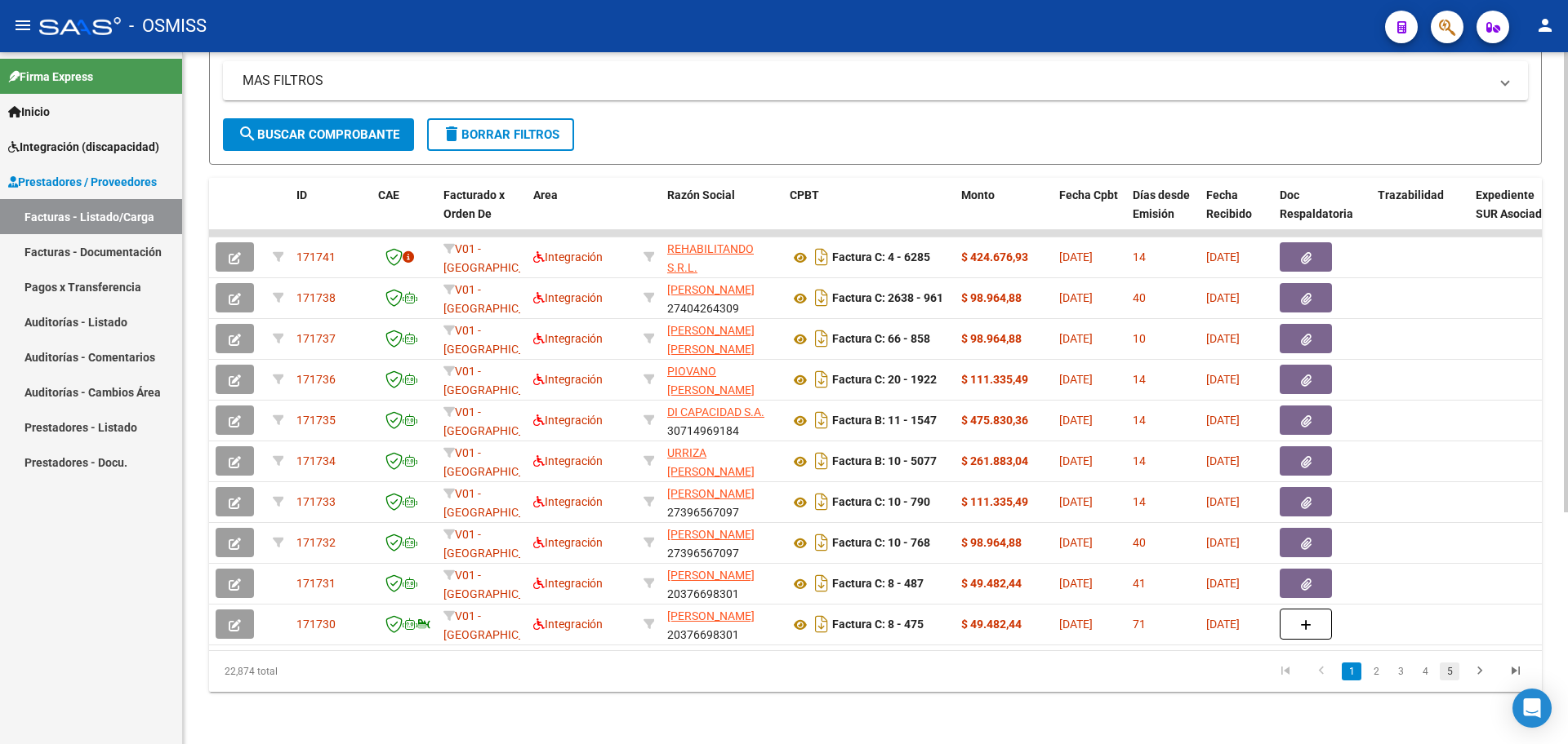
click at [1457, 673] on link "5" at bounding box center [1449, 671] width 20 height 18
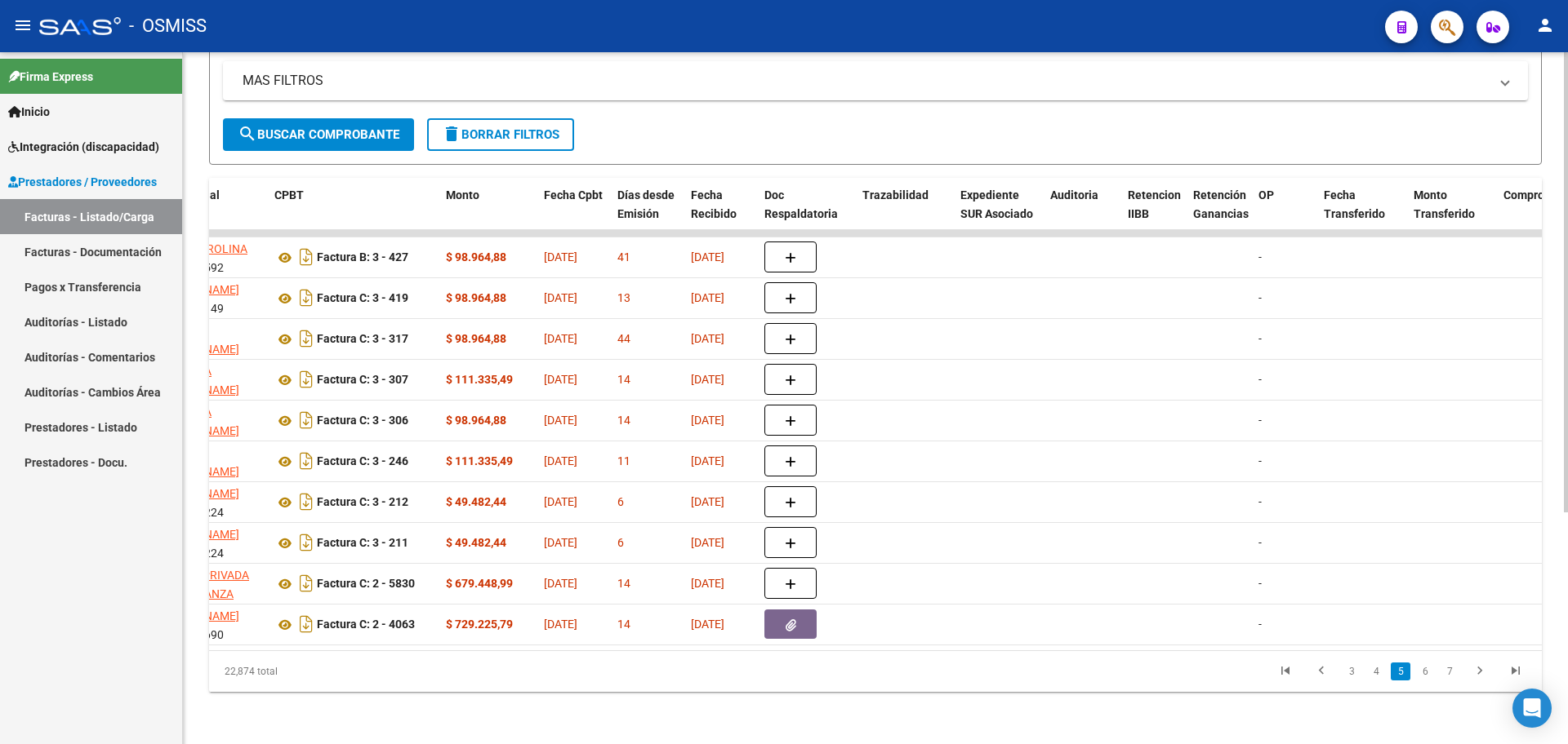
scroll to position [0, 983]
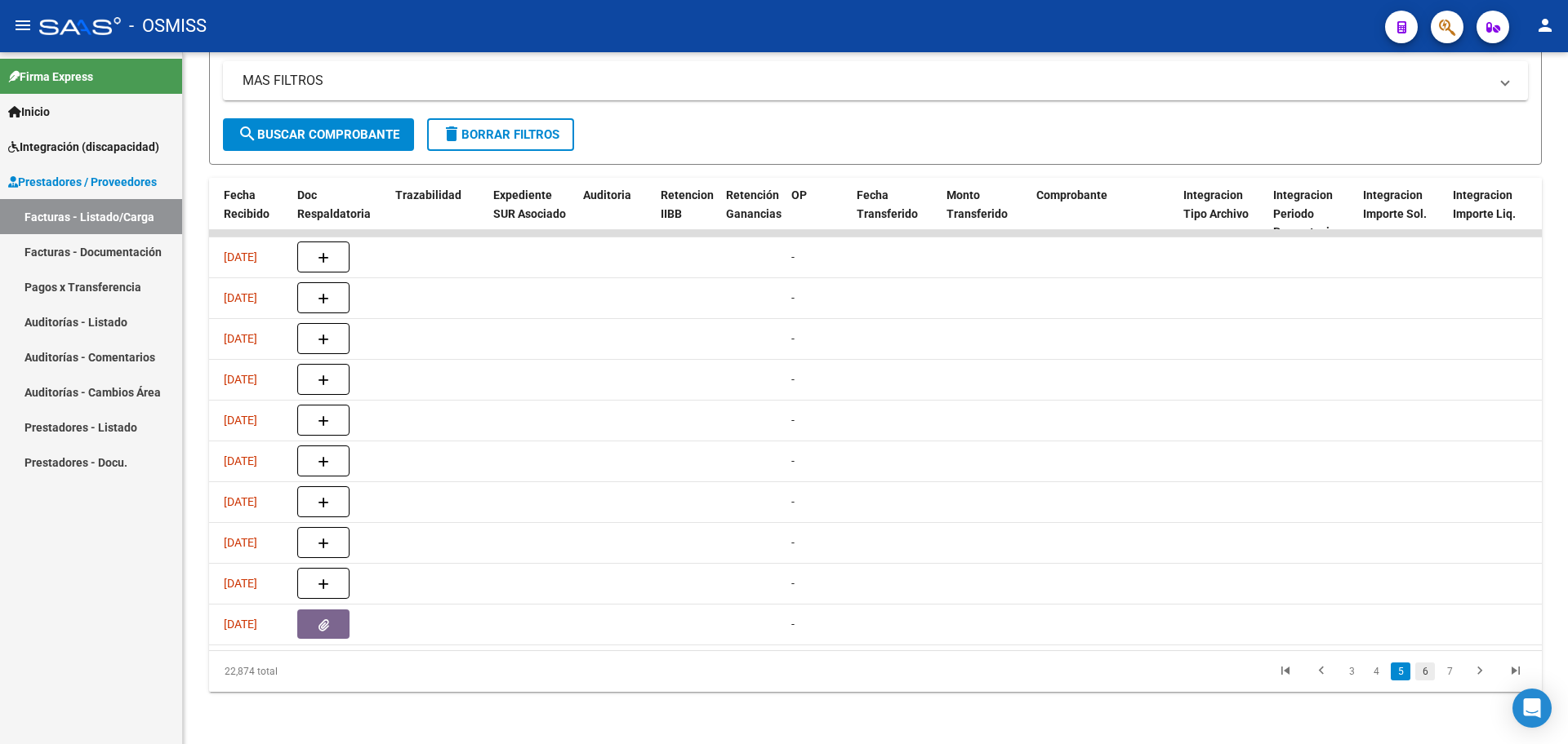
click at [1424, 670] on link "6" at bounding box center [1424, 671] width 20 height 18
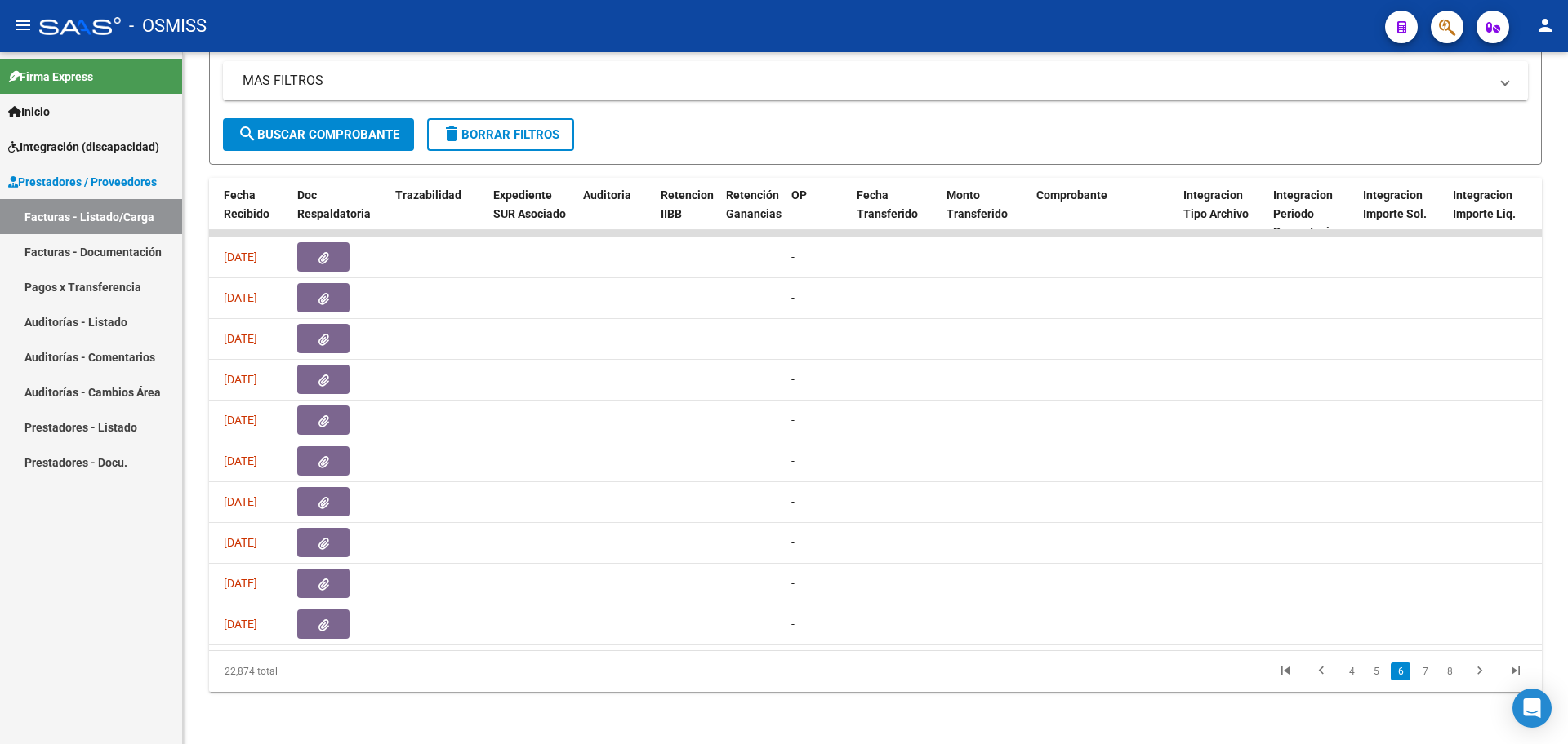
drag, startPoint x: 767, startPoint y: 650, endPoint x: 772, endPoint y: 643, distance: 8.6
click at [772, 643] on div "ID CAE Facturado x Orden De Area Razón Social CPBT Monto Fecha Cpbt Días desde …" at bounding box center [875, 435] width 1332 height 515
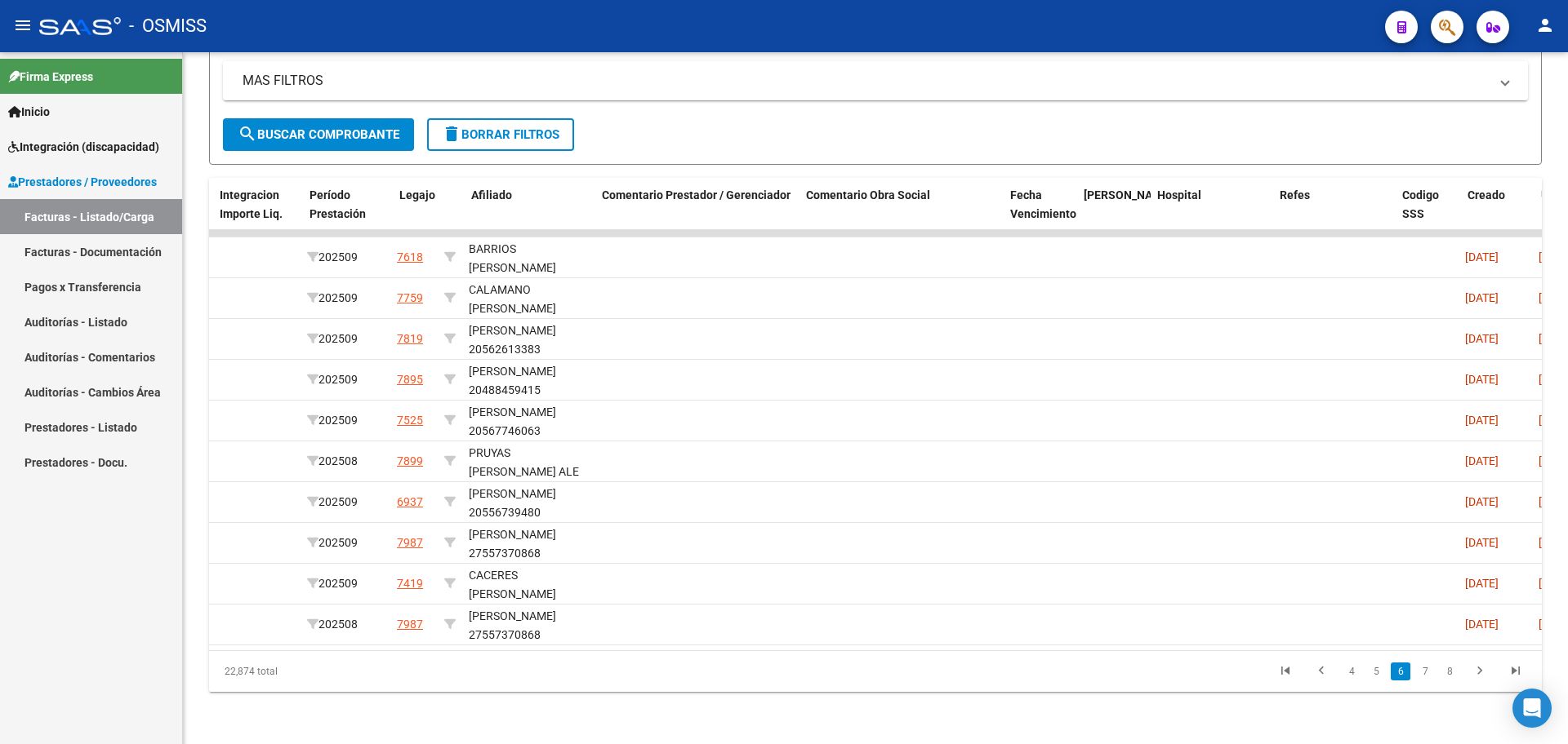
scroll to position [0, 2211]
click at [1427, 668] on link "7" at bounding box center [1424, 671] width 20 height 18
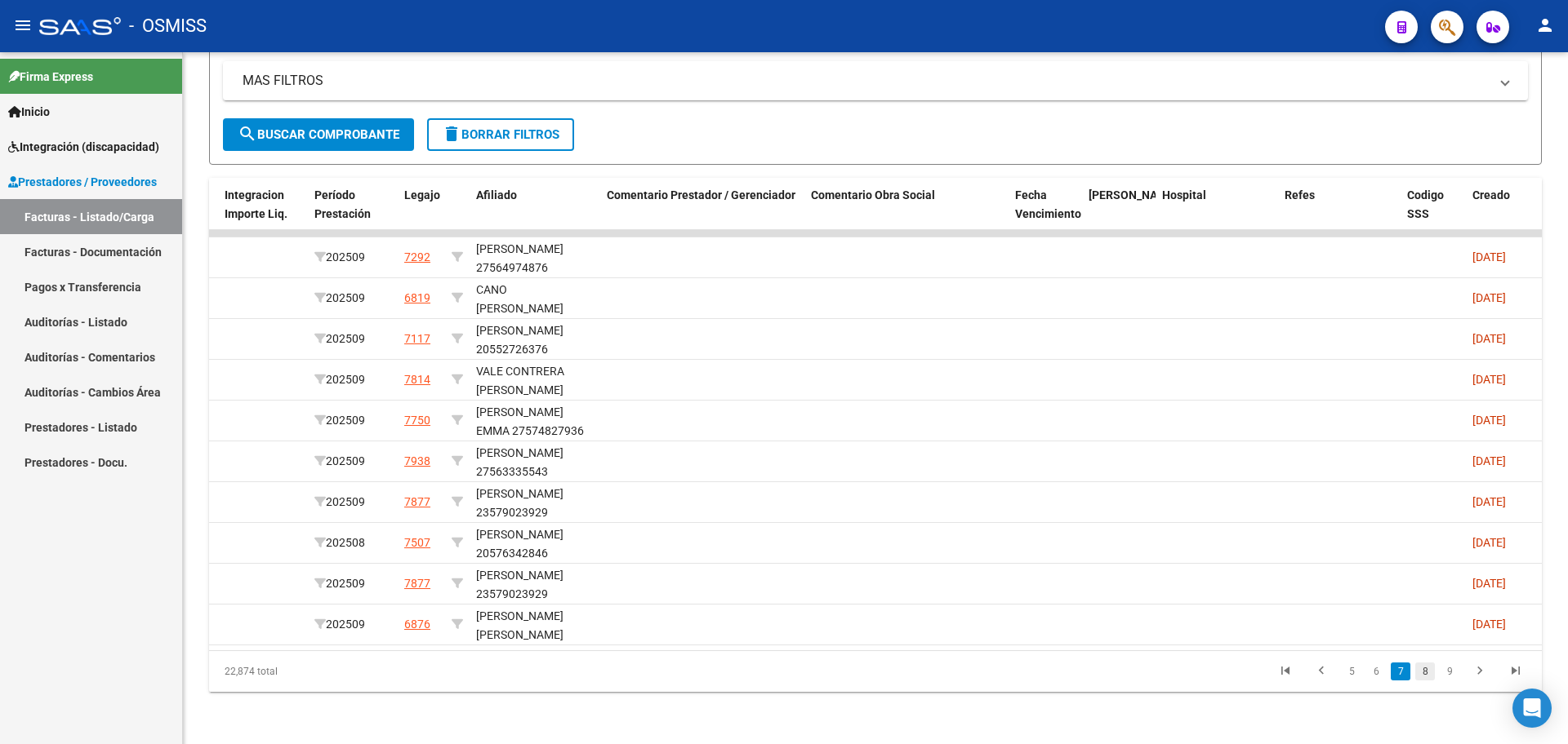
click at [1427, 669] on link "8" at bounding box center [1424, 671] width 20 height 18
click at [1424, 673] on link "9" at bounding box center [1423, 671] width 20 height 18
click at [1421, 672] on link "10" at bounding box center [1423, 671] width 21 height 18
click at [1422, 674] on link "11" at bounding box center [1423, 671] width 21 height 18
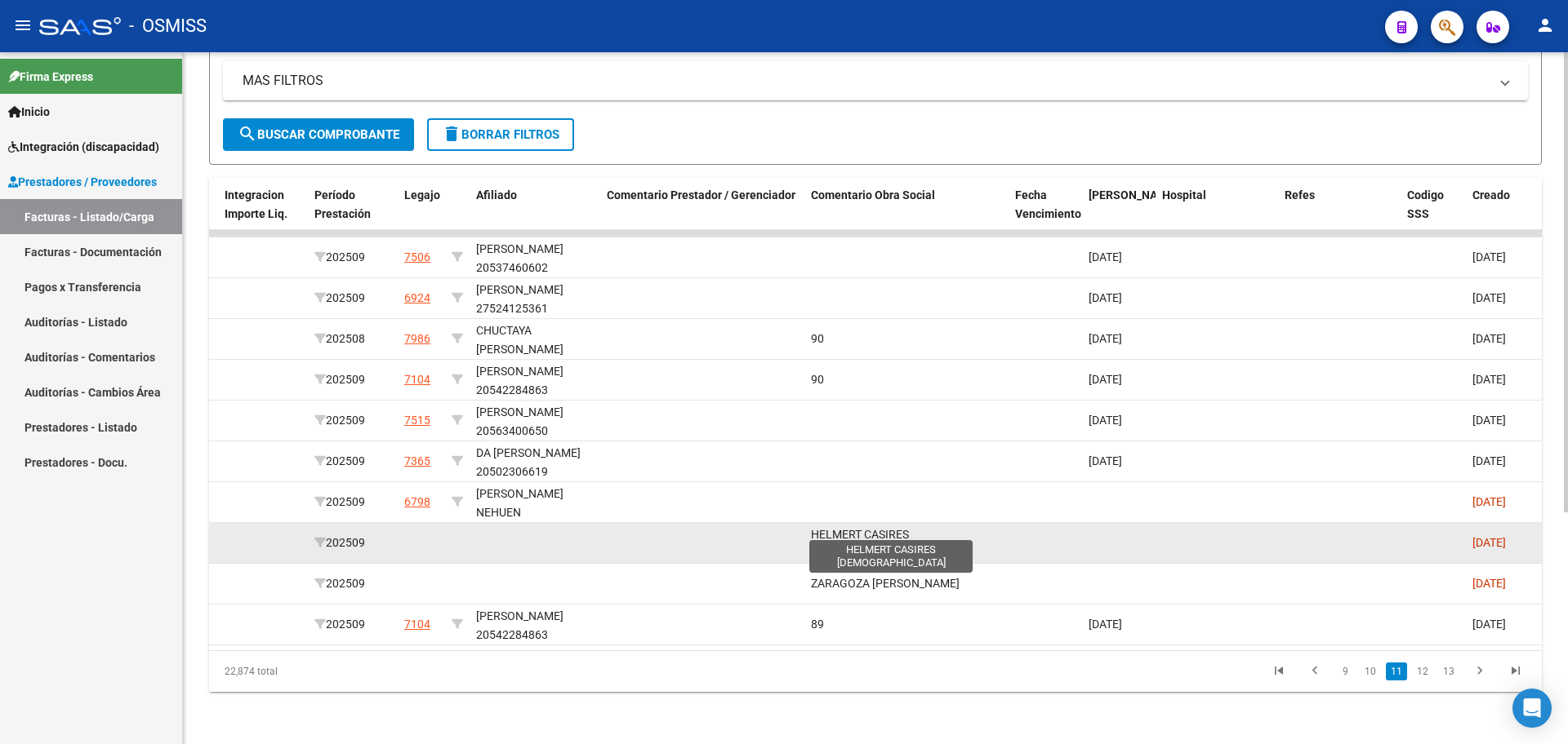
click at [870, 528] on span "HELMERT CASIRES JESUS" at bounding box center [870, 544] width 119 height 32
click at [983, 531] on div "HELMERT CASIRES JESUS" at bounding box center [906, 543] width 191 height 34
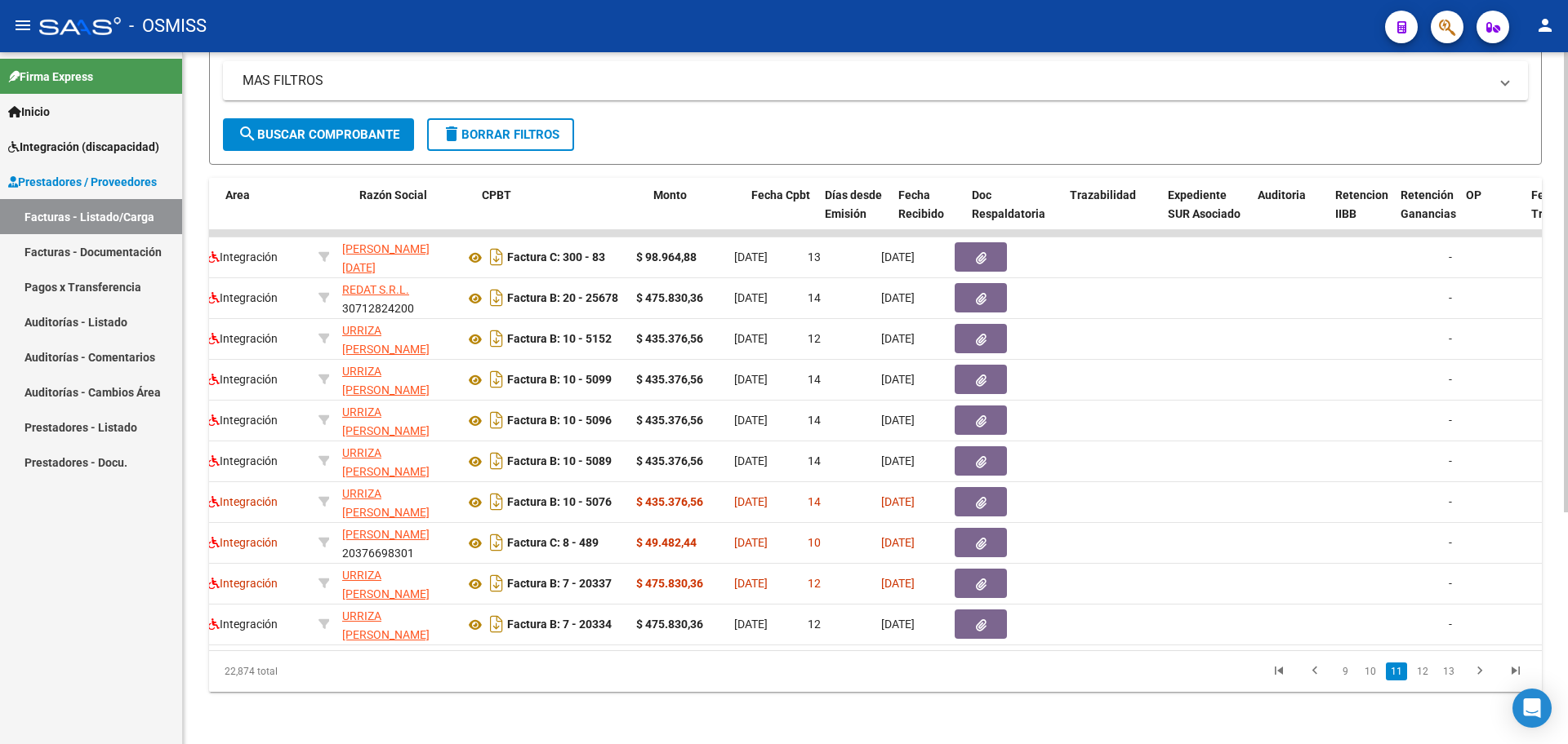
scroll to position [0, 0]
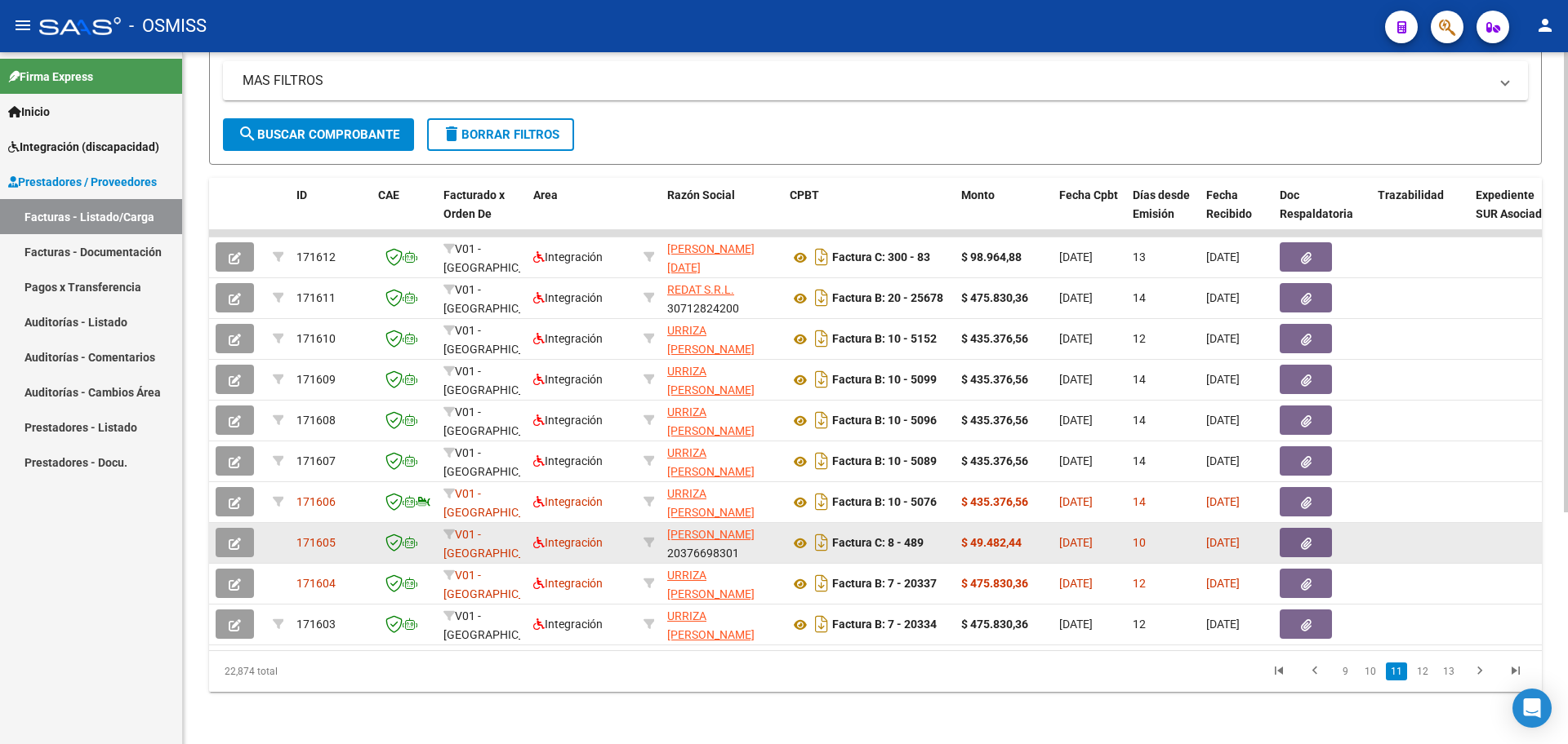
click at [235, 534] on button "button" at bounding box center [235, 543] width 39 height 29
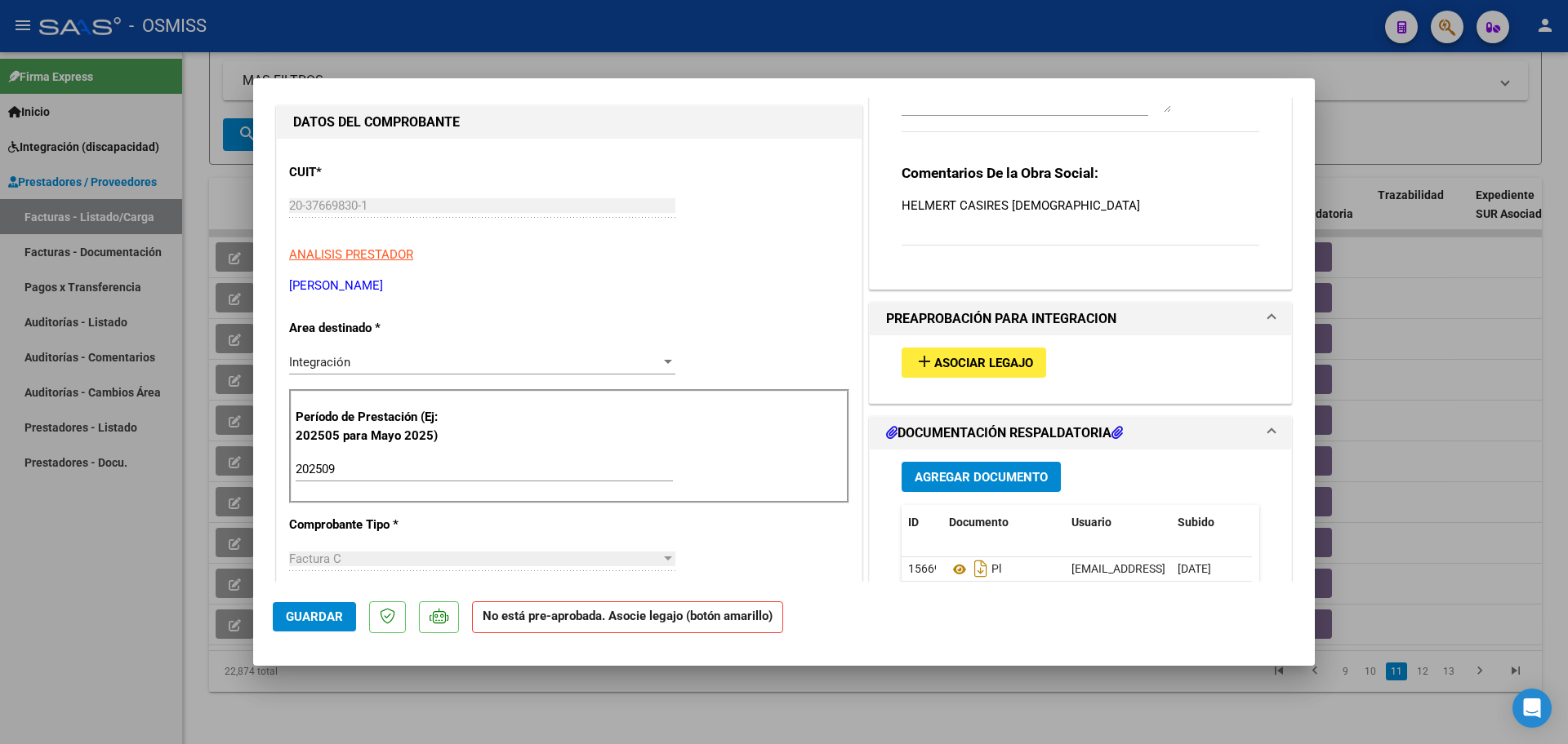
scroll to position [102, 0]
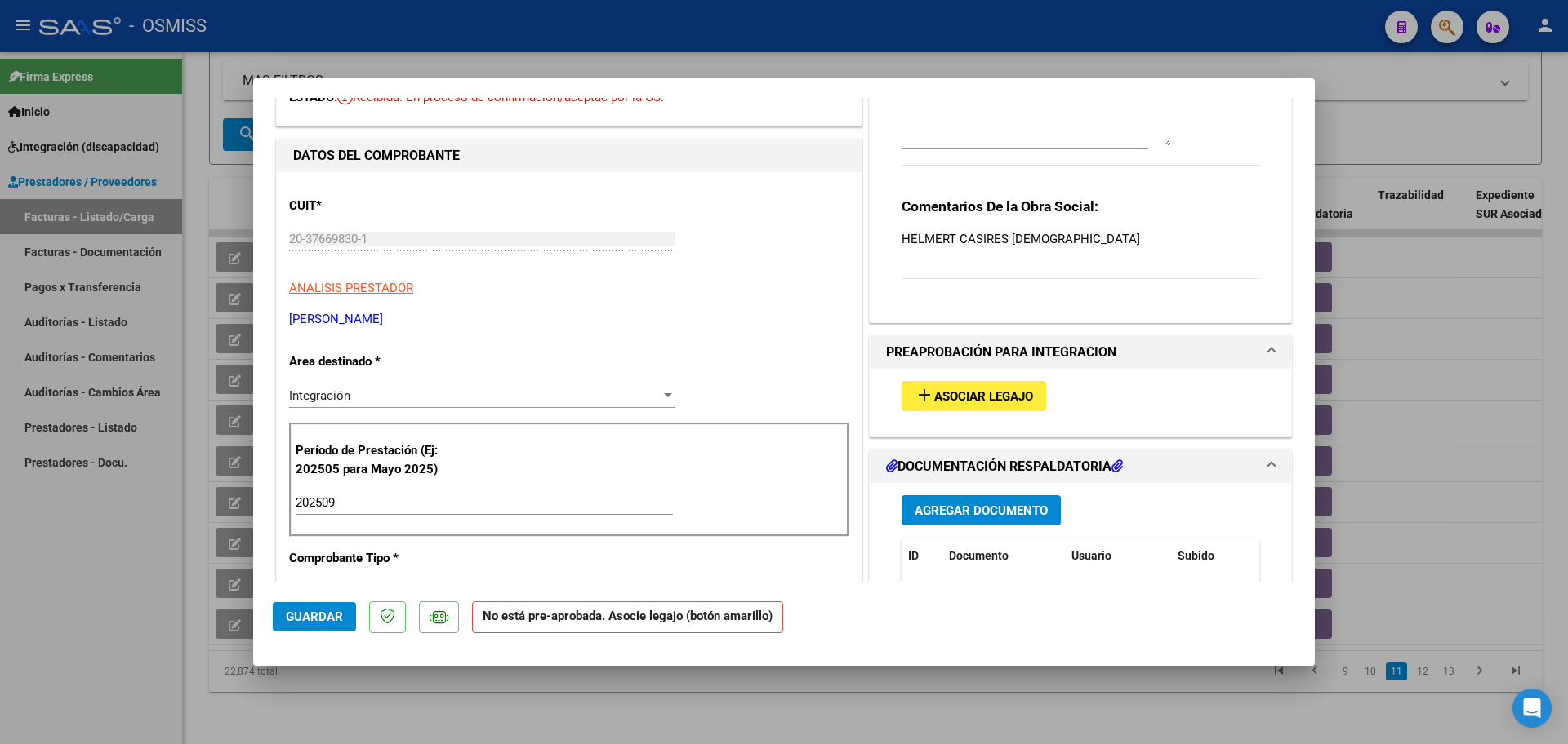
click at [1059, 249] on div "Comentarios De la Obra Social: HELMERT CASIRES JESUS" at bounding box center [1081, 247] width 358 height 100
click at [1050, 237] on p "HELMERT CASIRES JESUS" at bounding box center [1081, 239] width 358 height 18
click at [1013, 237] on p "HELMERT CASIRES JESUS" at bounding box center [1081, 239] width 358 height 18
click at [1039, 239] on p "HELMERT CASIRES JESUS" at bounding box center [1081, 239] width 358 height 18
click at [1038, 240] on p "HELMERT CASIRES JESUS" at bounding box center [1081, 239] width 358 height 18
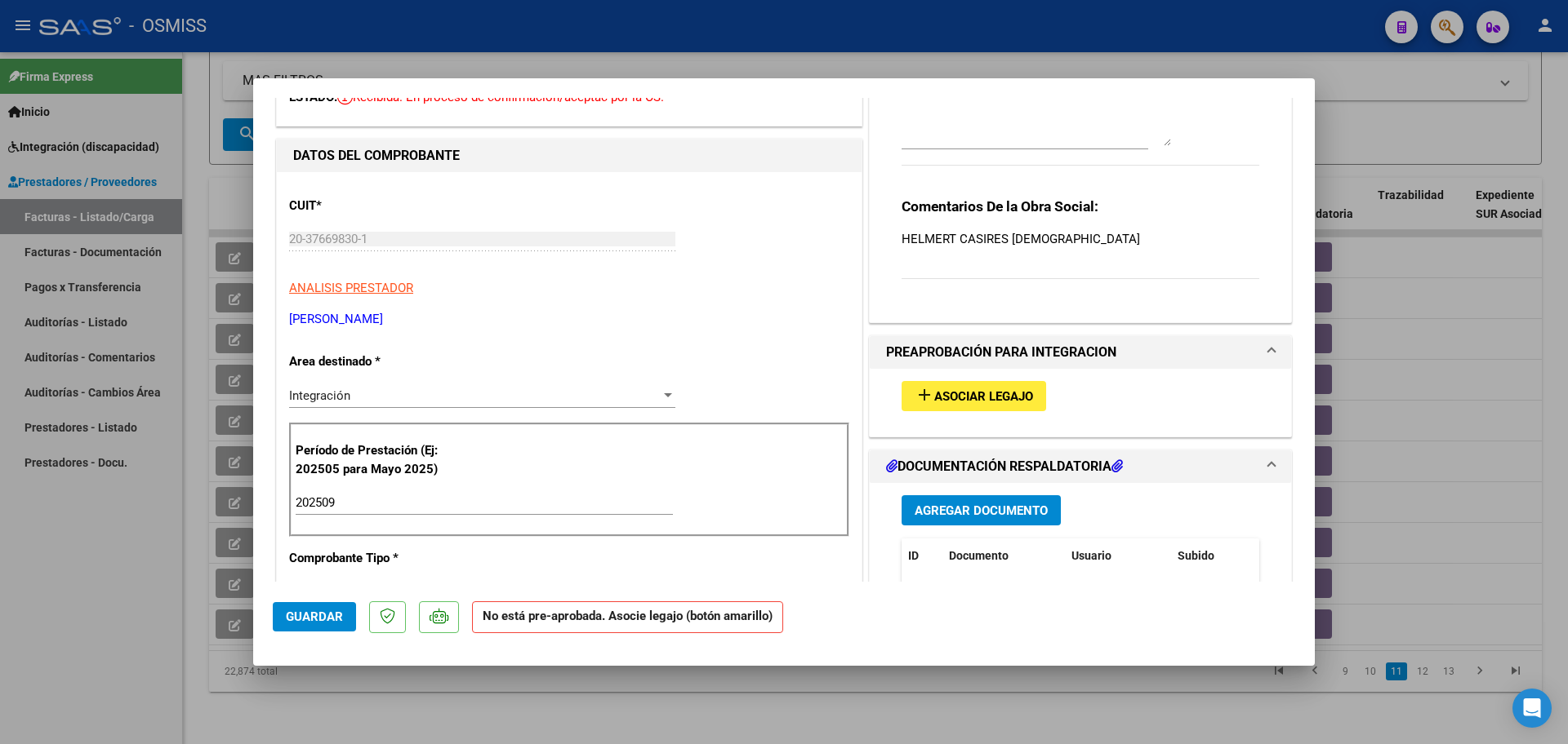
click at [1033, 236] on p "HELMERT CASIRES JESUS" at bounding box center [1081, 239] width 358 height 18
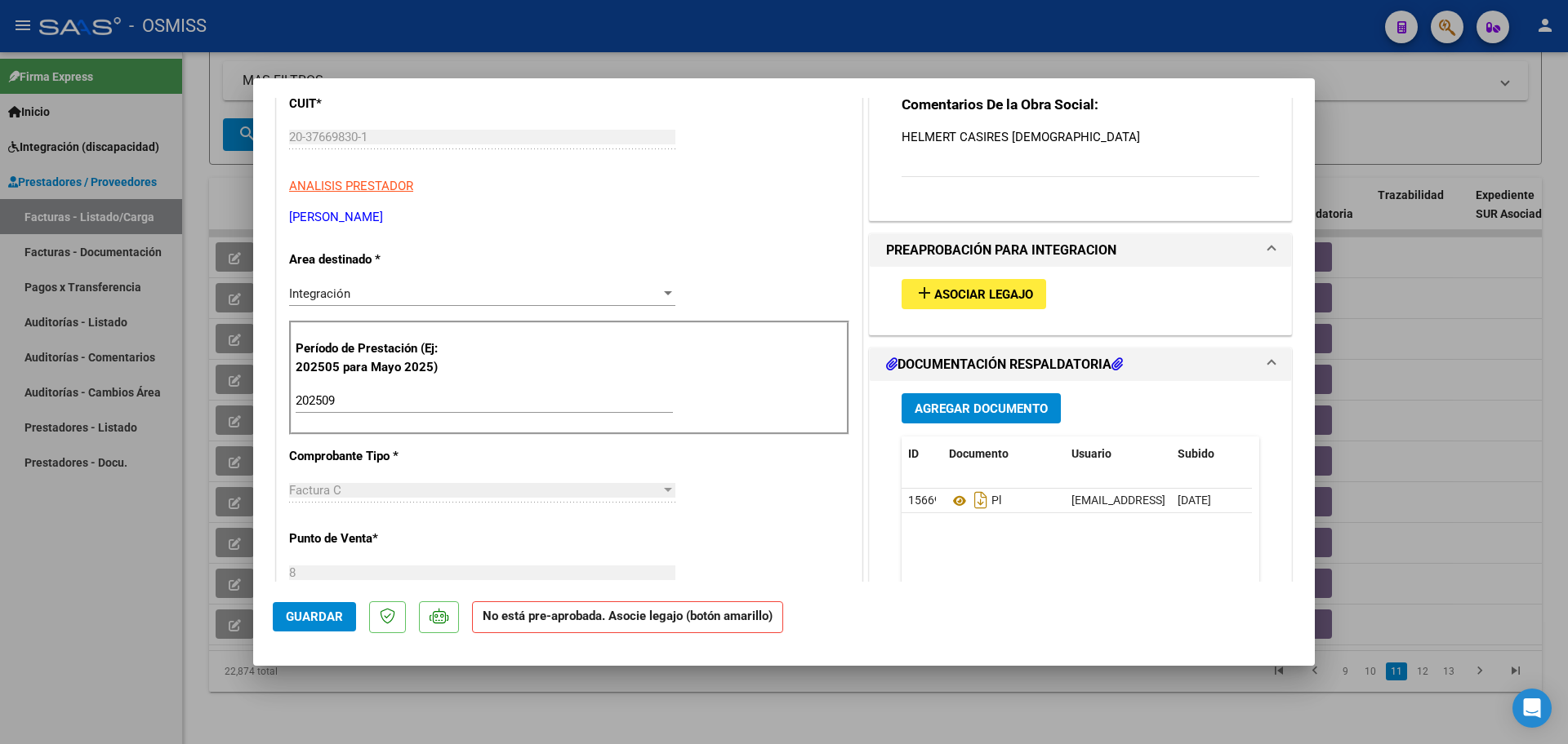
click at [1025, 147] on div "Comentarios De la Obra Social: HELMERT CASIRES JESUS" at bounding box center [1081, 145] width 358 height 100
click at [1021, 129] on p "HELMERT CASIRES JESUS" at bounding box center [1081, 137] width 358 height 18
click at [1036, 140] on p "HELMERT CASIRES JESUS" at bounding box center [1081, 137] width 358 height 18
click at [911, 162] on div "Comentarios De la Obra Social: HELMERT CASIRES JESUS" at bounding box center [1081, 145] width 358 height 100
click at [903, 167] on div "Comentarios De la Obra Social: HELMERT CASIRES JESUS" at bounding box center [1081, 145] width 358 height 100
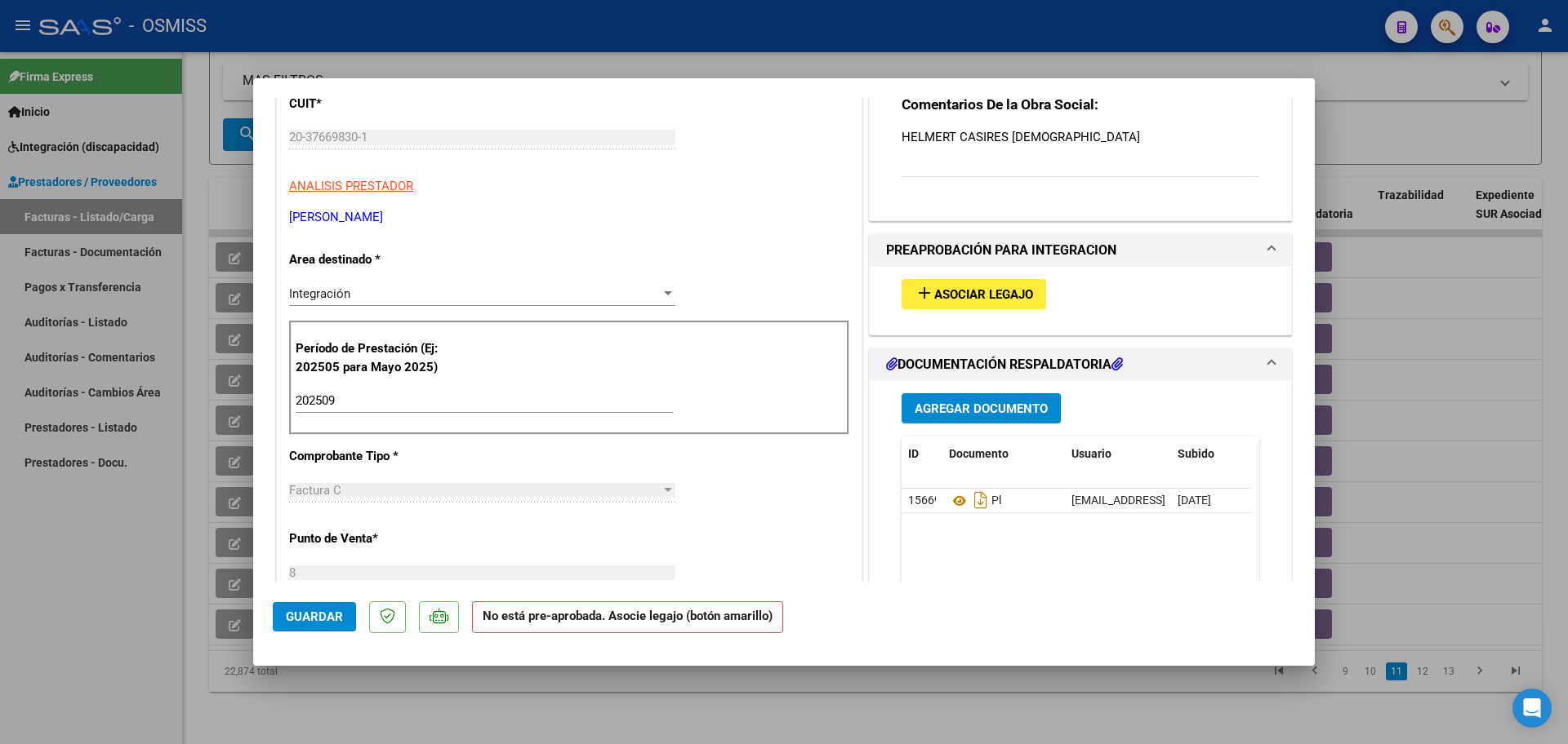
click at [1038, 134] on p "HELMERT CASIRES JESUS" at bounding box center [1081, 137] width 358 height 18
click at [1031, 133] on p "HELMERT CASIRES JESUS" at bounding box center [1081, 137] width 358 height 18
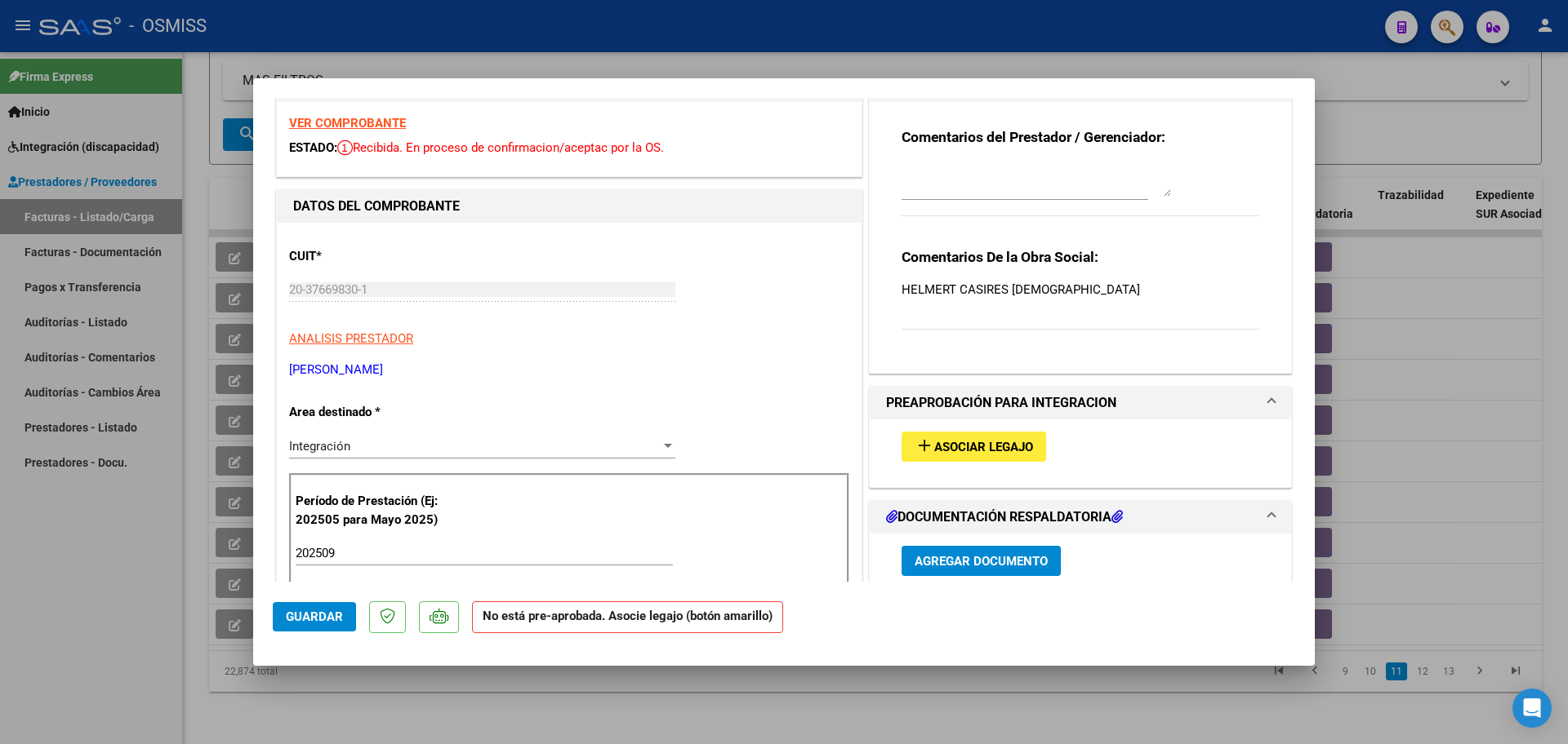
scroll to position [0, 0]
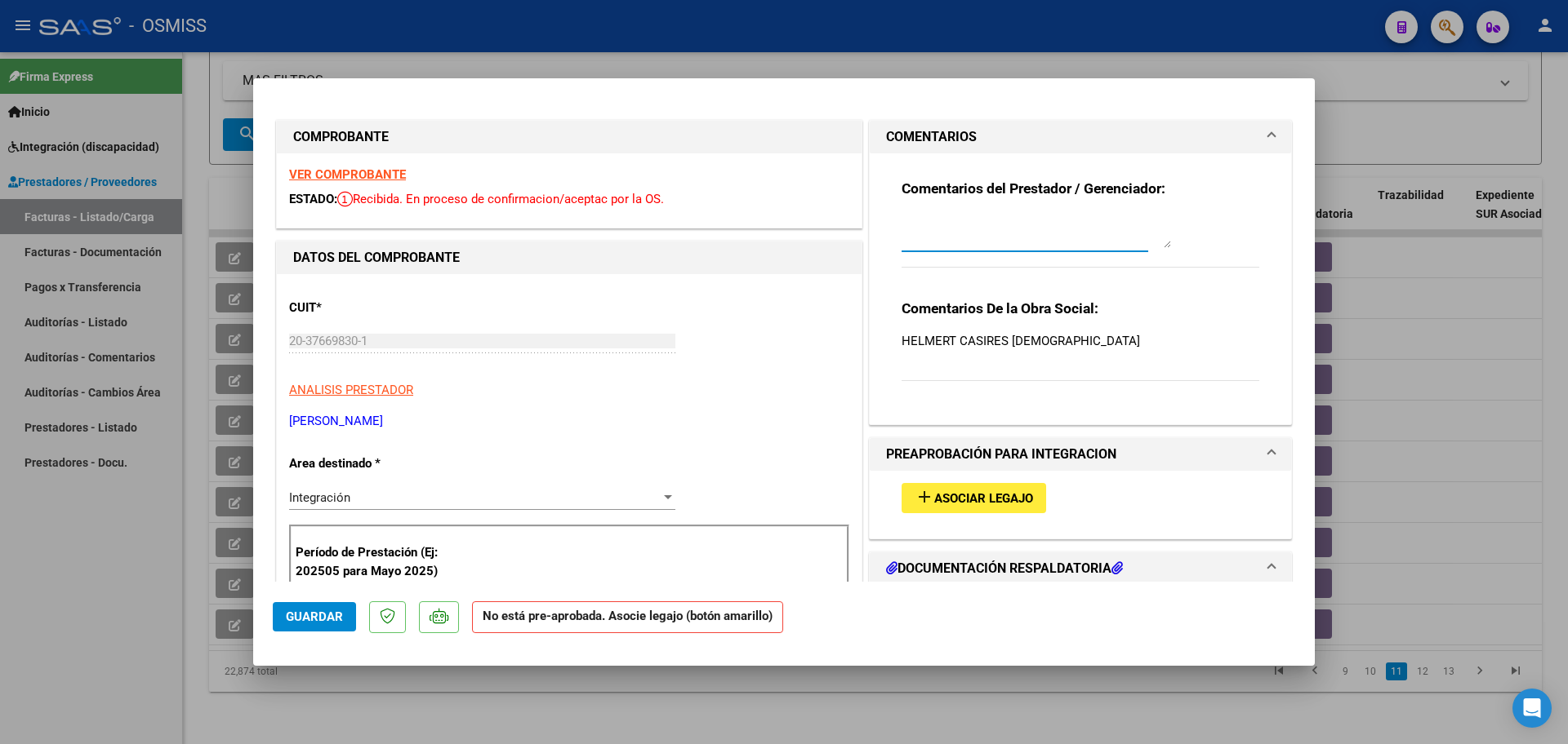
click at [965, 224] on textarea at bounding box center [1037, 232] width 270 height 33
paste textarea "HELMERT CASIRES JESUS ROBERTO VALENTINO"
type textarea "CARGADO EL 30/07 HELMERT CASIRES JESUS ROBERTO VALENTINO"
click at [331, 619] on span "Guardar" at bounding box center [315, 617] width 58 height 15
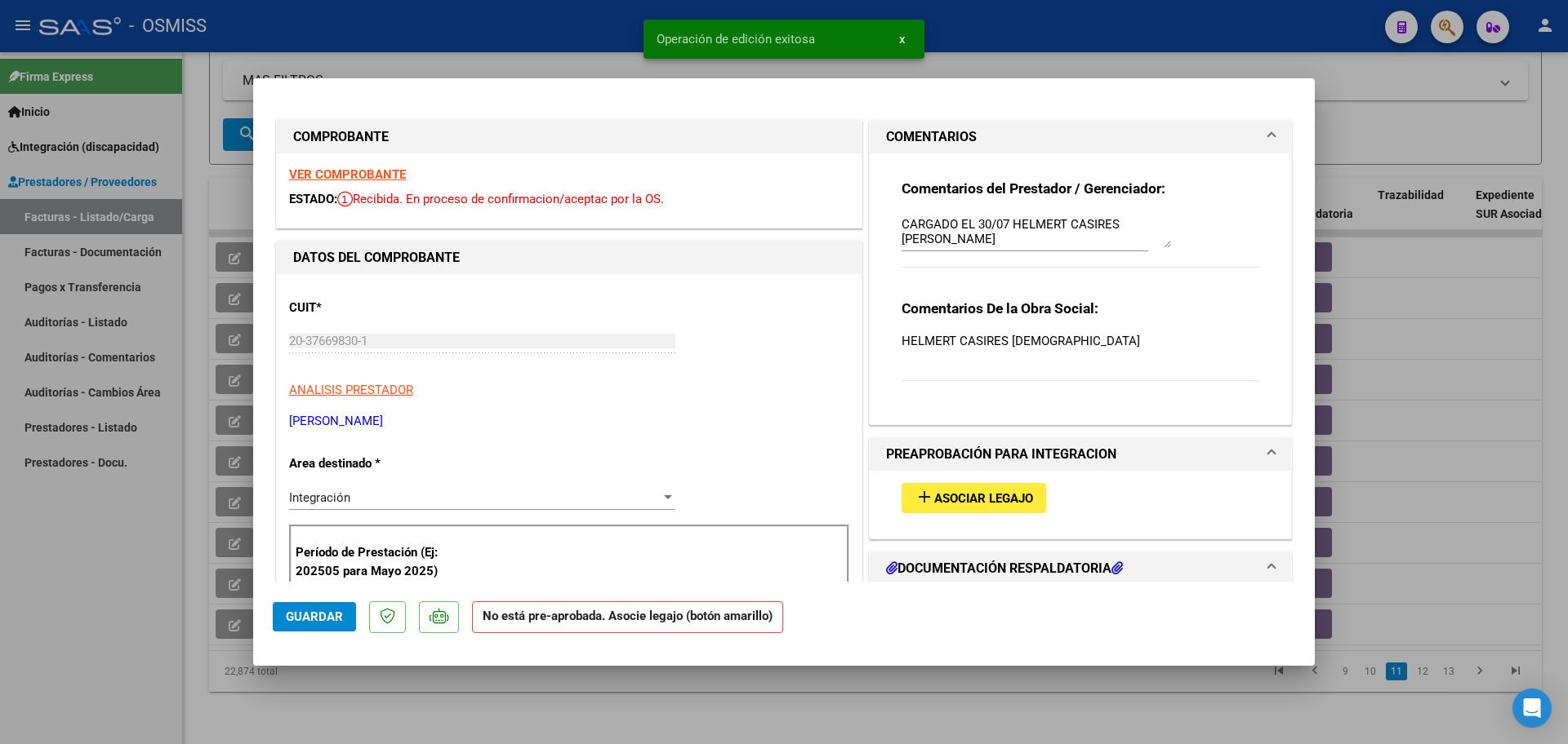
type input "$ 0,00"
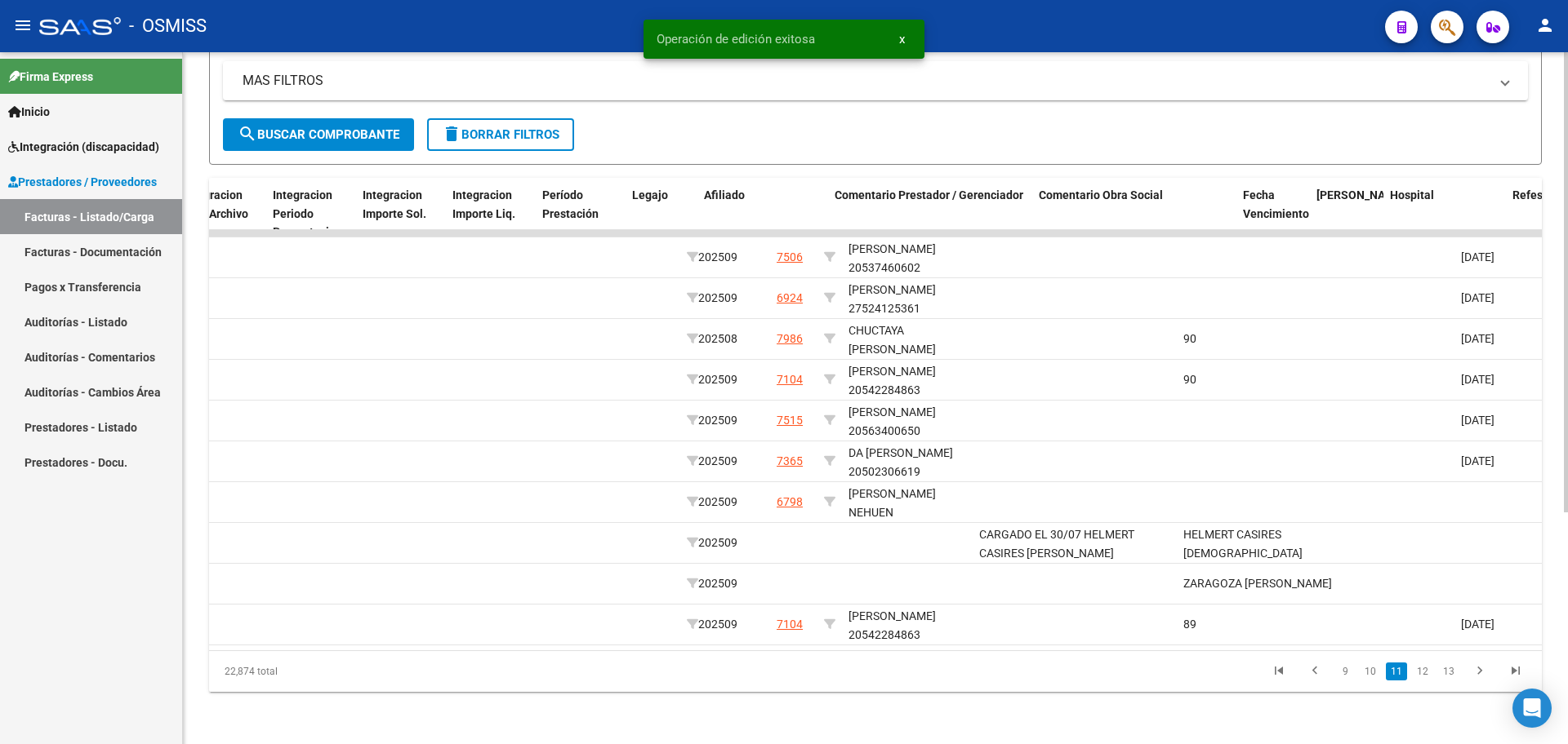
scroll to position [0, 1983]
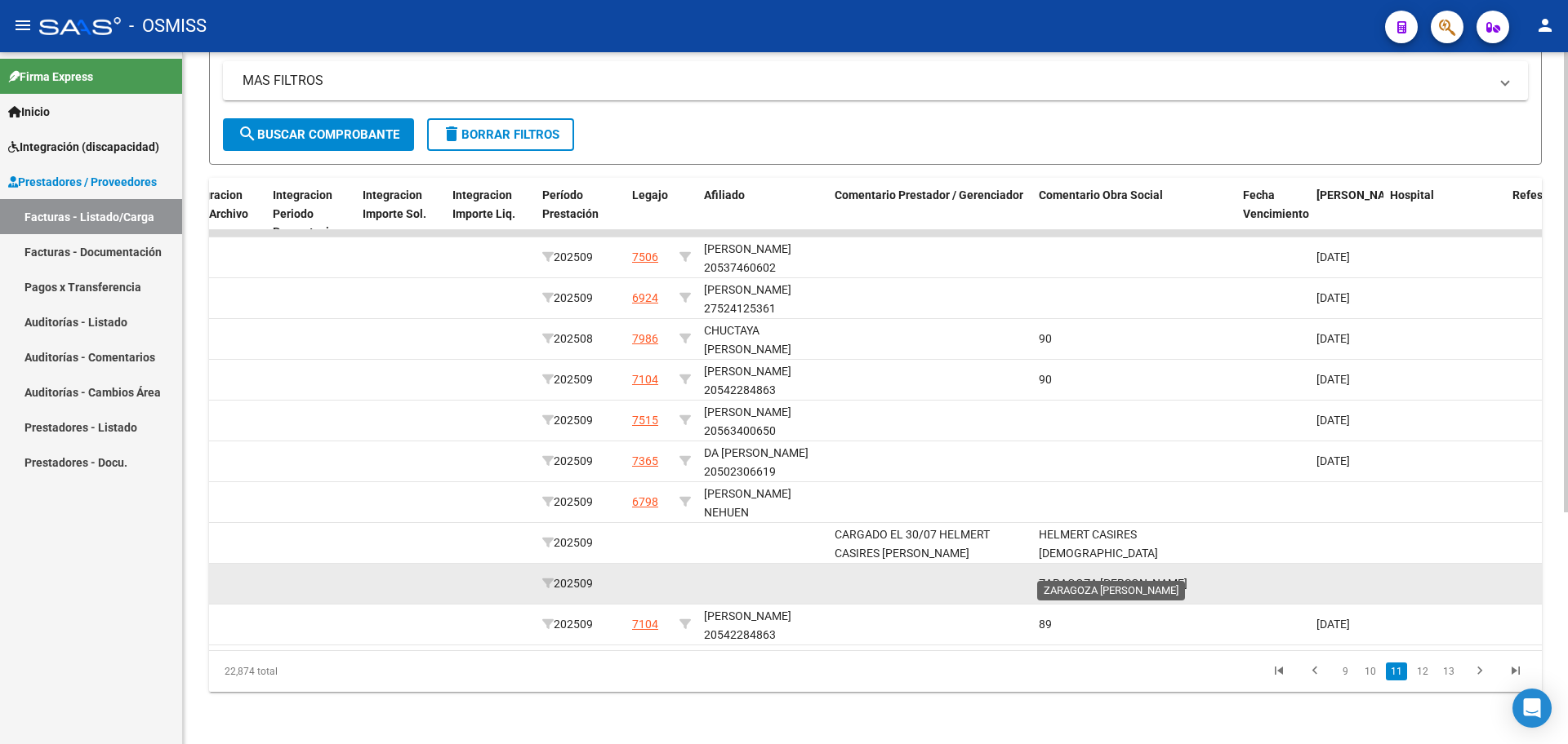
click at [1135, 577] on span "ZARAGOZA SANTINO JOSUE" at bounding box center [1112, 583] width 149 height 13
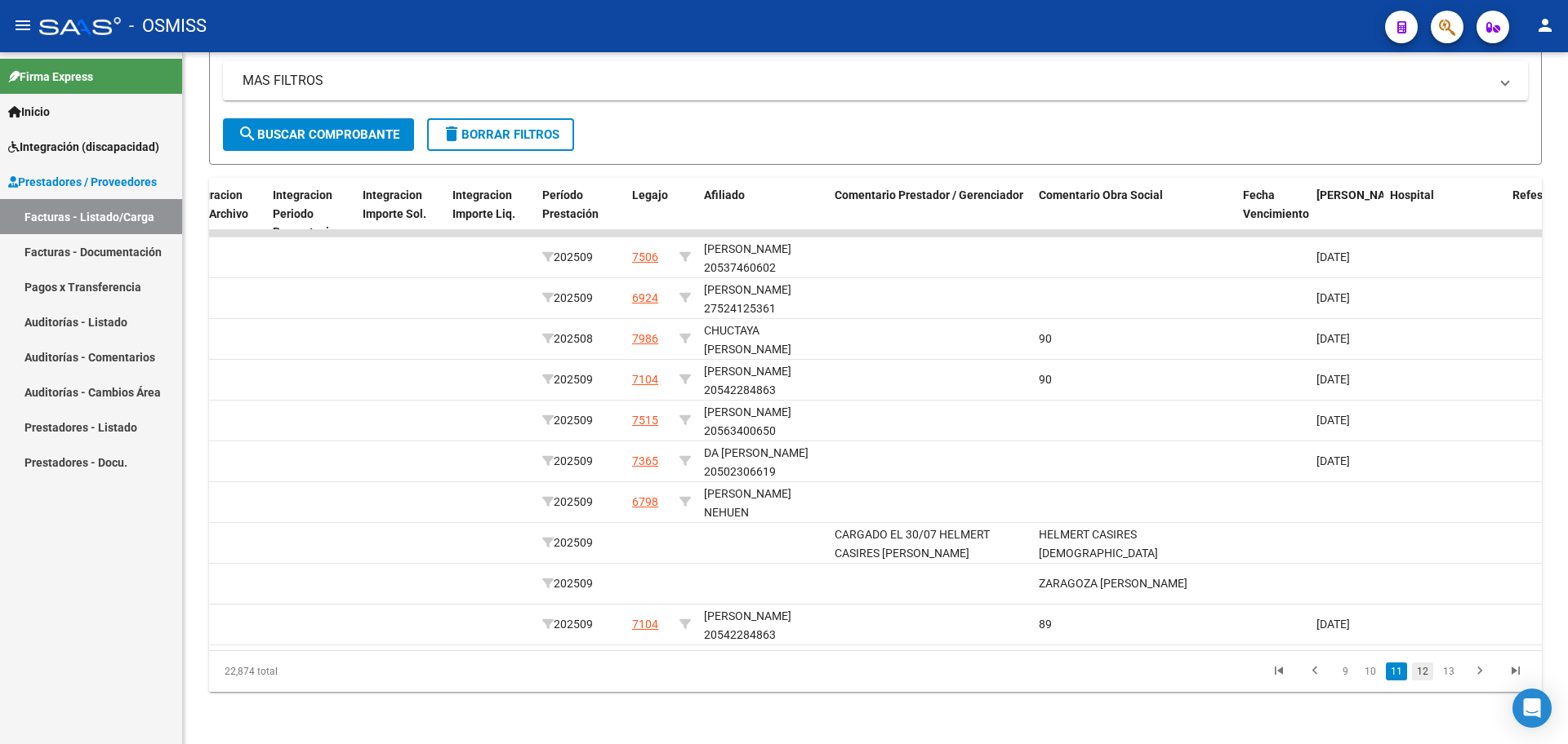
click at [1424, 669] on link "12" at bounding box center [1423, 671] width 21 height 18
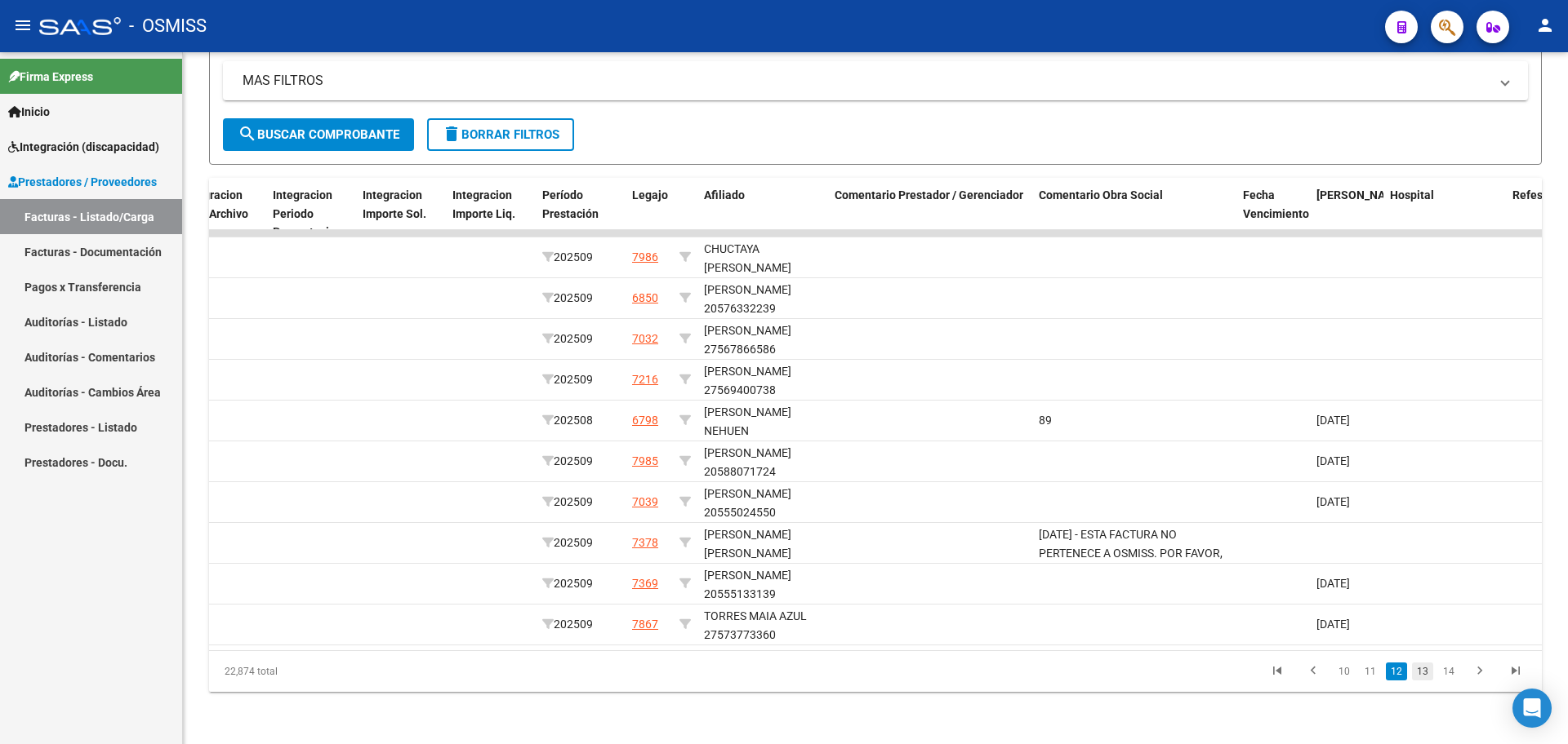
click at [1424, 670] on link "13" at bounding box center [1423, 671] width 21 height 18
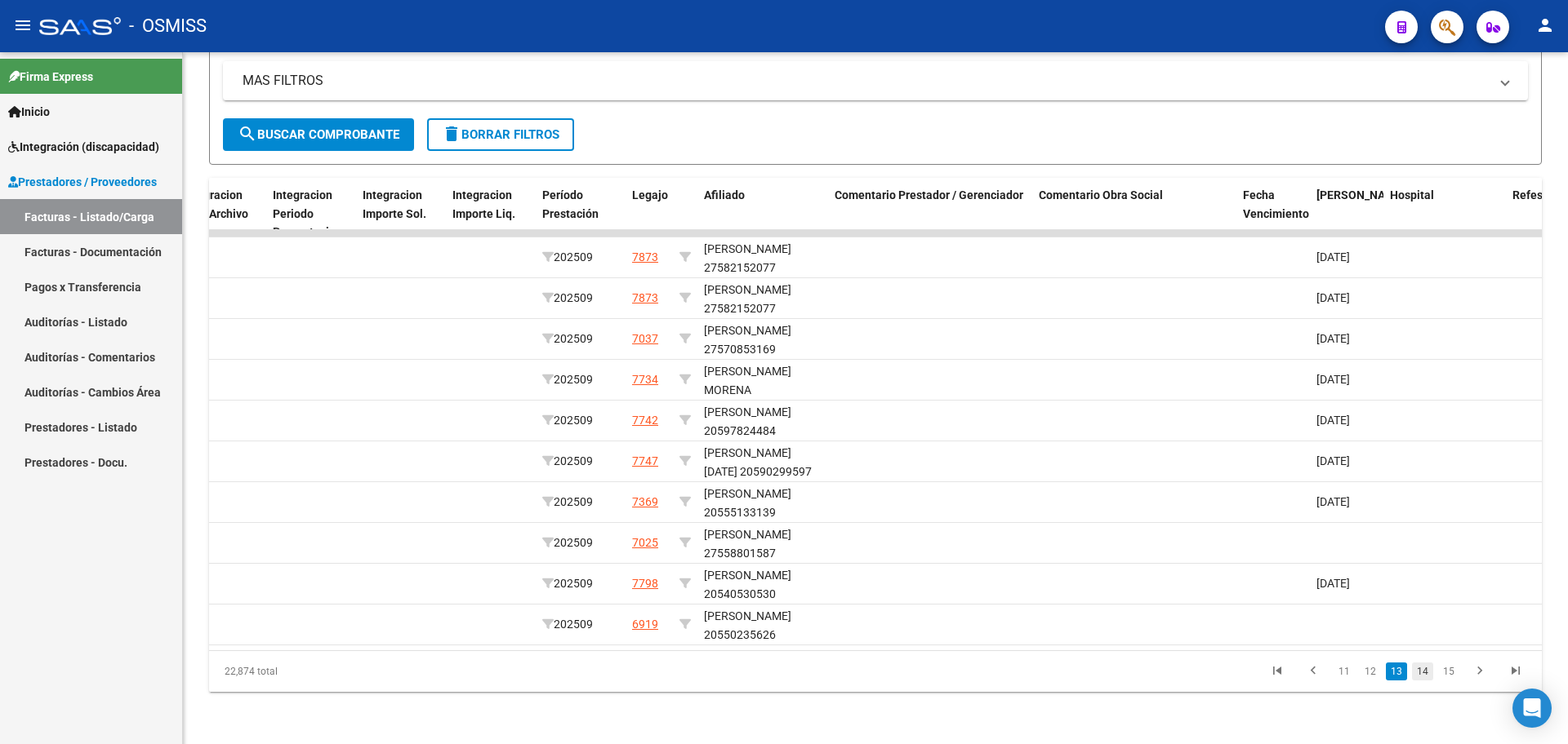
click at [1422, 675] on link "14" at bounding box center [1423, 671] width 21 height 18
click at [1422, 675] on link "15" at bounding box center [1423, 671] width 21 height 18
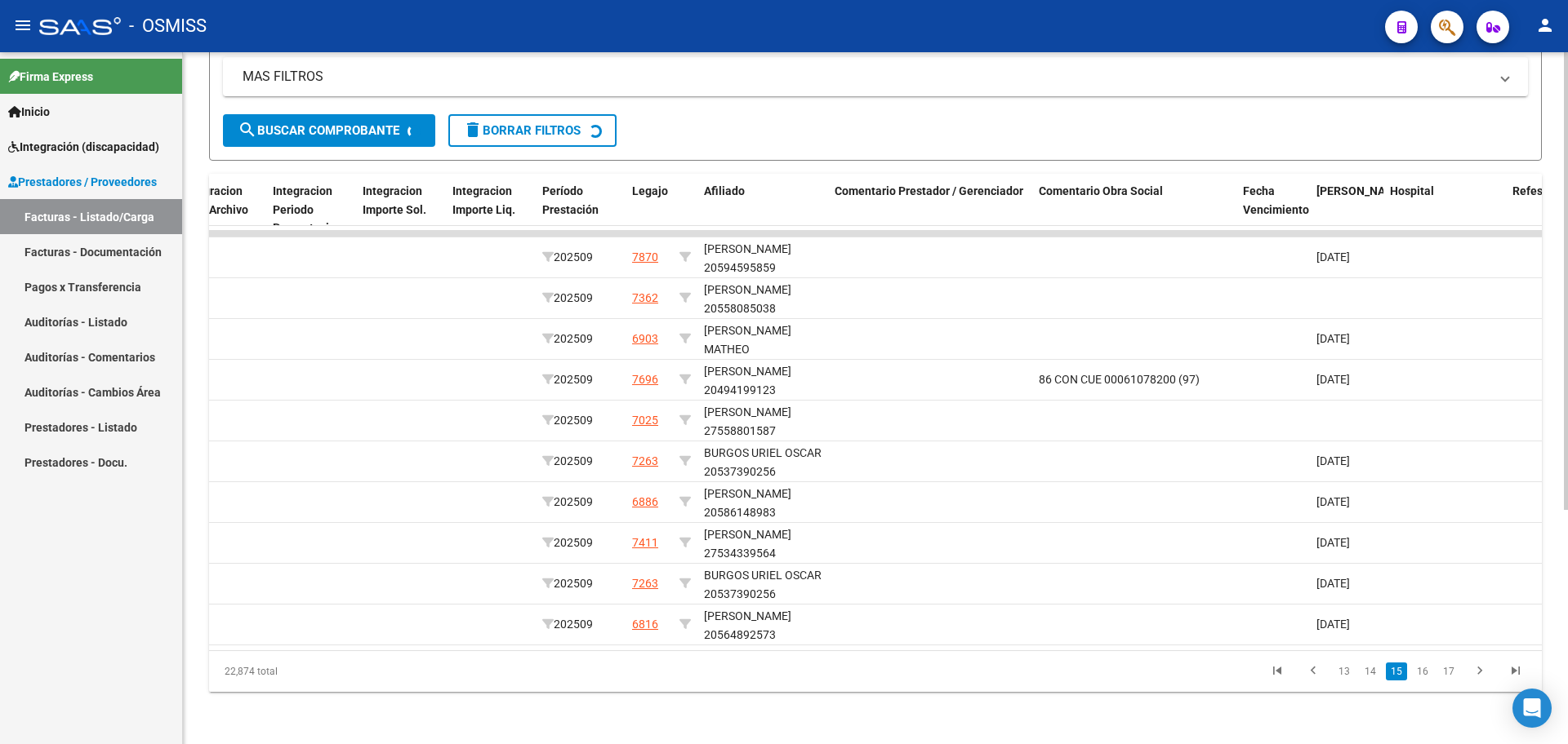
click at [1424, 678] on div "22,874 total 13 14 15 16 17" at bounding box center [875, 672] width 1332 height 41
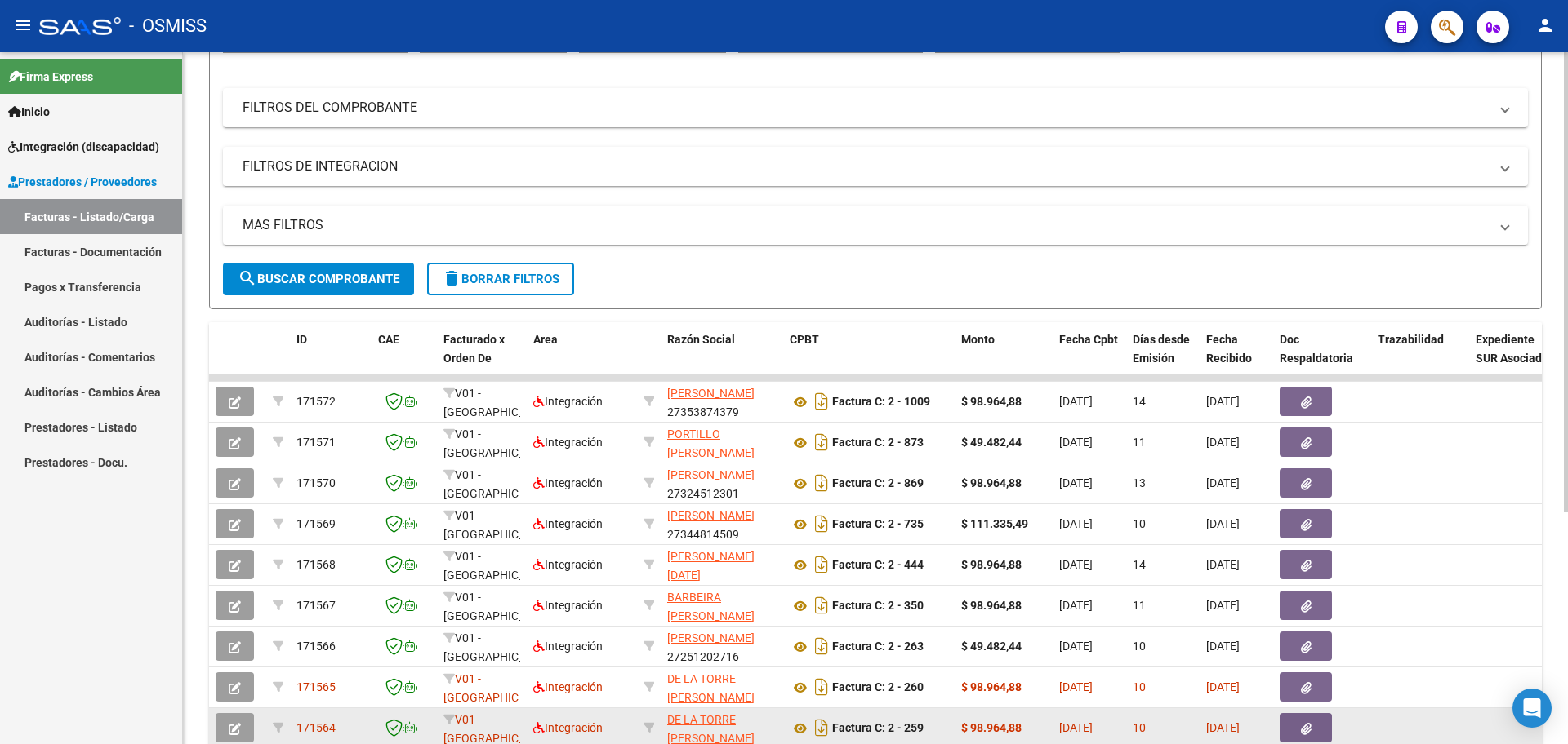
scroll to position [350, 0]
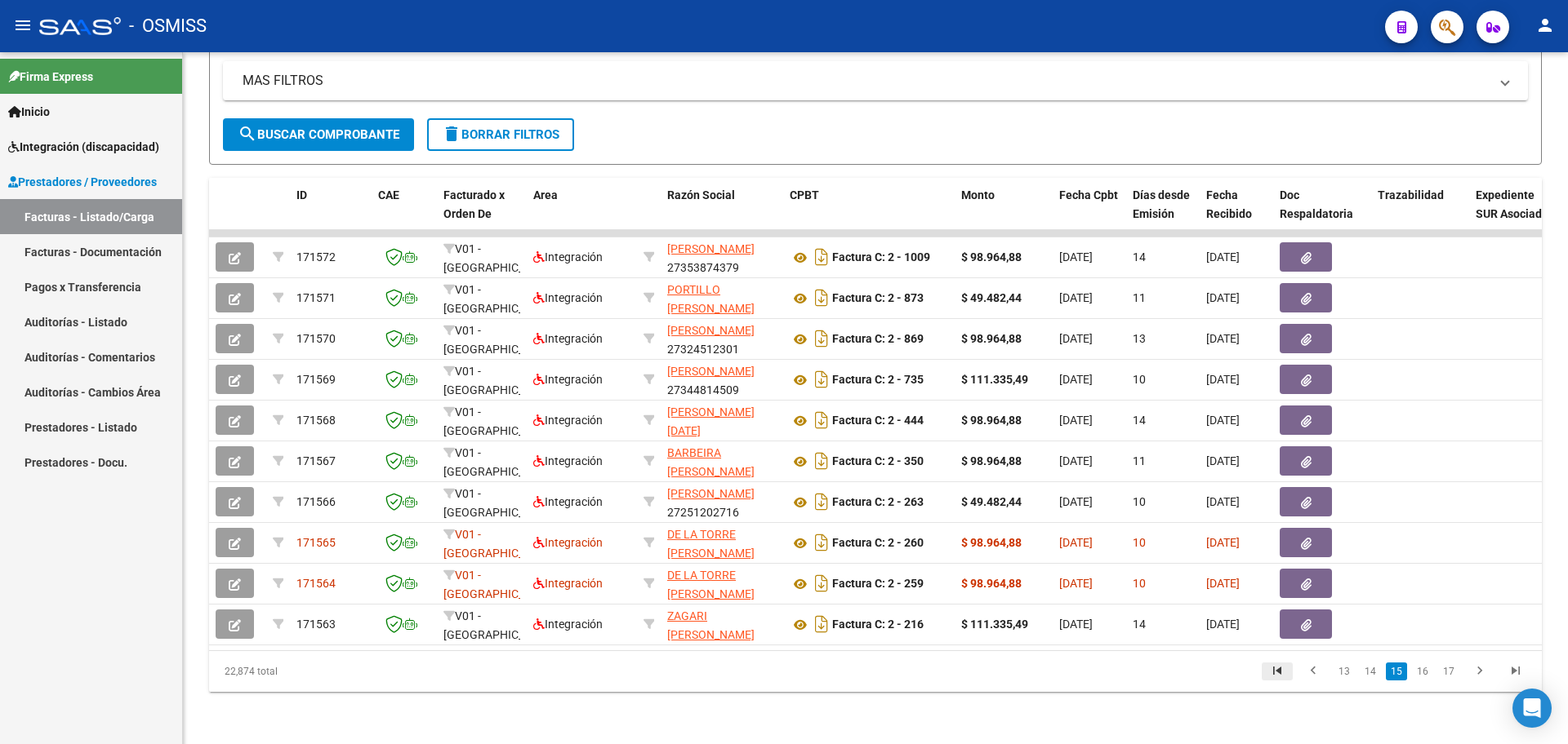
click at [1283, 668] on icon "go to first page" at bounding box center [1277, 673] width 21 height 20
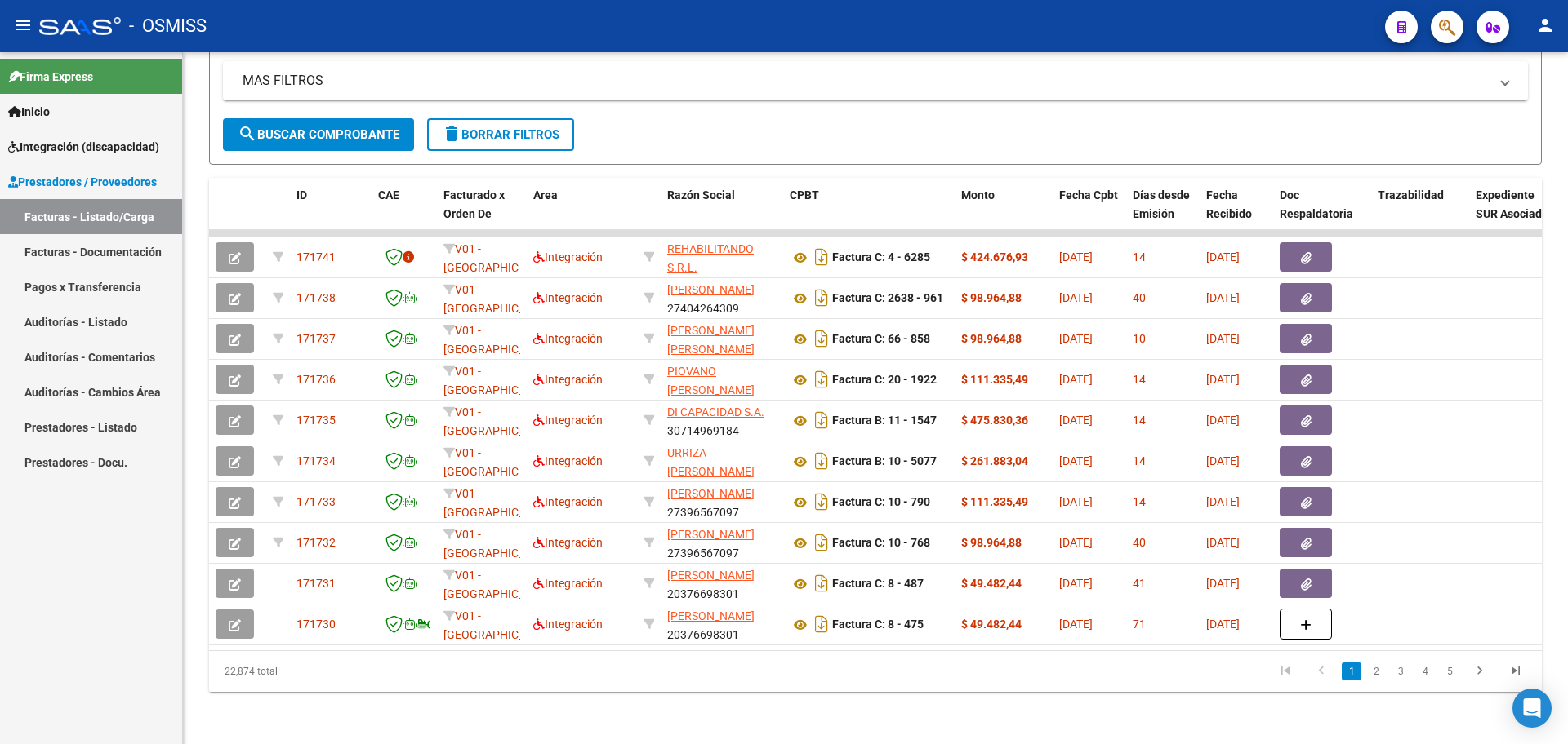
click at [1347, 677] on link "1" at bounding box center [1351, 671] width 20 height 18
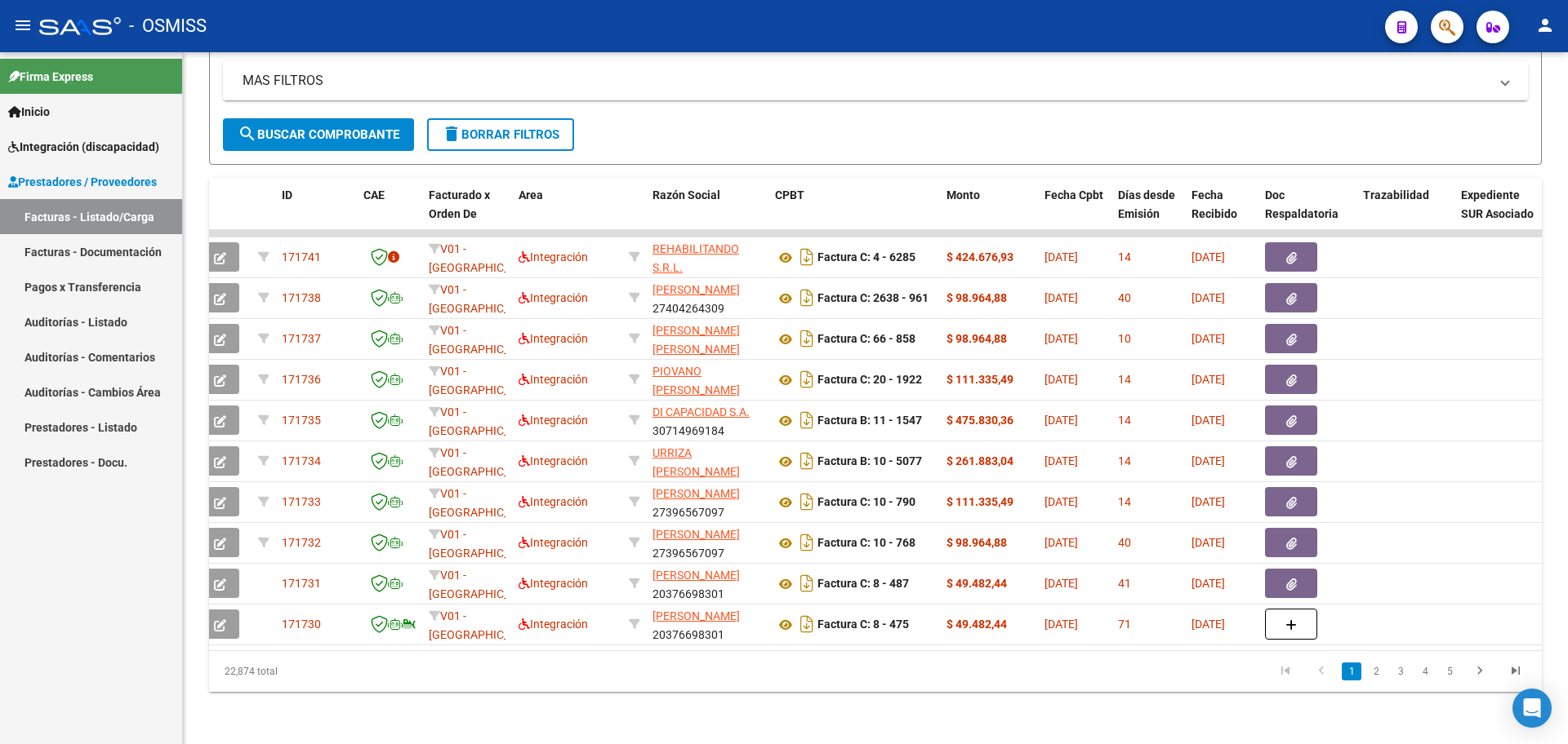
scroll to position [0, 0]
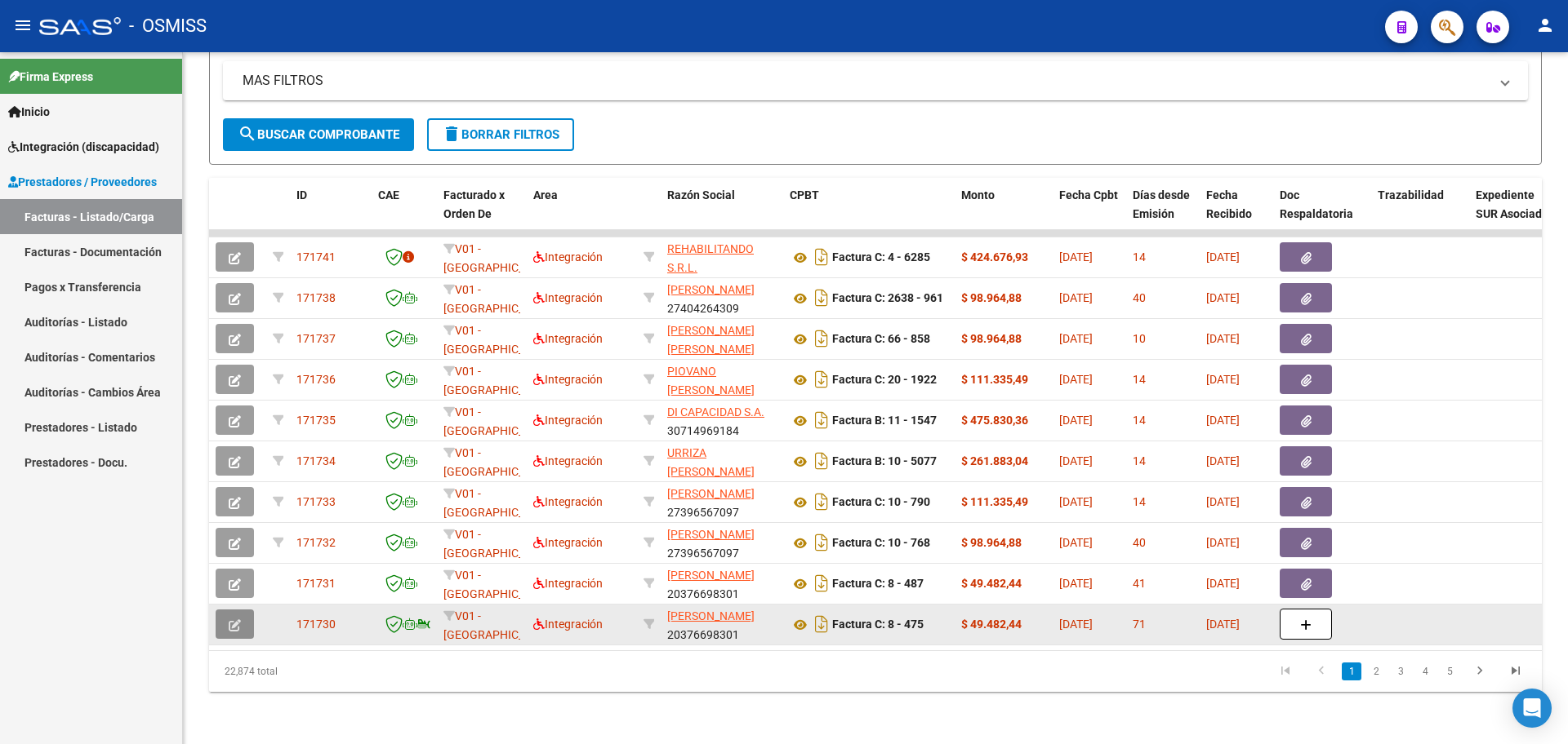
click at [233, 619] on icon "button" at bounding box center [235, 625] width 12 height 12
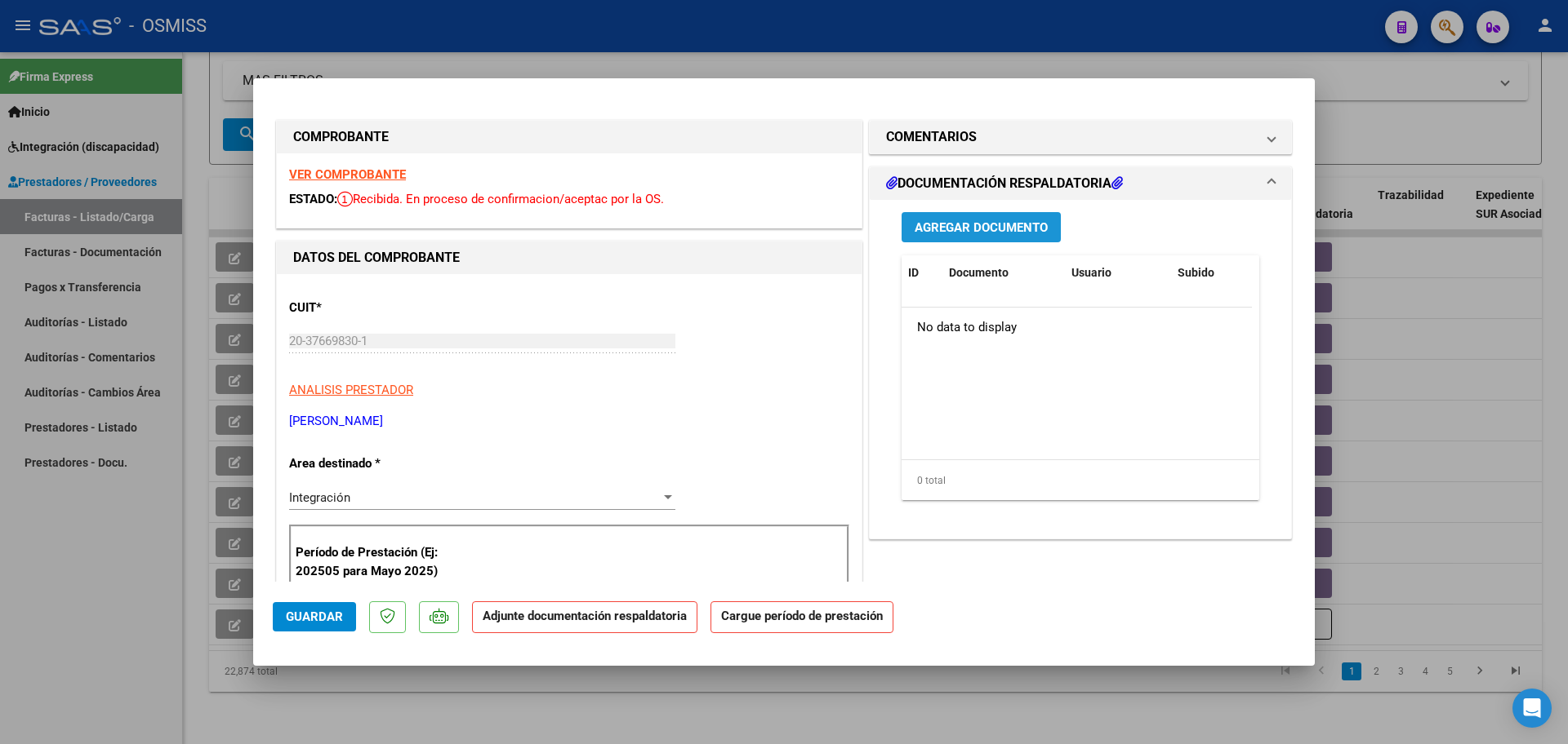
click at [1014, 222] on span "Agregar Documento" at bounding box center [981, 228] width 133 height 15
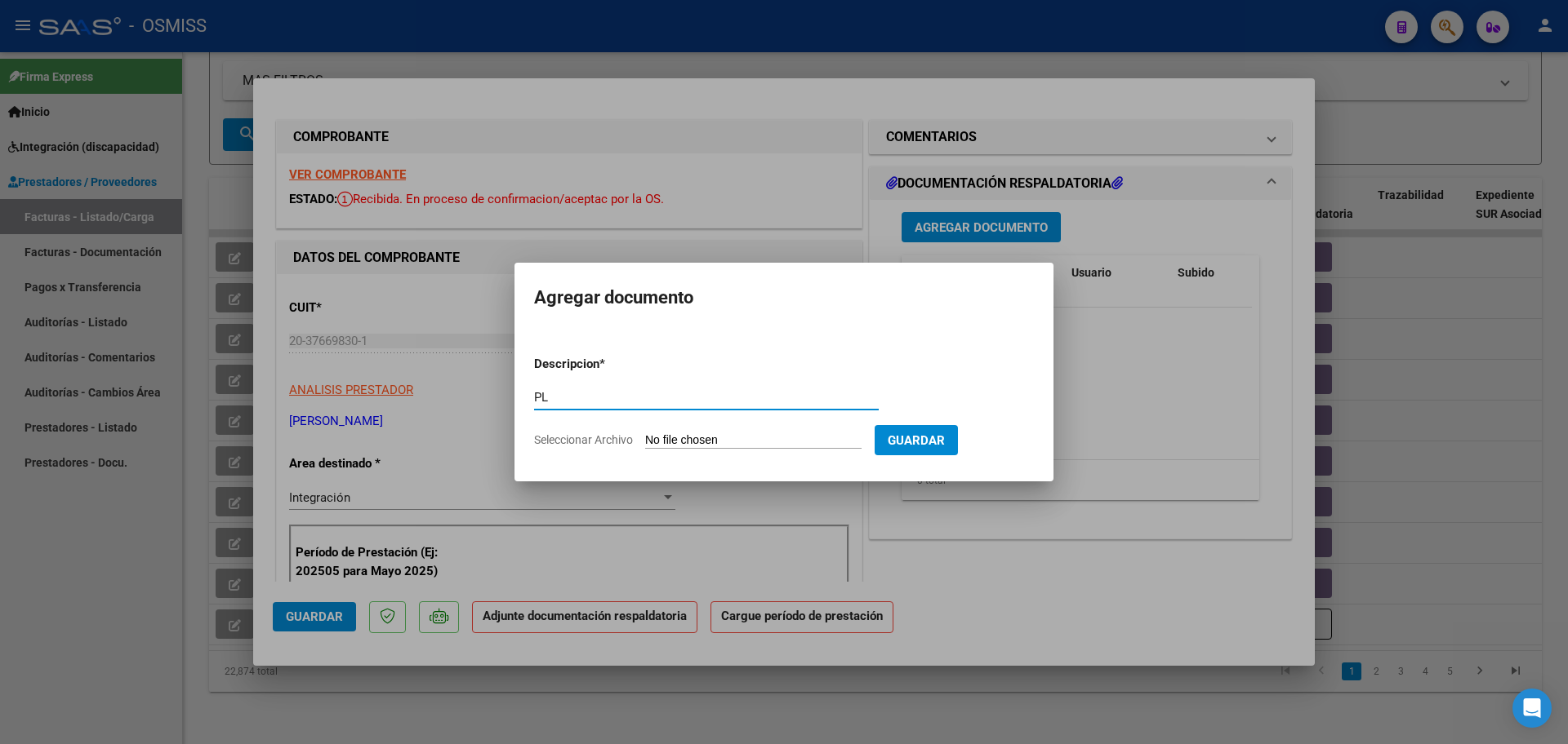
type input "PL"
click at [756, 440] on input "Seleccionar Archivo" at bounding box center [754, 441] width 217 height 15
type input "C:\fakepath\PL 8-475 HELMERT C PSICO 07.pdf"
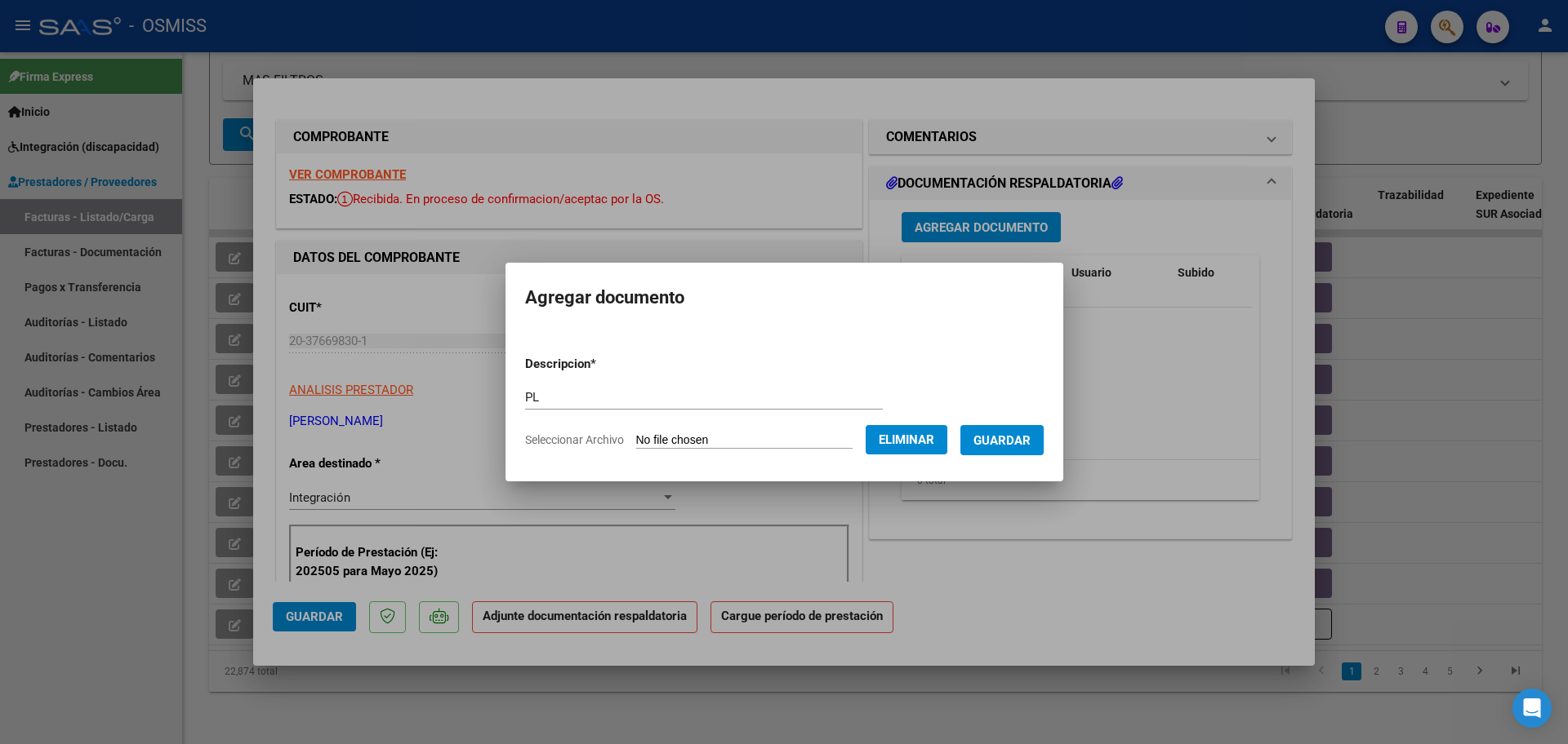
click at [988, 438] on span "Guardar" at bounding box center [1001, 440] width 58 height 15
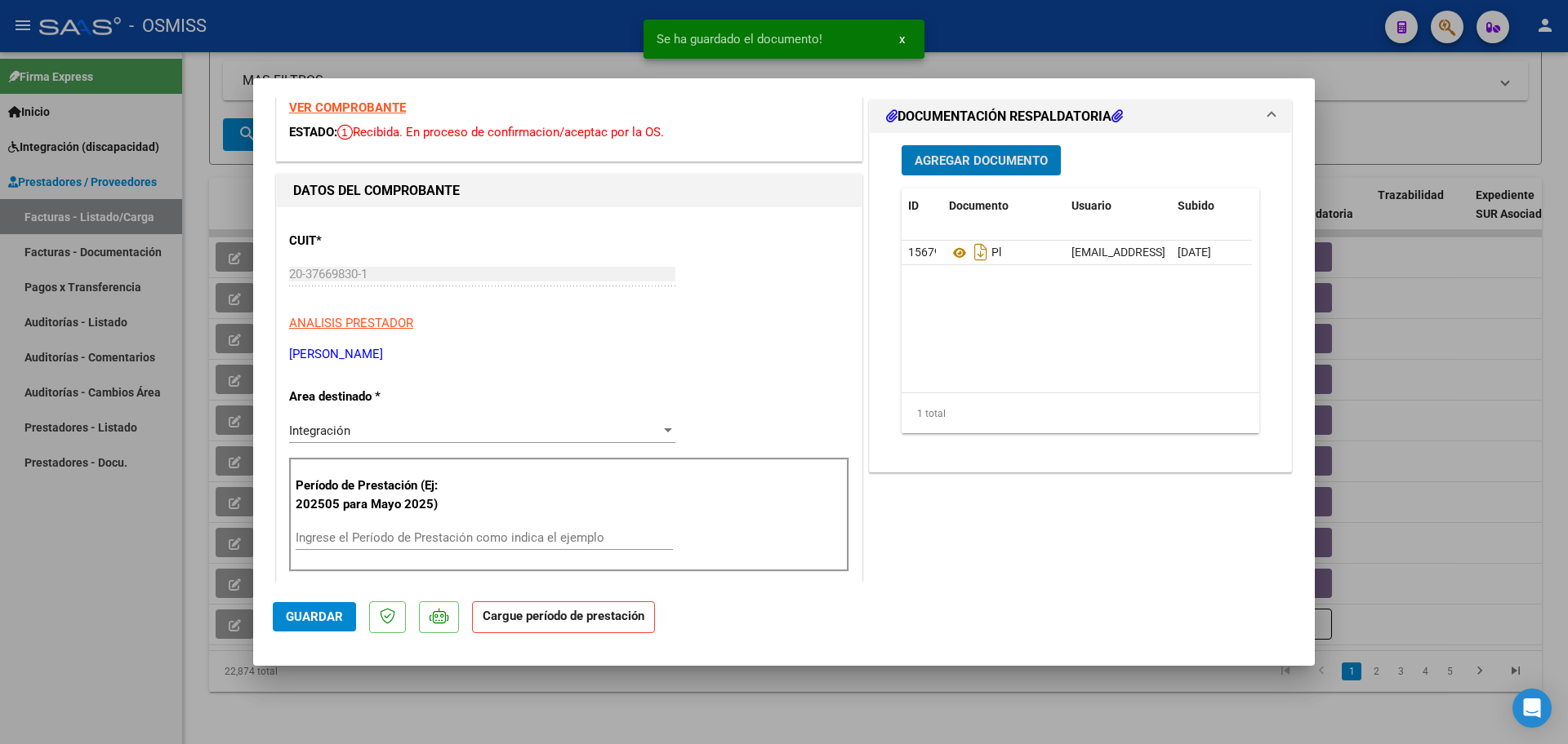
scroll to position [102, 0]
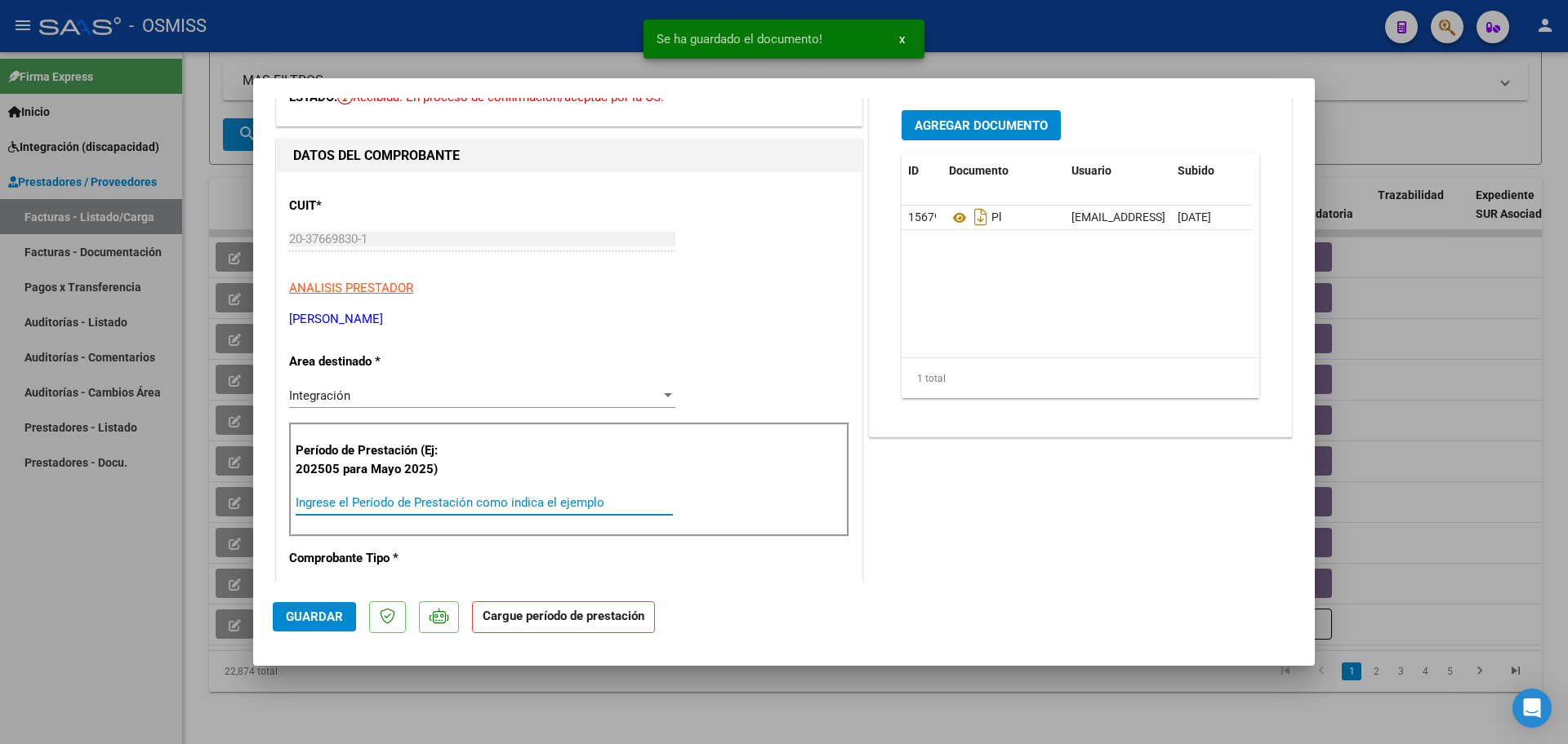
click at [414, 501] on input "Ingrese el Período de Prestación como indica el ejemplo" at bounding box center [484, 503] width 377 height 15
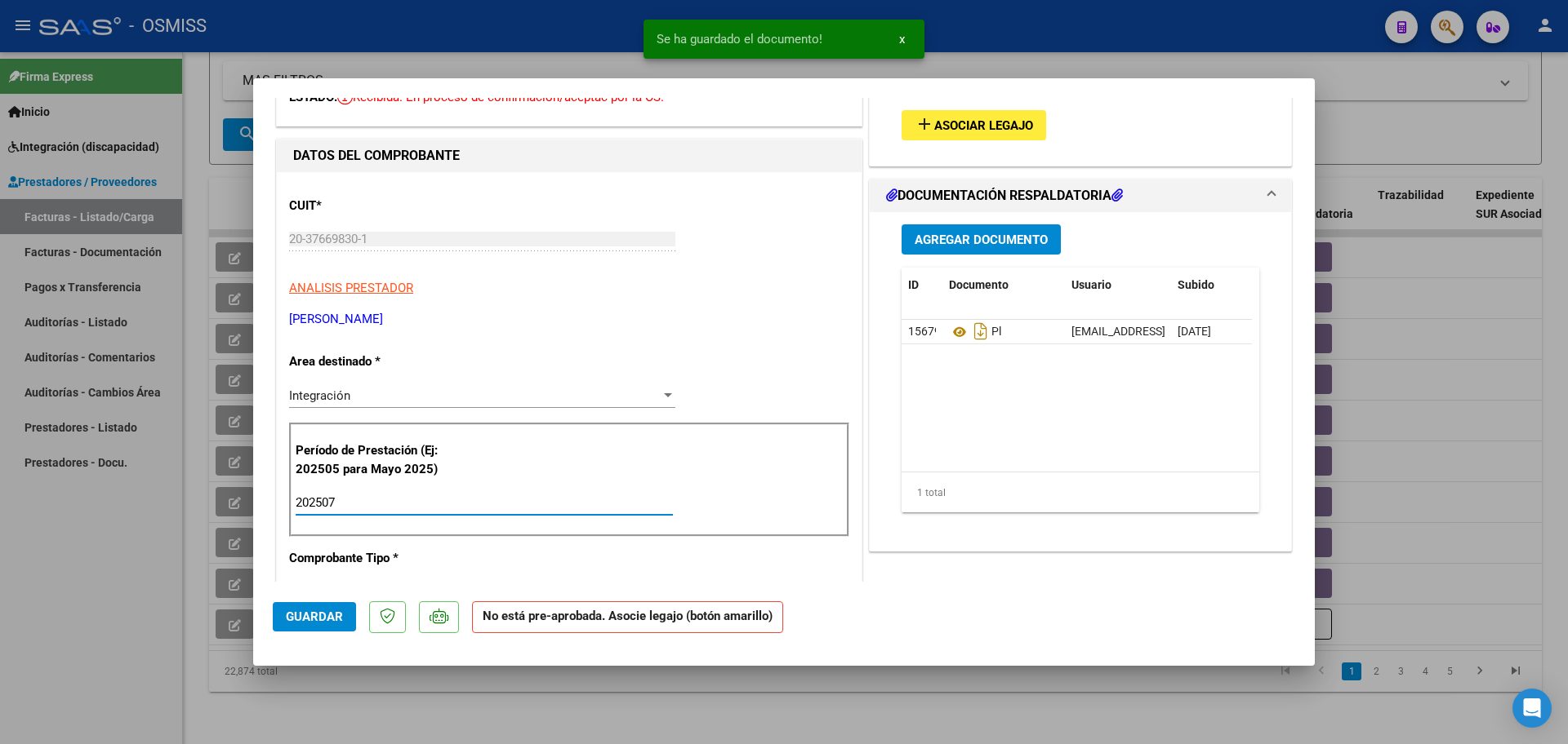
scroll to position [0, 0]
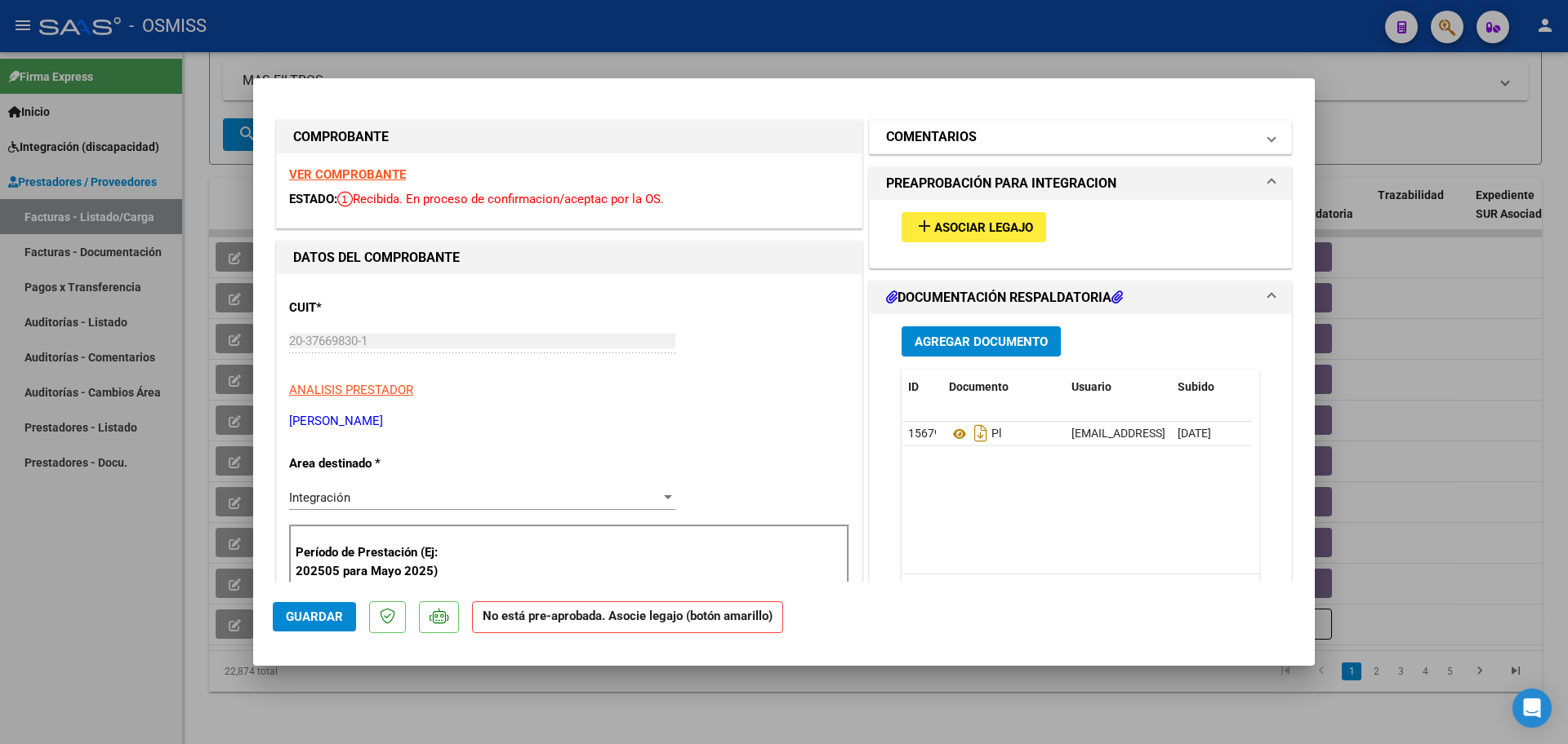
type input "202507"
click at [968, 141] on h1 "COMENTARIOS" at bounding box center [931, 137] width 90 height 20
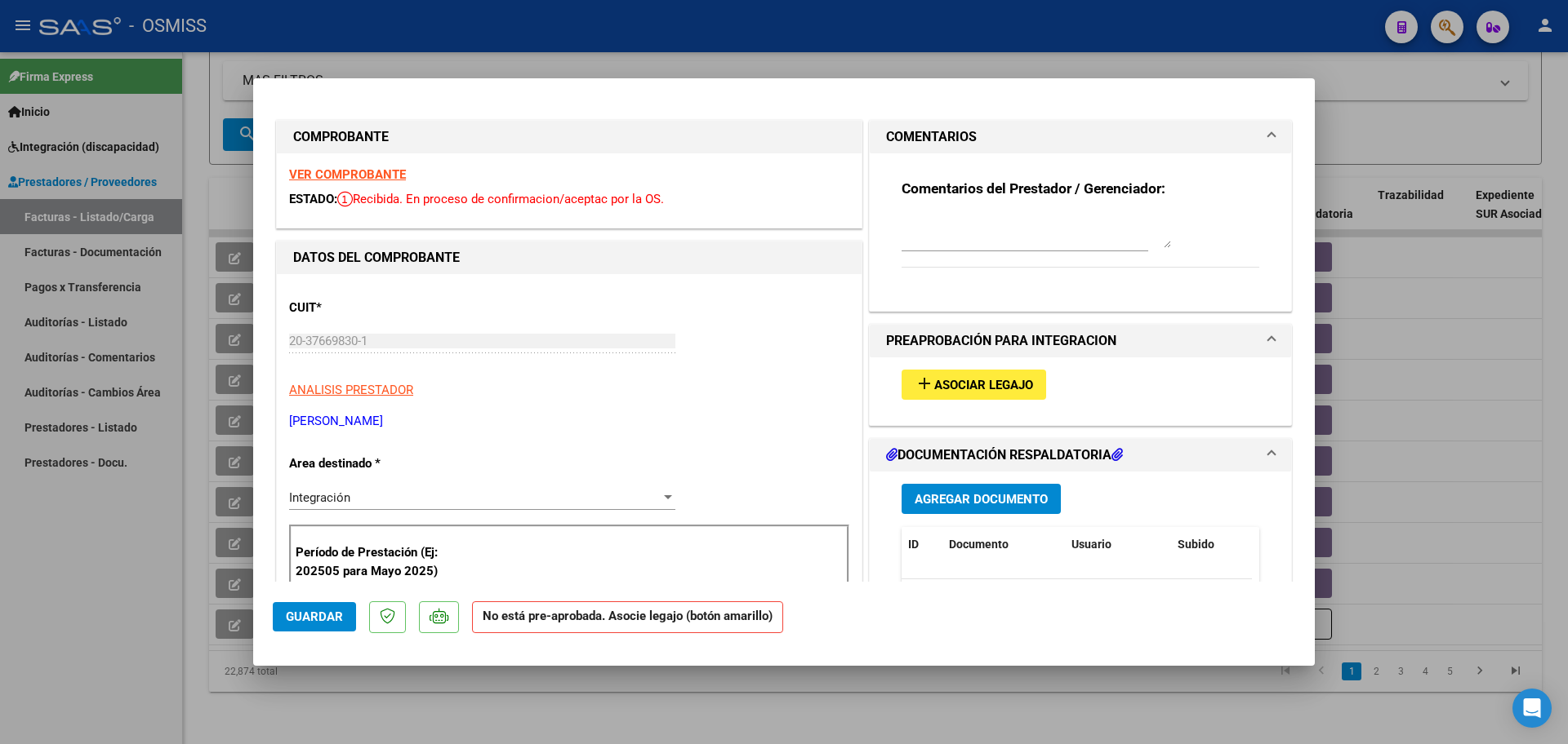
click at [945, 235] on textarea at bounding box center [1037, 232] width 270 height 33
paste textarea "HELMERT CASIRES JESUS ROBERTO VALENTINO"
type textarea "HELMERT CASIRES JESUS ROBERTO VALENTINO CARGADO 30/07"
click at [288, 622] on span "Guardar" at bounding box center [315, 617] width 58 height 15
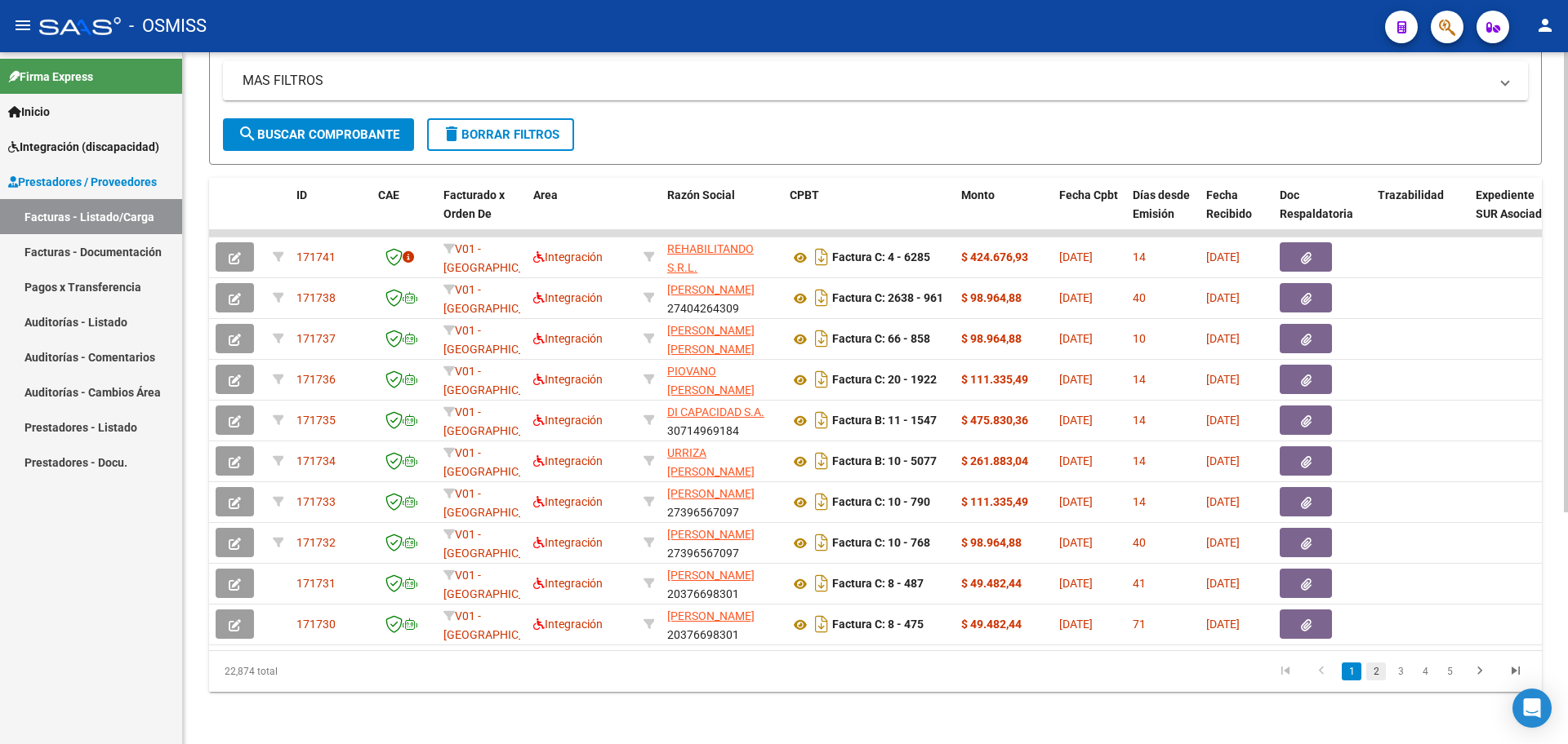
click at [1378, 672] on link "2" at bounding box center [1375, 671] width 20 height 18
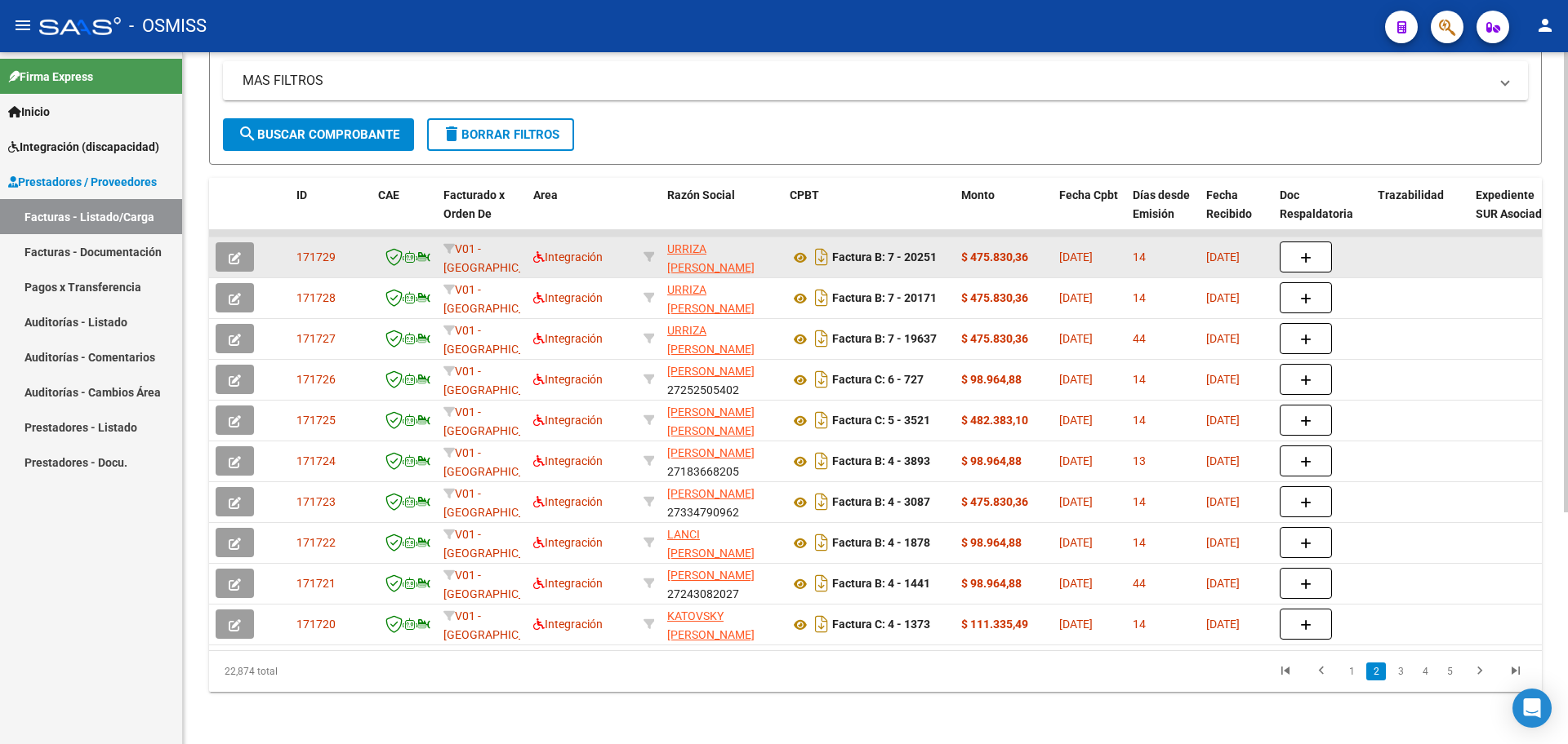
scroll to position [350, 0]
click at [246, 242] on button "button" at bounding box center [235, 257] width 39 height 29
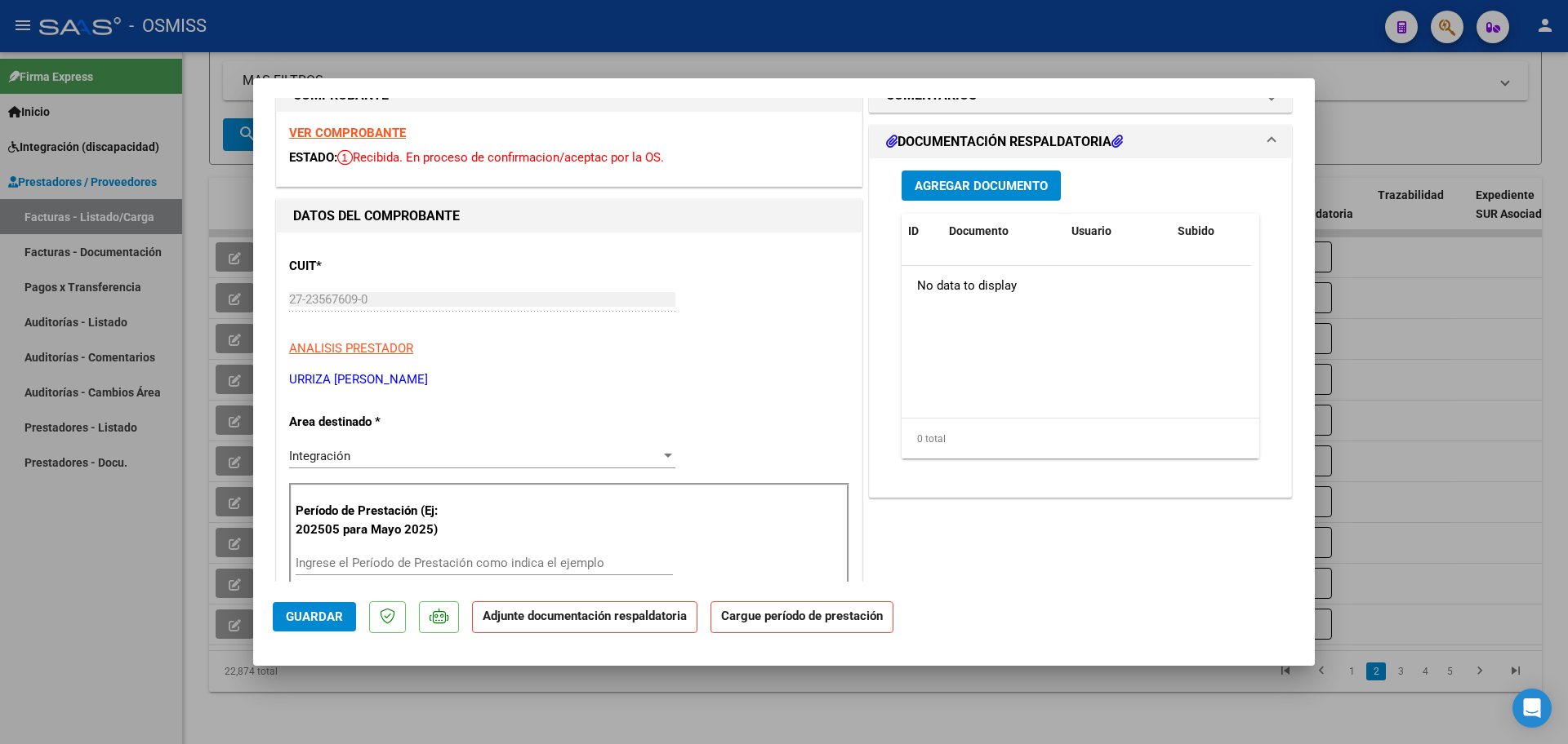
scroll to position [0, 0]
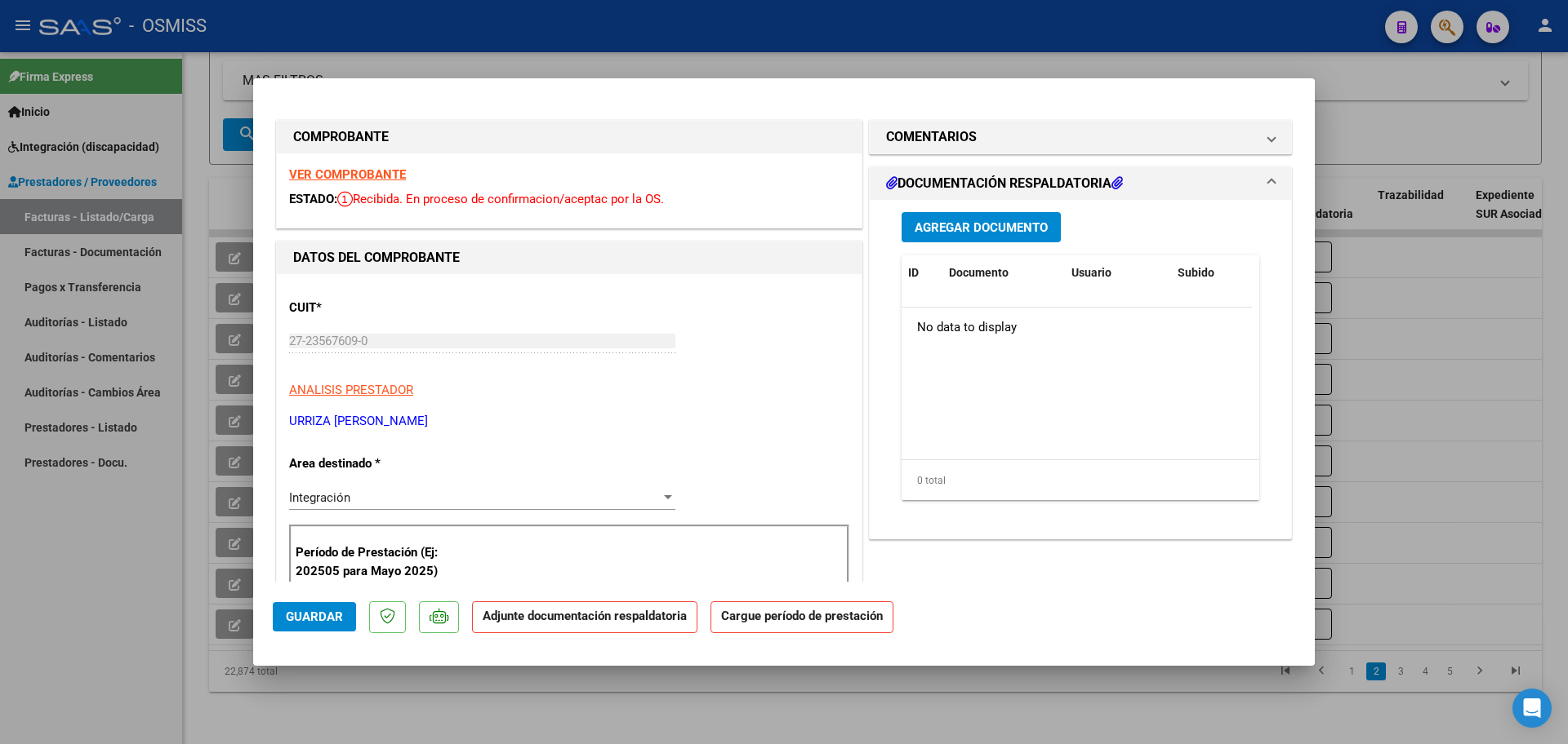
click at [982, 221] on span "Agregar Documento" at bounding box center [981, 228] width 133 height 15
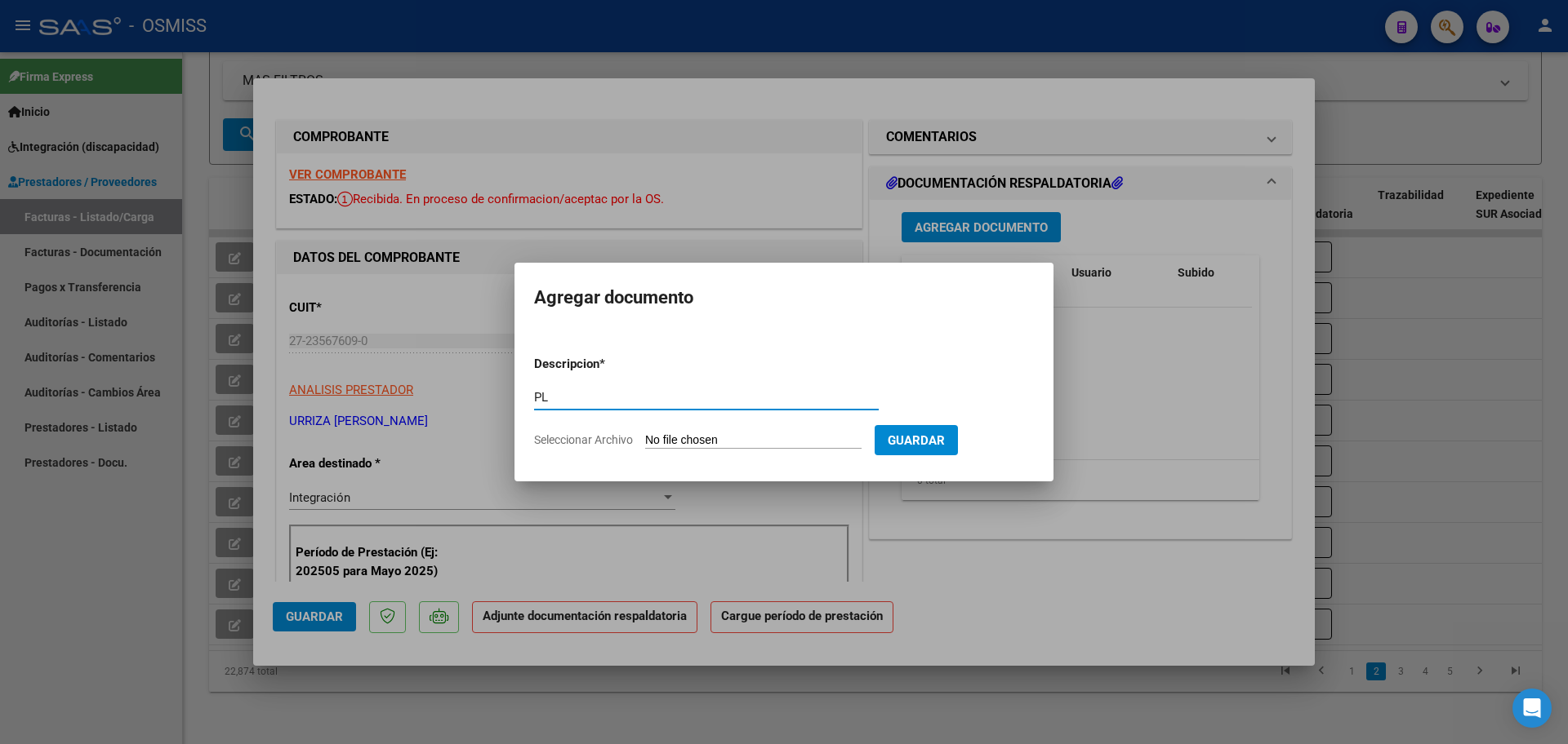
type input "PL"
click at [719, 444] on input "Seleccionar Archivo" at bounding box center [754, 441] width 217 height 15
type input "C:\fakepath\PL 7-20251 WIELER O MAIE 09.pdf"
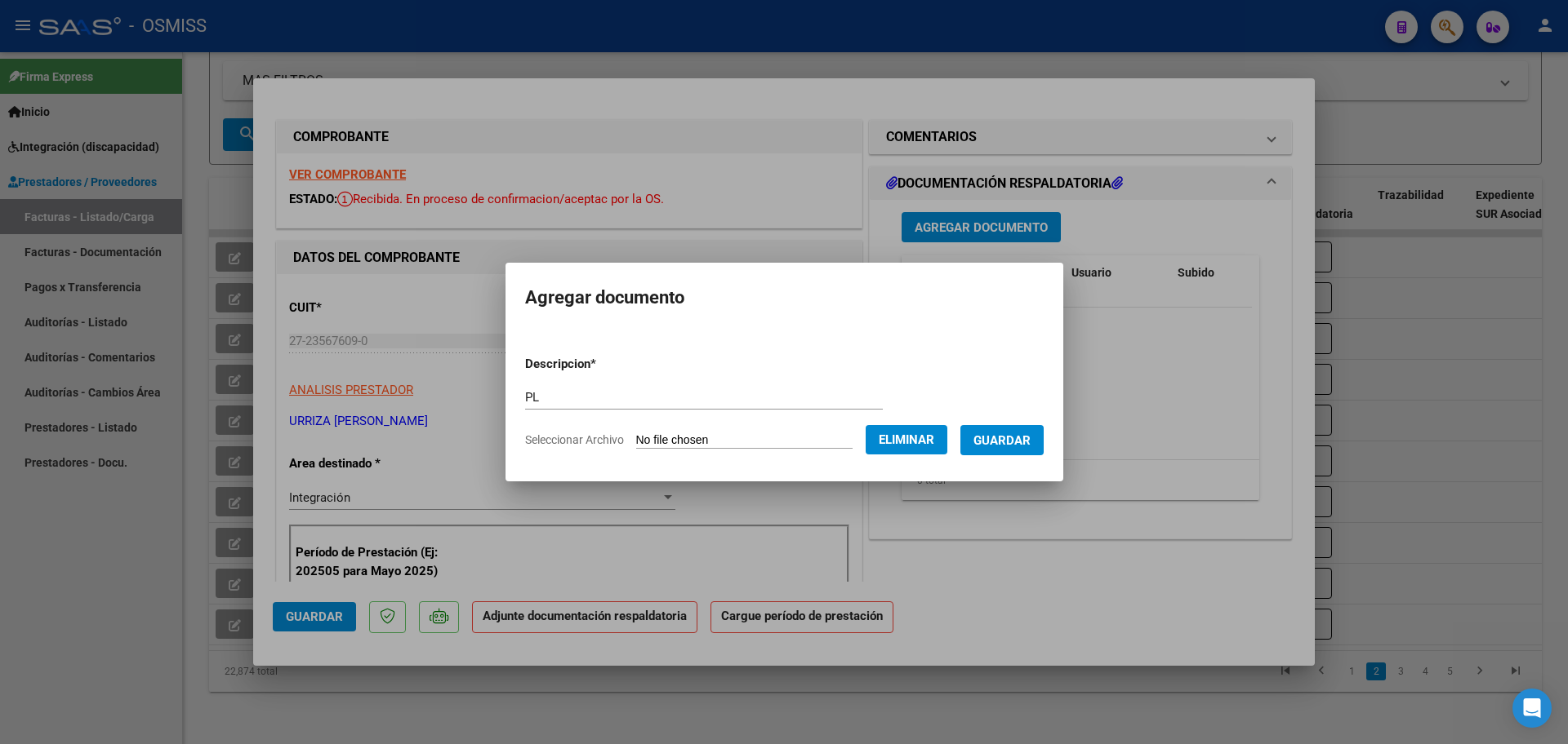
click at [1031, 433] on span "Guardar" at bounding box center [1001, 440] width 58 height 15
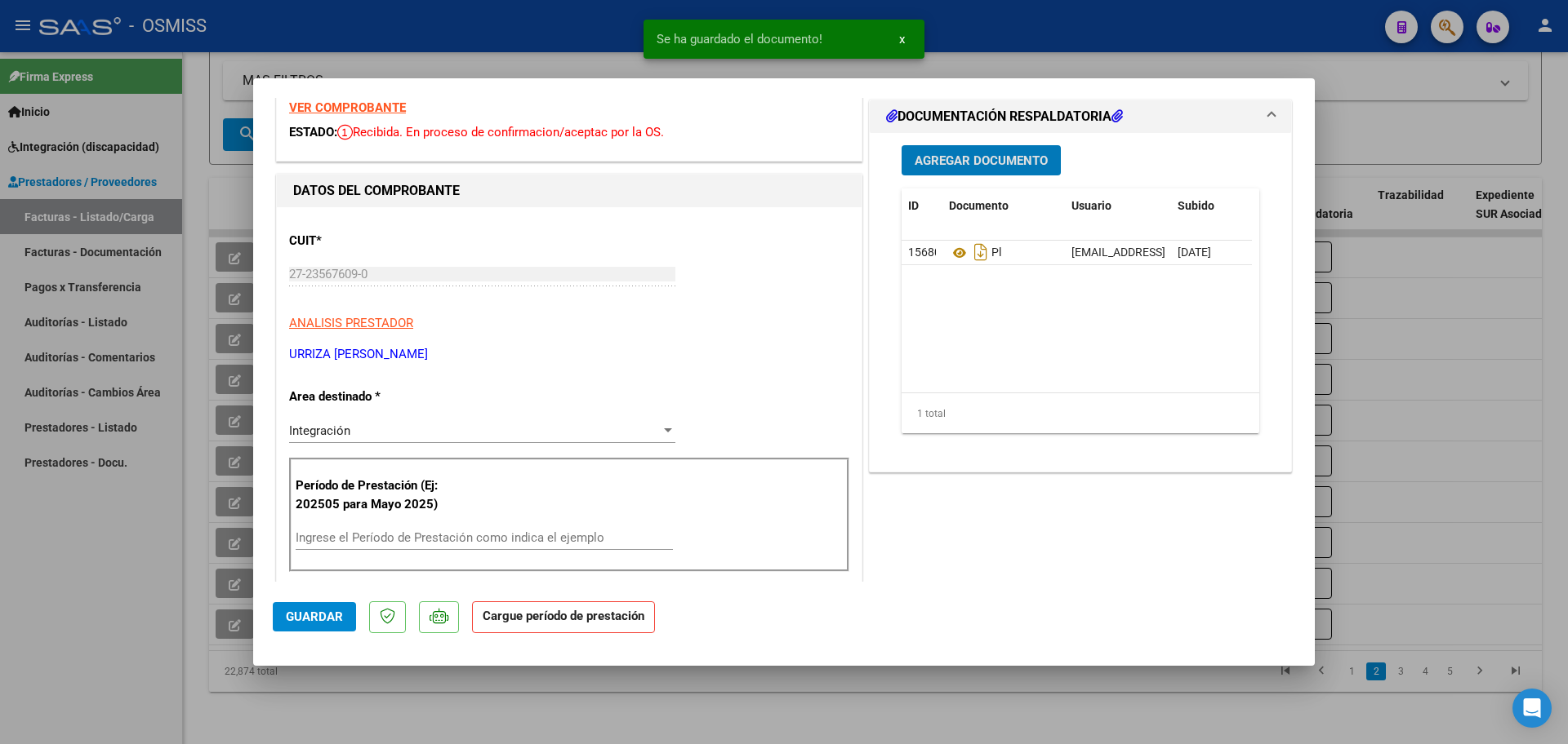
scroll to position [102, 0]
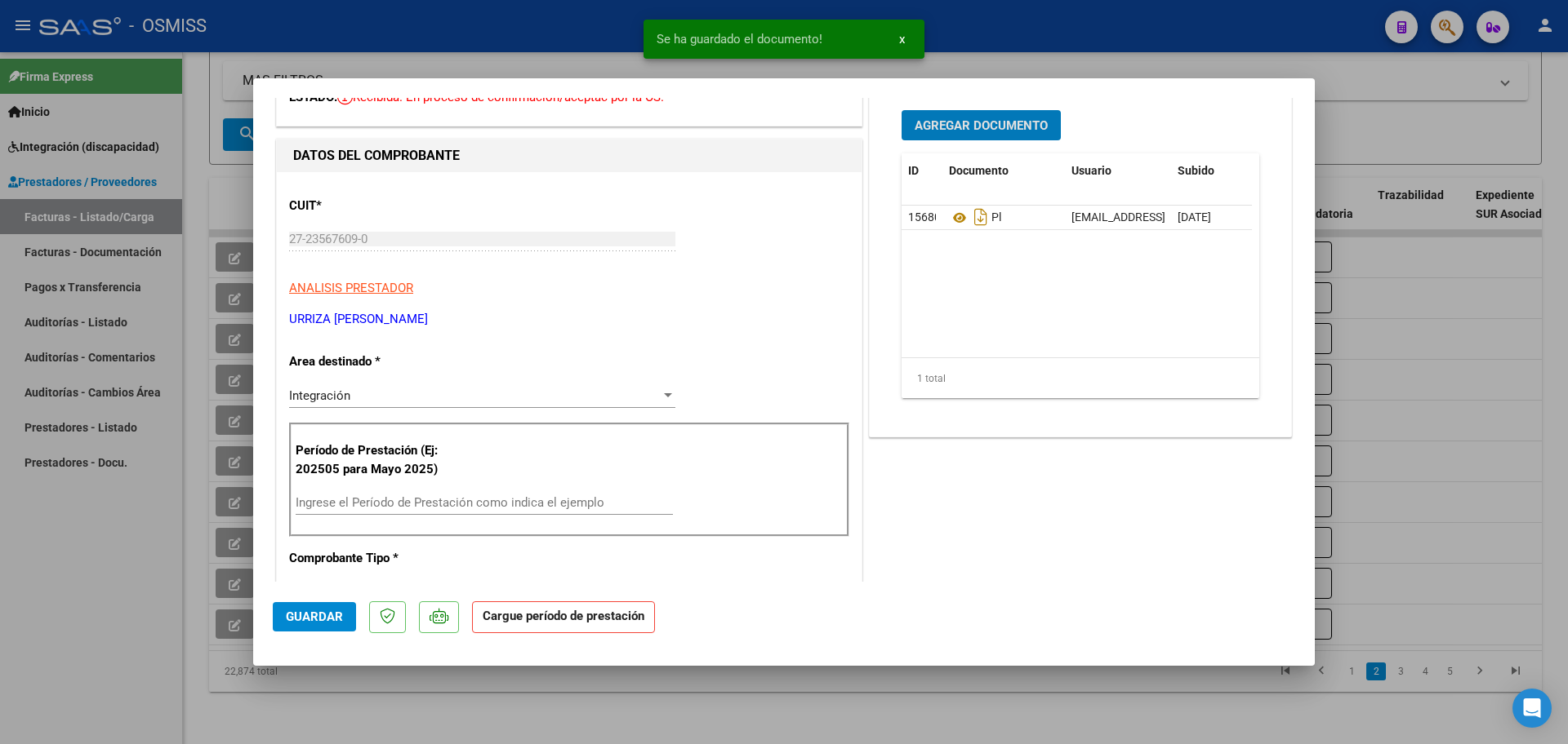
click at [398, 493] on div "Ingrese el Período de Prestación como indica el ejemplo" at bounding box center [484, 503] width 377 height 25
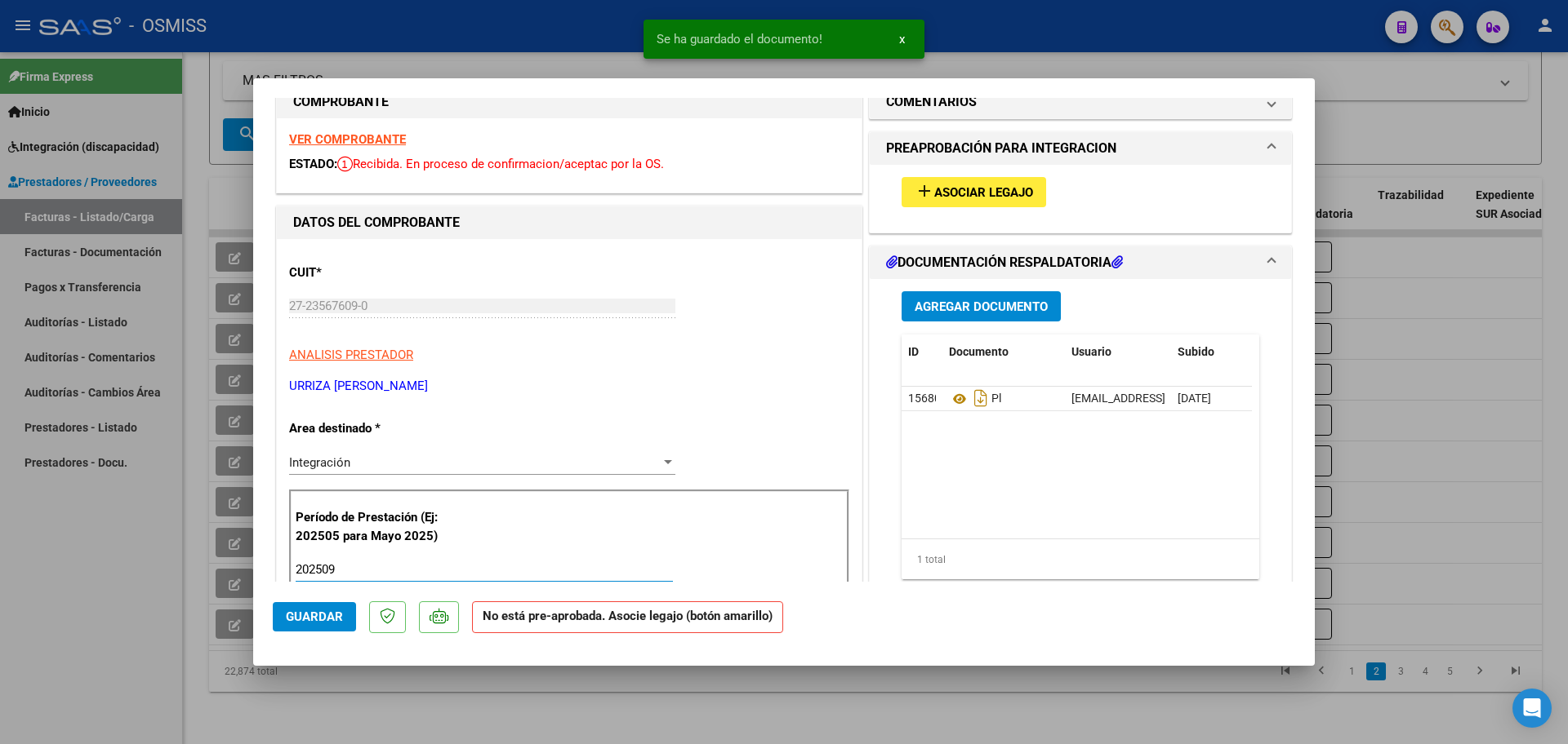
scroll to position [0, 0]
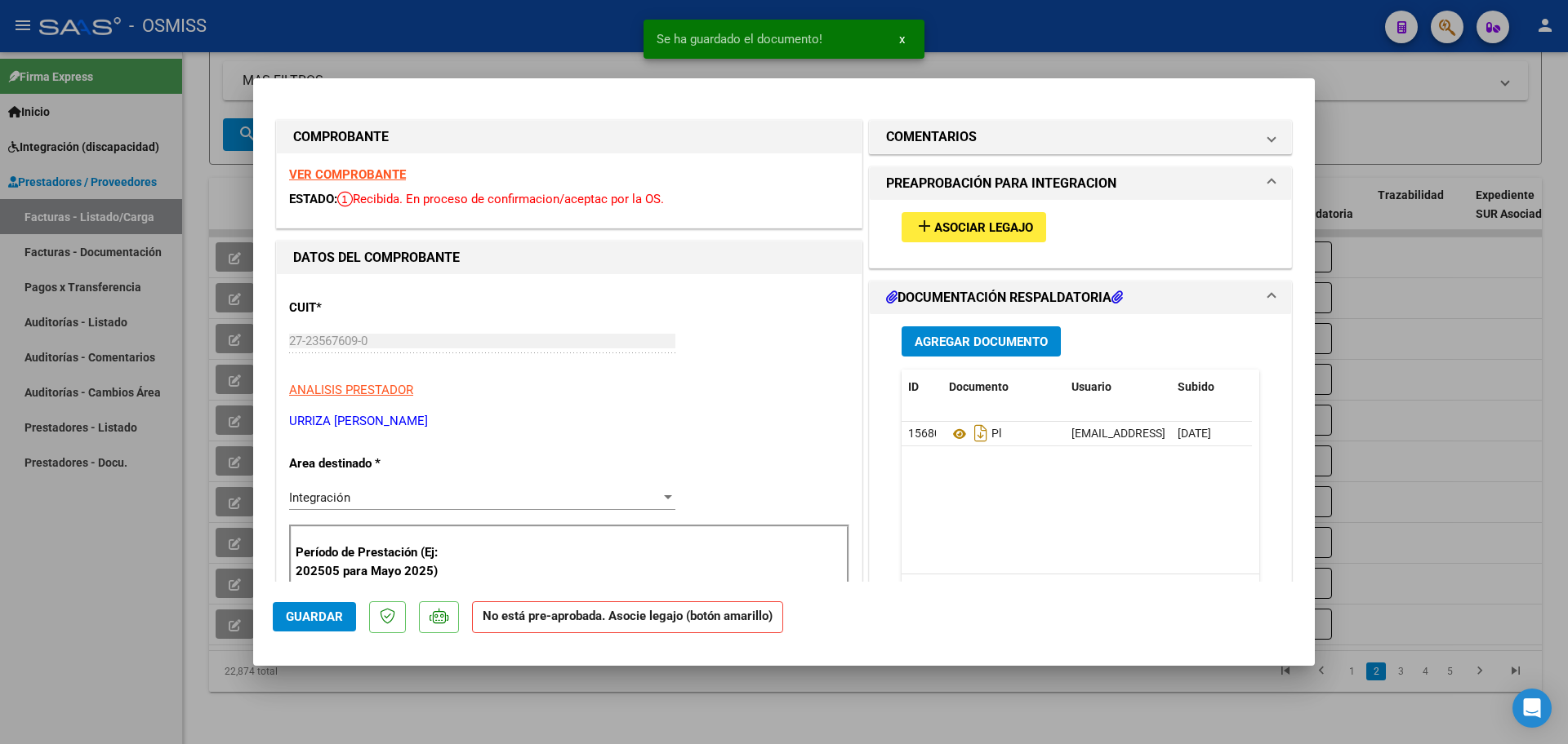
type input "202509"
click at [948, 221] on span "Asociar Legajo" at bounding box center [983, 228] width 99 height 15
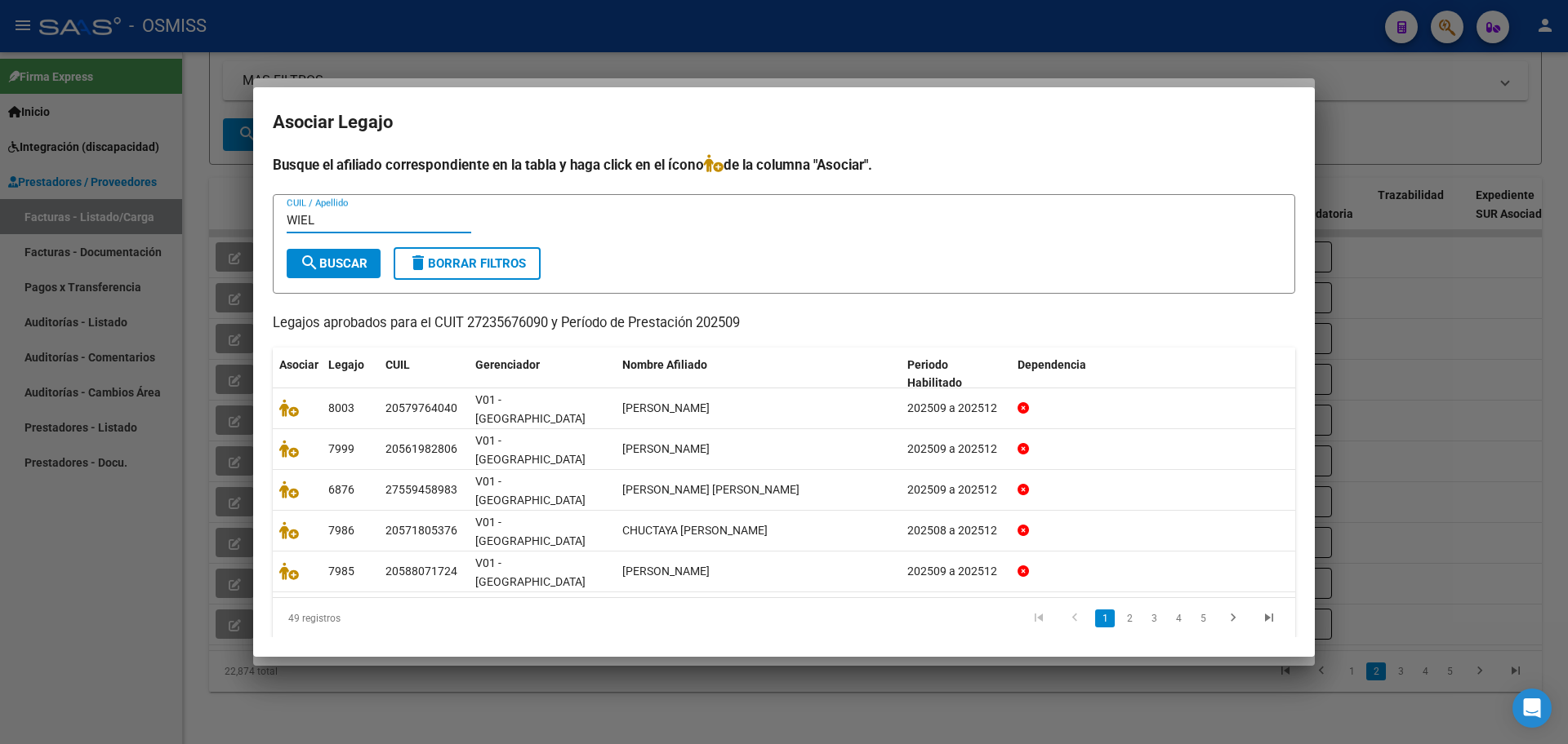
type input "WIEL"
click at [346, 271] on span "search Buscar" at bounding box center [334, 263] width 68 height 15
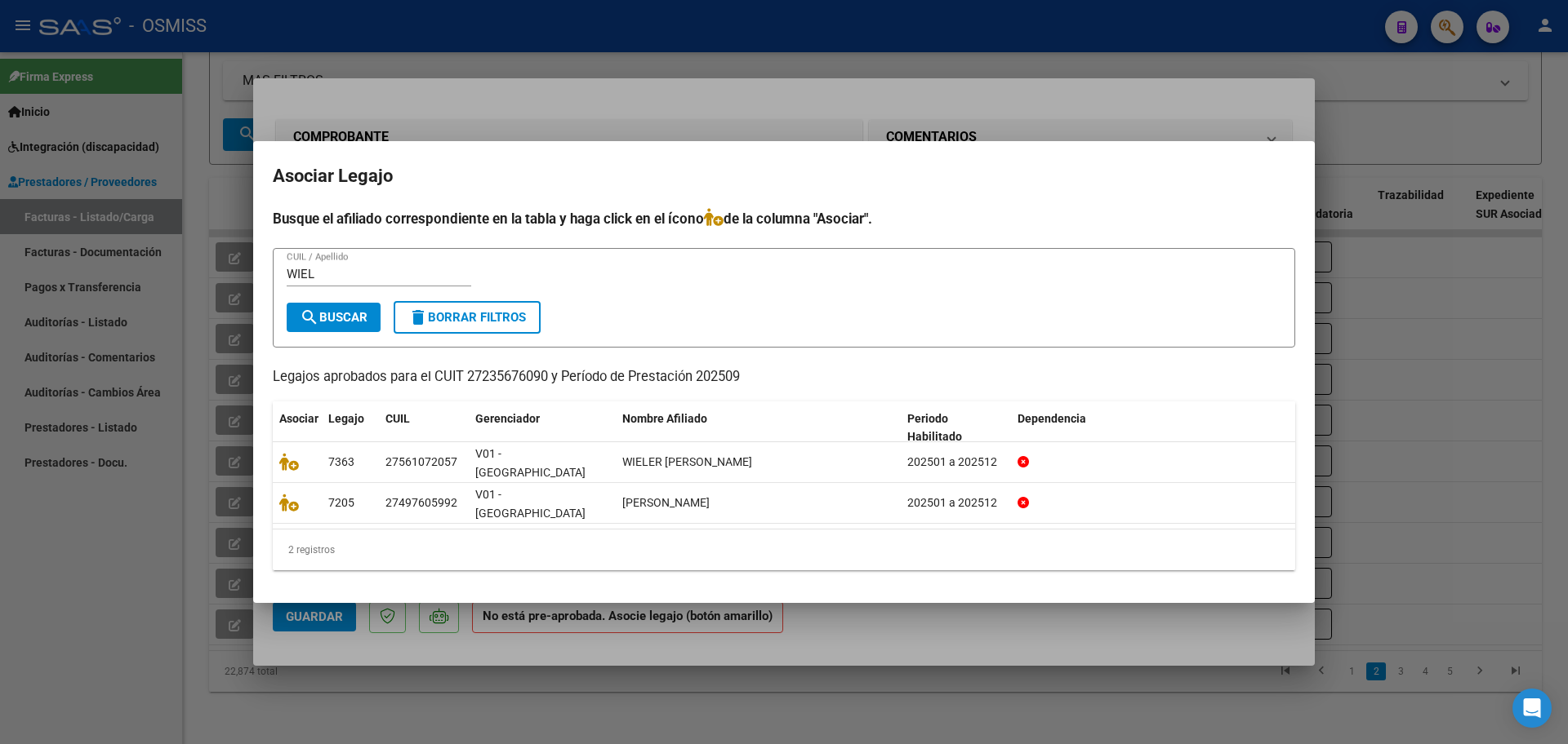
drag, startPoint x: 775, startPoint y: 192, endPoint x: 823, endPoint y: 271, distance: 92.4
click at [823, 271] on mat-dialog-container "Asociar Legajo Busque el afiliado correspondiente en la tabla y haga click en e…" at bounding box center [784, 372] width 1062 height 462
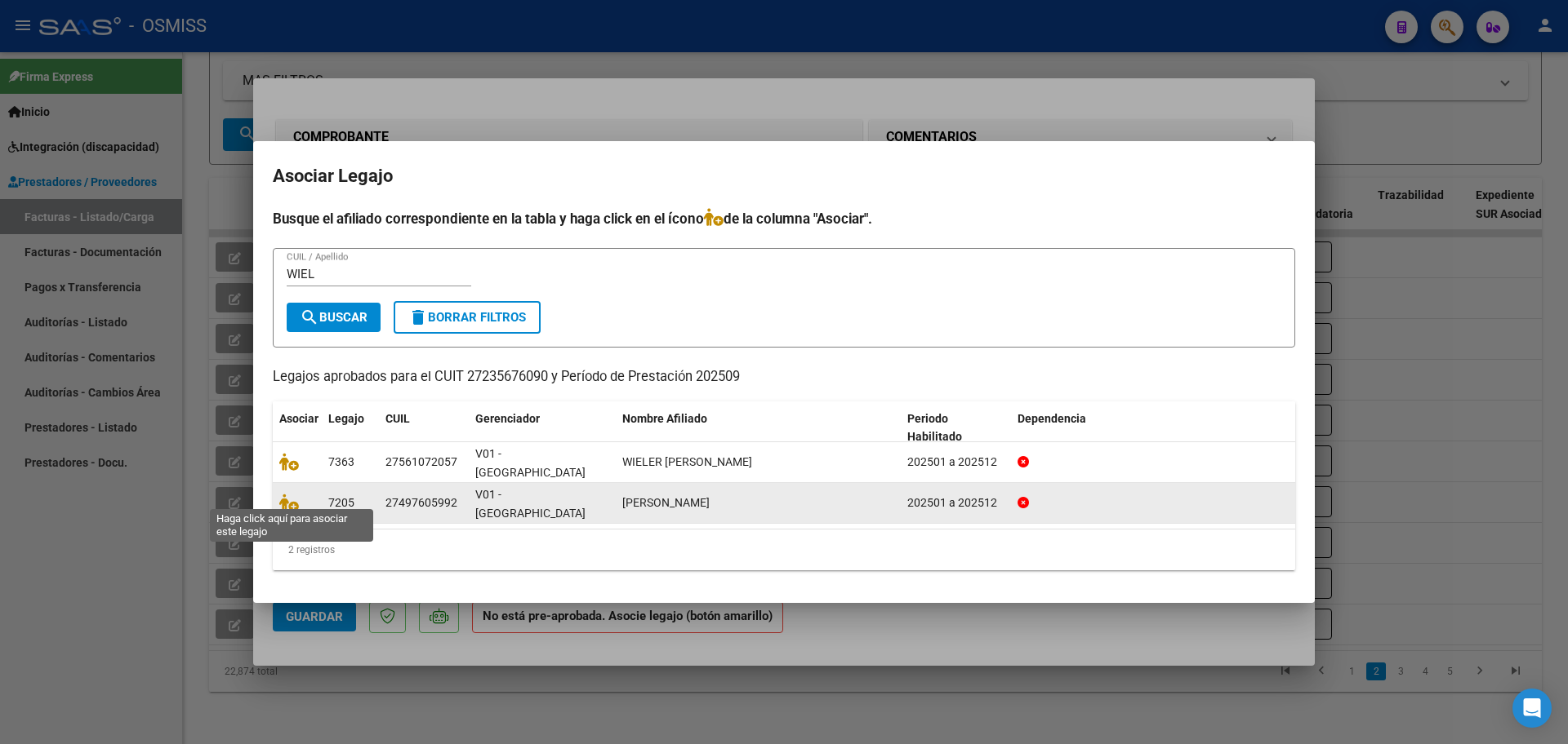
drag, startPoint x: 291, startPoint y: 497, endPoint x: 300, endPoint y: 496, distance: 9.1
click at [290, 497] on icon at bounding box center [289, 503] width 20 height 18
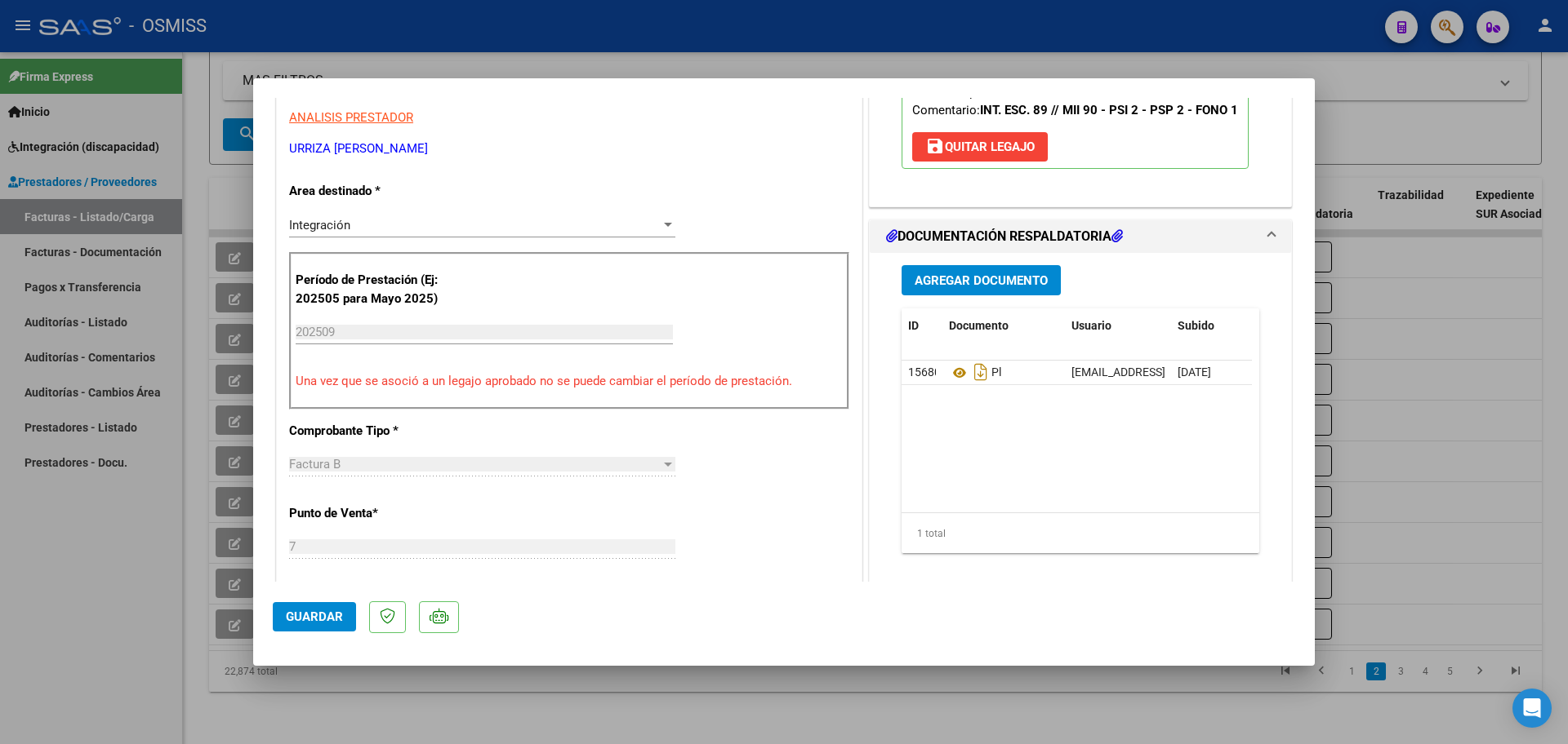
scroll to position [306, 0]
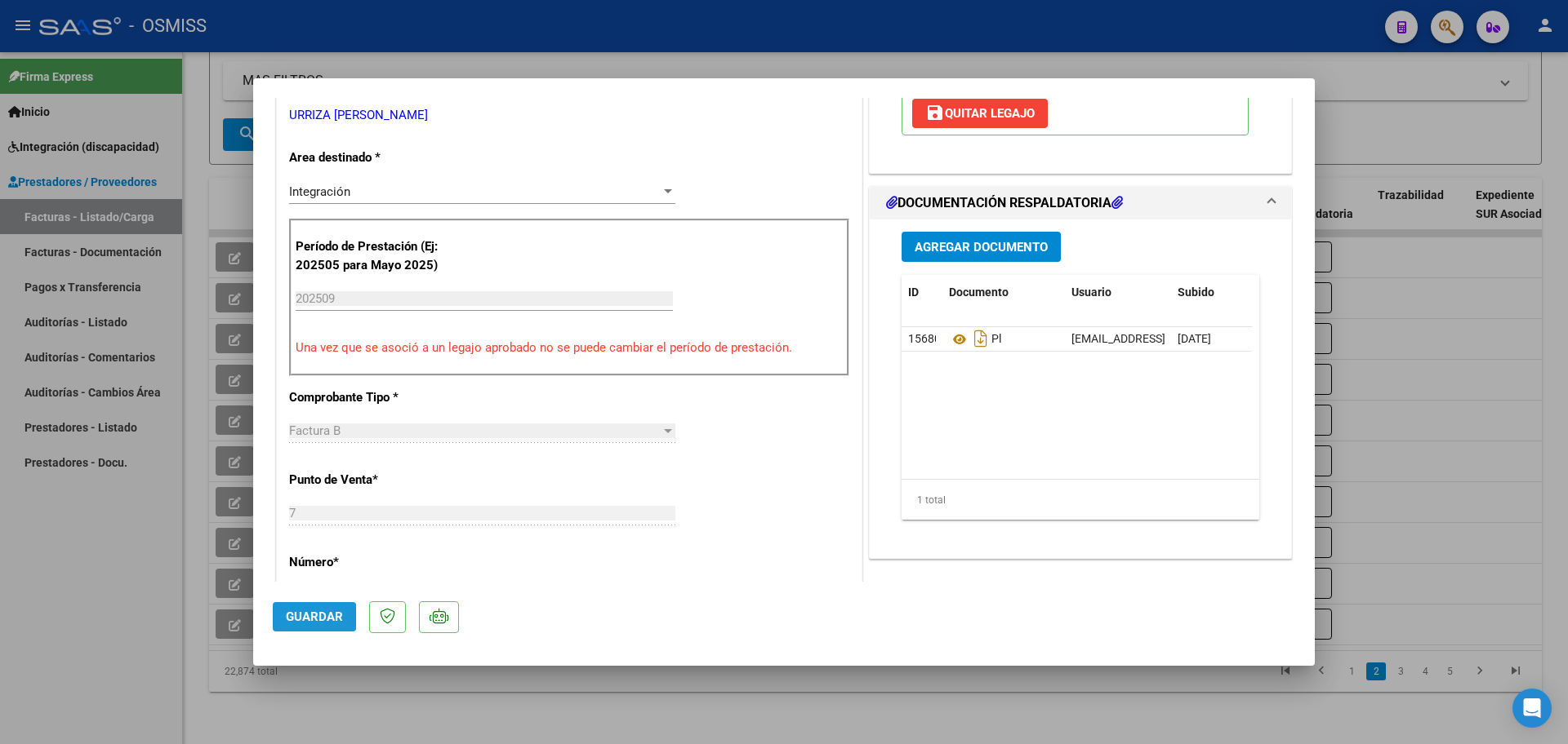
click at [322, 620] on span "Guardar" at bounding box center [315, 617] width 58 height 15
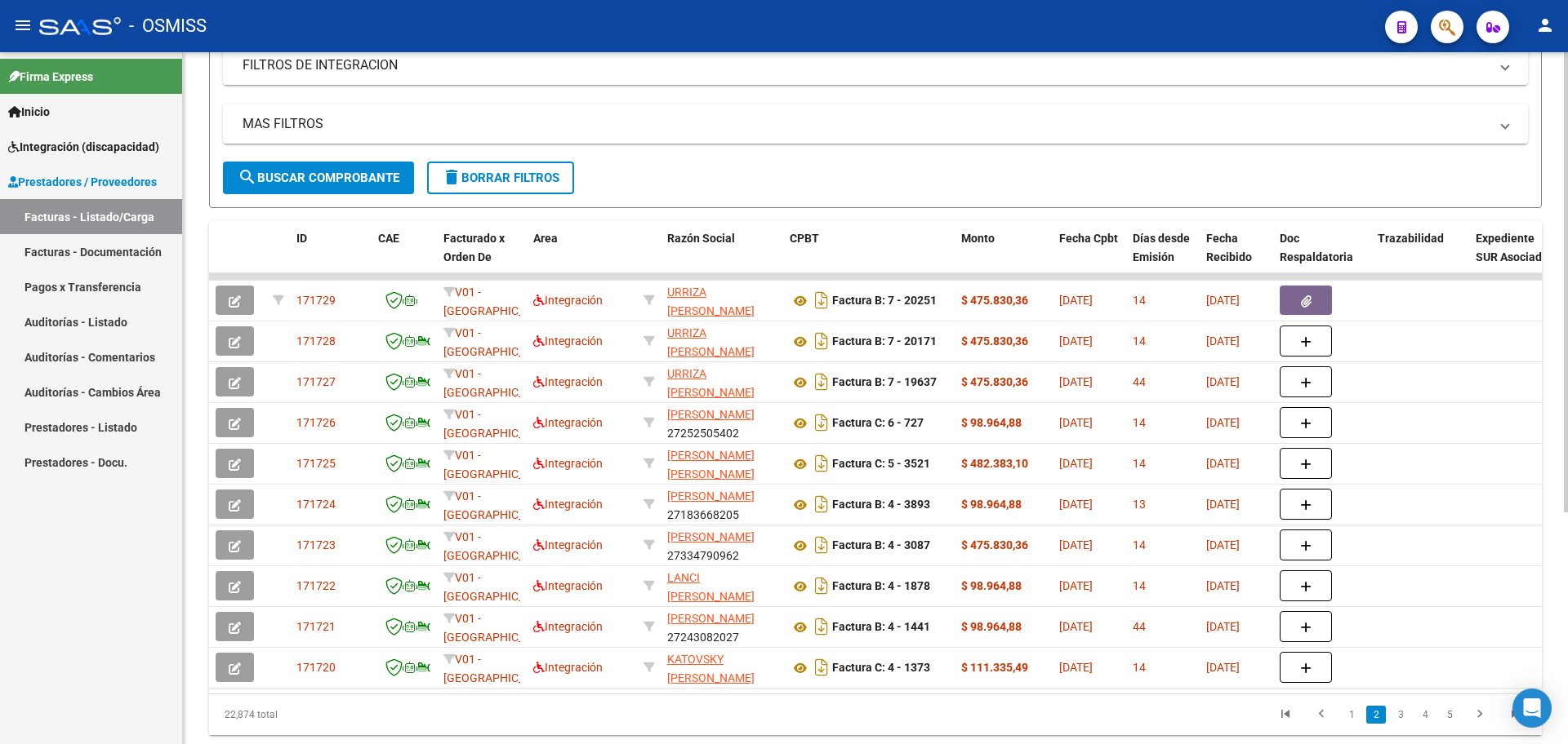
scroll to position [247, 0]
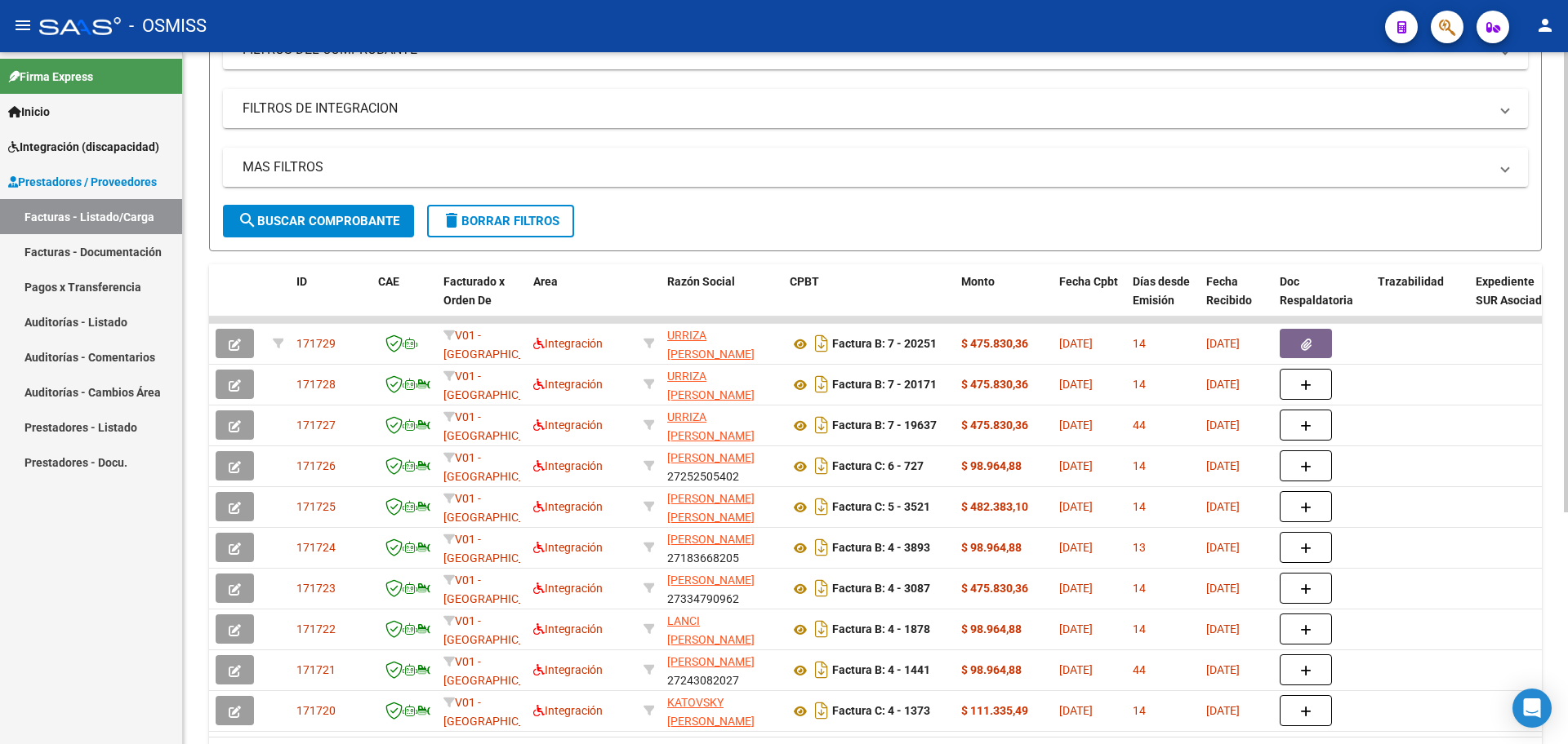
click at [286, 169] on mat-panel-title "MAS FILTROS" at bounding box center [866, 167] width 1246 height 18
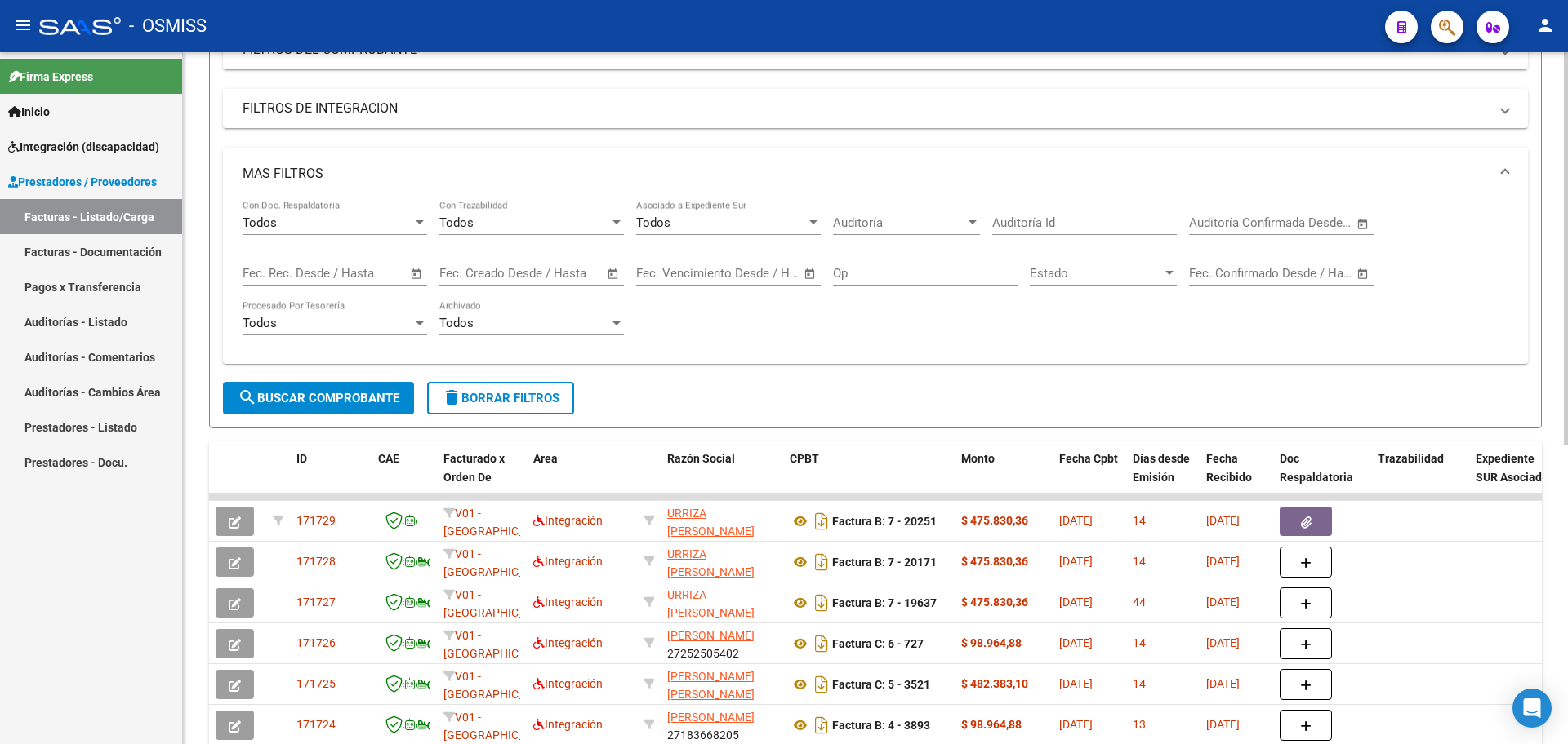
click at [286, 174] on mat-panel-title "MAS FILTROS" at bounding box center [866, 174] width 1246 height 18
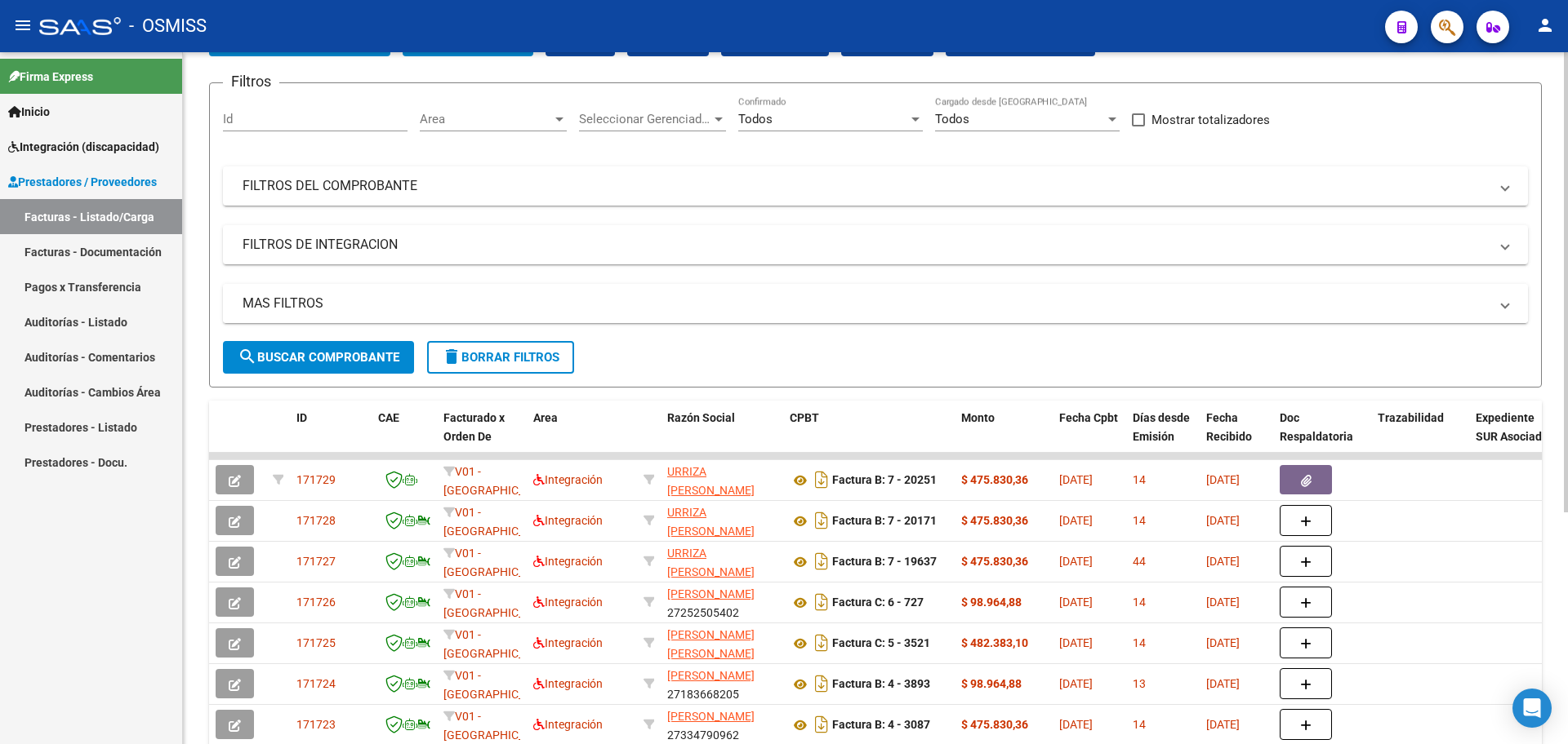
scroll to position [0, 0]
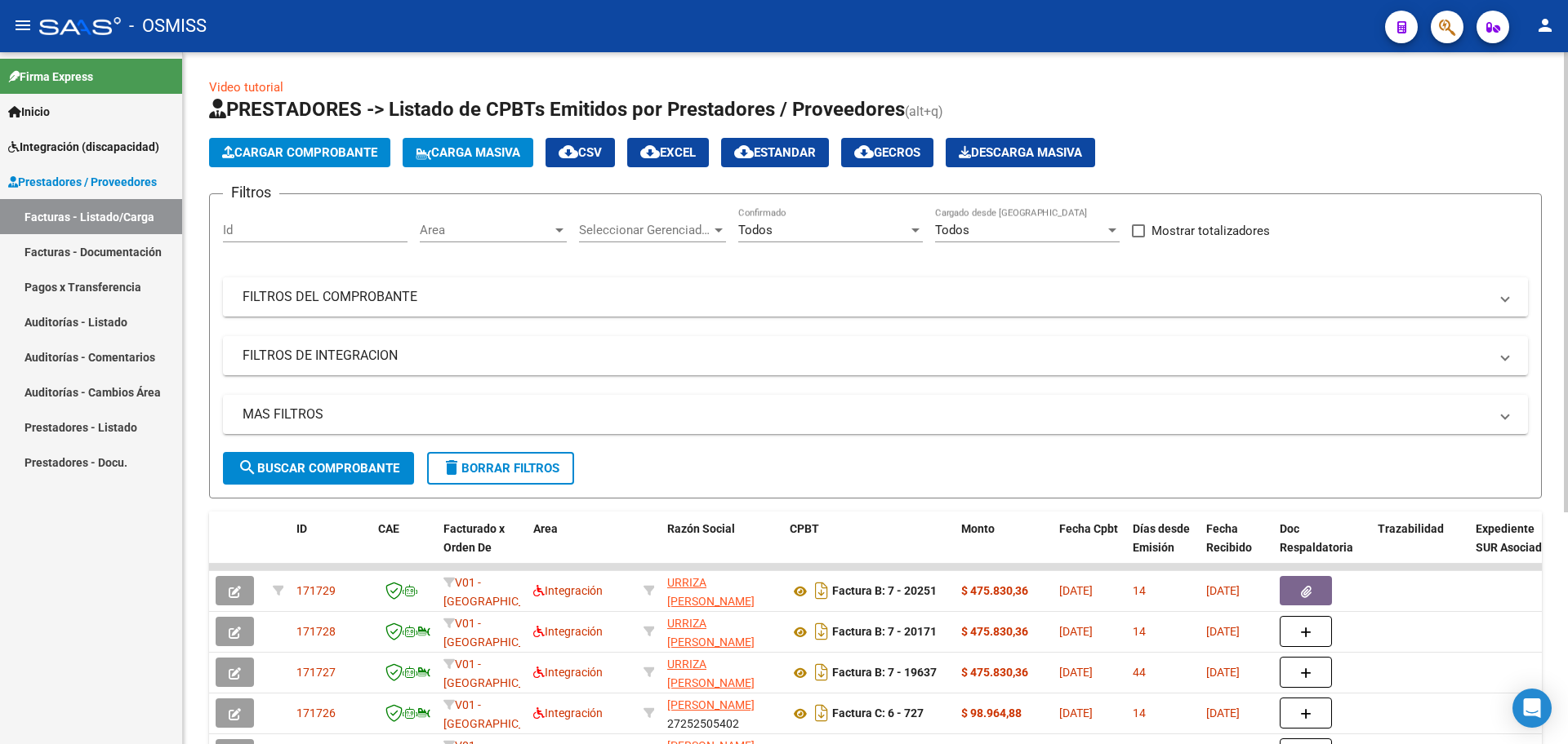
click at [342, 293] on mat-panel-title "FILTROS DEL COMPROBANTE" at bounding box center [866, 296] width 1246 height 18
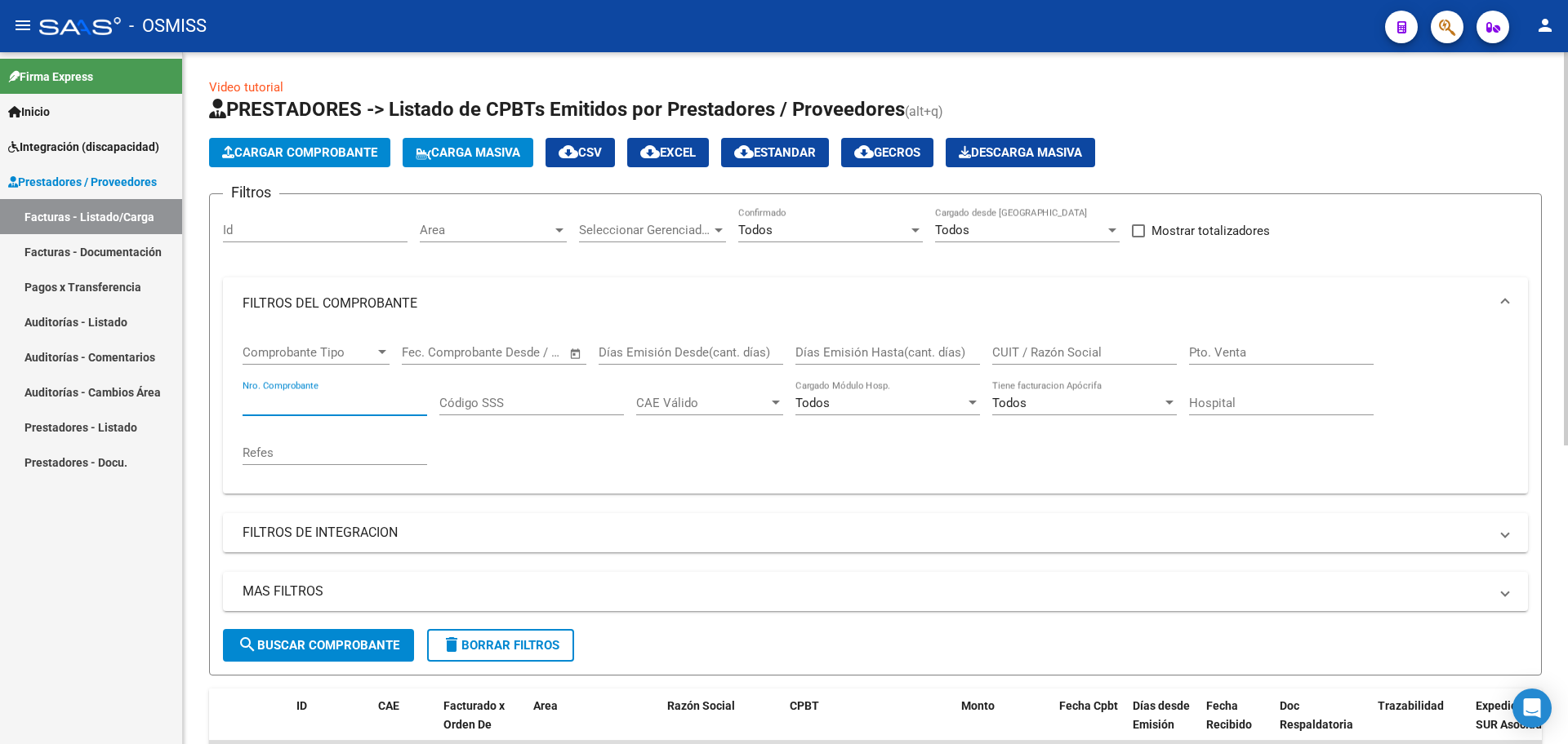
click at [271, 407] on input "Nro. Comprobante" at bounding box center [334, 403] width 185 height 15
click at [315, 644] on span "search Buscar Comprobante" at bounding box center [318, 645] width 162 height 15
click at [255, 402] on input "3211" at bounding box center [334, 403] width 185 height 15
click at [253, 402] on input "3211" at bounding box center [334, 403] width 185 height 15
type input "211"
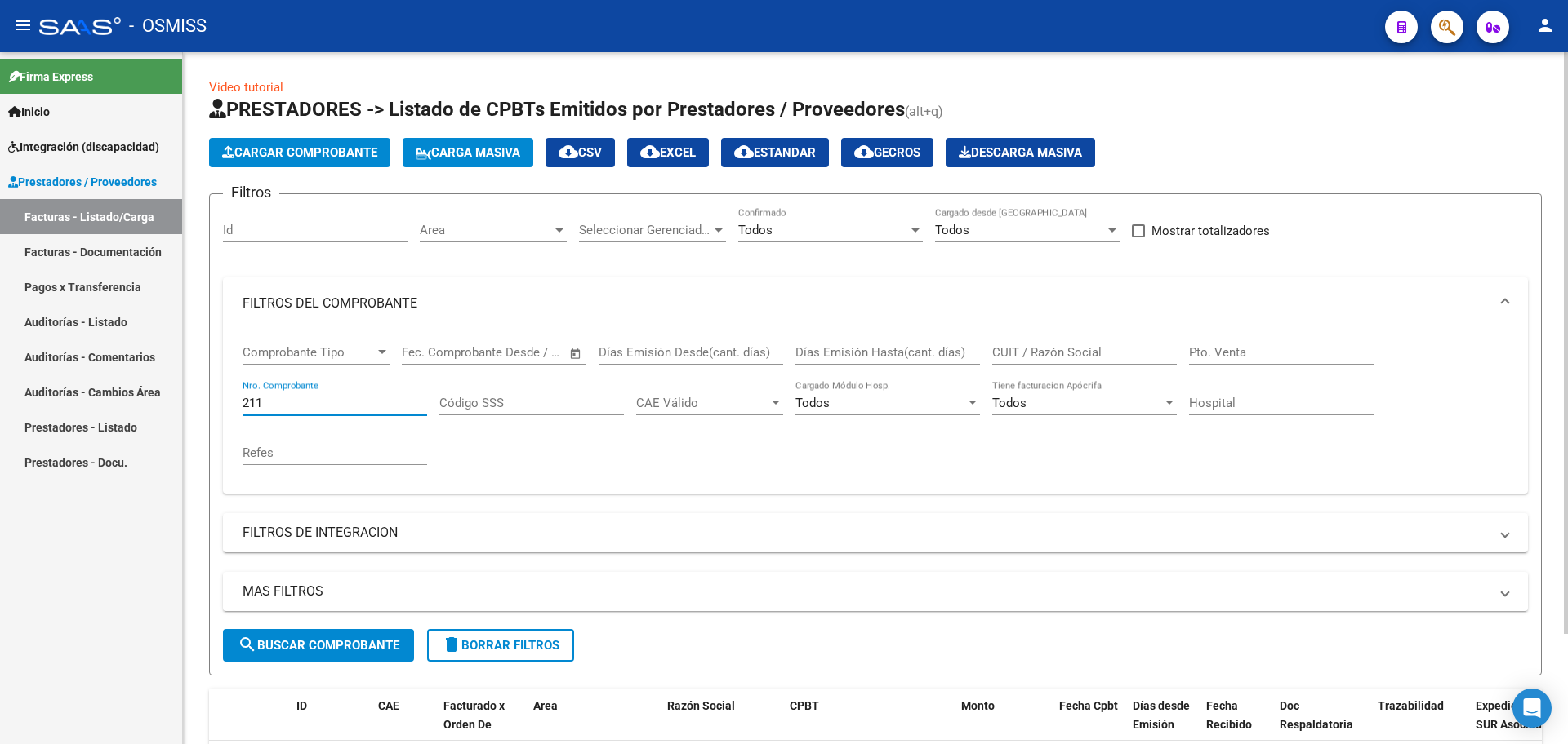
click at [346, 635] on button "search Buscar Comprobante" at bounding box center [318, 645] width 191 height 33
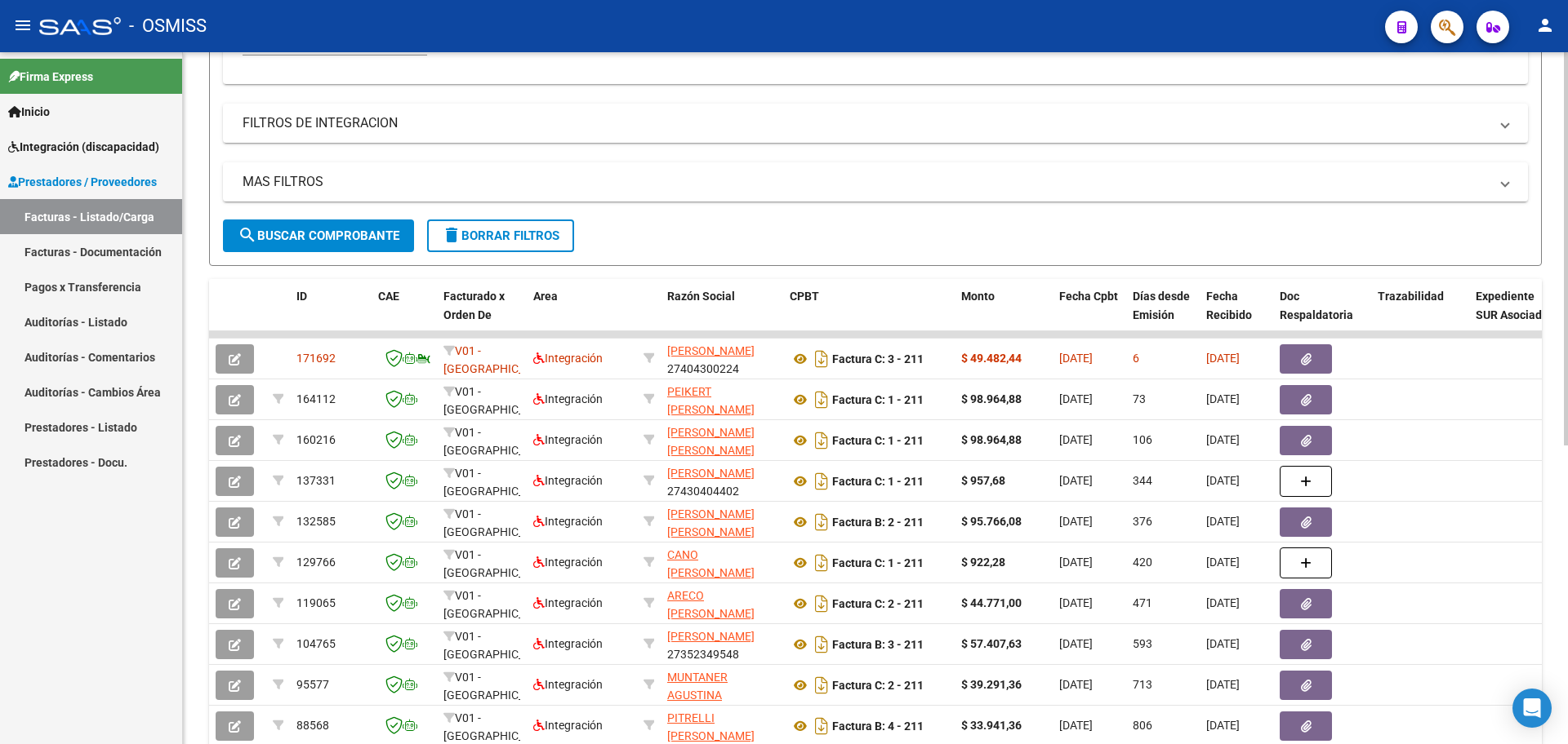
scroll to position [510, 0]
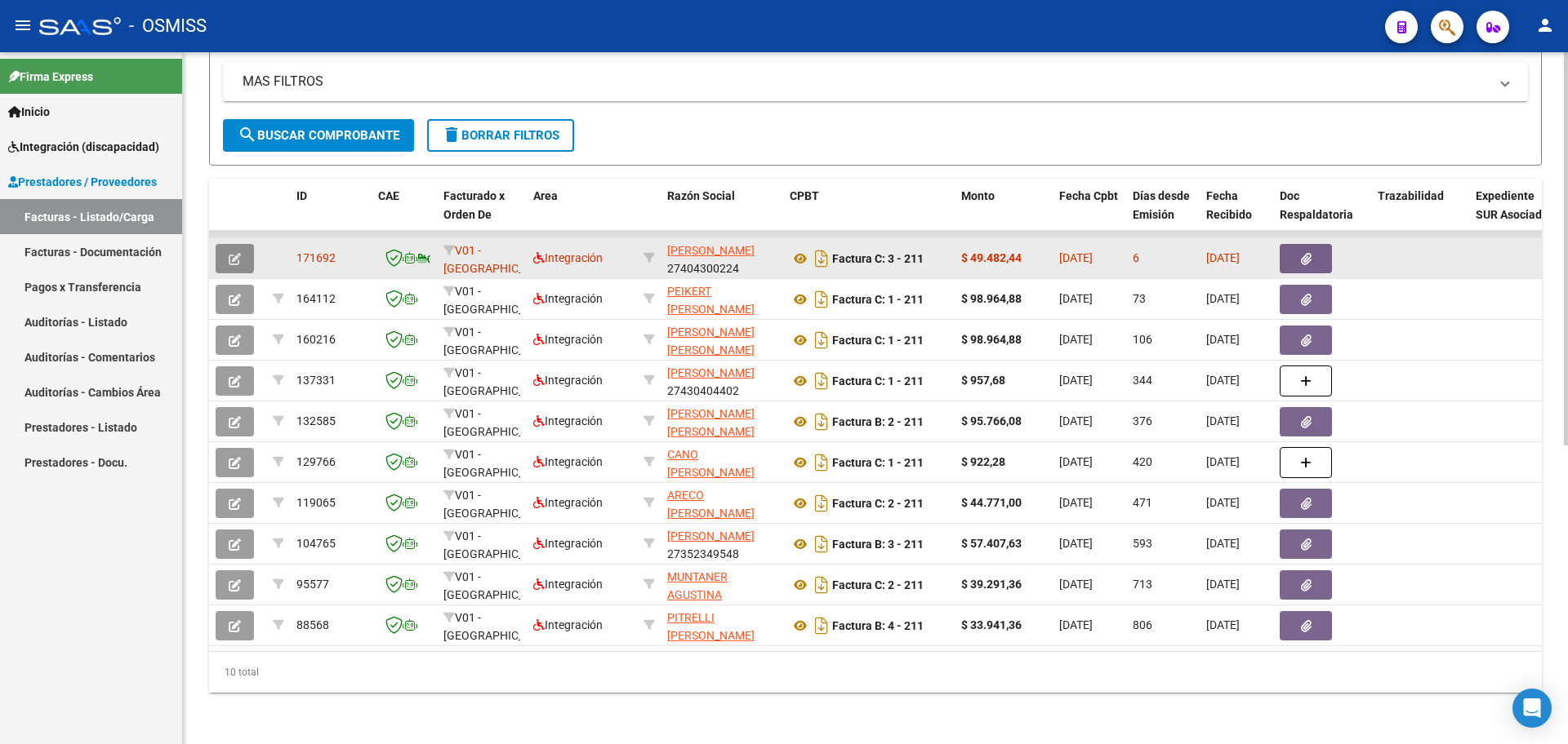
click at [235, 263] on icon "button" at bounding box center [235, 259] width 12 height 12
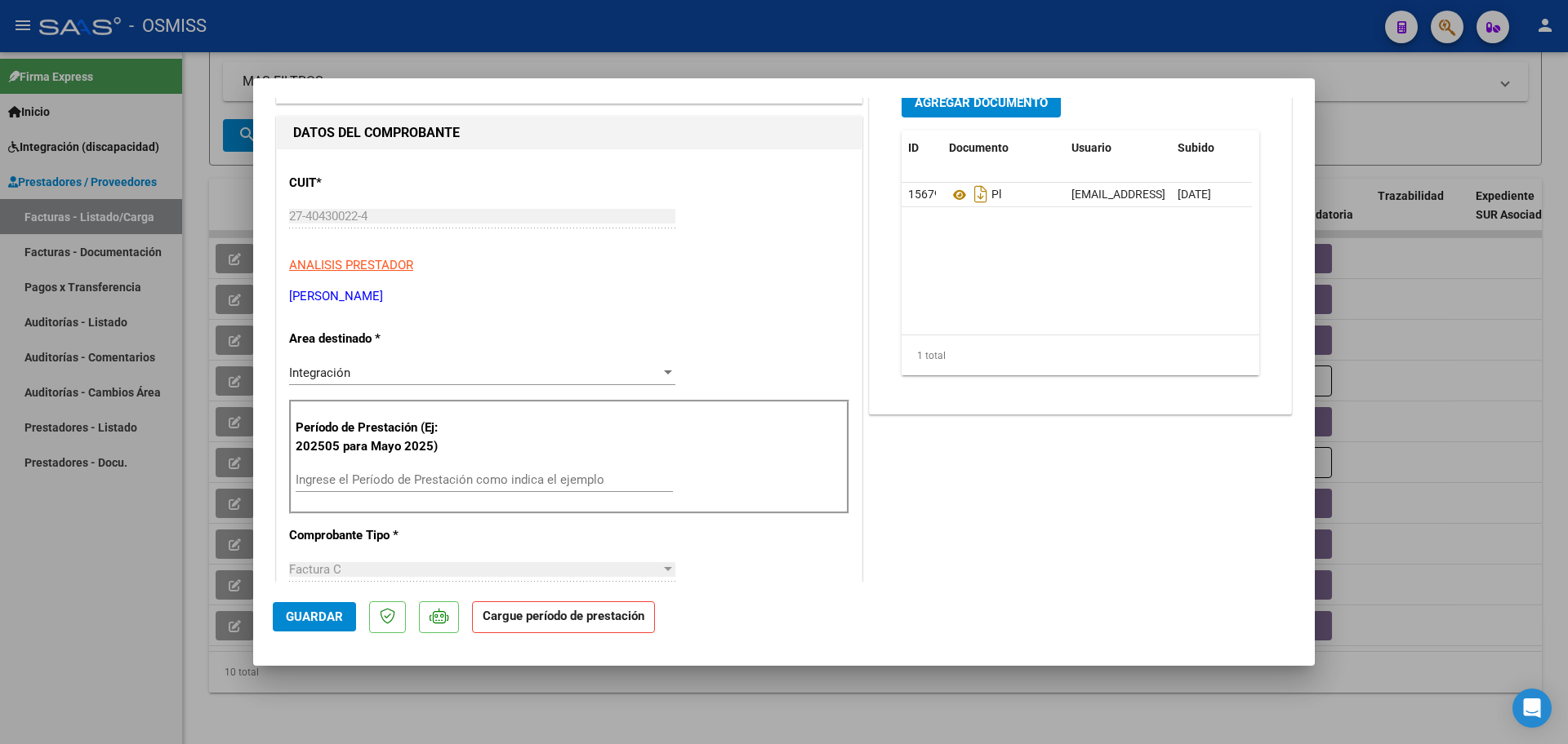
scroll to position [204, 0]
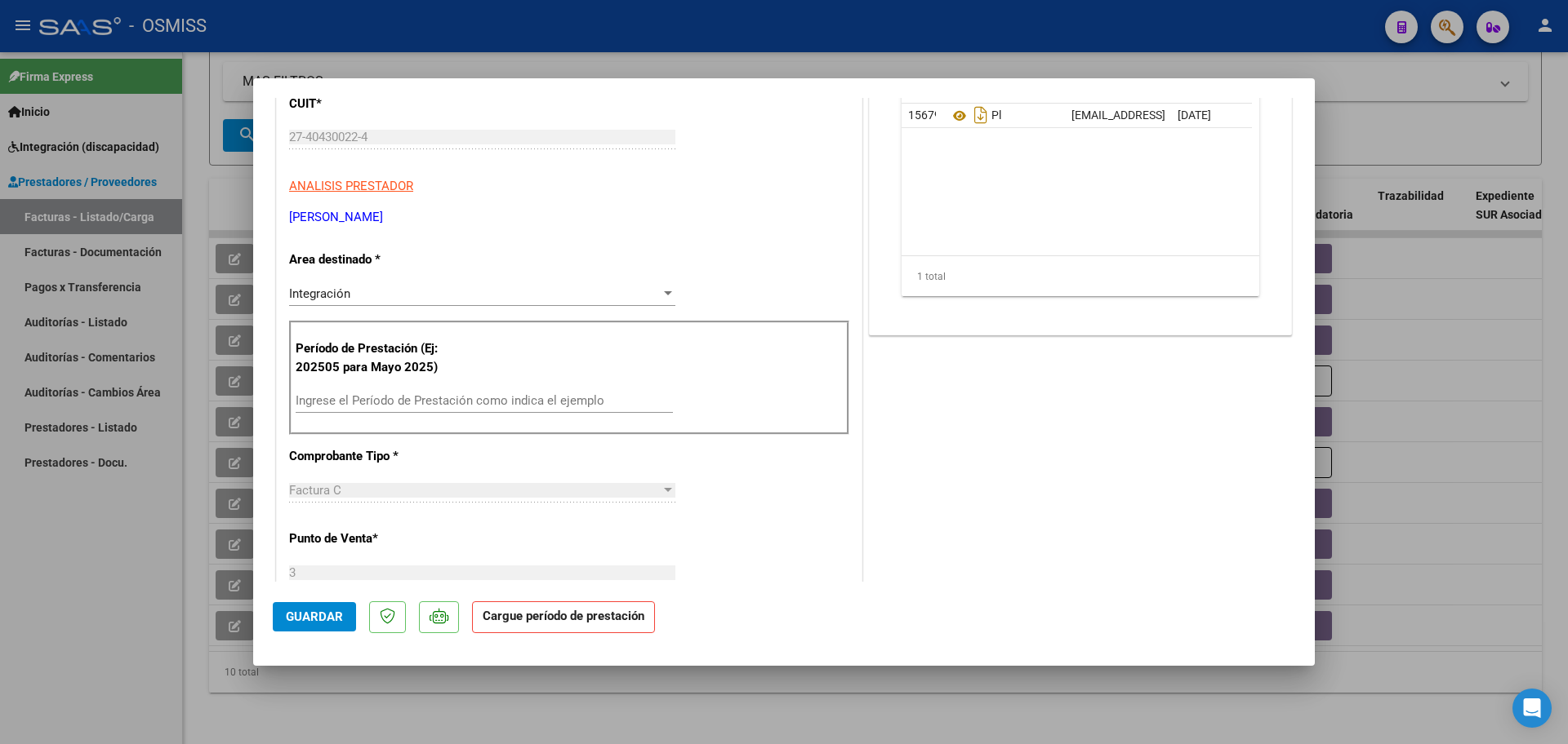
click at [367, 402] on input "Ingrese el Período de Prestación como indica el ejemplo" at bounding box center [484, 400] width 377 height 15
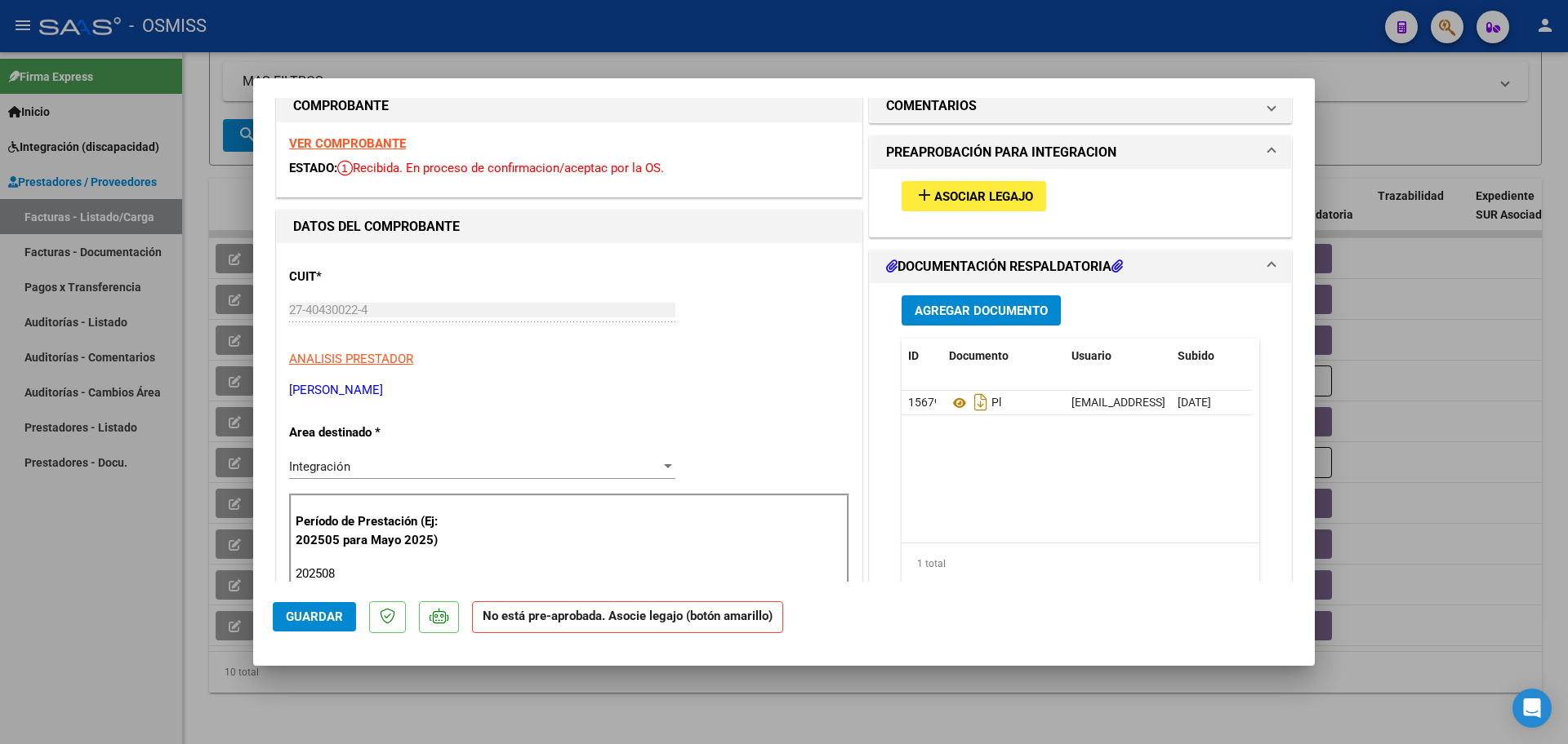
scroll to position [0, 0]
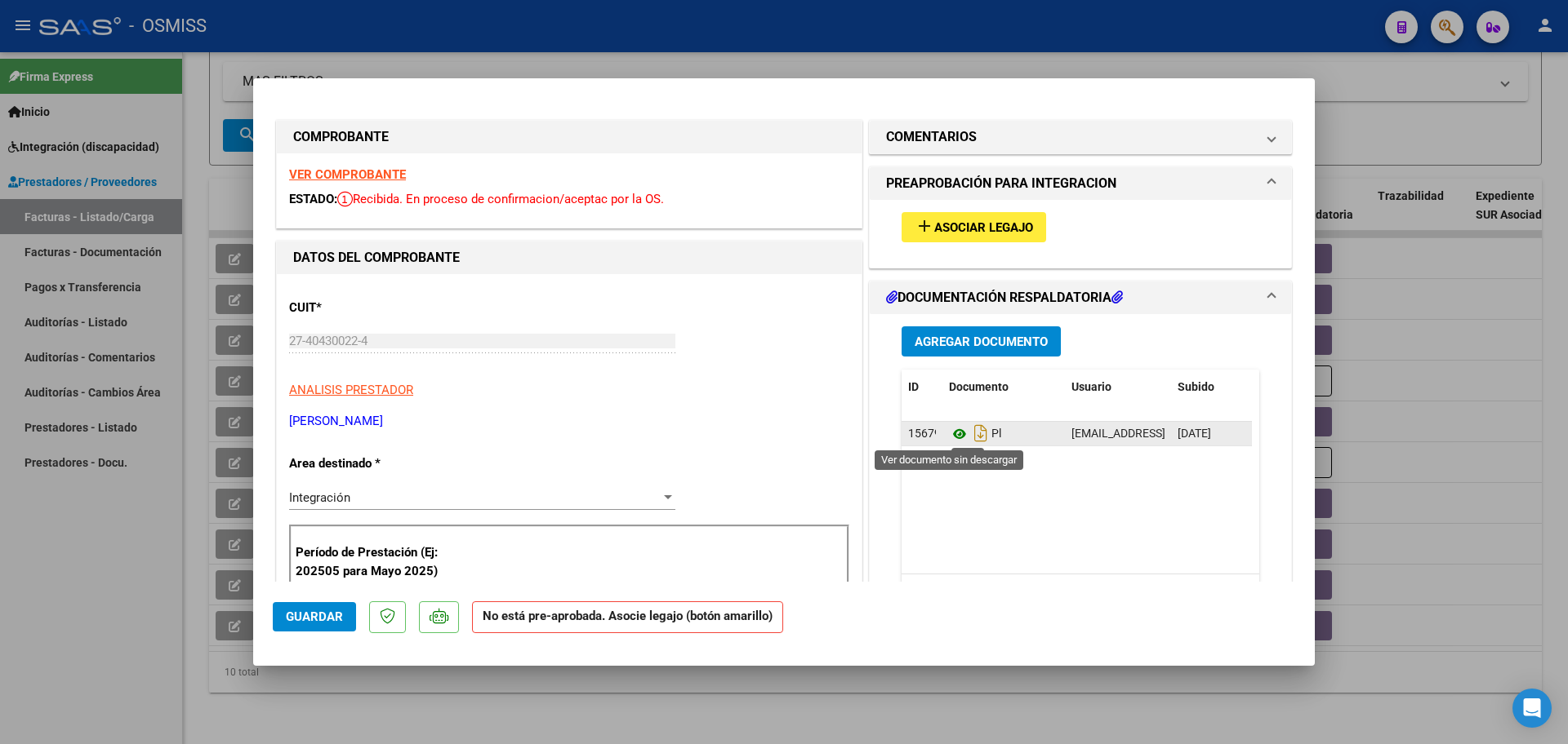
type input "202508"
click at [951, 433] on icon at bounding box center [959, 434] width 21 height 20
click at [965, 233] on span "Asociar Legajo" at bounding box center [983, 228] width 99 height 15
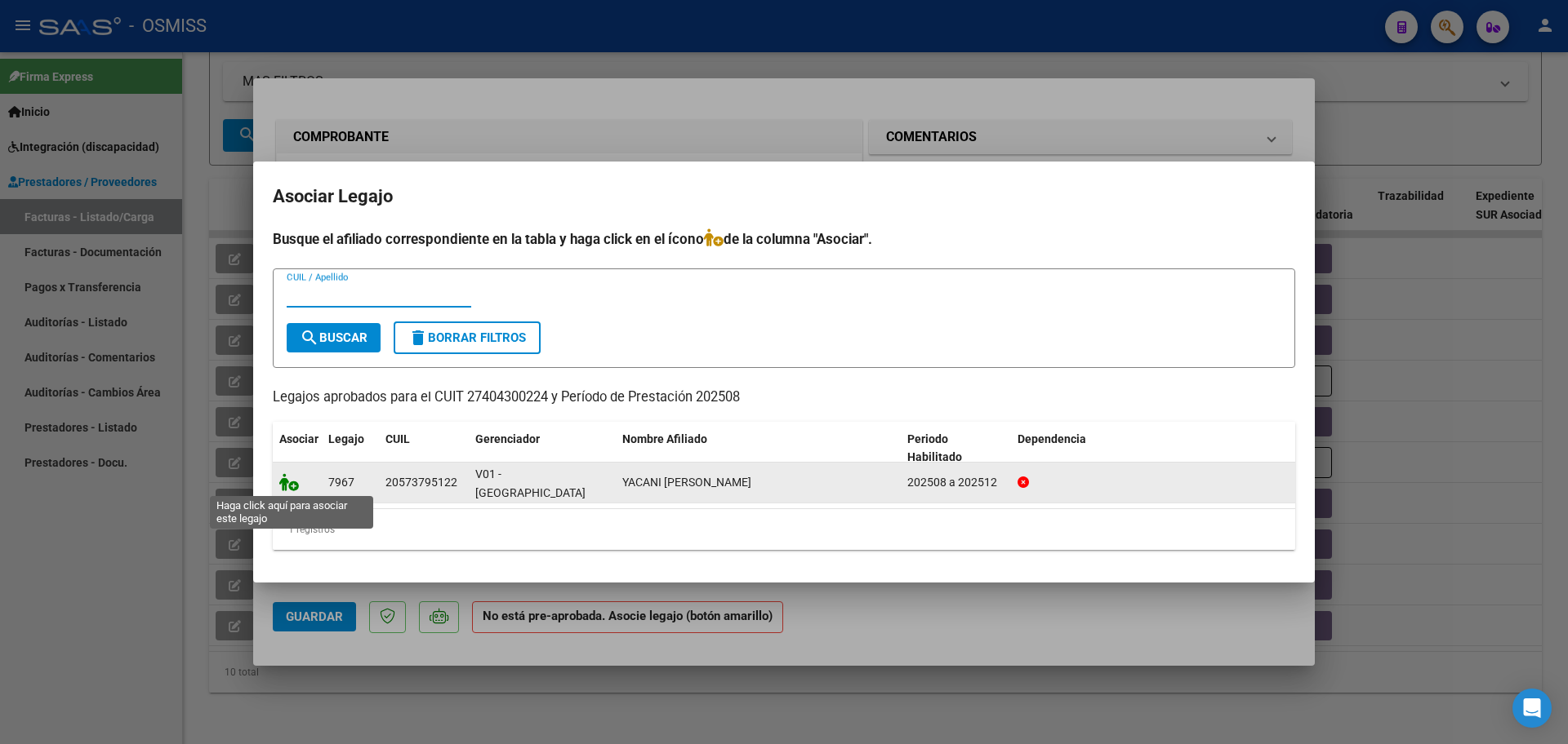
click at [287, 485] on icon at bounding box center [289, 482] width 20 height 18
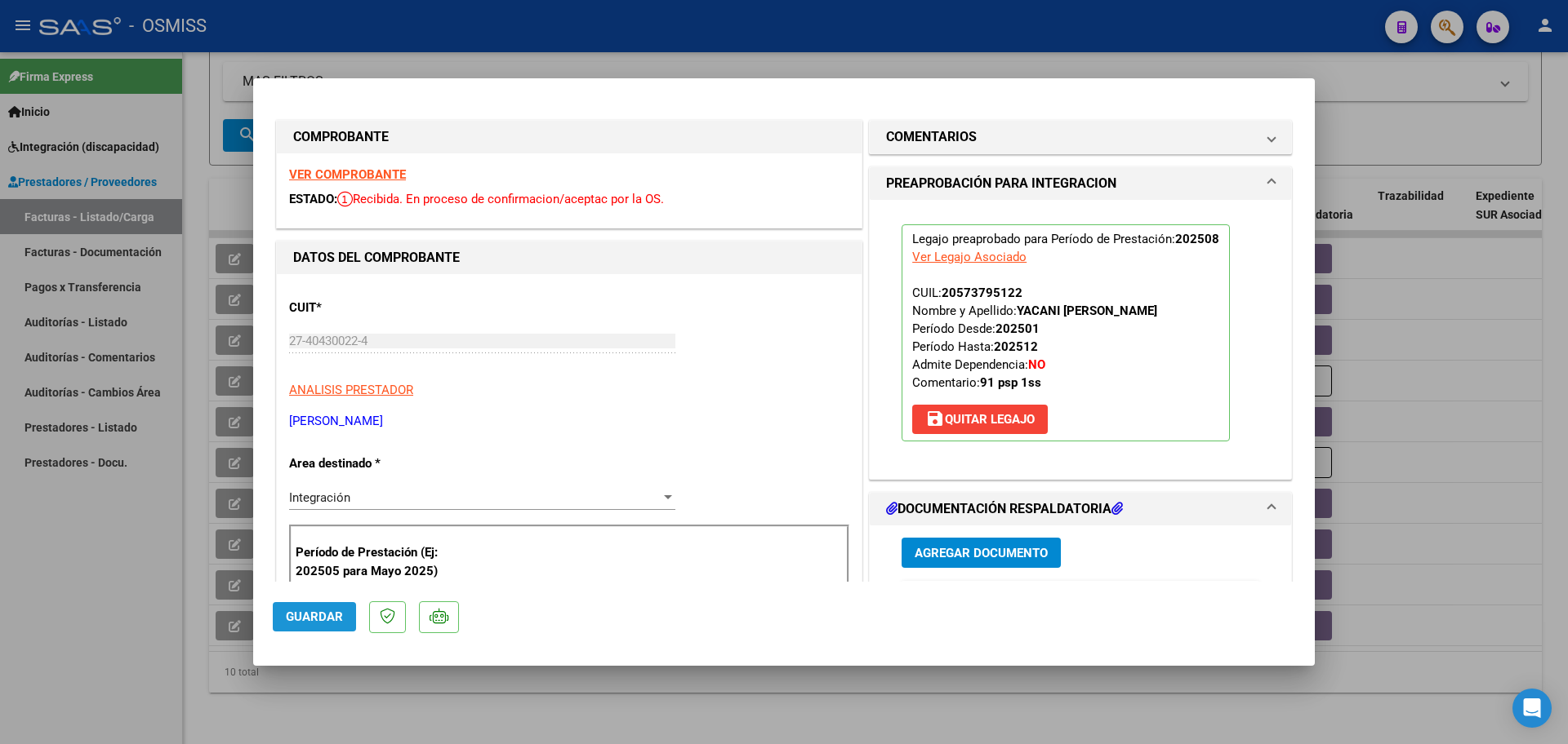
click at [328, 613] on span "Guardar" at bounding box center [315, 617] width 58 height 15
type input "$ 0,00"
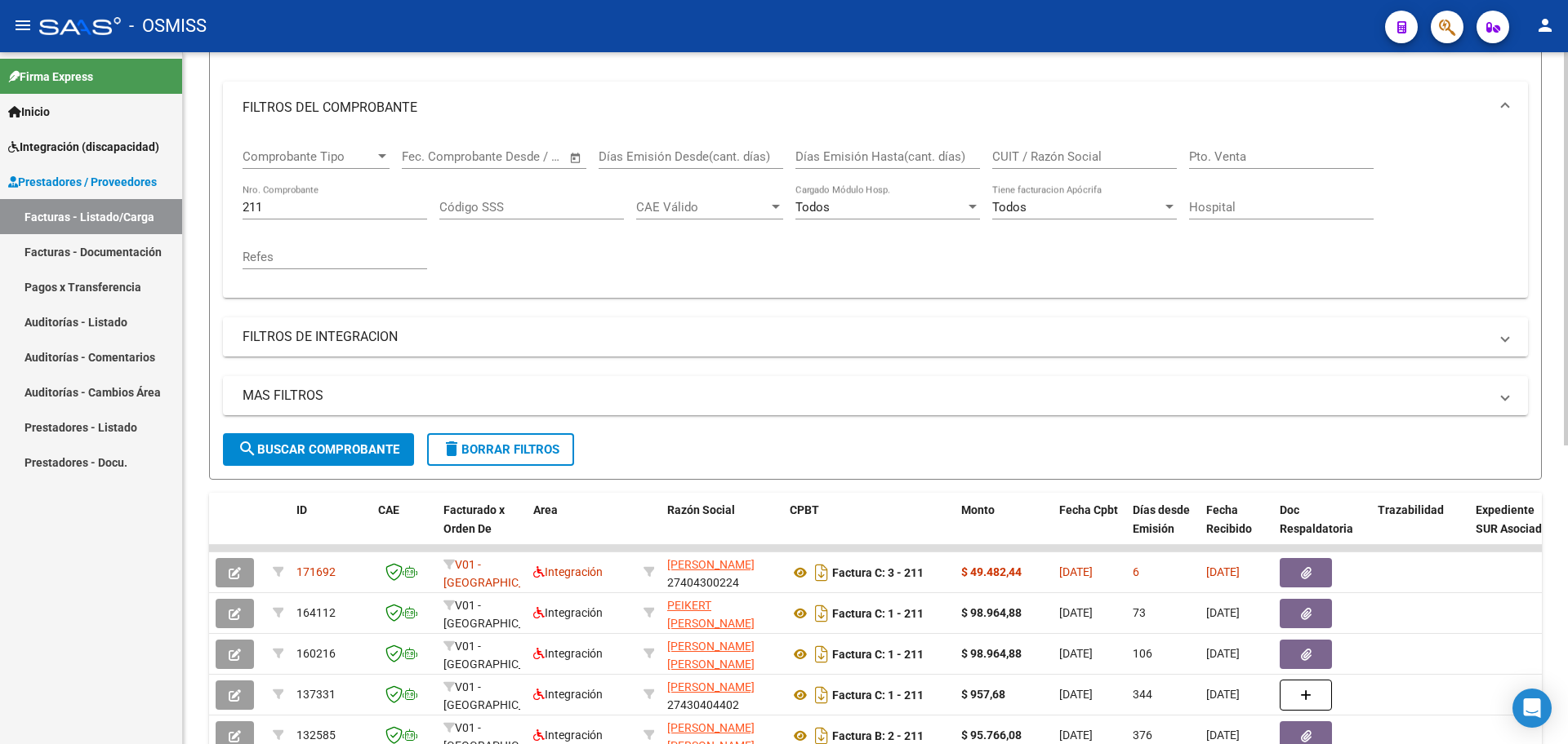
scroll to position [221, 0]
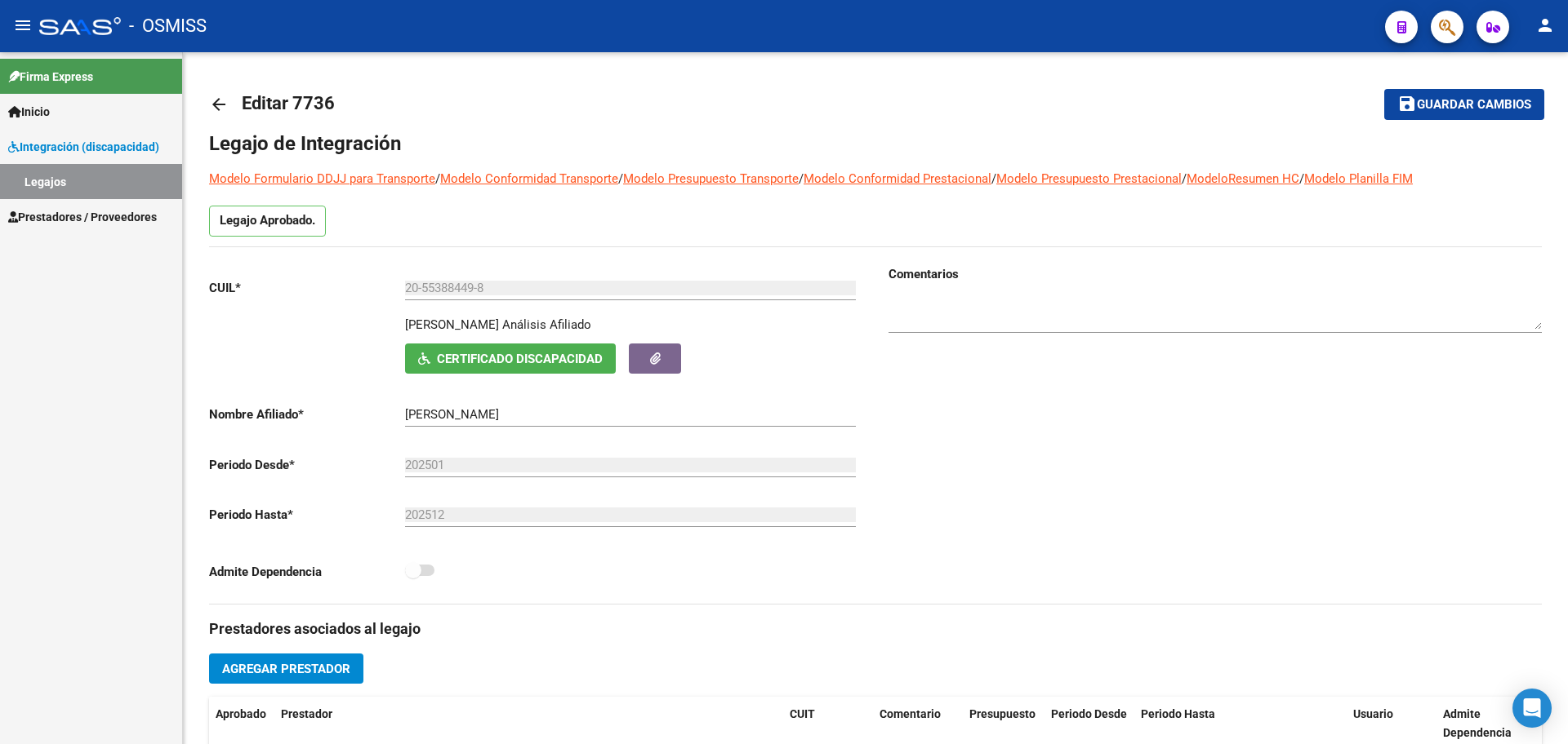
click at [90, 221] on span "Prestadores / Proveedores" at bounding box center [83, 216] width 149 height 18
click at [70, 218] on span "Prestadores / Proveedores" at bounding box center [83, 216] width 149 height 18
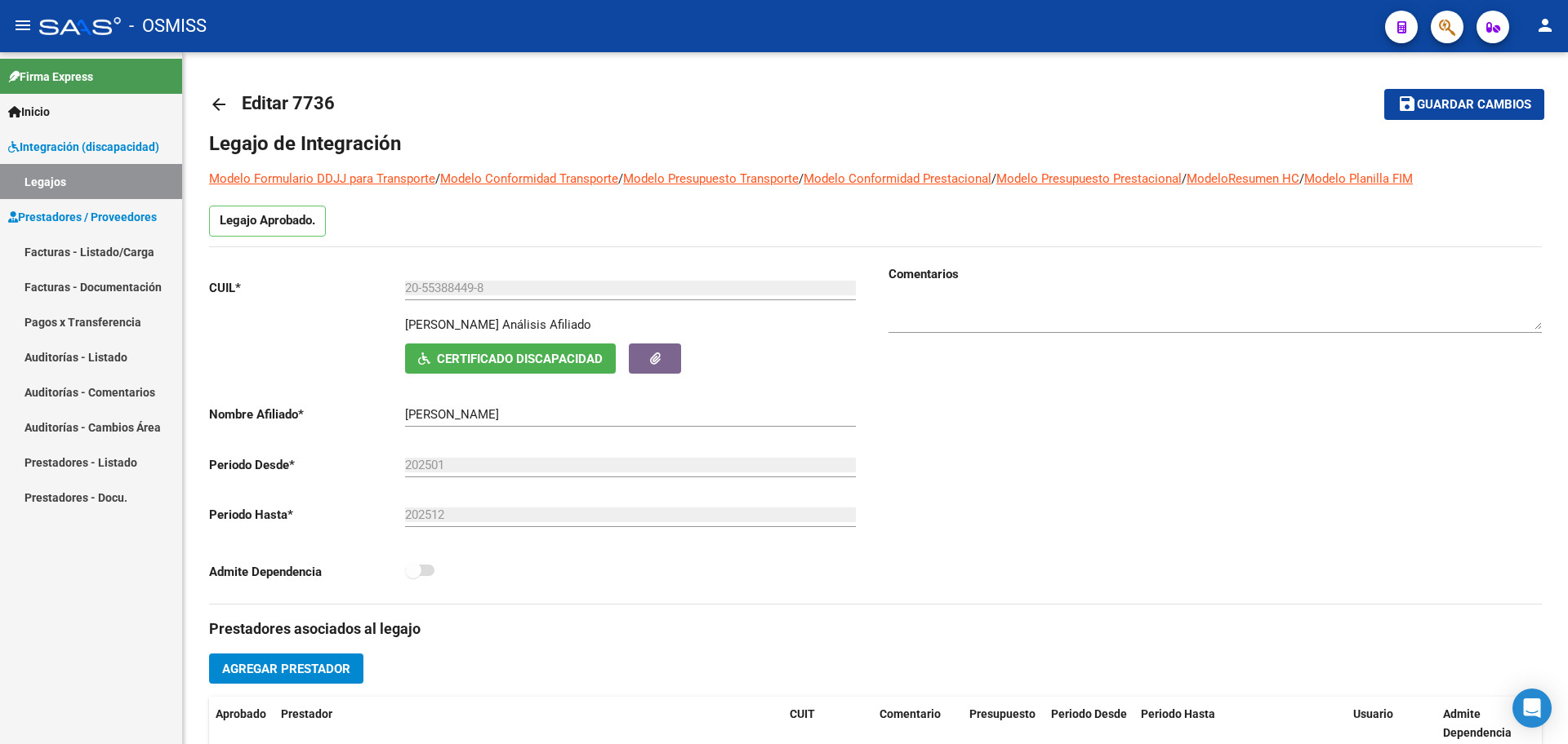
click at [46, 248] on link "Facturas - Listado/Carga" at bounding box center [91, 252] width 182 height 35
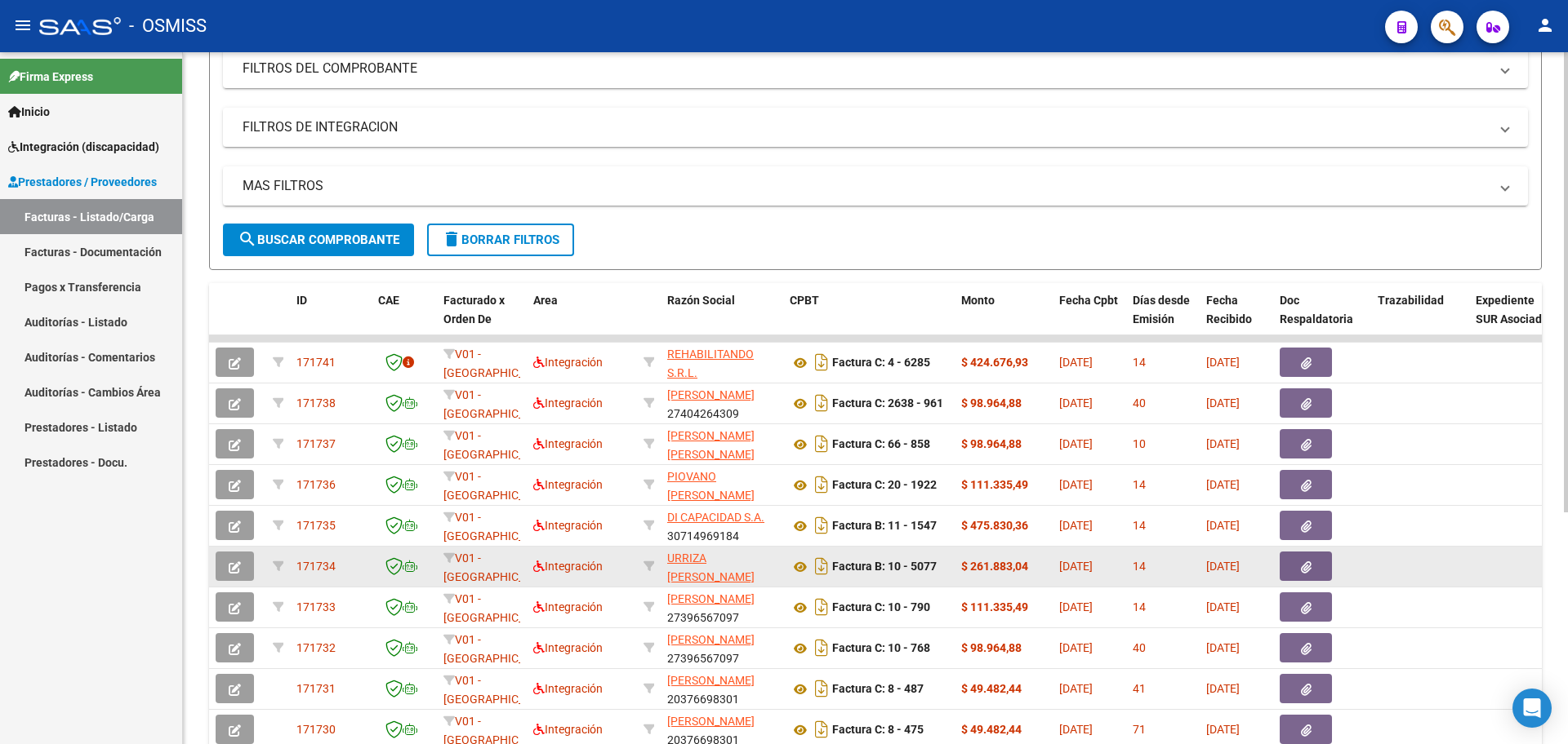
scroll to position [350, 0]
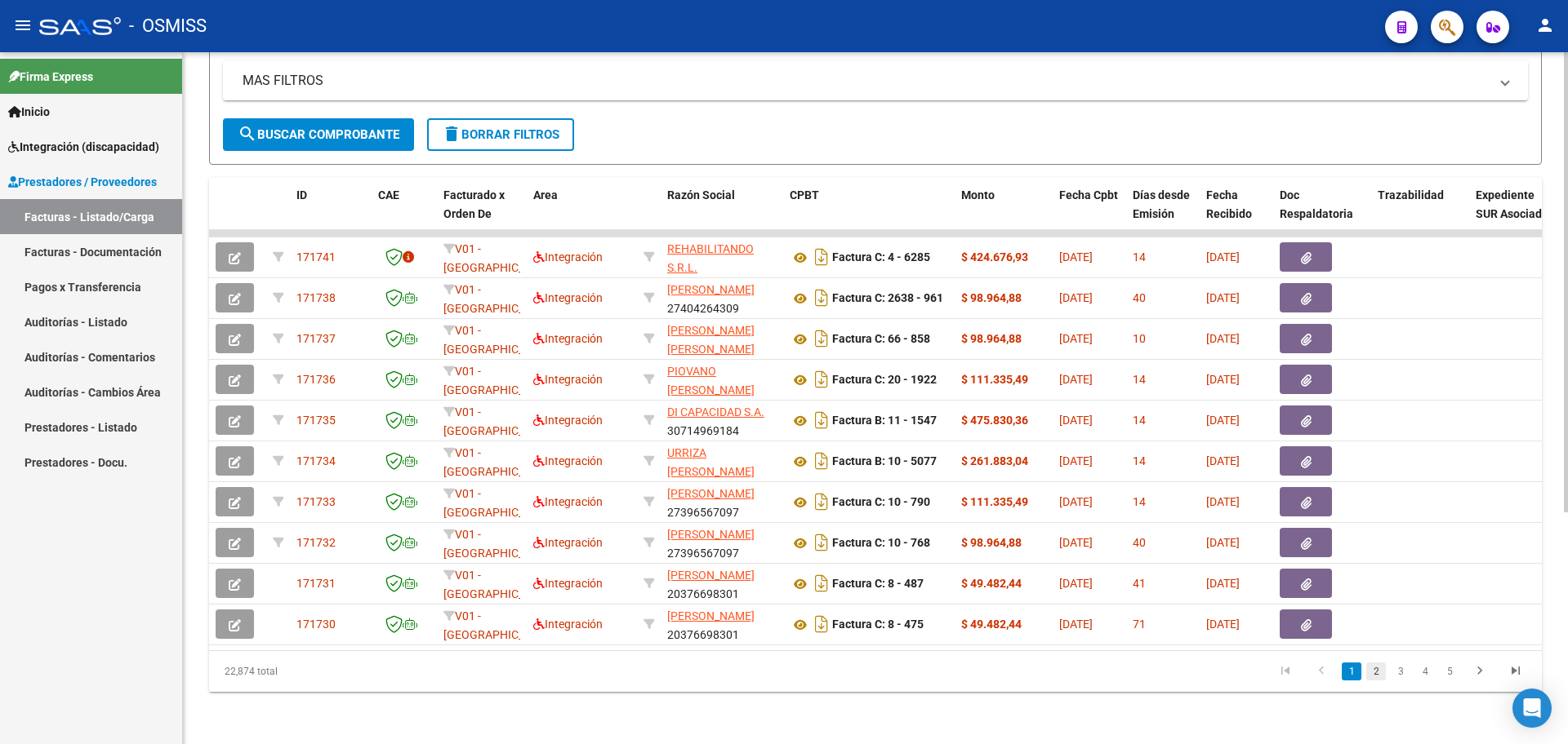
click at [1381, 668] on link "2" at bounding box center [1375, 671] width 20 height 18
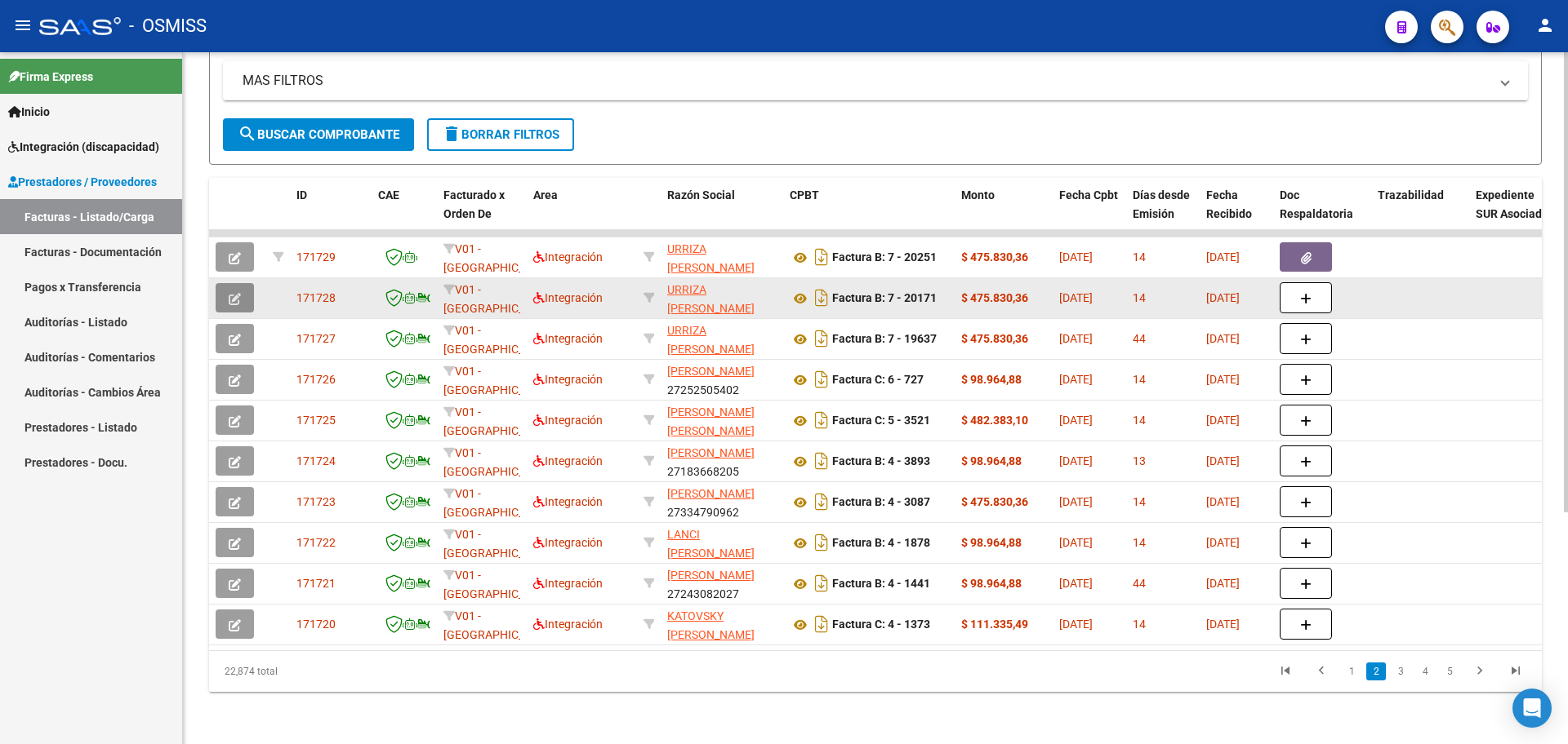
click at [234, 293] on icon "button" at bounding box center [235, 299] width 12 height 12
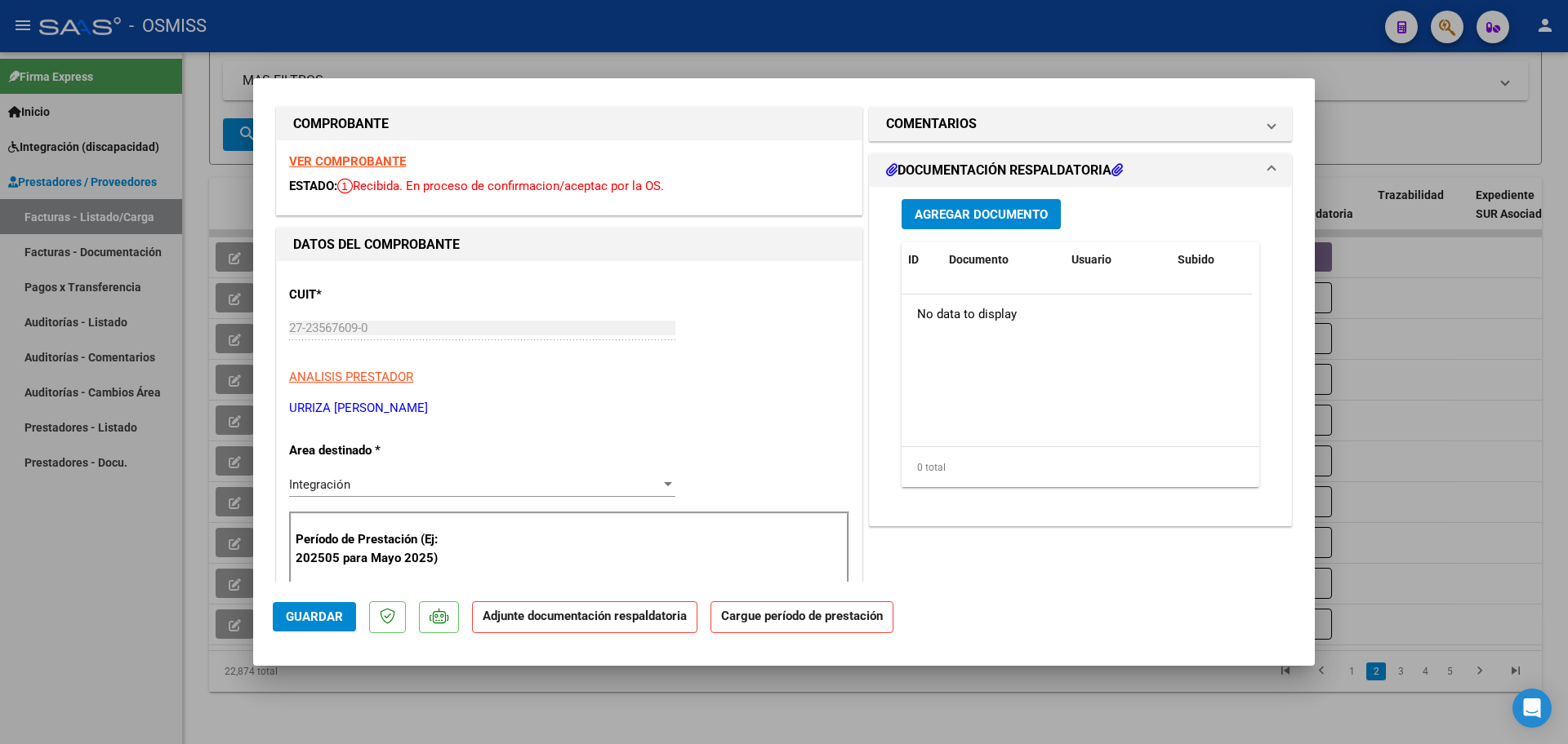
scroll to position [0, 0]
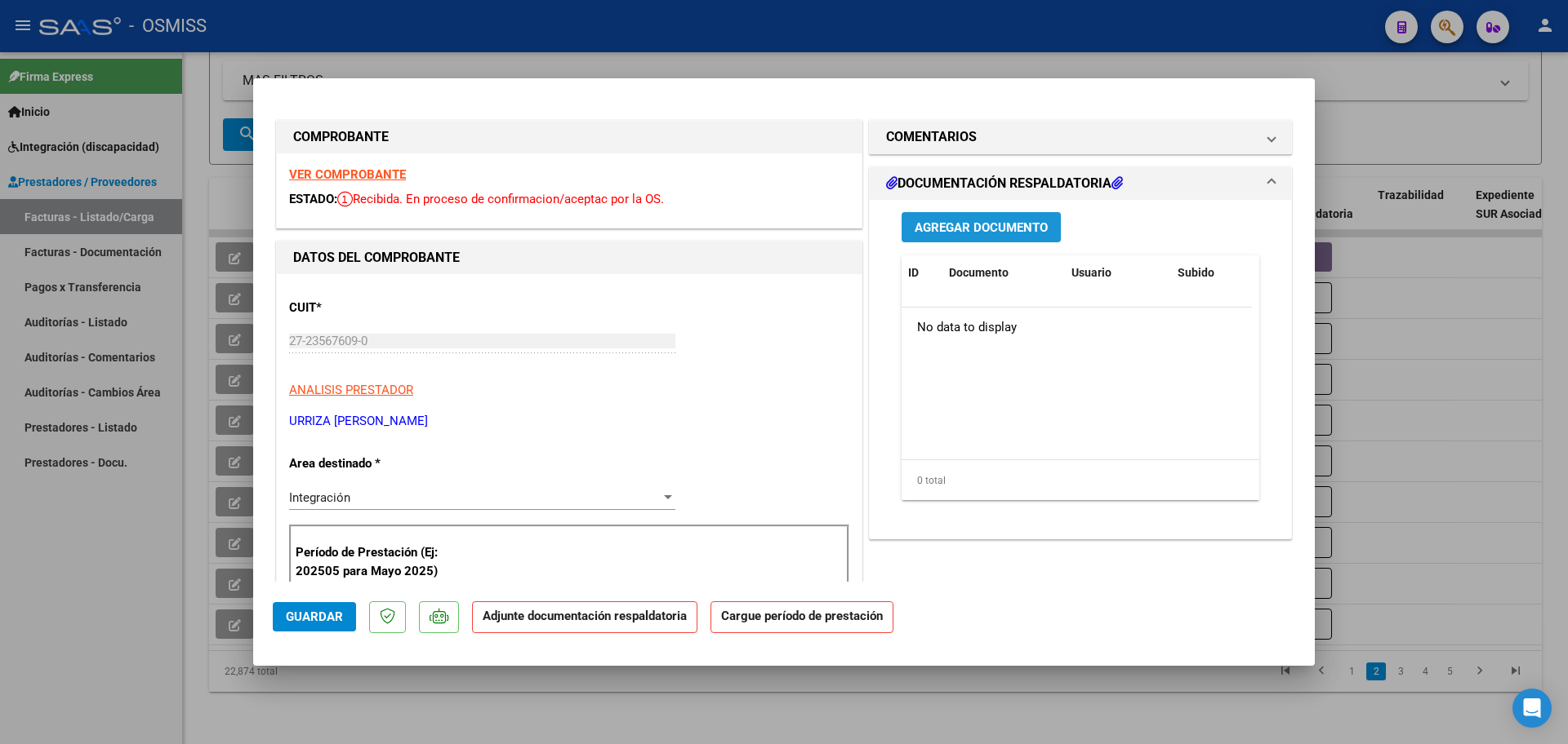
click at [965, 229] on span "Agregar Documento" at bounding box center [981, 228] width 133 height 15
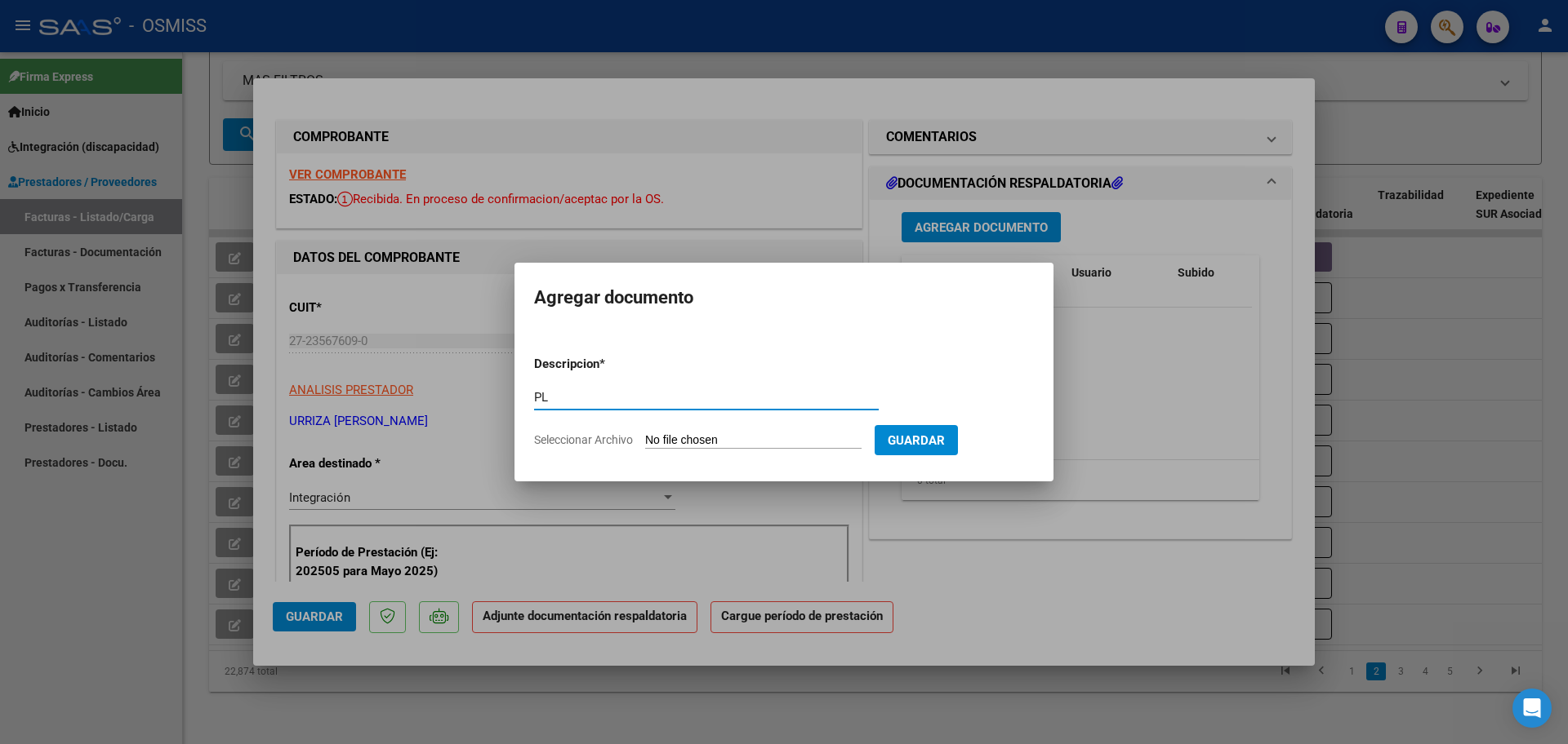
type input "PL"
click at [727, 447] on input "Seleccionar Archivo" at bounding box center [754, 441] width 217 height 15
type input "C:\fakepath\PL 7-20171 WIELER ON MAIE 09.pdf"
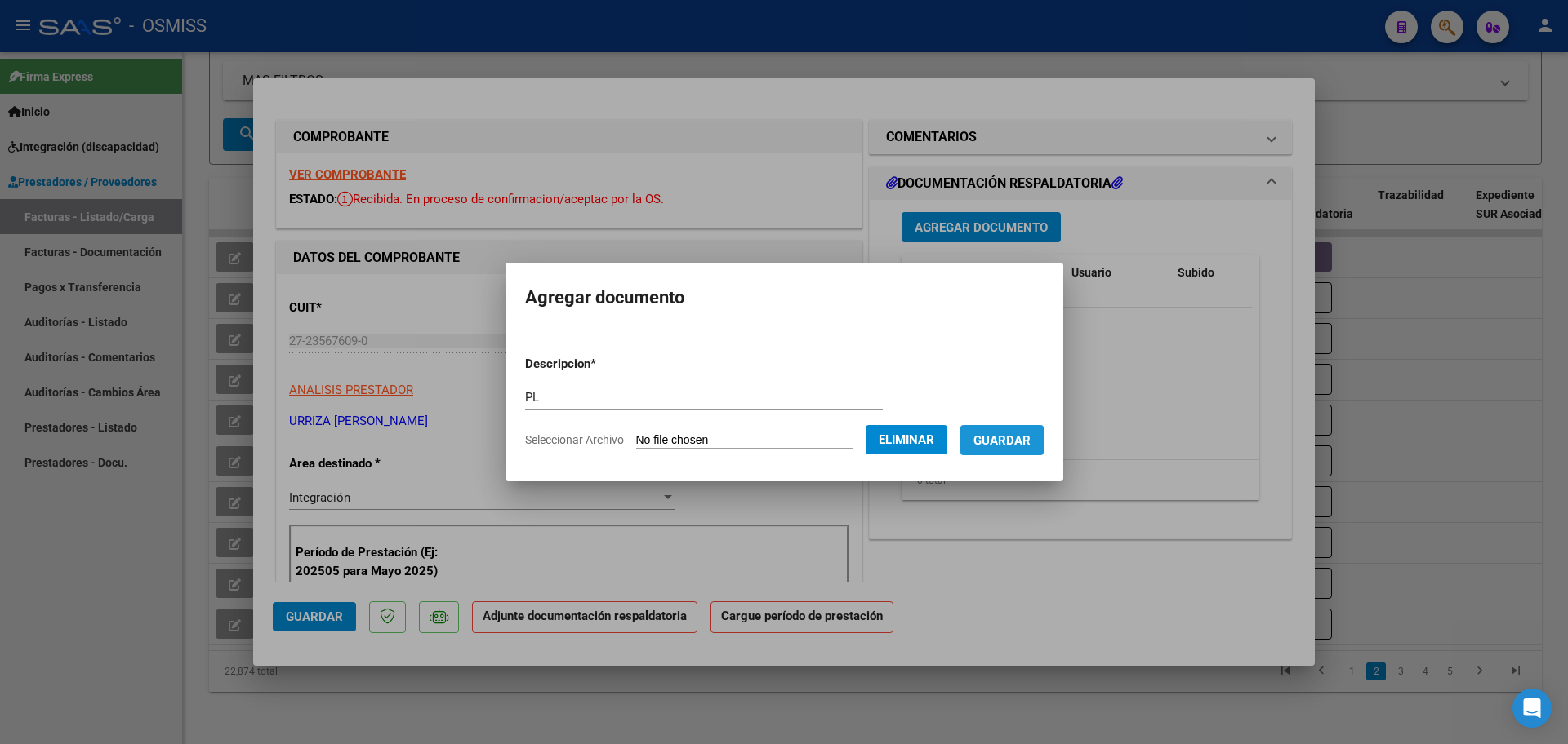
click at [1016, 435] on span "Guardar" at bounding box center [1001, 440] width 58 height 15
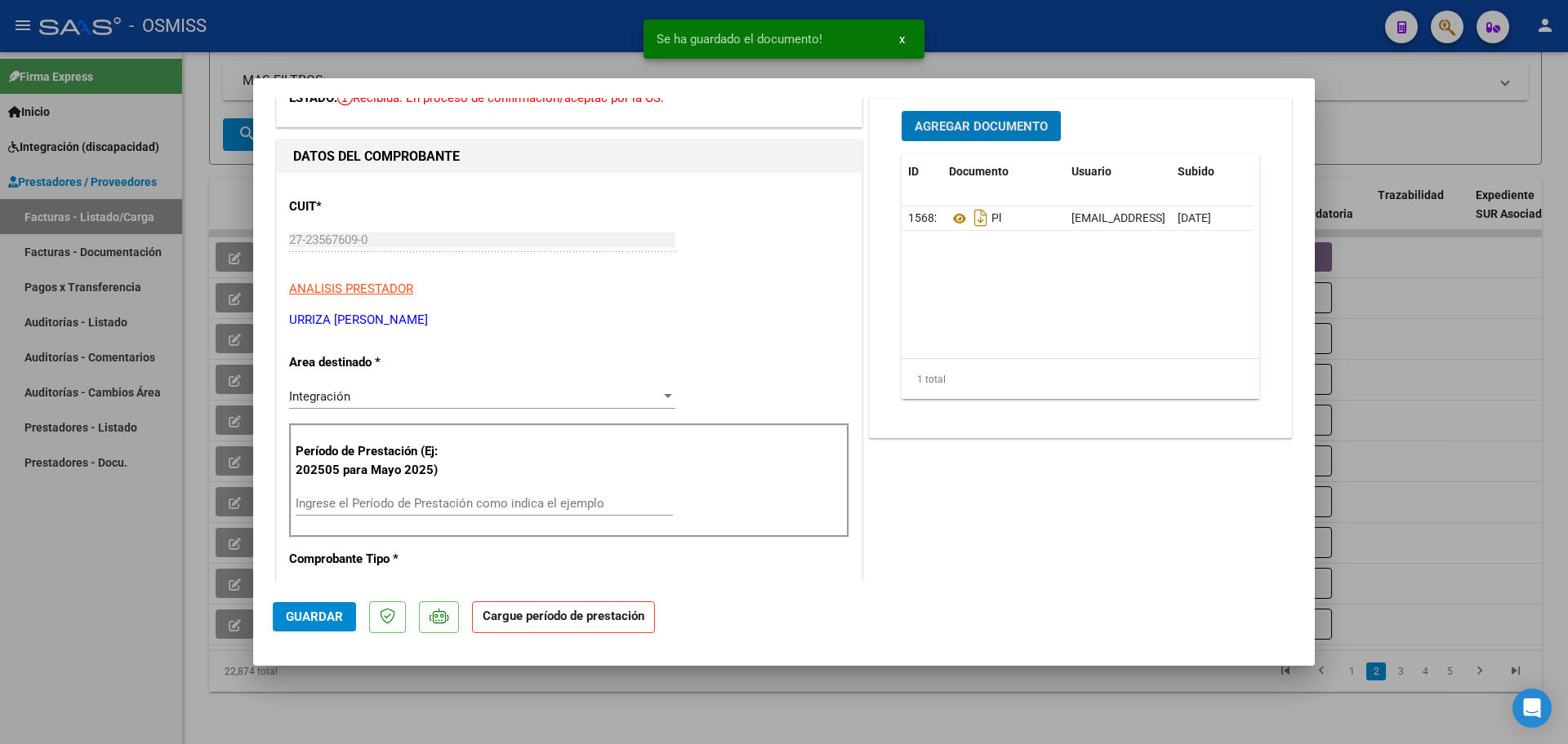
scroll to position [102, 0]
click at [384, 497] on input "Ingrese el Período de Prestación como indica el ejemplo" at bounding box center [484, 503] width 377 height 15
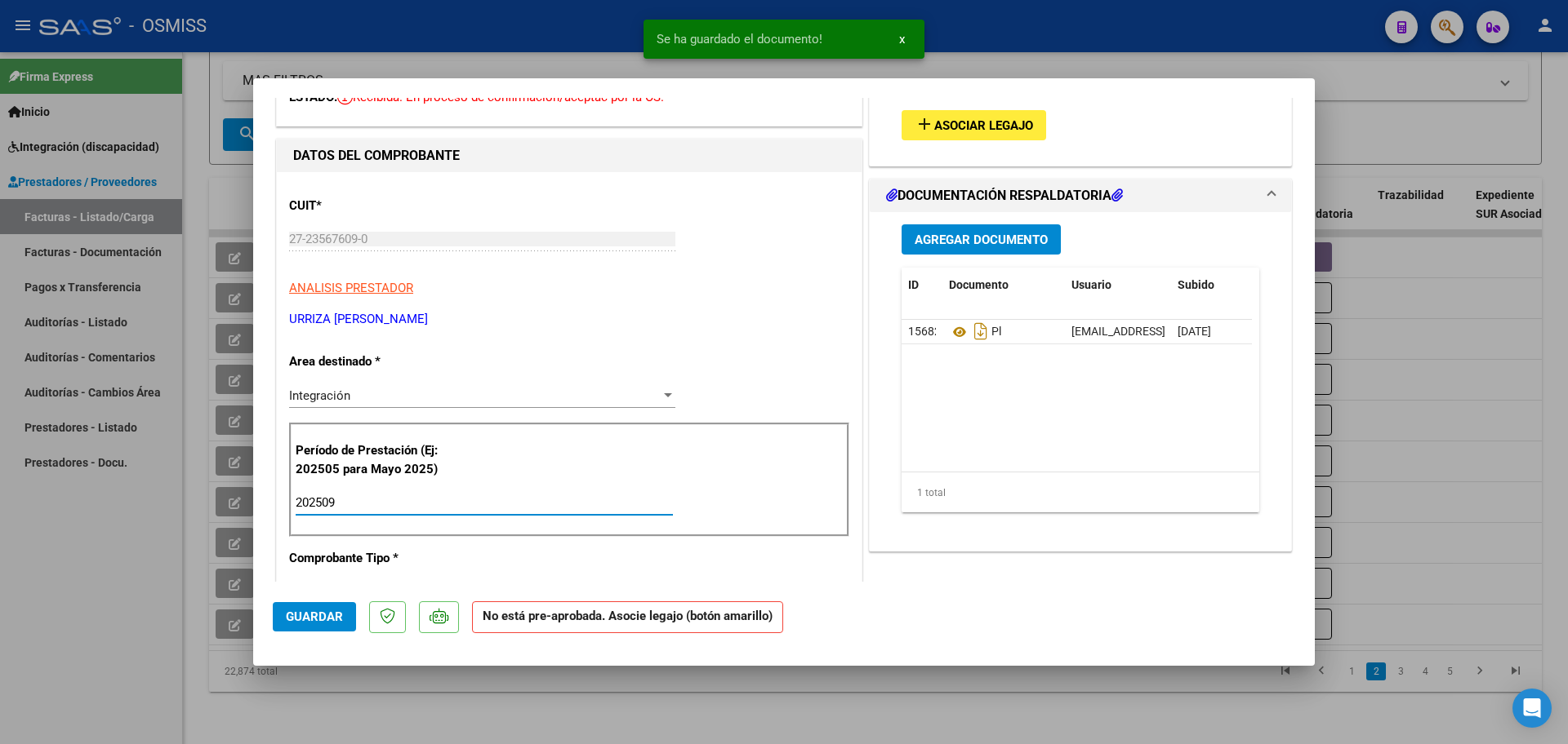
scroll to position [0, 0]
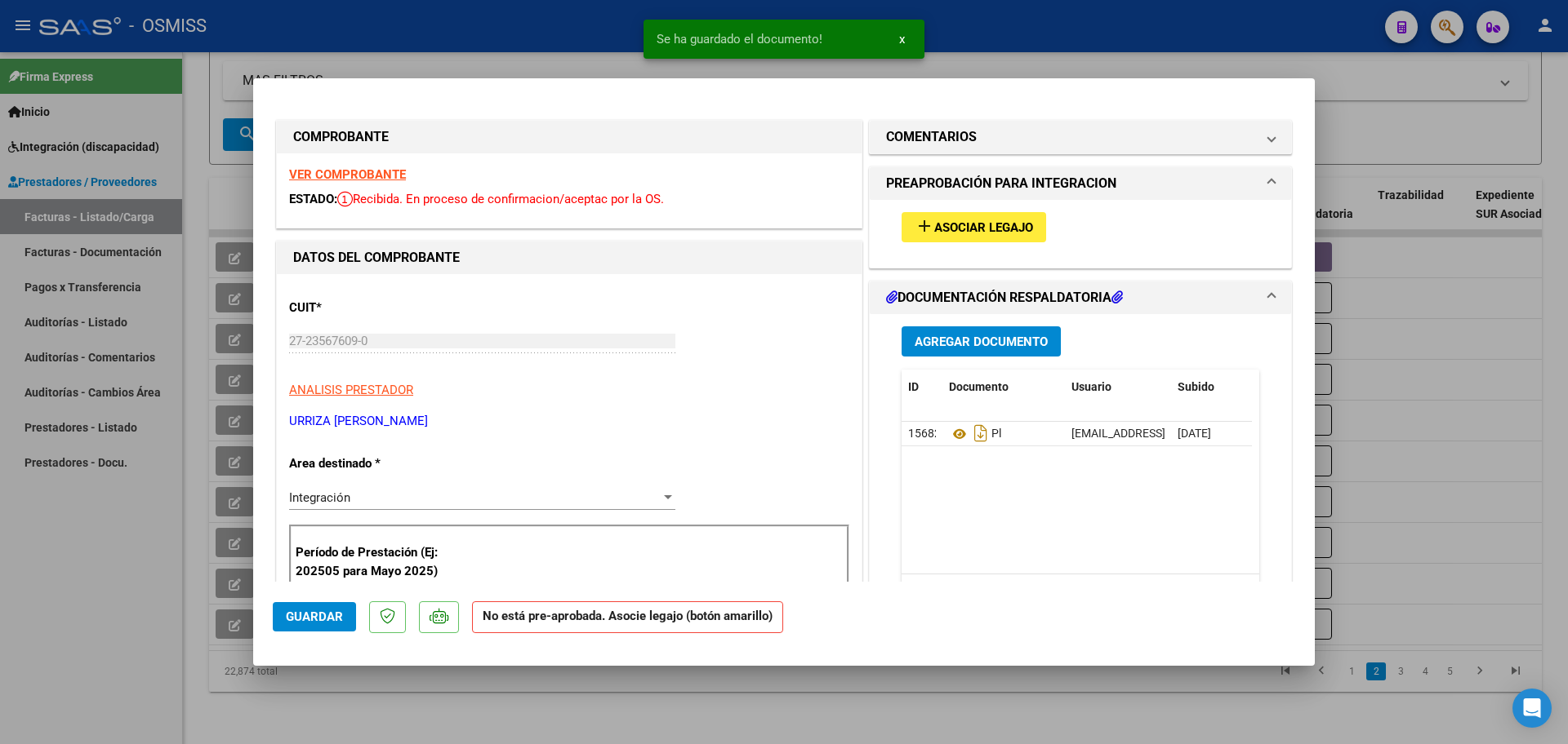
type input "202509"
click at [995, 237] on button "add Asociar Legajo" at bounding box center [974, 227] width 144 height 30
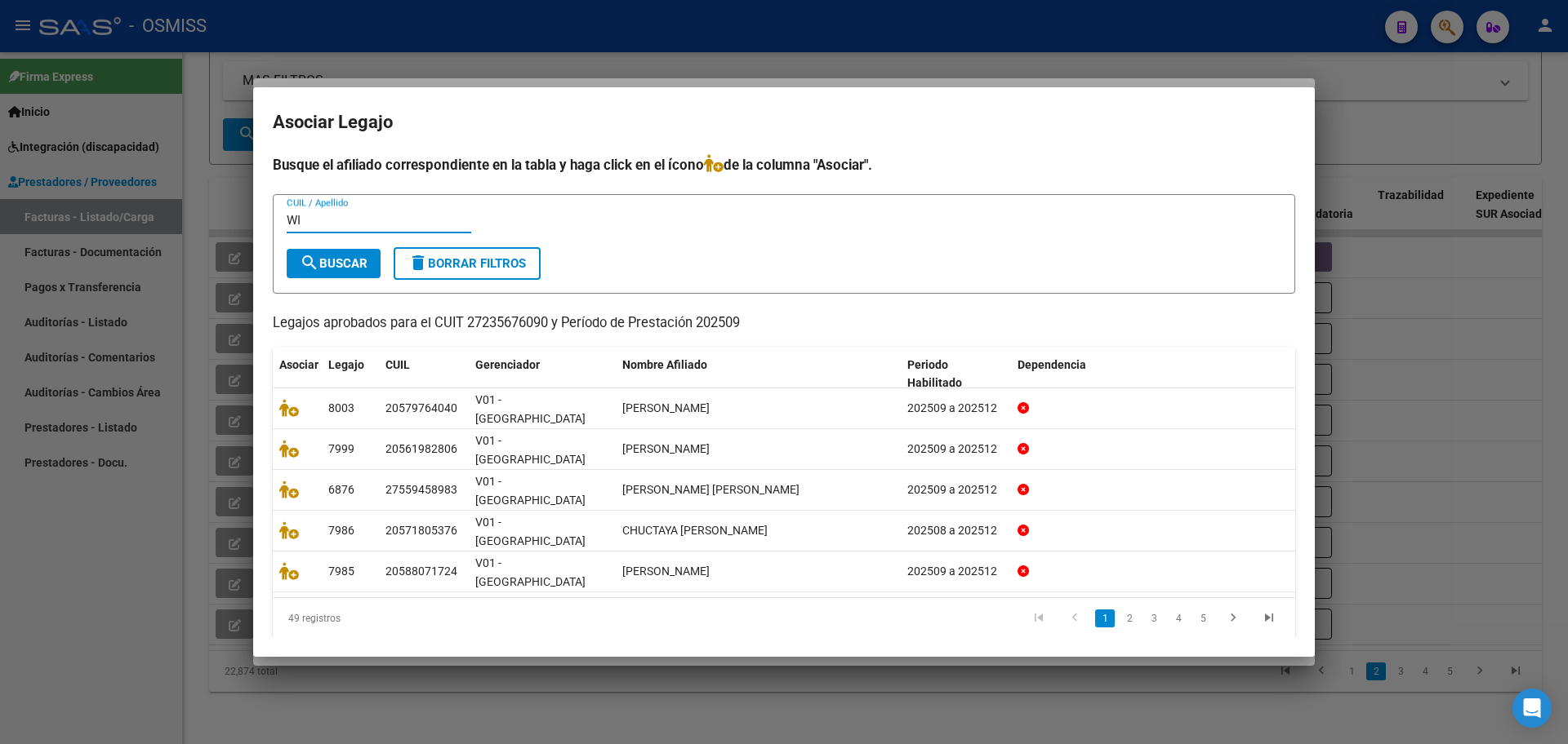
type input "WI"
click at [319, 271] on span "search Buscar" at bounding box center [334, 263] width 68 height 15
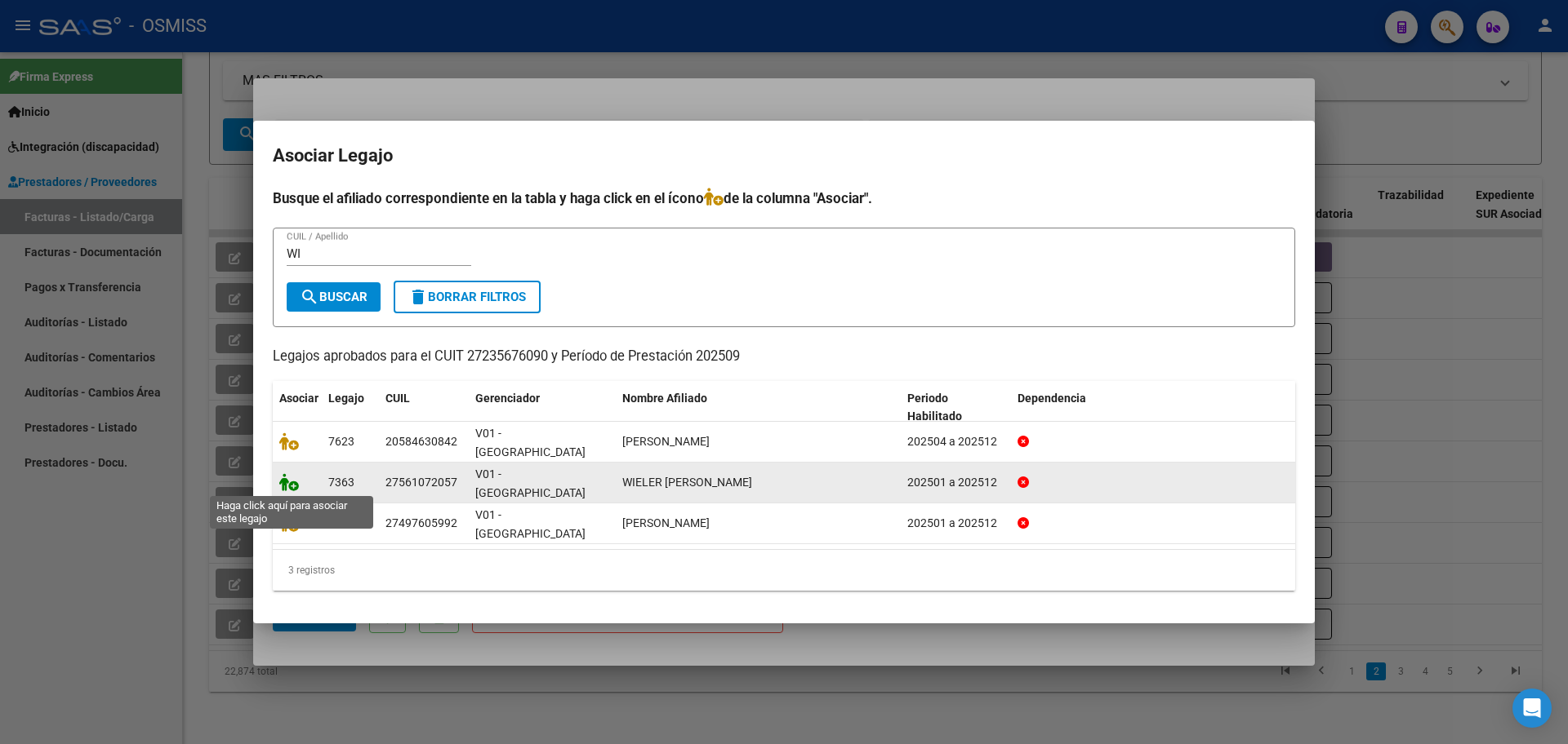
click at [283, 485] on icon at bounding box center [289, 482] width 20 height 18
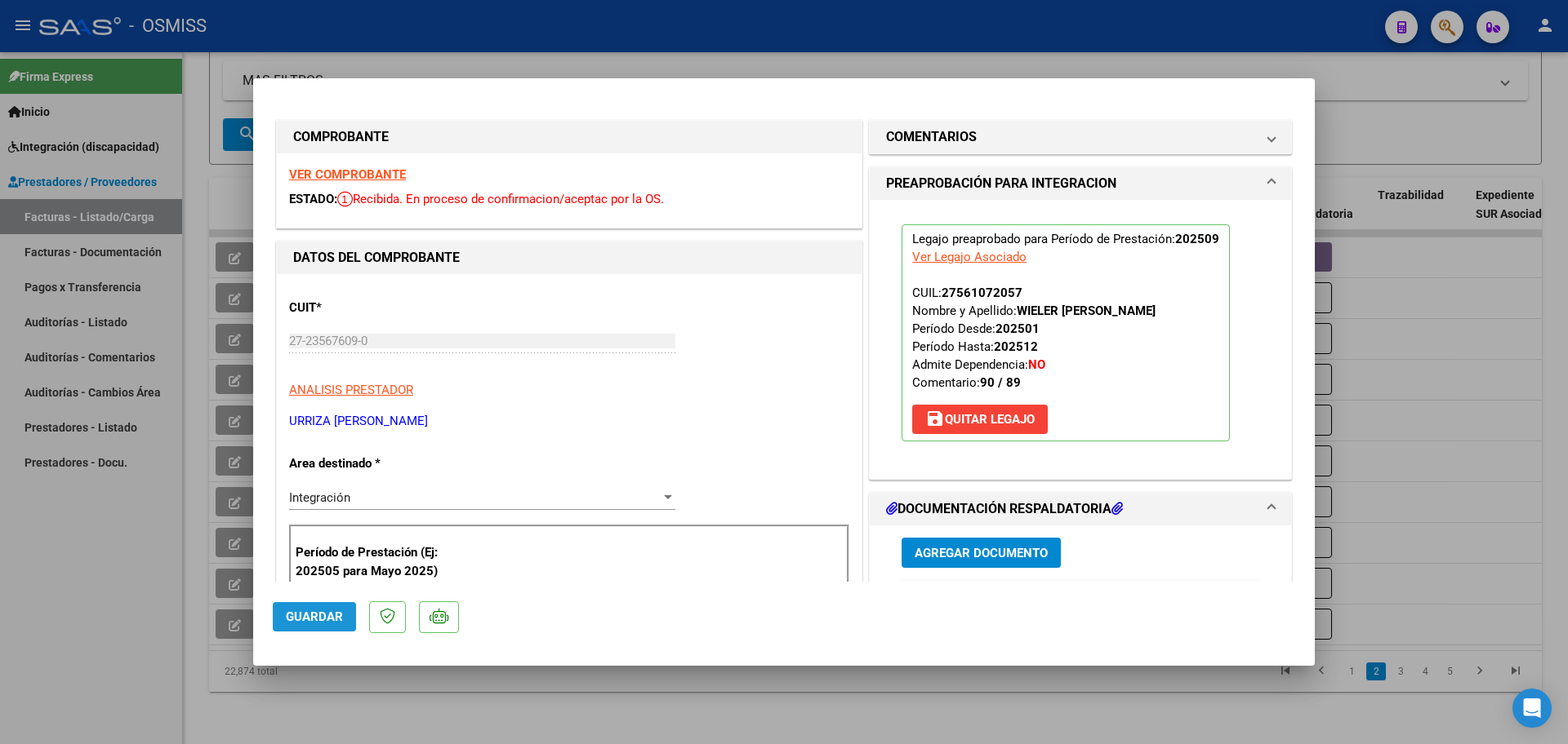
click at [315, 614] on span "Guardar" at bounding box center [315, 617] width 58 height 15
type input "$ 0,00"
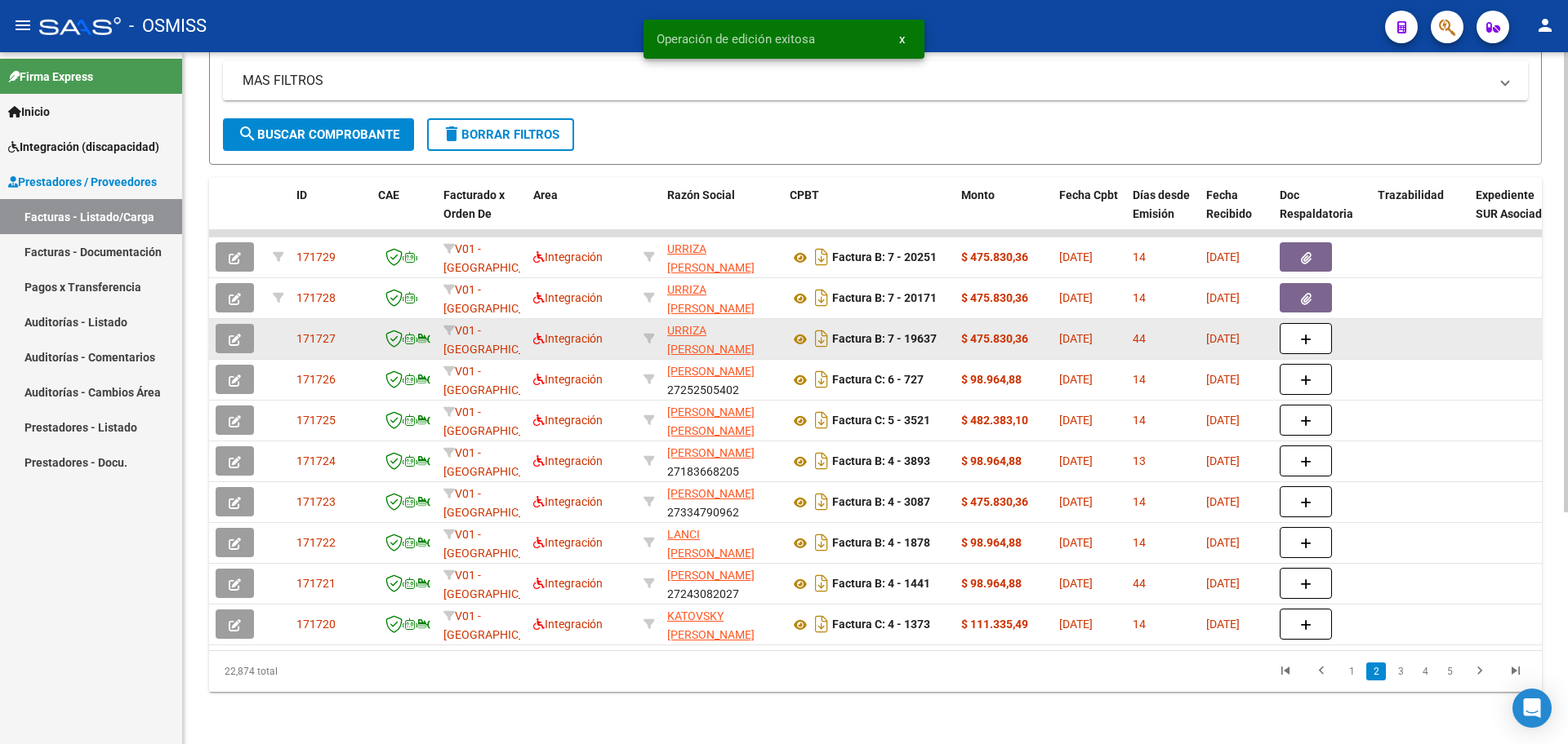
click at [235, 334] on icon "button" at bounding box center [235, 340] width 12 height 12
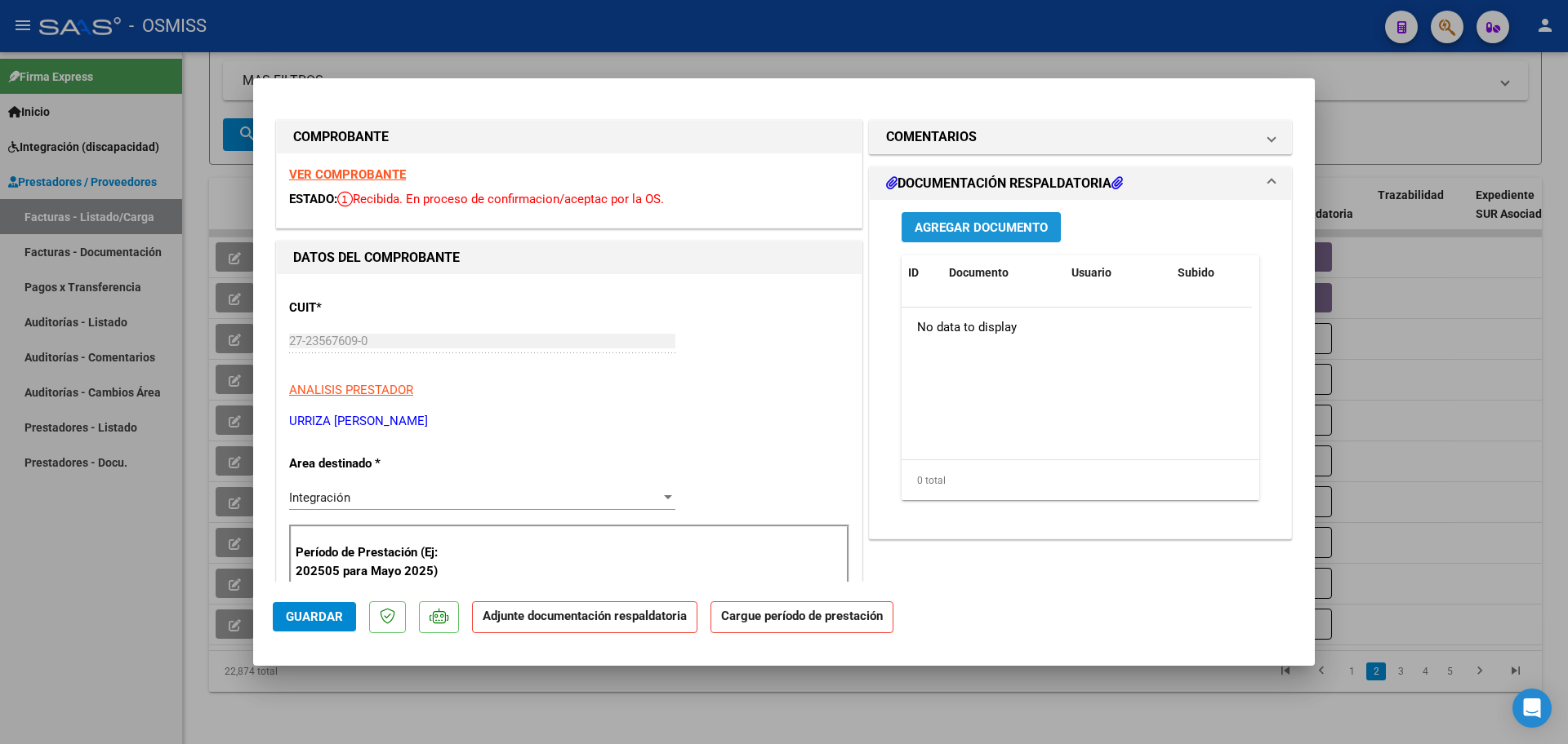
click at [1021, 227] on span "Agregar Documento" at bounding box center [981, 228] width 133 height 15
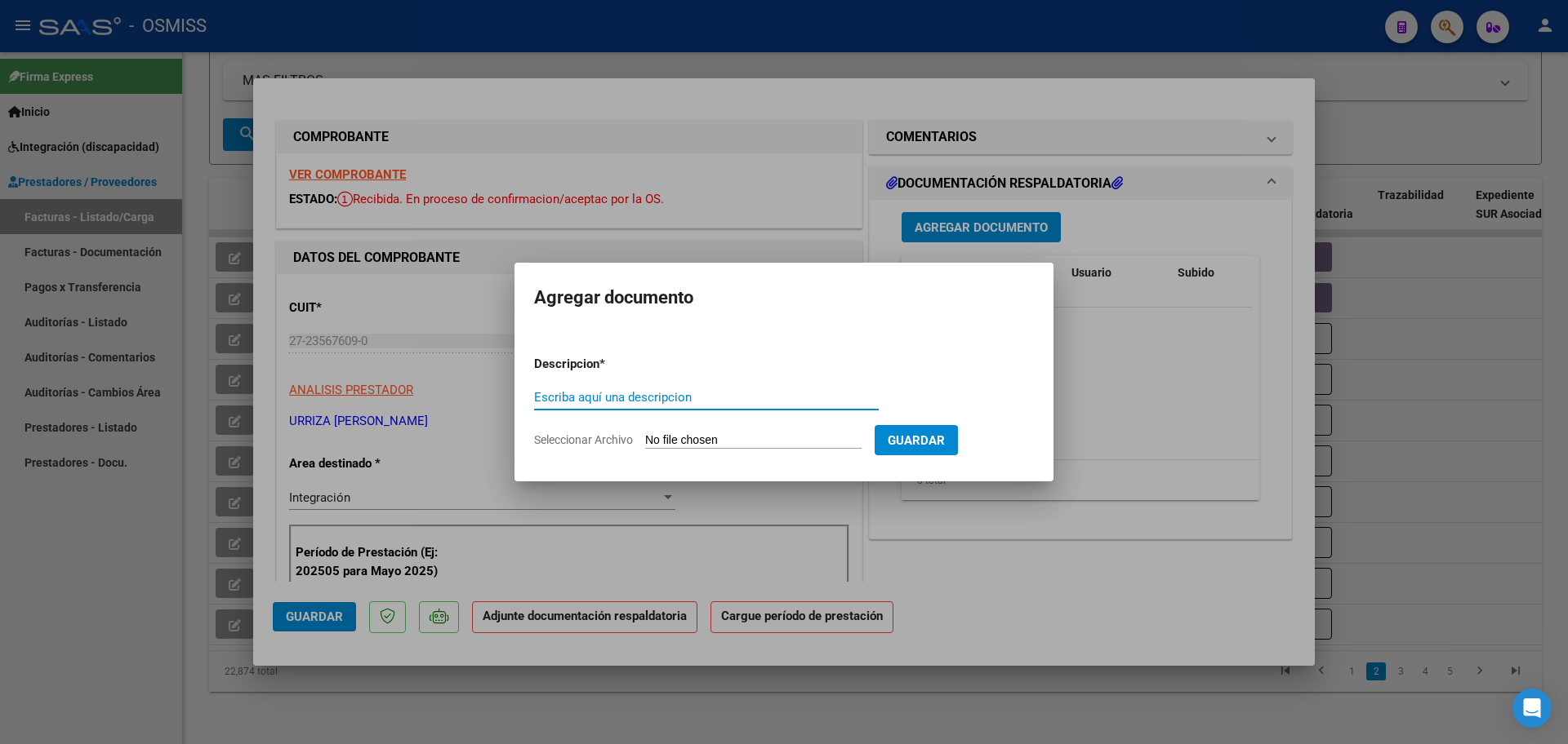
click at [724, 442] on input "Seleccionar Archivo" at bounding box center [754, 441] width 217 height 15
type input "C:\fakepath\PL 7-19637 SANDIYU MAIE 08.pdf"
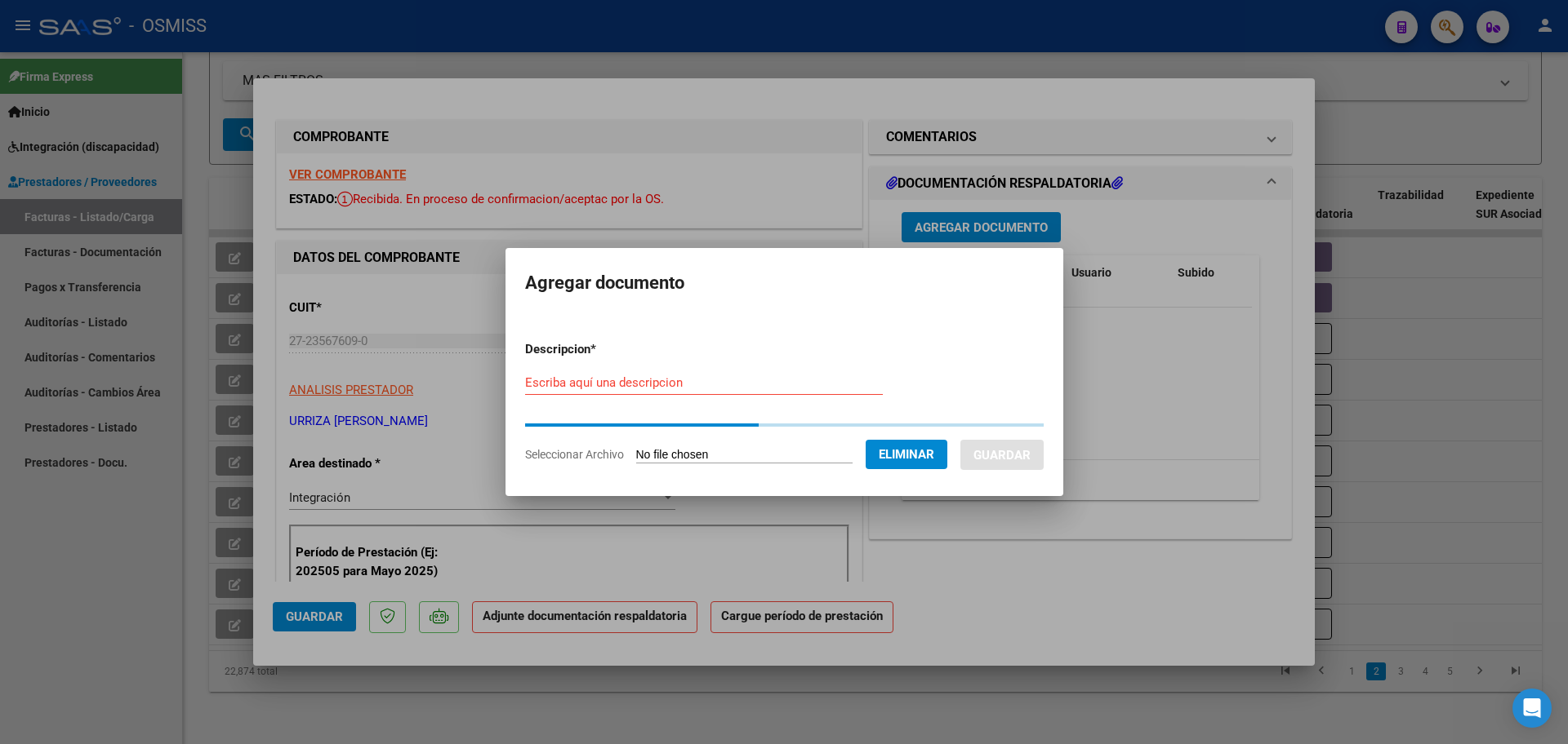
click at [538, 374] on div "Escriba aquí una descripcion" at bounding box center [704, 382] width 358 height 25
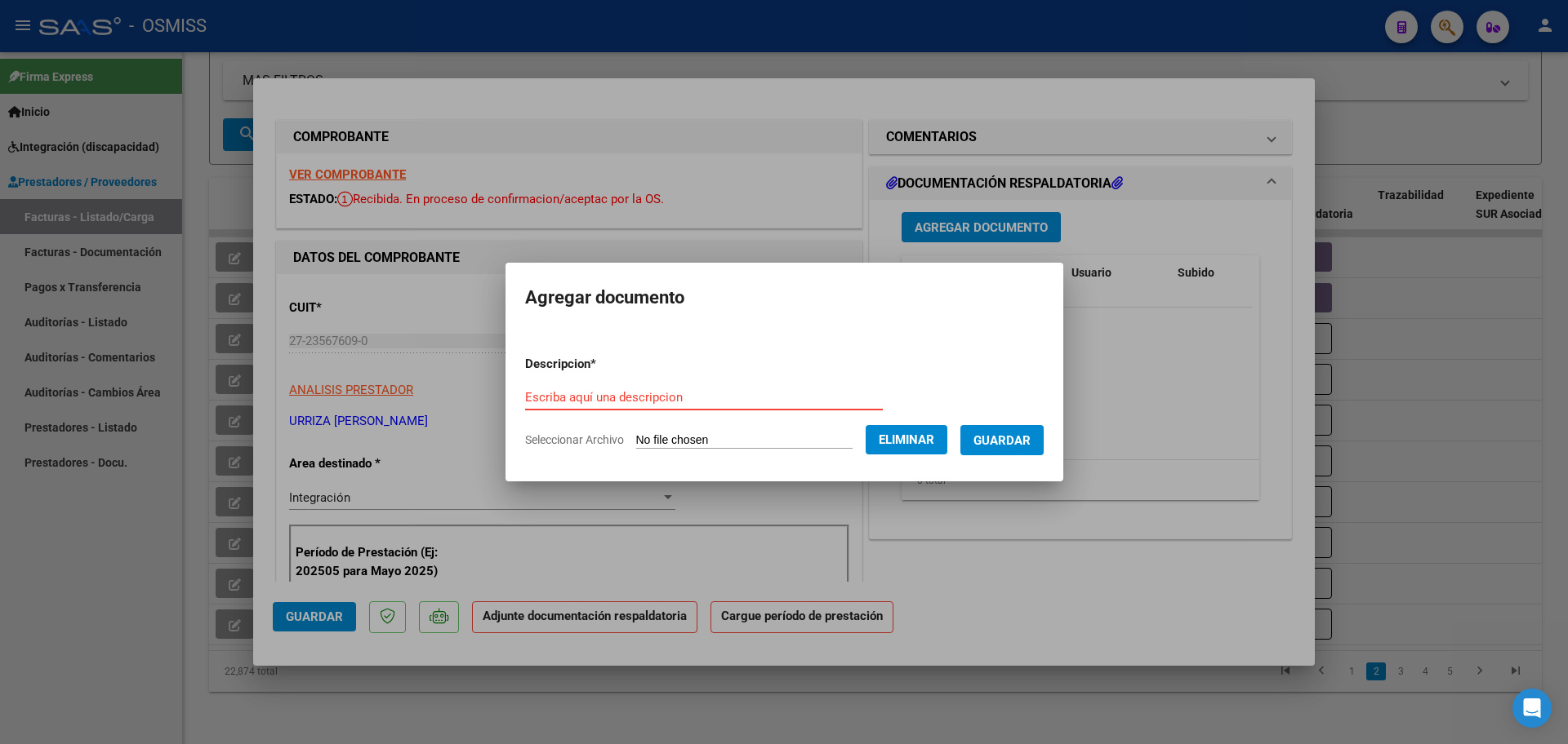
click at [548, 387] on div "Escriba aquí una descripcion" at bounding box center [704, 397] width 358 height 25
type input "PL"
click at [1004, 445] on span "Guardar" at bounding box center [1001, 440] width 58 height 15
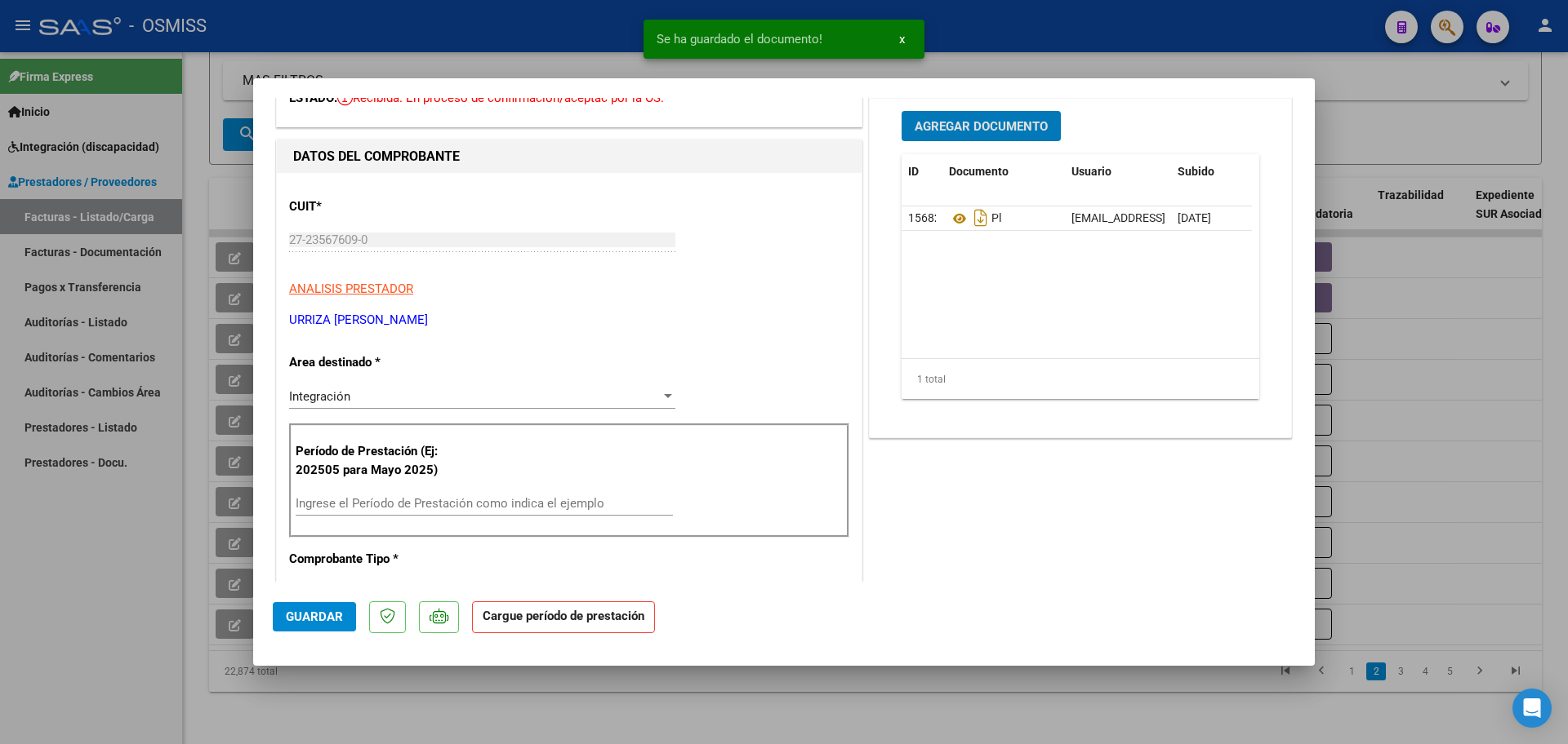
scroll to position [204, 0]
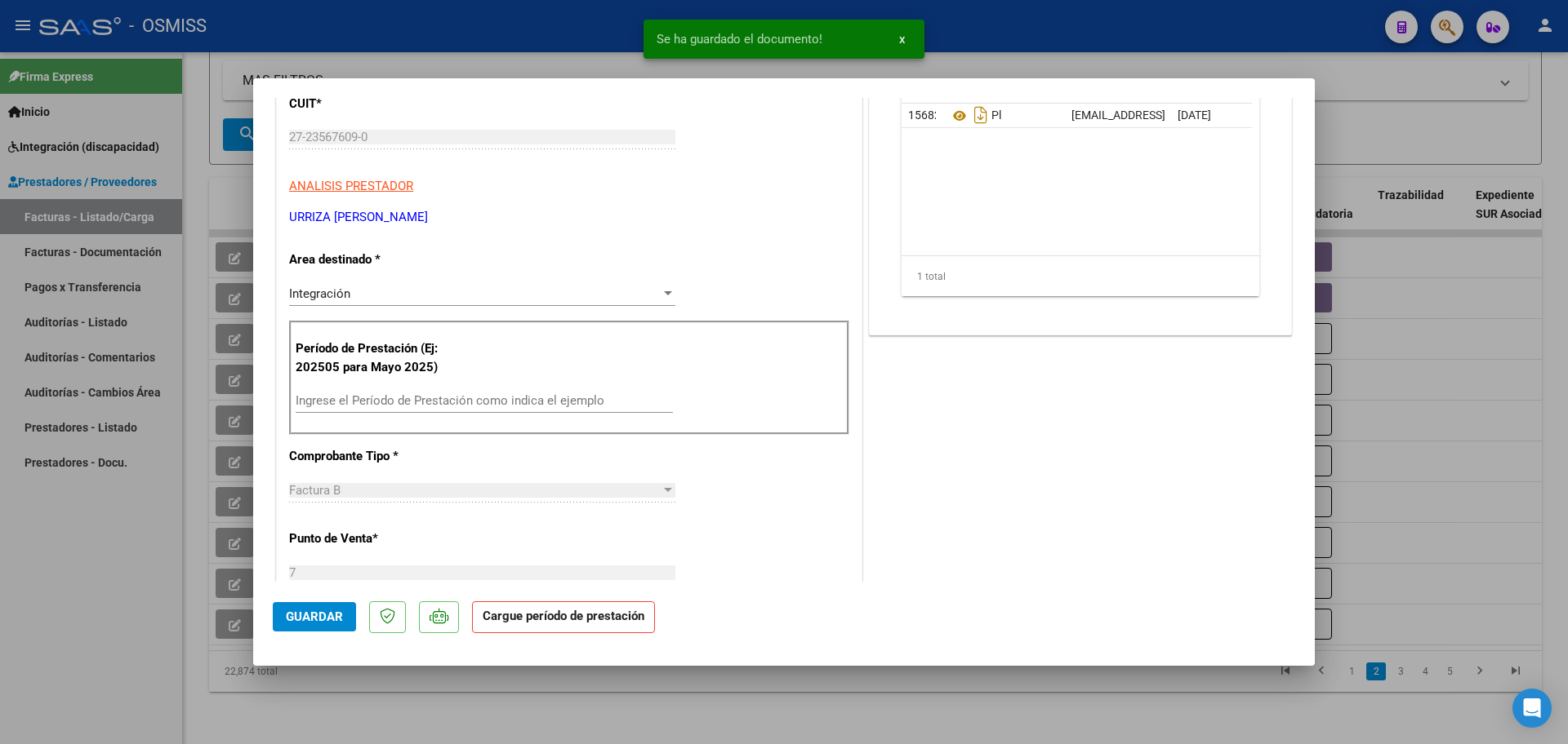
click at [364, 410] on div "Ingrese el Período de Prestación como indica el ejemplo" at bounding box center [484, 400] width 377 height 25
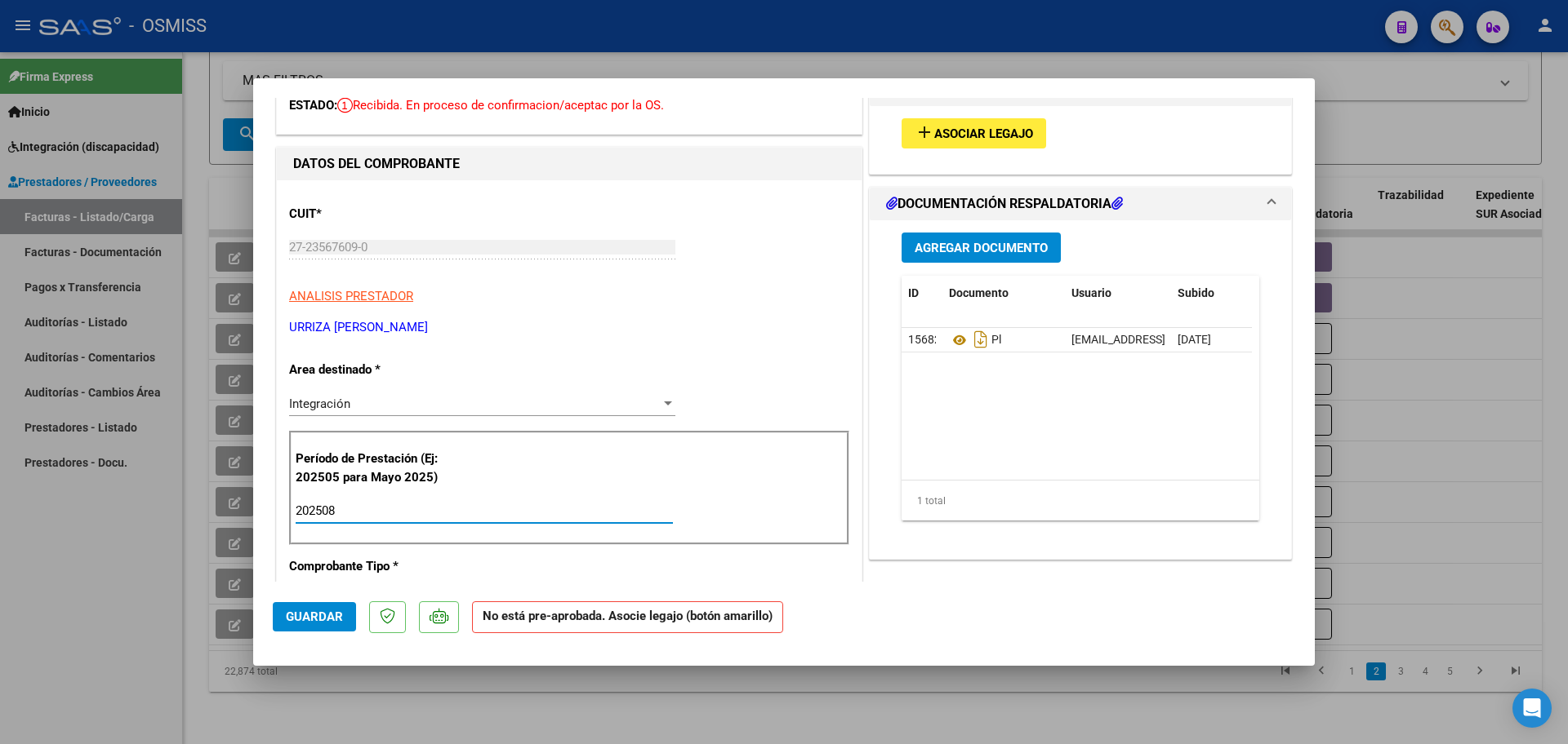
scroll to position [0, 0]
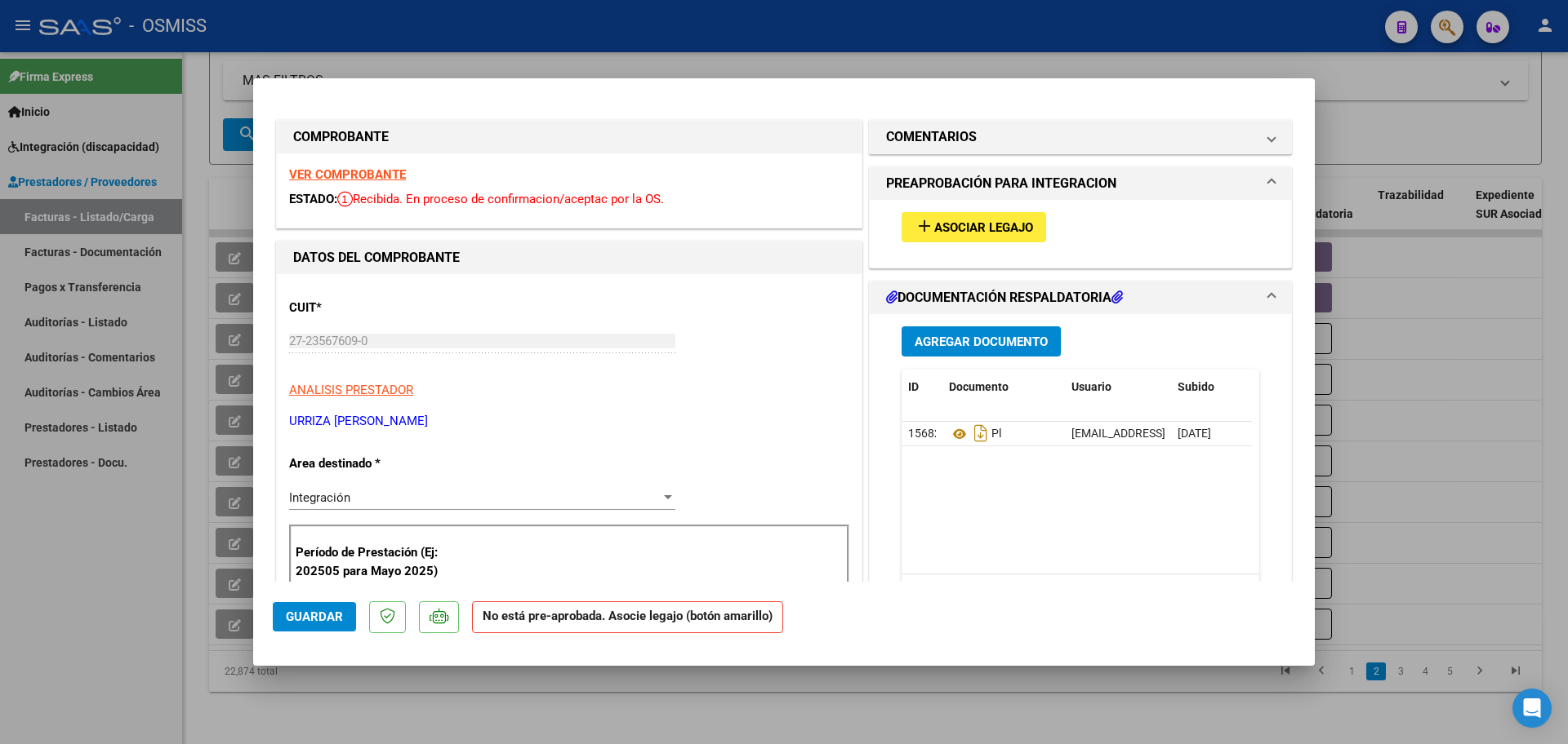
type input "202508"
click at [971, 221] on span "Asociar Legajo" at bounding box center [983, 228] width 99 height 15
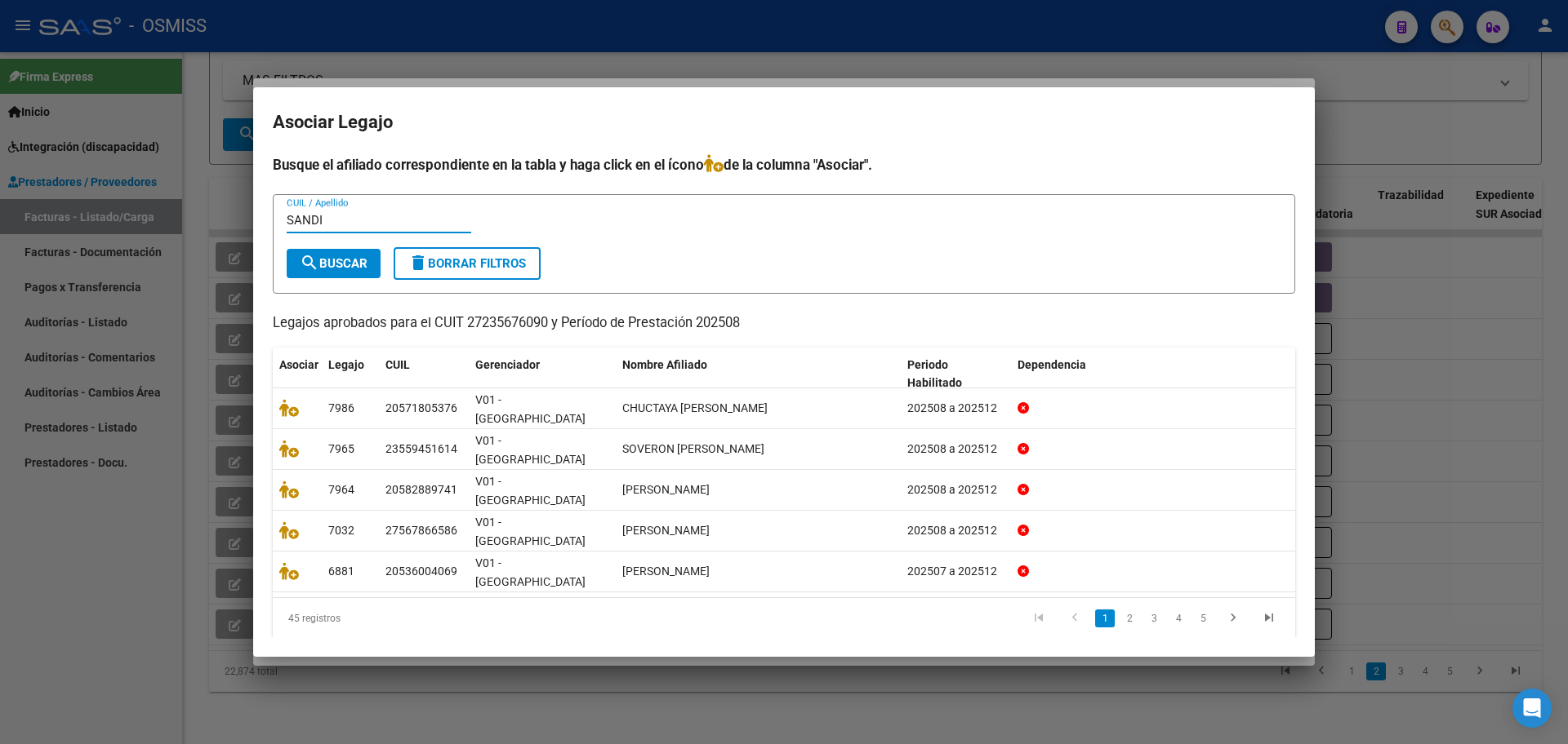
type input "SANDI"
click at [374, 278] on button "search Buscar" at bounding box center [333, 264] width 94 height 29
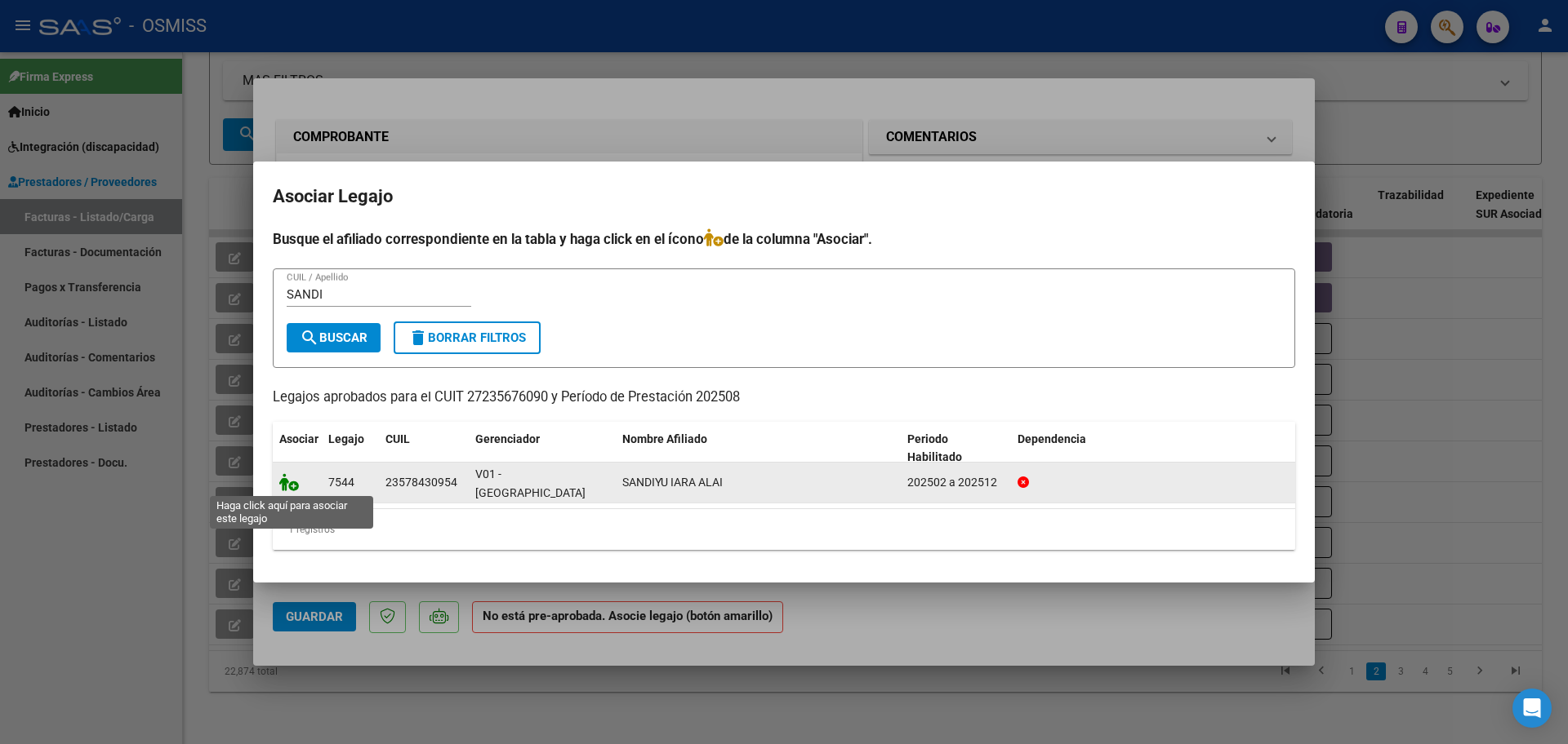
click at [288, 475] on icon at bounding box center [289, 482] width 20 height 18
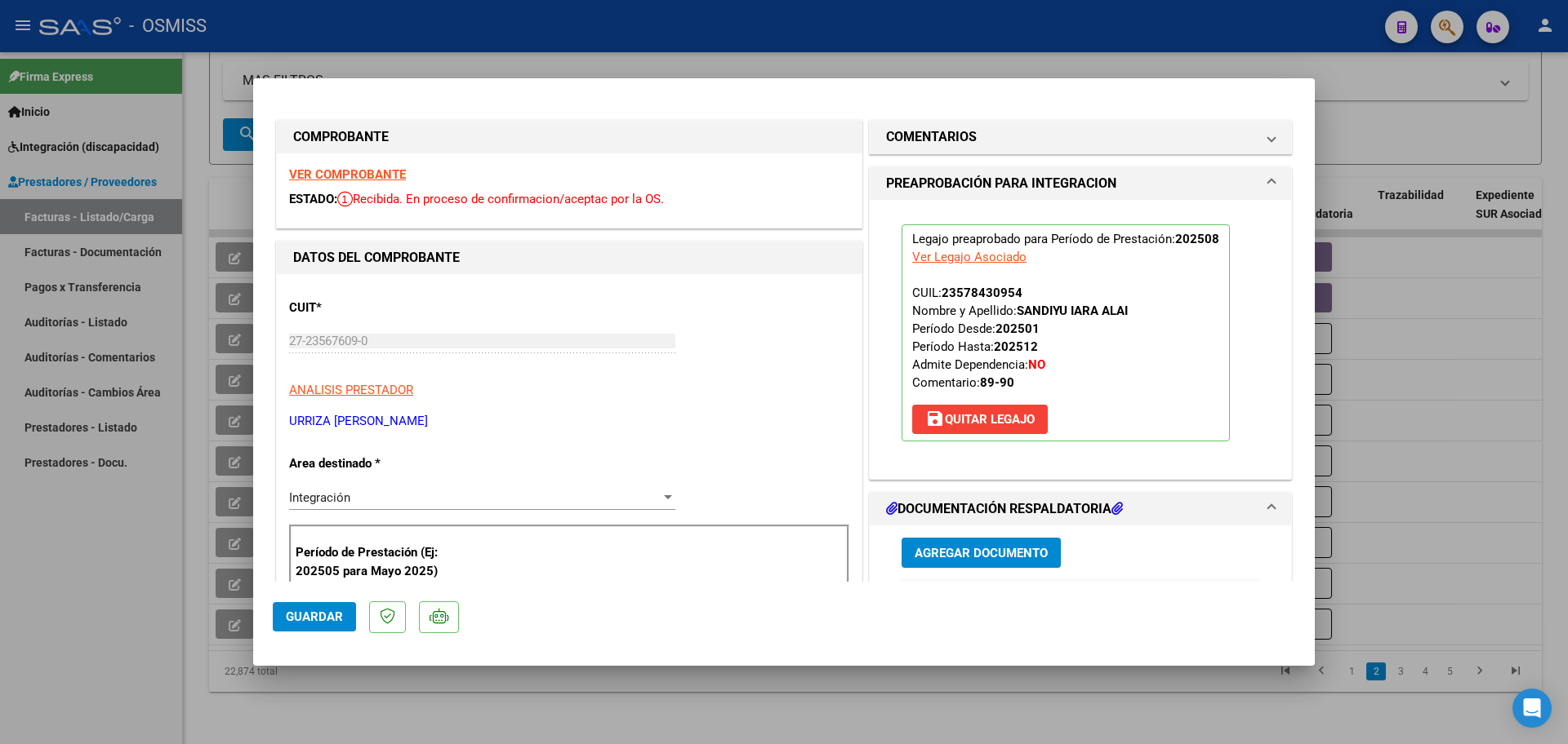
click at [302, 623] on span "Guardar" at bounding box center [315, 617] width 58 height 15
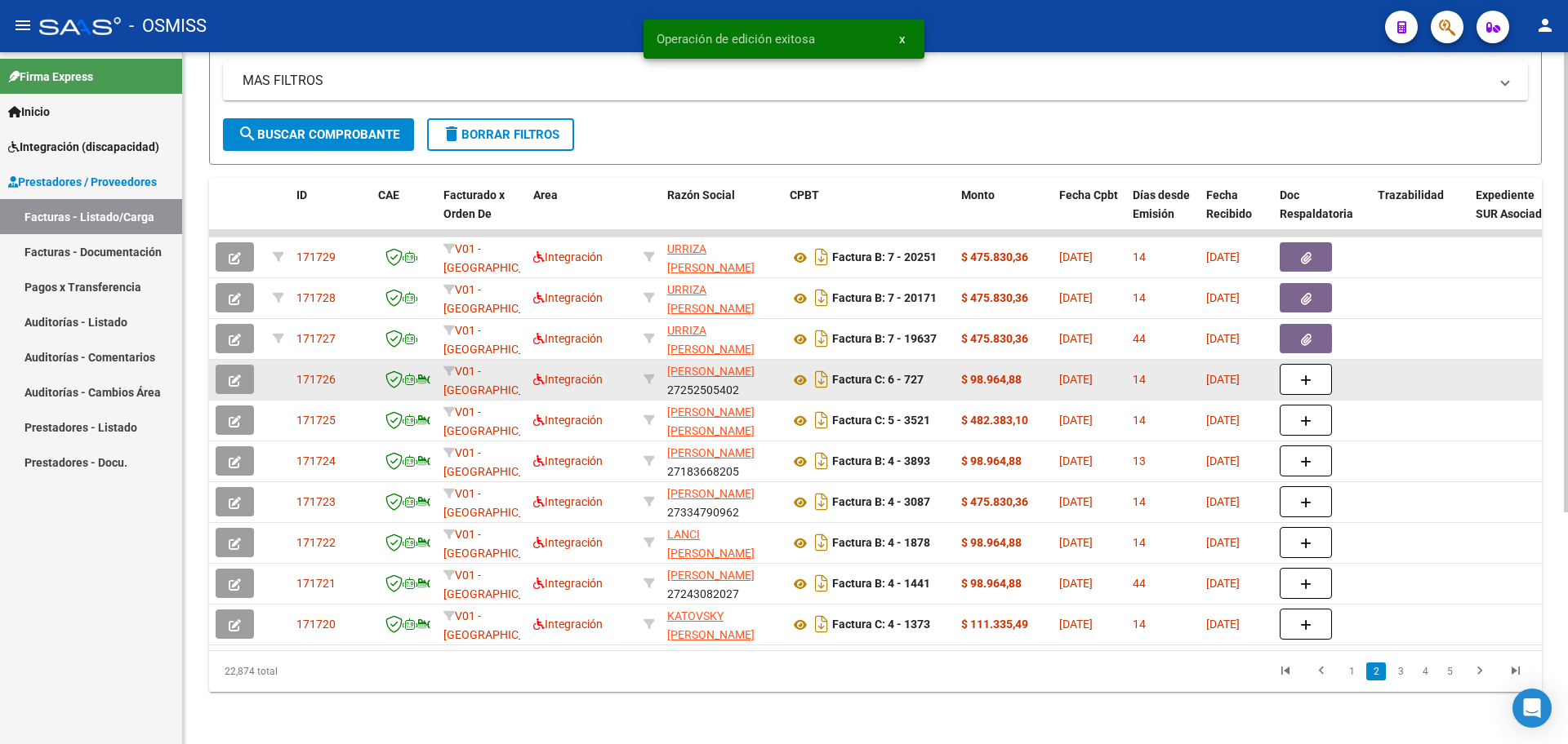
click at [223, 365] on button "button" at bounding box center [235, 380] width 39 height 29
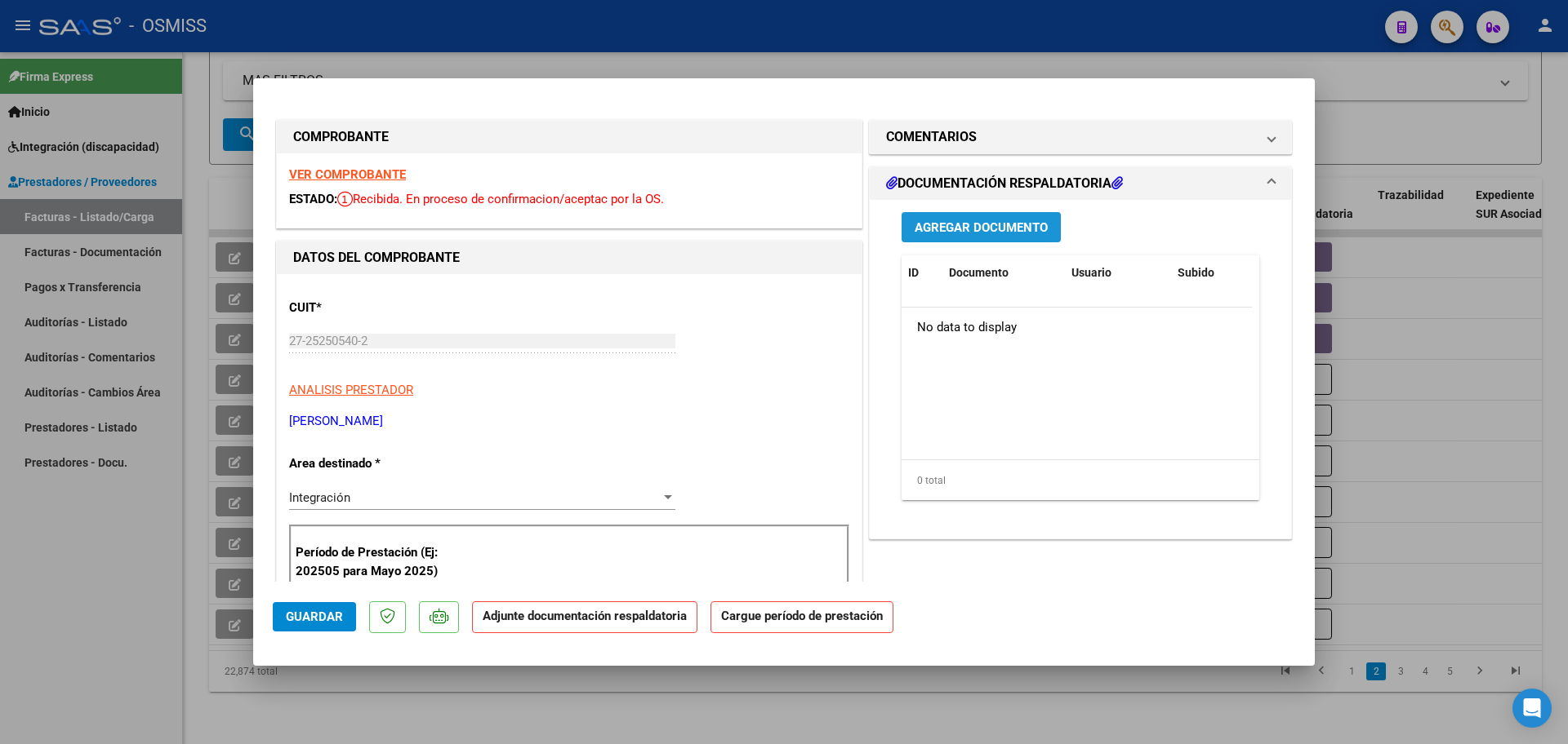
click at [1026, 235] on span "Agregar Documento" at bounding box center [981, 228] width 133 height 15
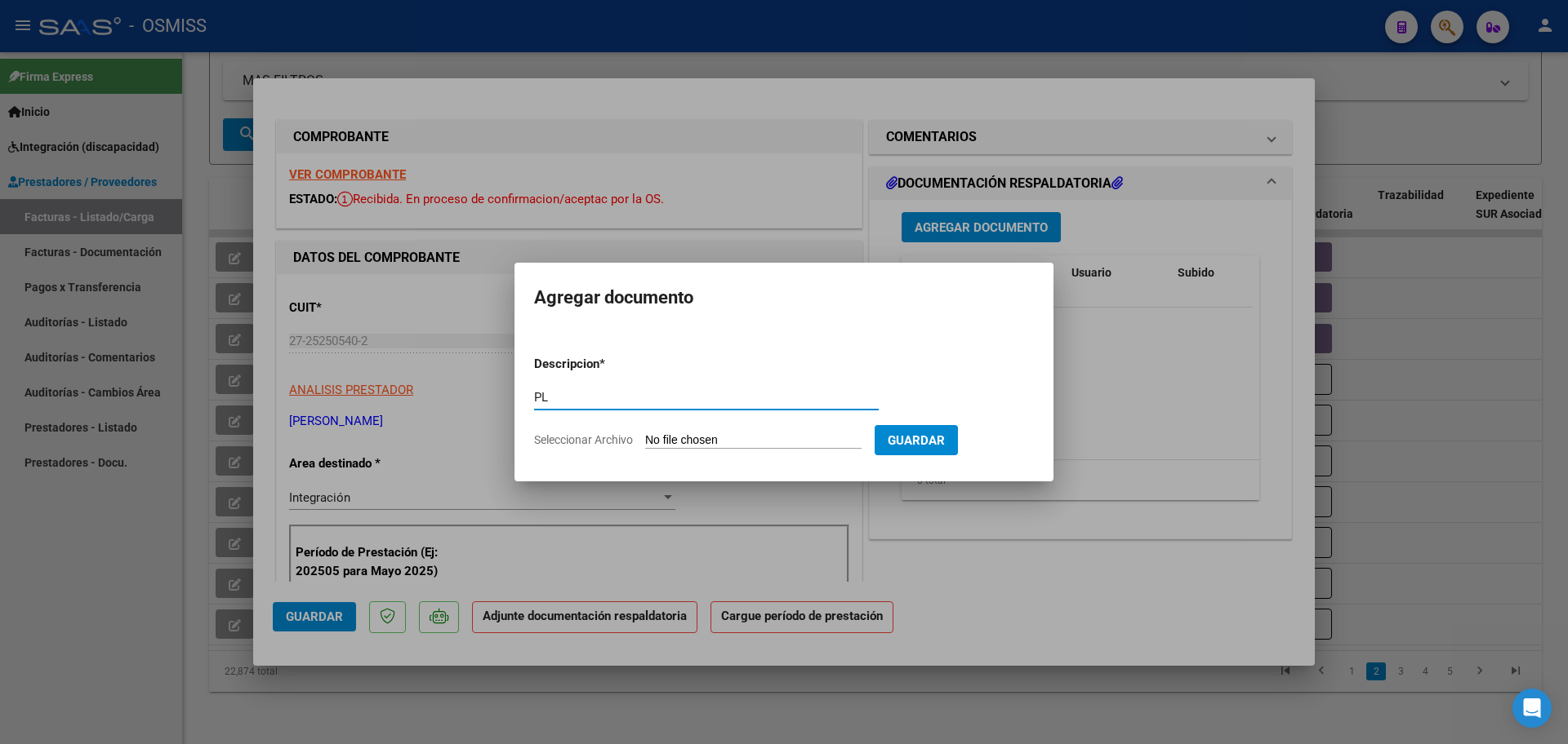
type input "PL"
click at [646, 433] on input "Seleccionar Archivo" at bounding box center [754, 441] width 217 height 15
type input "C:\fakepath\PL 6-727 GIMENEZ E PSICO 09.pdf"
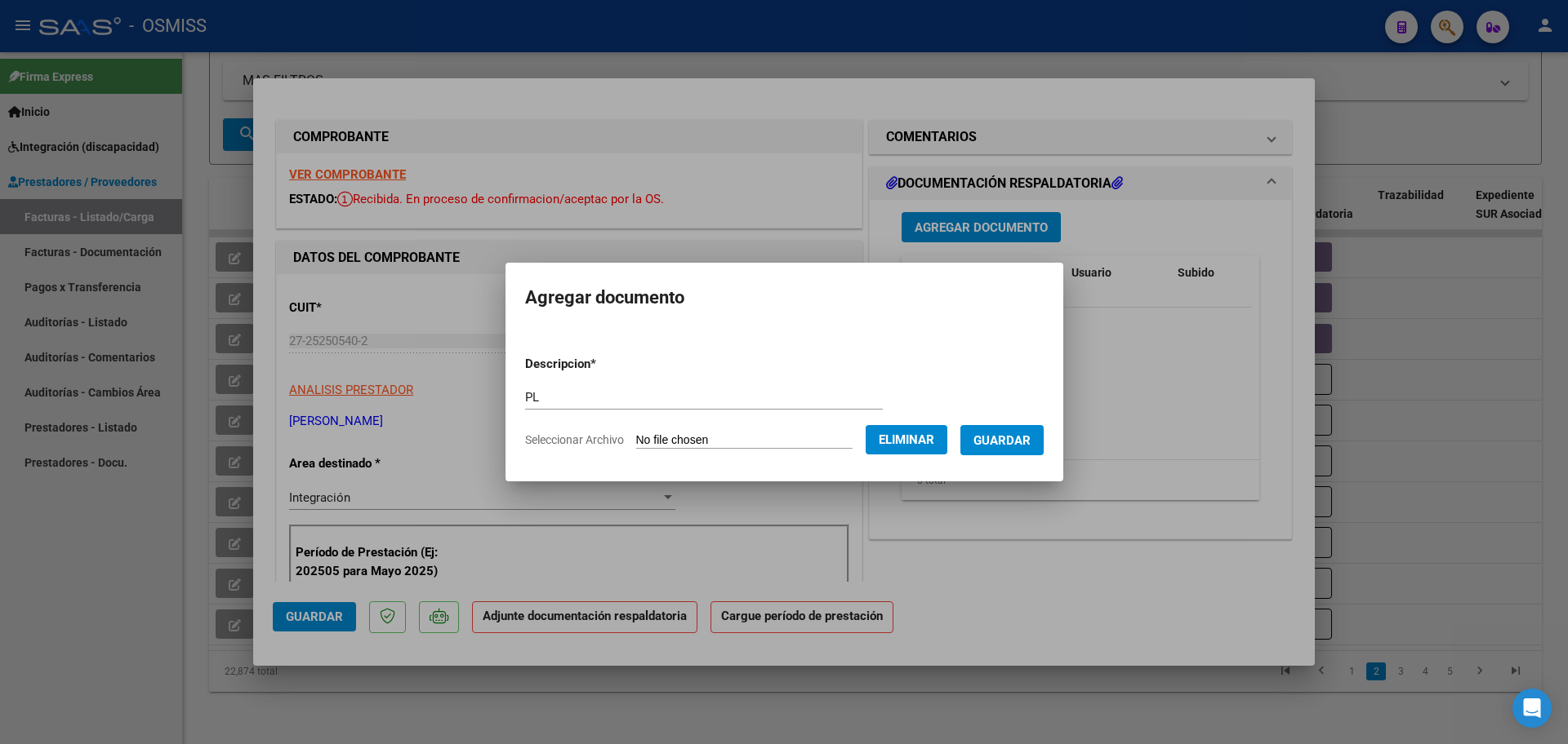
click at [1029, 442] on span "Guardar" at bounding box center [1001, 440] width 58 height 15
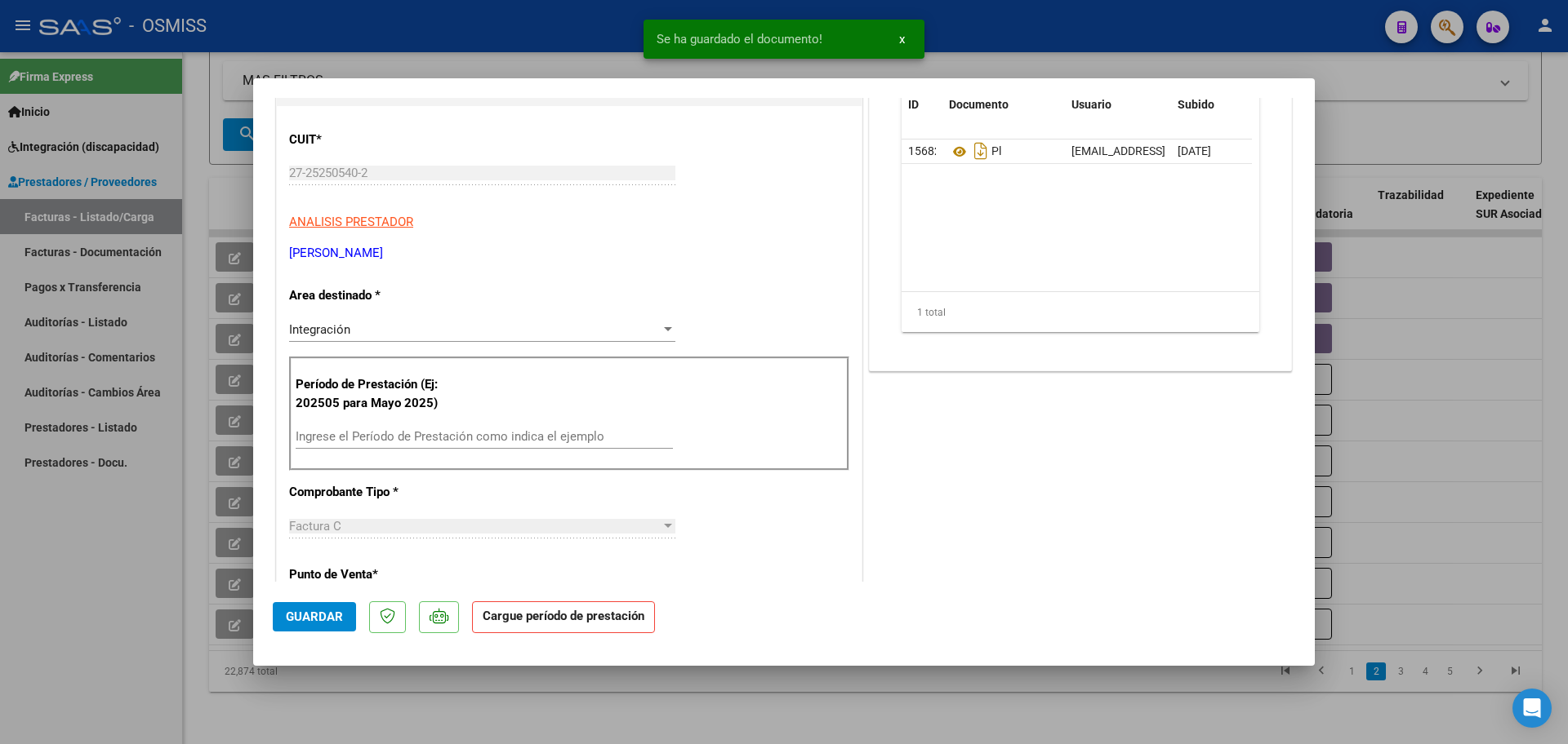
scroll to position [204, 0]
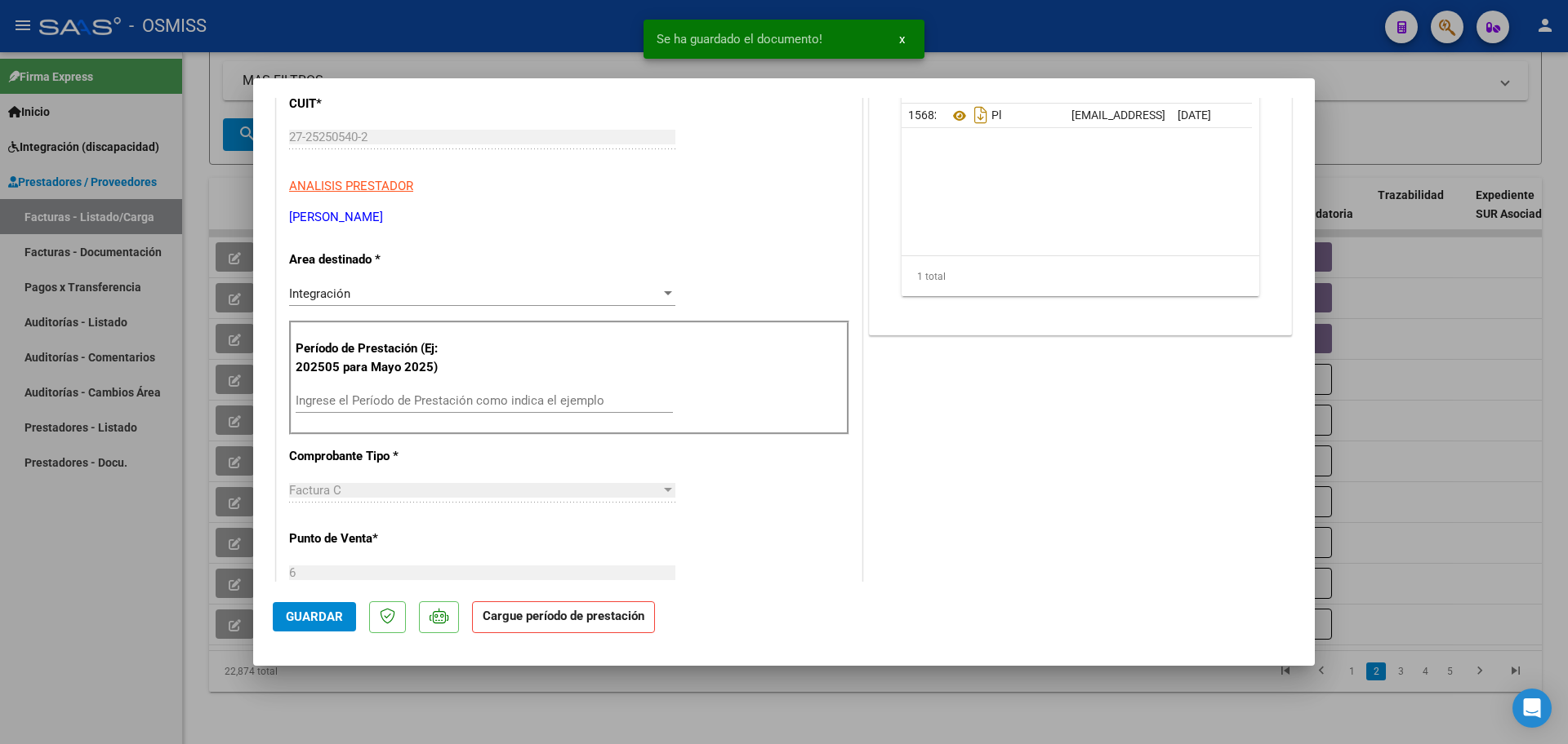
click at [380, 399] on input "Ingrese el Período de Prestación como indica el ejemplo" at bounding box center [484, 400] width 377 height 15
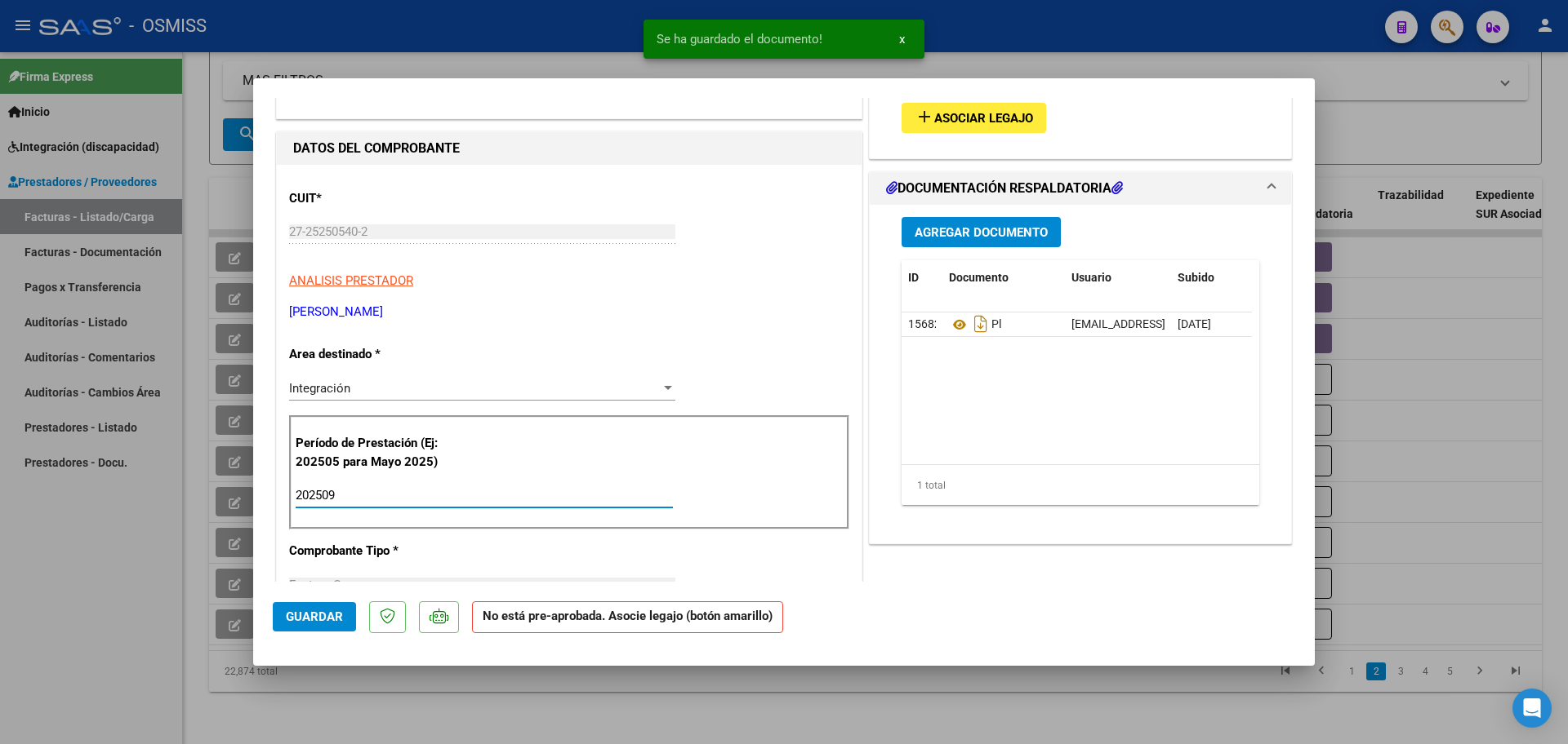
scroll to position [0, 0]
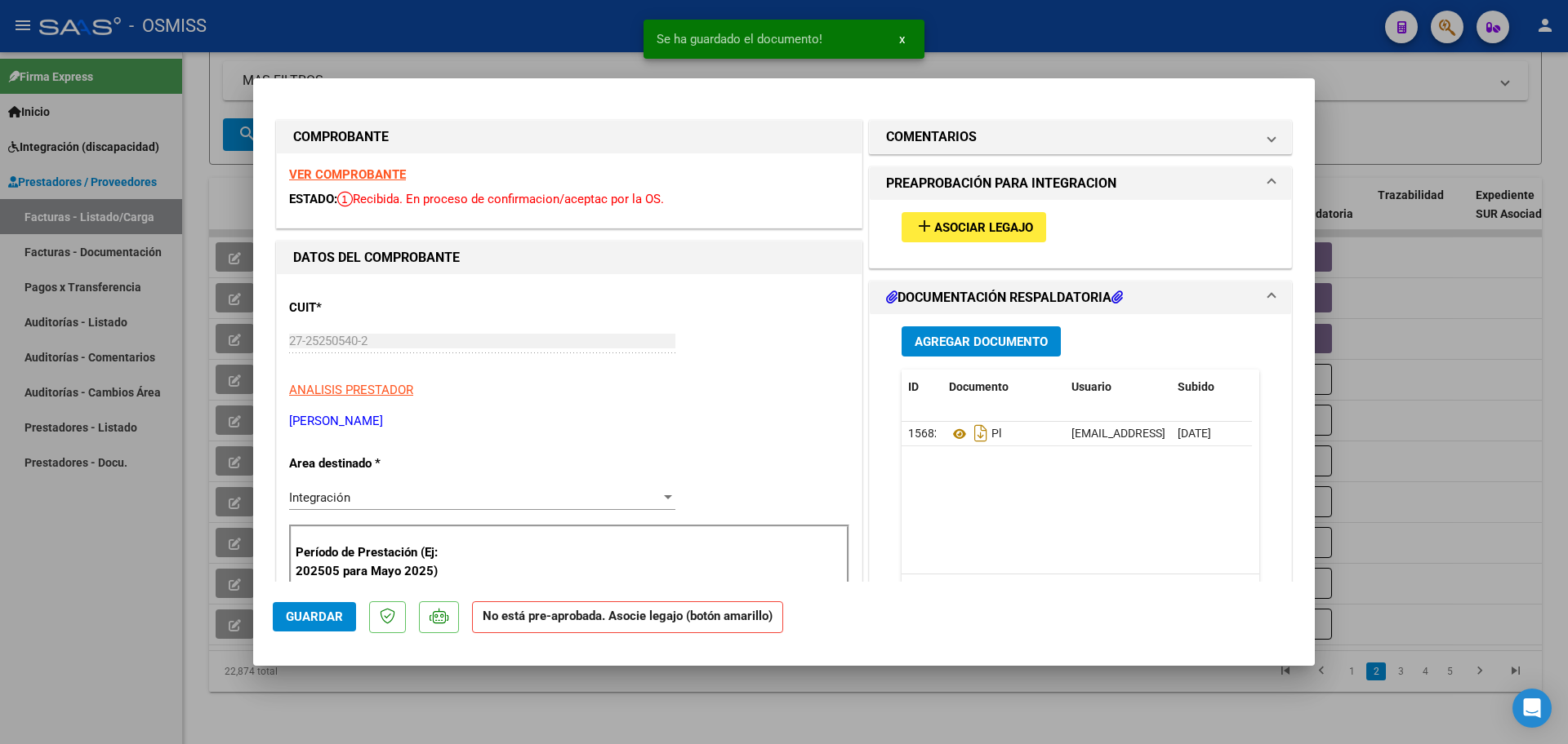
type input "202509"
click at [1019, 233] on span "Asociar Legajo" at bounding box center [983, 228] width 99 height 15
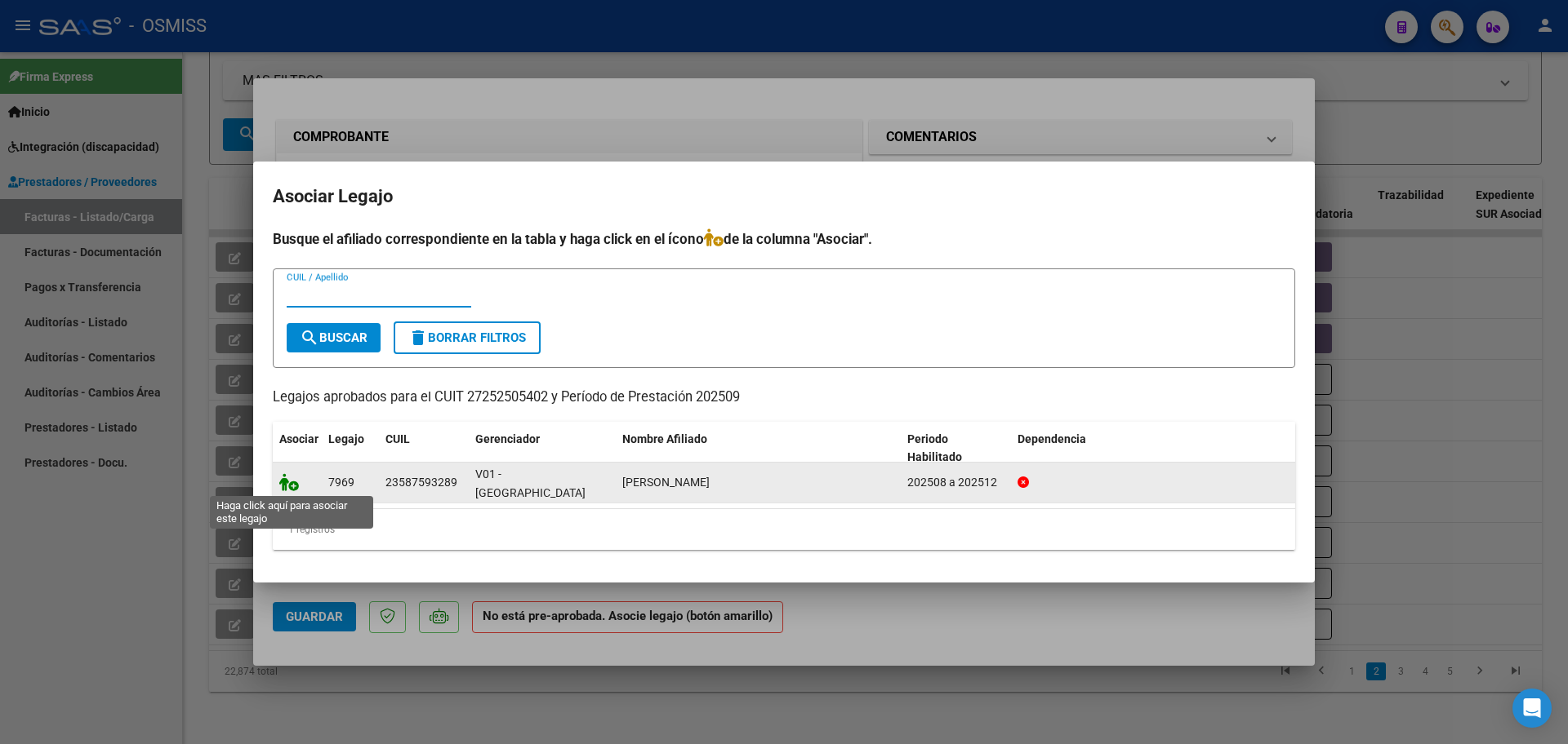
click at [290, 473] on icon at bounding box center [289, 482] width 20 height 18
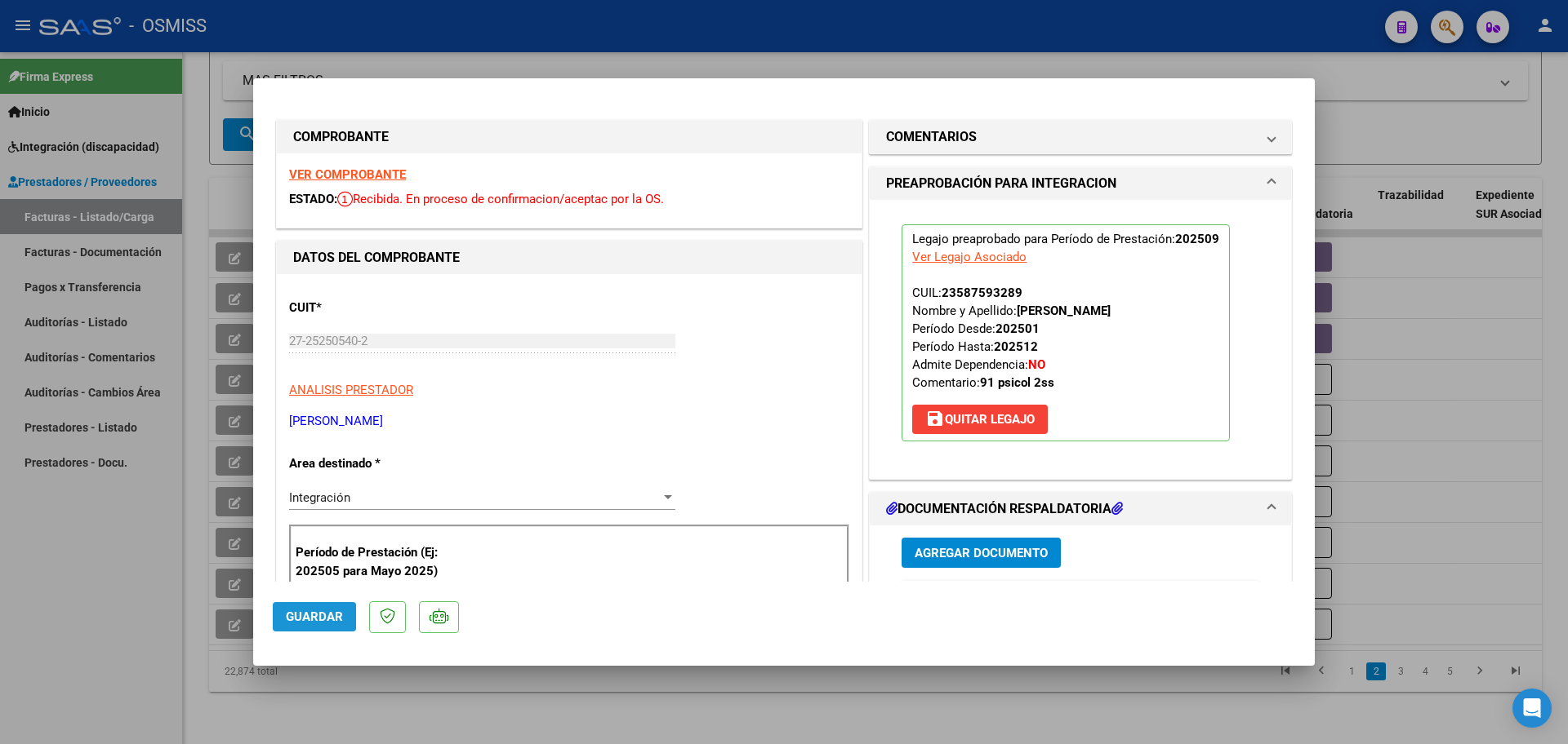
click at [285, 615] on button "Guardar" at bounding box center [314, 617] width 83 height 29
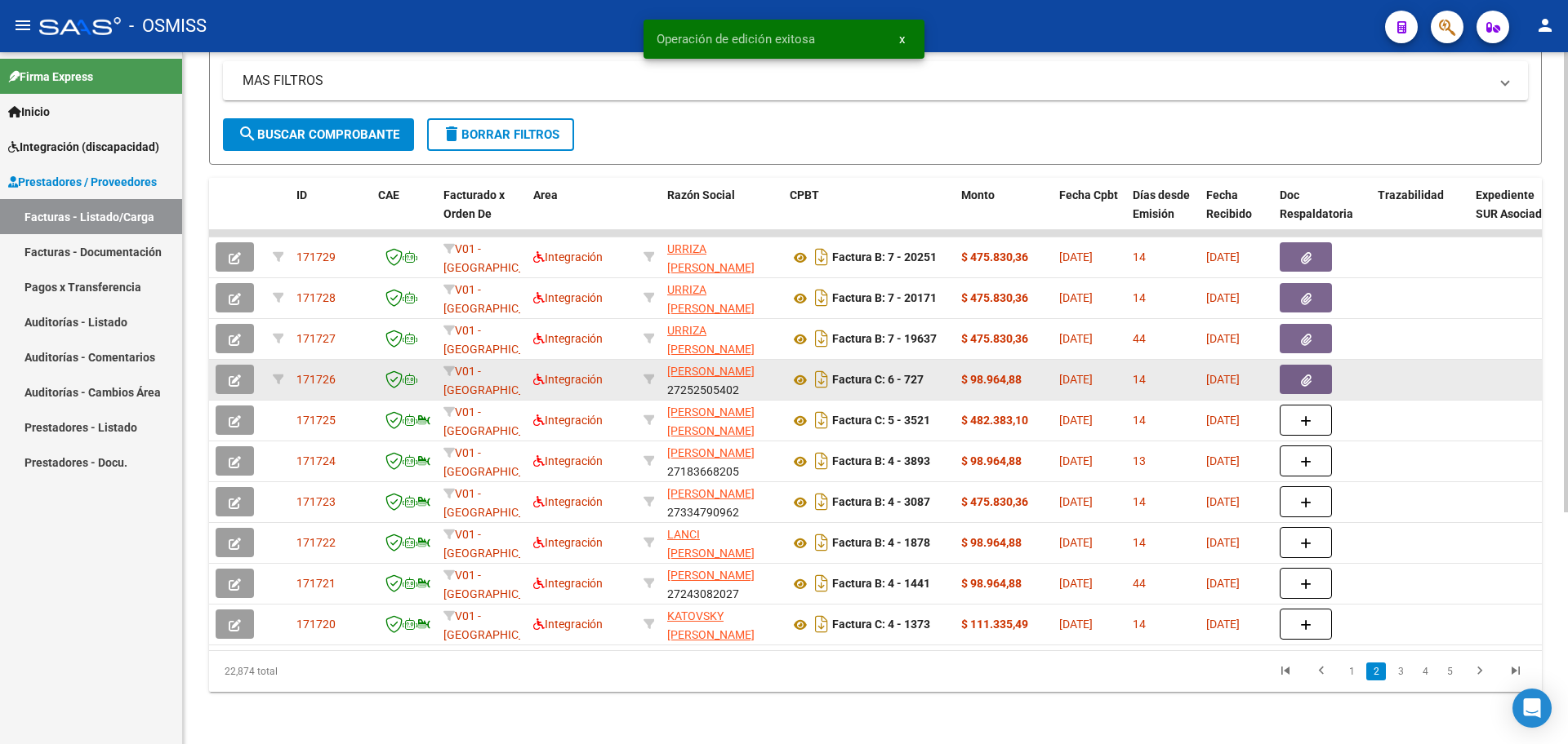
click at [226, 370] on button "button" at bounding box center [235, 380] width 39 height 29
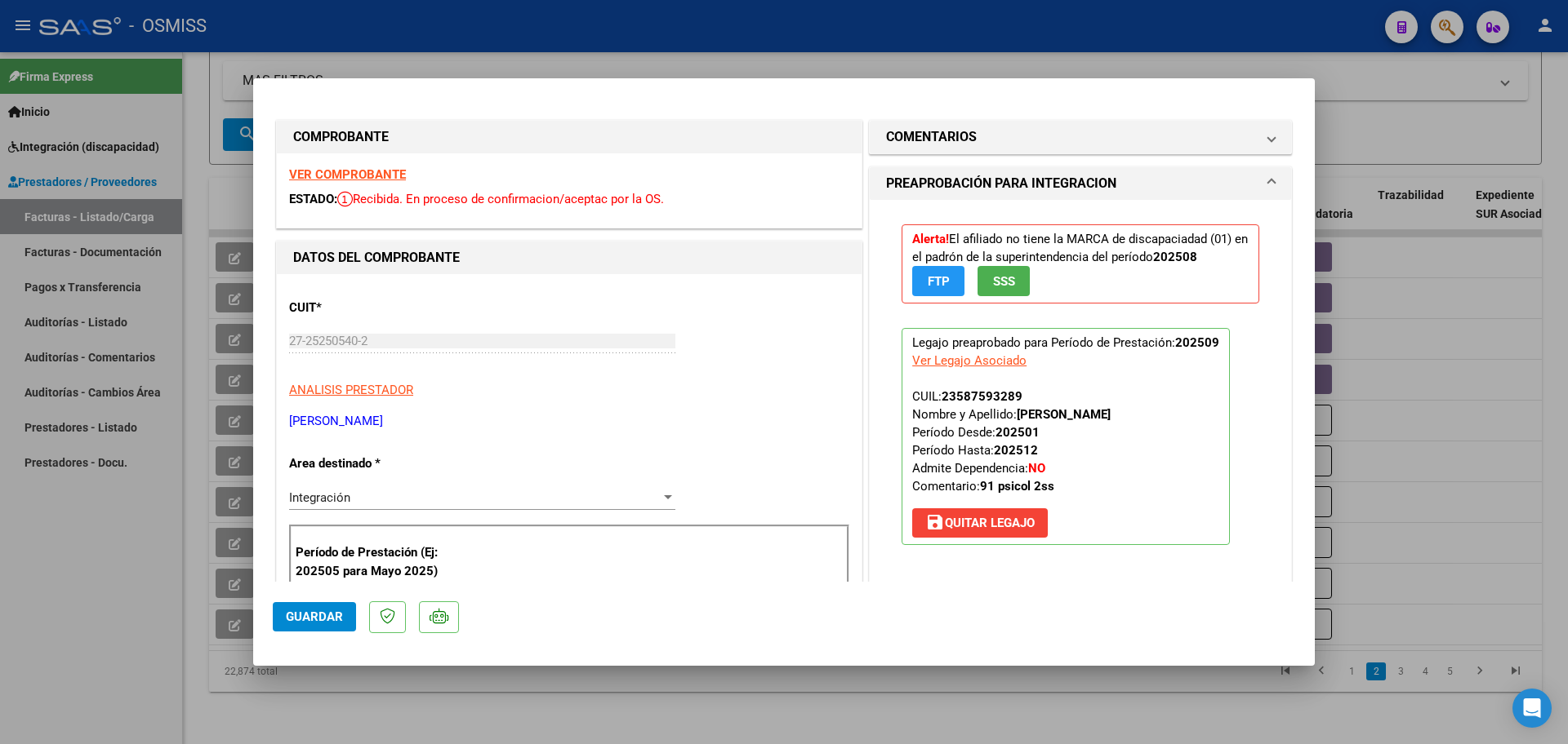
scroll to position [306, 0]
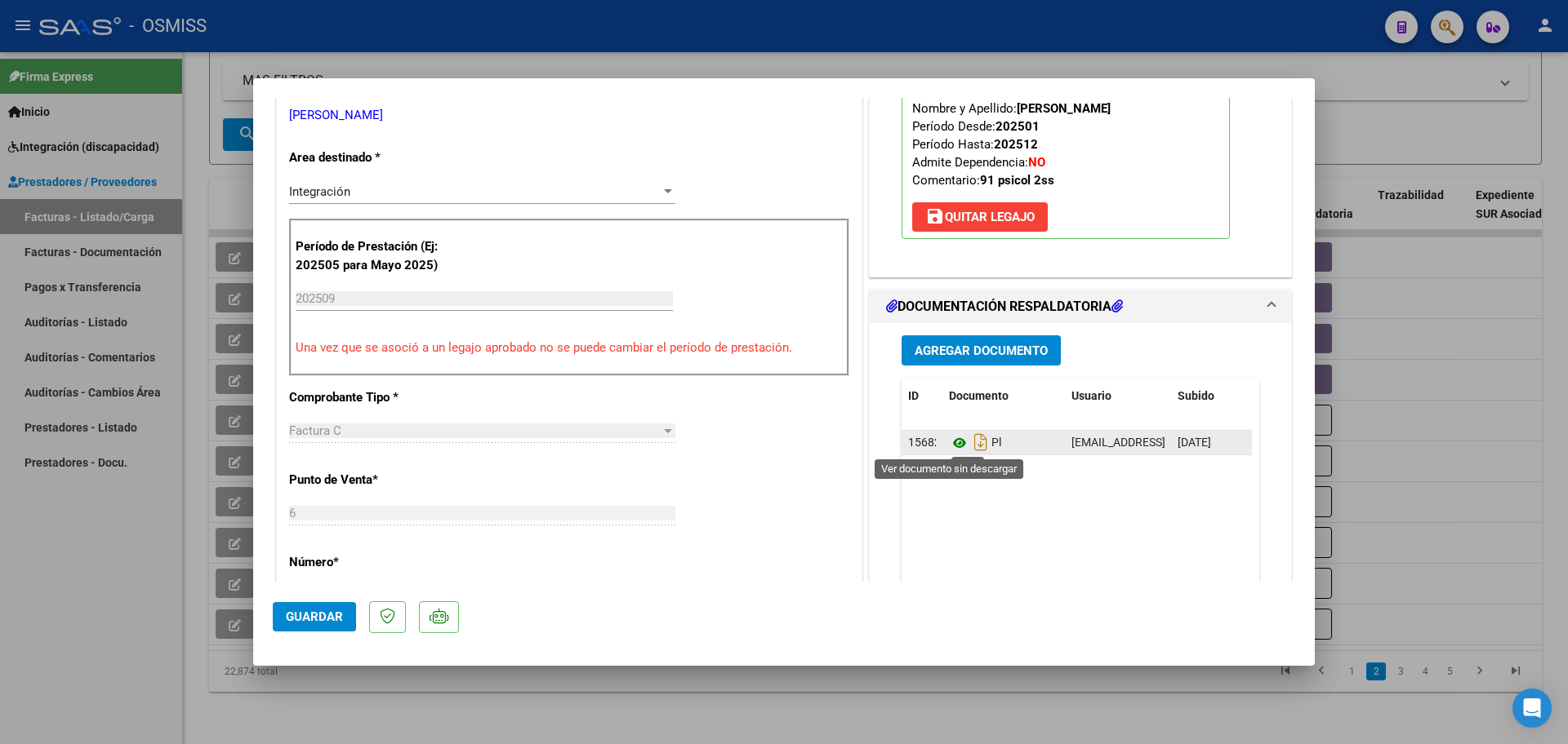
click at [956, 438] on icon at bounding box center [959, 442] width 21 height 20
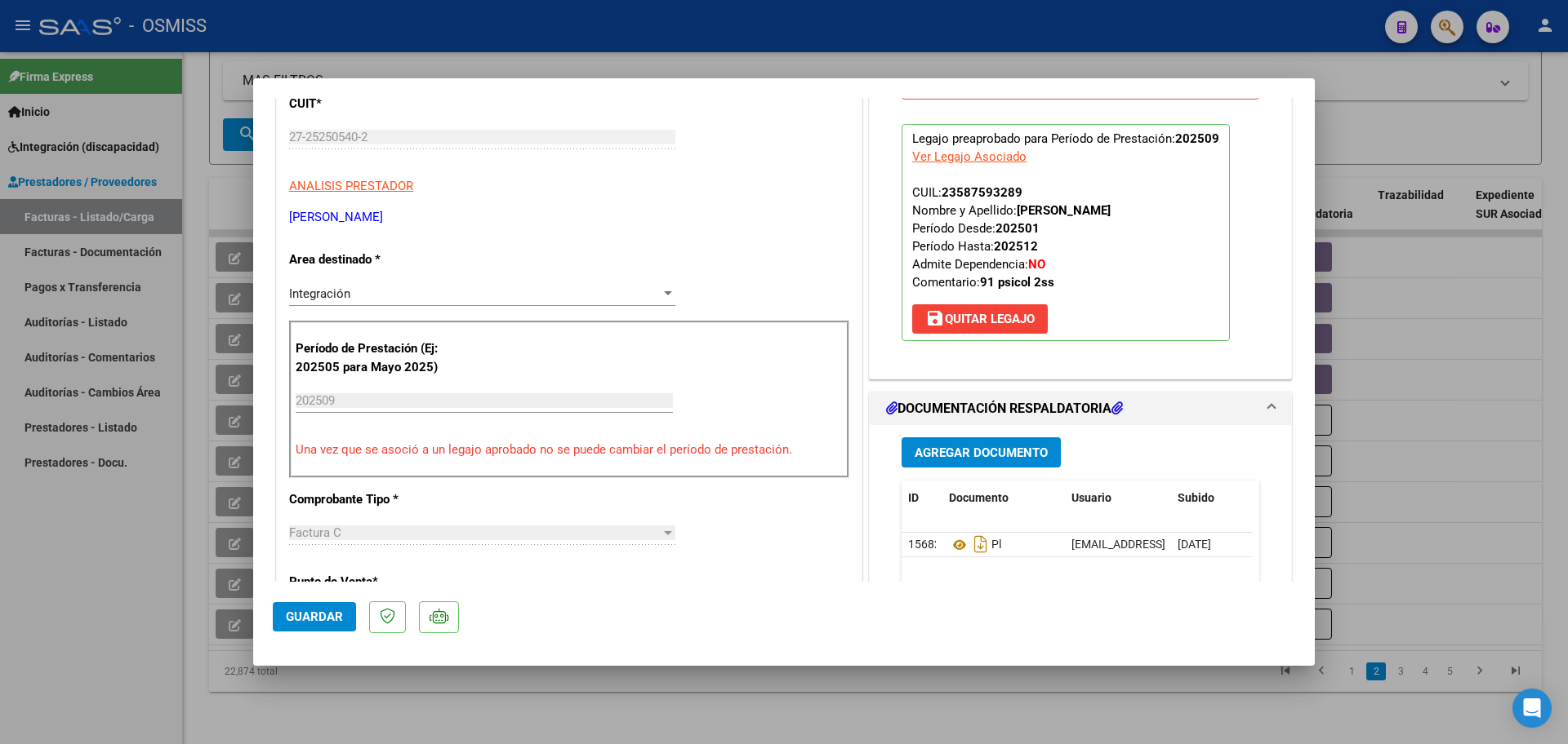
type input "$ 0,00"
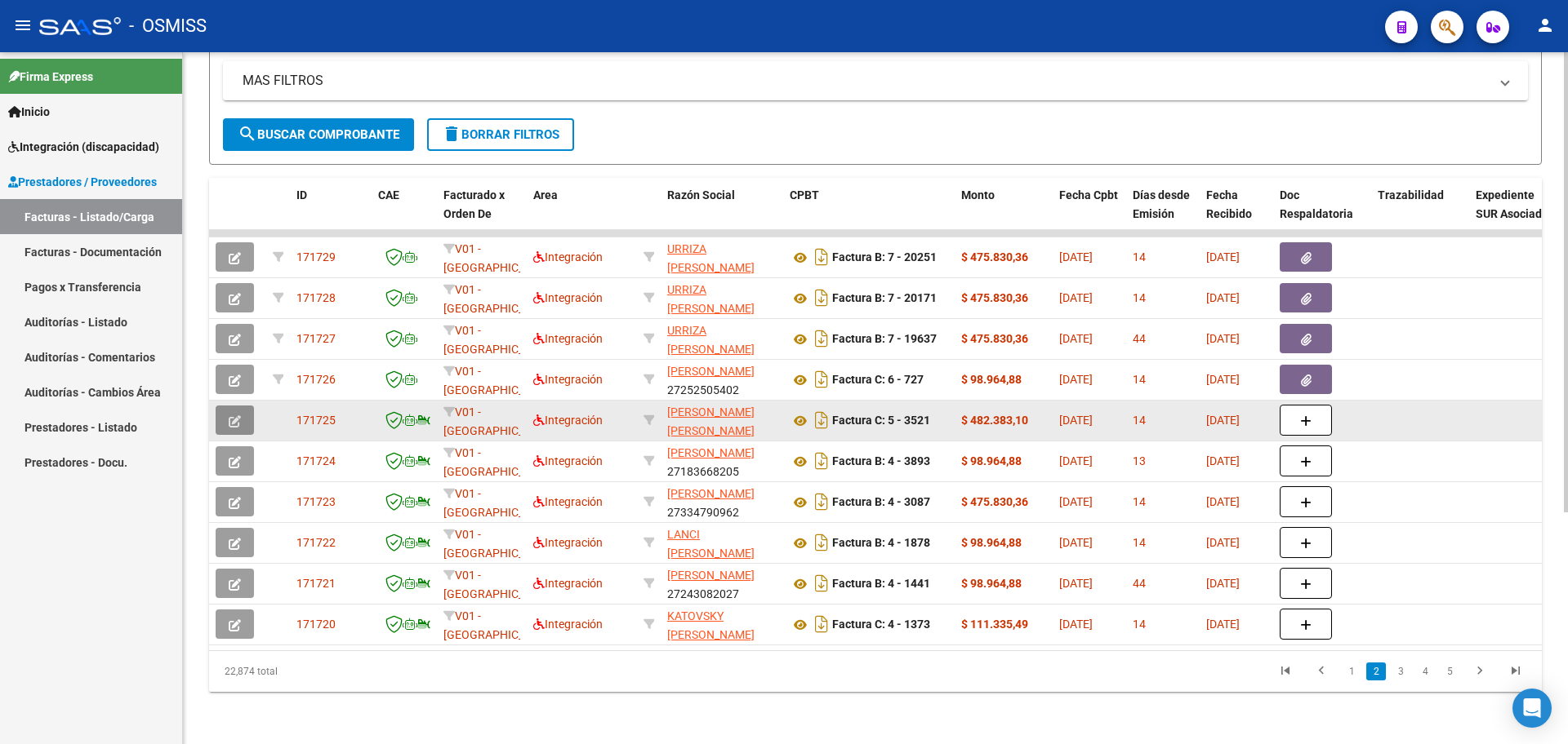
click at [230, 406] on button "button" at bounding box center [235, 420] width 39 height 29
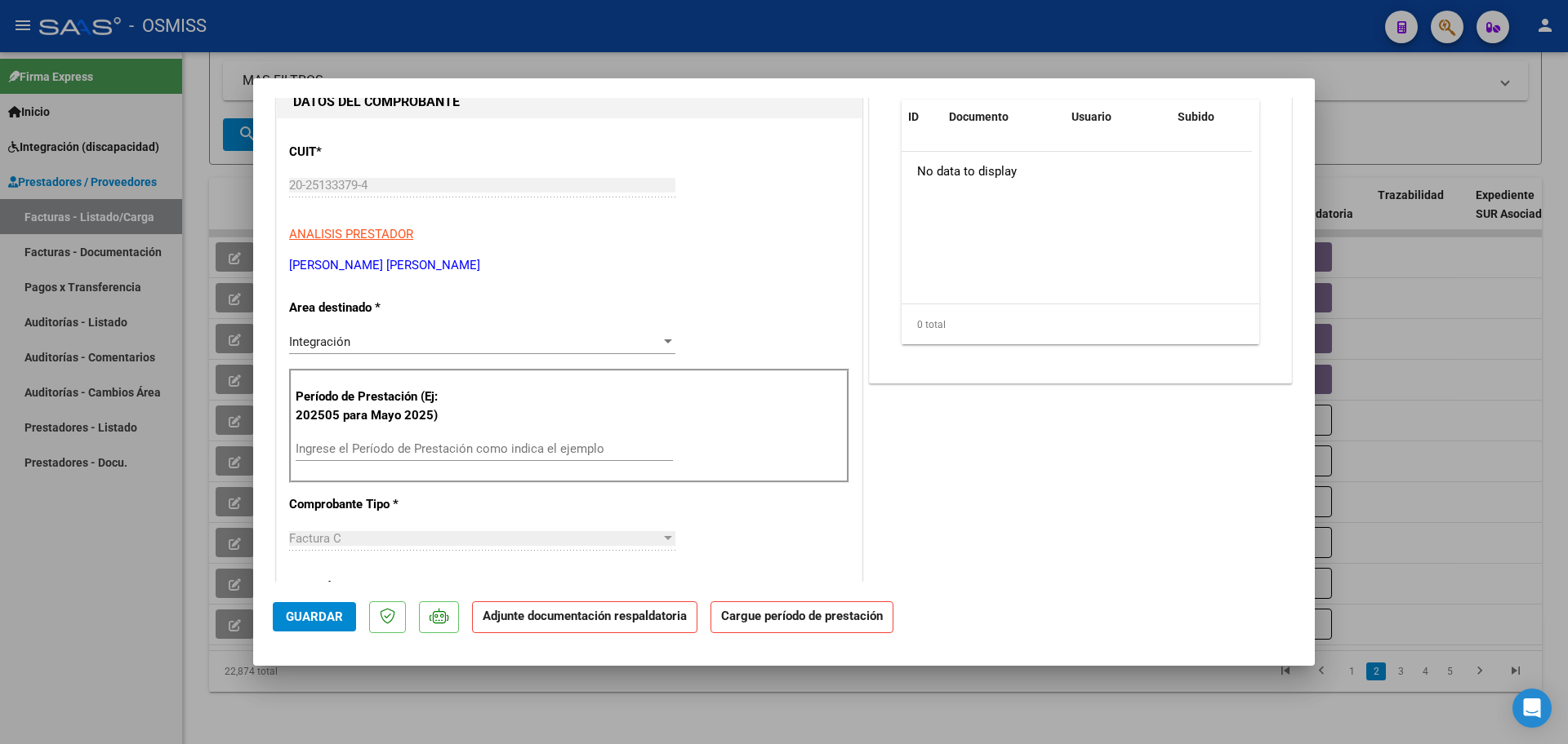
scroll to position [0, 0]
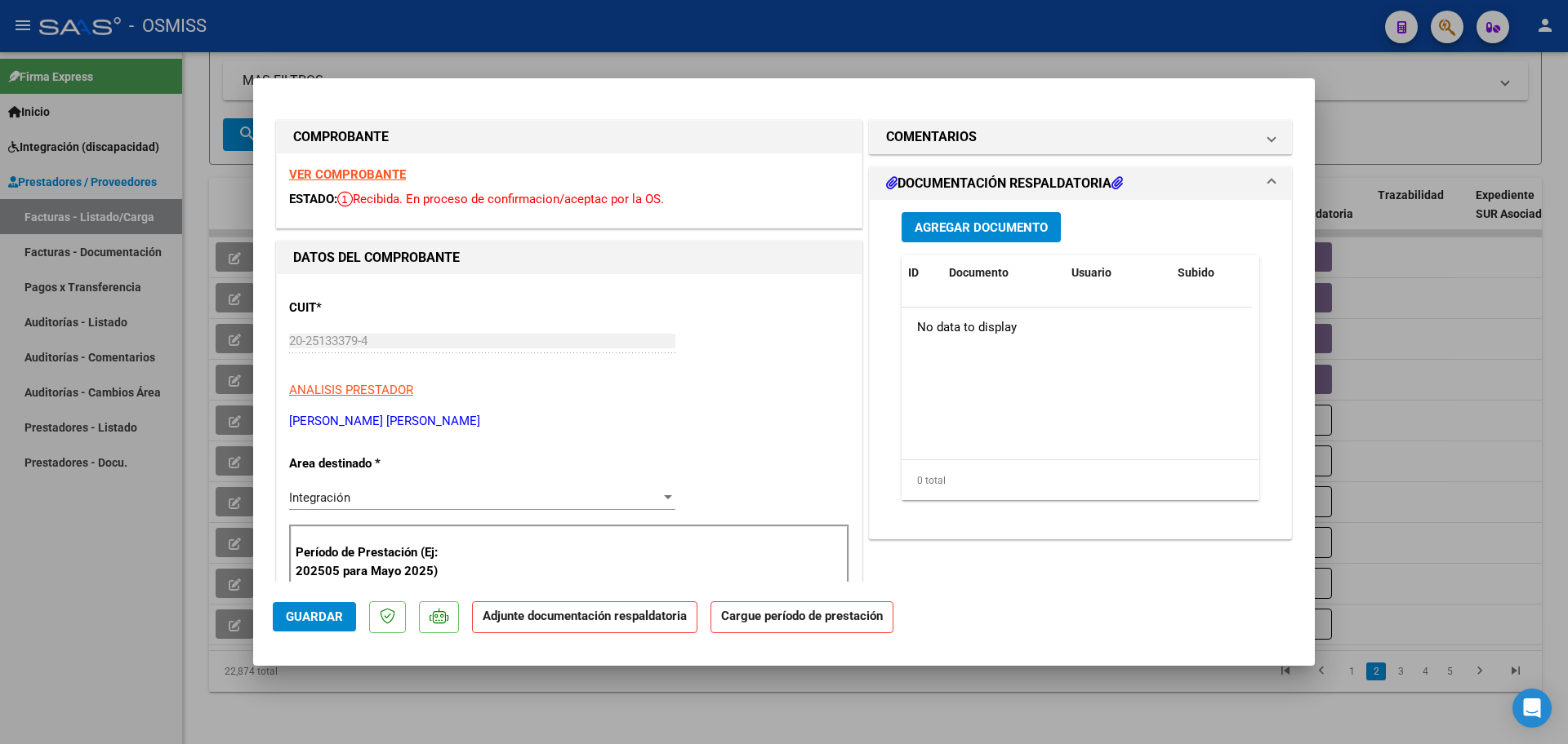
click at [977, 221] on span "Agregar Documento" at bounding box center [981, 228] width 133 height 15
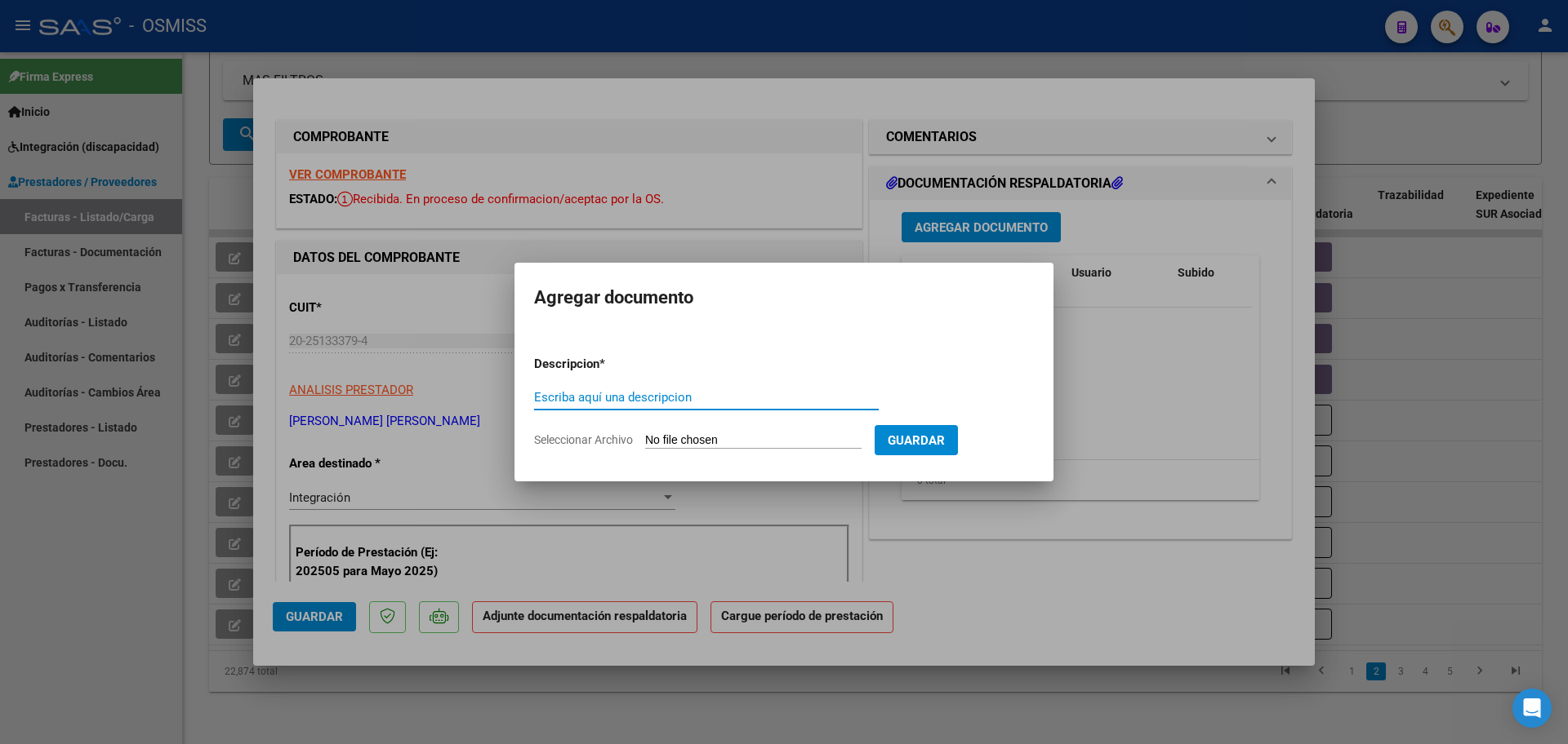
click at [658, 440] on input "Seleccionar Archivo" at bounding box center [754, 441] width 217 height 15
type input "C:\fakepath\PL 5-3521 FERNANDEZ G Transporte - (Km) - 2 09.pdf"
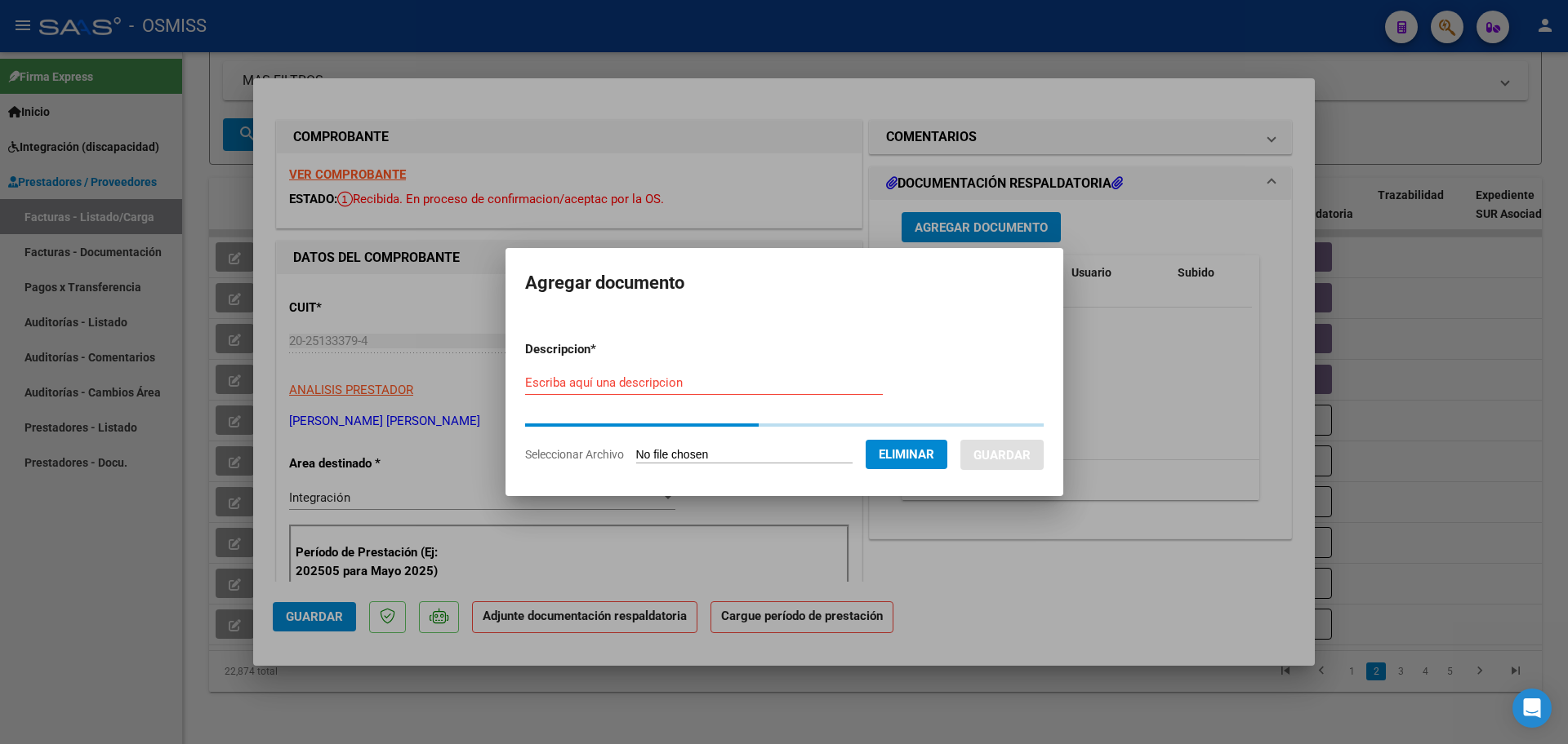
click at [585, 378] on input "Escriba aquí una descripcion" at bounding box center [704, 382] width 358 height 15
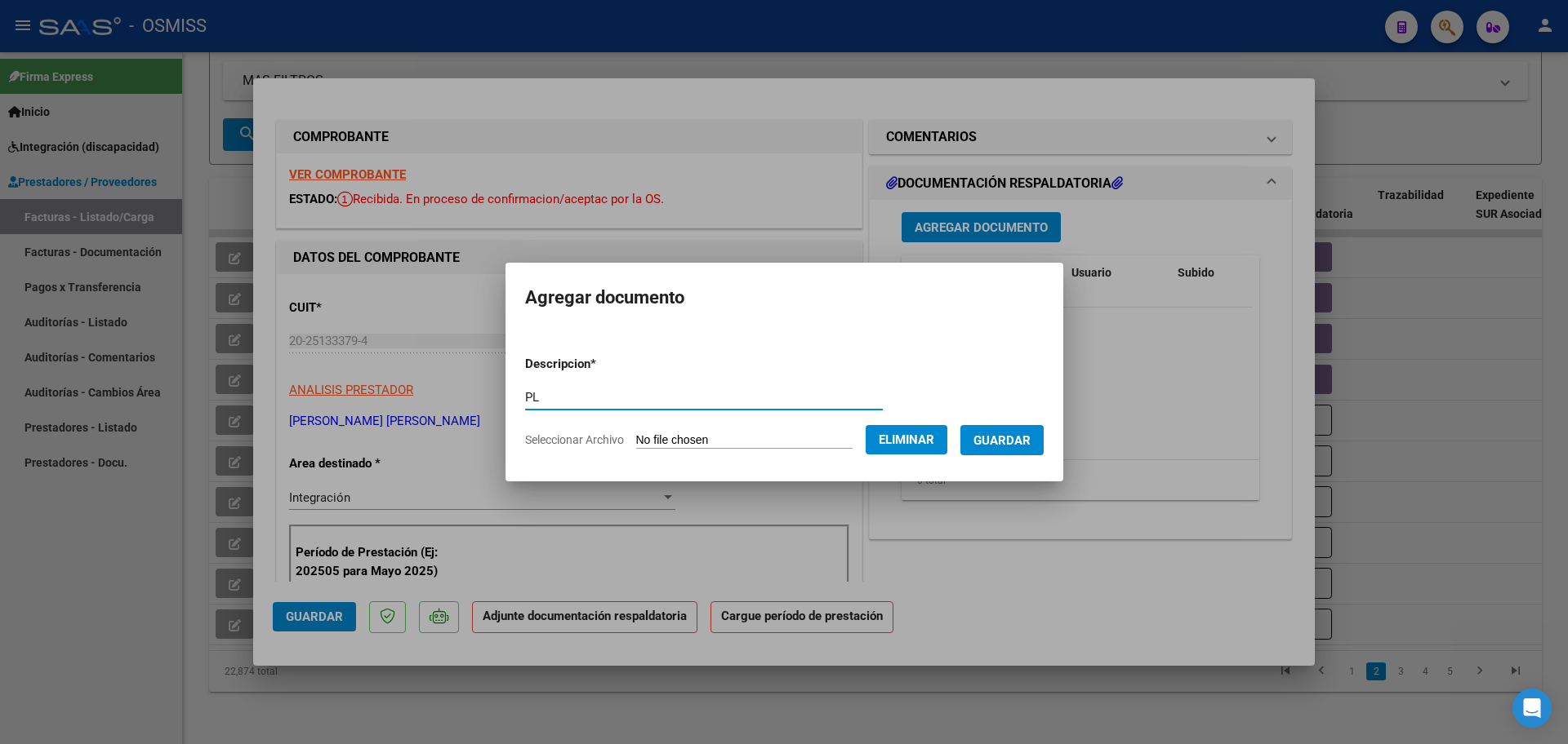
type input "PL"
click at [1031, 442] on span "Guardar" at bounding box center [1001, 440] width 58 height 15
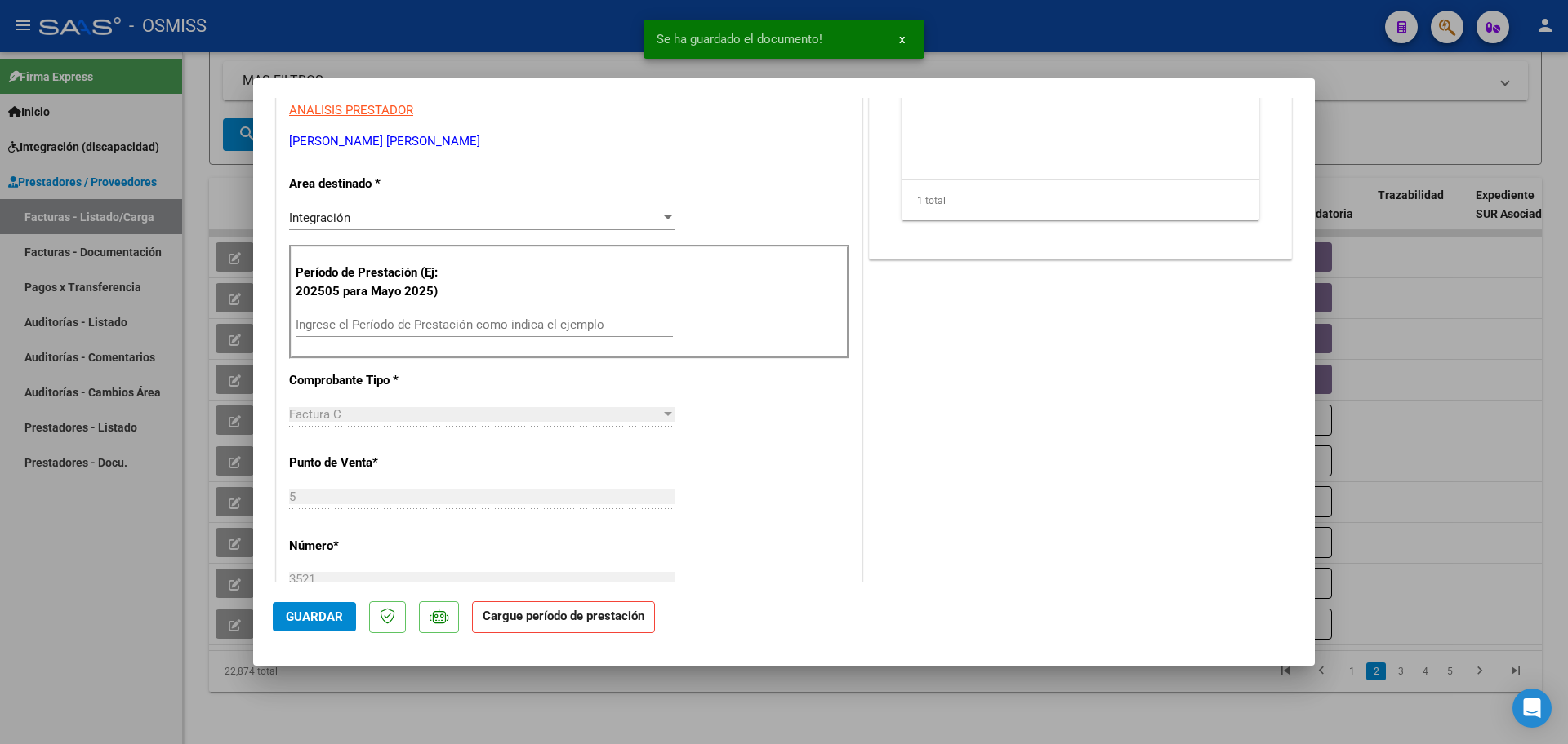
scroll to position [306, 0]
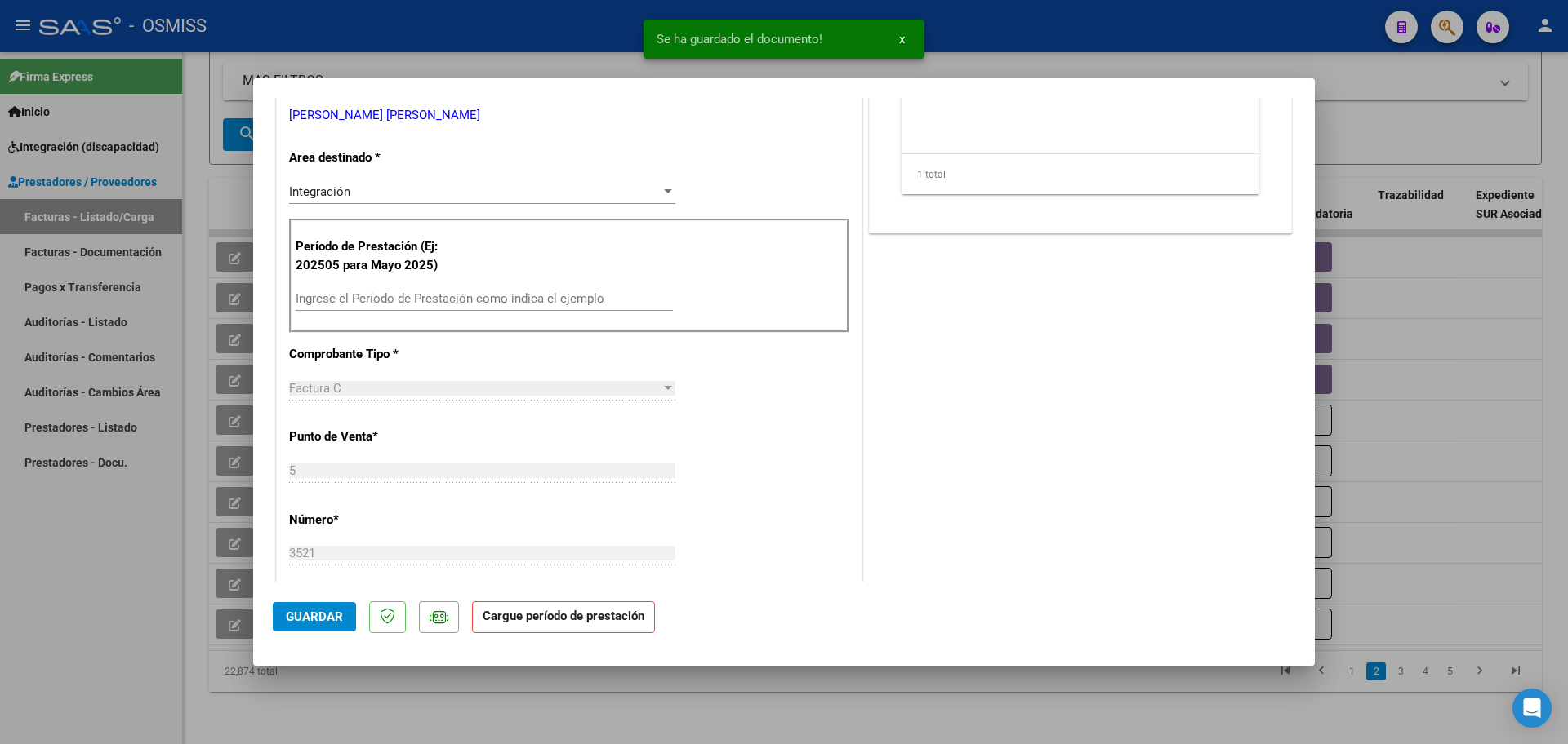
click at [385, 320] on div "Ingrese el Período de Prestación como indica el ejemplo" at bounding box center [484, 306] width 377 height 40
click at [384, 302] on input "Ingrese el Período de Prestación como indica el ejemplo" at bounding box center [484, 298] width 377 height 15
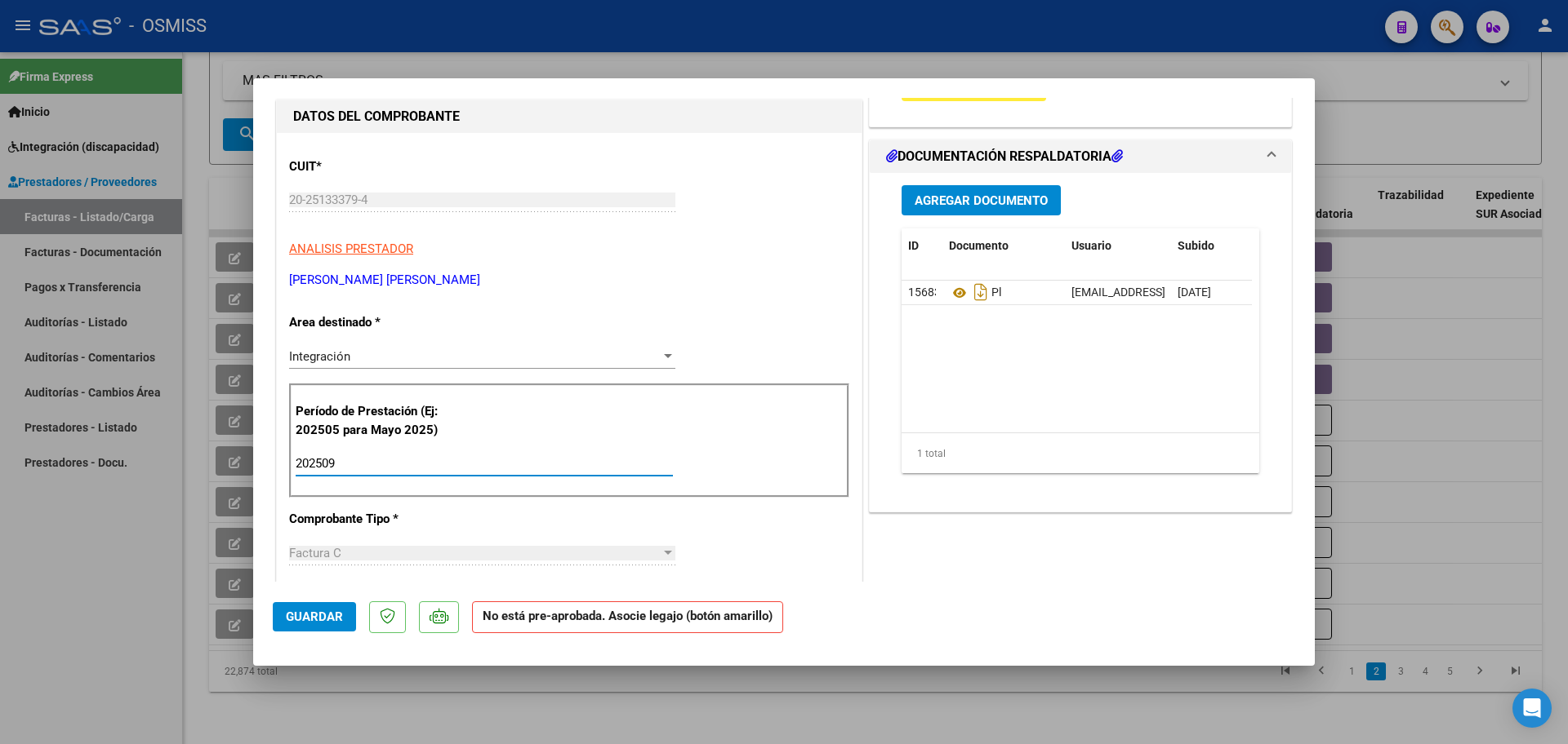
scroll to position [0, 0]
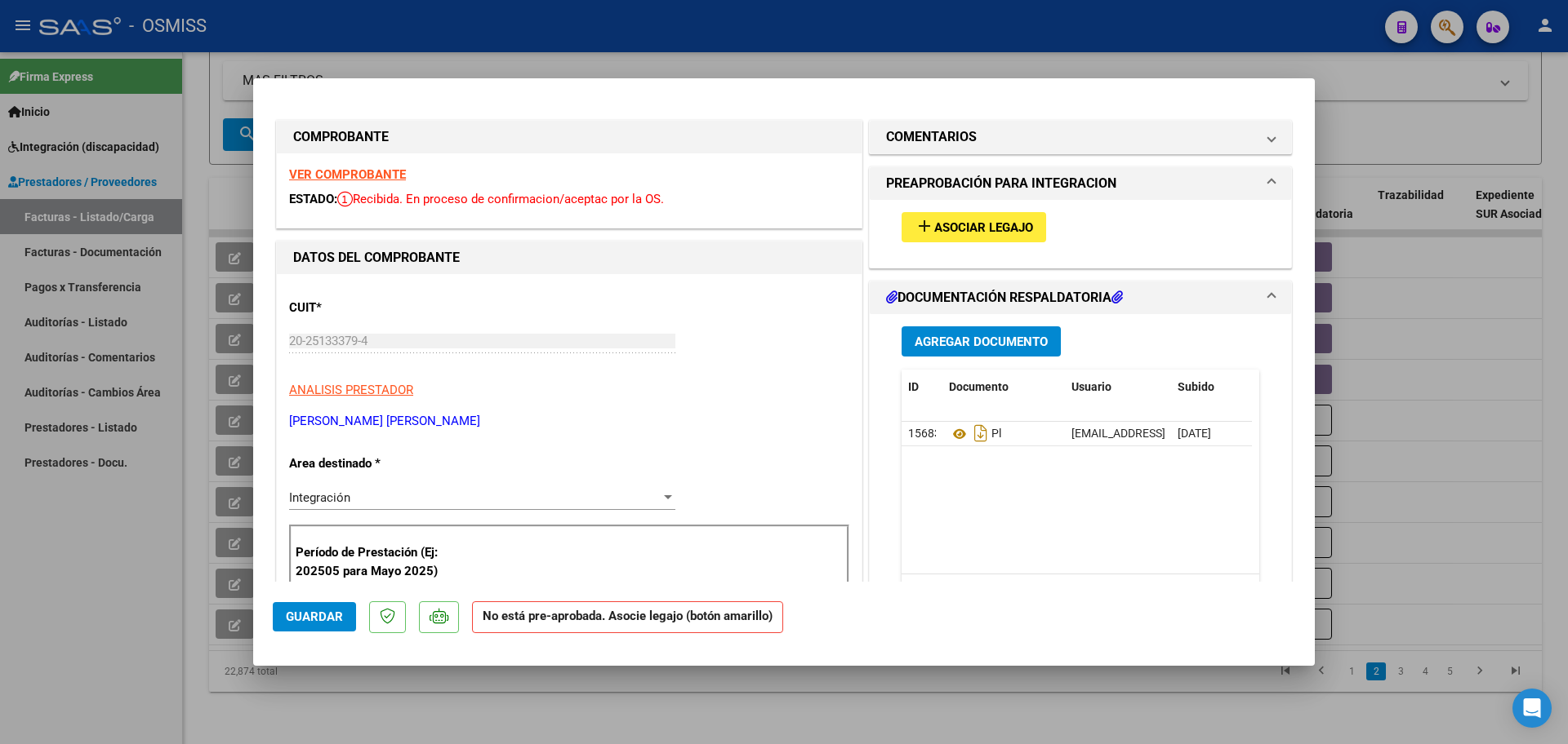
type input "202509"
click at [946, 234] on span "Asociar Legajo" at bounding box center [983, 228] width 99 height 15
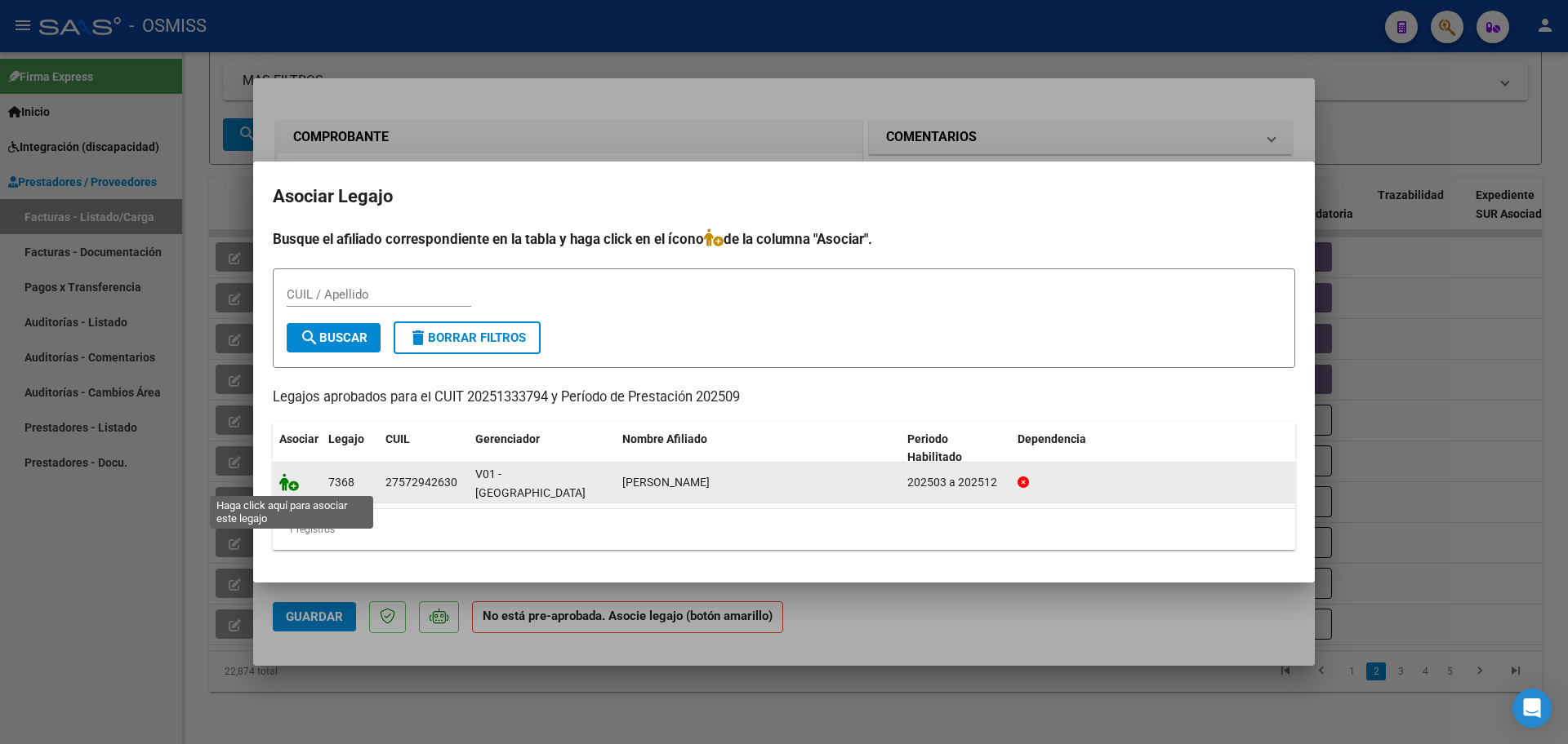
click at [295, 482] on icon at bounding box center [289, 482] width 20 height 18
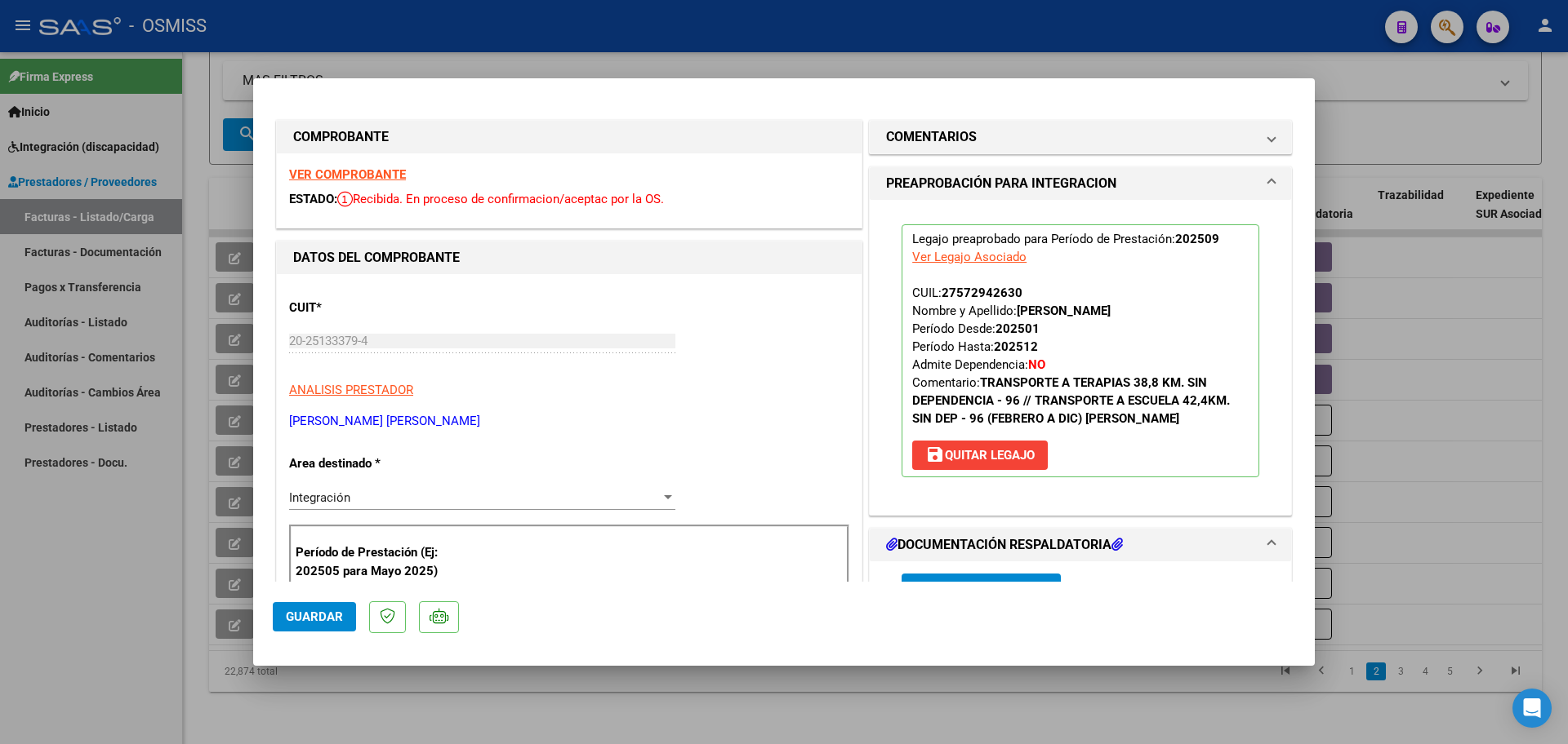
click at [315, 619] on span "Guardar" at bounding box center [315, 617] width 58 height 15
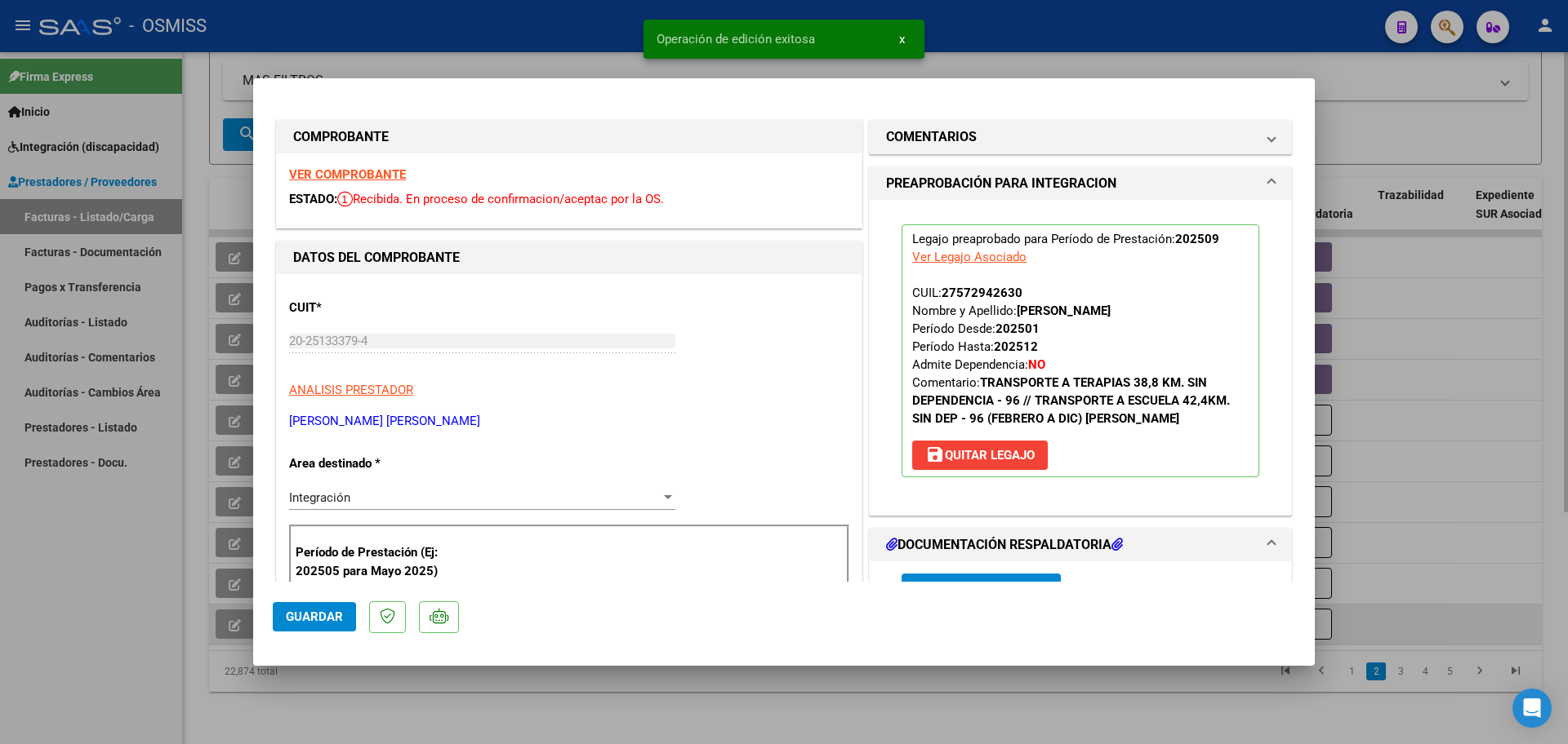
type input "$ 0,00"
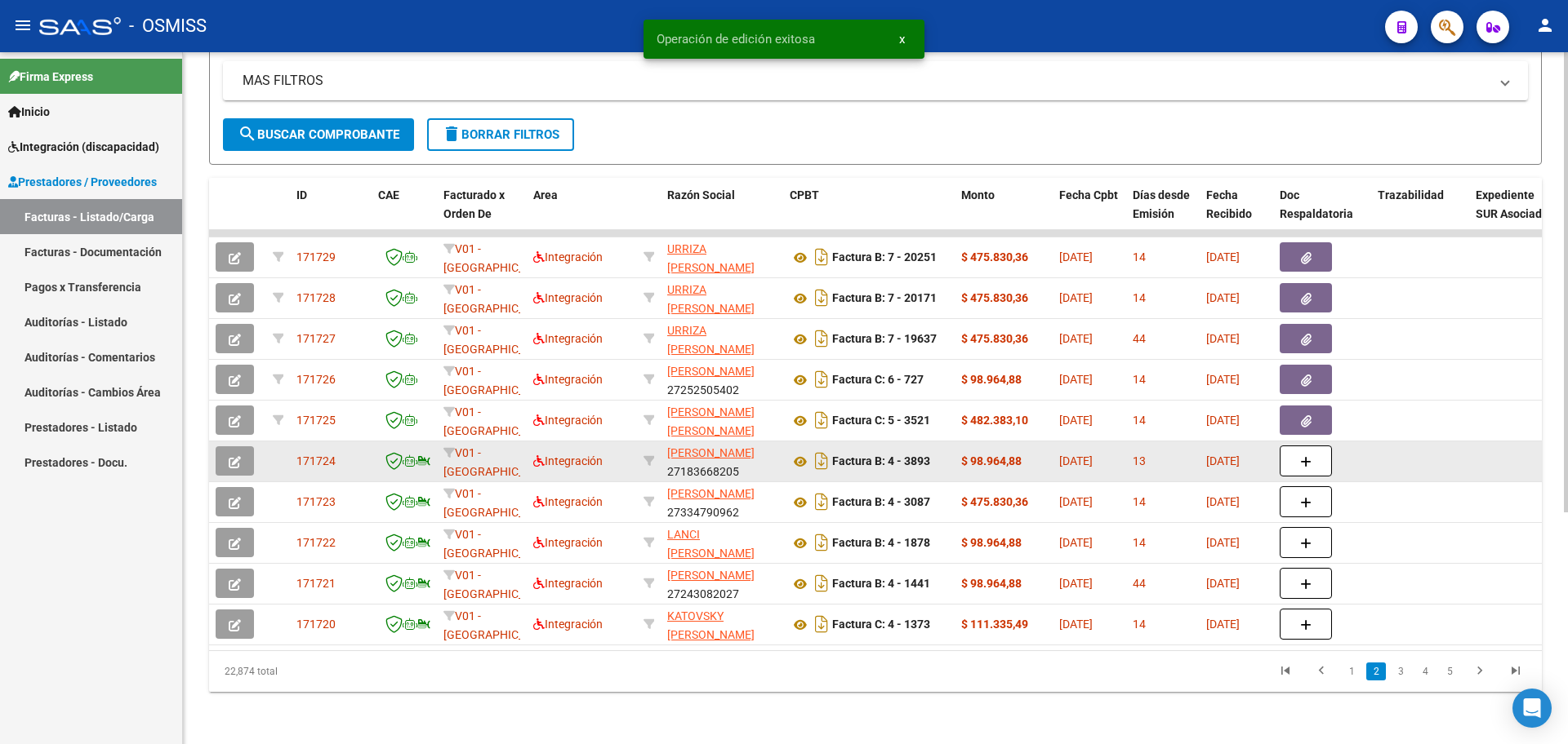
click at [238, 456] on icon "button" at bounding box center [235, 462] width 12 height 12
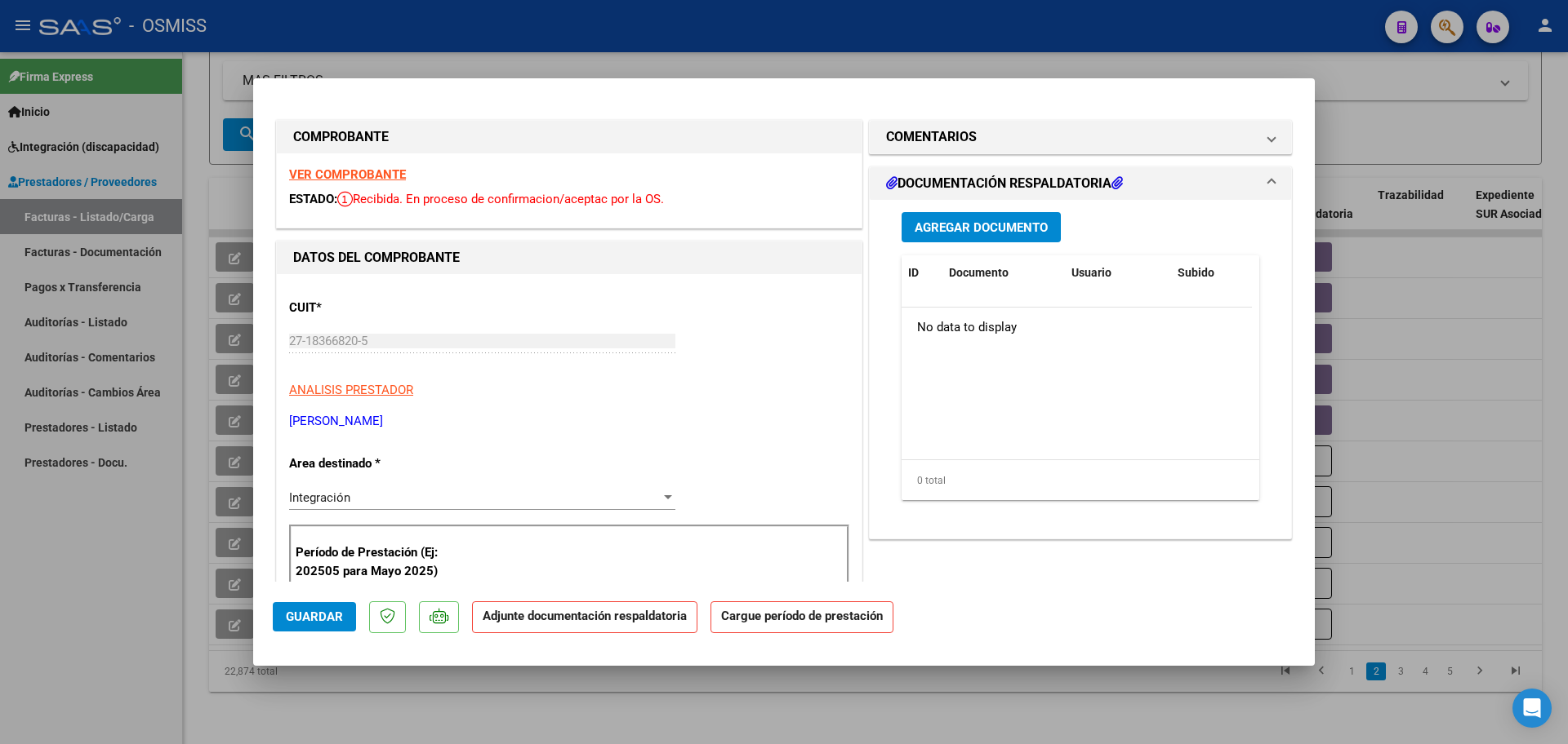
click at [1010, 227] on span "Agregar Documento" at bounding box center [981, 228] width 133 height 15
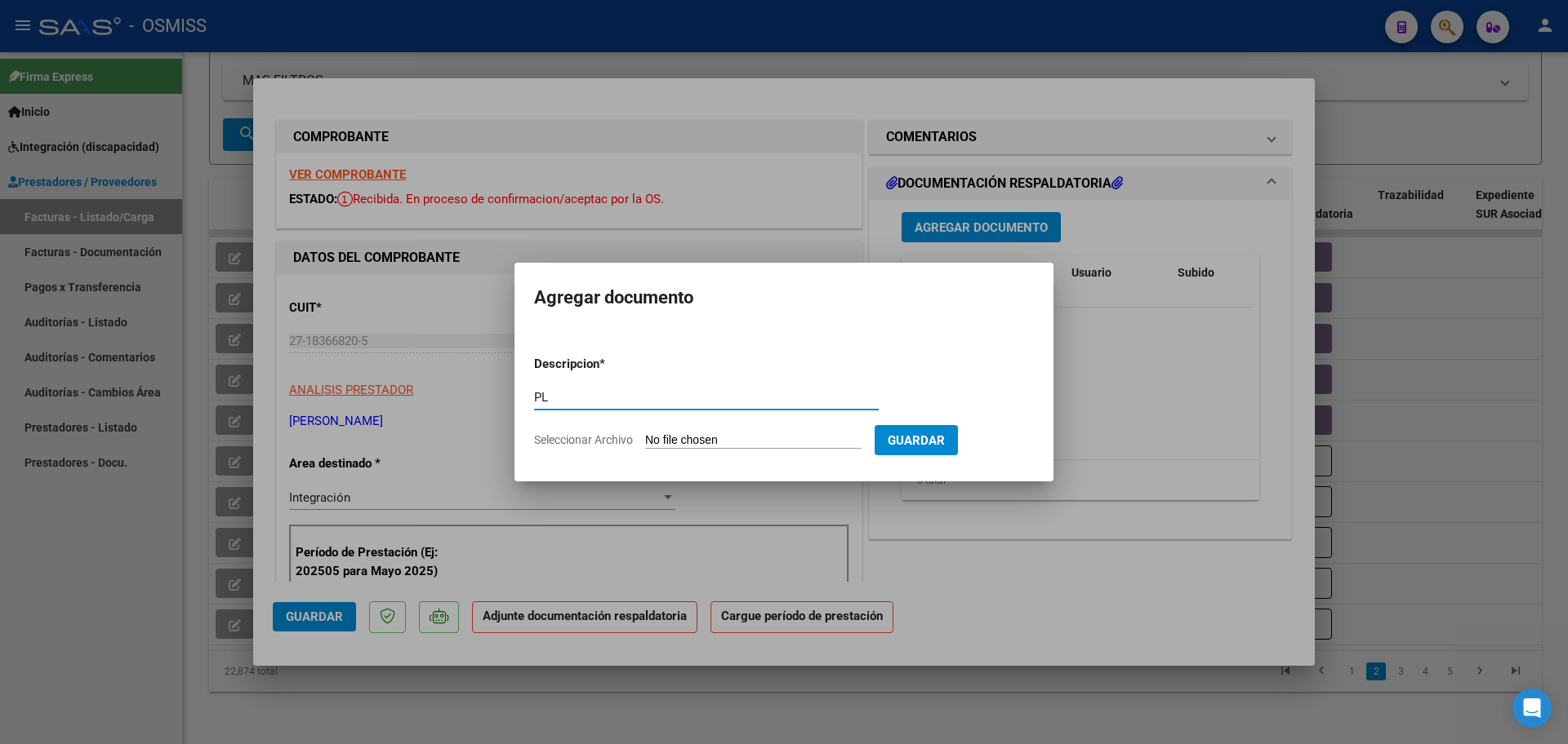
type input "PL"
click at [736, 438] on input "Seleccionar Archivo" at bounding box center [754, 441] width 217 height 15
type input "C:\fakepath\PL 4-3893 HELMERT C FONO 09.pdf"
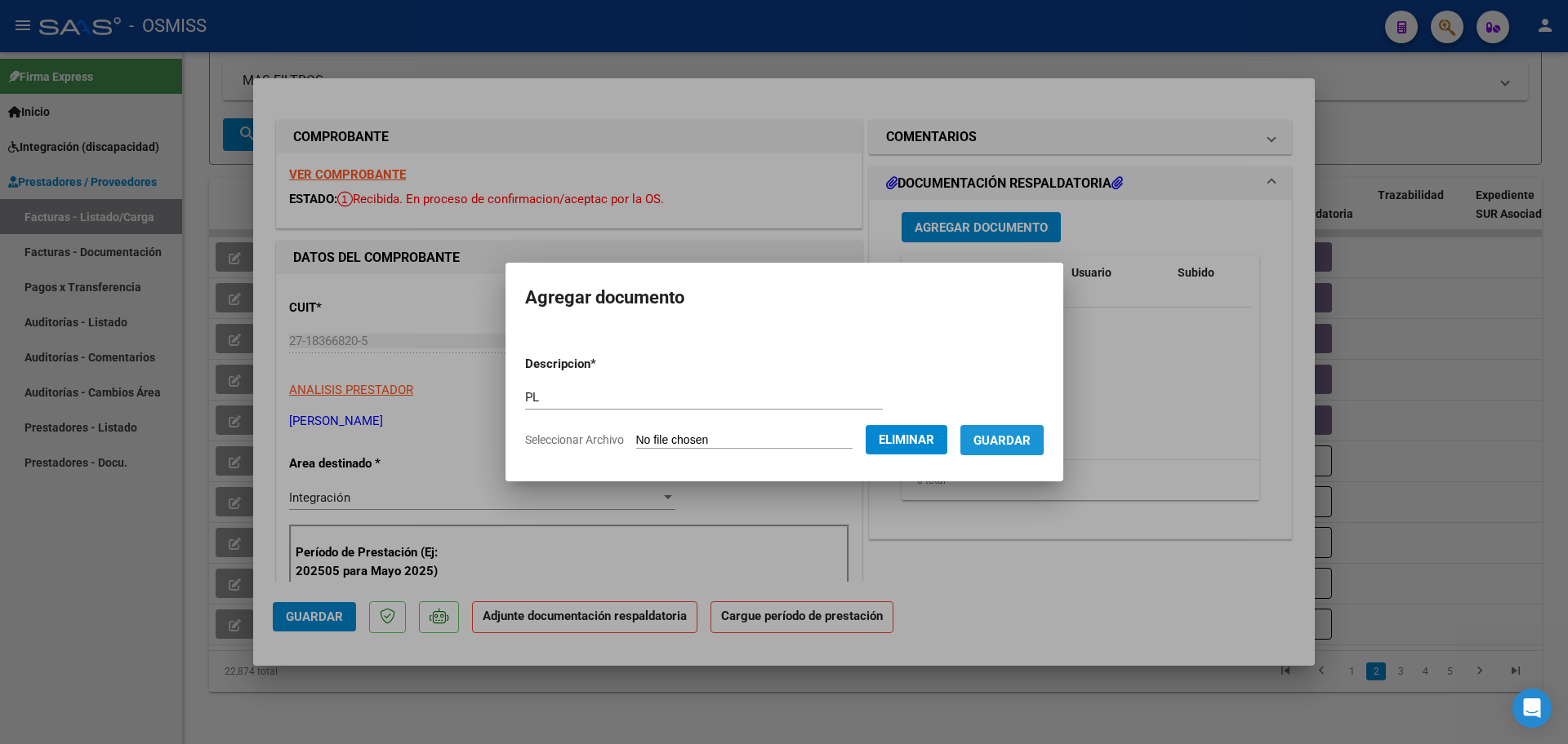
click at [1031, 442] on span "Guardar" at bounding box center [1001, 440] width 58 height 15
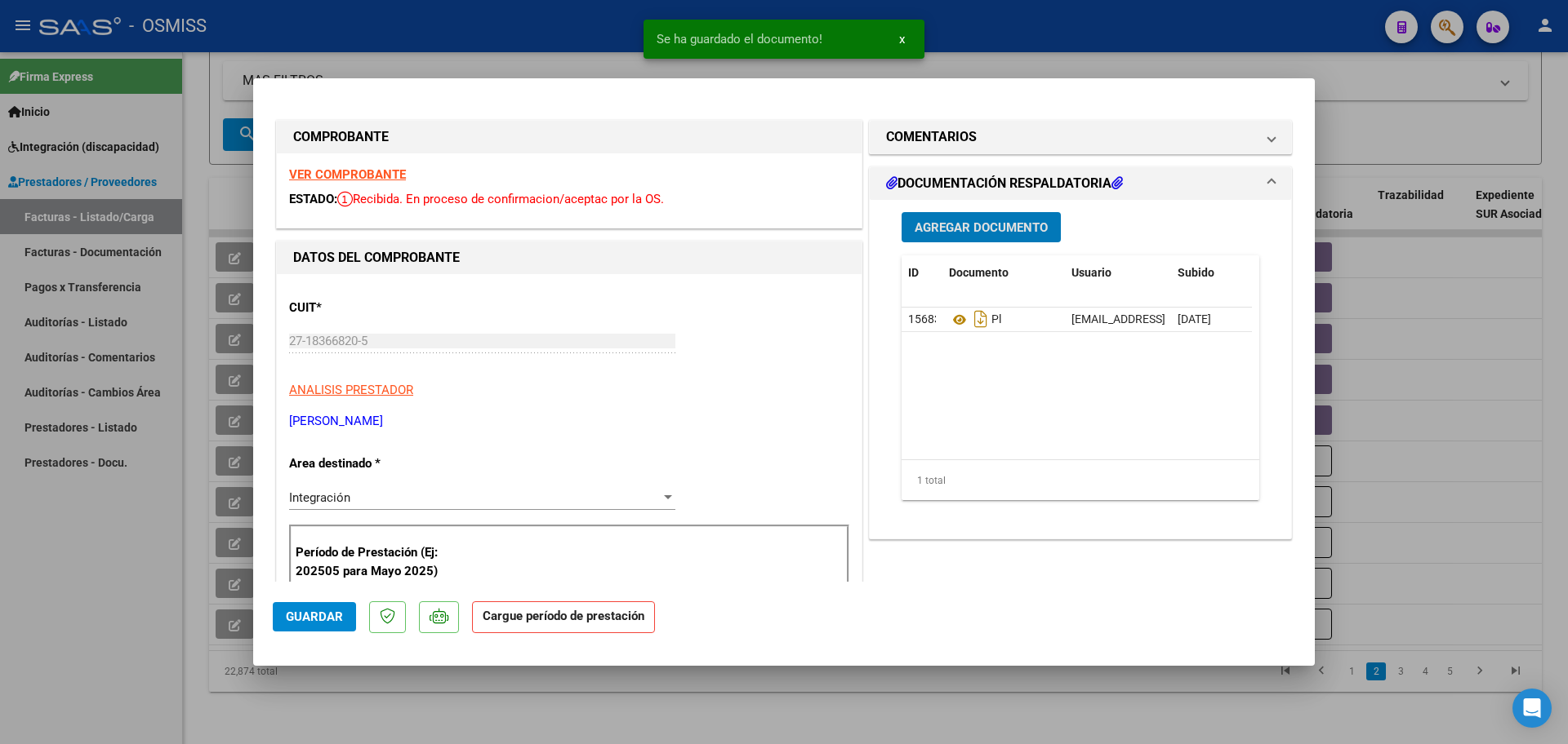
scroll to position [102, 0]
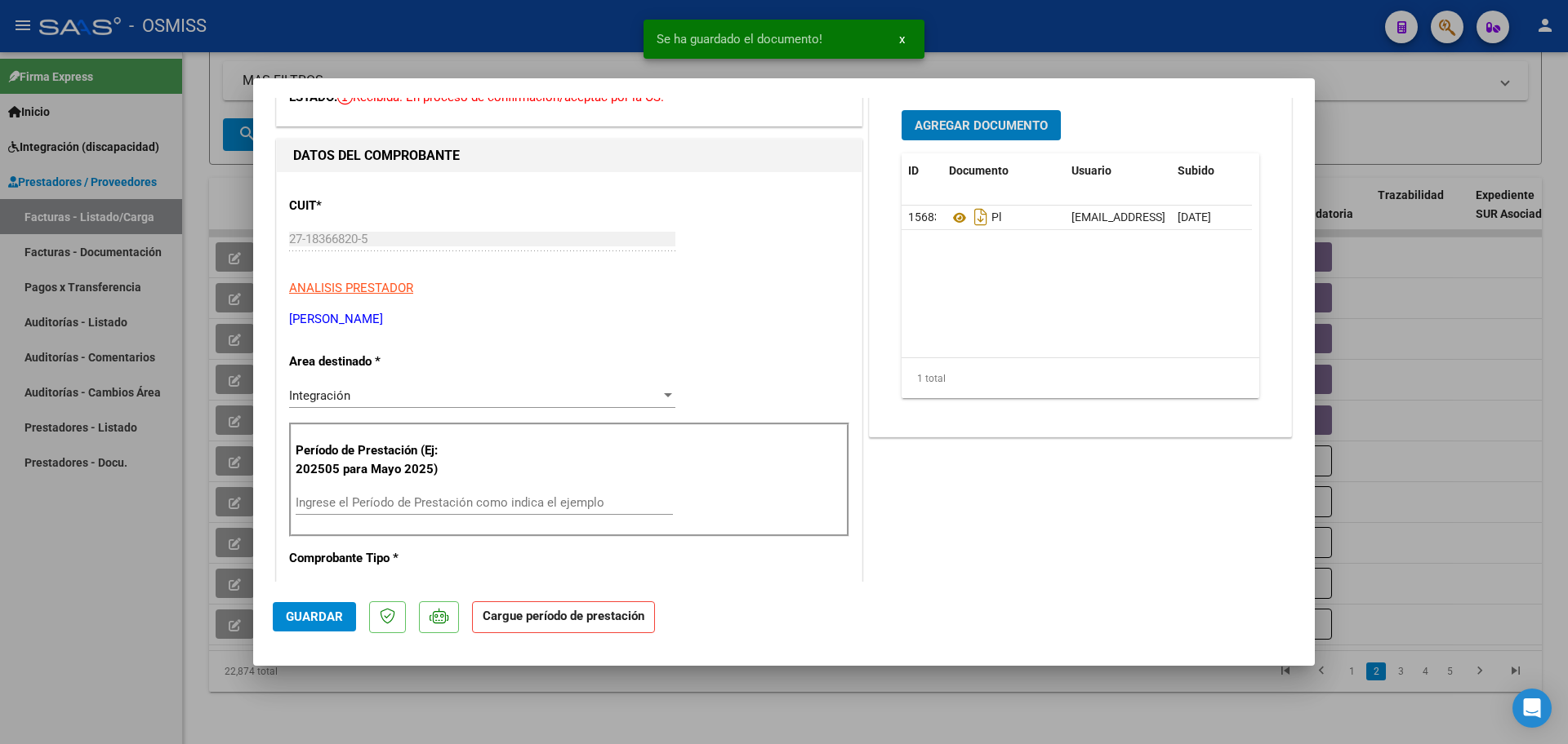
click at [365, 510] on input "Ingrese el Período de Prestación como indica el ejemplo" at bounding box center [484, 503] width 377 height 15
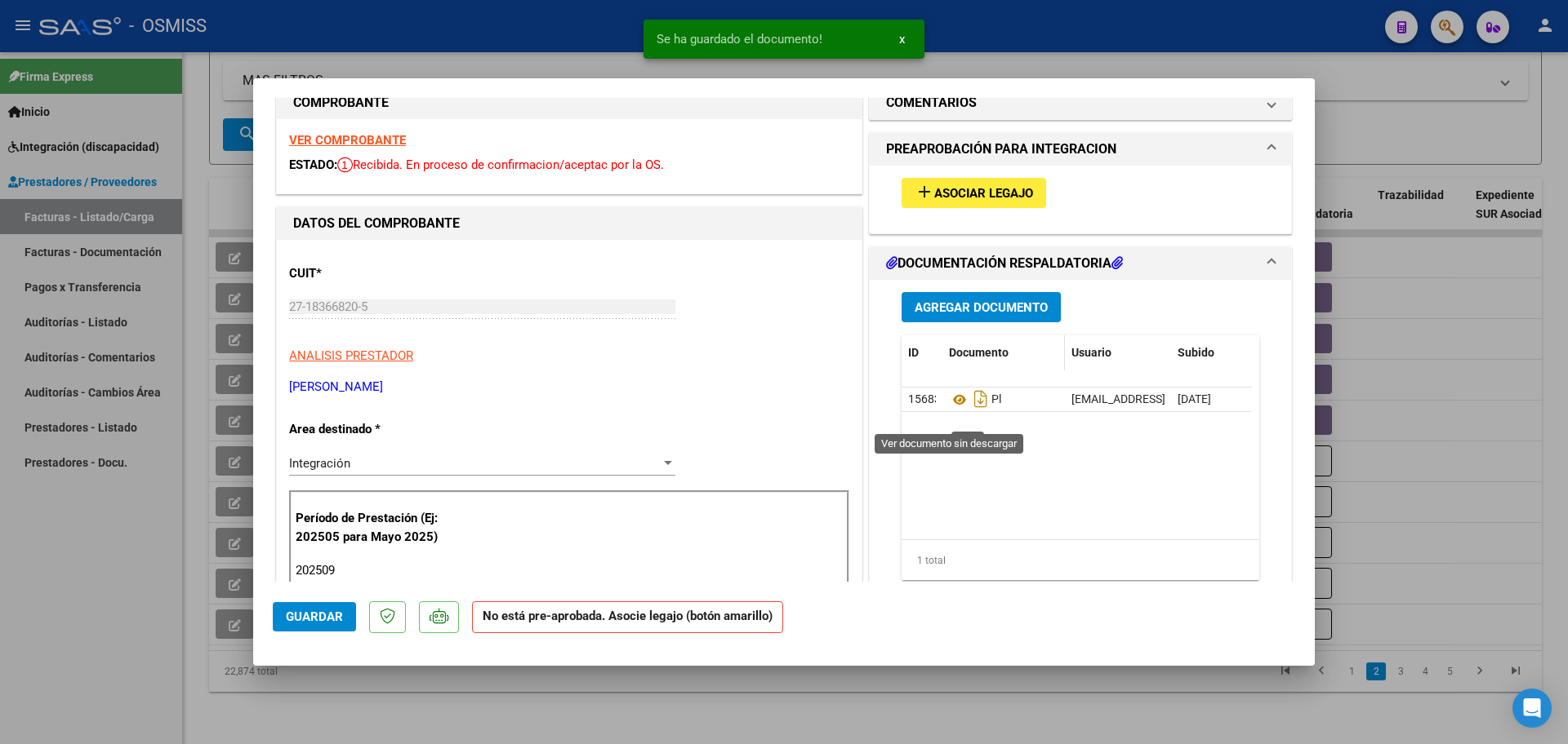
scroll to position [0, 0]
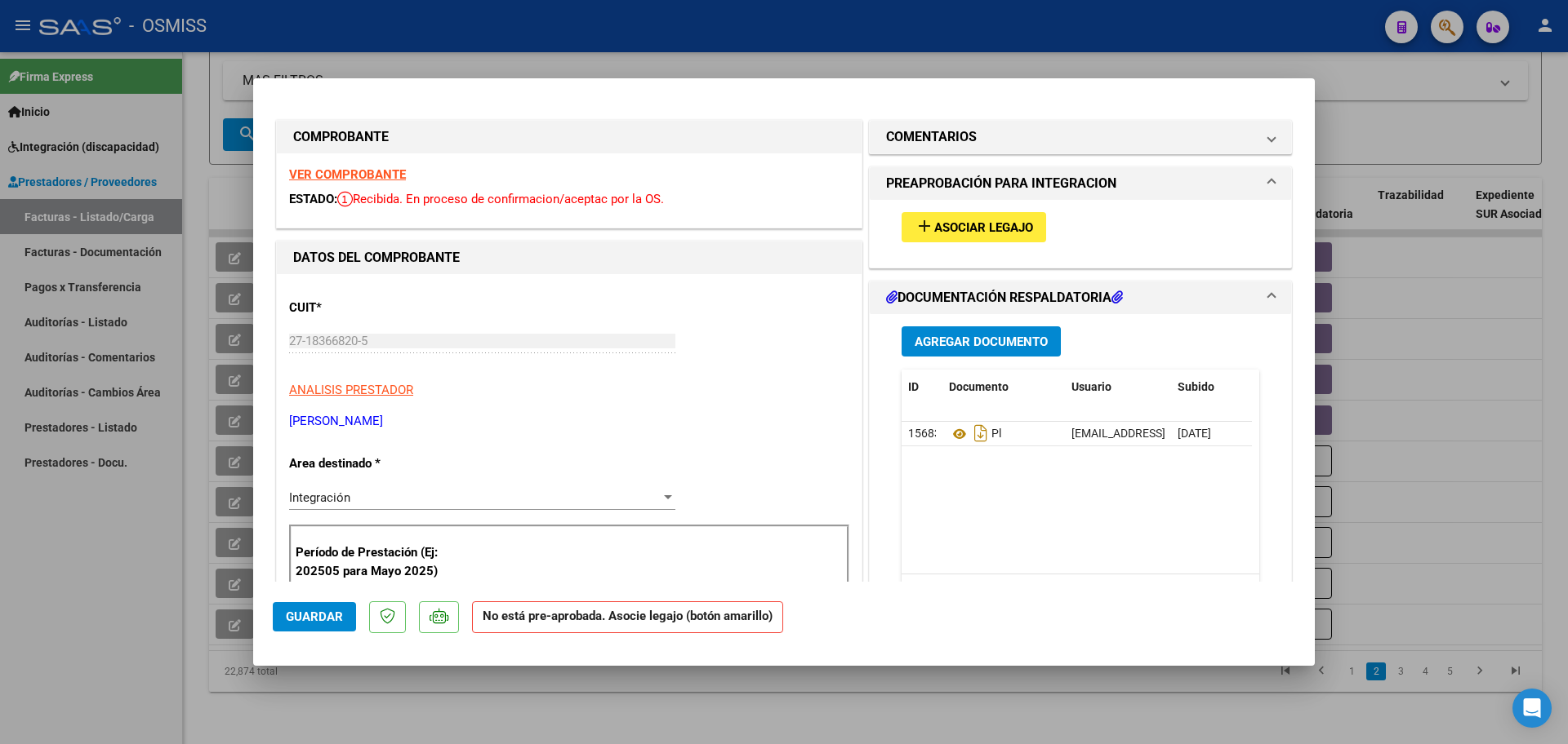
type input "202509"
click at [1009, 220] on span "add Asociar Legajo" at bounding box center [974, 227] width 119 height 15
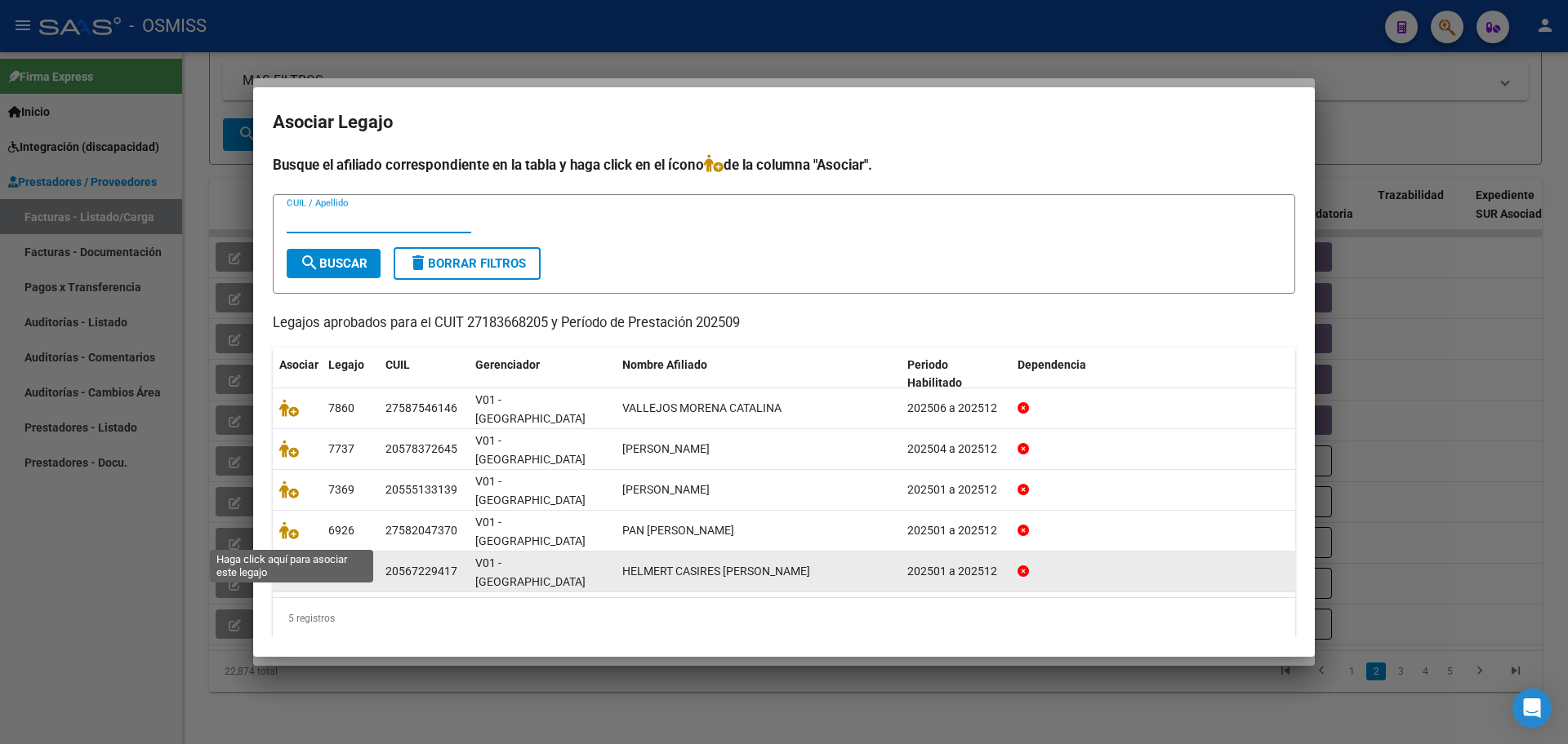
click at [280, 563] on icon at bounding box center [289, 571] width 20 height 18
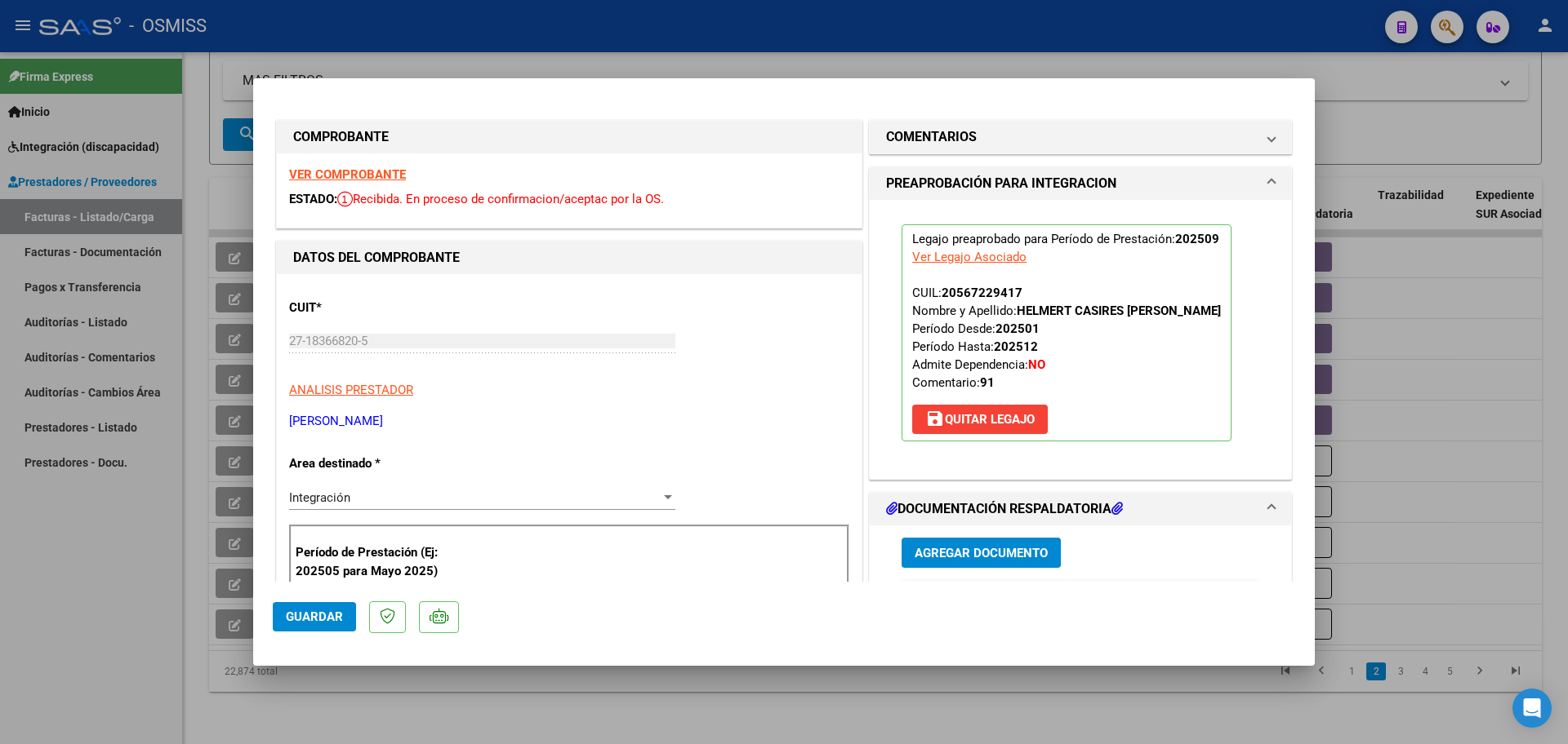
click at [328, 613] on span "Guardar" at bounding box center [315, 617] width 58 height 15
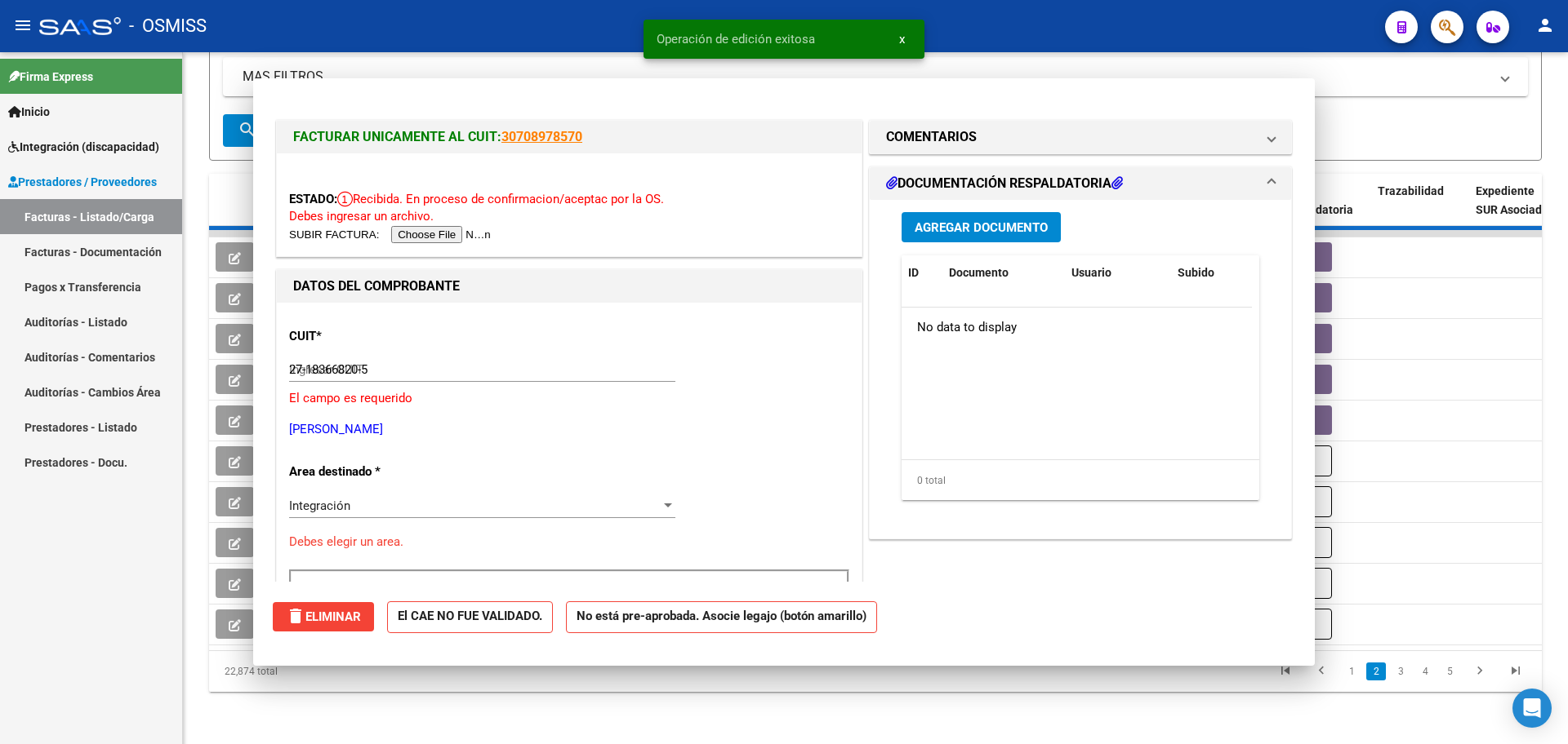
type input "$ 0,00"
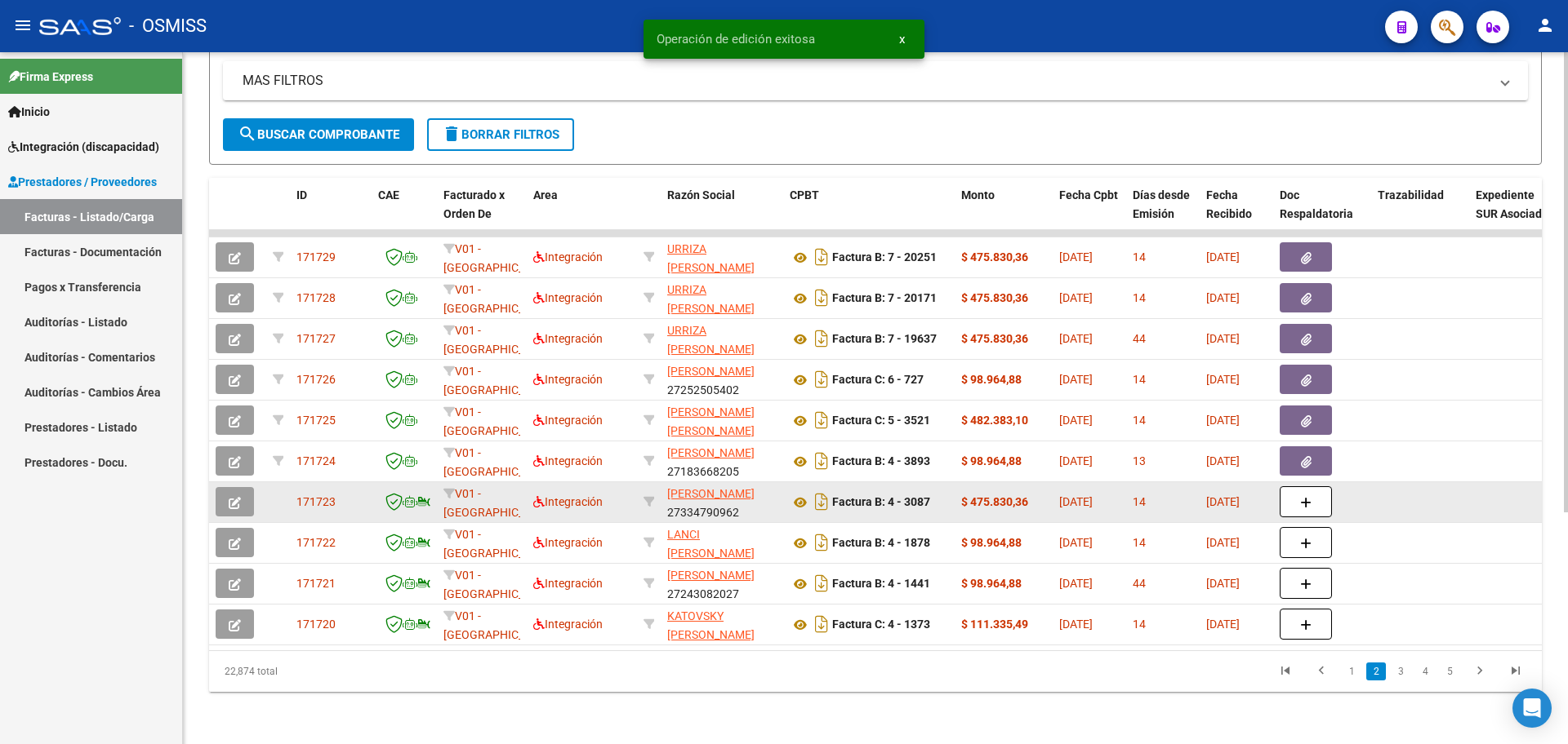
click at [244, 492] on button "button" at bounding box center [235, 502] width 39 height 29
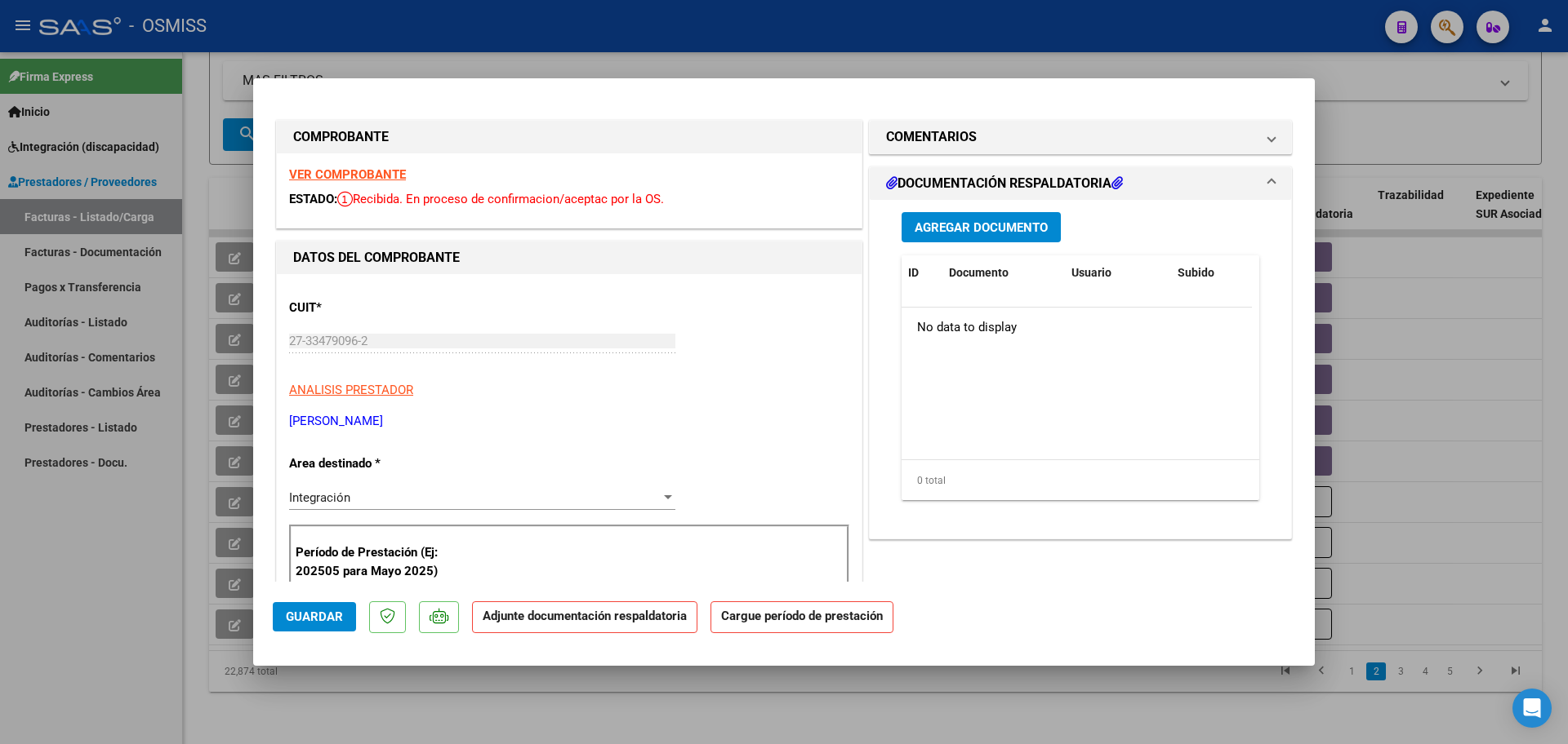
click at [1008, 242] on div "Agregar Documento ID Documento Usuario Subido Acción No data to display 0 total…" at bounding box center [1081, 363] width 383 height 326
click at [1008, 229] on span "Agregar Documento" at bounding box center [981, 228] width 133 height 15
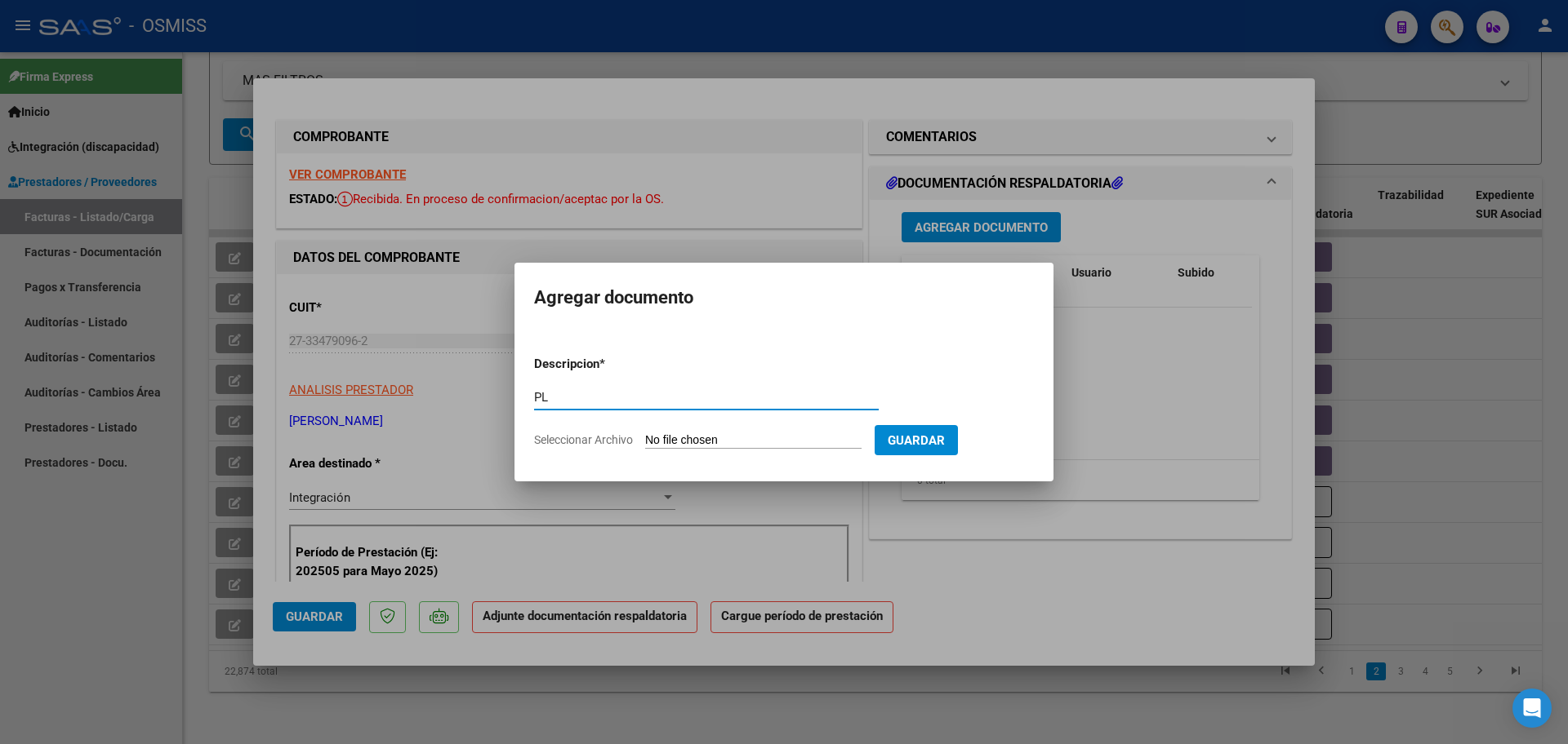
type input "PL"
click at [646, 433] on input "Seleccionar Archivo" at bounding box center [754, 441] width 217 height 15
type input "C:\fakepath\PL 4-3087 SIMANEK C MAIE 09.pdf"
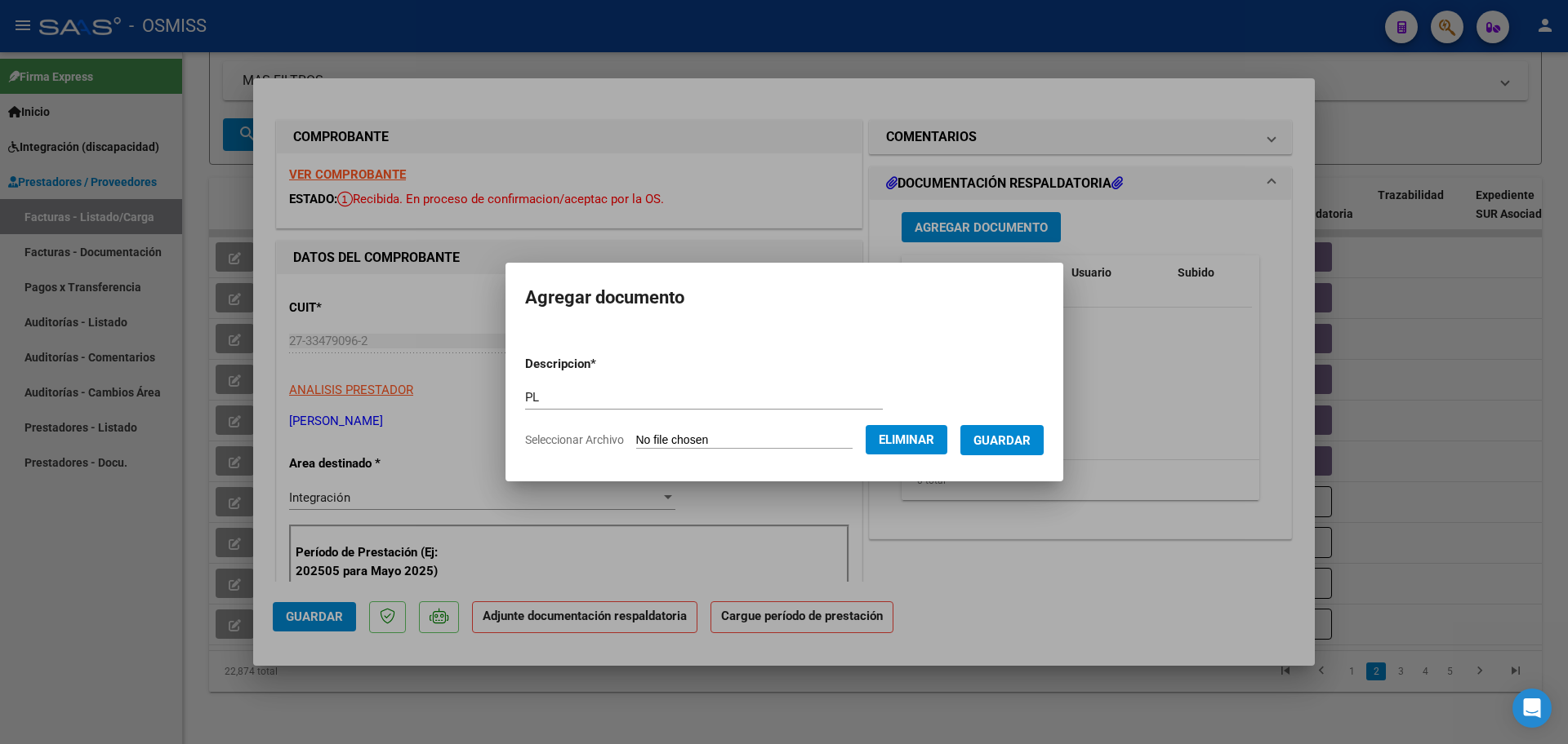
click at [991, 439] on span "Guardar" at bounding box center [1001, 440] width 58 height 15
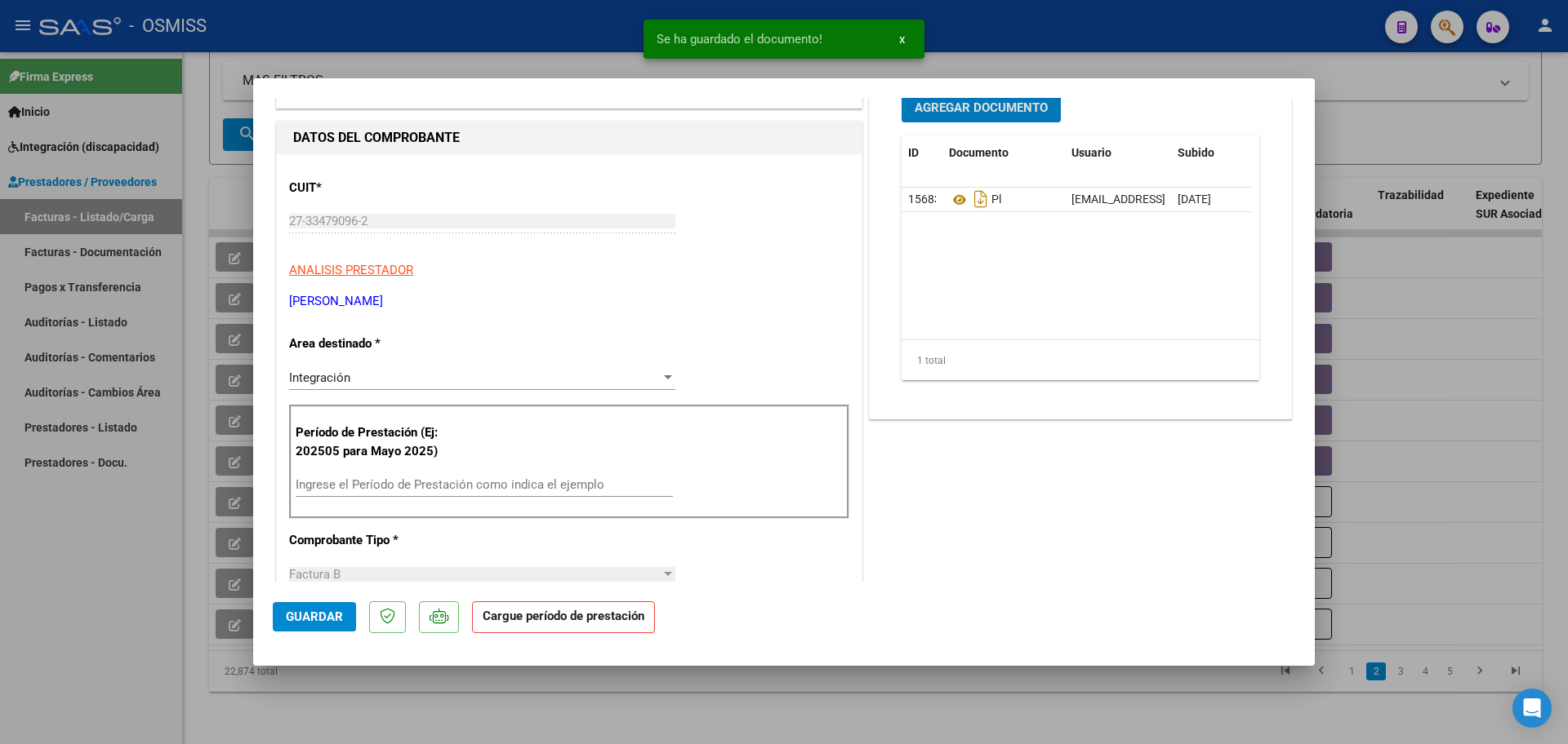
scroll to position [204, 0]
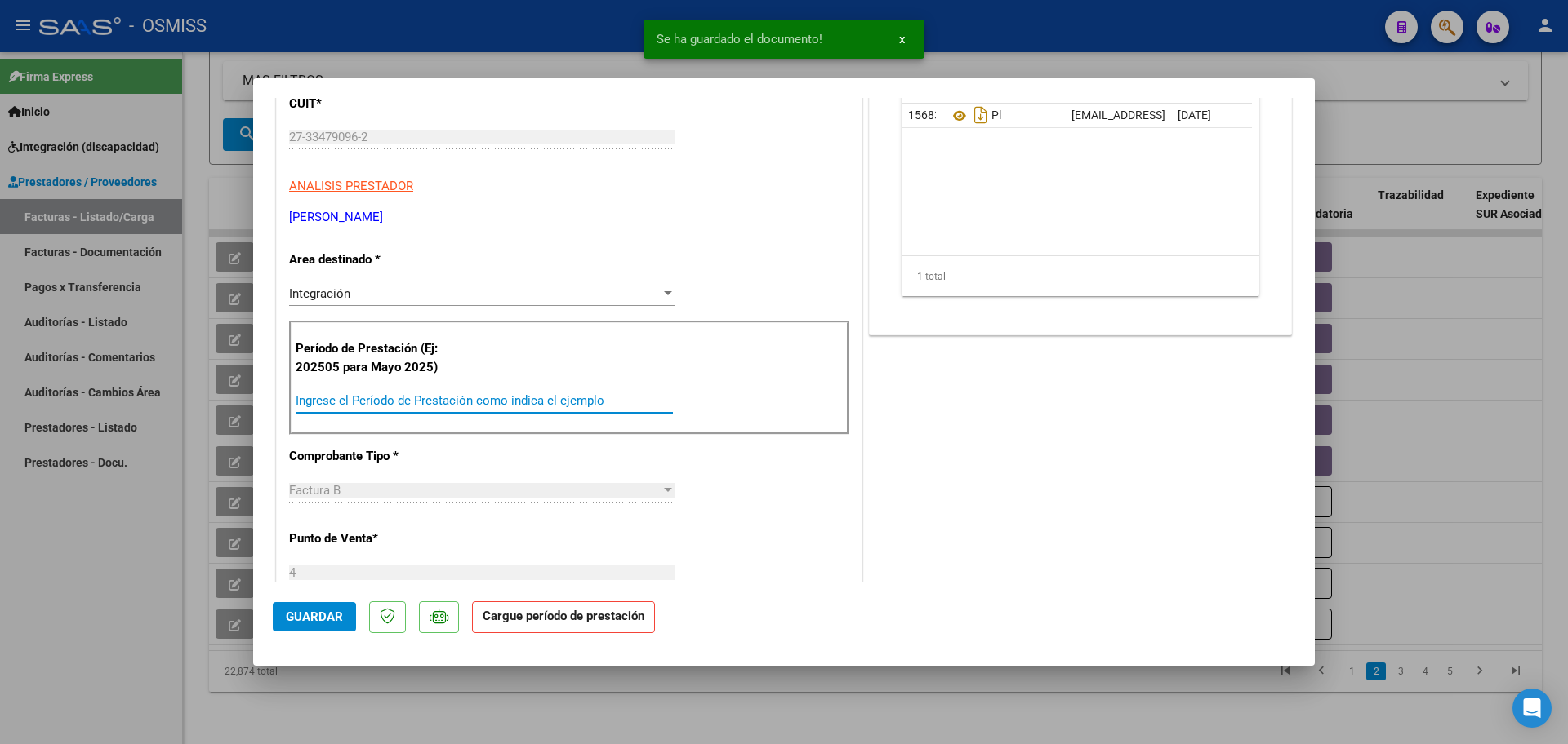
click at [447, 405] on input "Ingrese el Período de Prestación como indica el ejemplo" at bounding box center [484, 400] width 377 height 15
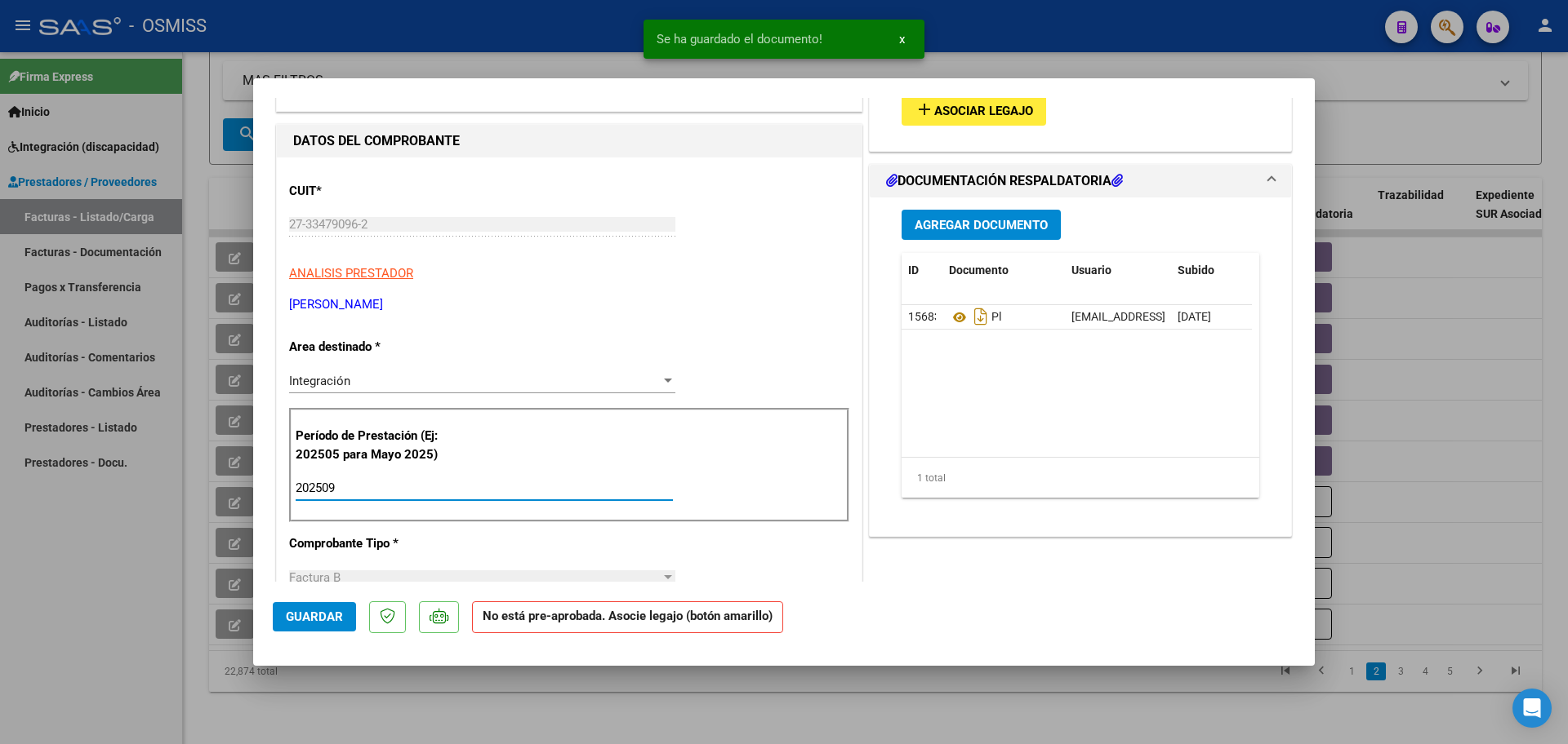
scroll to position [0, 0]
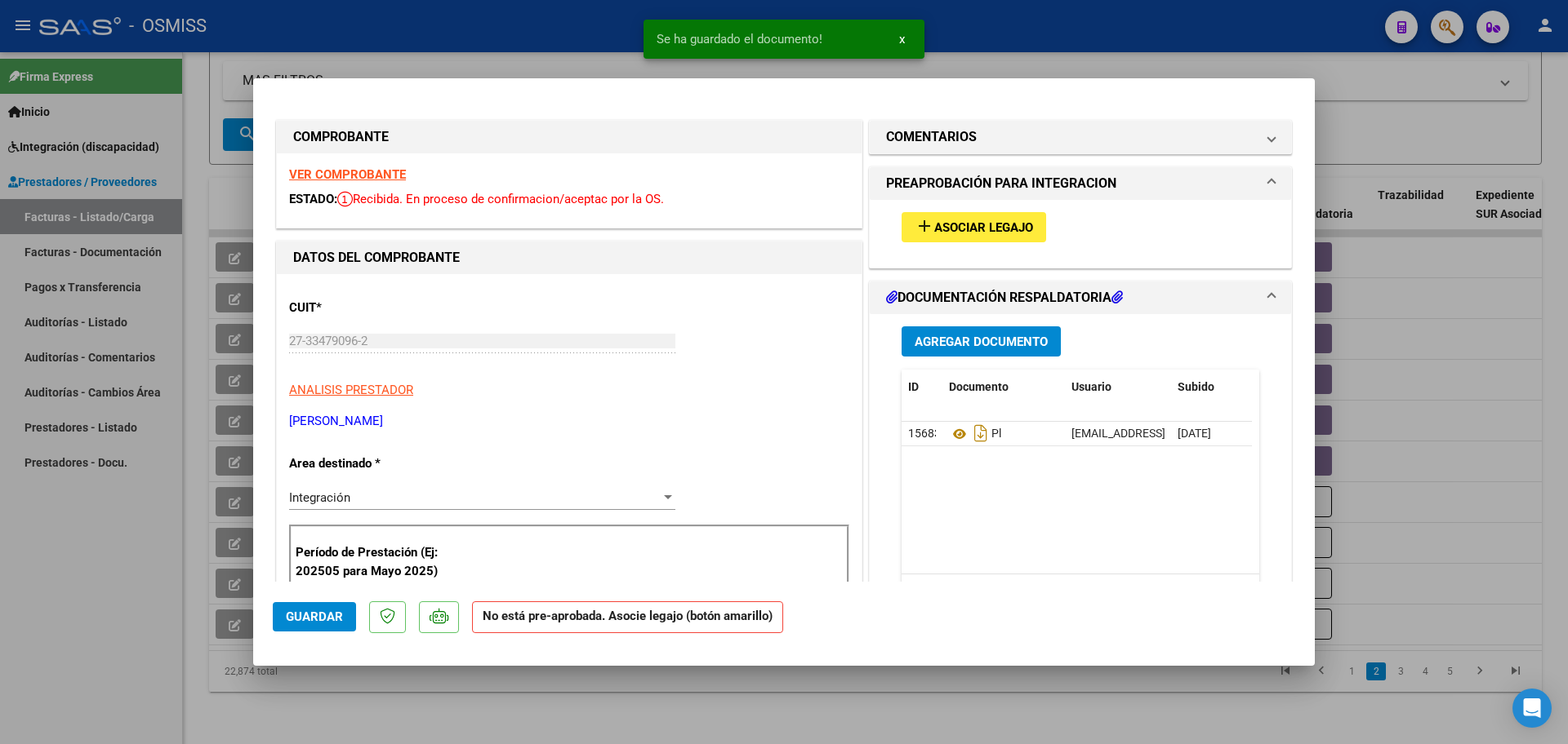
type input "202509"
click at [1008, 236] on button "add Asociar Legajo" at bounding box center [974, 227] width 144 height 30
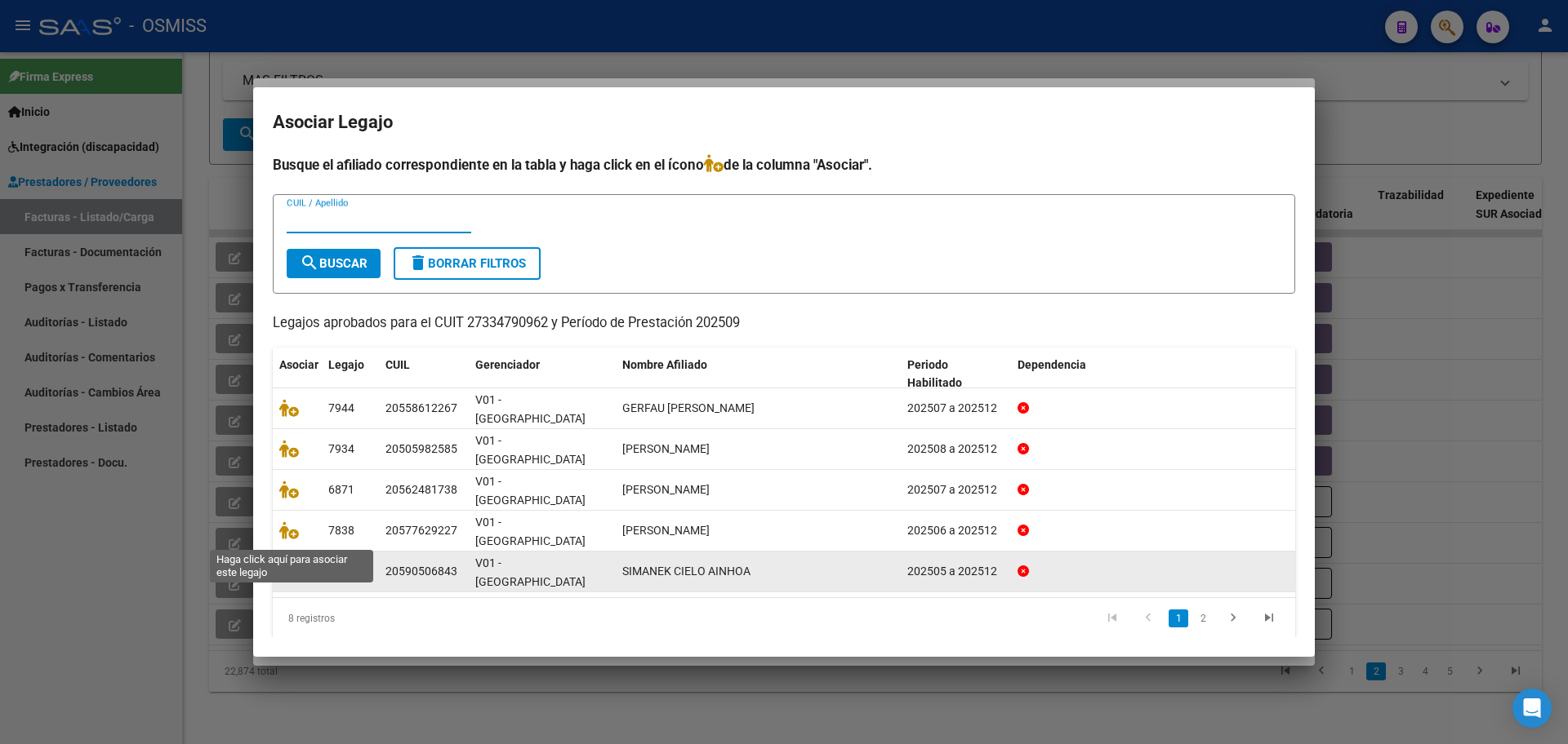
click at [291, 563] on icon at bounding box center [289, 571] width 20 height 18
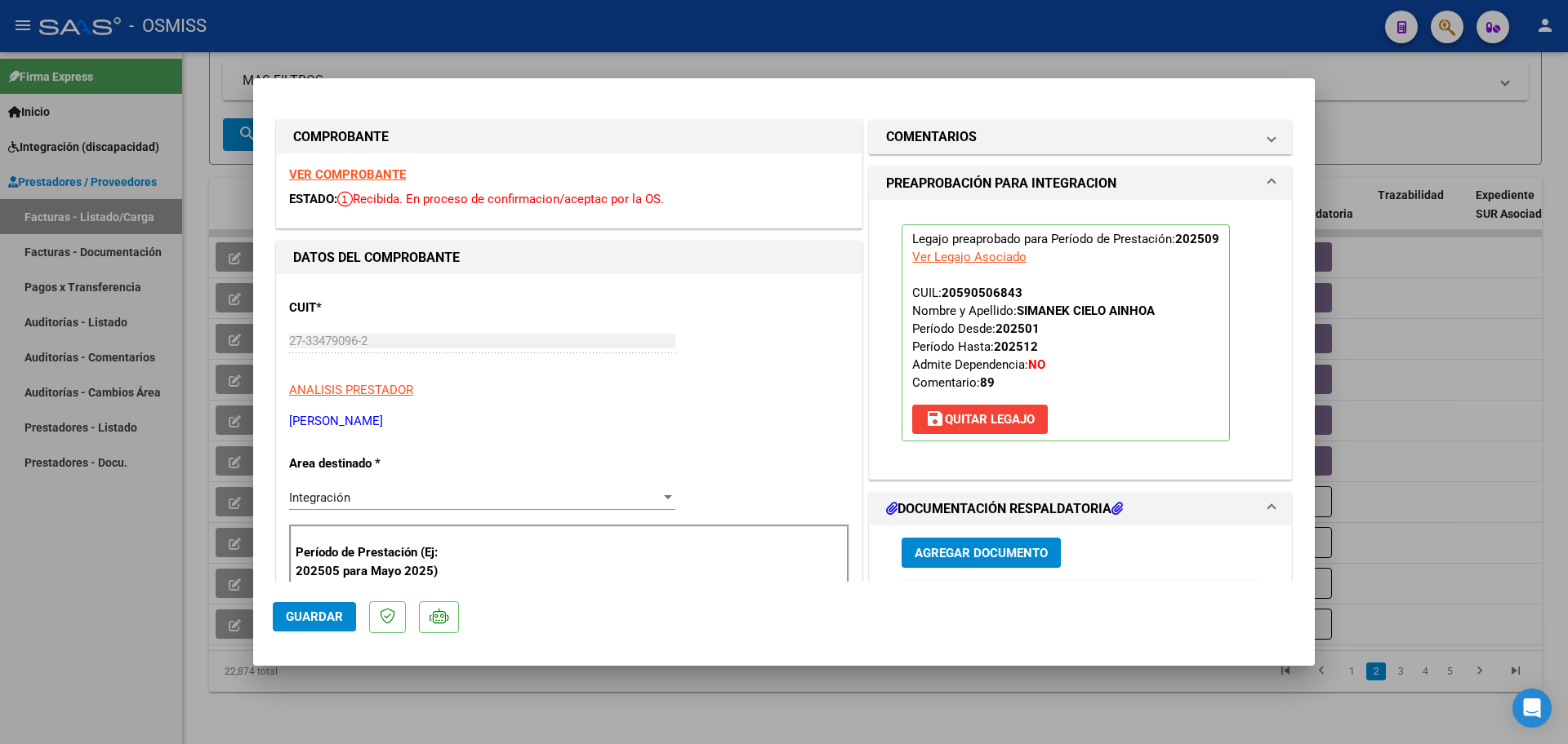
click at [340, 616] on span "Guardar" at bounding box center [315, 617] width 58 height 15
type input "$ 0,00"
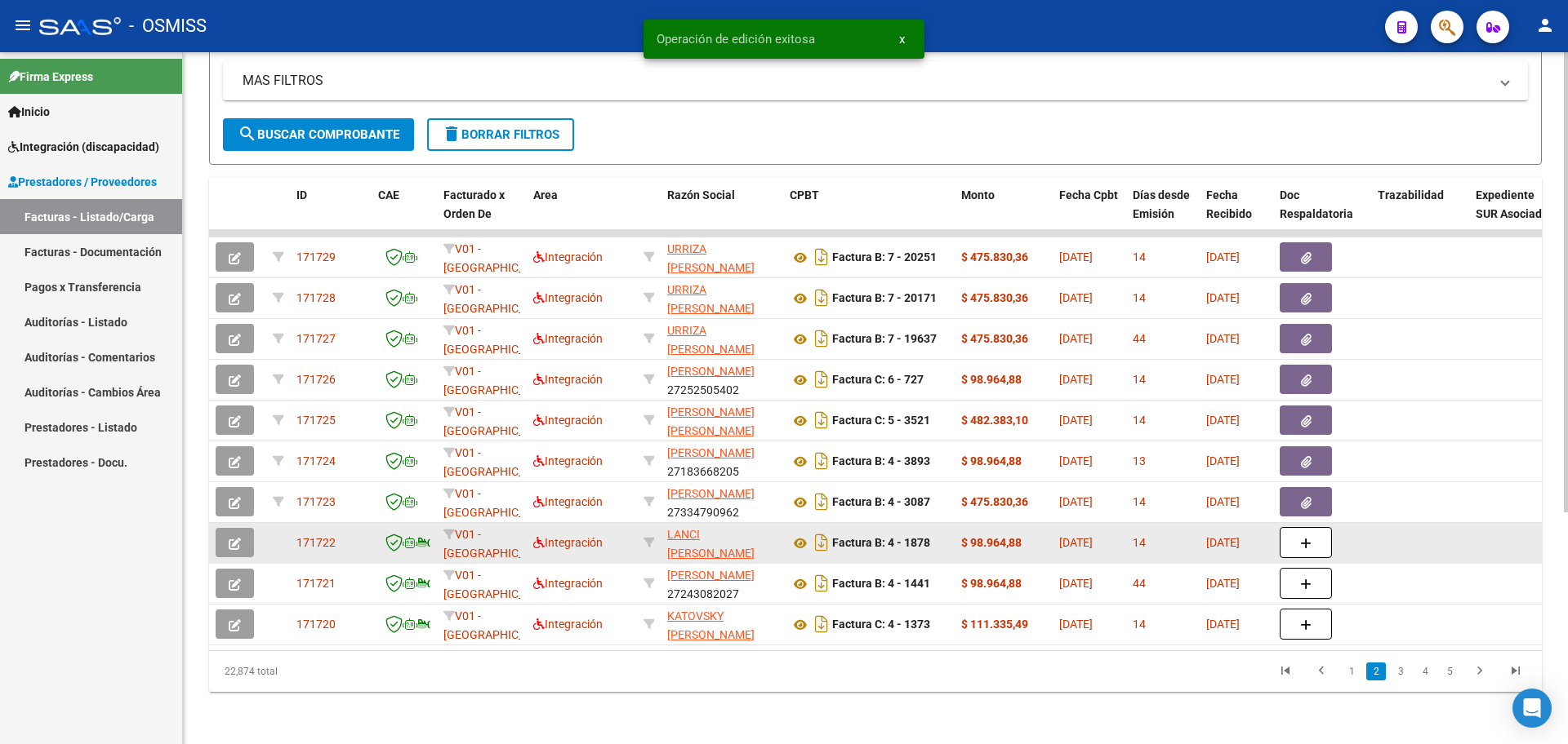
click at [229, 539] on button "button" at bounding box center [235, 543] width 39 height 29
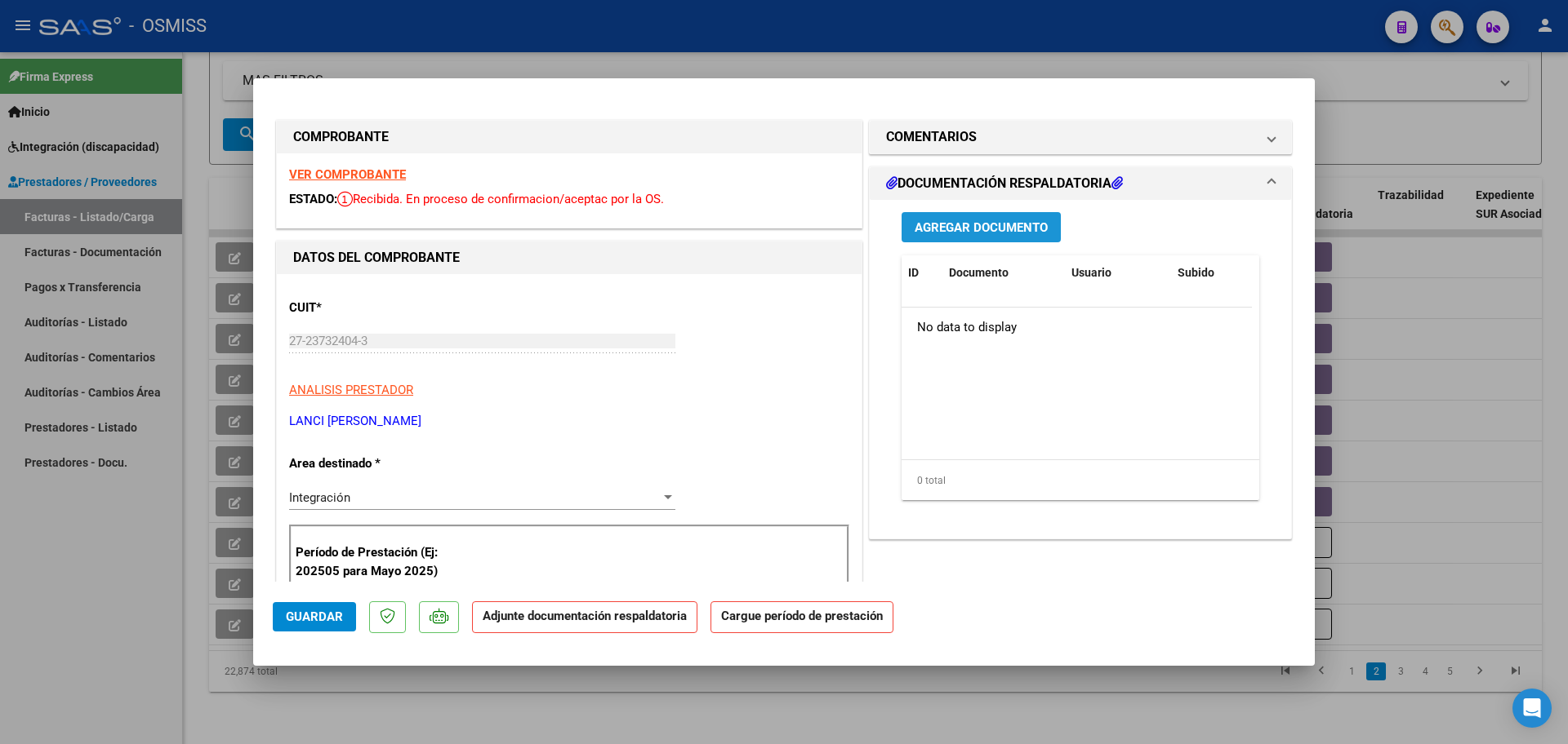
click at [993, 229] on span "Agregar Documento" at bounding box center [981, 228] width 133 height 15
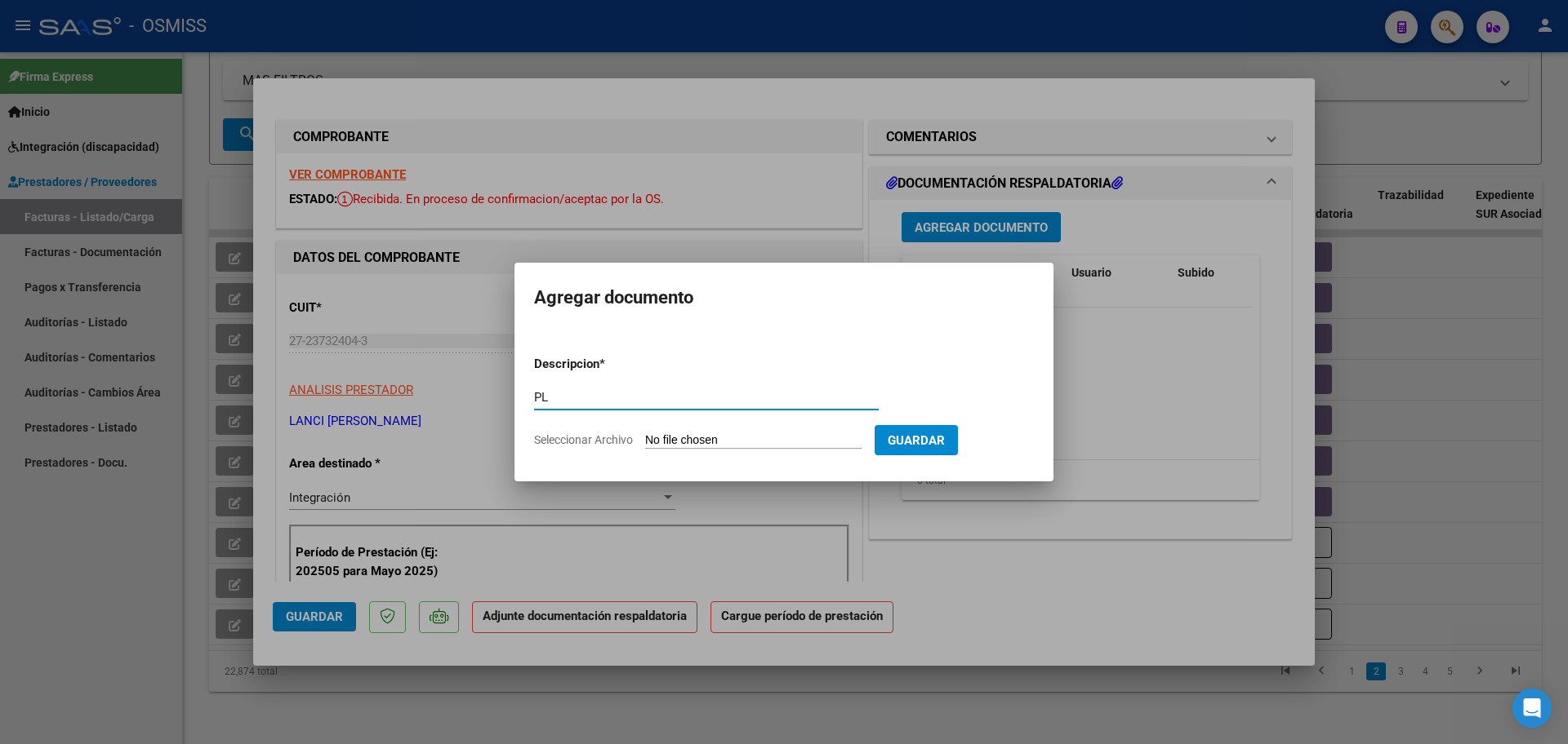
type input "PL"
click at [646, 433] on input "Seleccionar Archivo" at bounding box center [754, 441] width 217 height 15
type input "C:\fakepath\PL 4-1878 LANCIOTTI L TO 09.pdf"
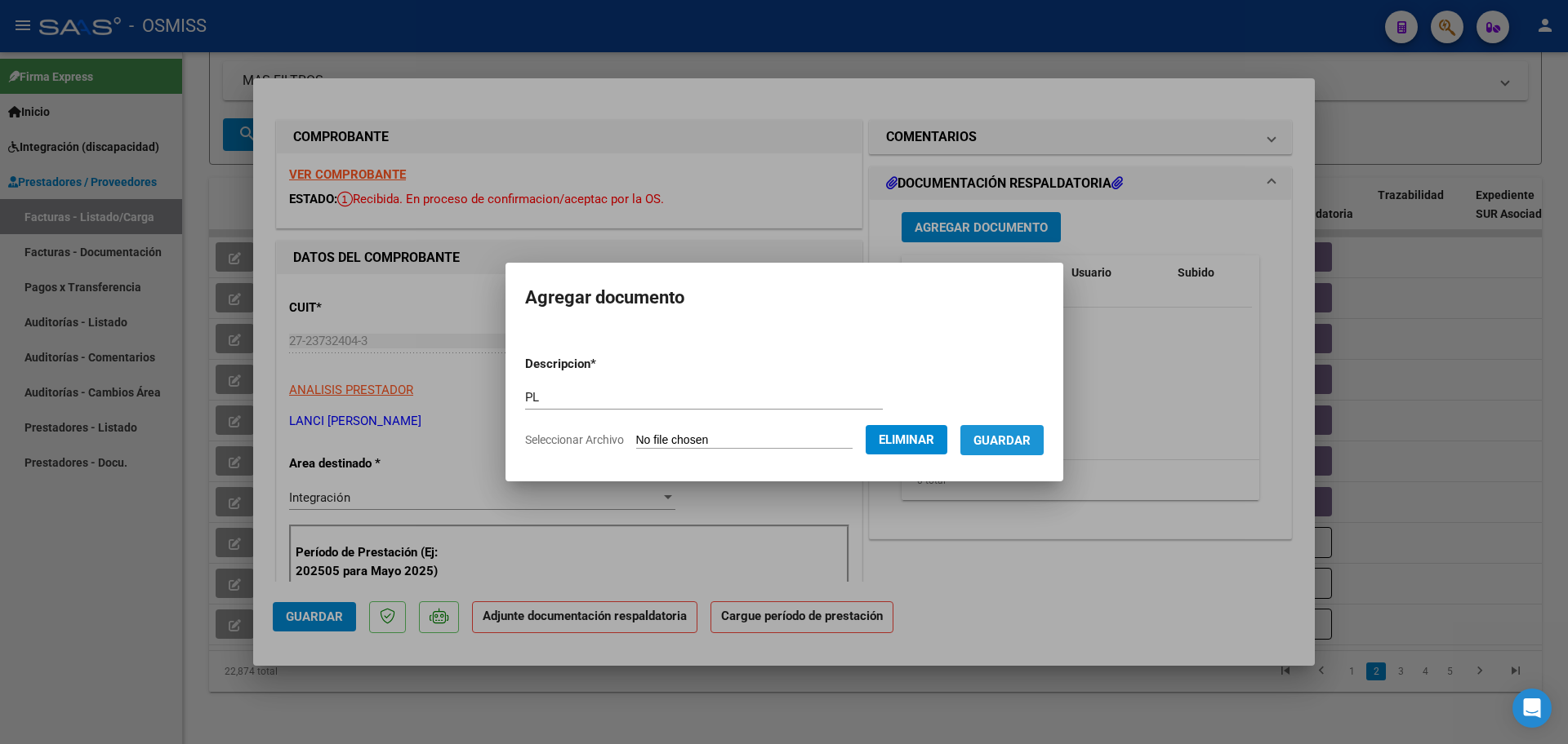
click at [1016, 447] on span "Guardar" at bounding box center [1001, 440] width 58 height 15
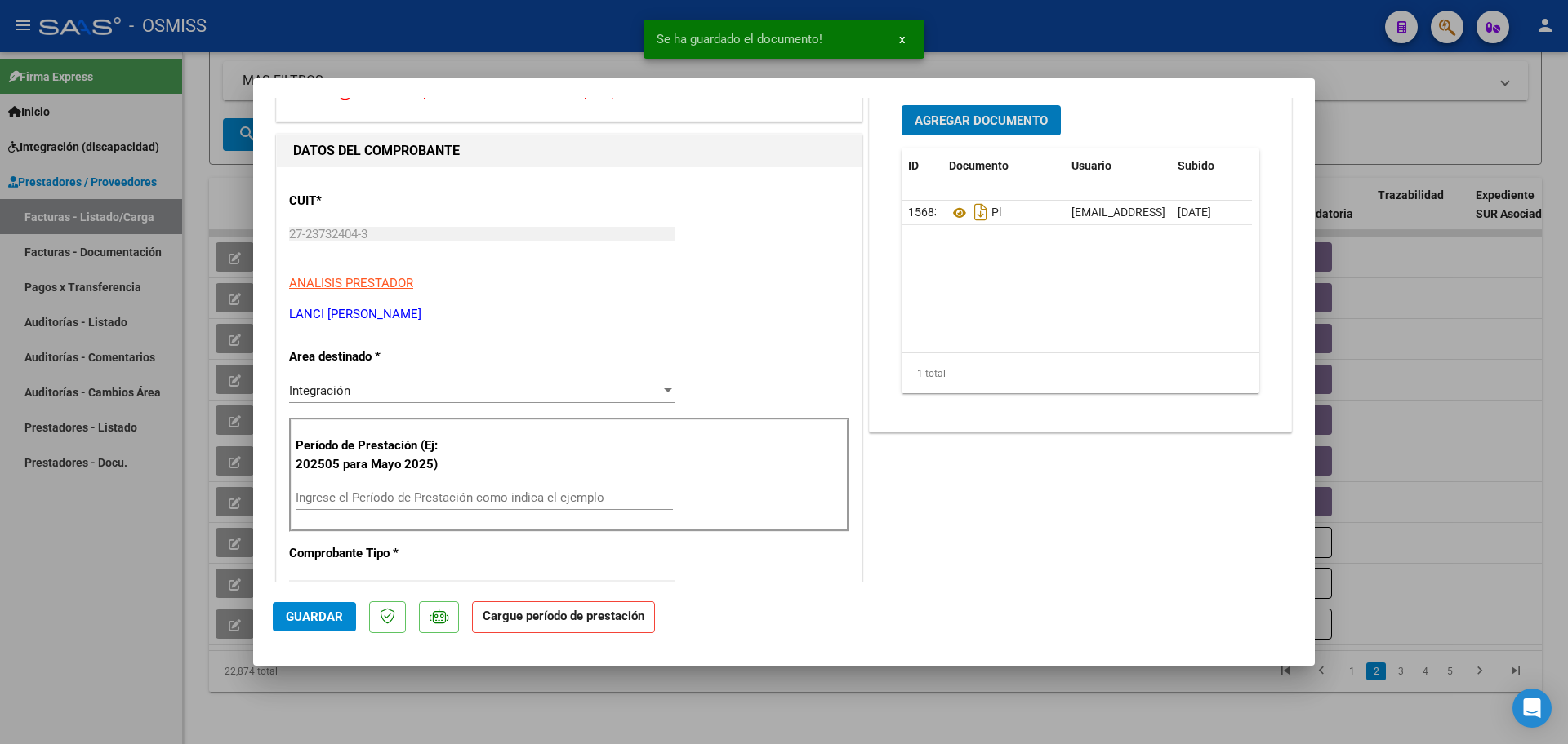
scroll to position [204, 0]
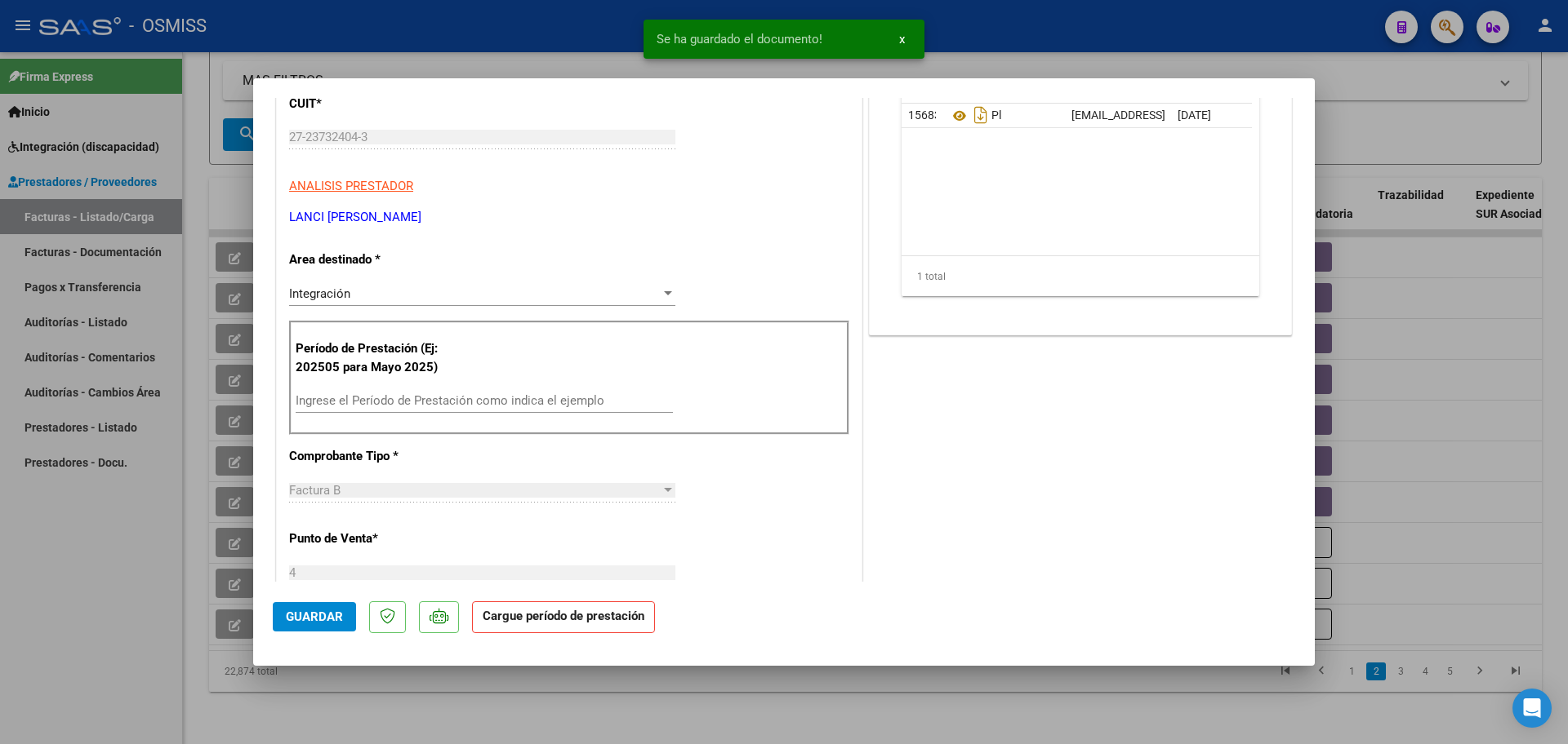
click at [444, 404] on input "Ingrese el Período de Prestación como indica el ejemplo" at bounding box center [484, 400] width 377 height 15
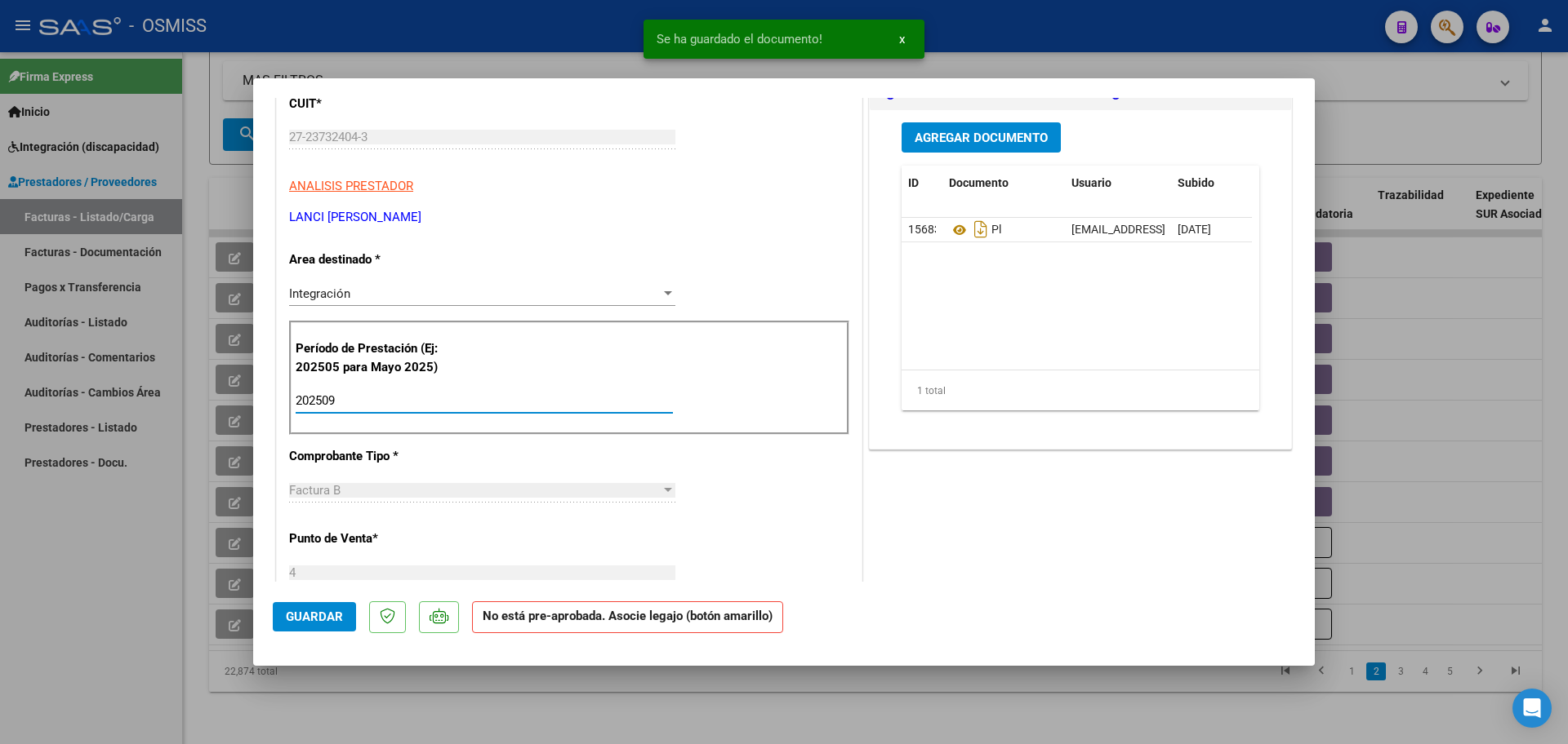
scroll to position [0, 0]
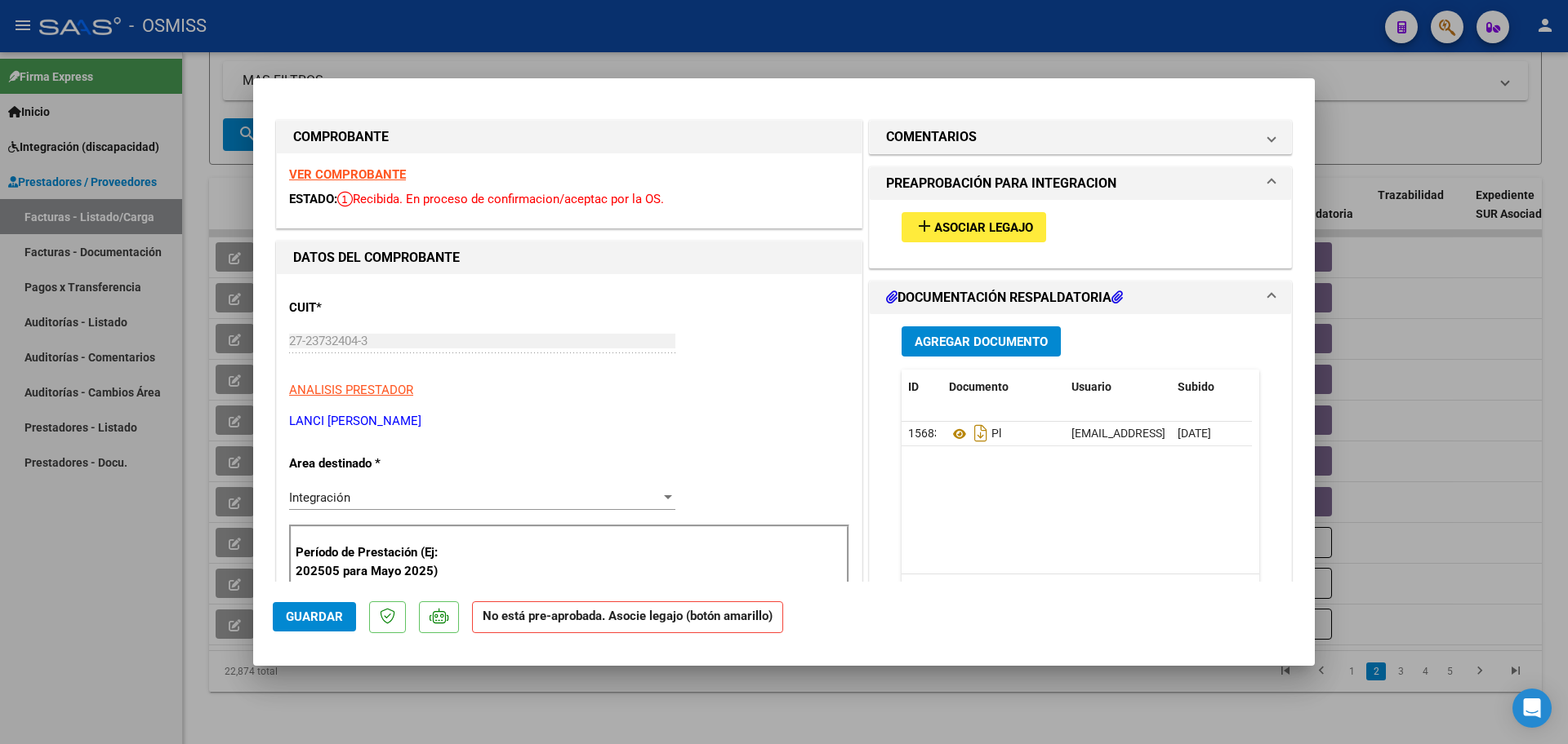
type input "202509"
click at [1020, 230] on span "Asociar Legajo" at bounding box center [983, 228] width 99 height 15
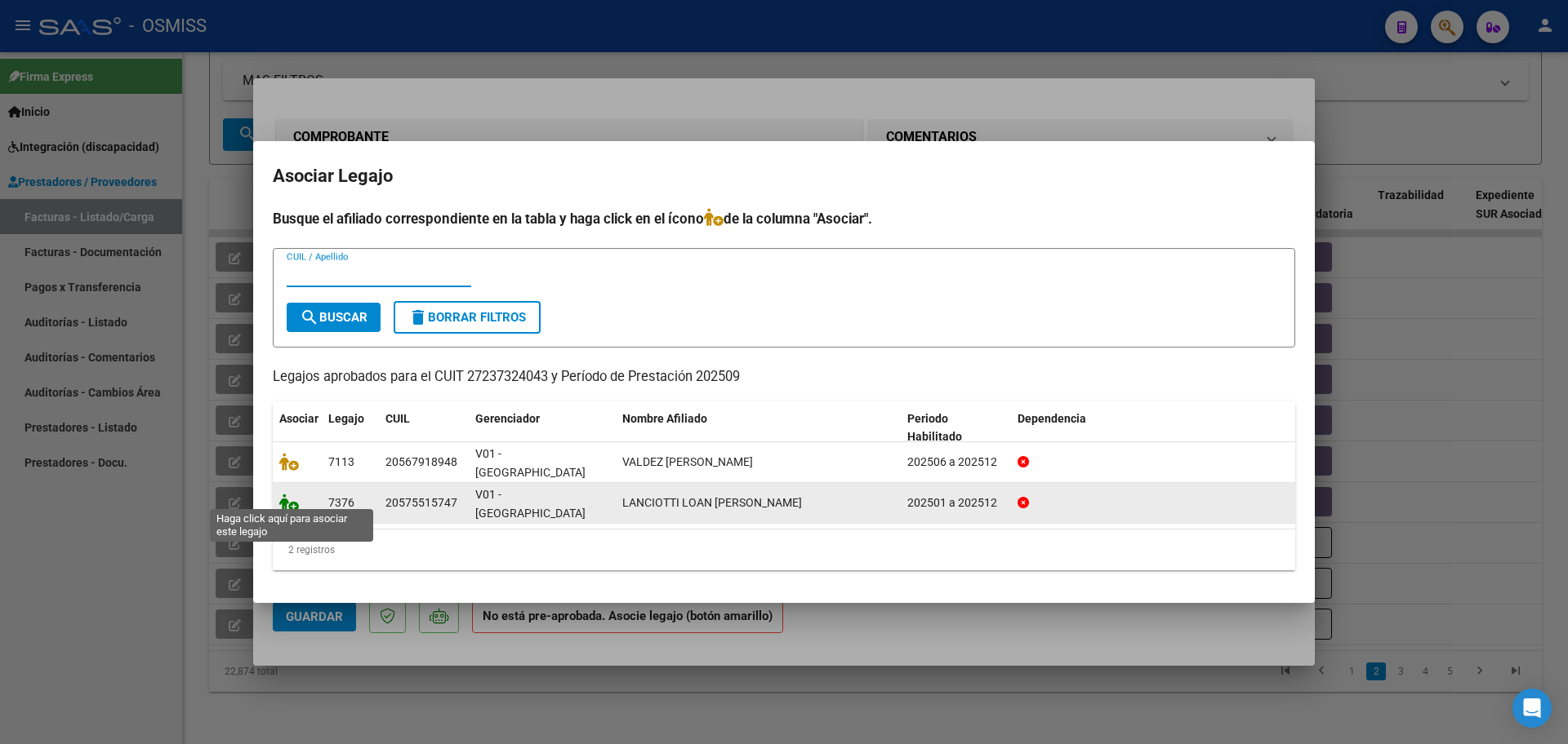
click at [291, 494] on icon at bounding box center [289, 503] width 20 height 18
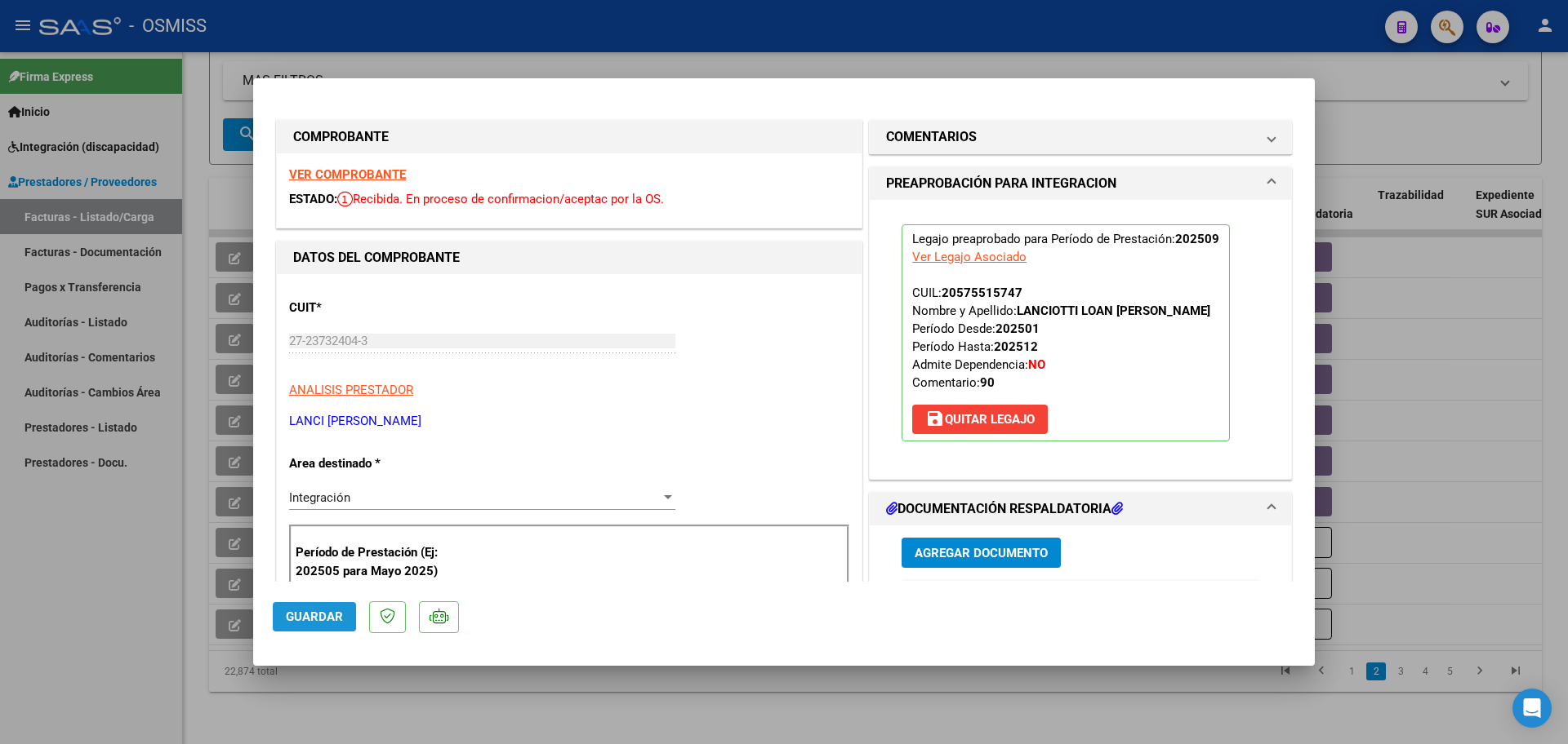
click at [322, 614] on span "Guardar" at bounding box center [315, 617] width 58 height 15
type input "$ 0,00"
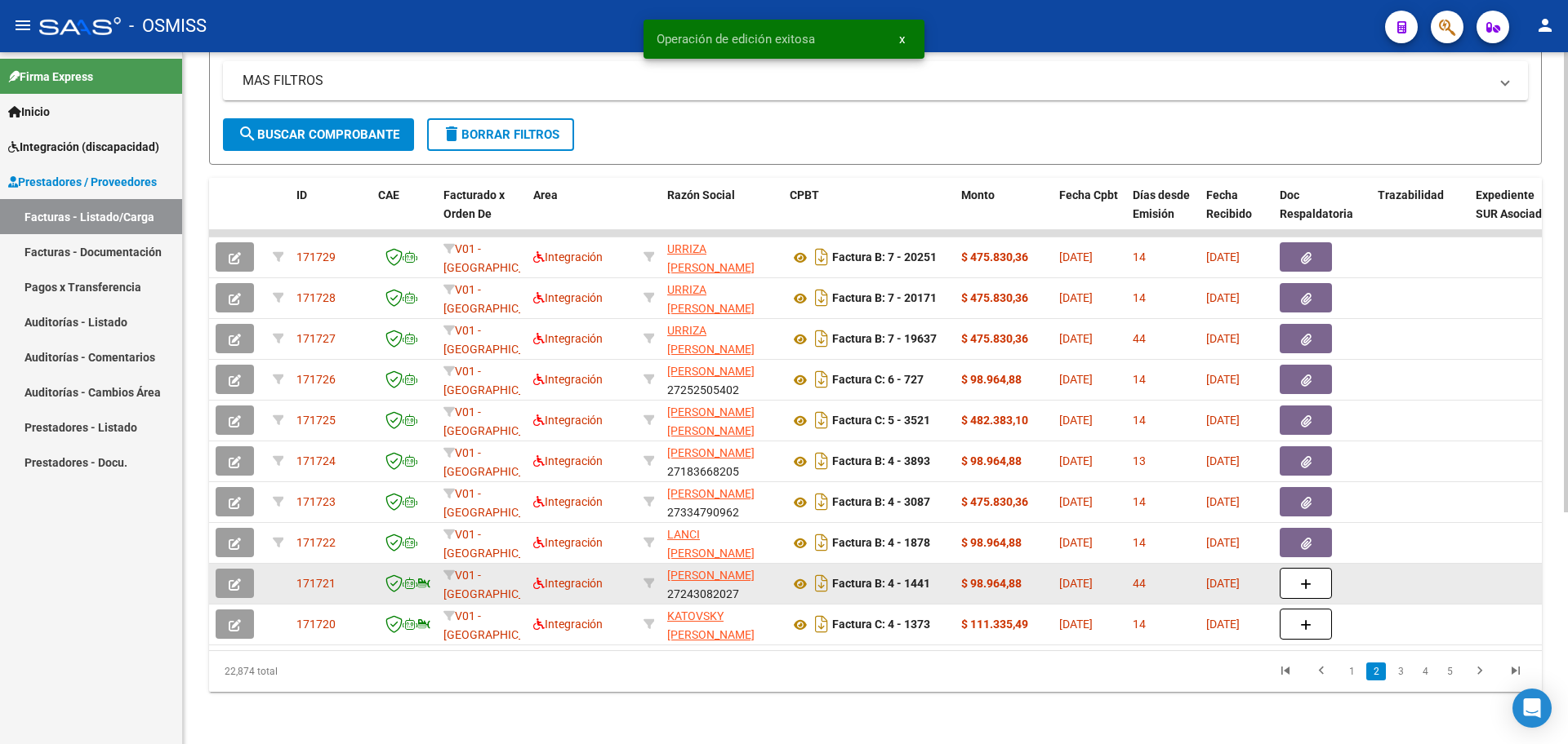
click at [230, 579] on icon "button" at bounding box center [235, 585] width 12 height 12
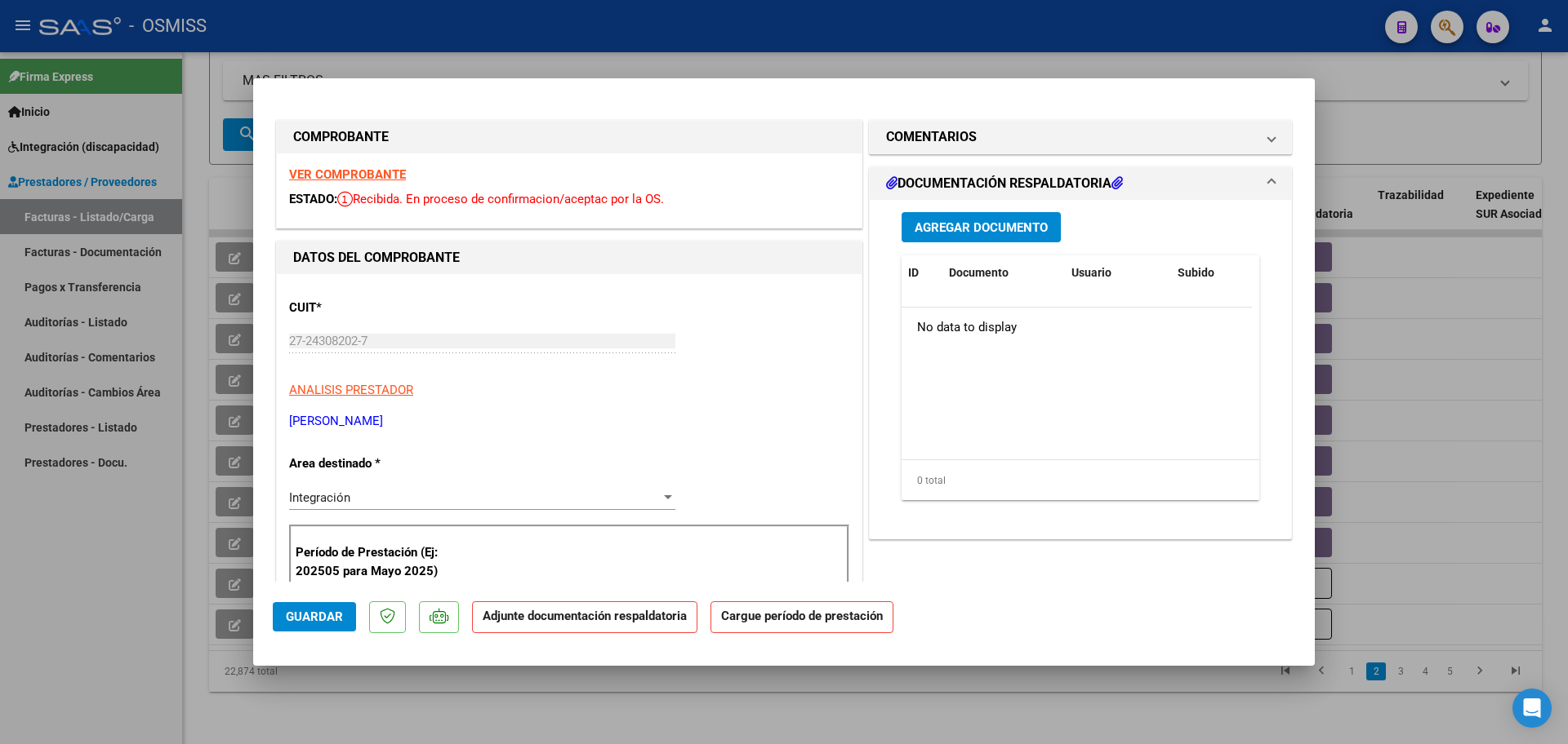
click at [1018, 221] on span "Agregar Documento" at bounding box center [981, 228] width 133 height 15
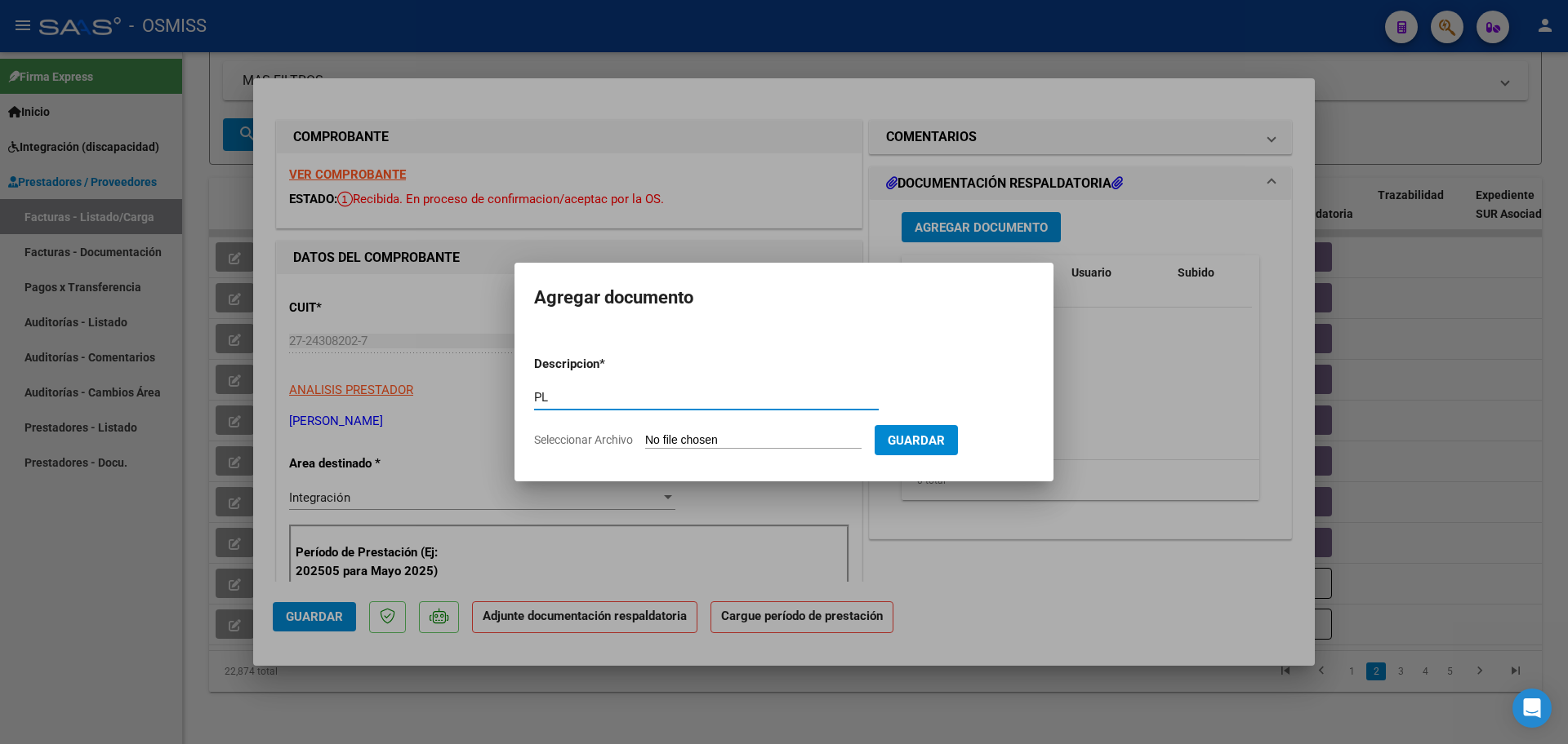
type input "PL"
click at [646, 433] on input "Seleccionar Archivo" at bounding box center [754, 441] width 217 height 15
type input "C:\fakepath\PL 4-1441 YACANI G FONO 08.pdf"
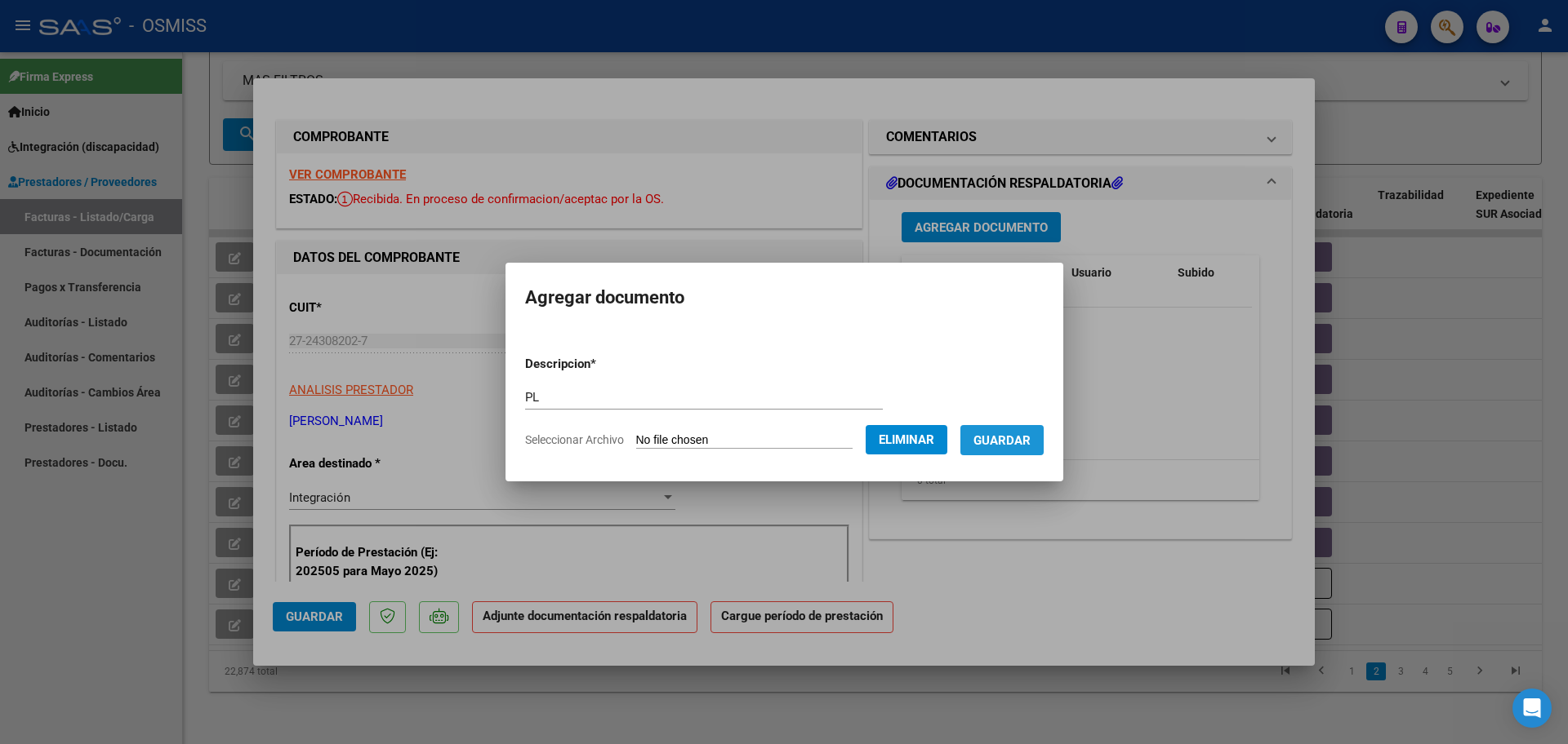
click at [1026, 441] on span "Guardar" at bounding box center [1001, 440] width 58 height 15
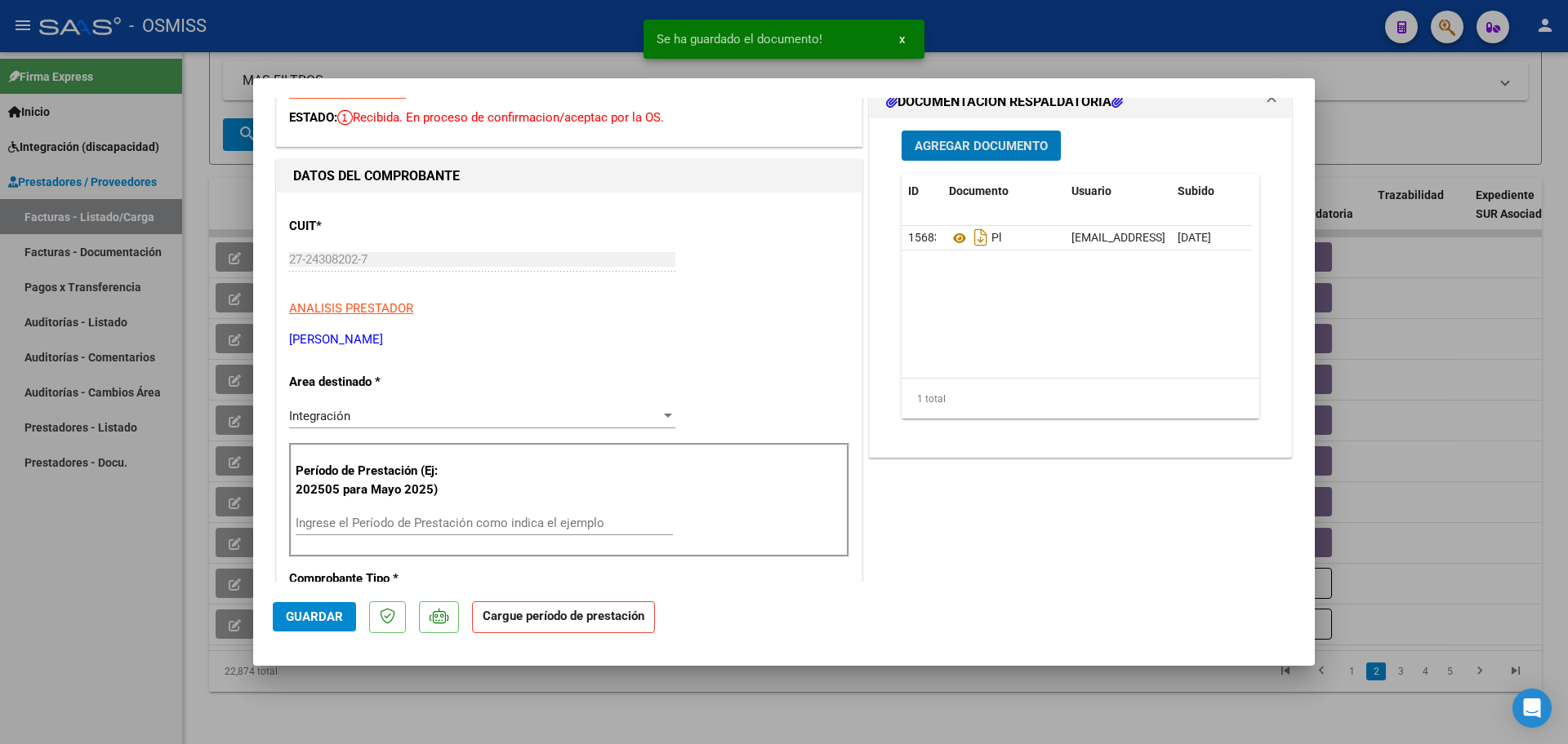
scroll to position [204, 0]
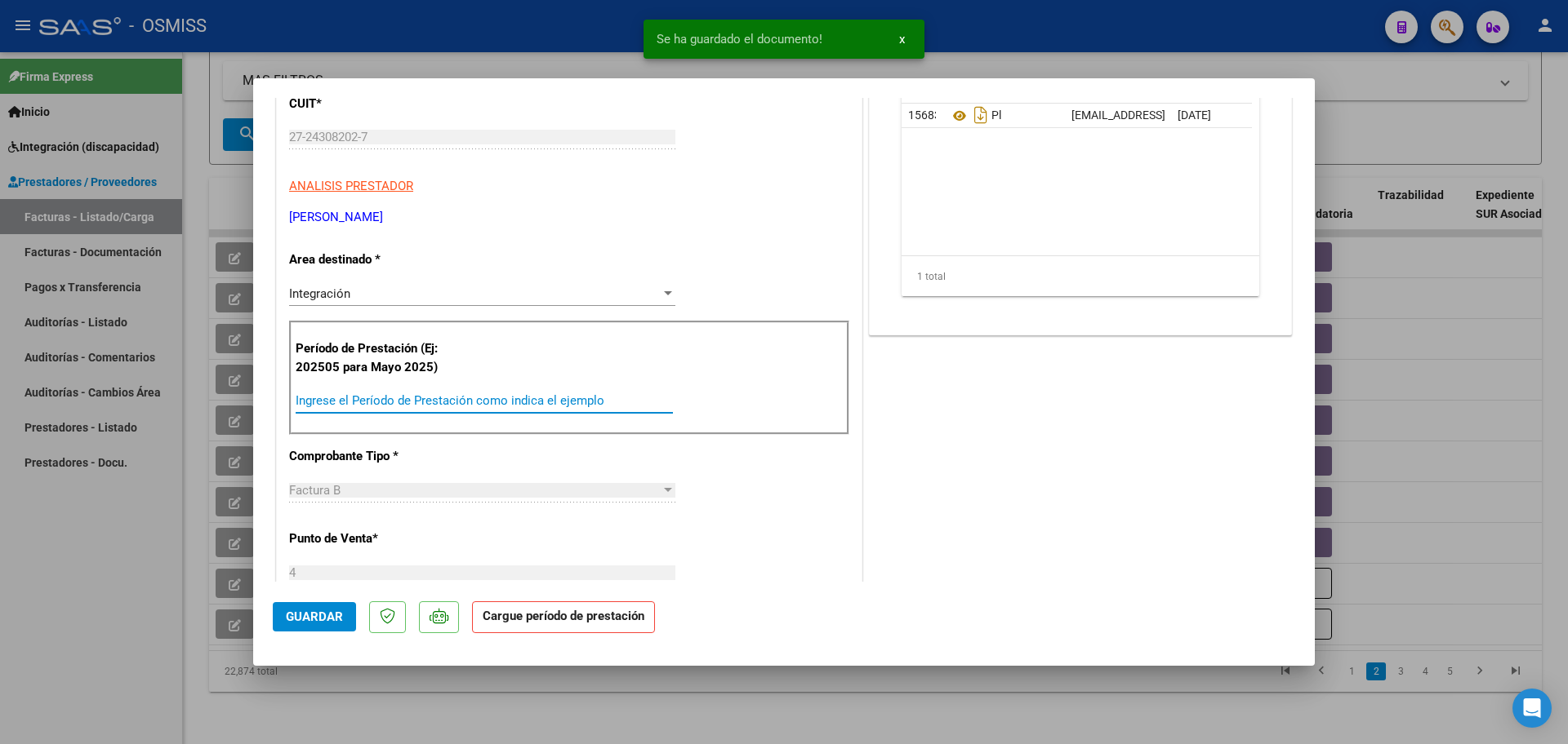
click at [356, 407] on input "Ingrese el Período de Prestación como indica el ejemplo" at bounding box center [484, 400] width 377 height 15
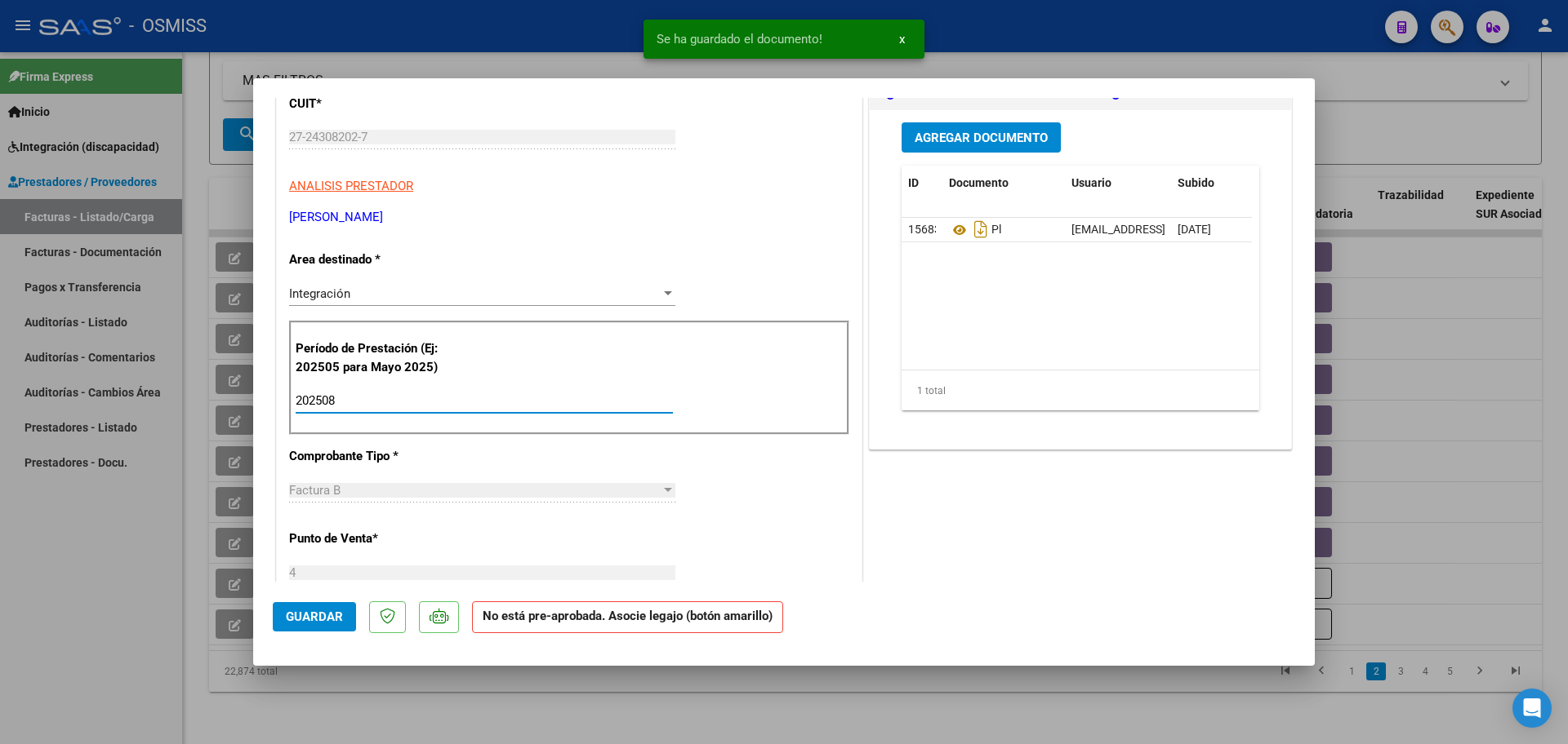
scroll to position [0, 0]
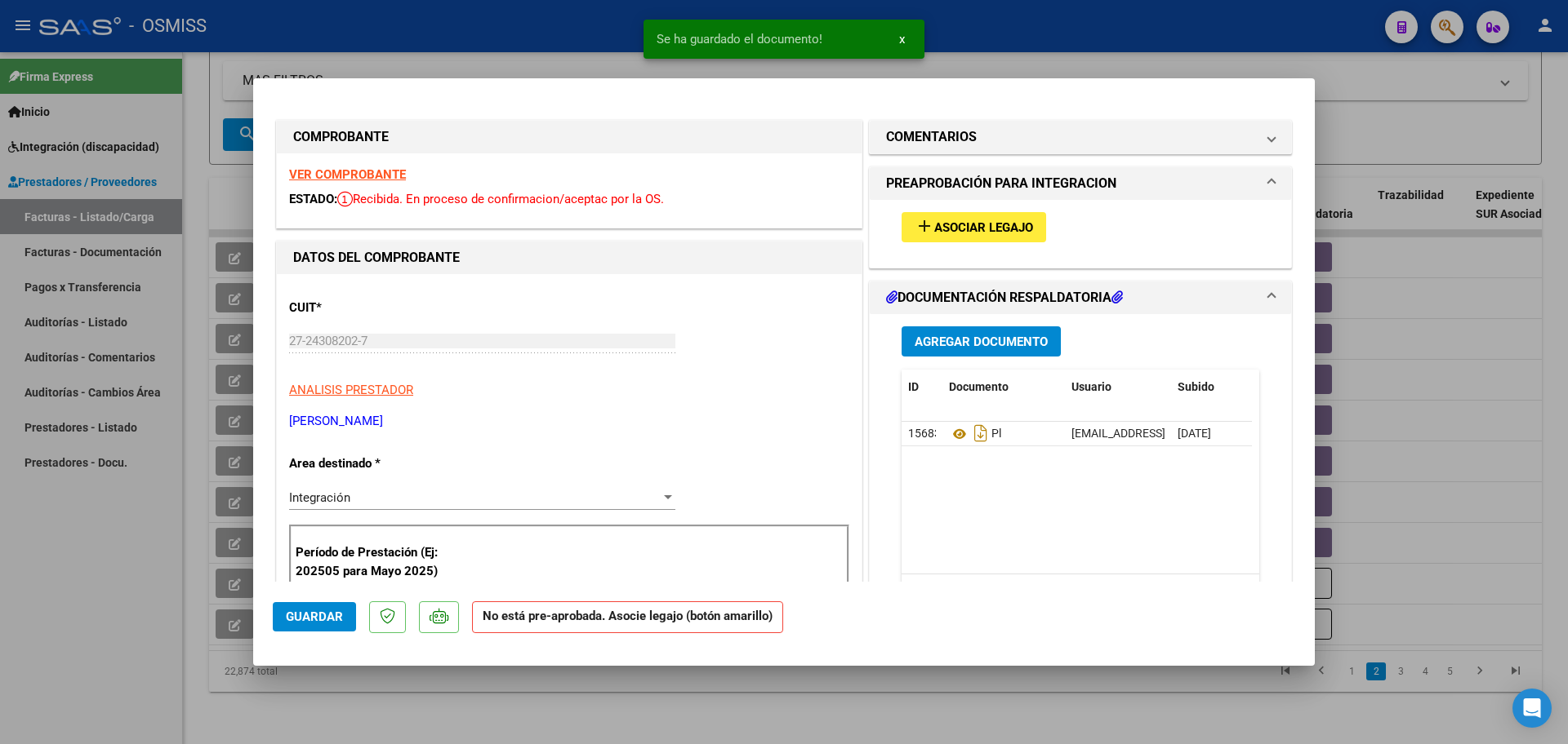
type input "202508"
click at [996, 221] on span "Asociar Legajo" at bounding box center [983, 228] width 99 height 15
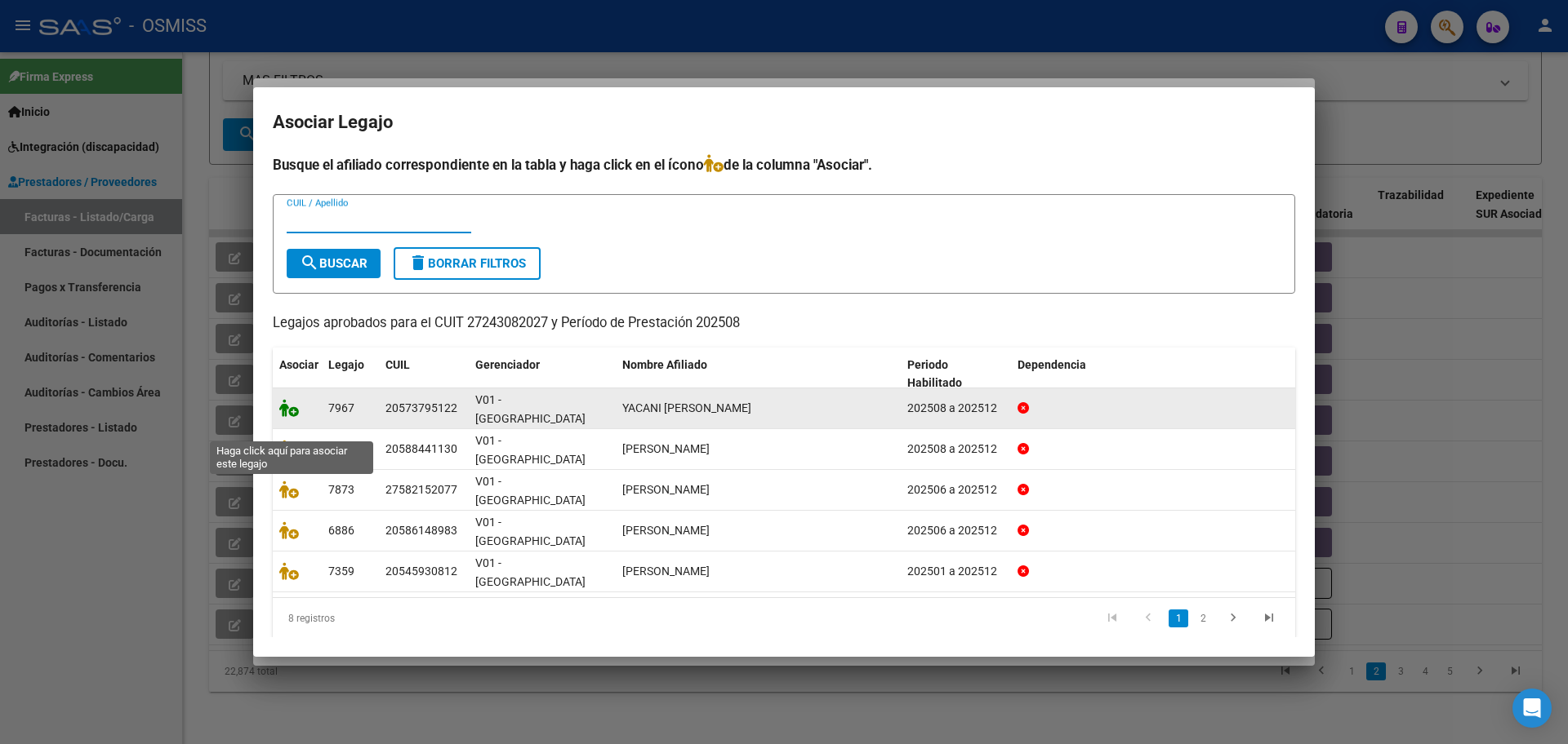
click at [290, 417] on icon at bounding box center [289, 408] width 20 height 18
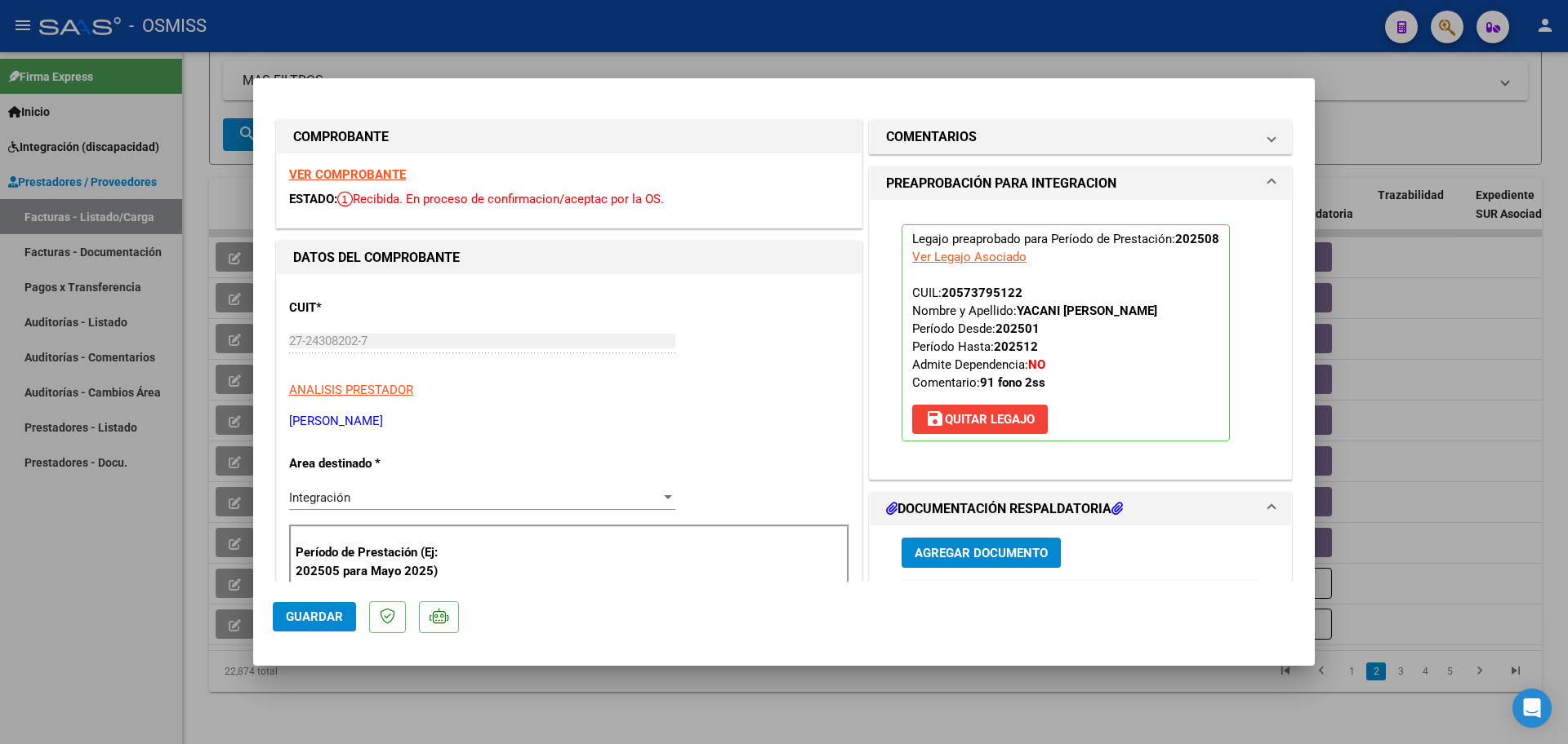
click at [309, 620] on span "Guardar" at bounding box center [315, 617] width 58 height 15
type input "$ 0,00"
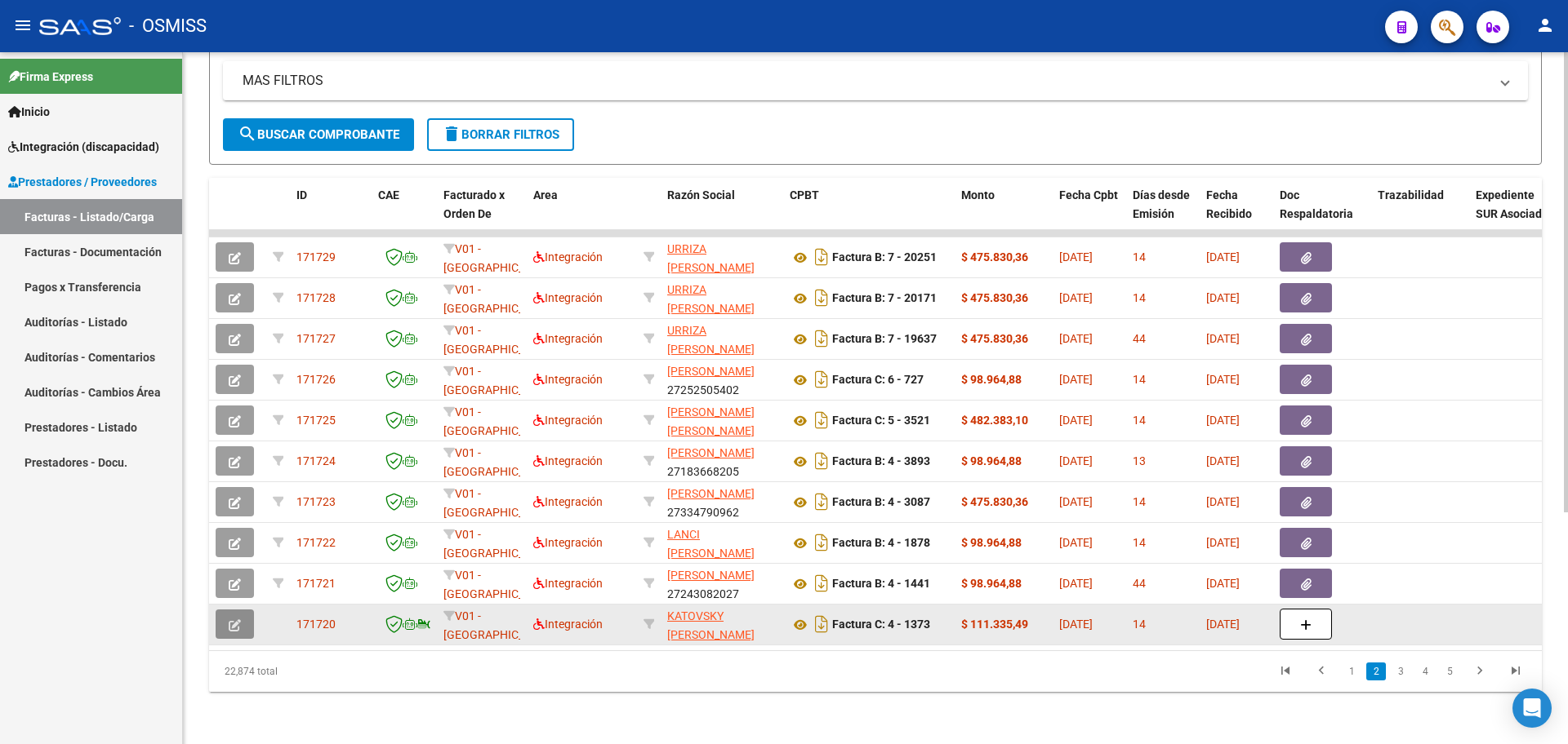
click at [250, 610] on button "button" at bounding box center [235, 625] width 39 height 29
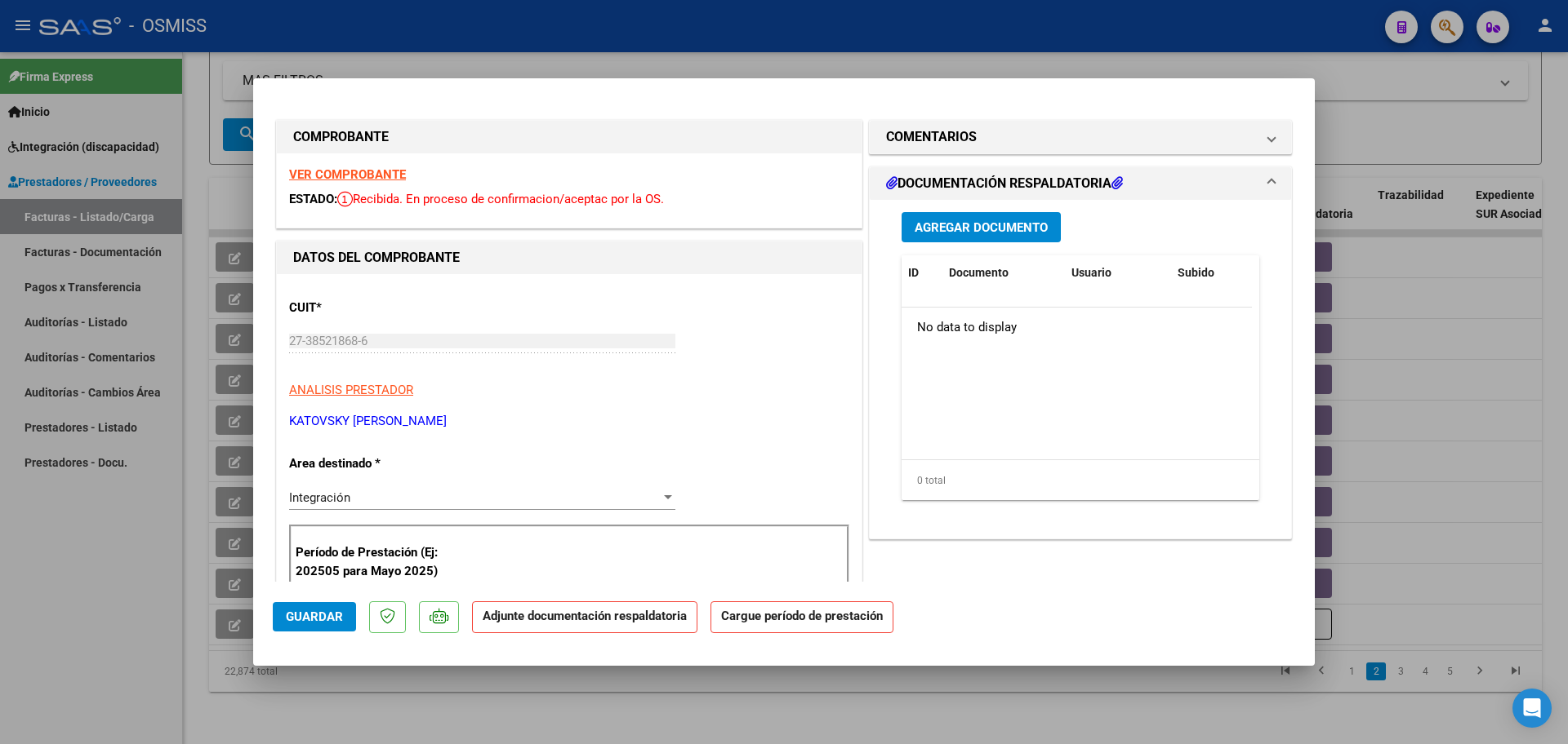
click at [1001, 235] on button "Agregar Documento" at bounding box center [981, 227] width 159 height 30
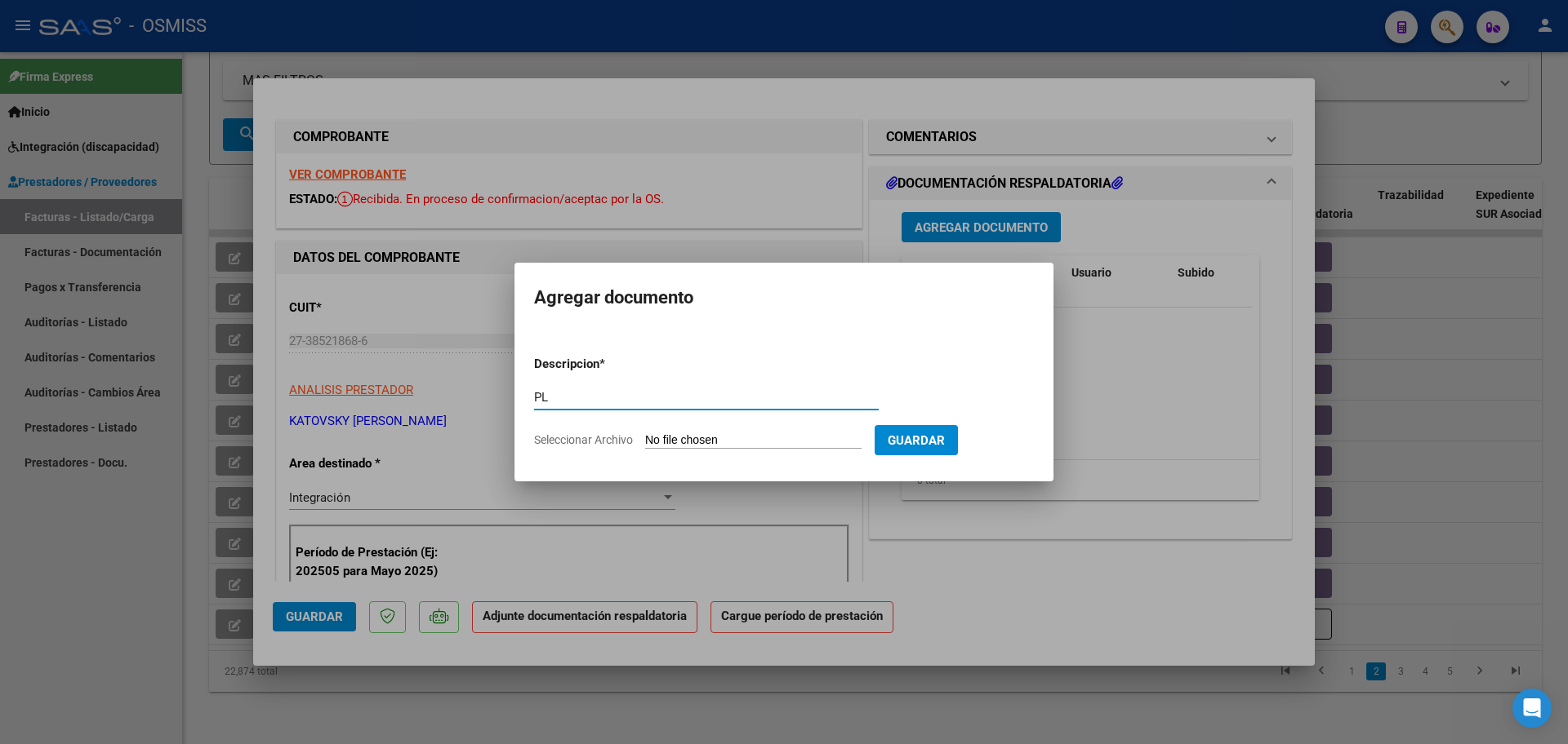
type input "PL"
click at [646, 433] on input "Seleccionar Archivo" at bounding box center [754, 441] width 217 height 15
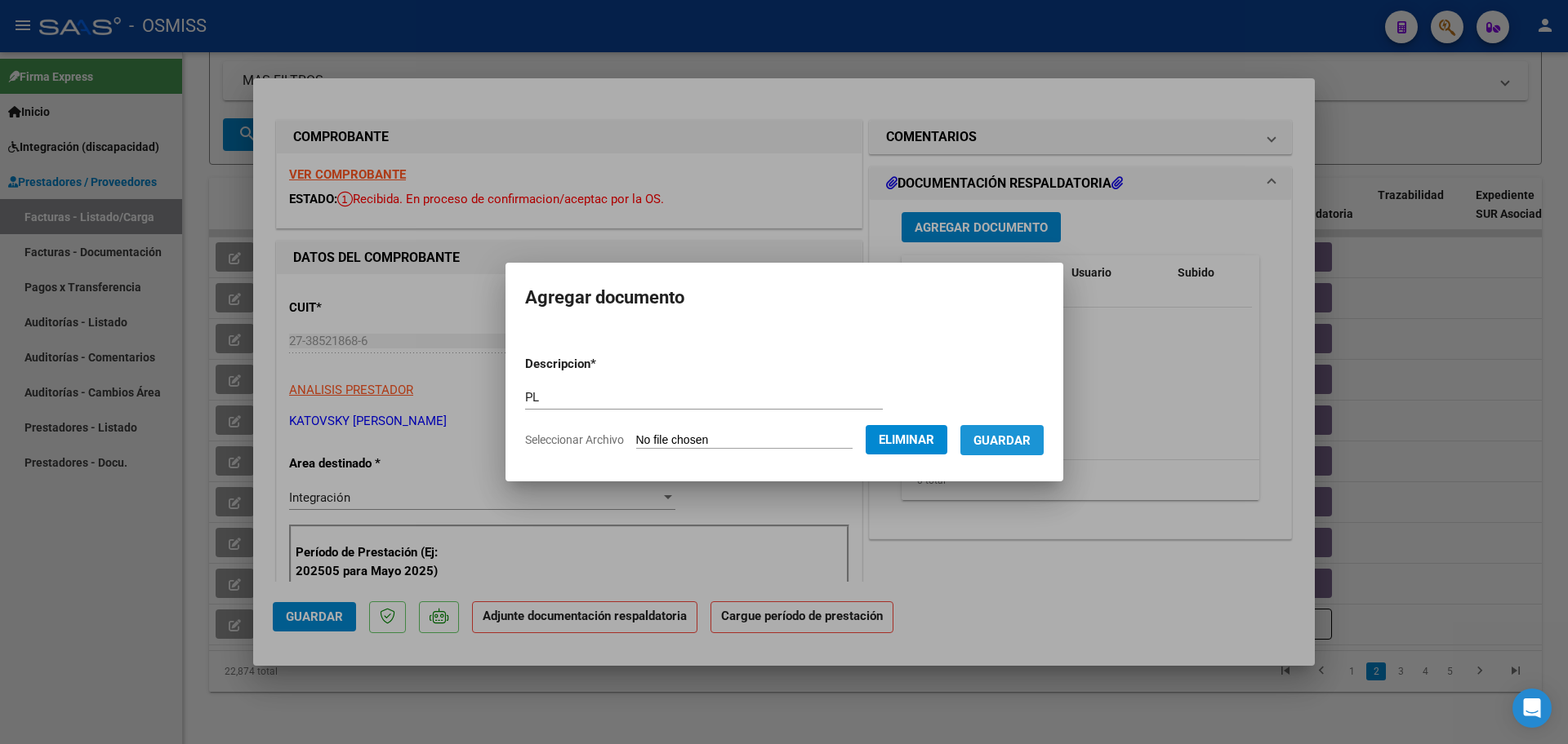
click at [1007, 448] on button "Guardar" at bounding box center [1001, 440] width 83 height 30
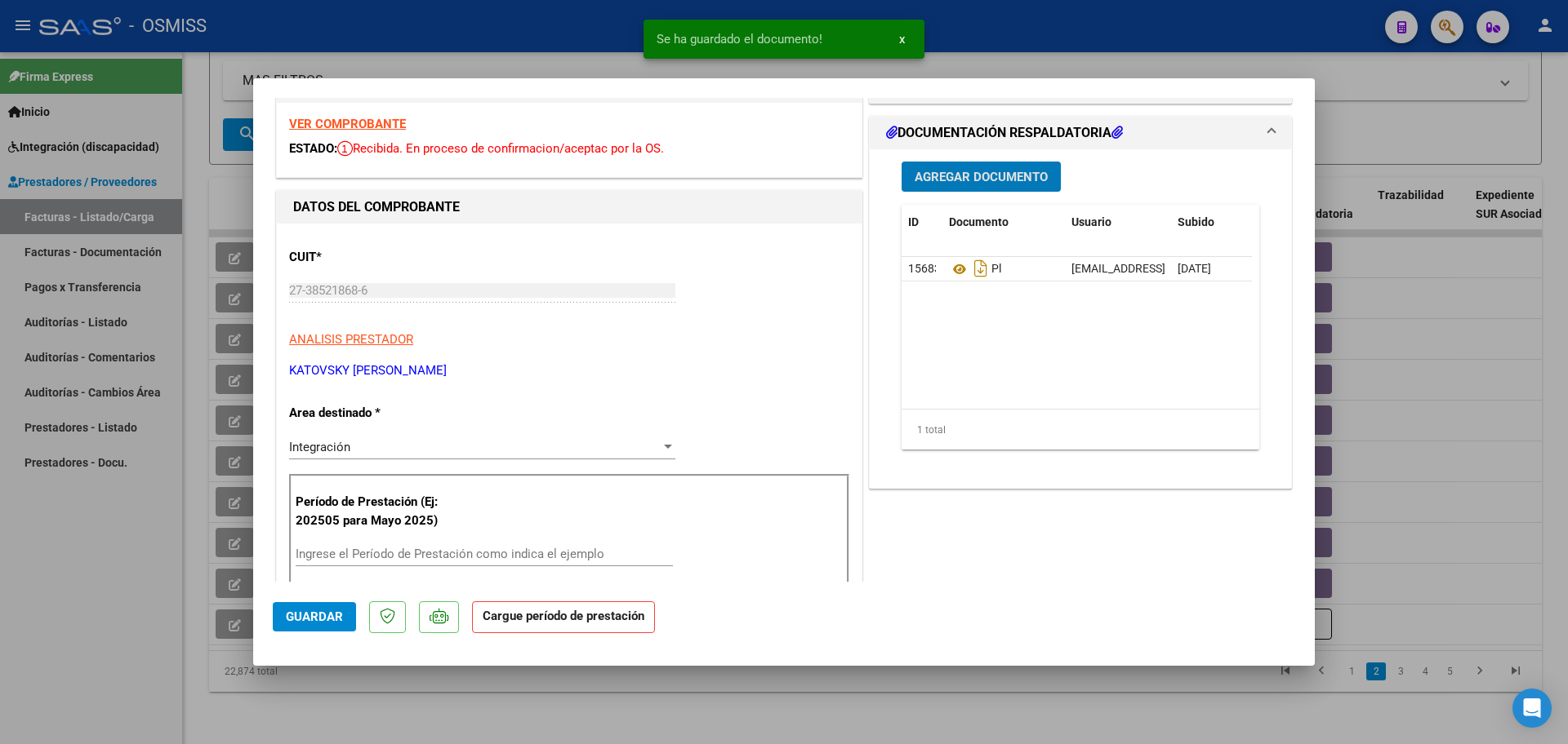
scroll to position [102, 0]
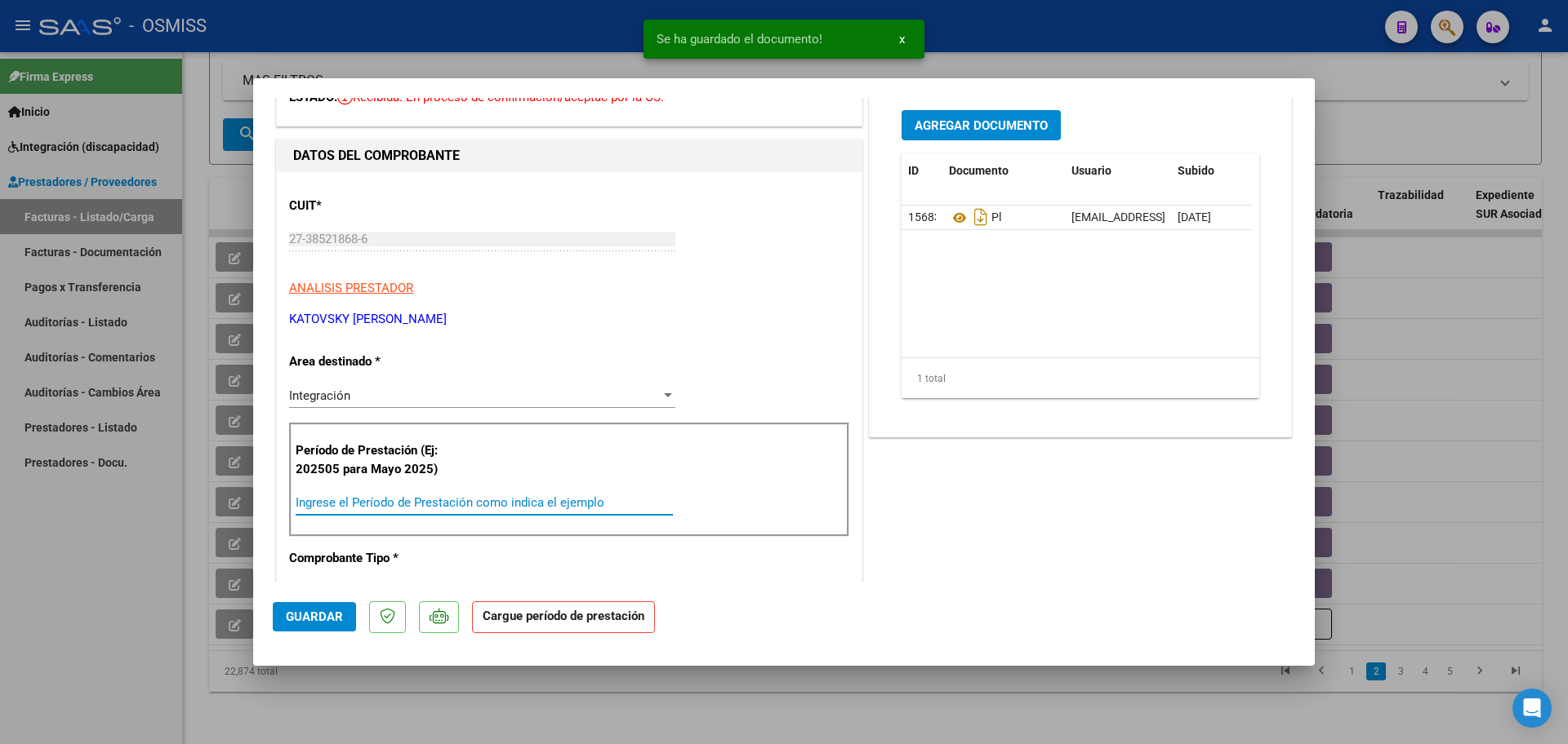
click at [401, 498] on input "Ingrese el Período de Prestación como indica el ejemplo" at bounding box center [484, 503] width 377 height 15
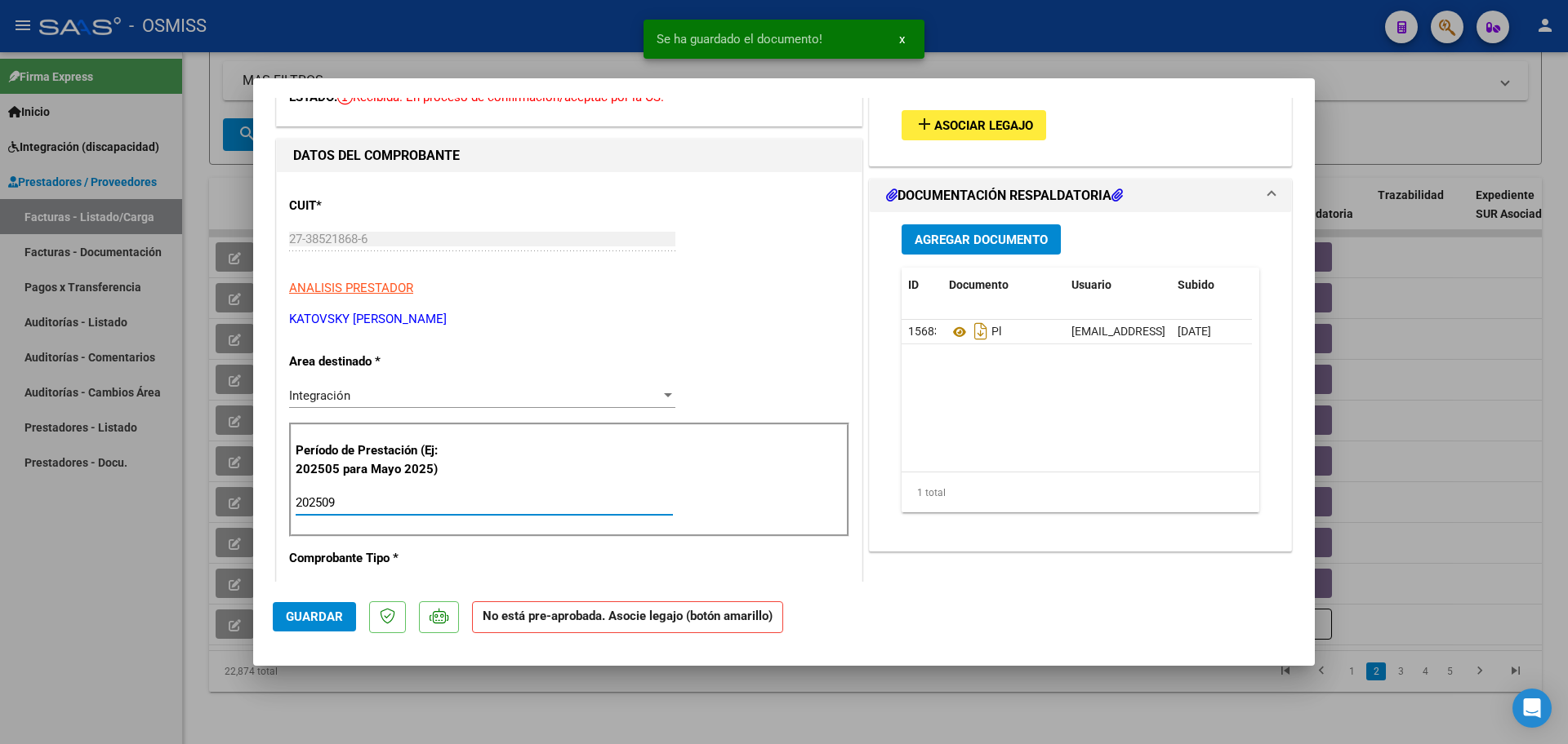
click at [982, 119] on span "Asociar Legajo" at bounding box center [983, 125] width 99 height 15
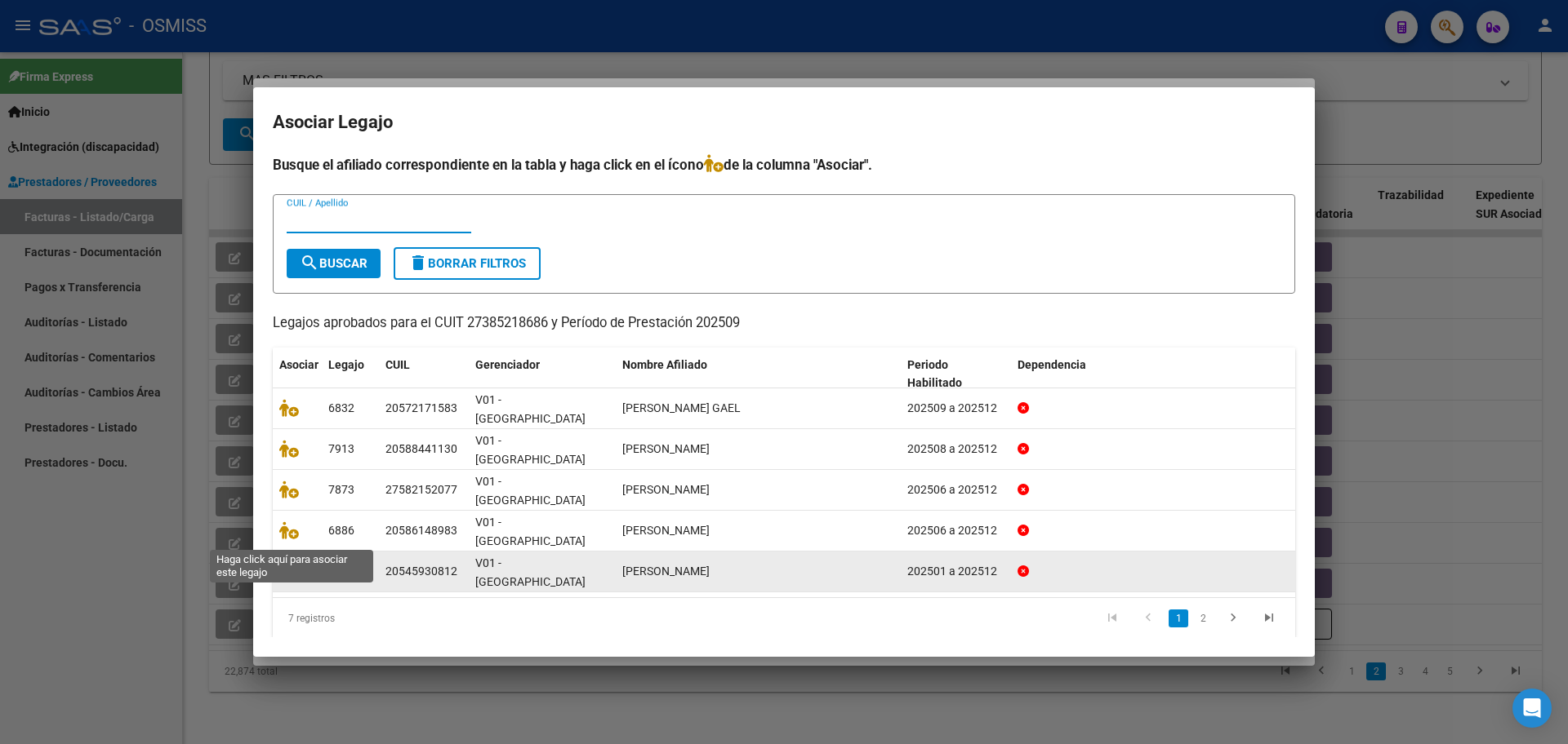
click at [289, 563] on icon at bounding box center [289, 571] width 20 height 18
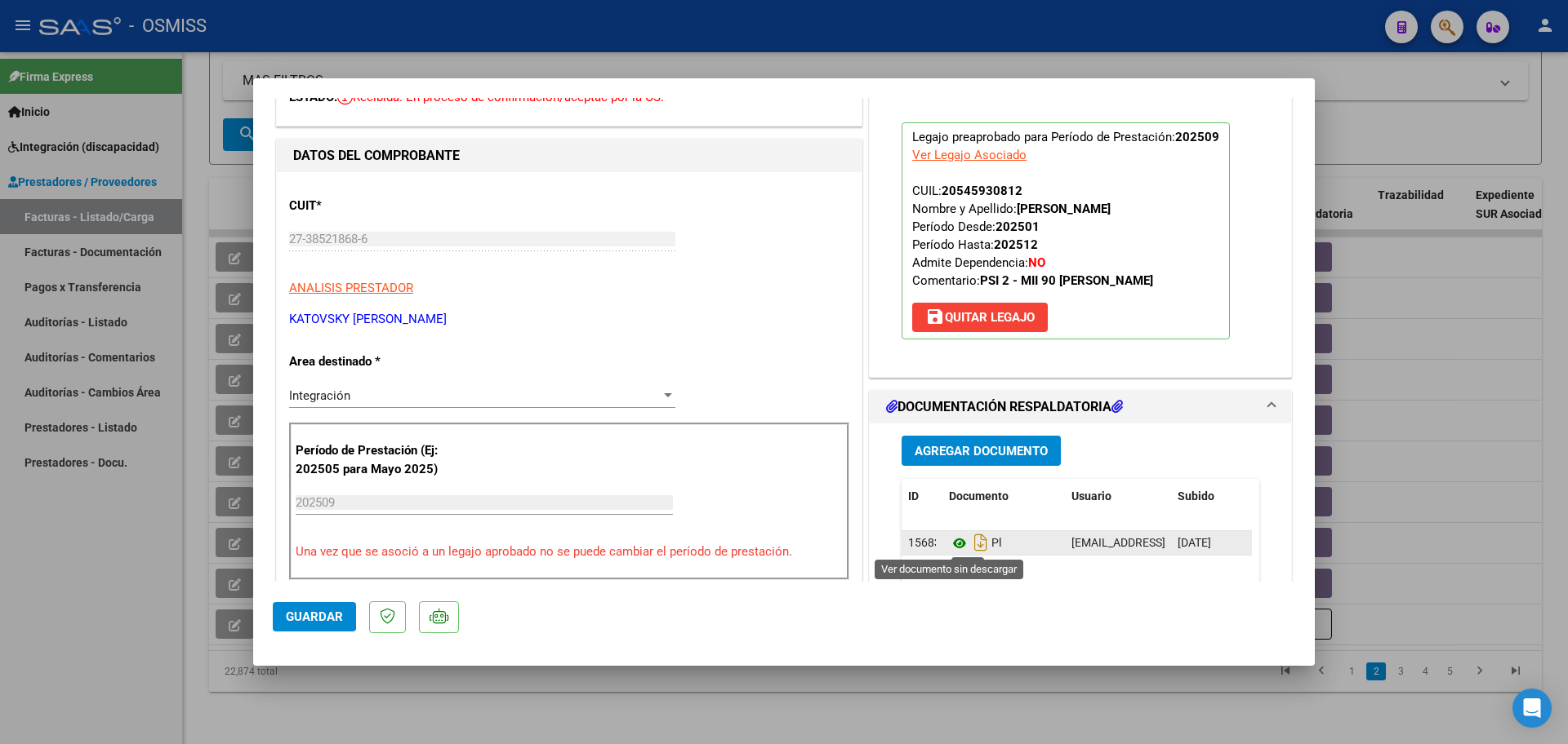
click at [949, 547] on icon at bounding box center [959, 543] width 21 height 20
click at [295, 629] on button "Guardar" at bounding box center [314, 617] width 83 height 29
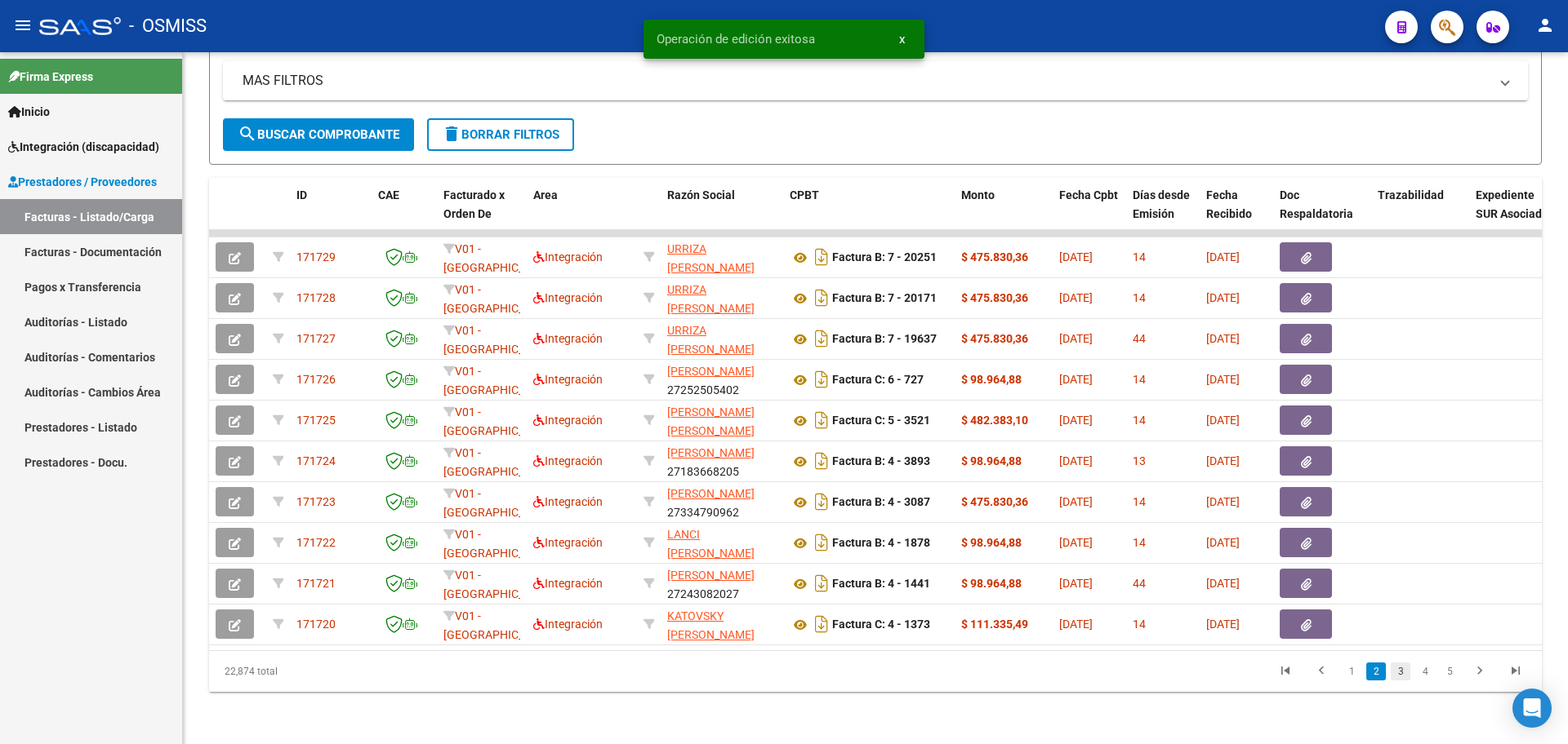
click at [1400, 668] on link "3" at bounding box center [1400, 671] width 20 height 18
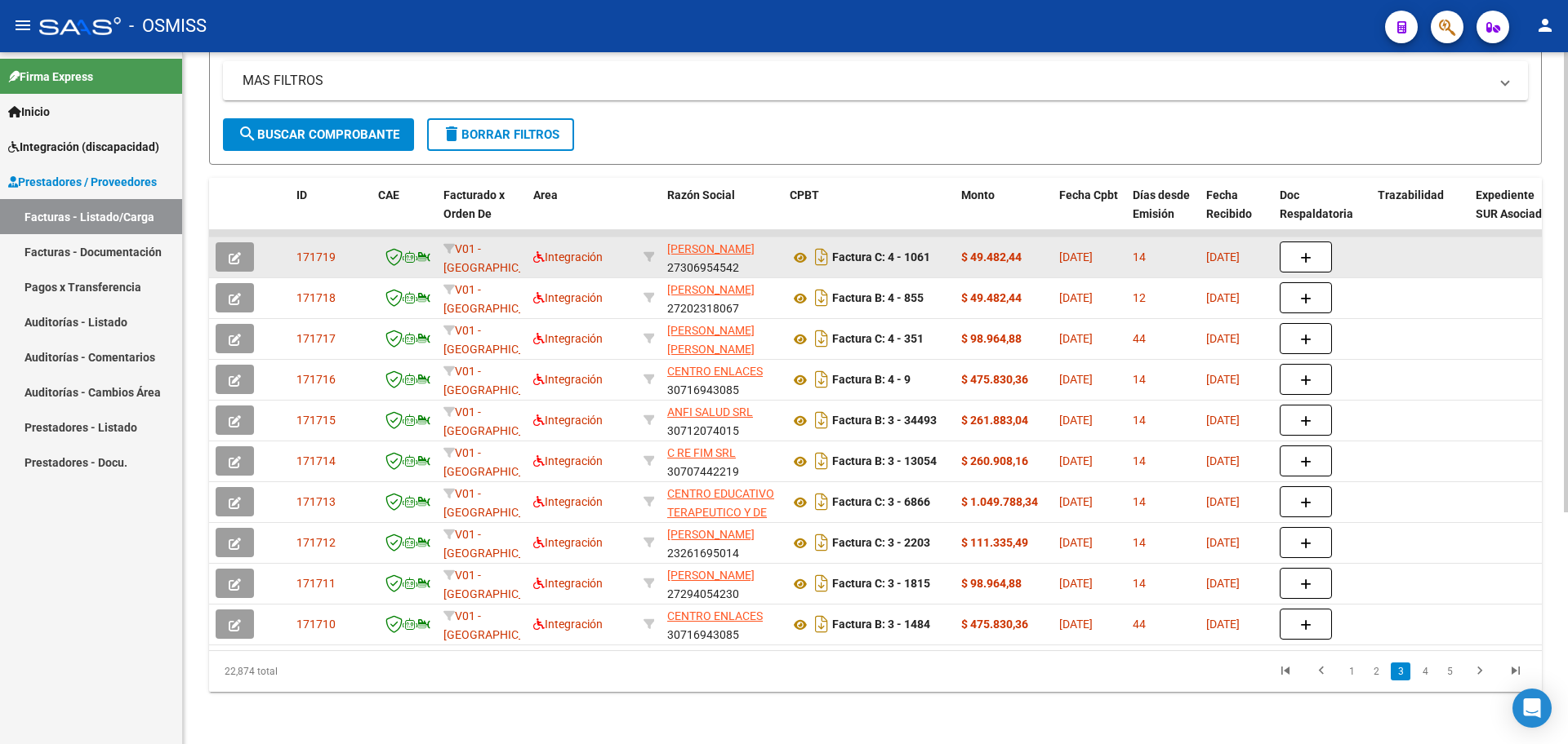
click at [224, 242] on button "button" at bounding box center [235, 257] width 39 height 29
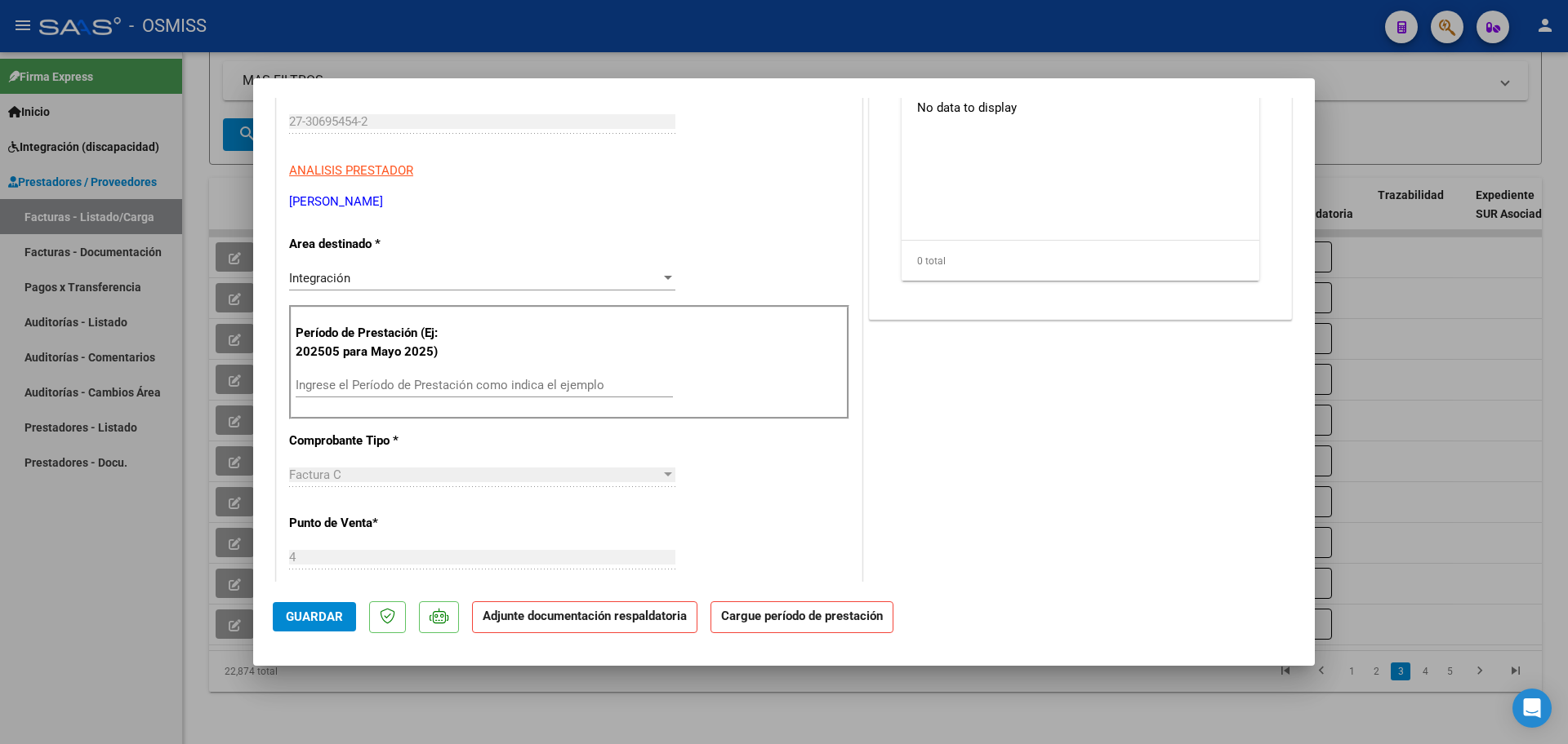
scroll to position [0, 0]
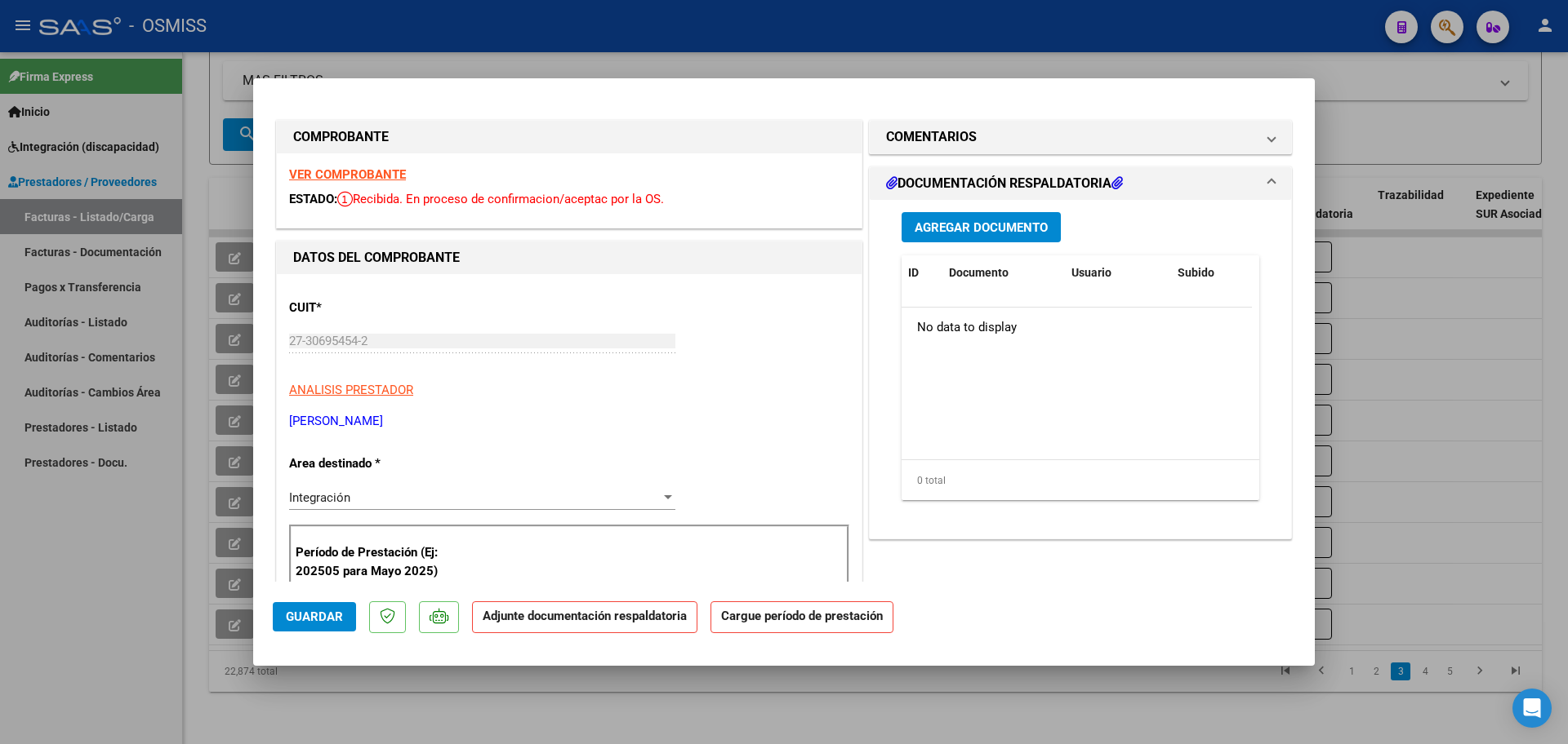
click at [974, 245] on div "Agregar Documento ID Documento Usuario Subido Acción No data to display 0 total…" at bounding box center [1081, 363] width 383 height 326
click at [974, 232] on span "Agregar Documento" at bounding box center [981, 228] width 133 height 15
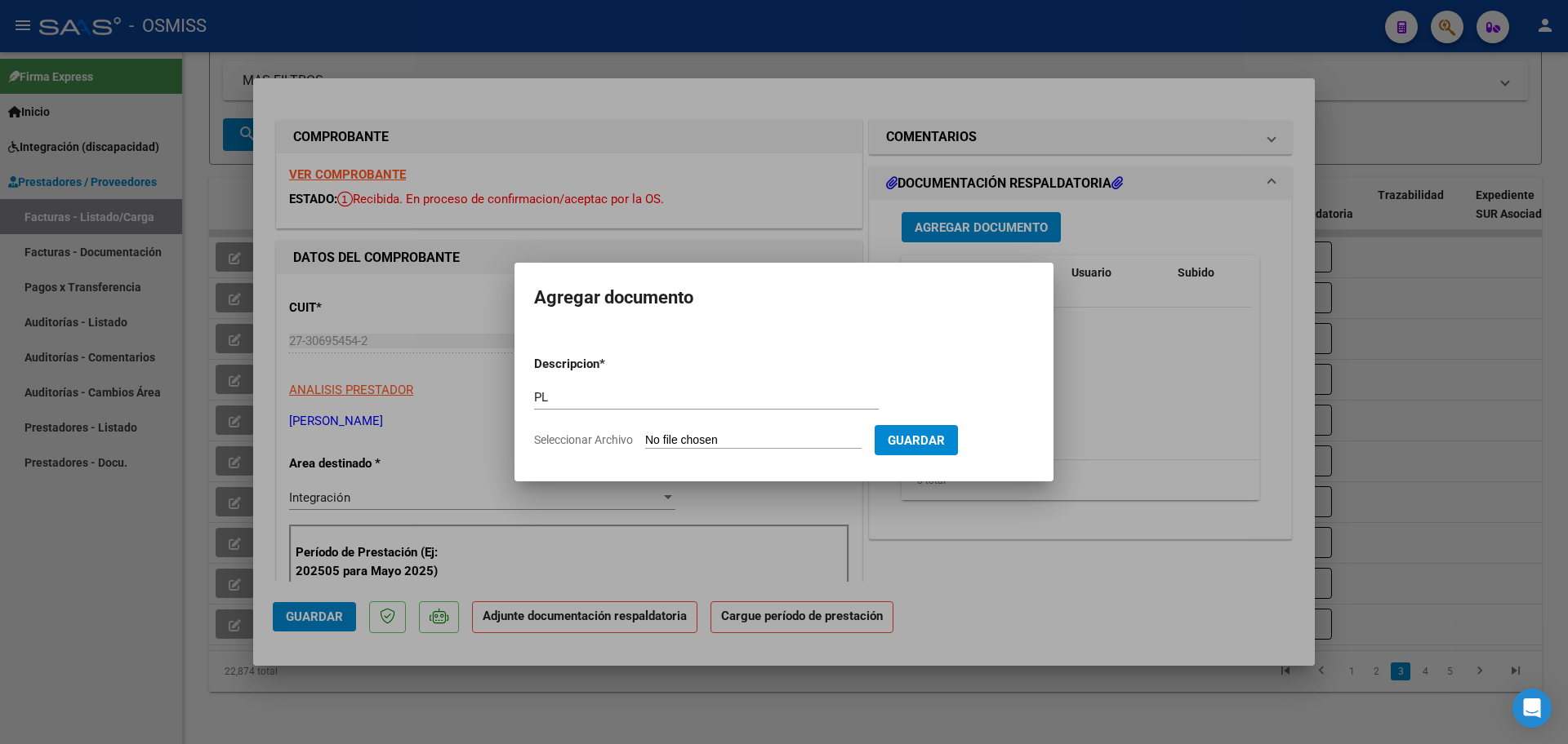
click at [646, 433] on input "Seleccionar Archivo" at bounding box center [754, 441] width 217 height 15
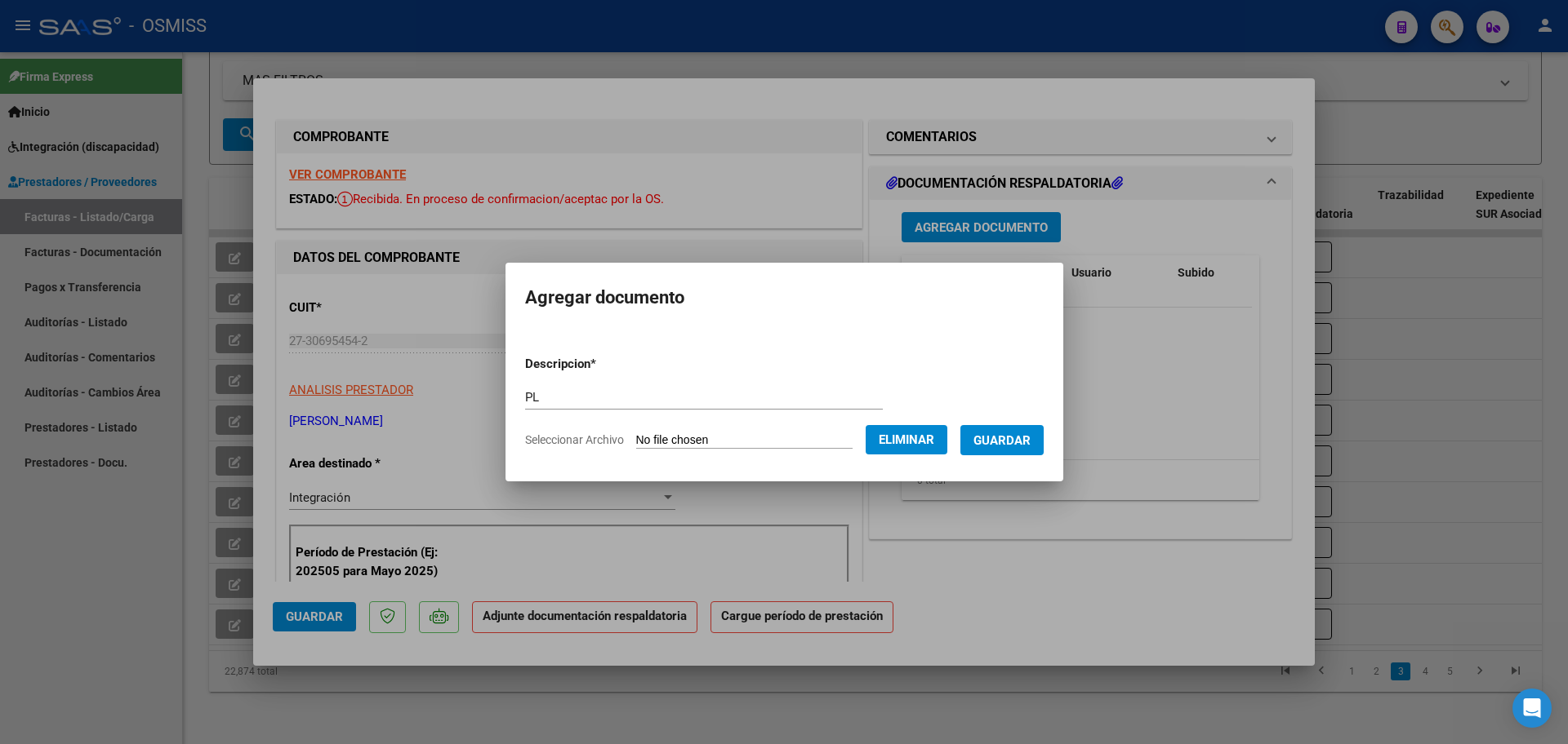
click at [1013, 448] on span "Guardar" at bounding box center [1001, 440] width 58 height 15
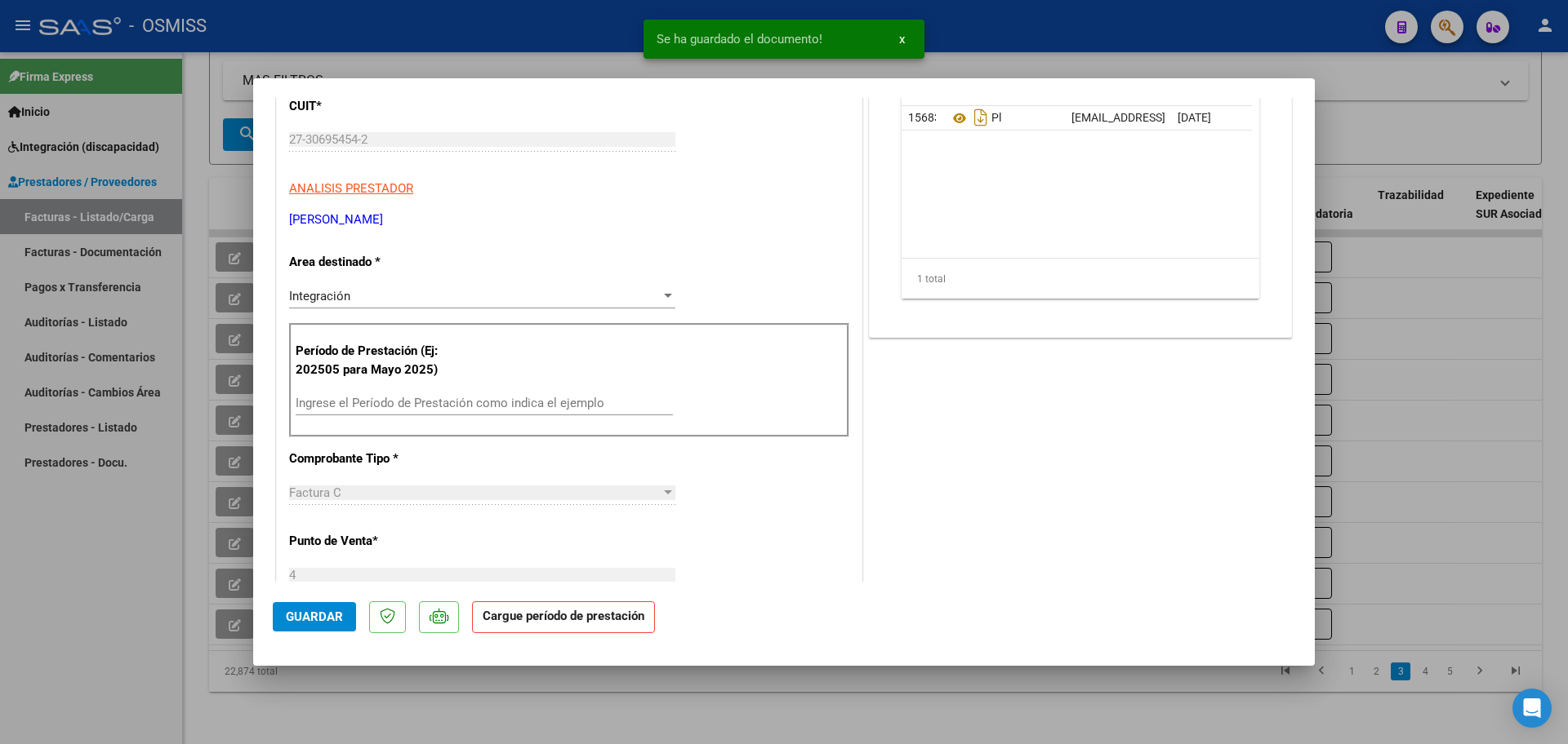
scroll to position [204, 0]
click at [340, 405] on input "Ingrese el Período de Prestación como indica el ejemplo" at bounding box center [484, 400] width 377 height 15
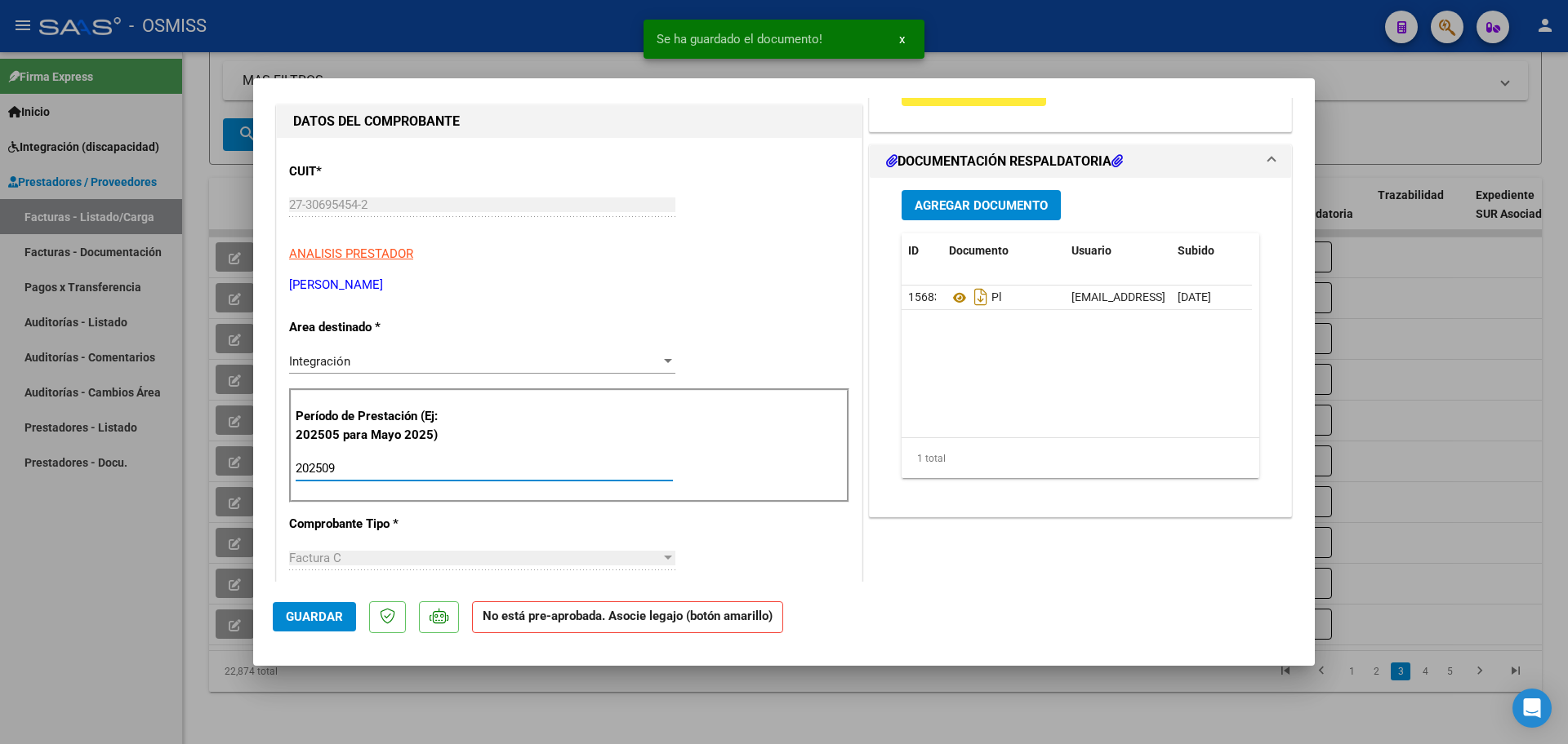
scroll to position [102, 0]
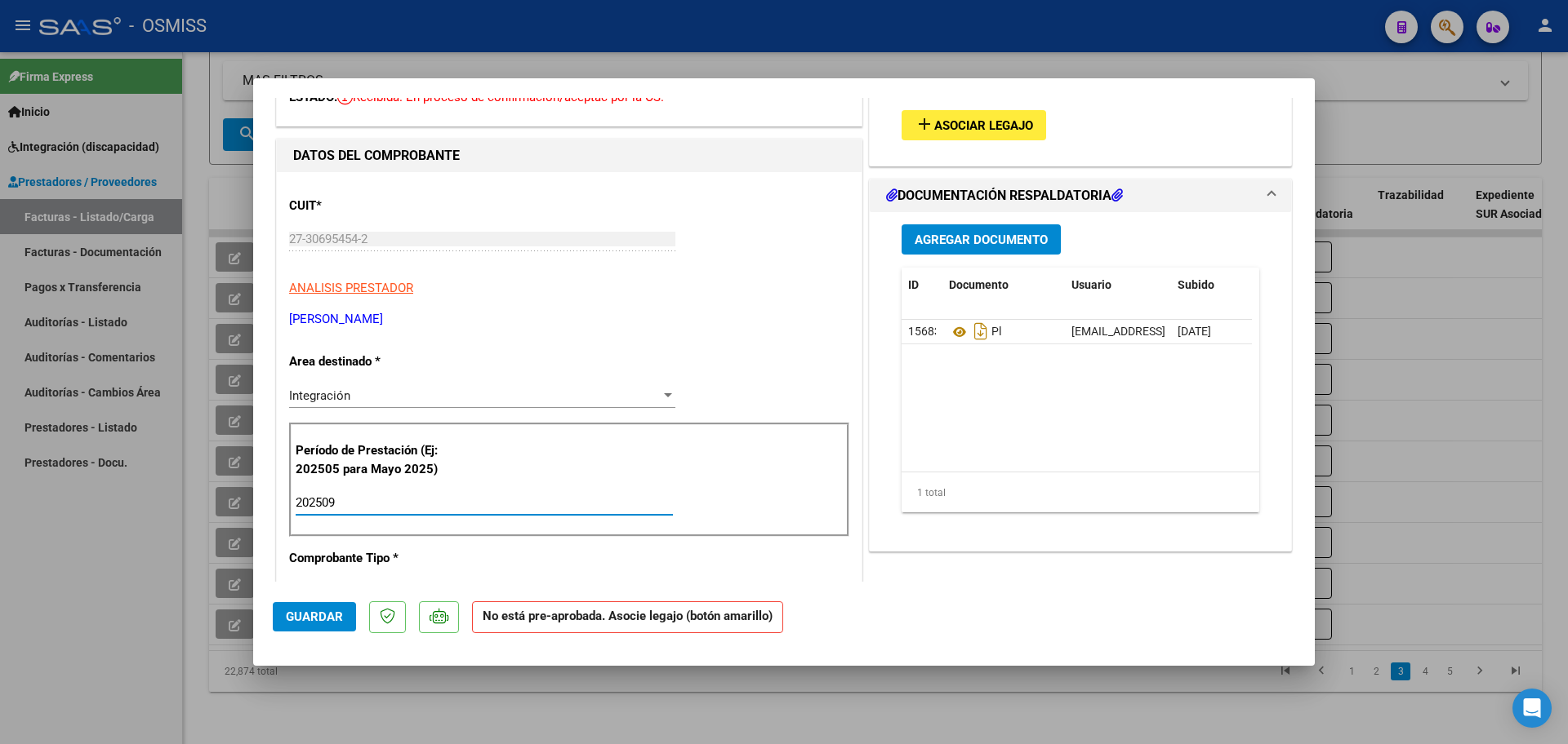
click at [944, 127] on span "Asociar Legajo" at bounding box center [983, 125] width 99 height 15
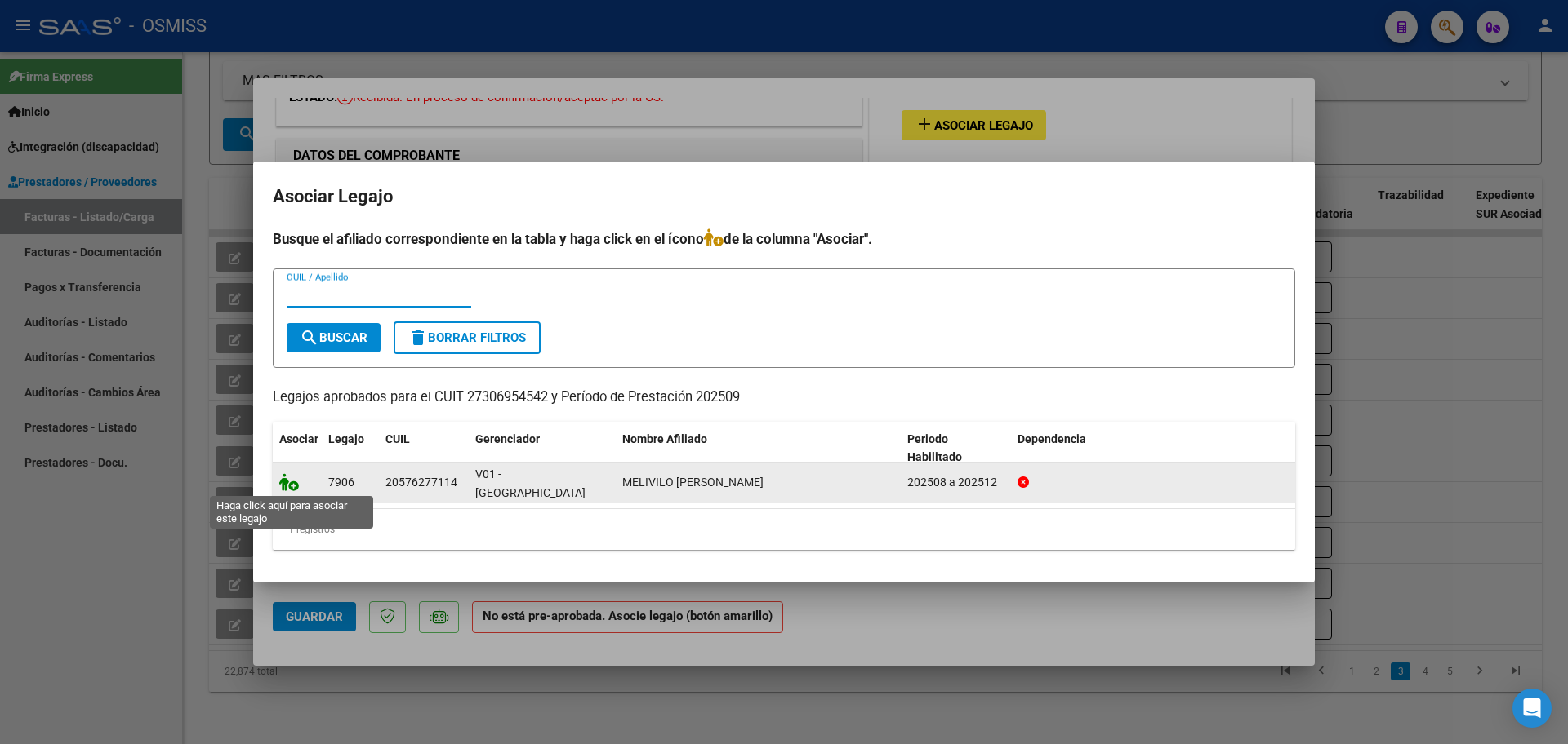
click at [291, 483] on icon at bounding box center [289, 482] width 20 height 18
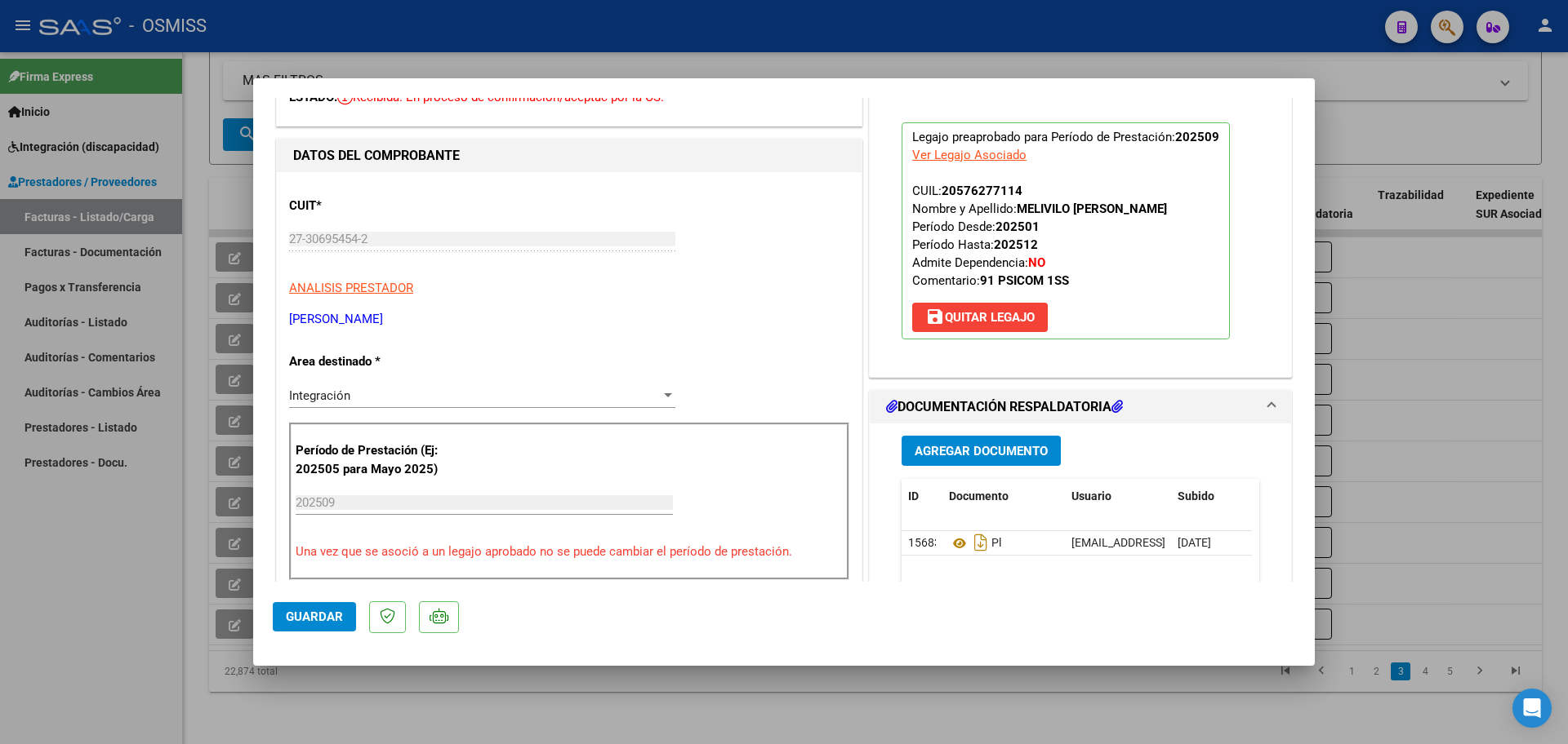
click at [284, 609] on button "Guardar" at bounding box center [314, 617] width 83 height 29
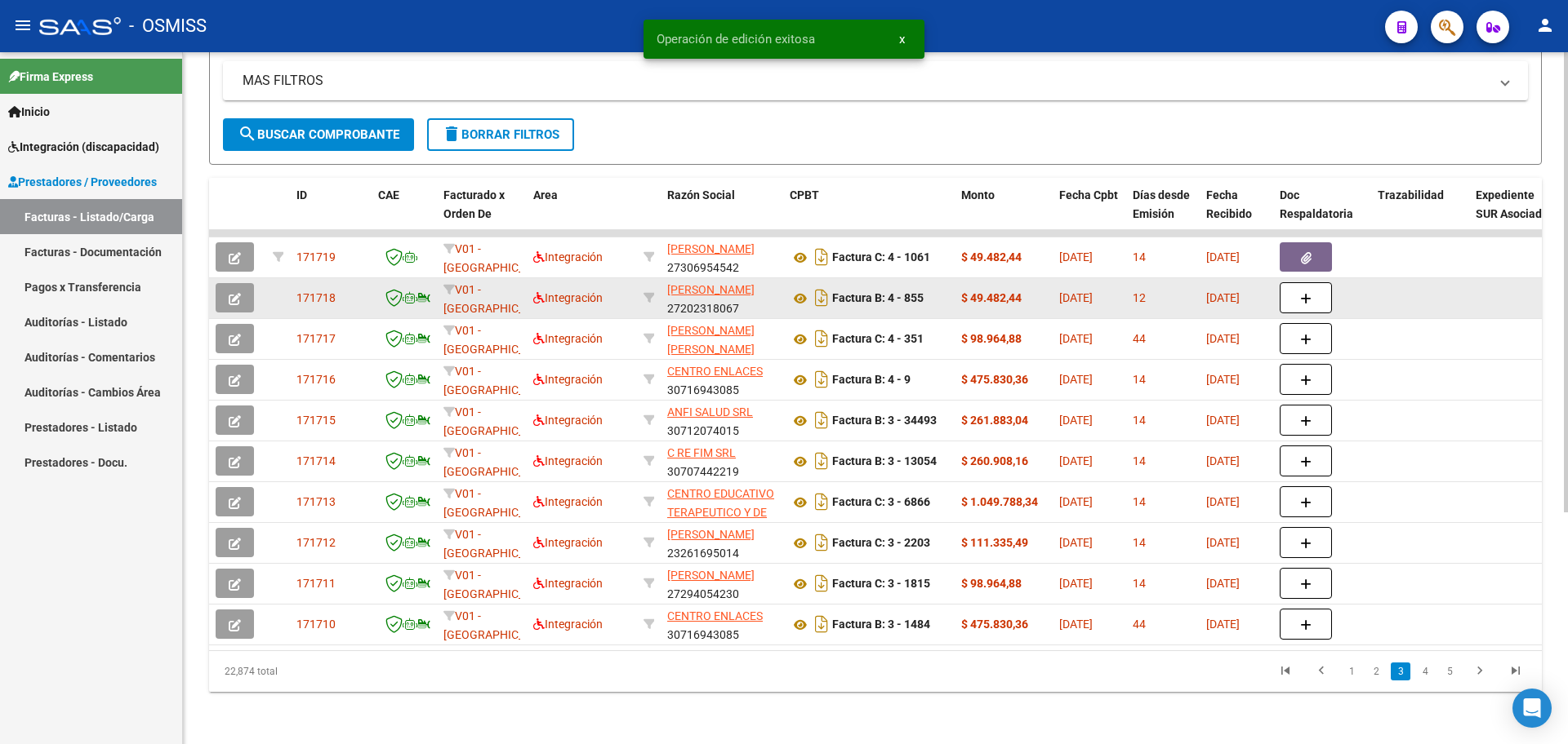
click at [215, 289] on datatable-body-cell at bounding box center [237, 298] width 58 height 40
click at [231, 293] on icon "button" at bounding box center [235, 299] width 12 height 12
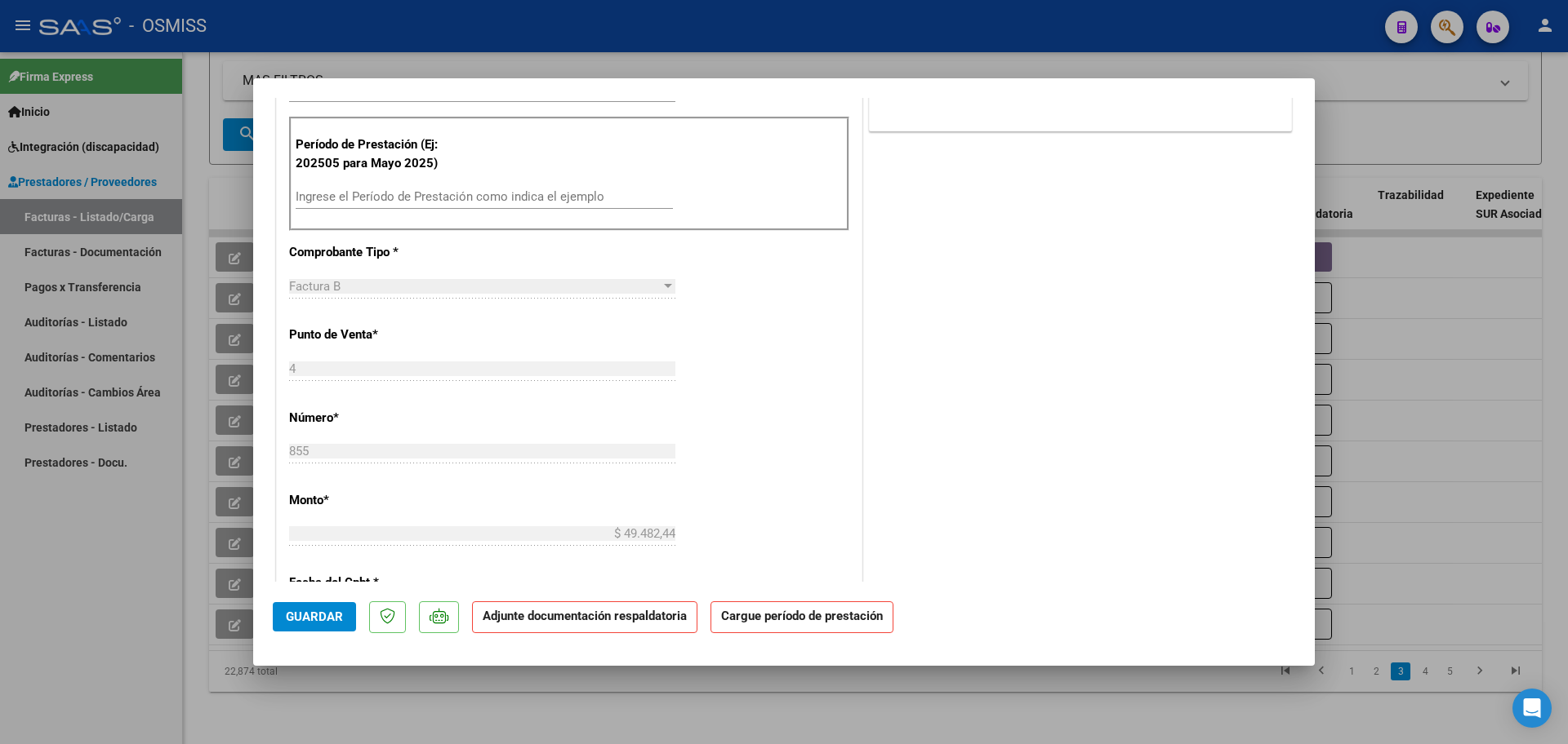
scroll to position [0, 0]
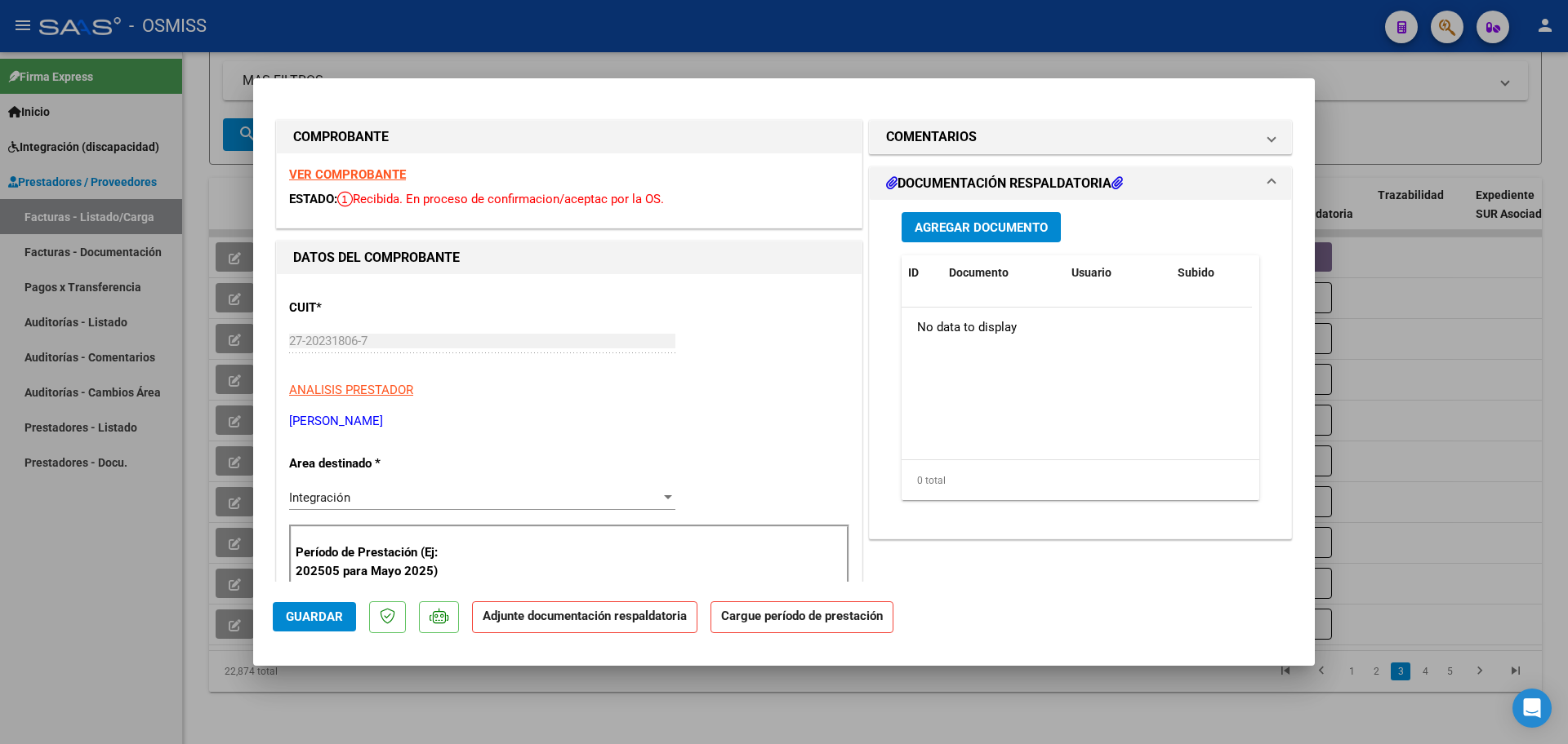
click at [1004, 236] on button "Agregar Documento" at bounding box center [981, 227] width 159 height 30
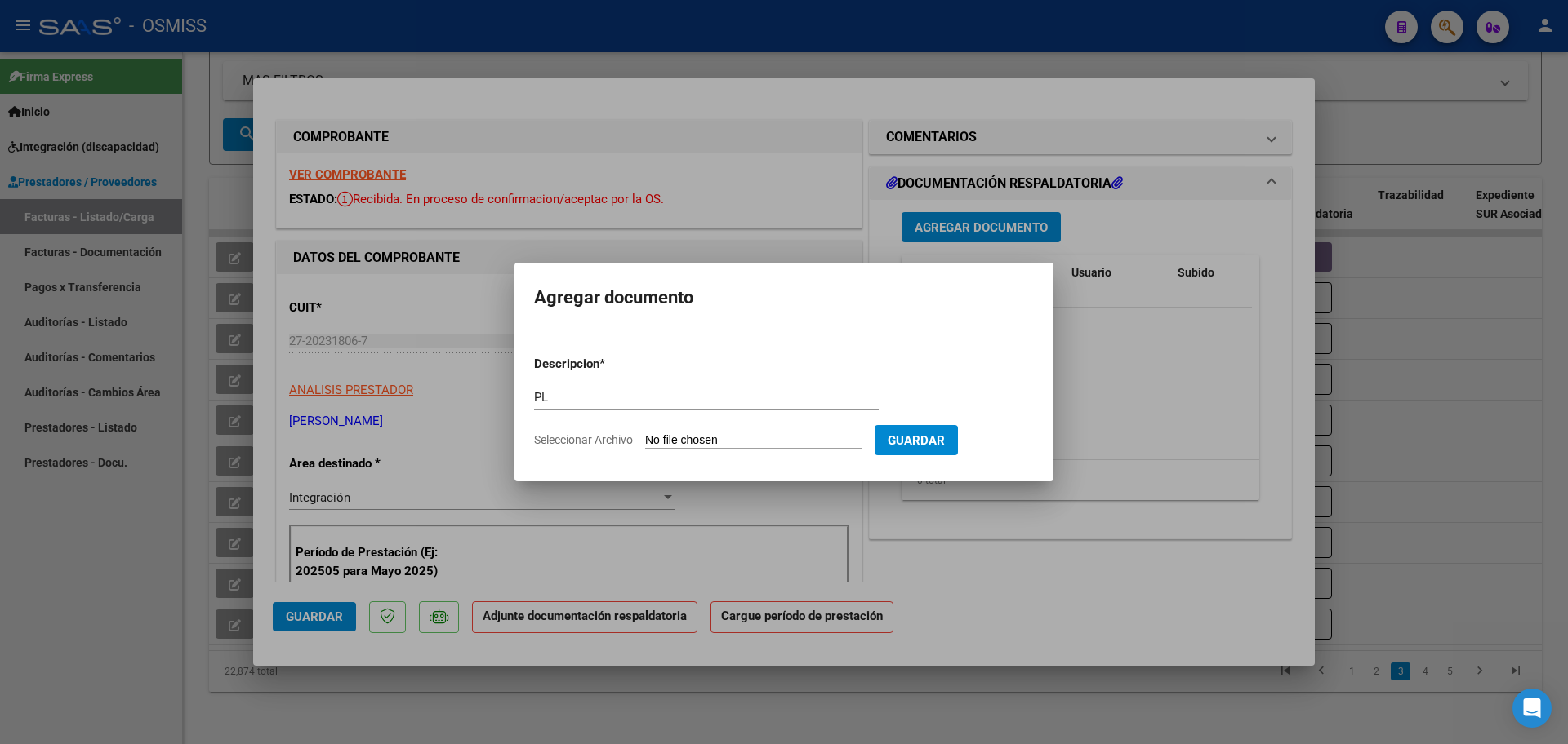
click at [646, 433] on input "Seleccionar Archivo" at bounding box center [754, 441] width 217 height 15
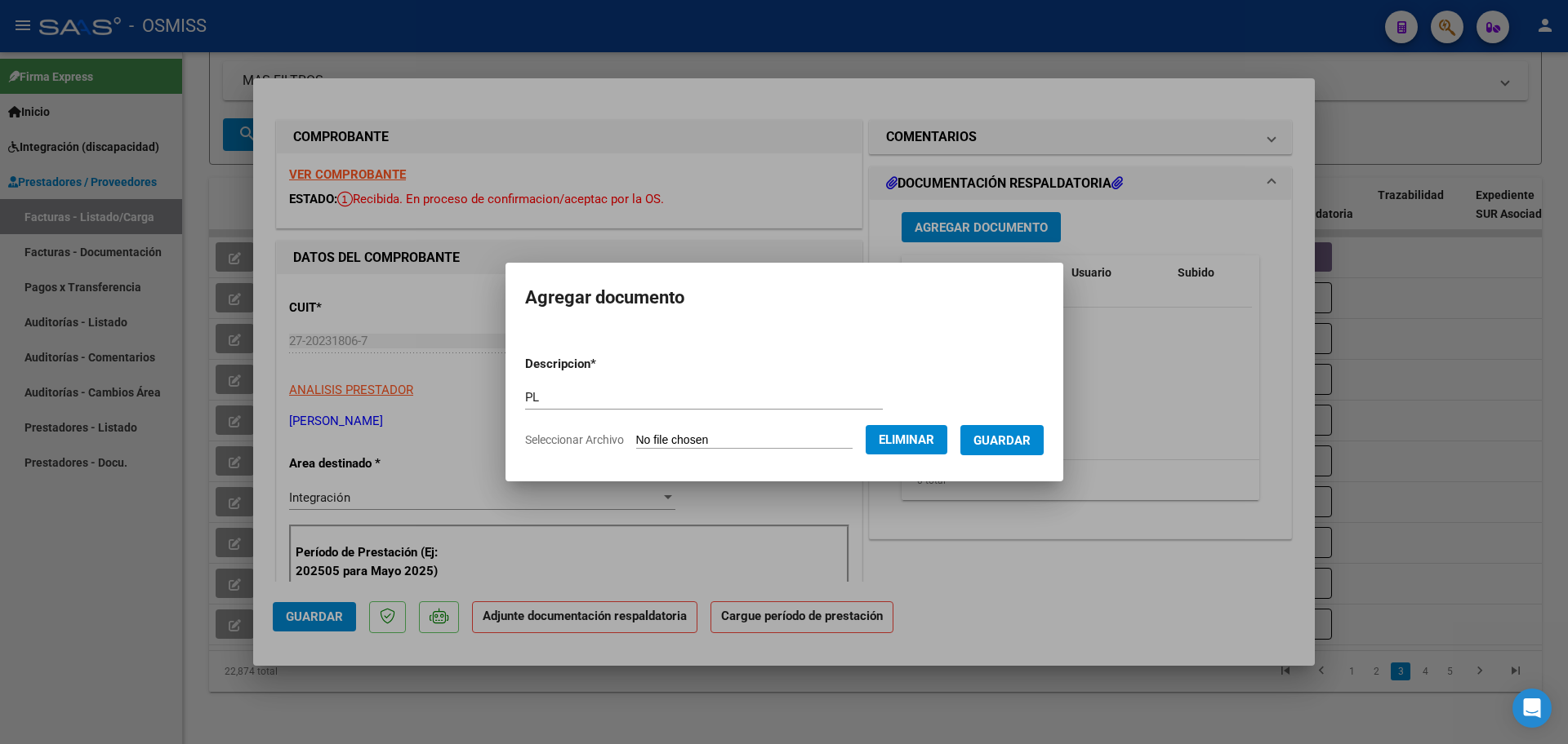
click at [1014, 444] on span "Guardar" at bounding box center [1001, 440] width 58 height 15
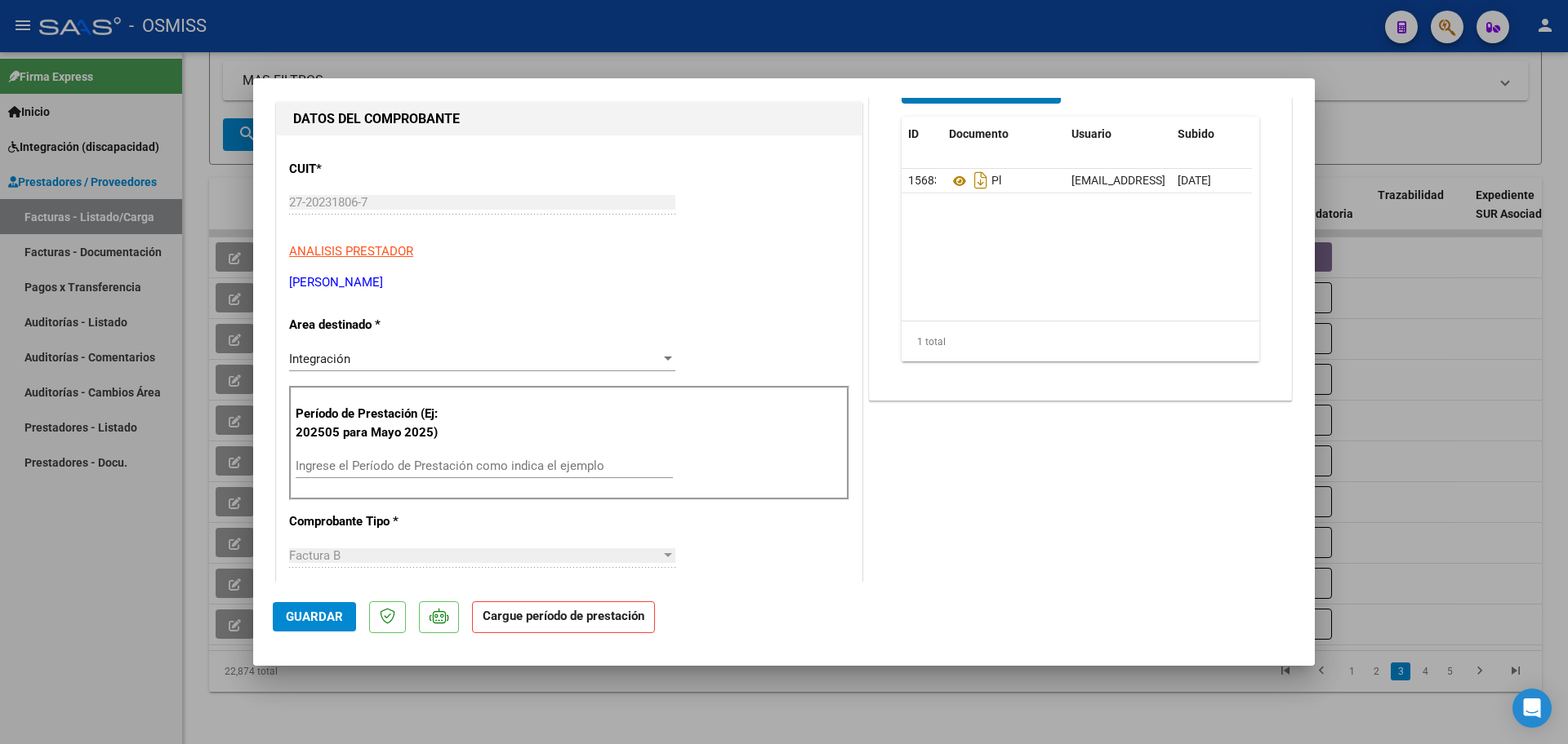
scroll to position [204, 0]
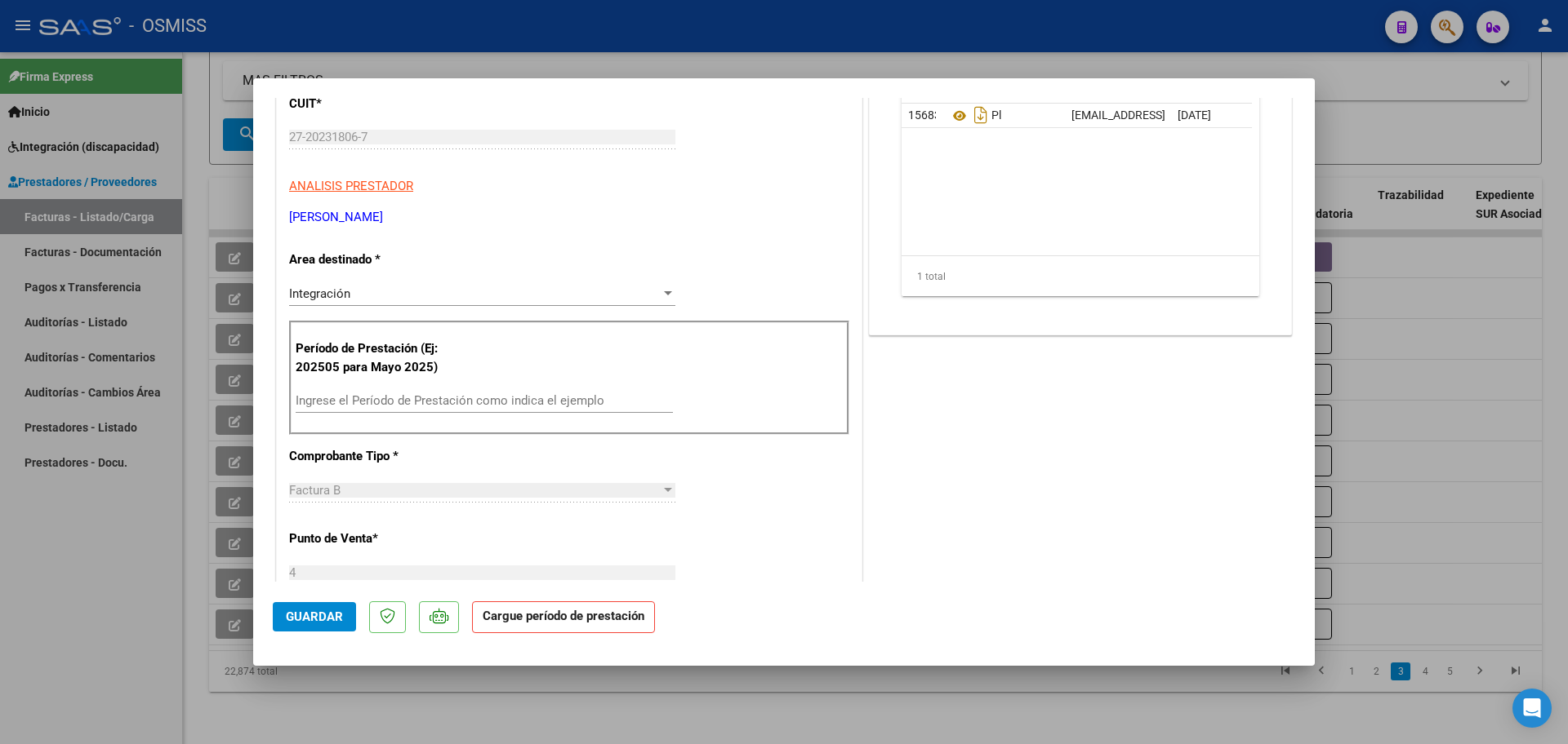
click at [407, 398] on input "Ingrese el Período de Prestación como indica el ejemplo" at bounding box center [484, 400] width 377 height 15
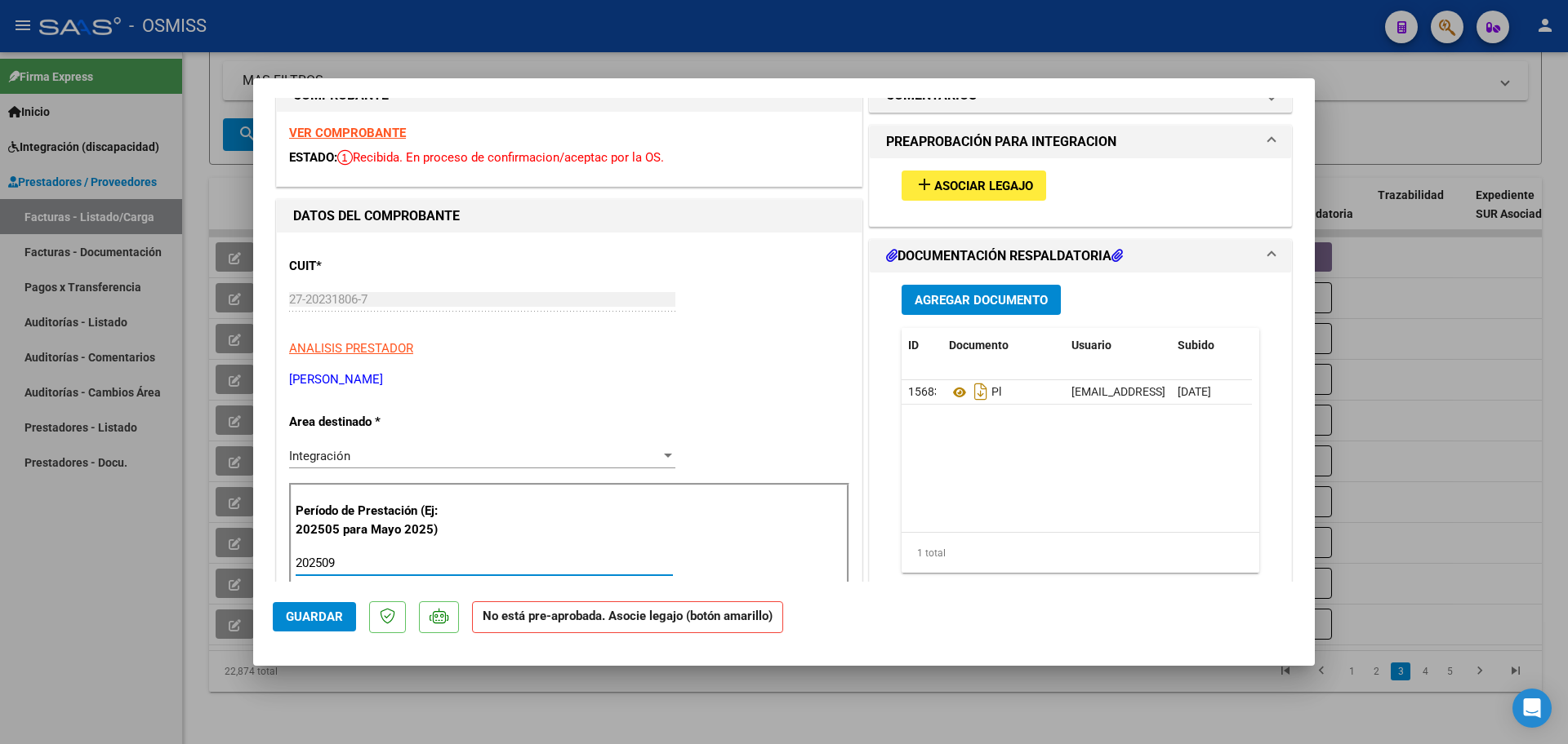
scroll to position [0, 0]
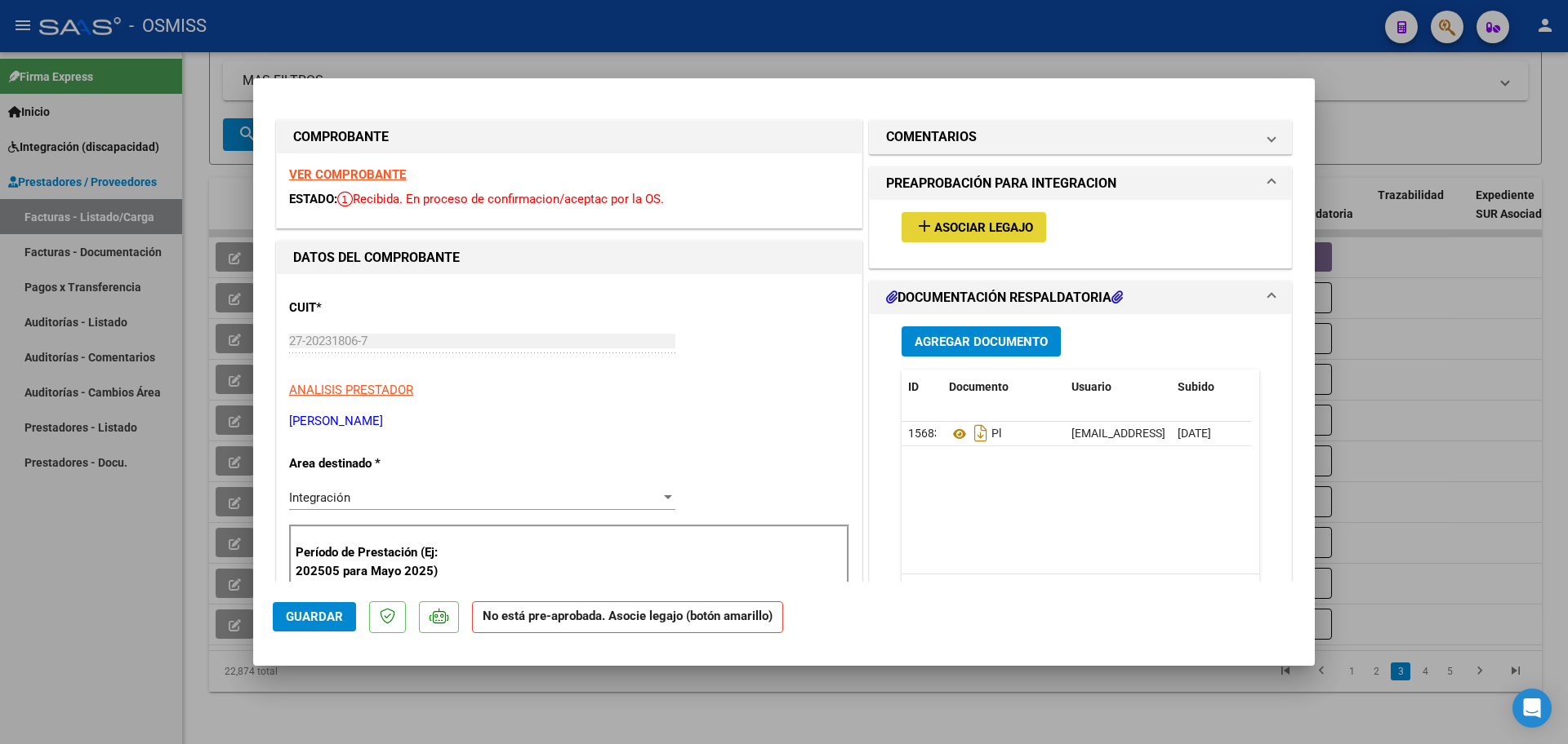
click at [996, 238] on button "add Asociar Legajo" at bounding box center [974, 227] width 144 height 30
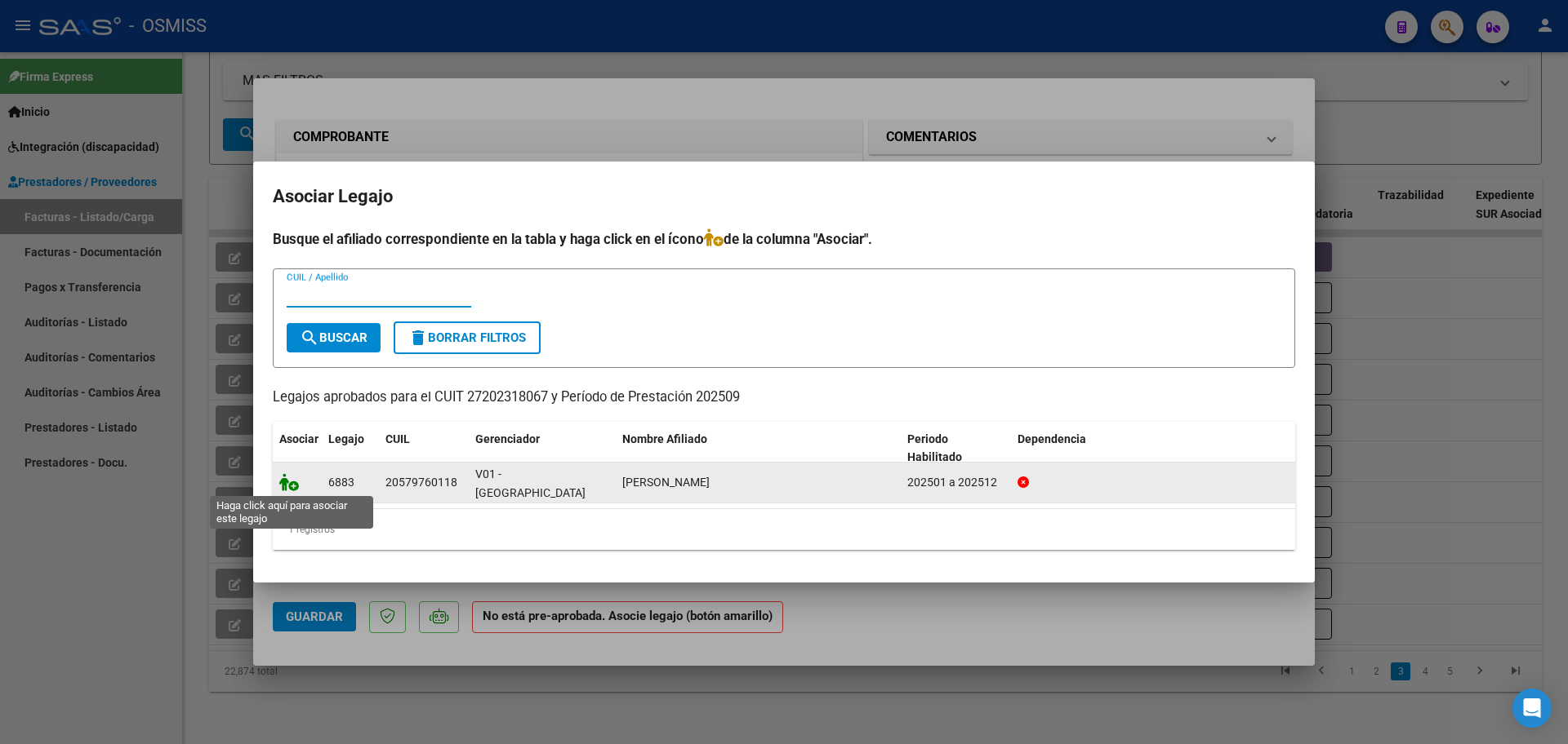
click at [282, 482] on icon at bounding box center [289, 482] width 20 height 18
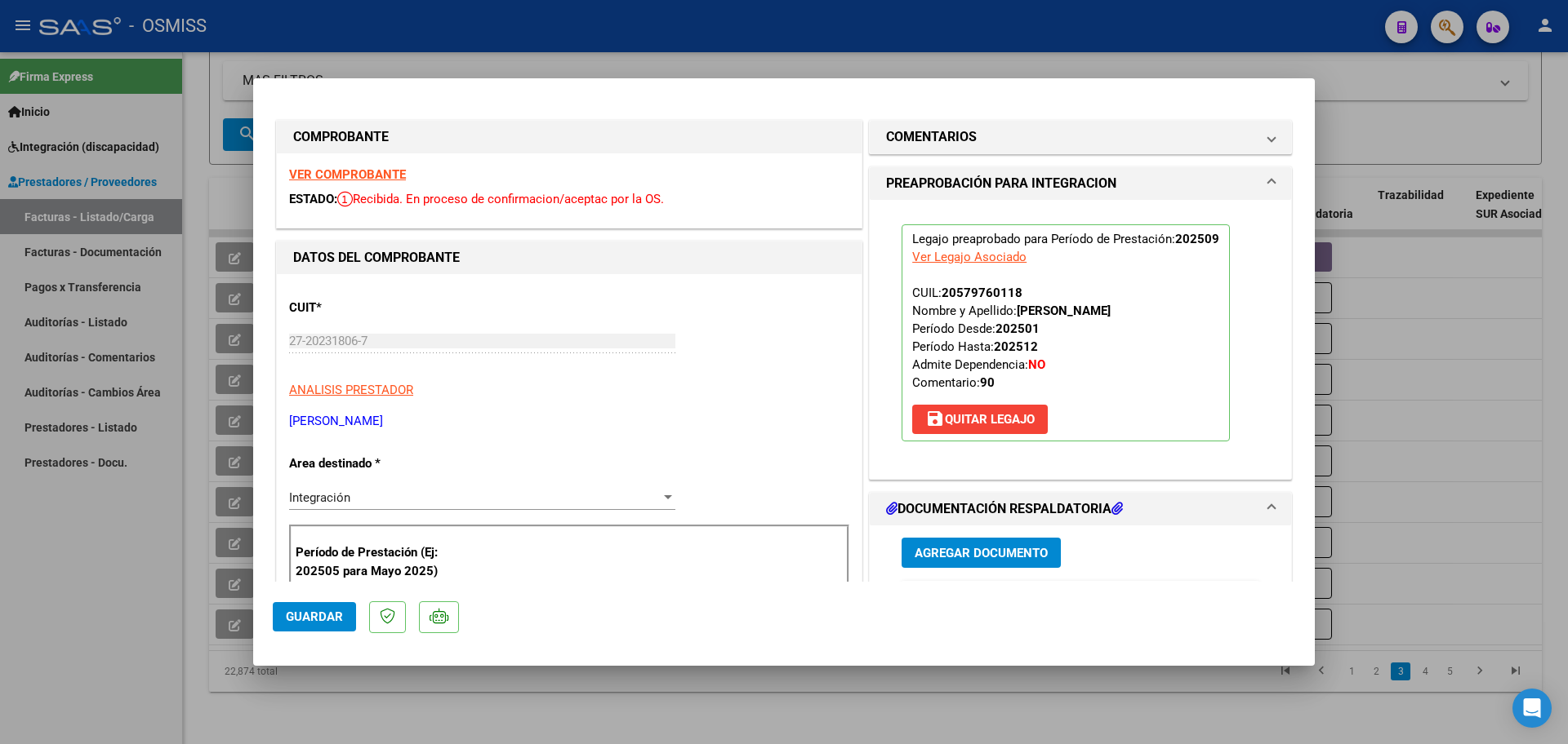
click at [330, 619] on span "Guardar" at bounding box center [315, 617] width 58 height 15
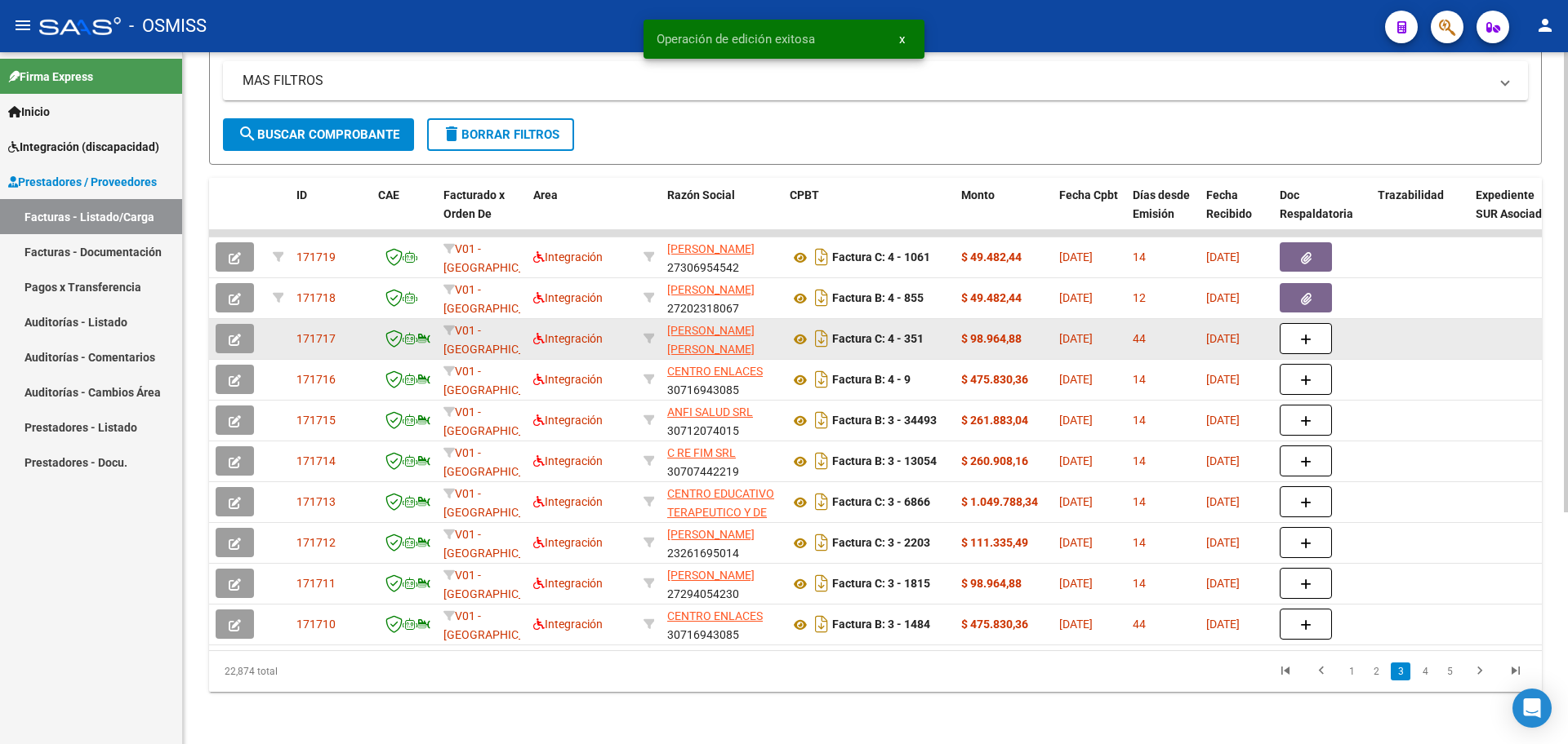
click at [239, 334] on icon "button" at bounding box center [235, 340] width 12 height 12
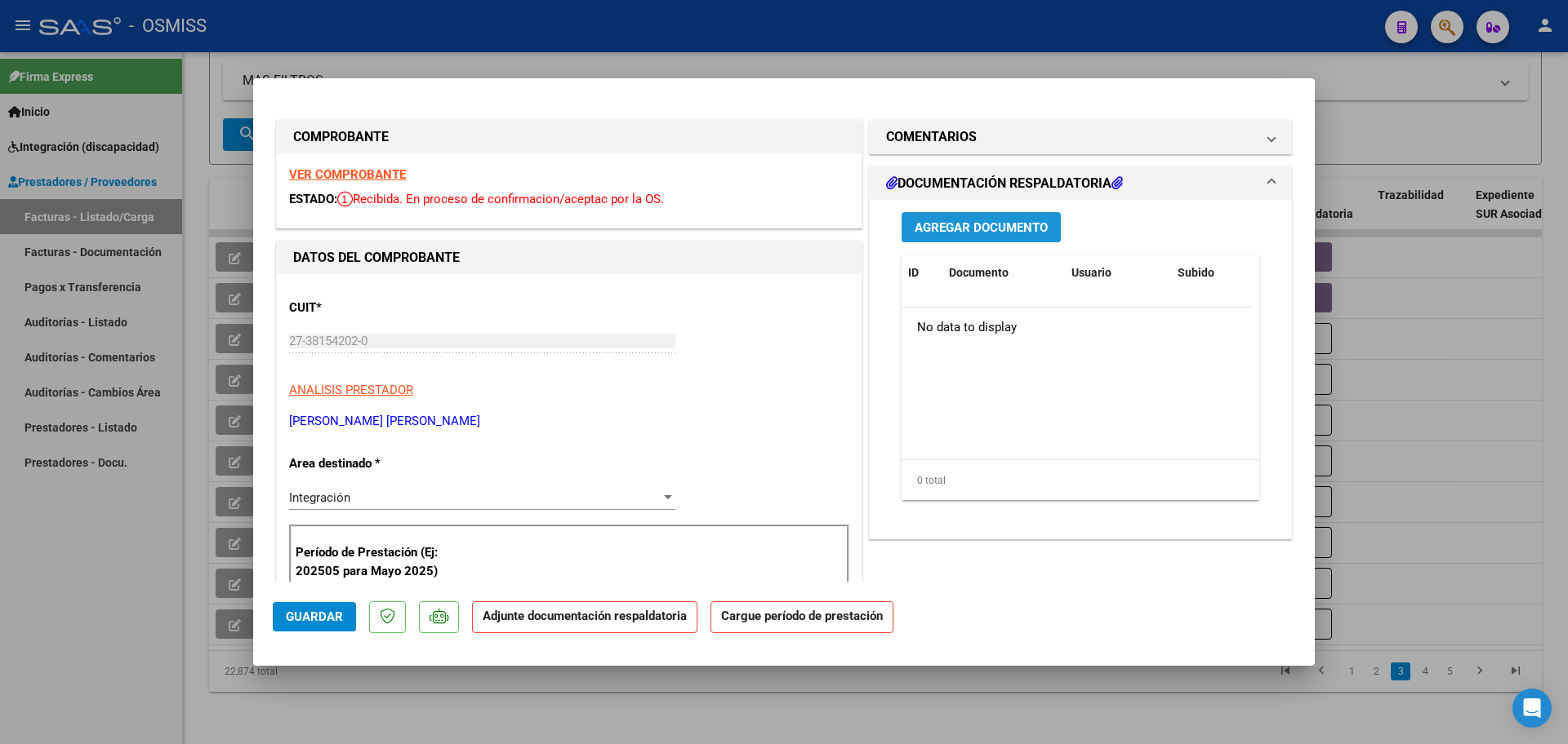
click at [1021, 217] on button "Agregar Documento" at bounding box center [981, 227] width 159 height 30
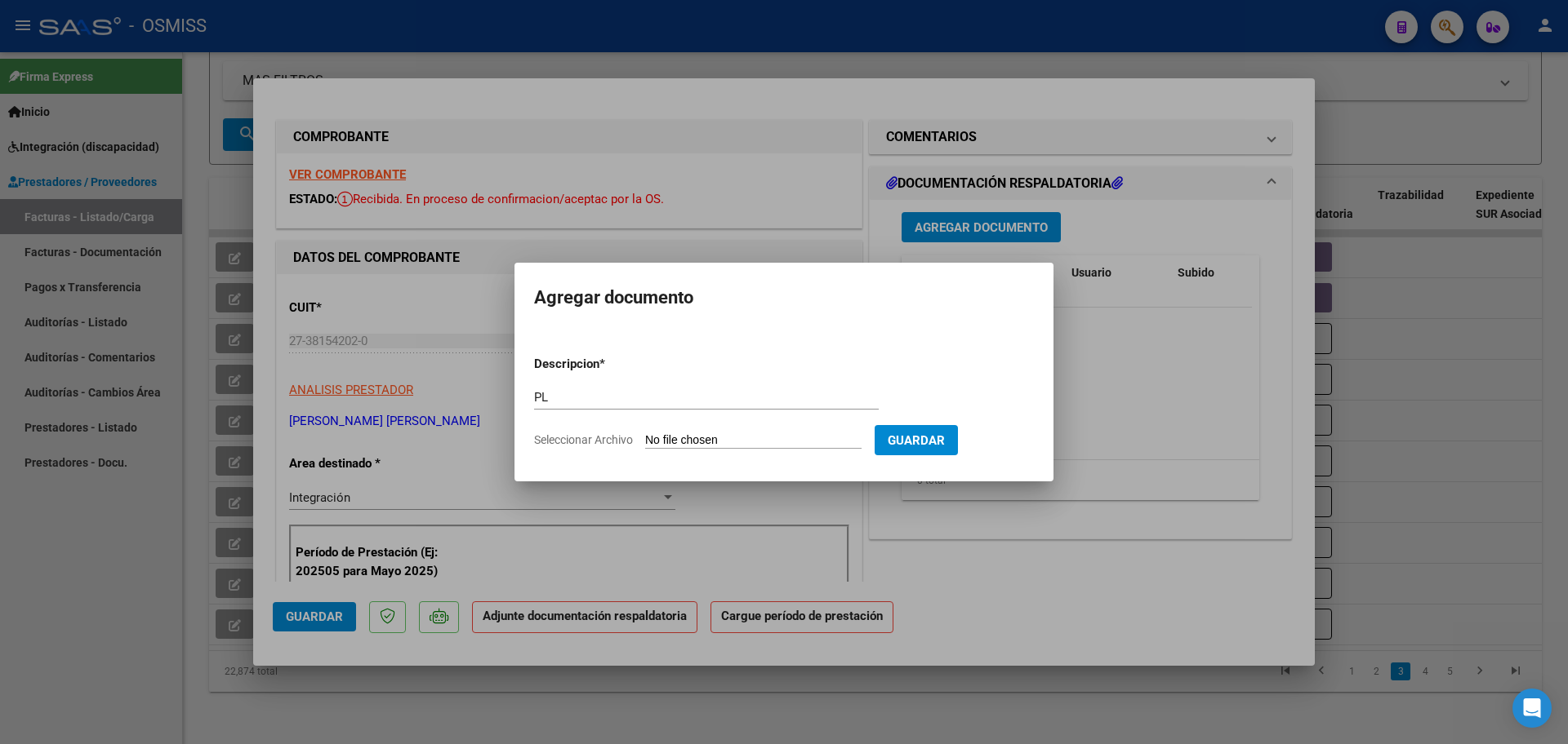
click at [646, 433] on input "Seleccionar Archivo" at bounding box center [754, 441] width 217 height 15
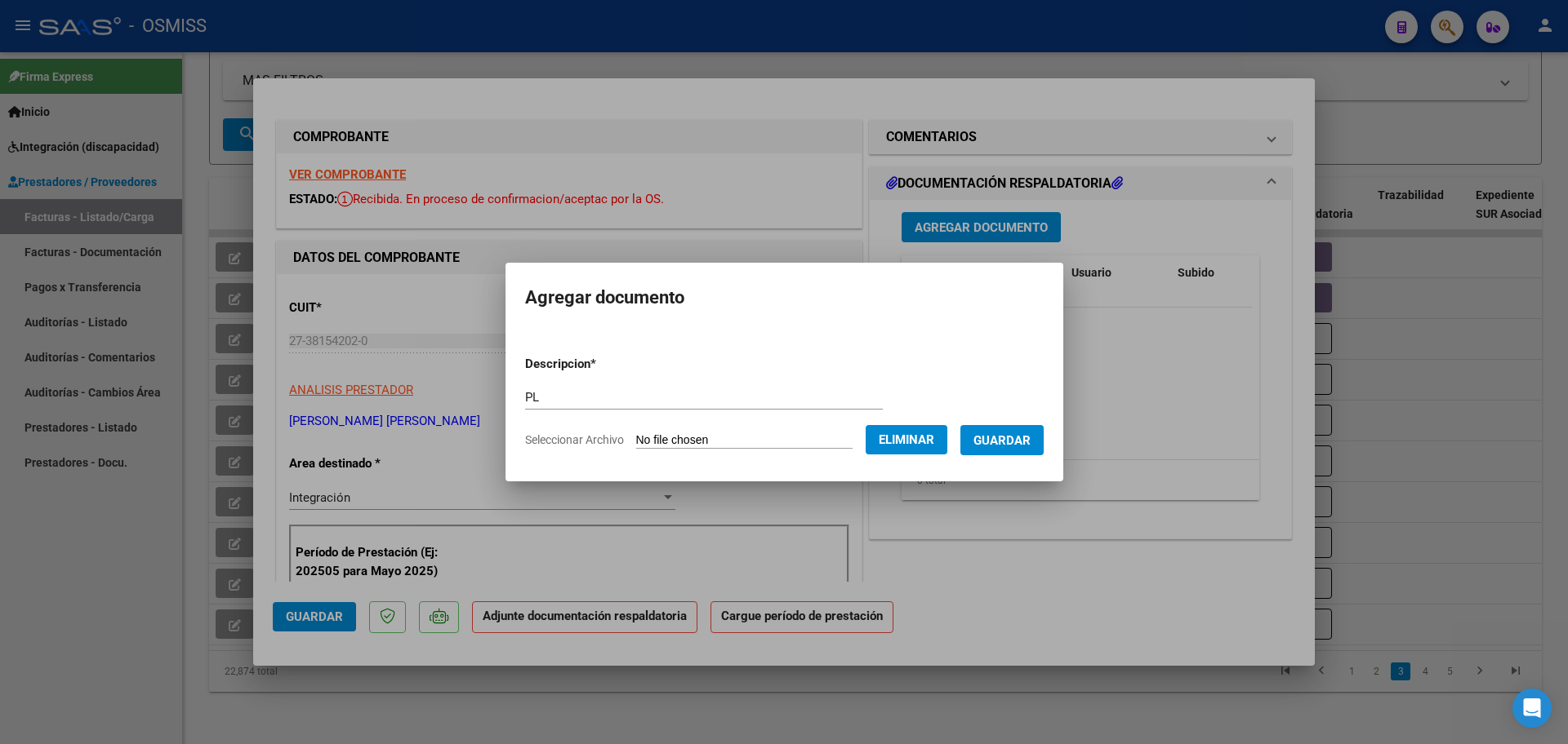
click at [1031, 447] on span "Guardar" at bounding box center [1001, 440] width 58 height 15
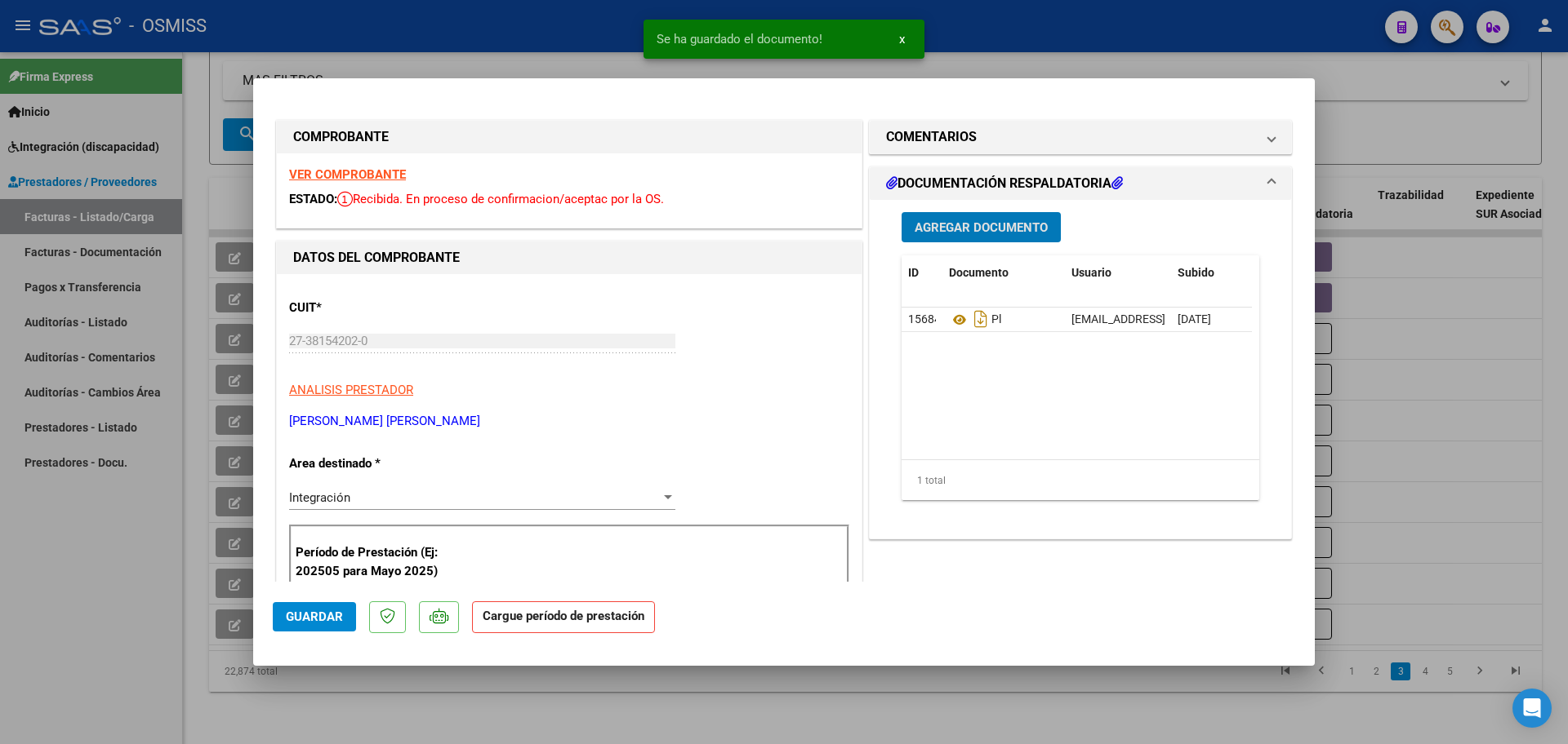
scroll to position [204, 0]
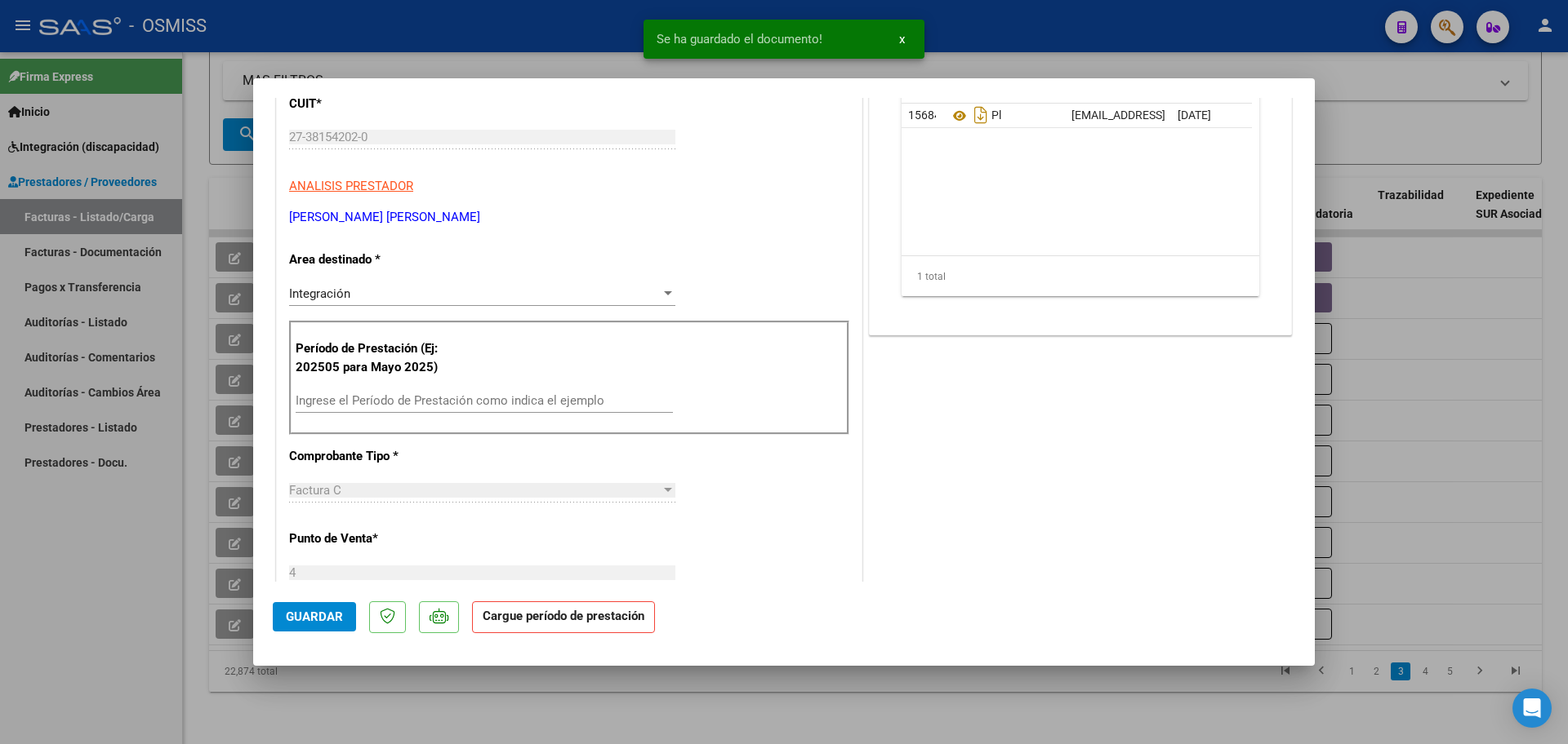
click at [373, 403] on input "Ingrese el Período de Prestación como indica el ejemplo" at bounding box center [484, 400] width 377 height 15
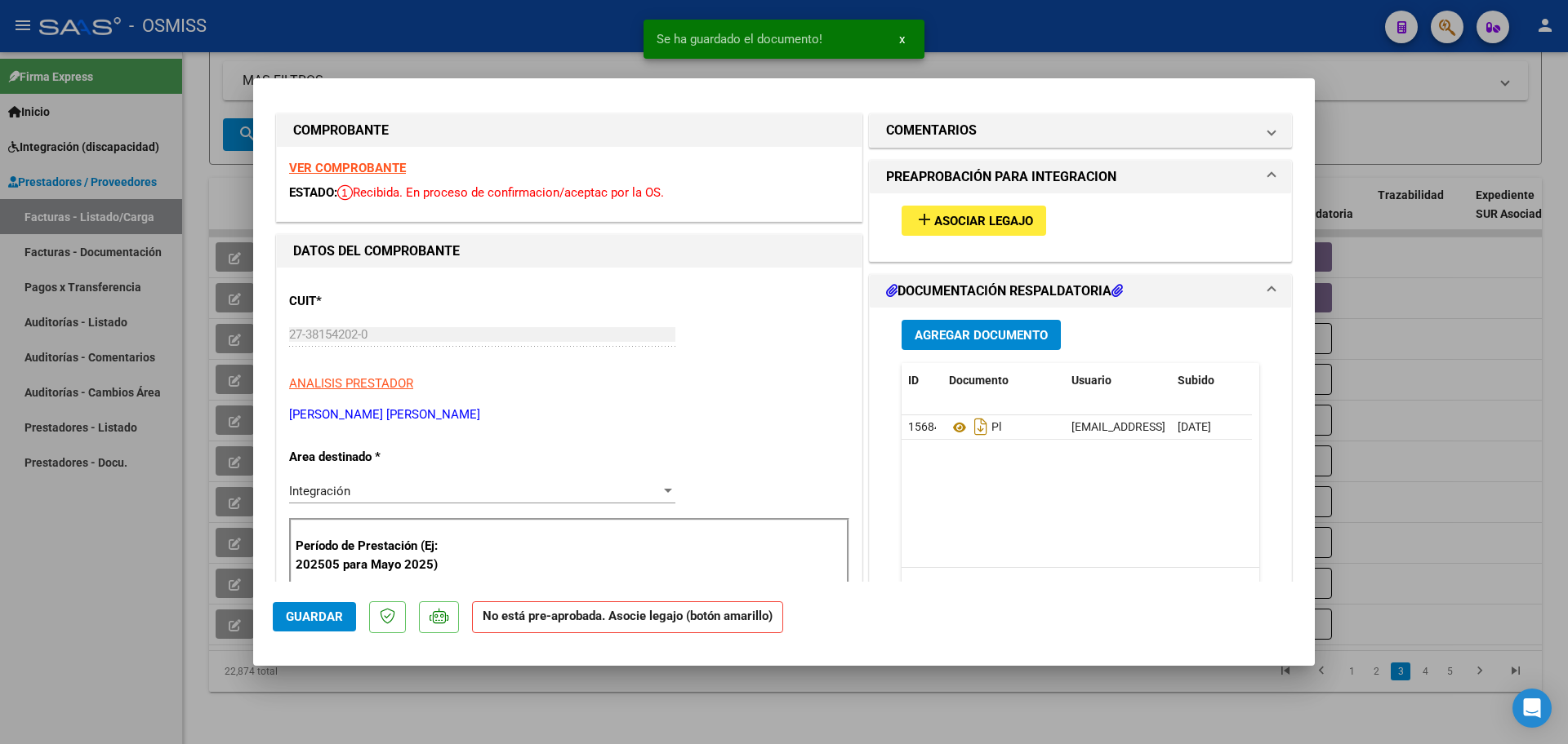
scroll to position [0, 0]
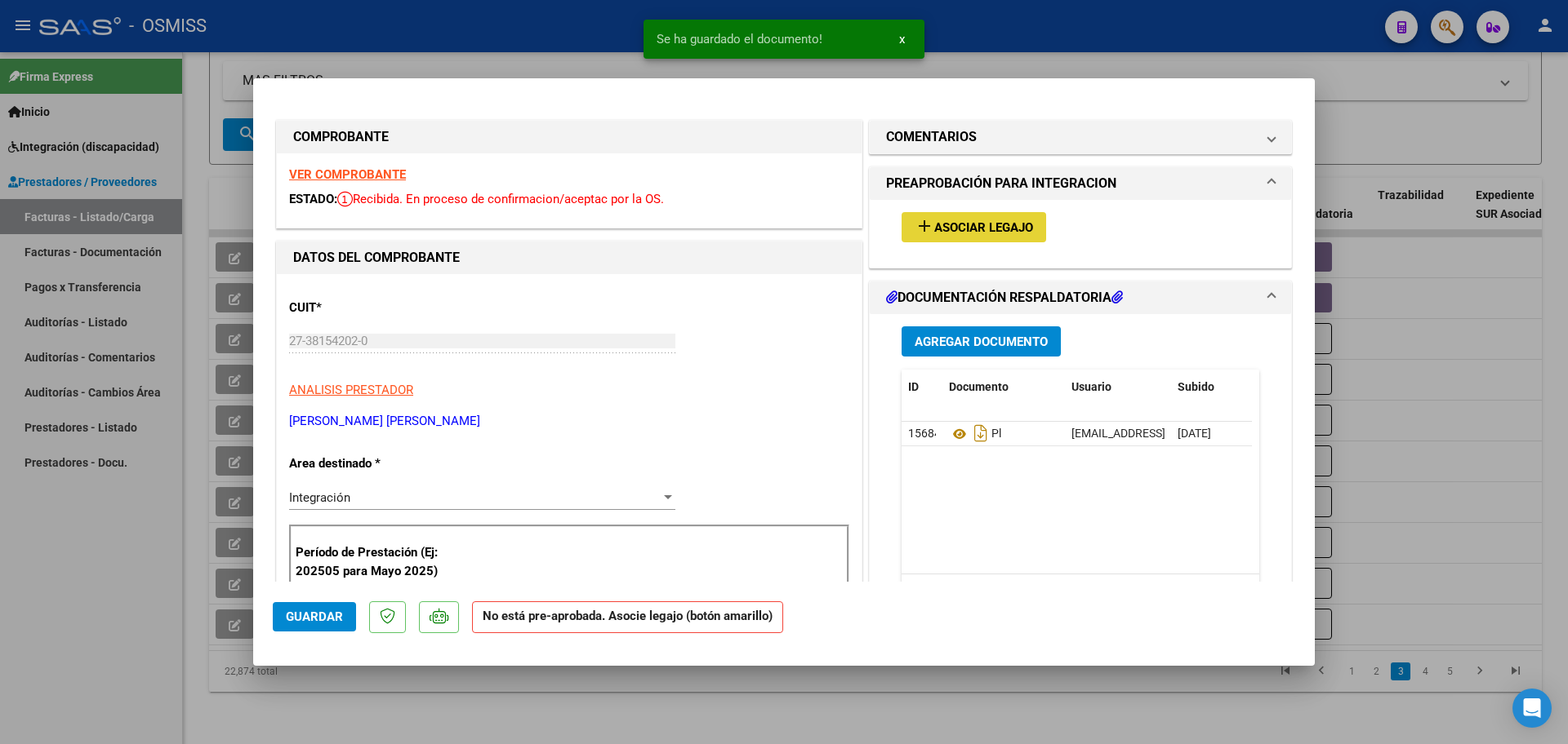
click at [1018, 239] on button "add Asociar Legajo" at bounding box center [974, 227] width 144 height 30
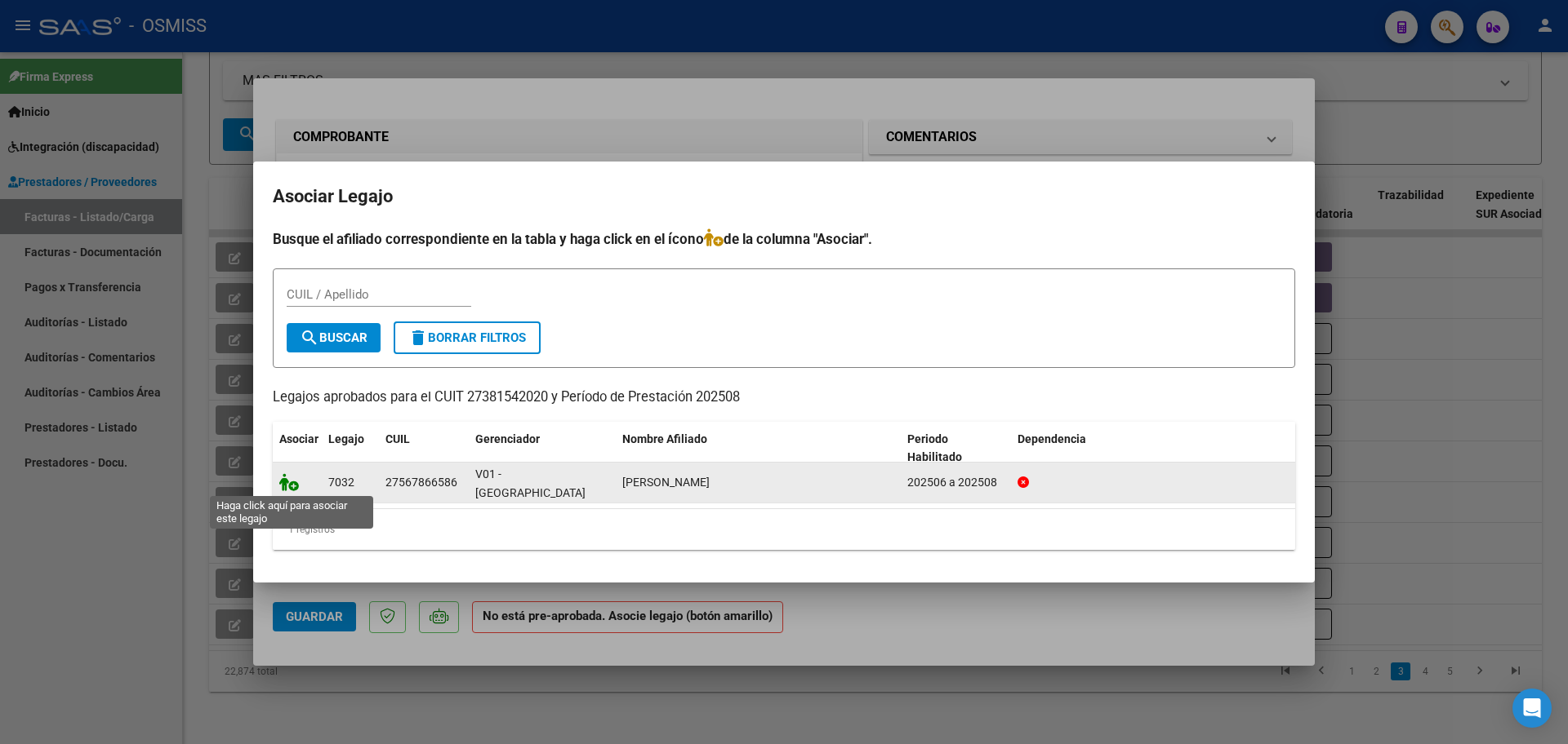
click at [293, 477] on icon at bounding box center [289, 482] width 20 height 18
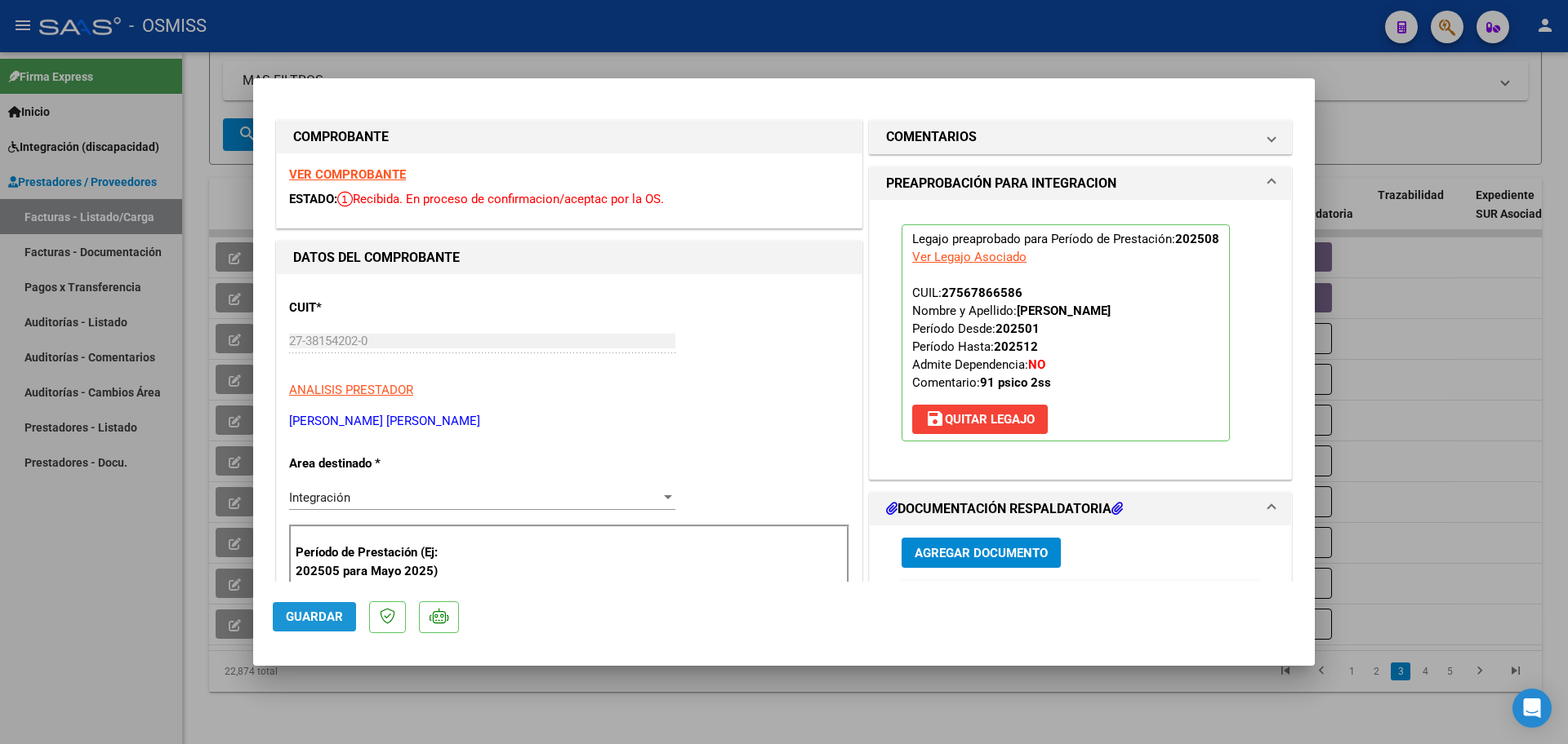
click at [300, 613] on span "Guardar" at bounding box center [315, 617] width 58 height 15
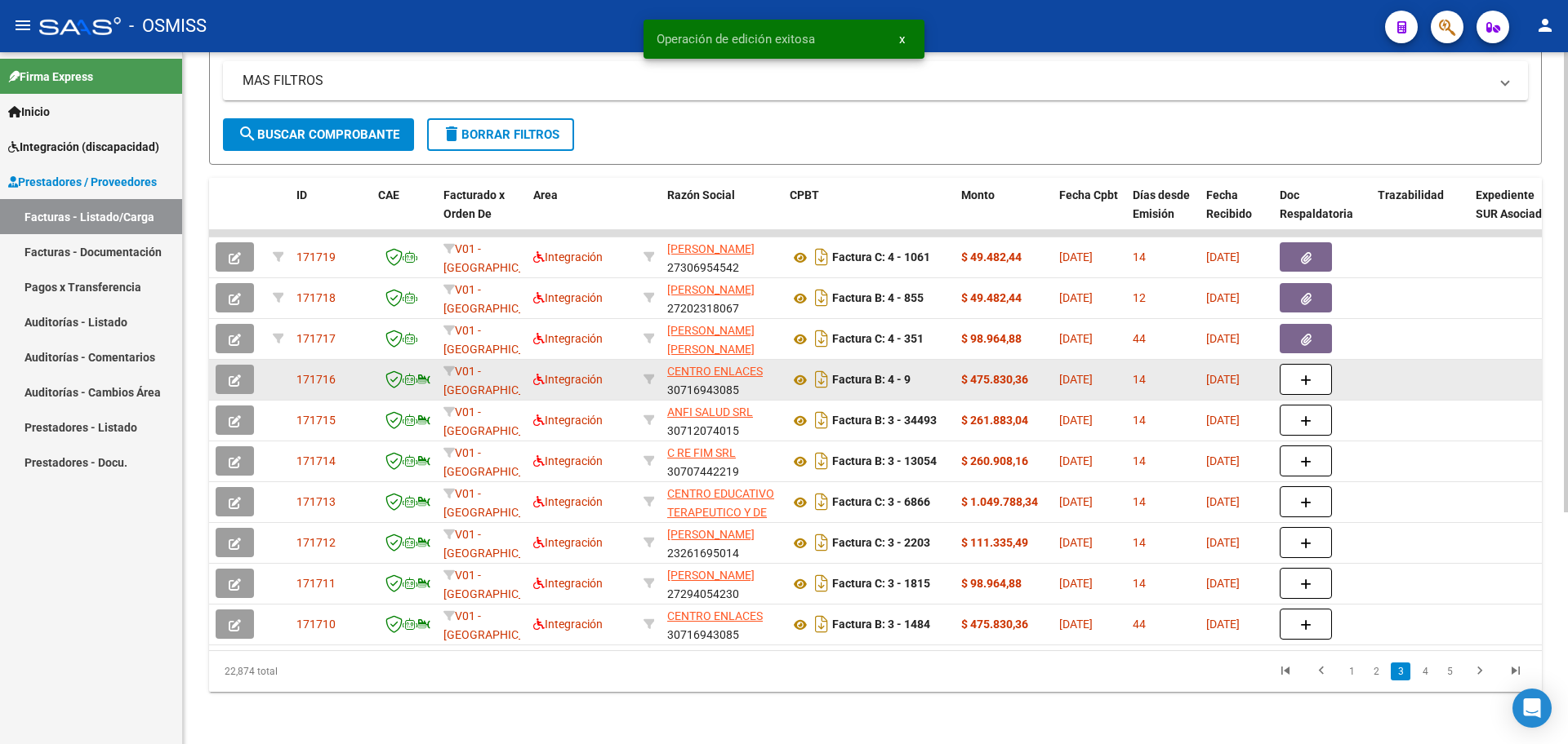
click at [246, 369] on button "button" at bounding box center [235, 380] width 39 height 29
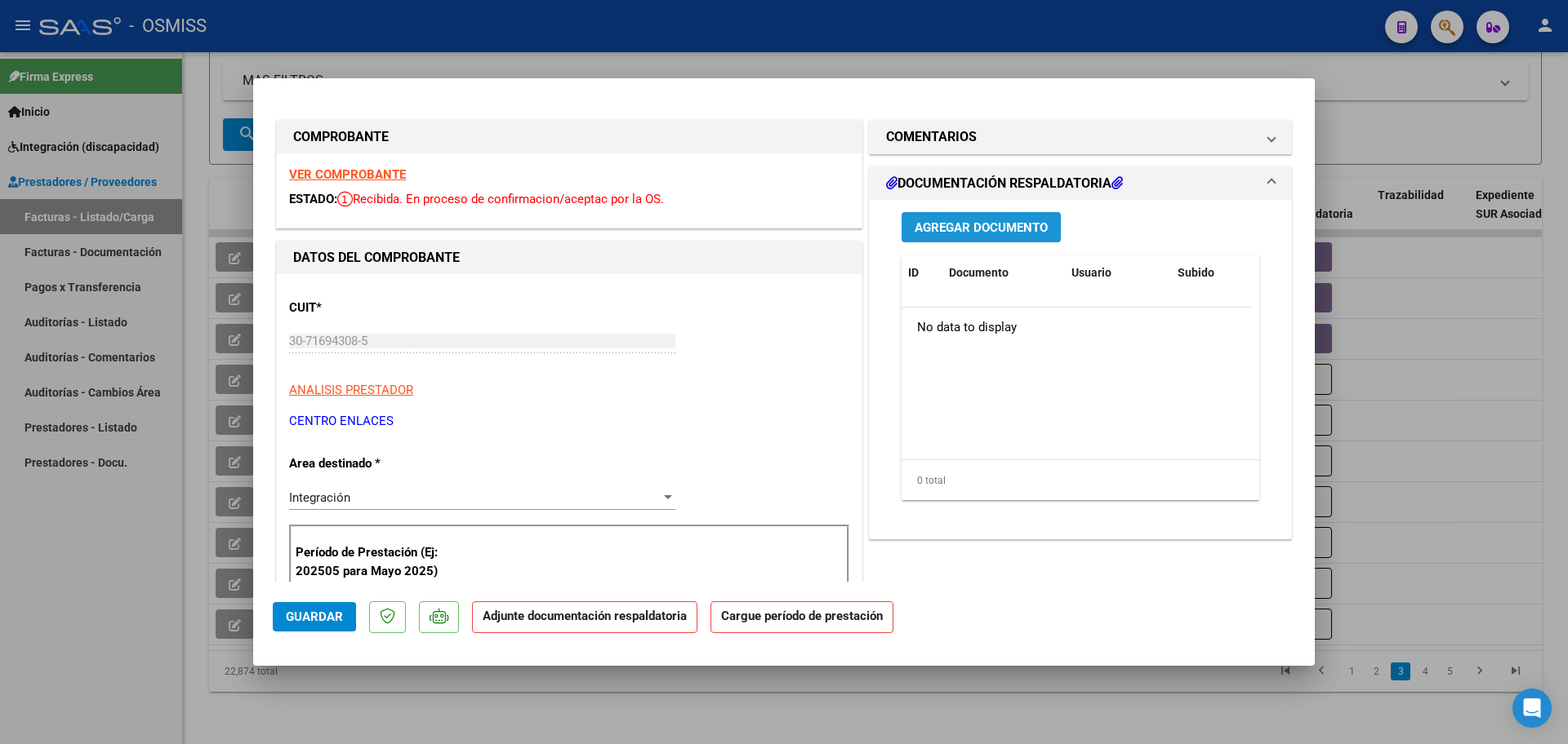
click at [1025, 235] on span "Agregar Documento" at bounding box center [981, 228] width 133 height 15
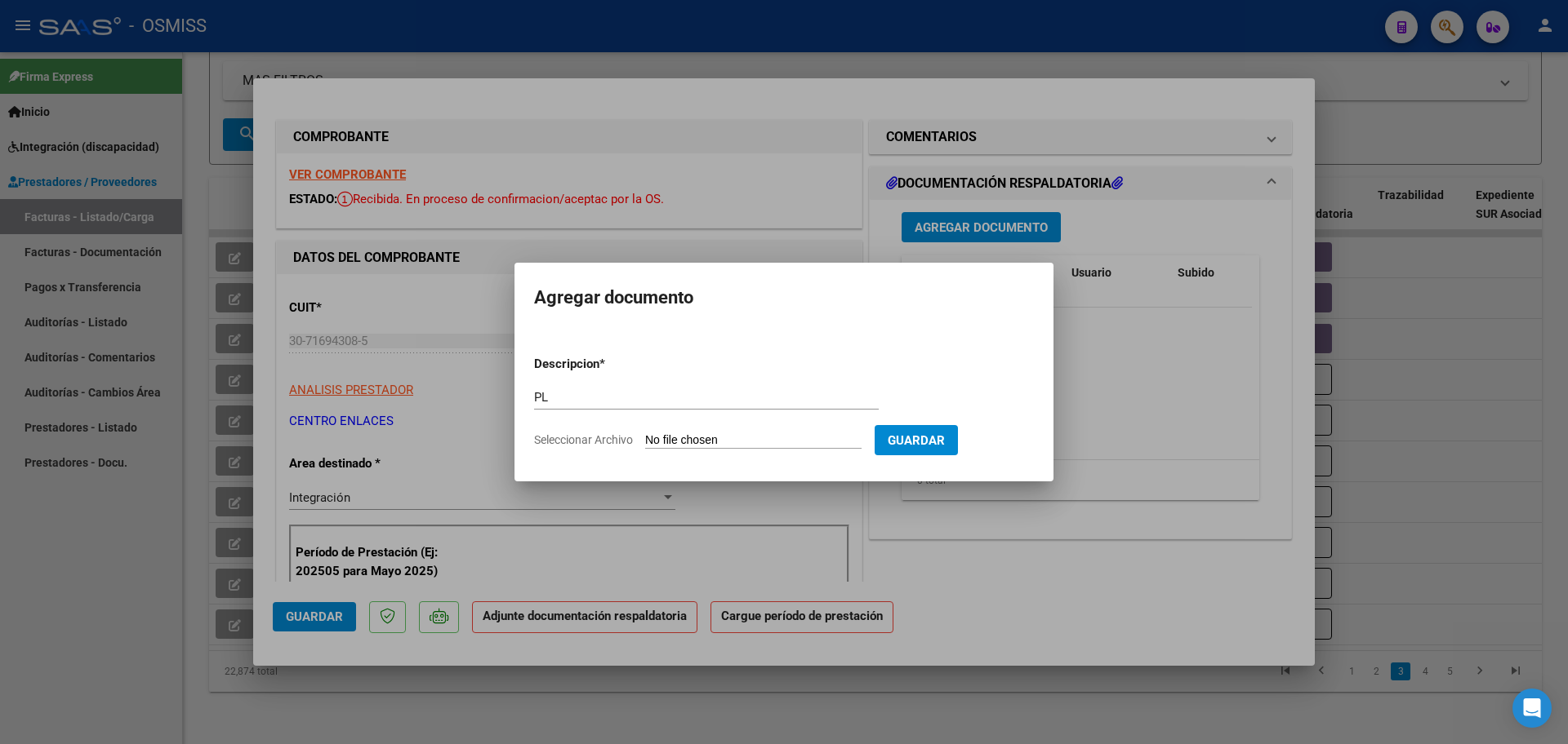
click at [861, 441] on input "Seleccionar Archivo" at bounding box center [754, 441] width 217 height 15
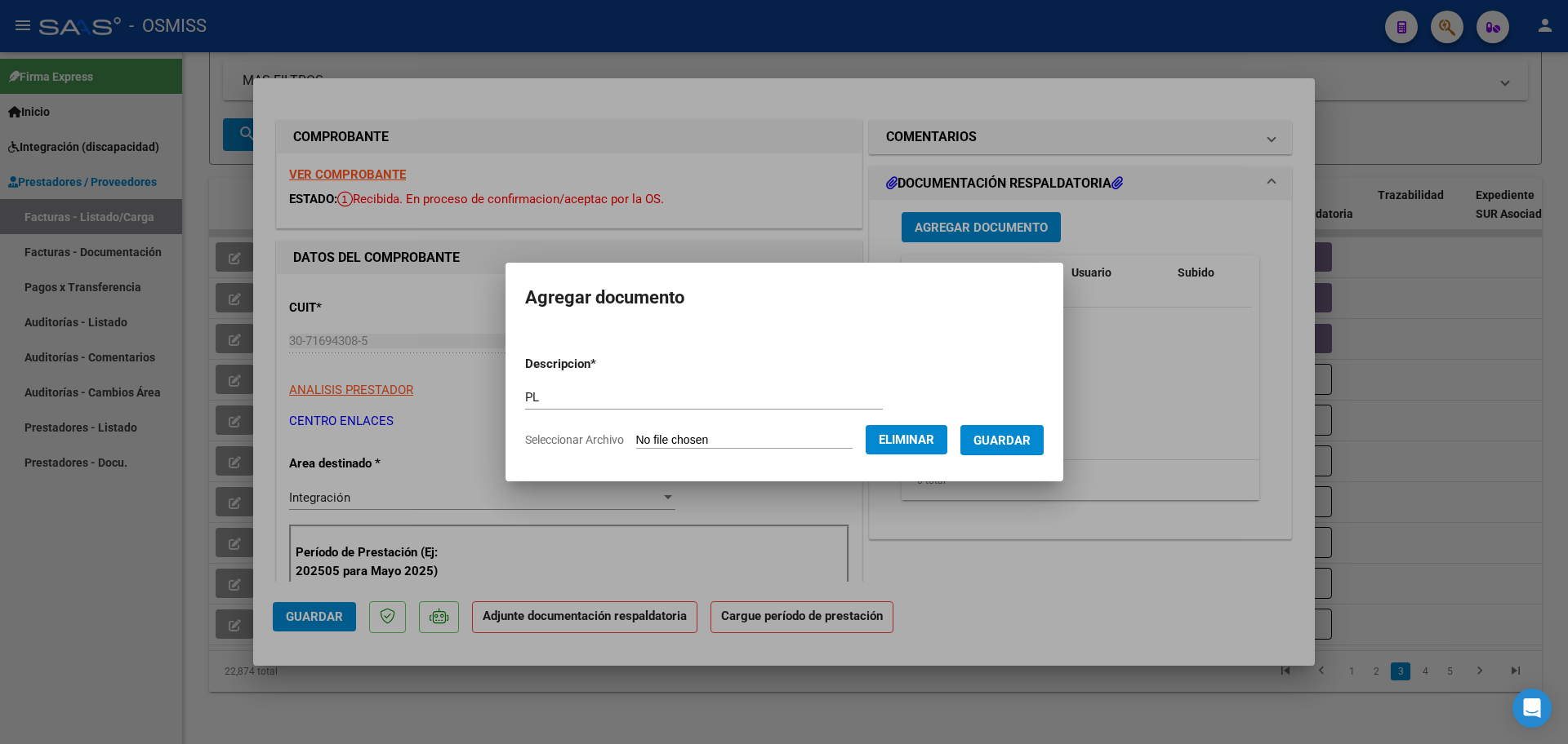
click at [1021, 437] on span "Guardar" at bounding box center [1001, 440] width 58 height 15
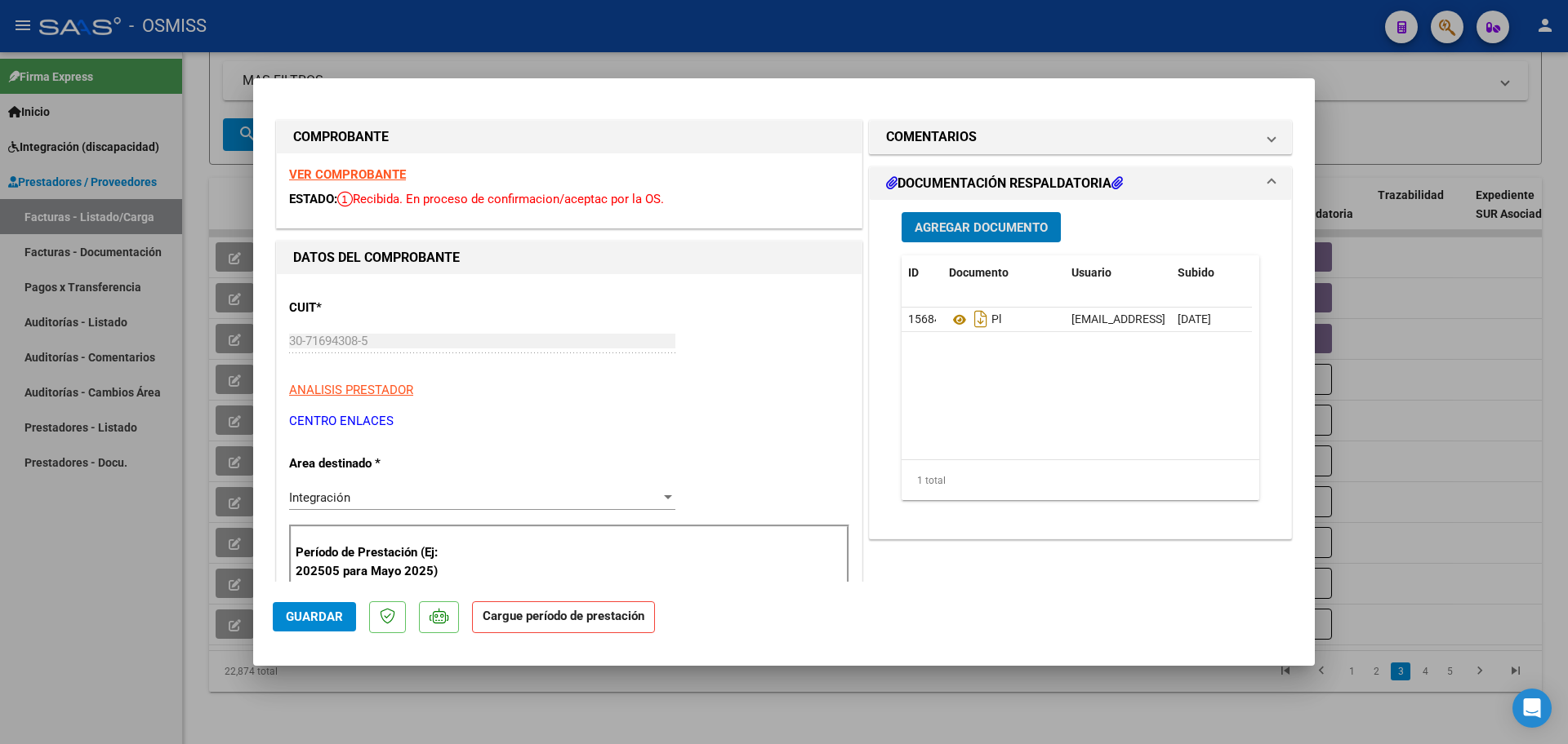
click at [389, 180] on strong "VER COMPROBANTE" at bounding box center [347, 174] width 117 height 15
click at [937, 134] on h1 "COMENTARIOS" at bounding box center [931, 137] width 90 height 20
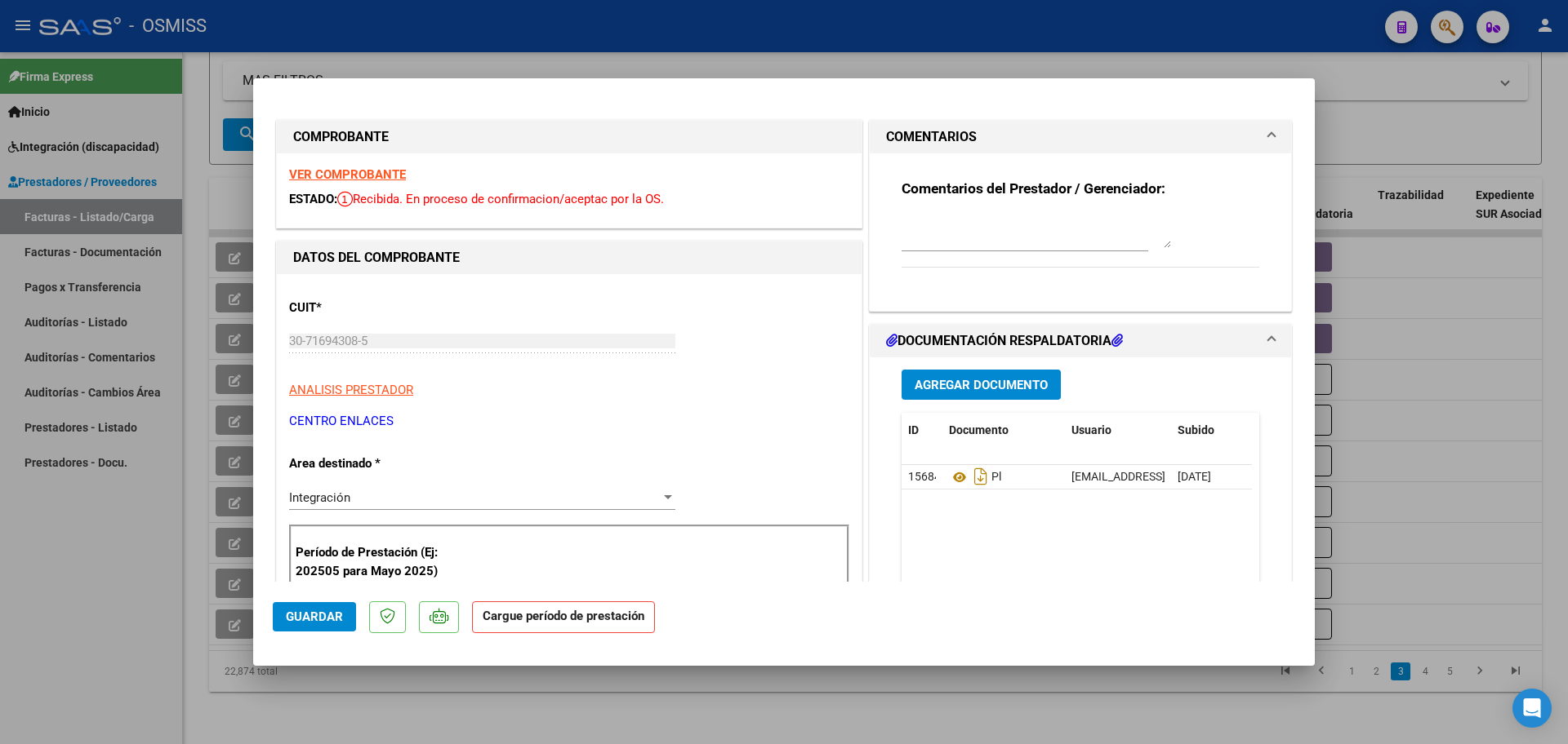
click at [942, 137] on h1 "COMENTARIOS" at bounding box center [931, 137] width 90 height 20
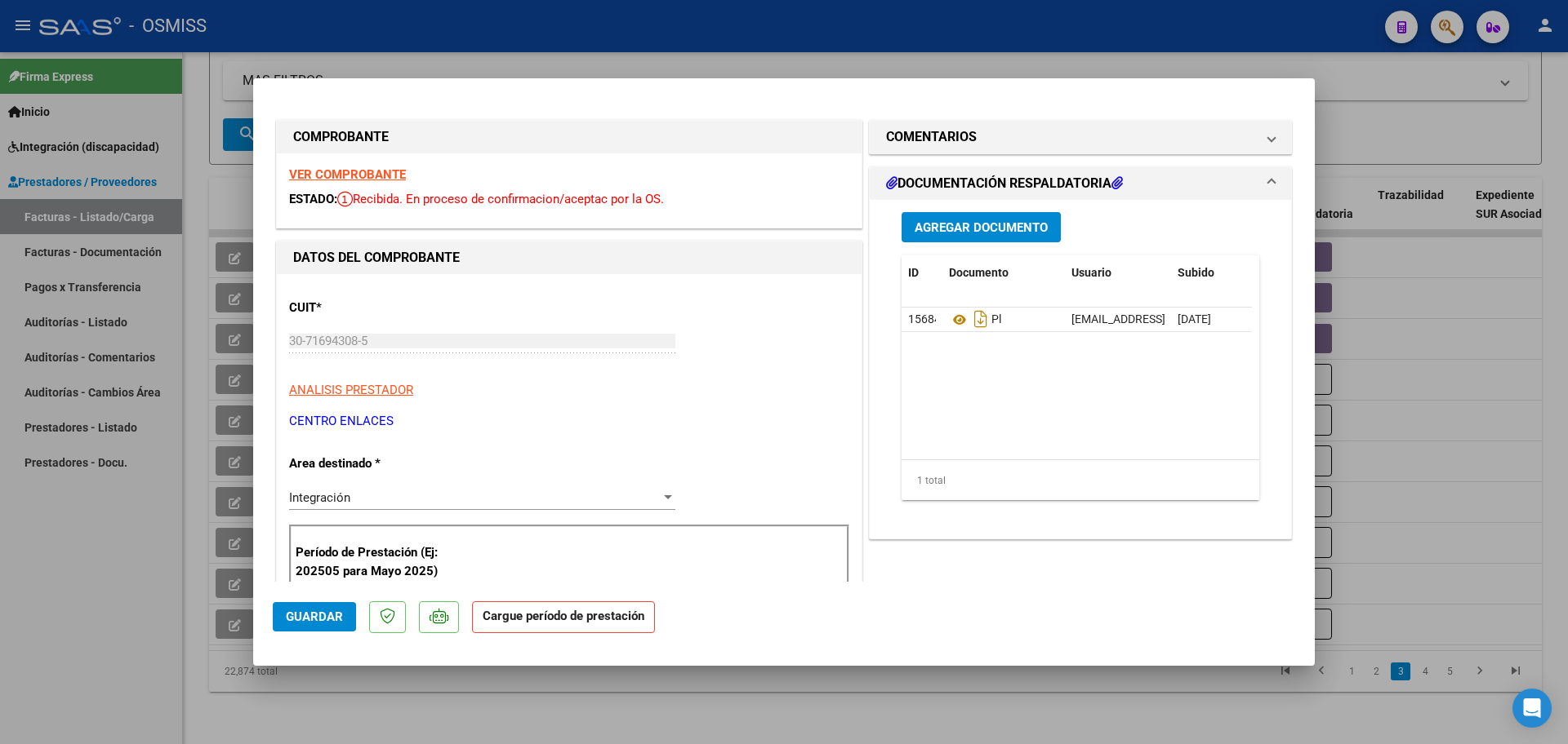
scroll to position [204, 0]
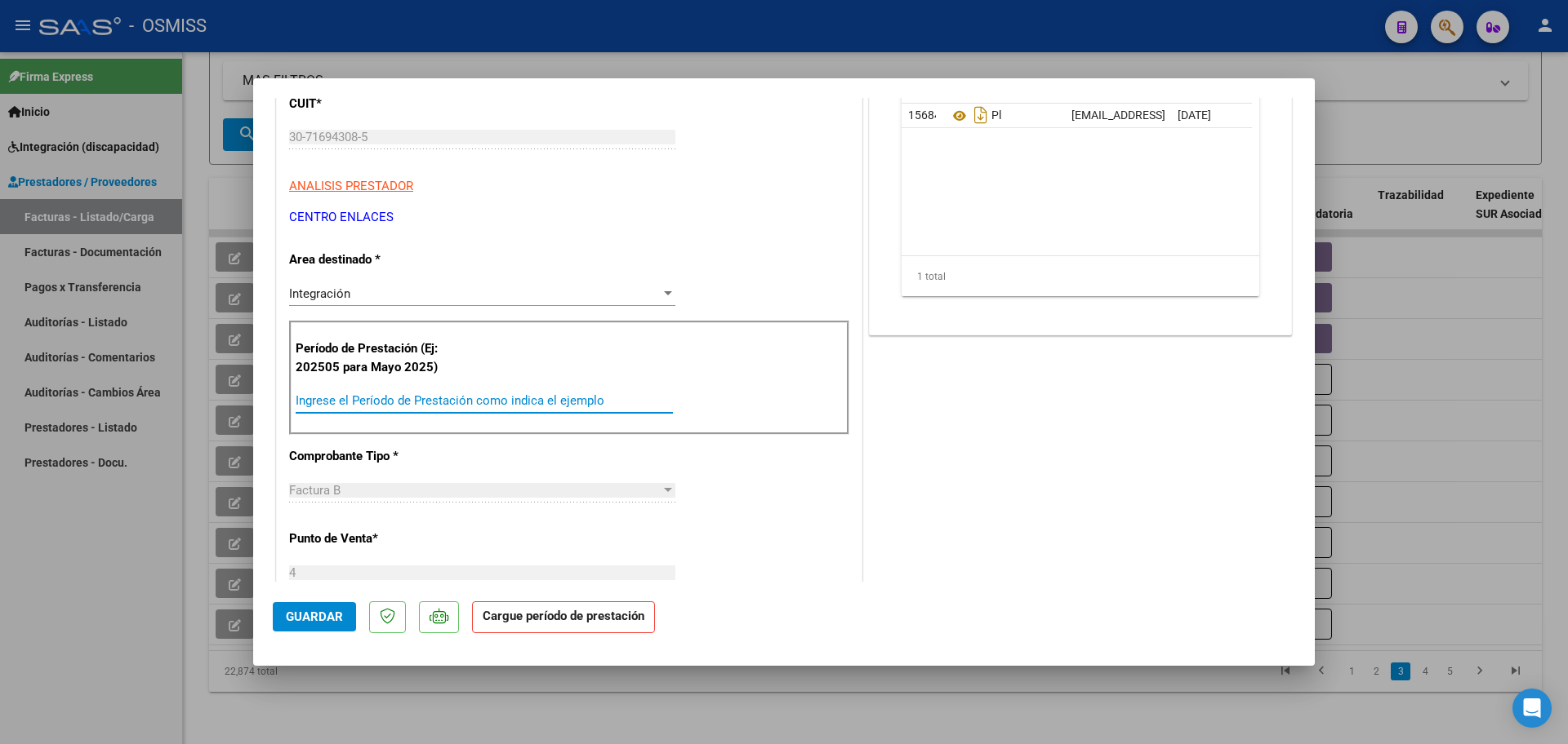
click at [392, 399] on input "Ingrese el Período de Prestación como indica el ejemplo" at bounding box center [484, 400] width 377 height 15
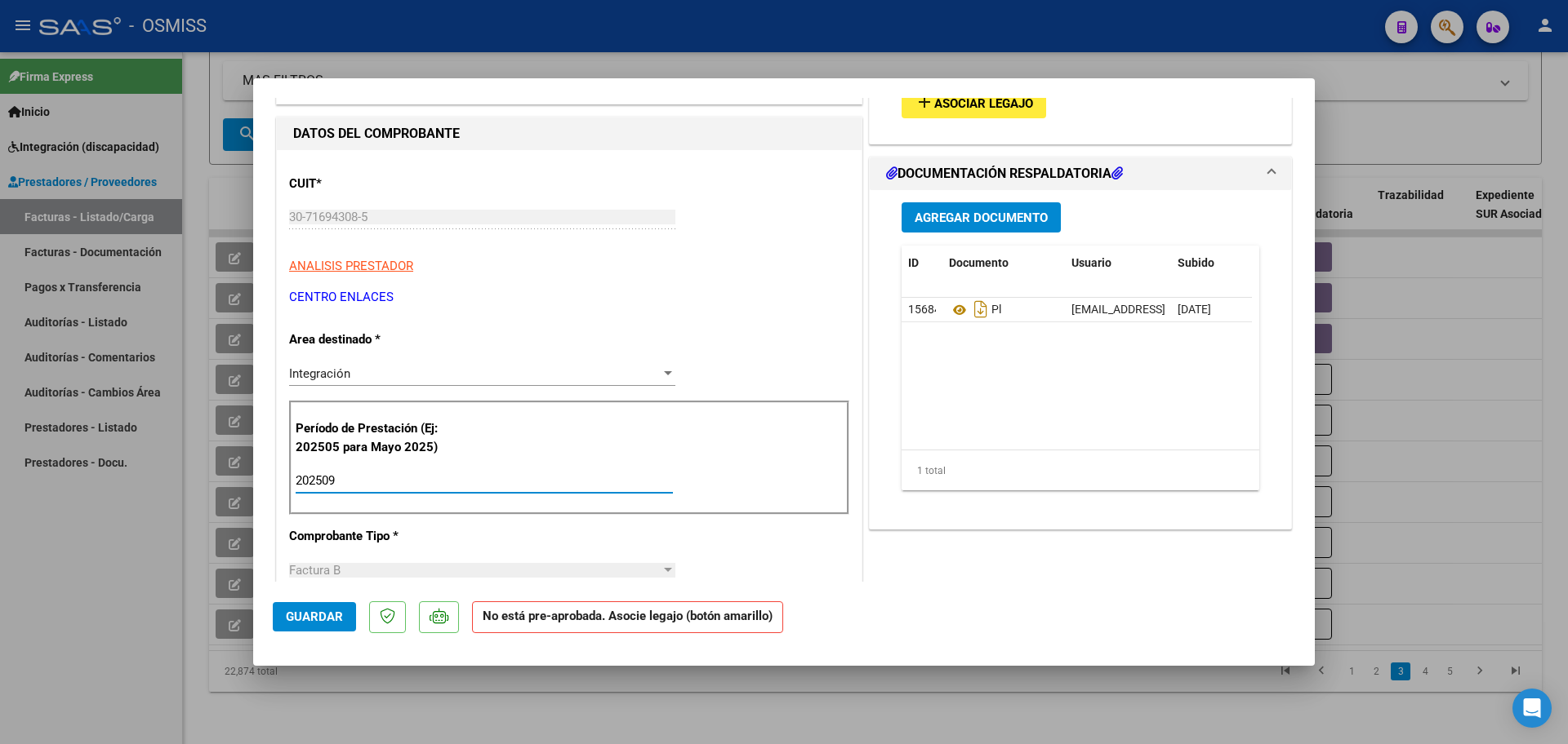
scroll to position [0, 0]
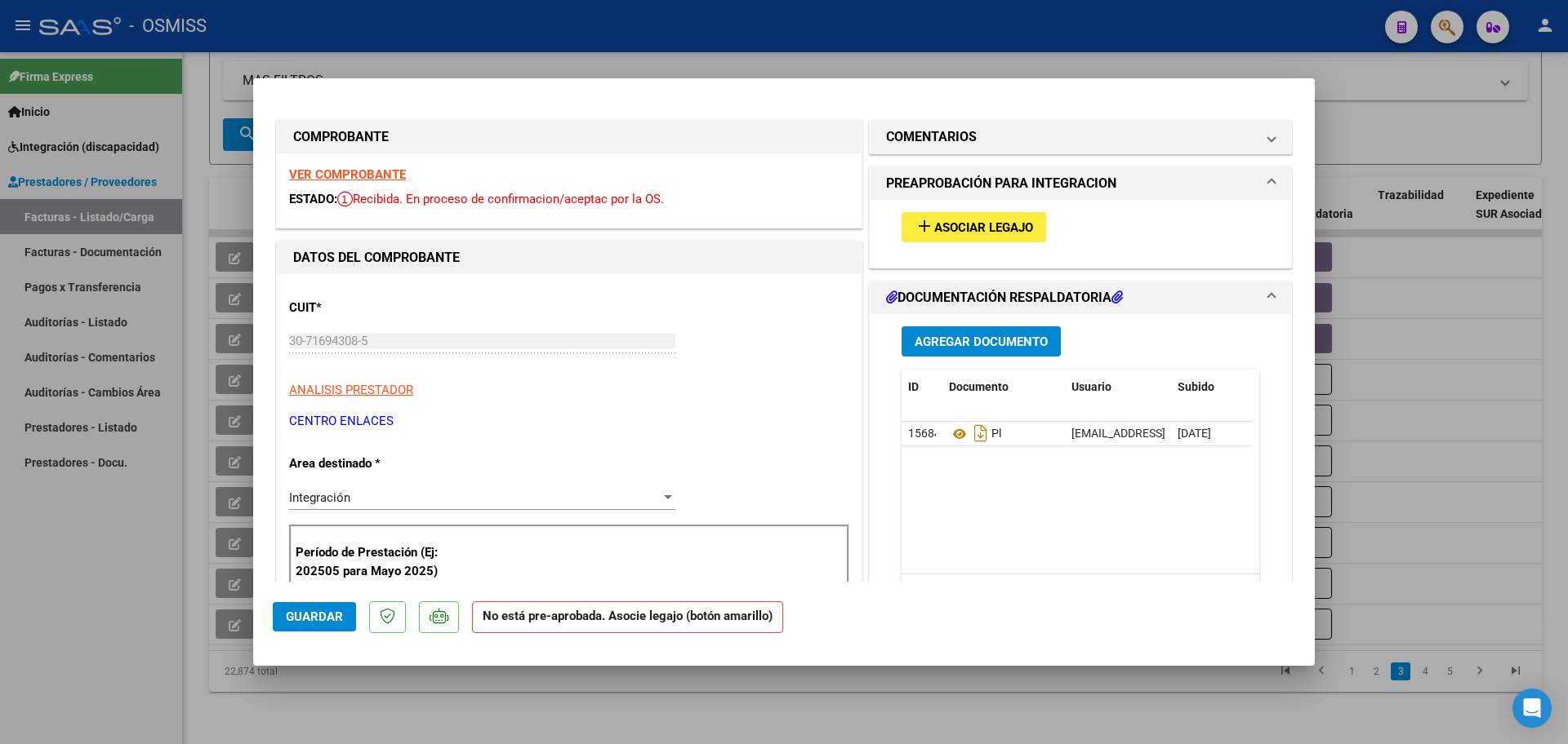
click at [971, 236] on button "add Asociar Legajo" at bounding box center [974, 227] width 144 height 30
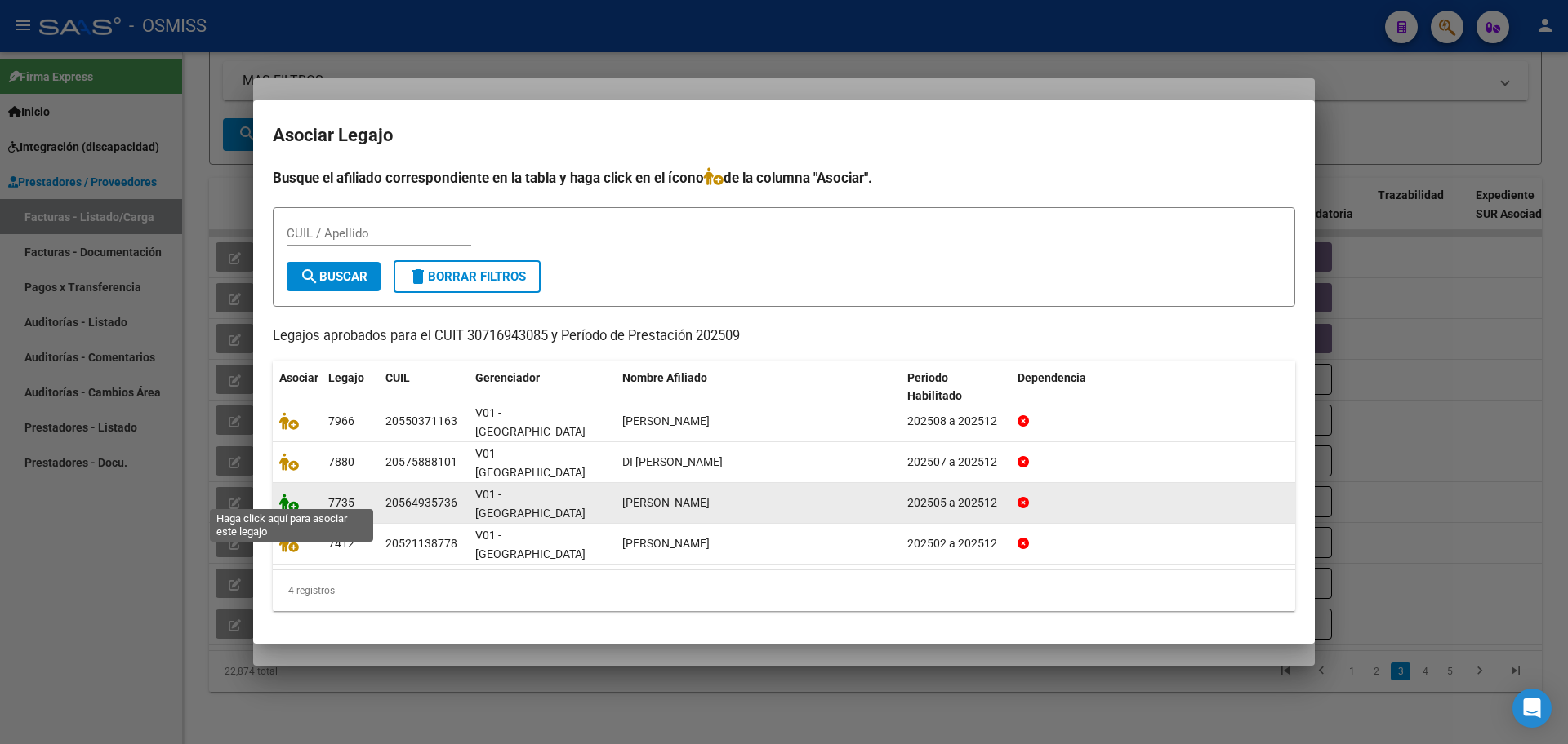
click at [296, 496] on icon at bounding box center [289, 503] width 20 height 18
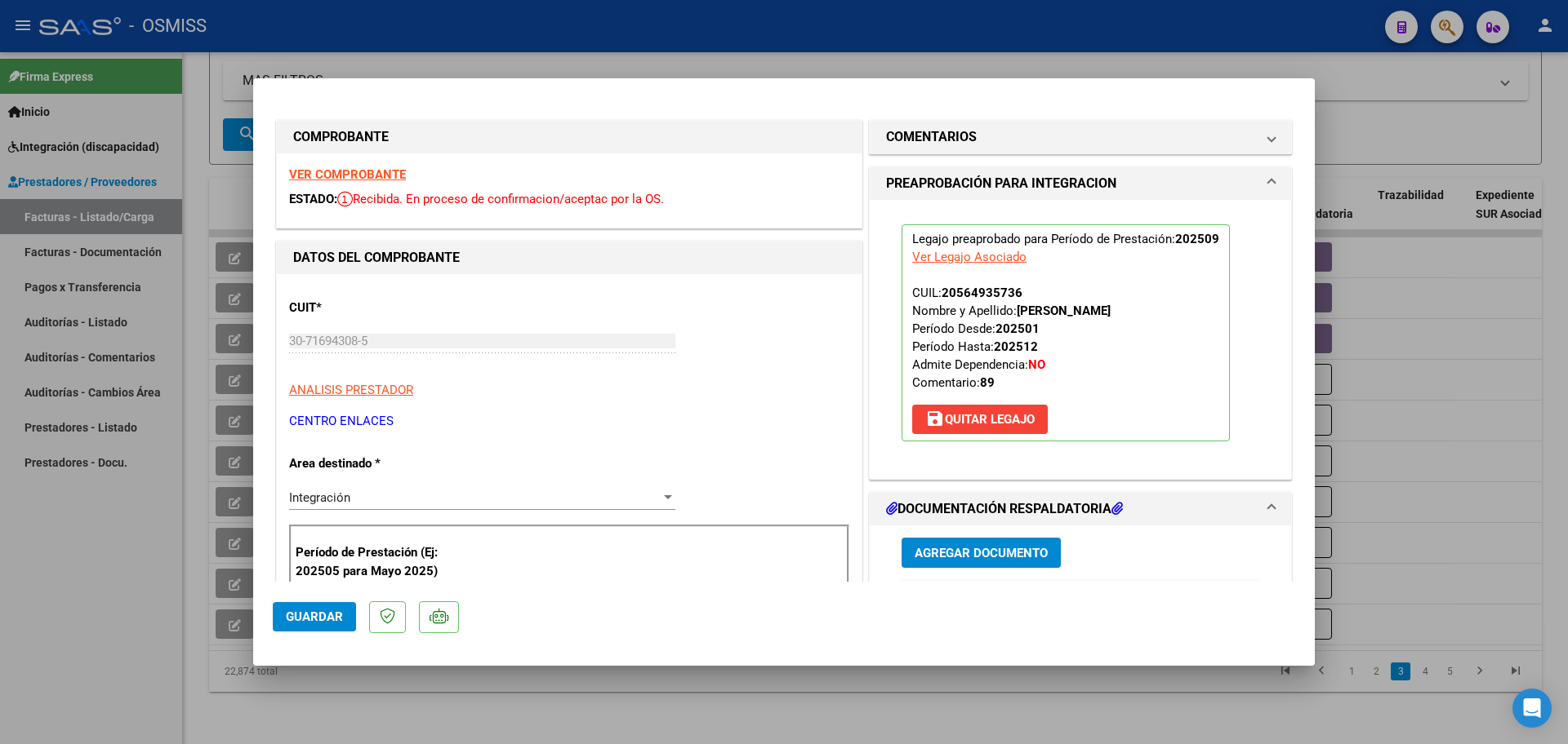
click at [309, 601] on mat-dialog-actions "Guardar" at bounding box center [783, 613] width 1022 height 64
click at [310, 615] on span "Guardar" at bounding box center [315, 617] width 58 height 15
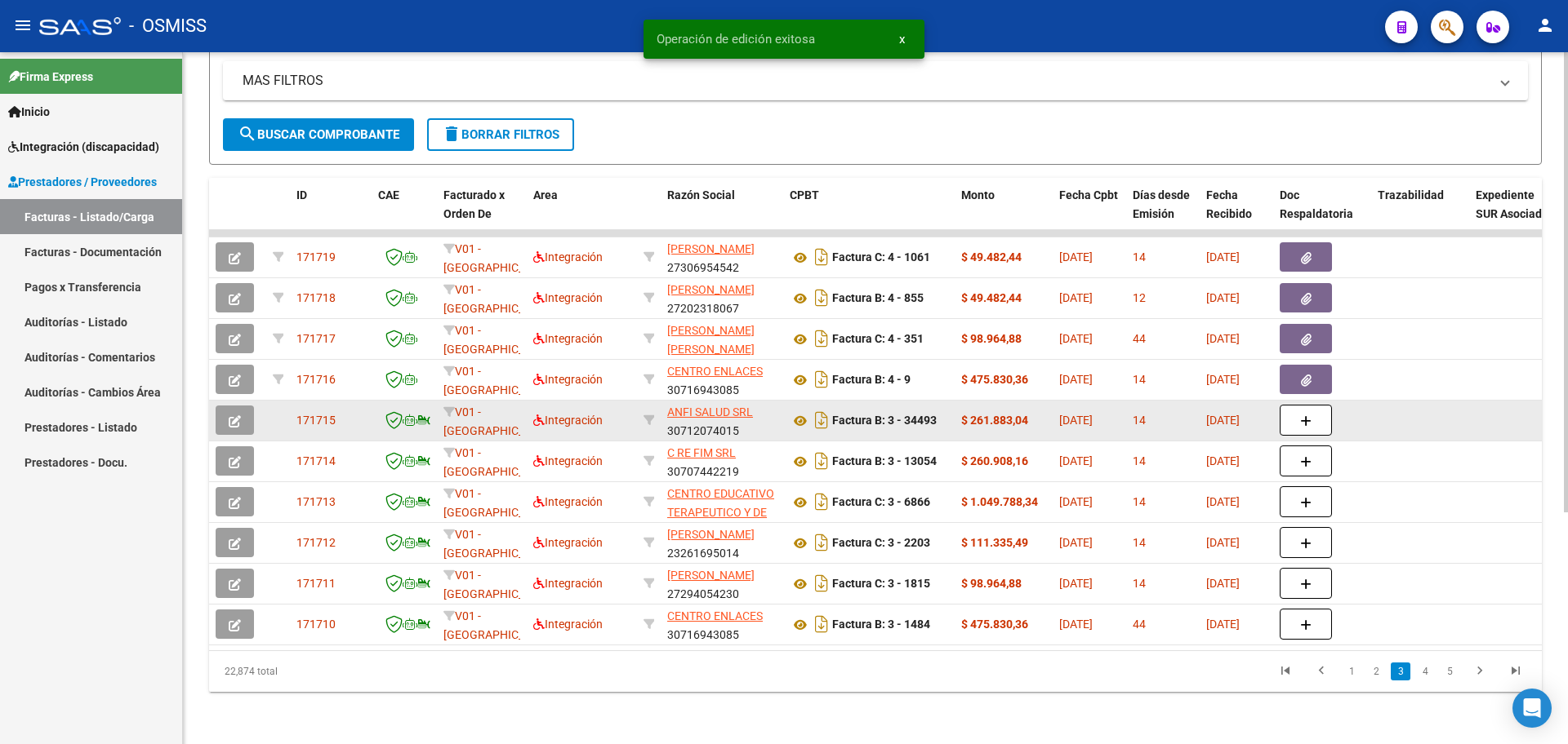
click at [221, 410] on button "button" at bounding box center [235, 420] width 39 height 29
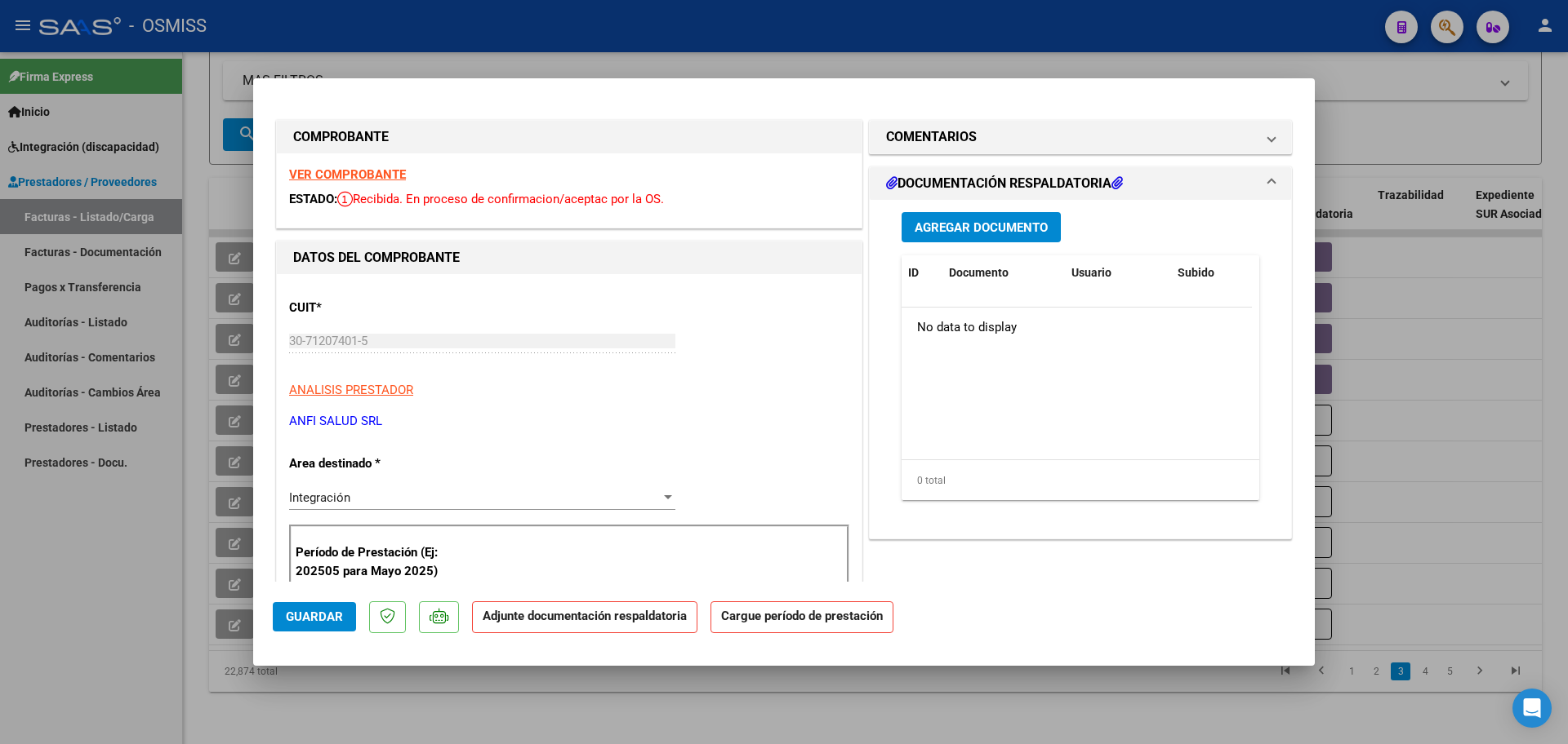
click at [1020, 224] on span "Agregar Documento" at bounding box center [981, 228] width 133 height 15
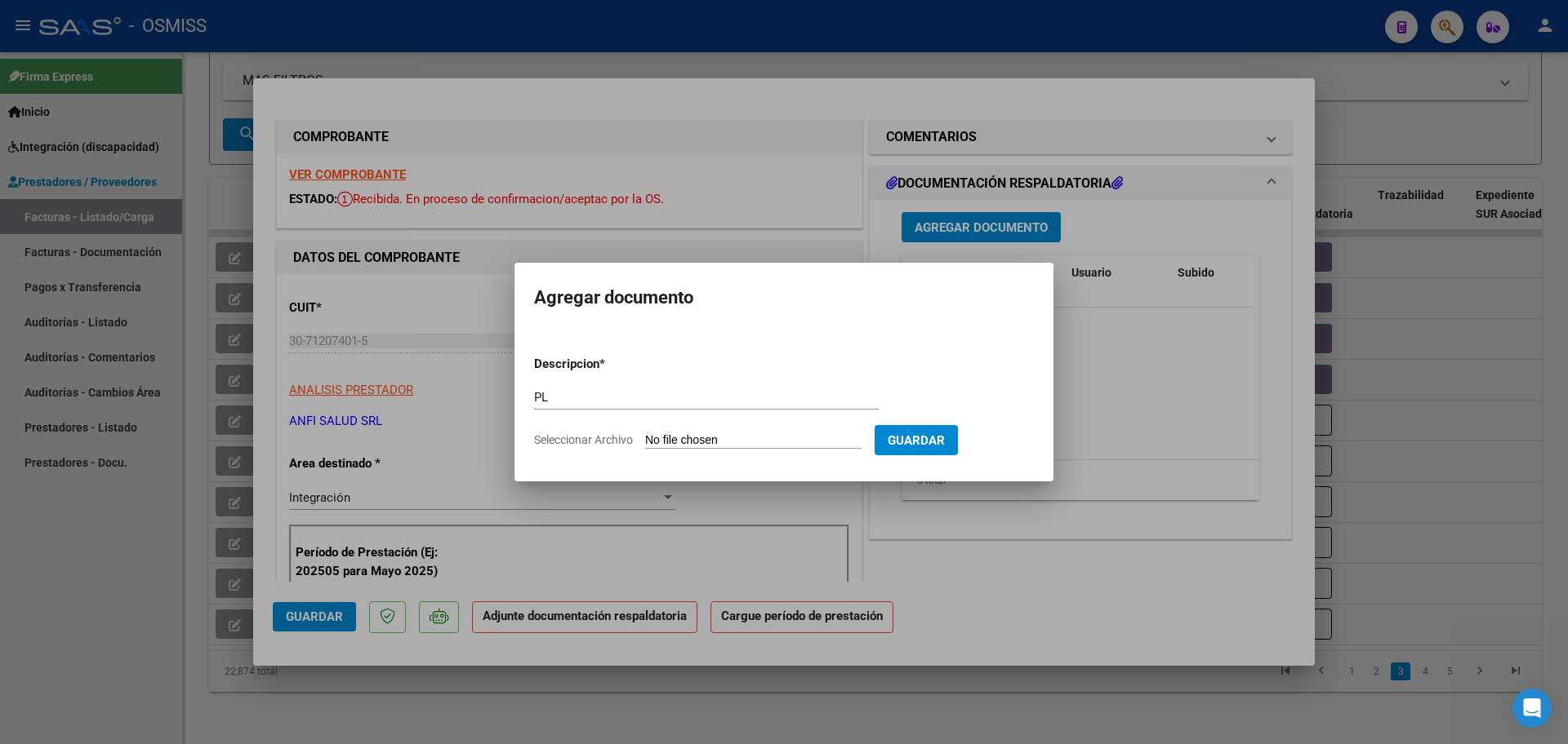
click at [646, 433] on input "Seleccionar Archivo" at bounding box center [754, 441] width 217 height 15
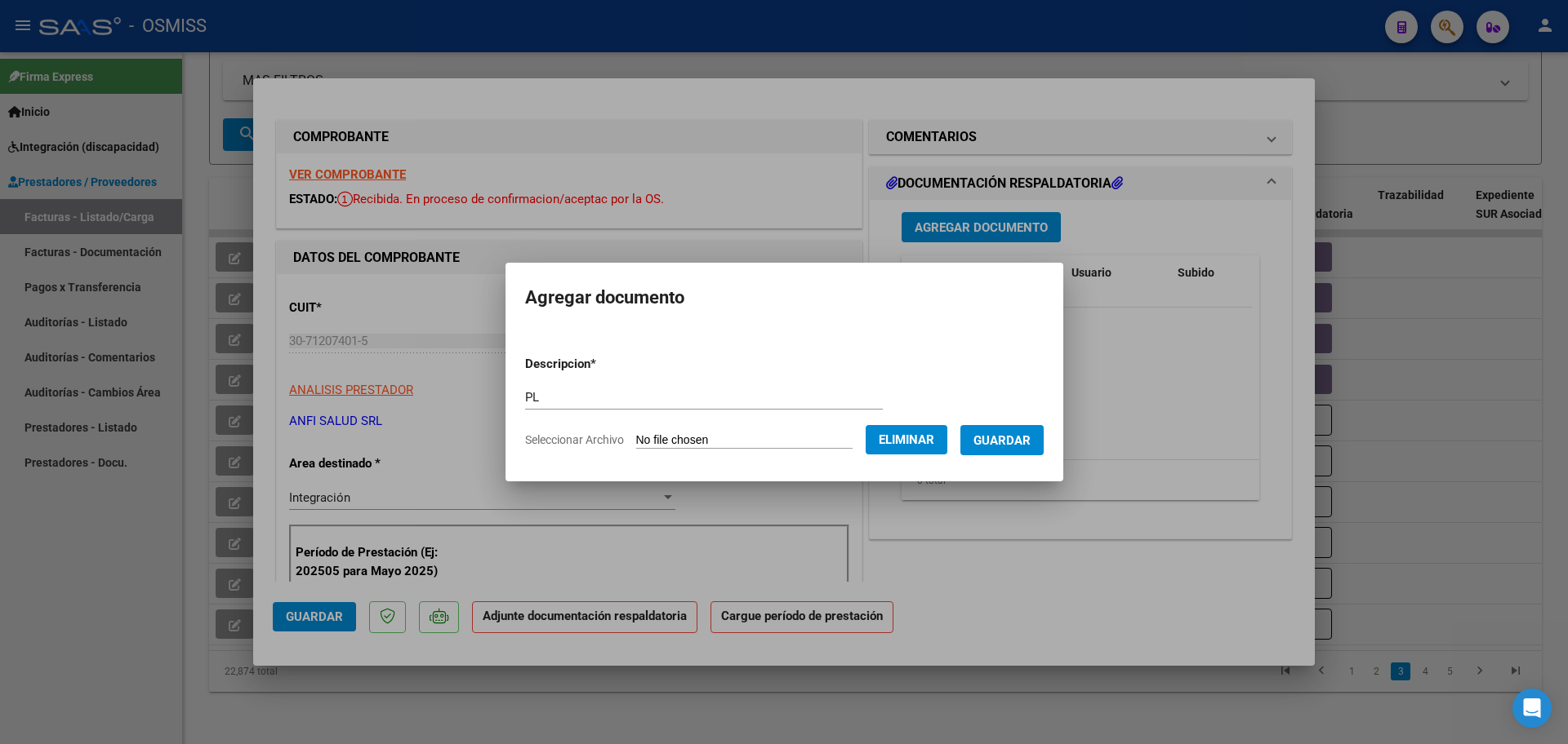
click at [1023, 442] on span "Guardar" at bounding box center [1001, 440] width 58 height 15
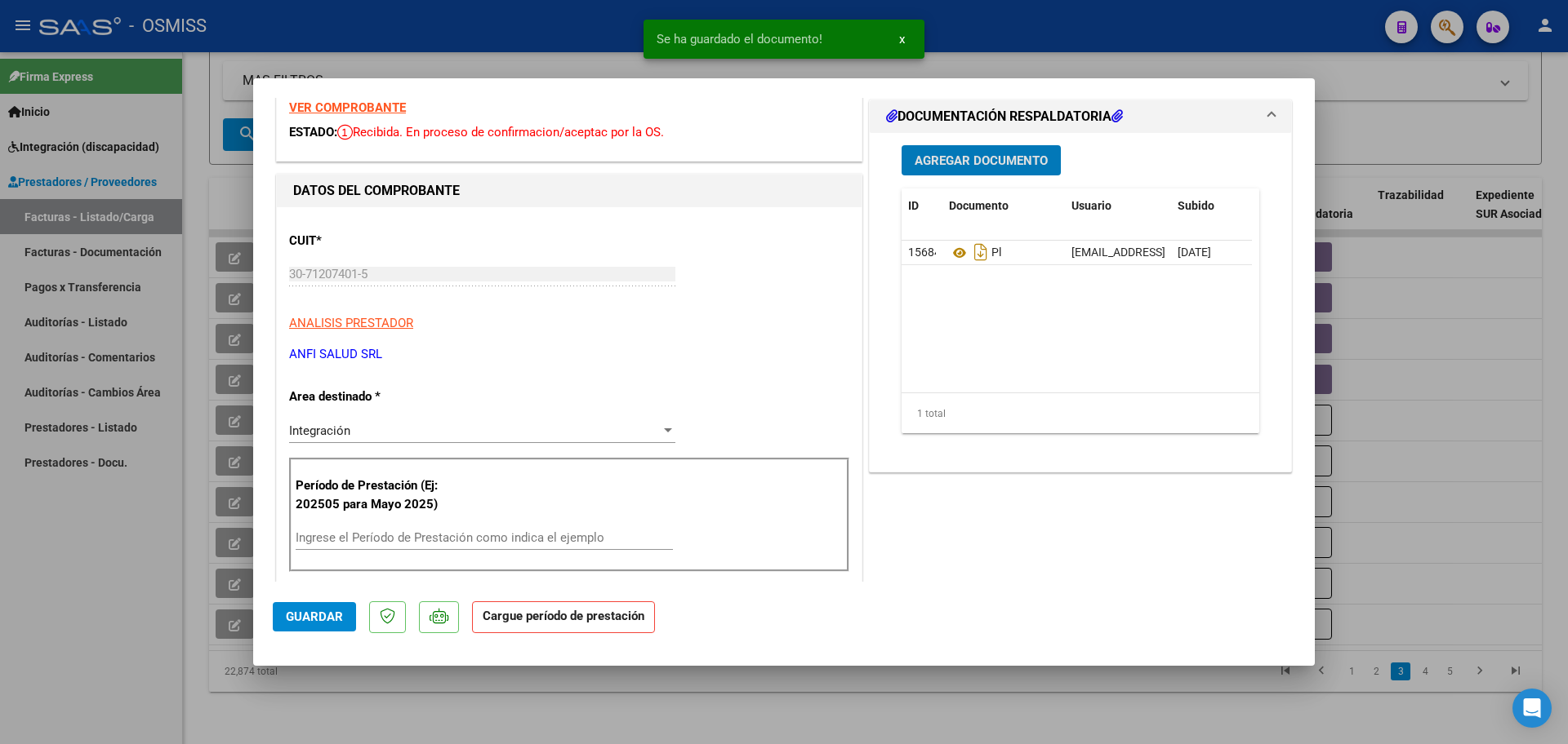
scroll to position [102, 0]
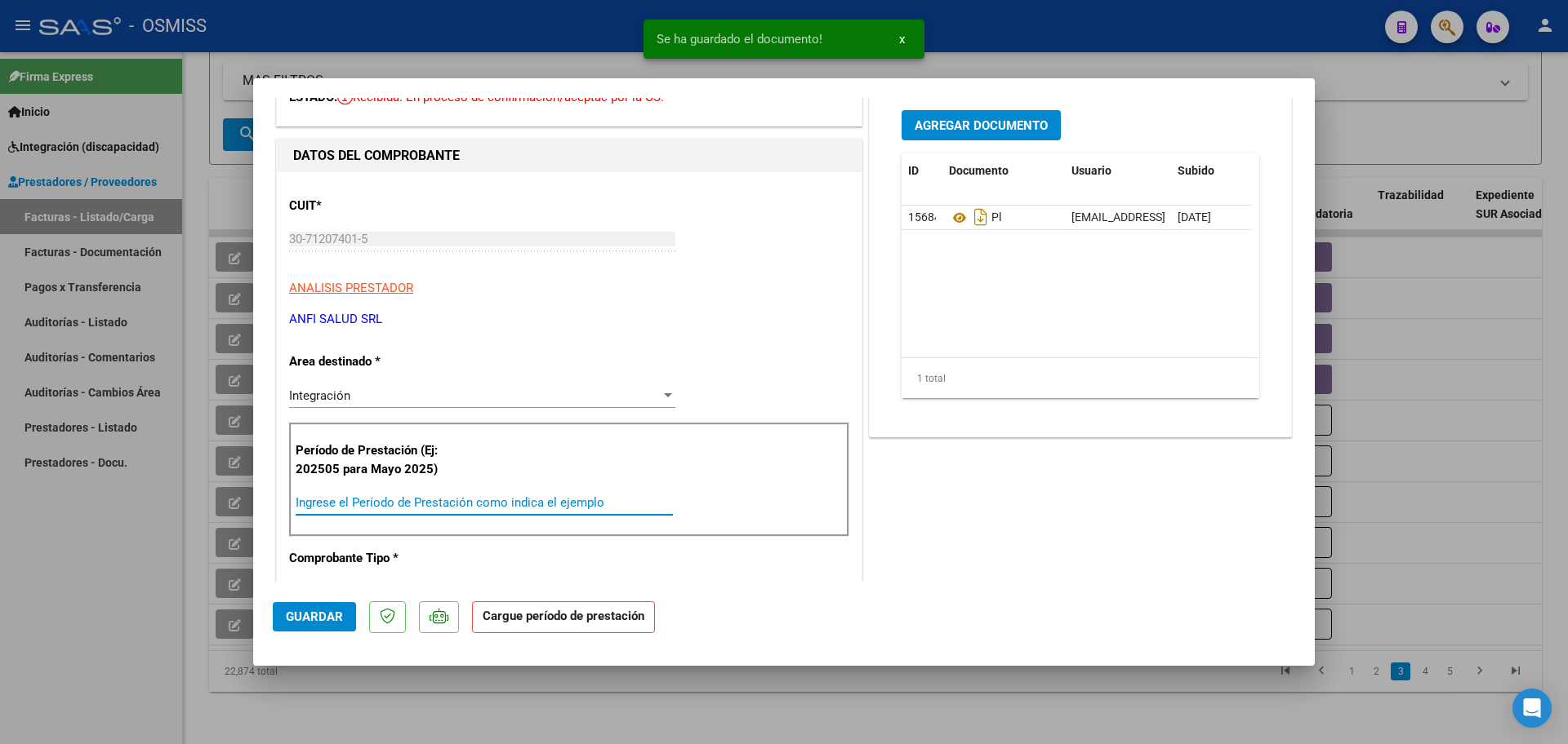
click at [422, 502] on input "Ingrese el Período de Prestación como indica el ejemplo" at bounding box center [484, 503] width 377 height 15
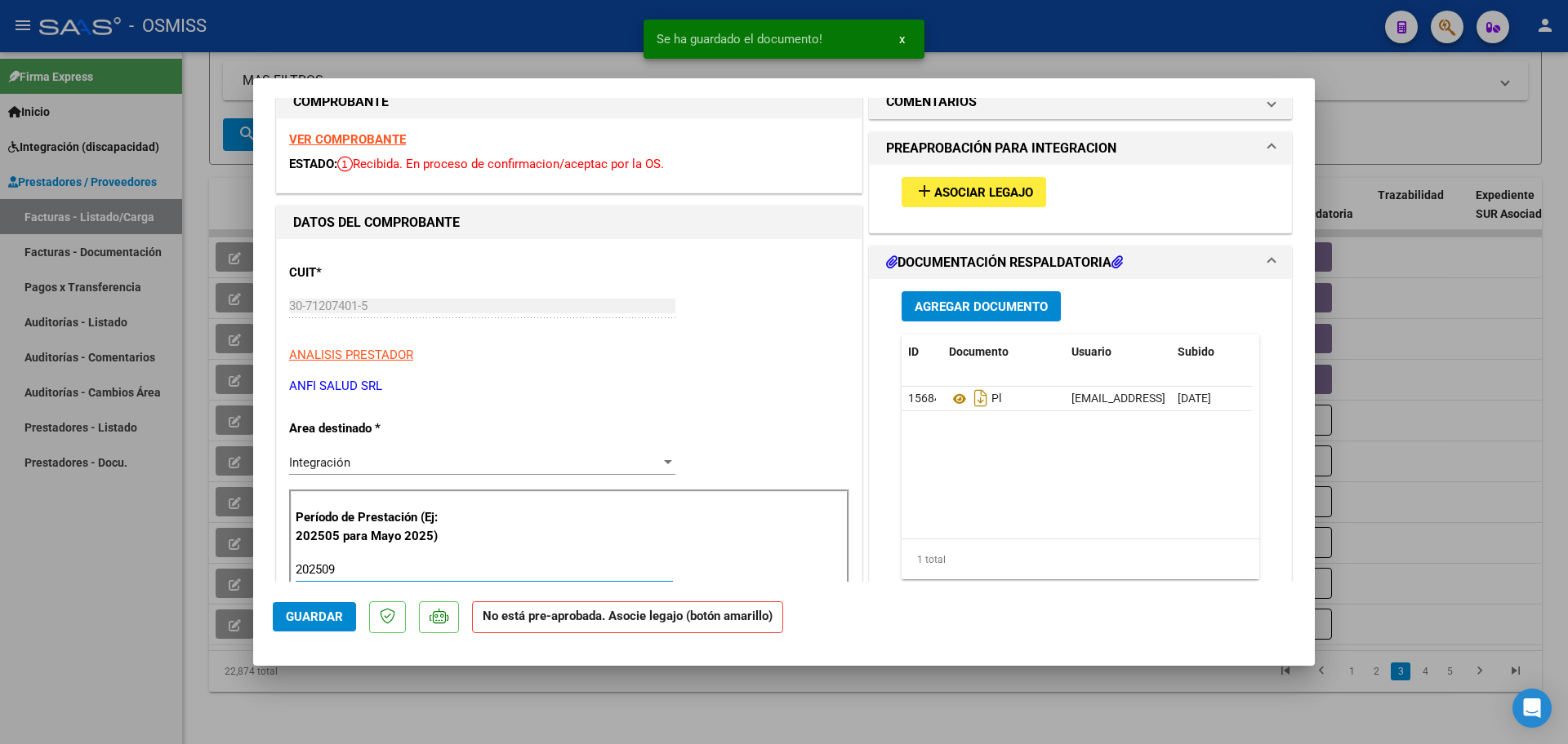
scroll to position [0, 0]
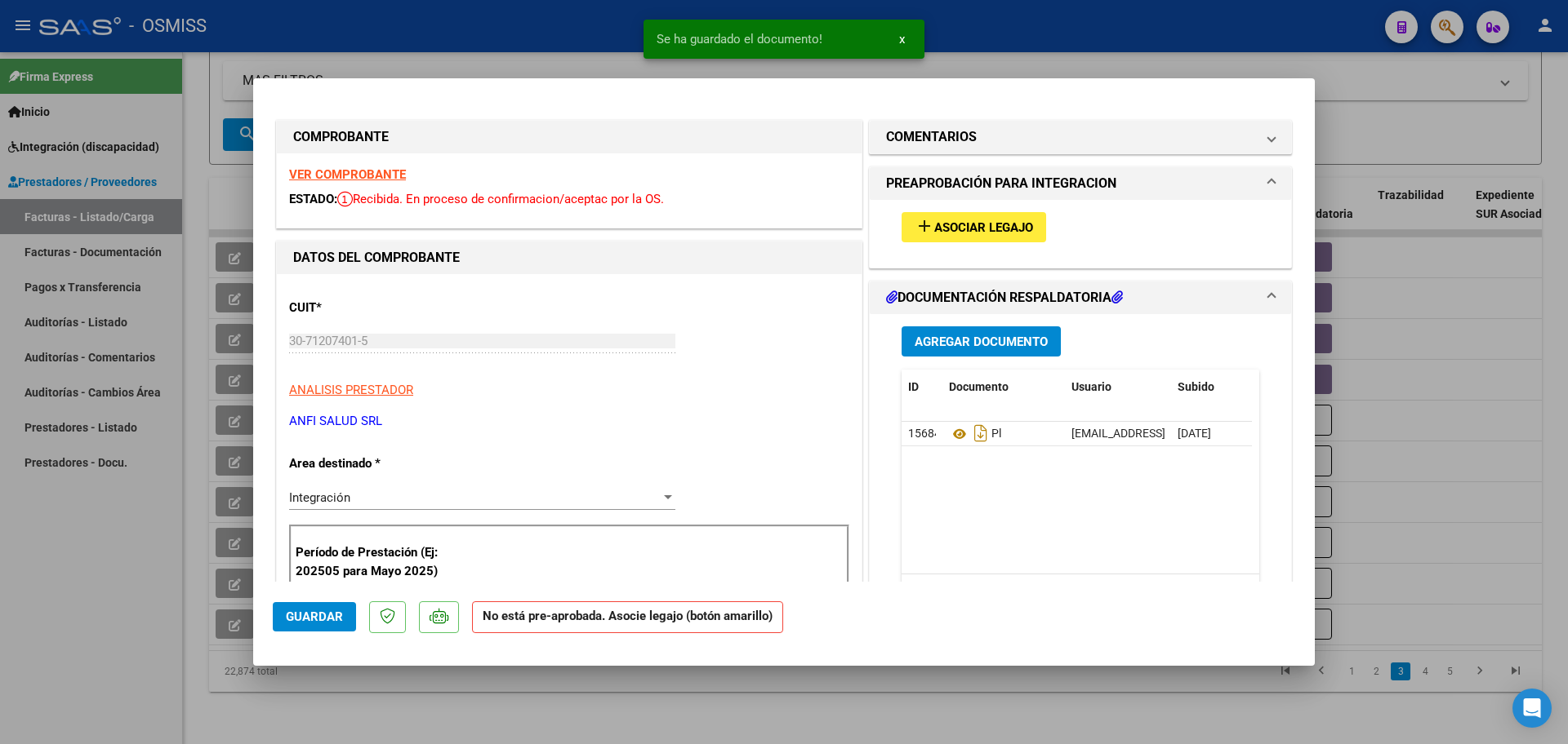
click at [974, 231] on span "Asociar Legajo" at bounding box center [983, 228] width 99 height 15
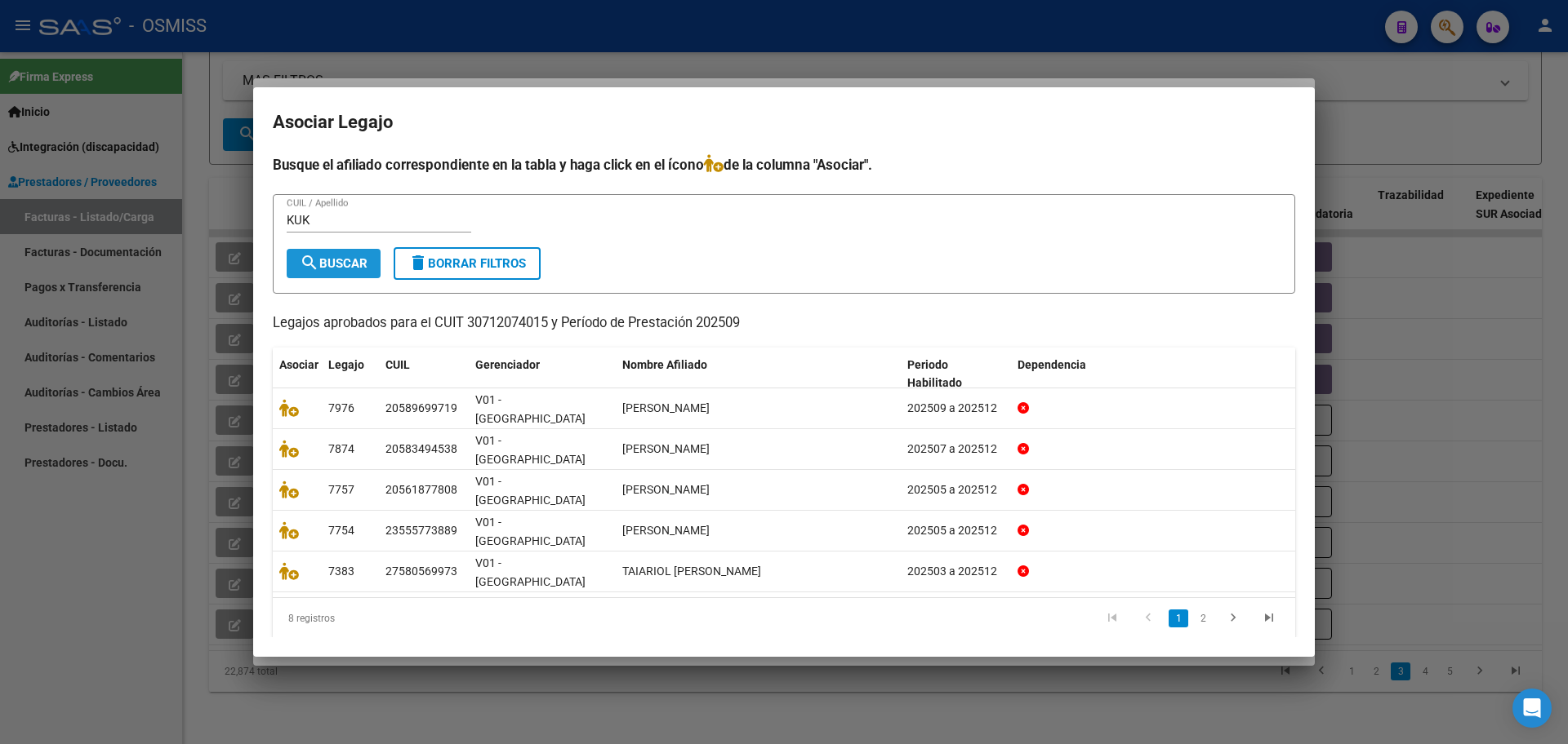
click at [334, 271] on span "search Buscar" at bounding box center [334, 263] width 68 height 15
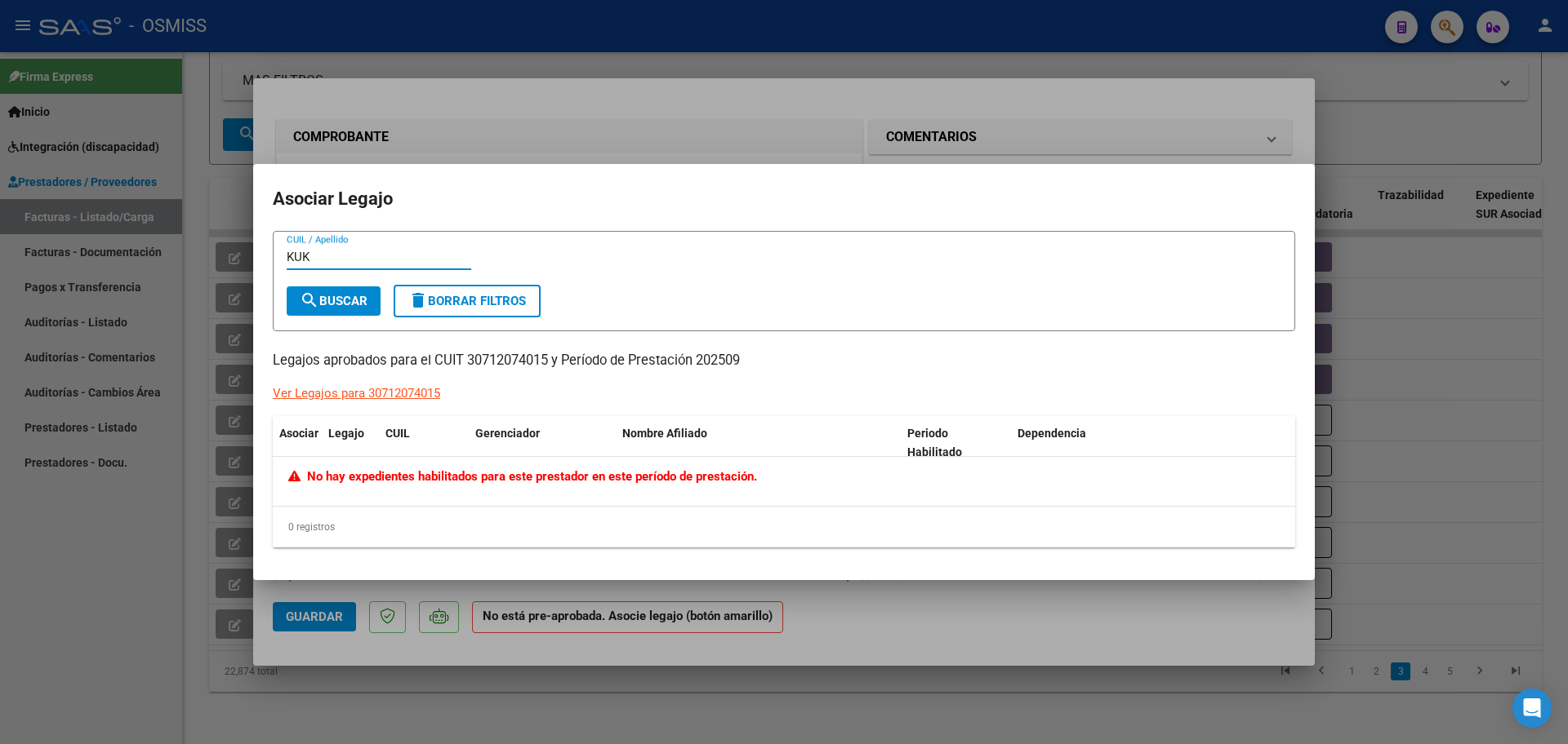
click at [330, 258] on input "KUK" at bounding box center [378, 257] width 185 height 15
click at [332, 297] on span "search Buscar" at bounding box center [334, 301] width 68 height 15
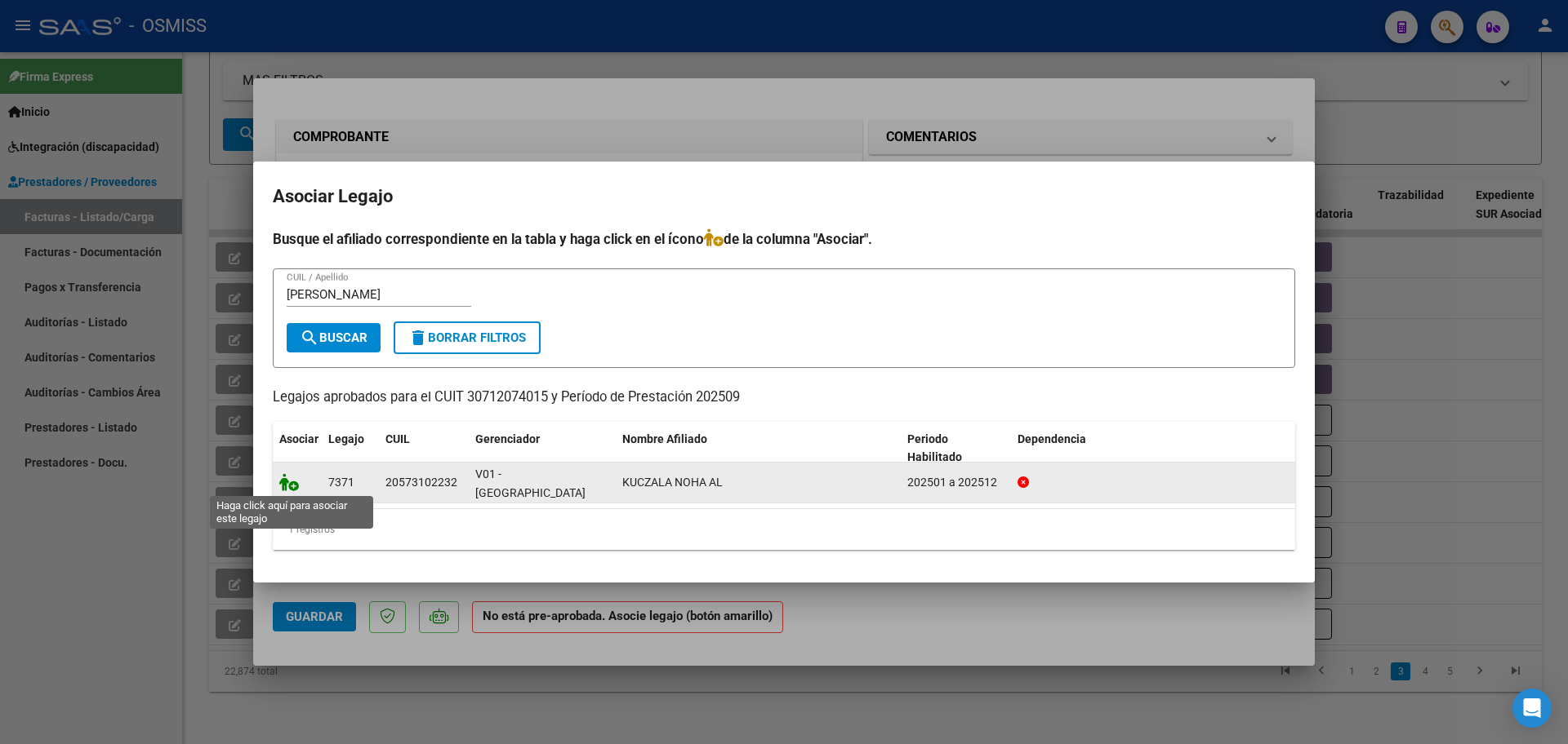
click at [289, 476] on icon at bounding box center [289, 482] width 20 height 18
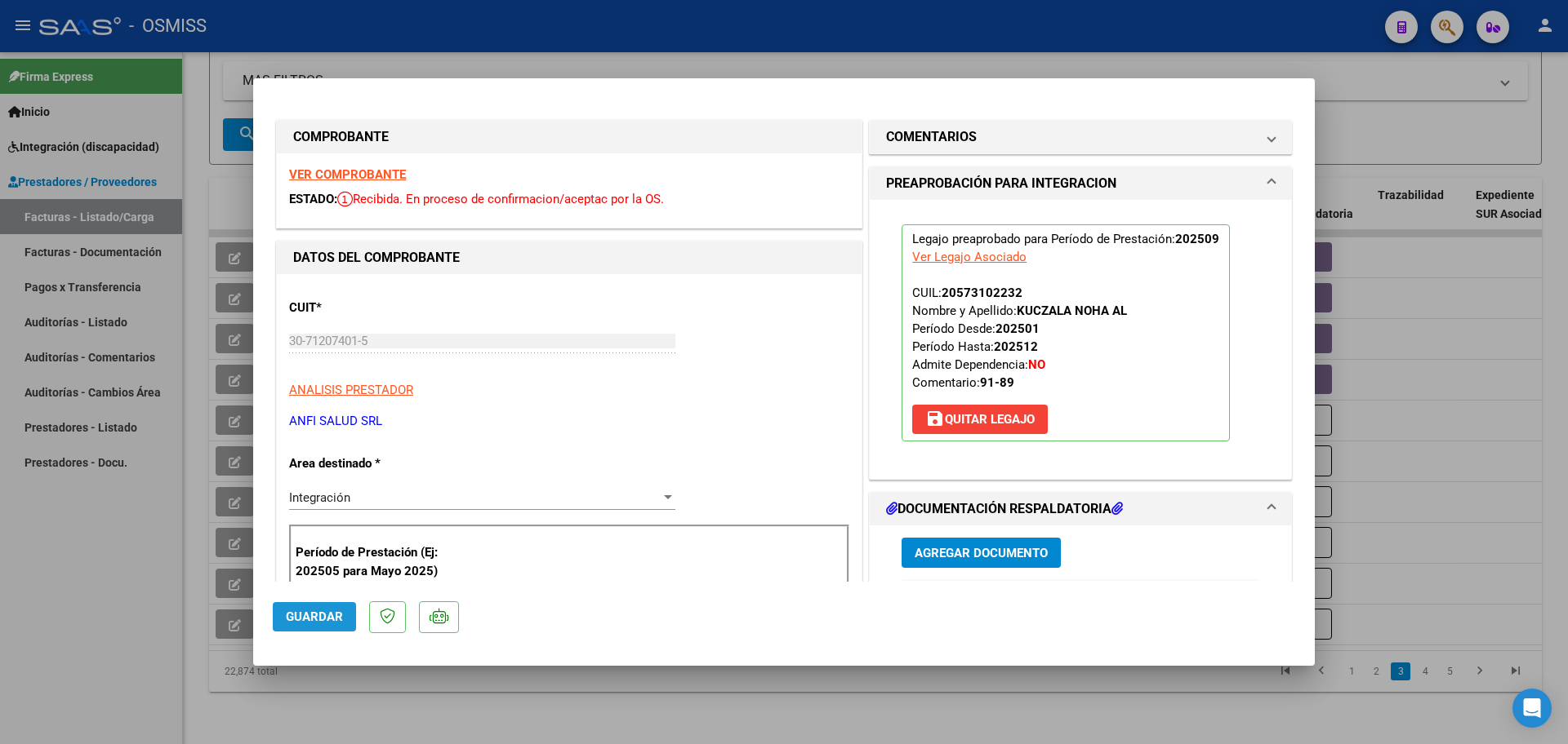
click at [354, 620] on button "Guardar" at bounding box center [314, 617] width 83 height 29
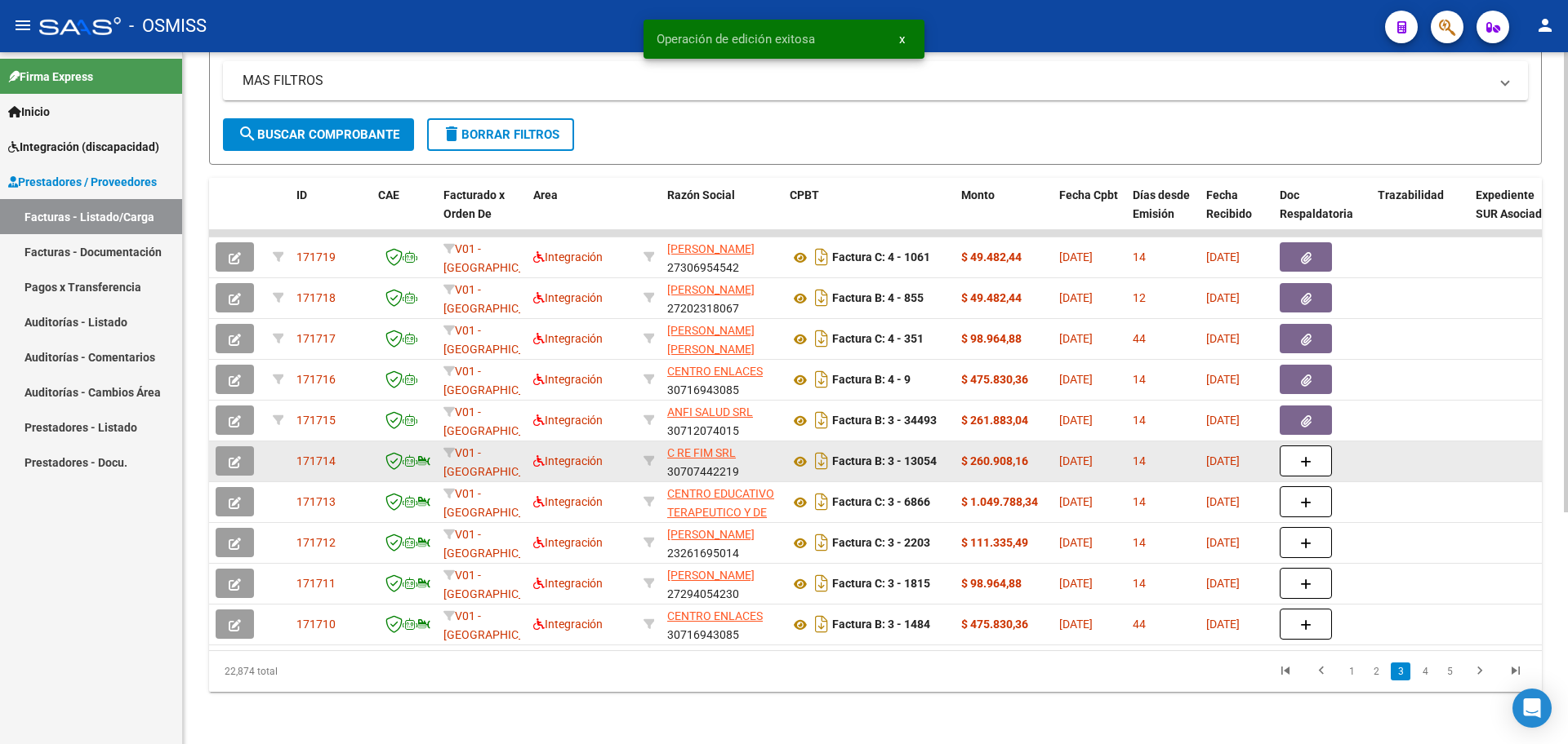
click at [230, 456] on icon "button" at bounding box center [235, 462] width 12 height 12
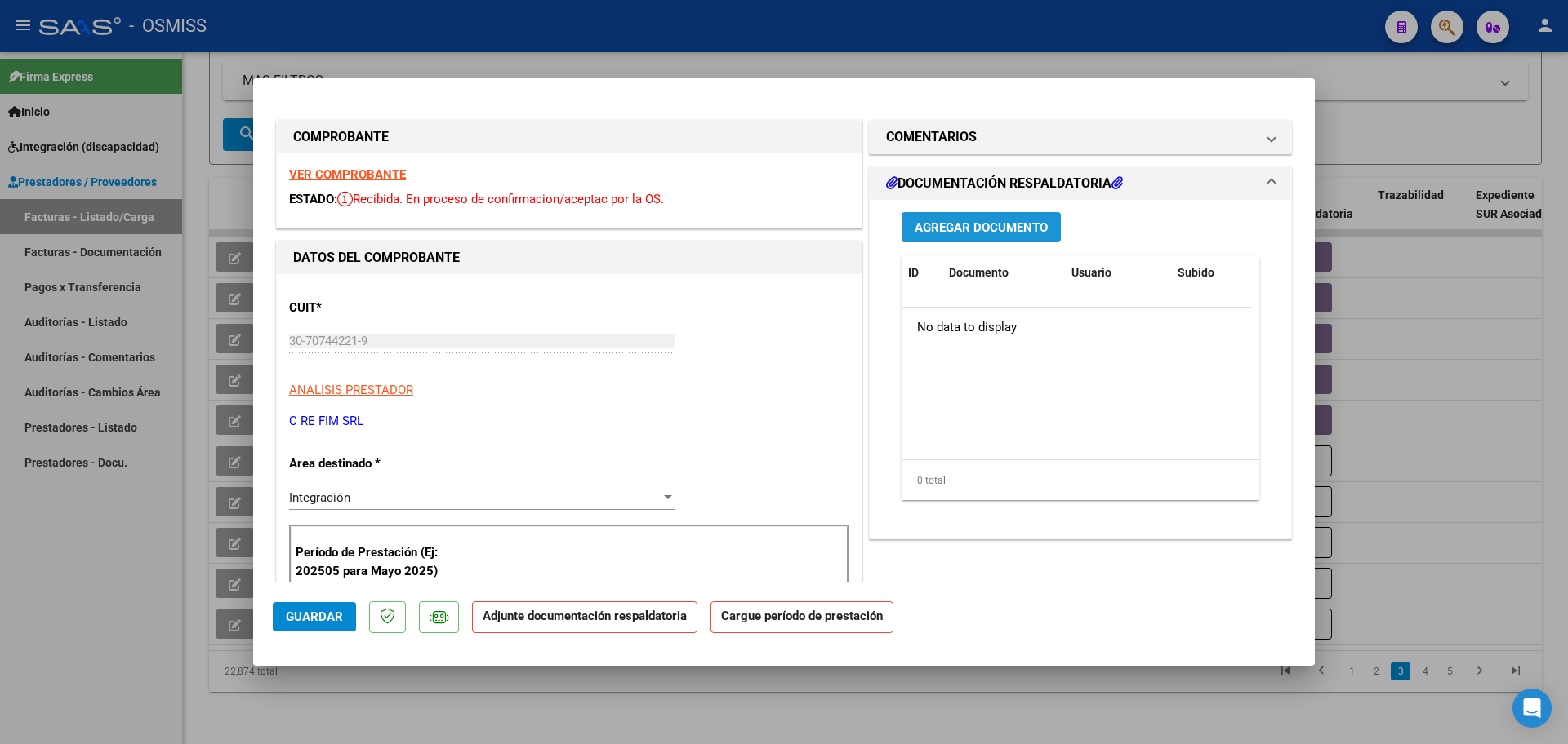
click at [1007, 220] on span "Agregar Documento" at bounding box center [981, 227] width 133 height 15
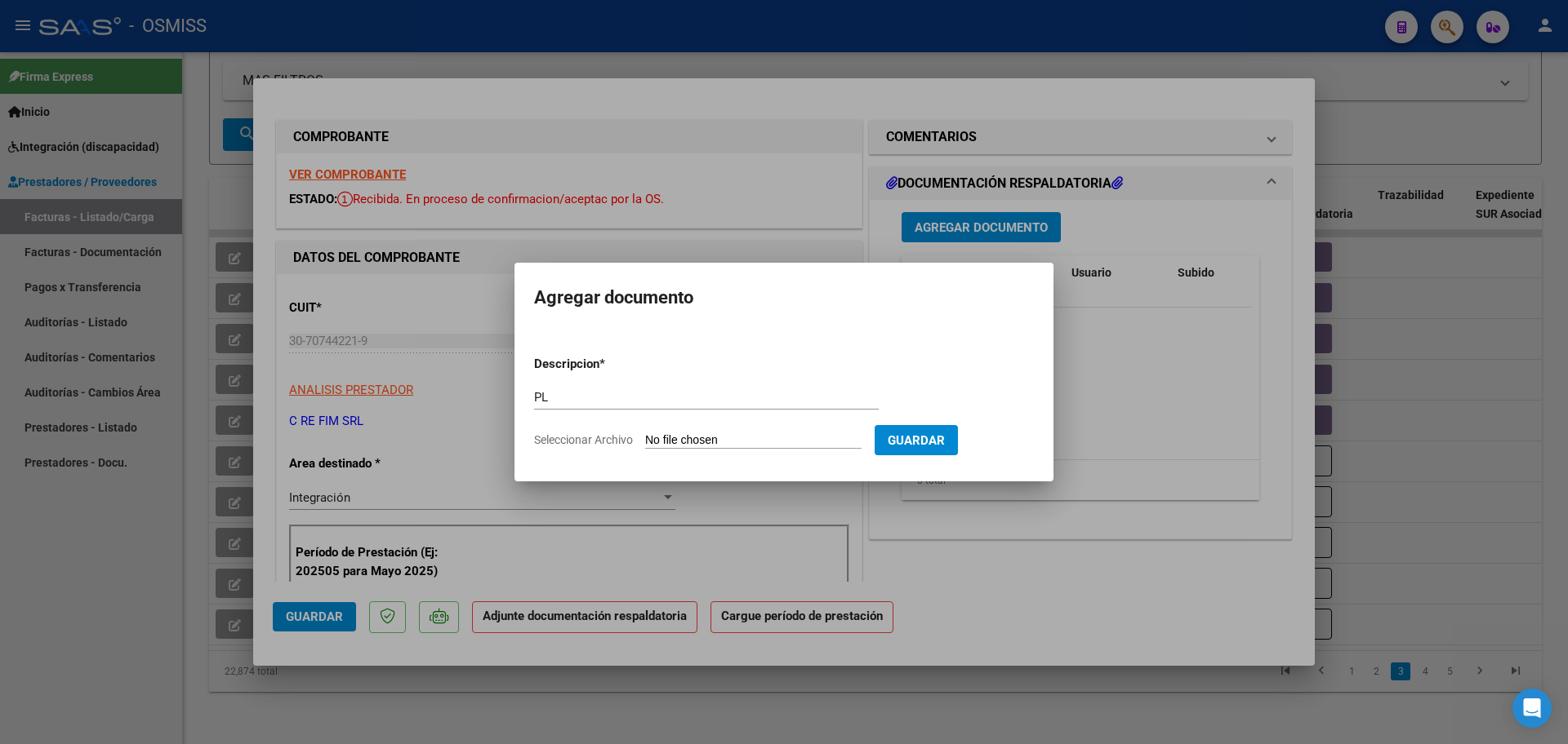
click at [646, 433] on input "Seleccionar Archivo" at bounding box center [754, 441] width 217 height 15
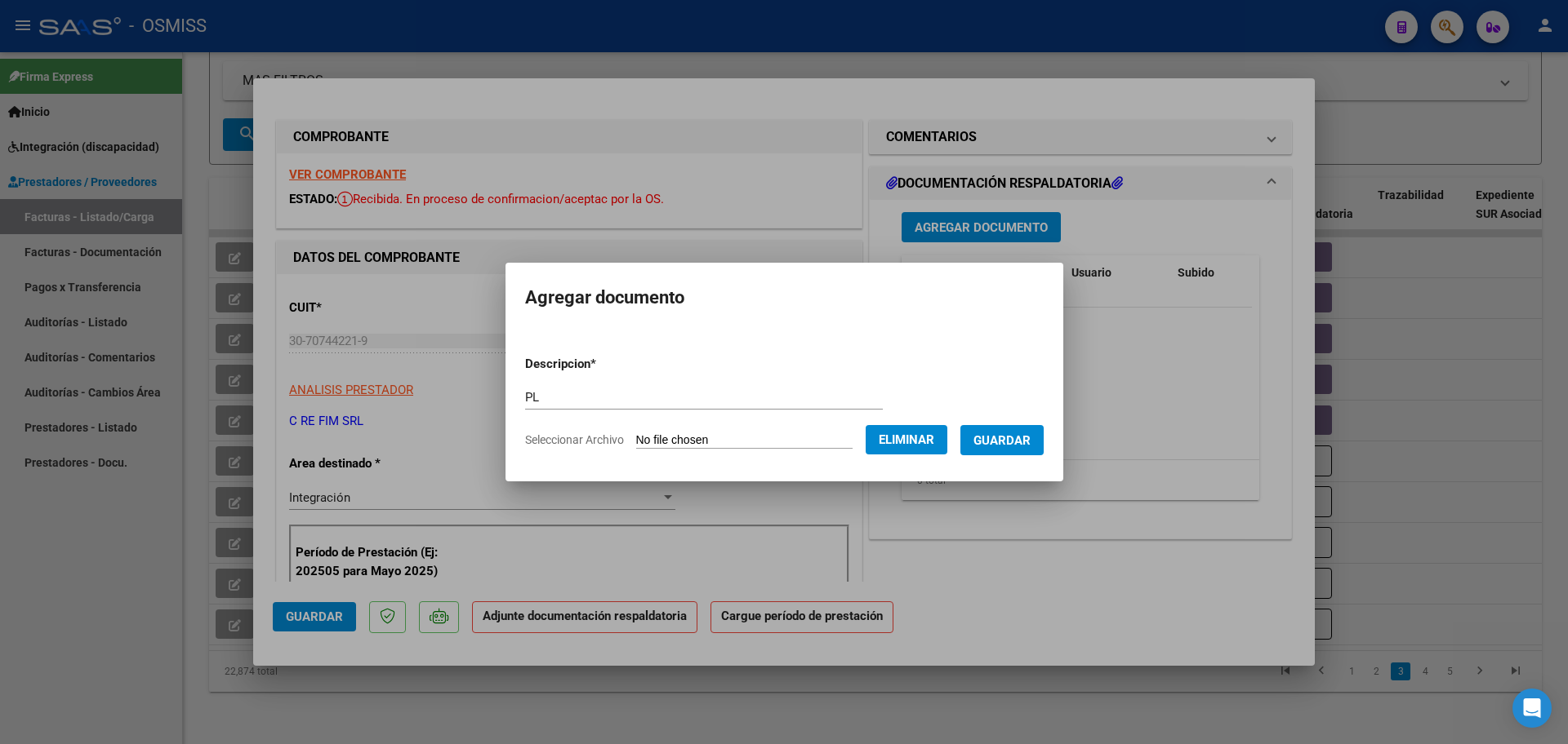
click at [1015, 441] on span "Guardar" at bounding box center [1001, 440] width 58 height 15
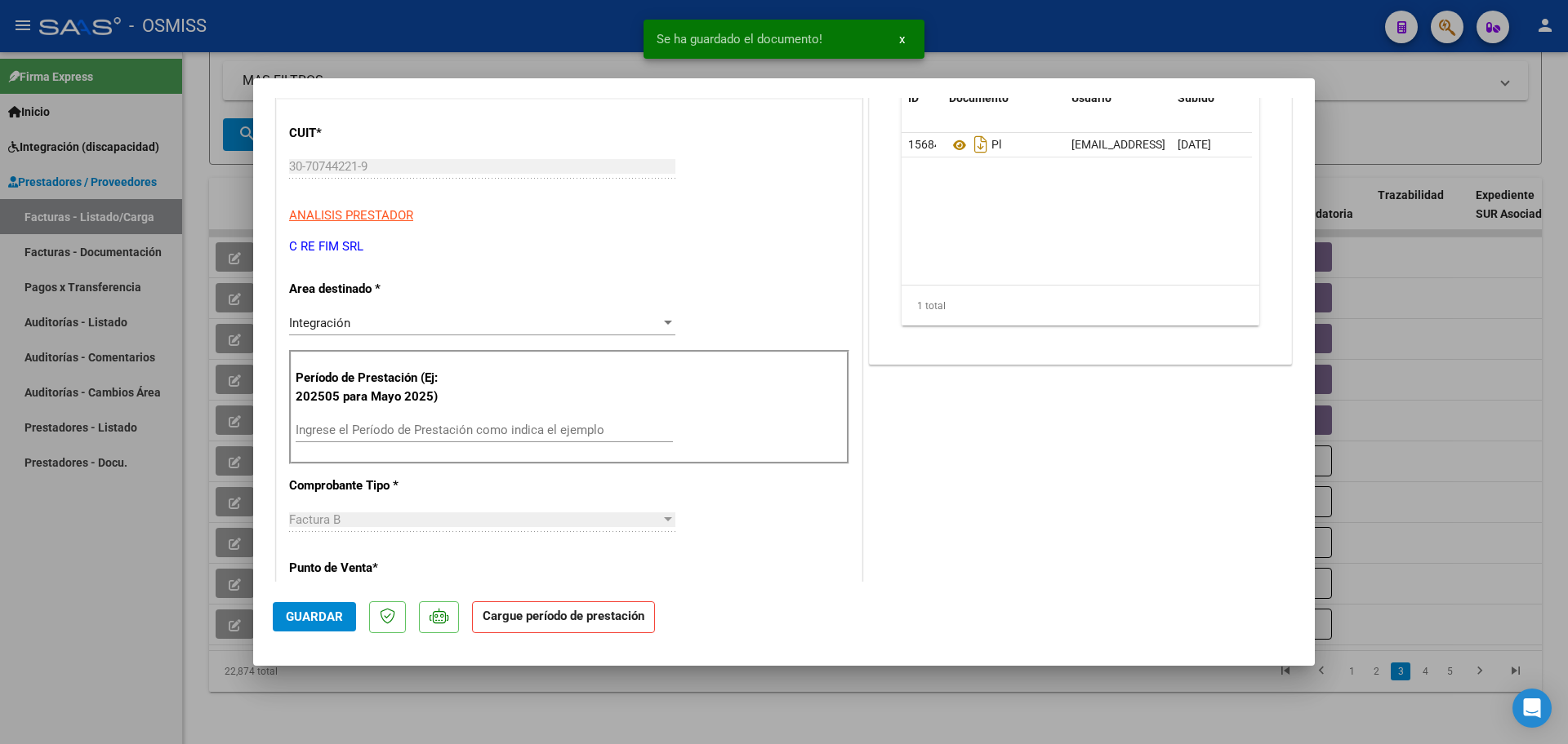
scroll to position [204, 0]
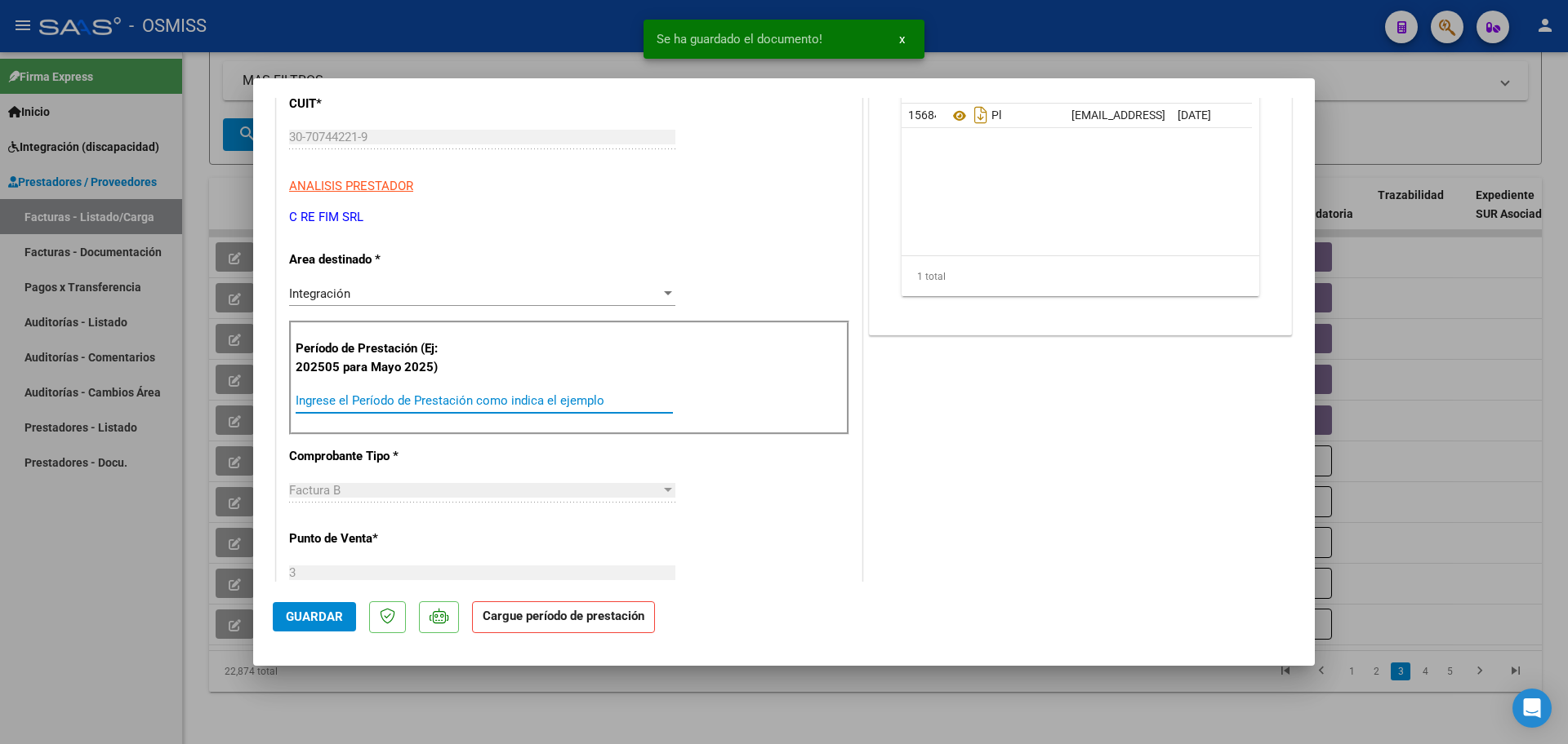
click at [433, 401] on input "Ingrese el Período de Prestación como indica el ejemplo" at bounding box center [484, 400] width 377 height 15
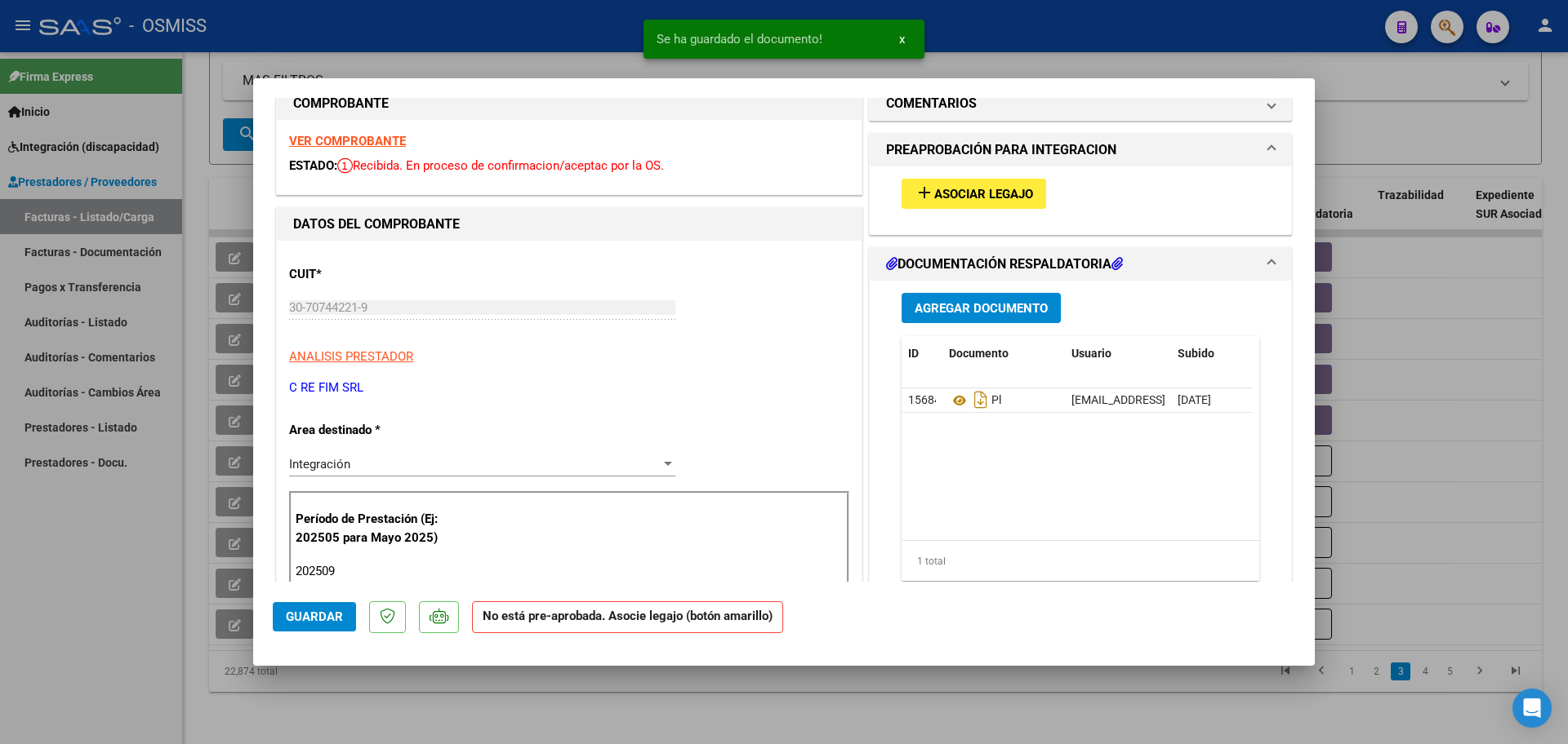
scroll to position [0, 0]
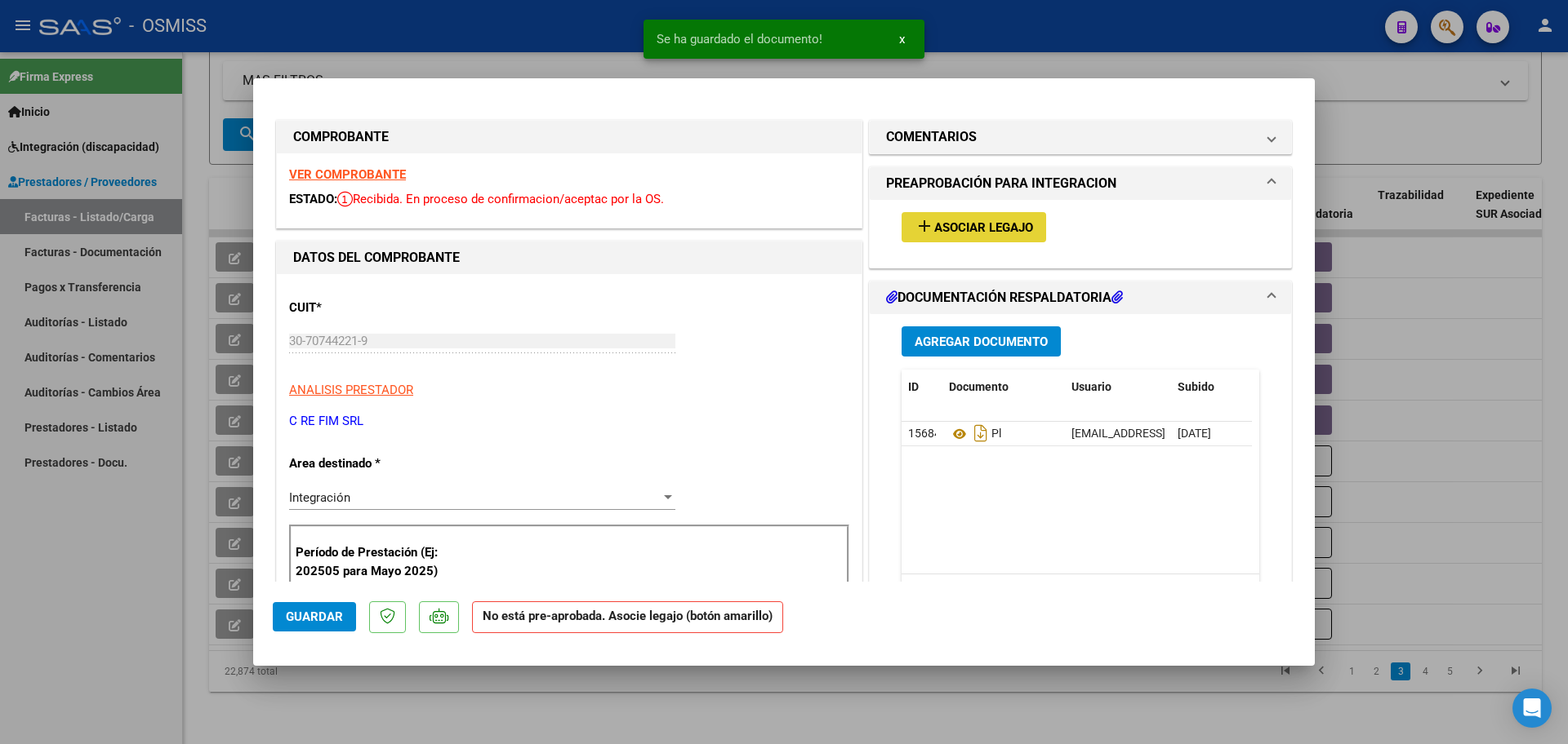
click at [964, 231] on span "Asociar Legajo" at bounding box center [983, 228] width 99 height 15
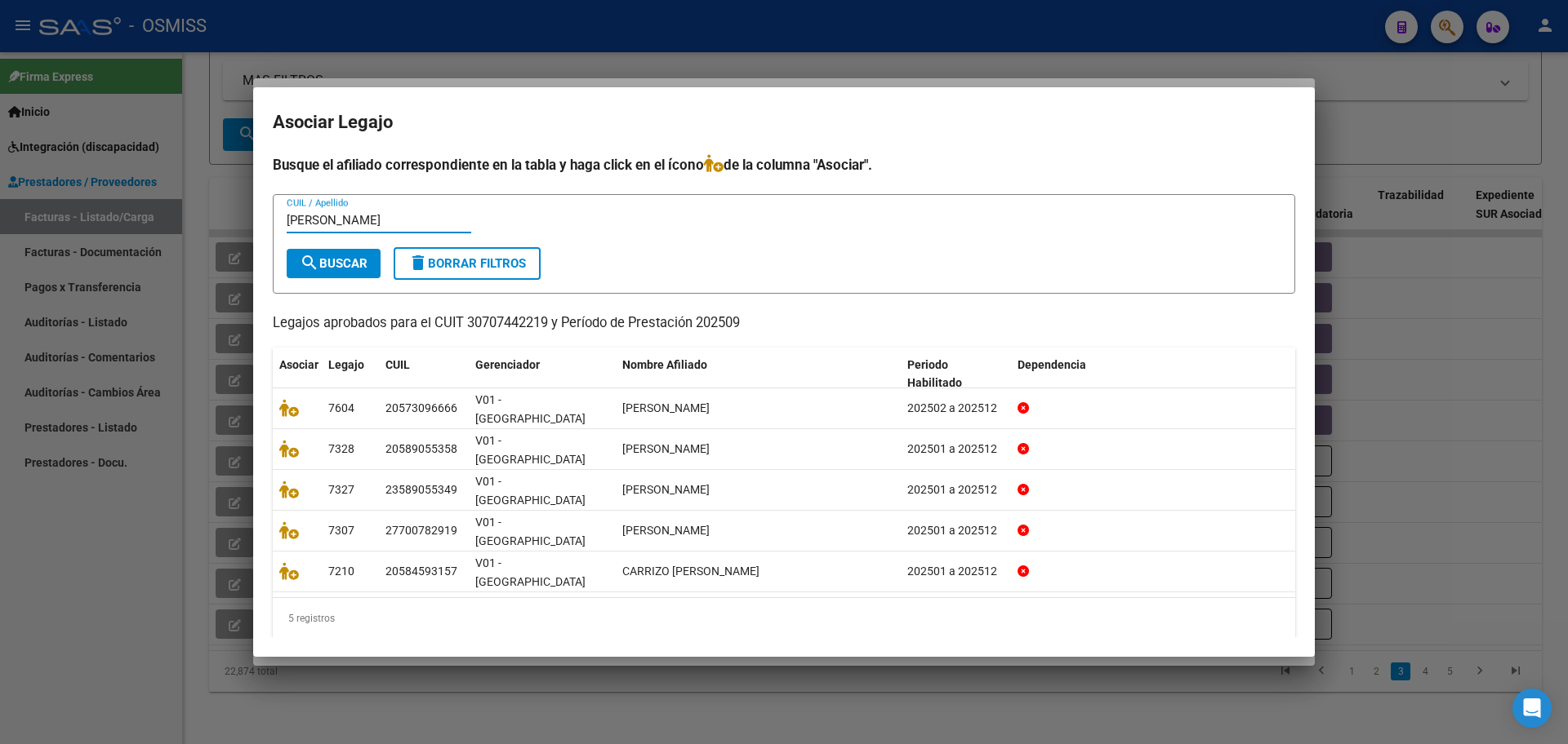
click at [344, 278] on button "search Buscar" at bounding box center [333, 264] width 94 height 29
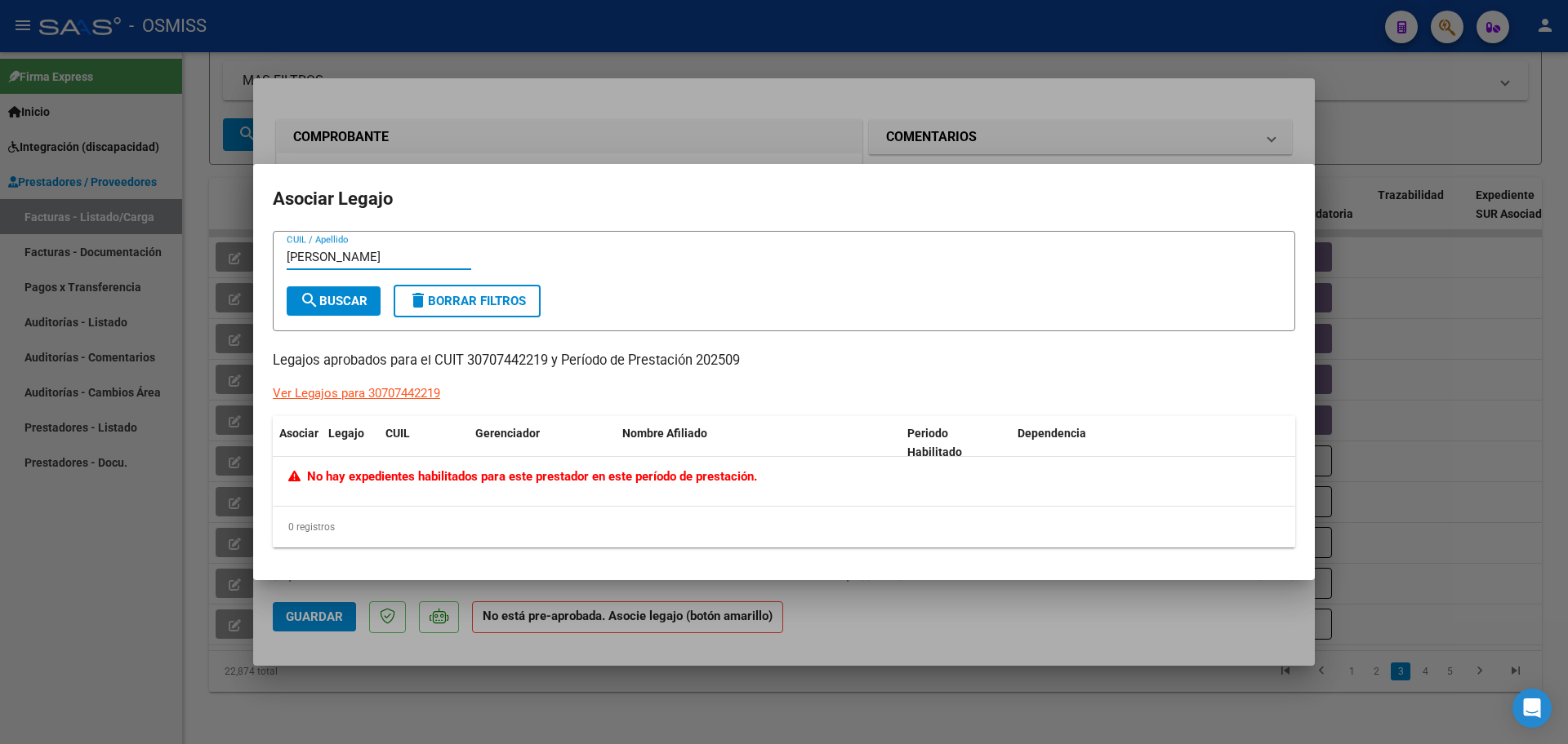
click at [388, 259] on input "GONZALEZ" at bounding box center [378, 257] width 185 height 15
click at [386, 259] on input "GONZA" at bounding box center [378, 257] width 185 height 15
click at [386, 259] on input "GON" at bounding box center [378, 257] width 185 height 15
click at [312, 311] on button "search Buscar" at bounding box center [333, 301] width 94 height 29
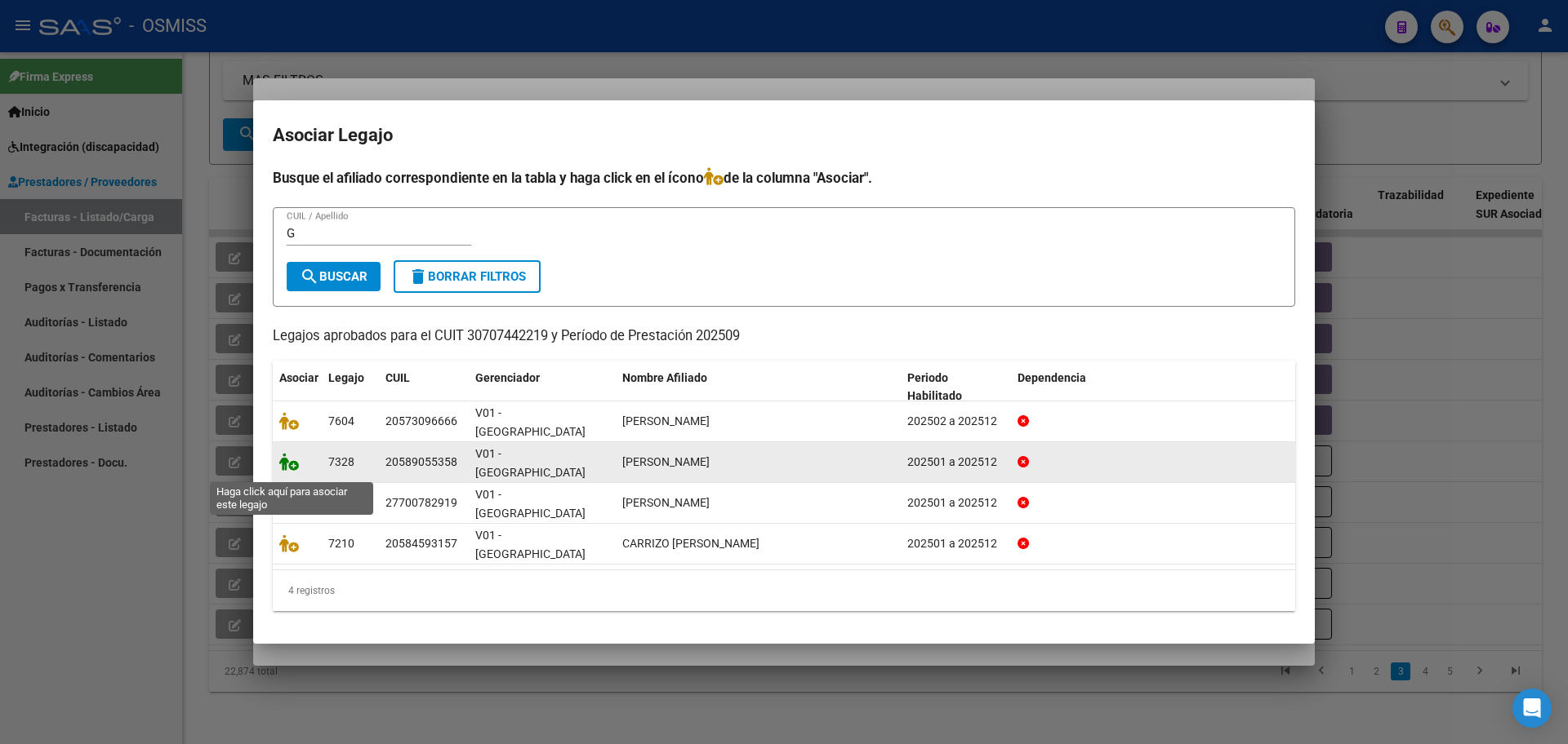
click at [295, 470] on icon at bounding box center [289, 461] width 20 height 18
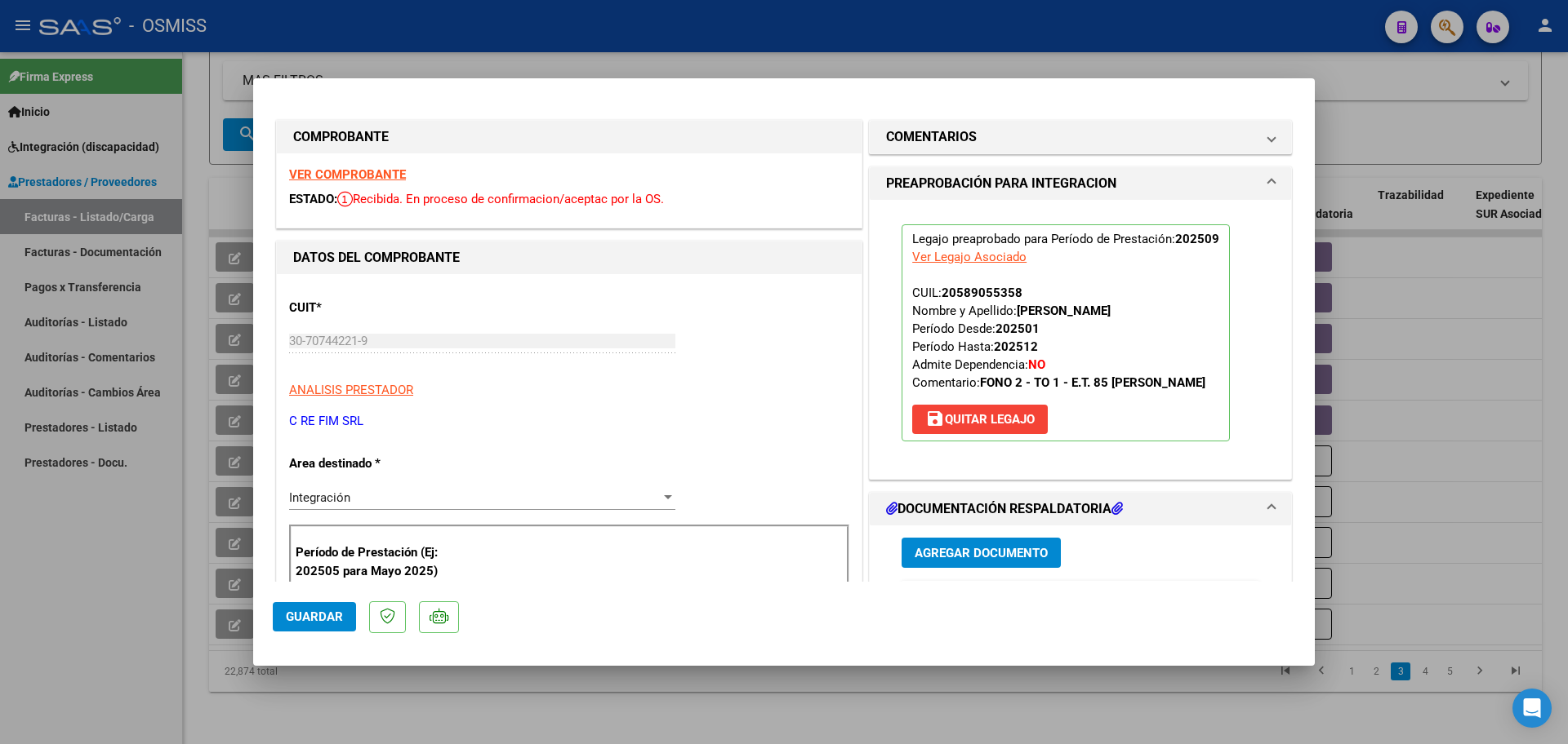
click at [316, 616] on span "Guardar" at bounding box center [315, 617] width 58 height 15
click at [355, 168] on strong "VER COMPROBANTE" at bounding box center [347, 174] width 117 height 15
